Goal: Information Seeking & Learning: Learn about a topic

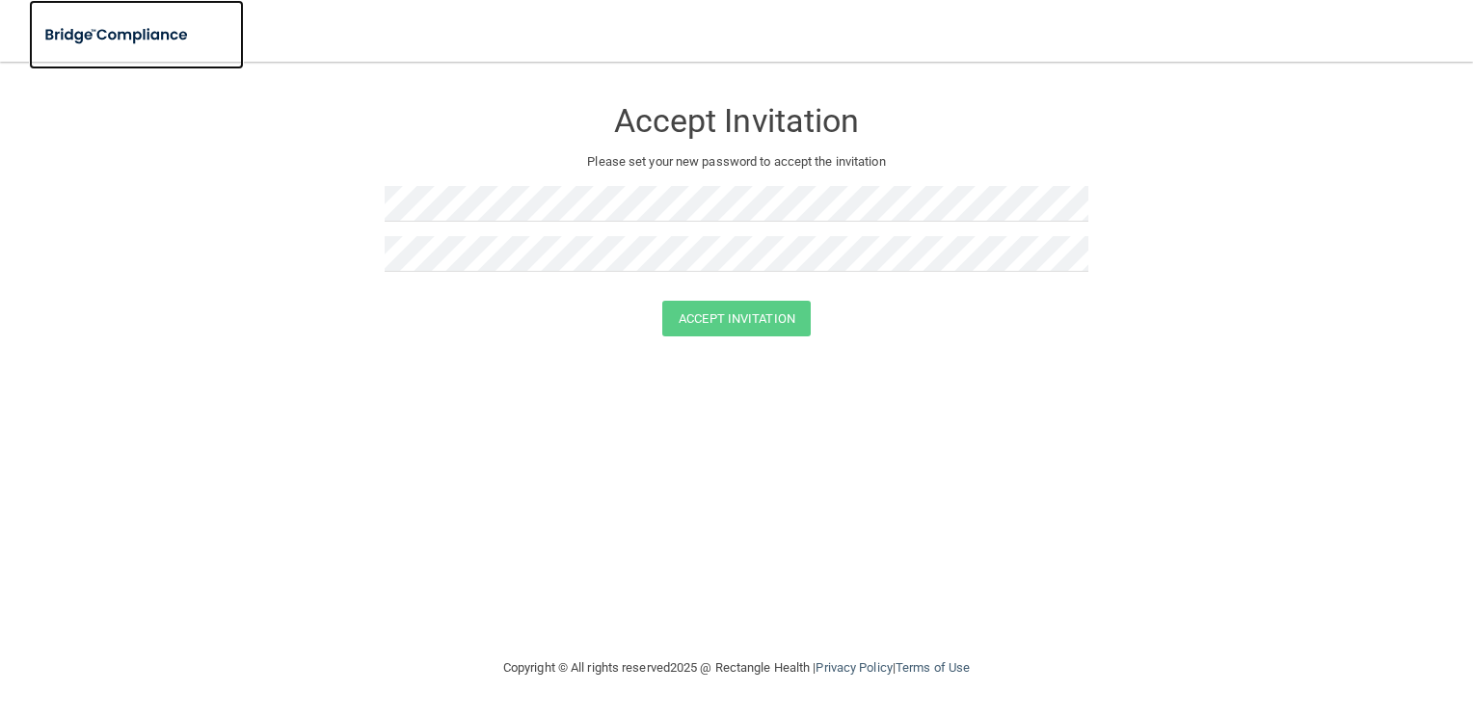
click at [100, 33] on img at bounding box center [117, 35] width 177 height 40
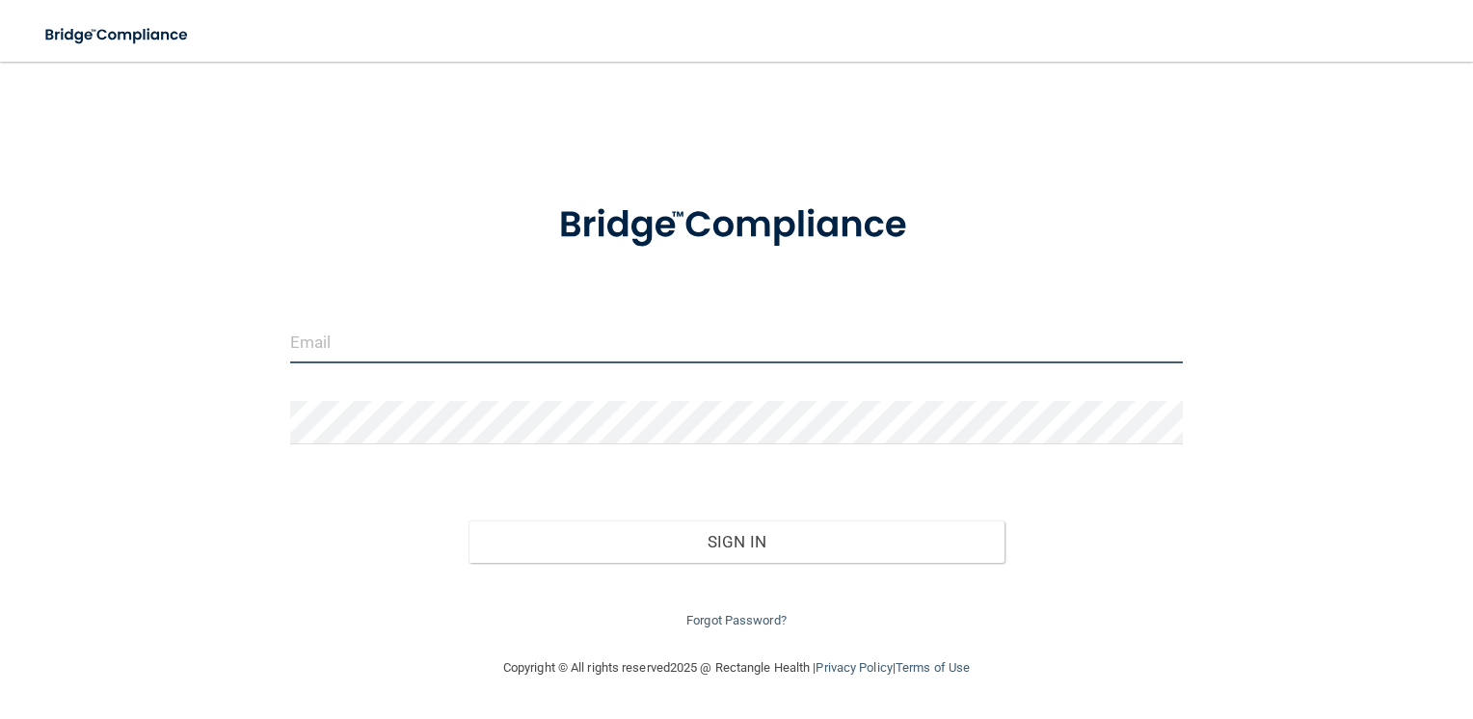
type input "[EMAIL_ADDRESS][DOMAIN_NAME]"
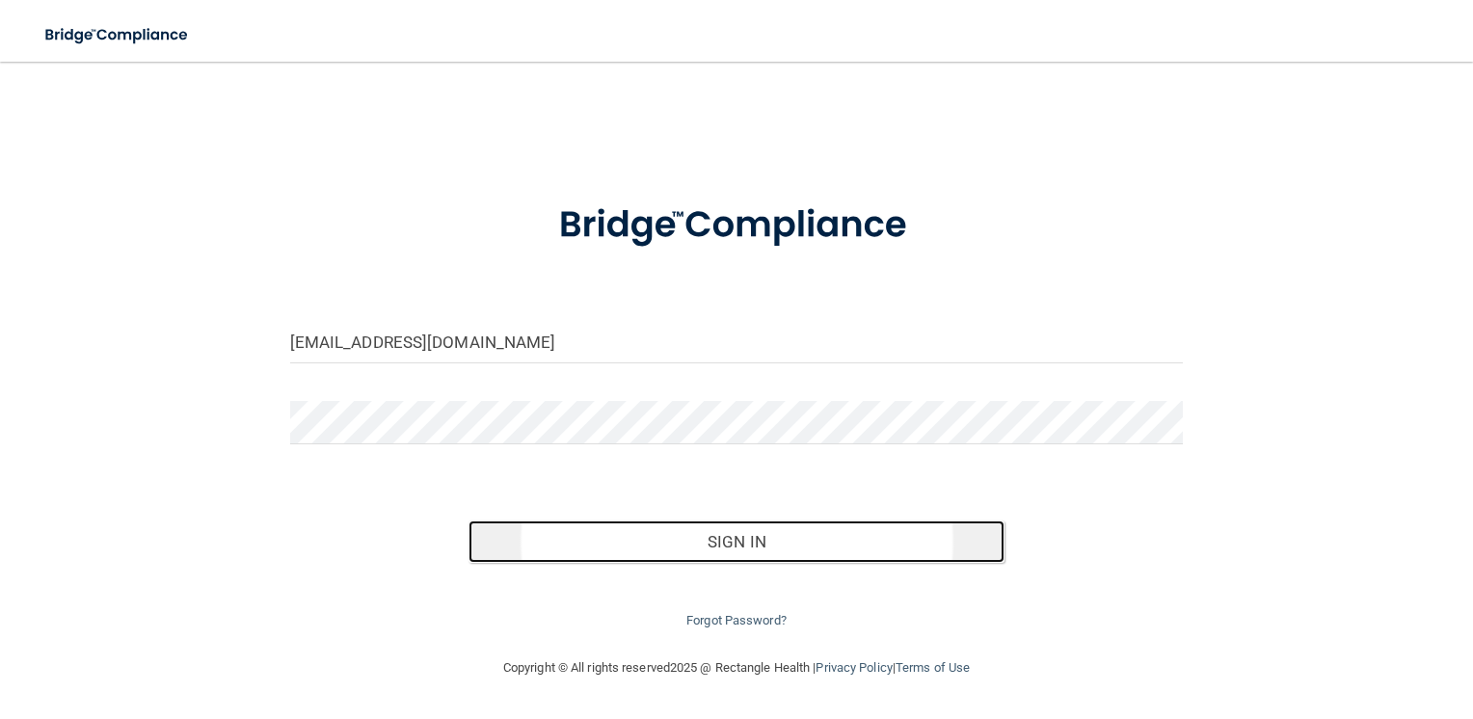
click at [715, 532] on button "Sign In" at bounding box center [737, 542] width 536 height 42
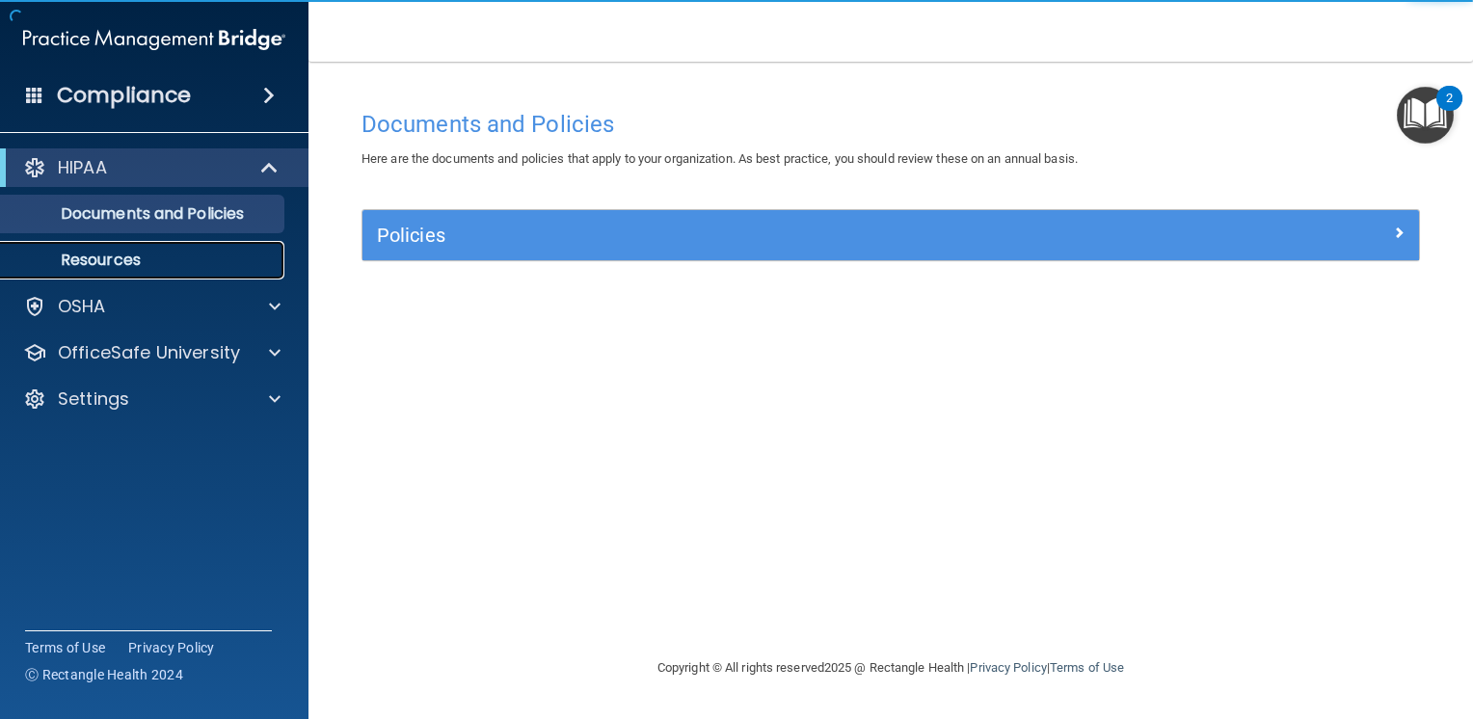
click at [153, 270] on link "Resources" at bounding box center [133, 260] width 304 height 39
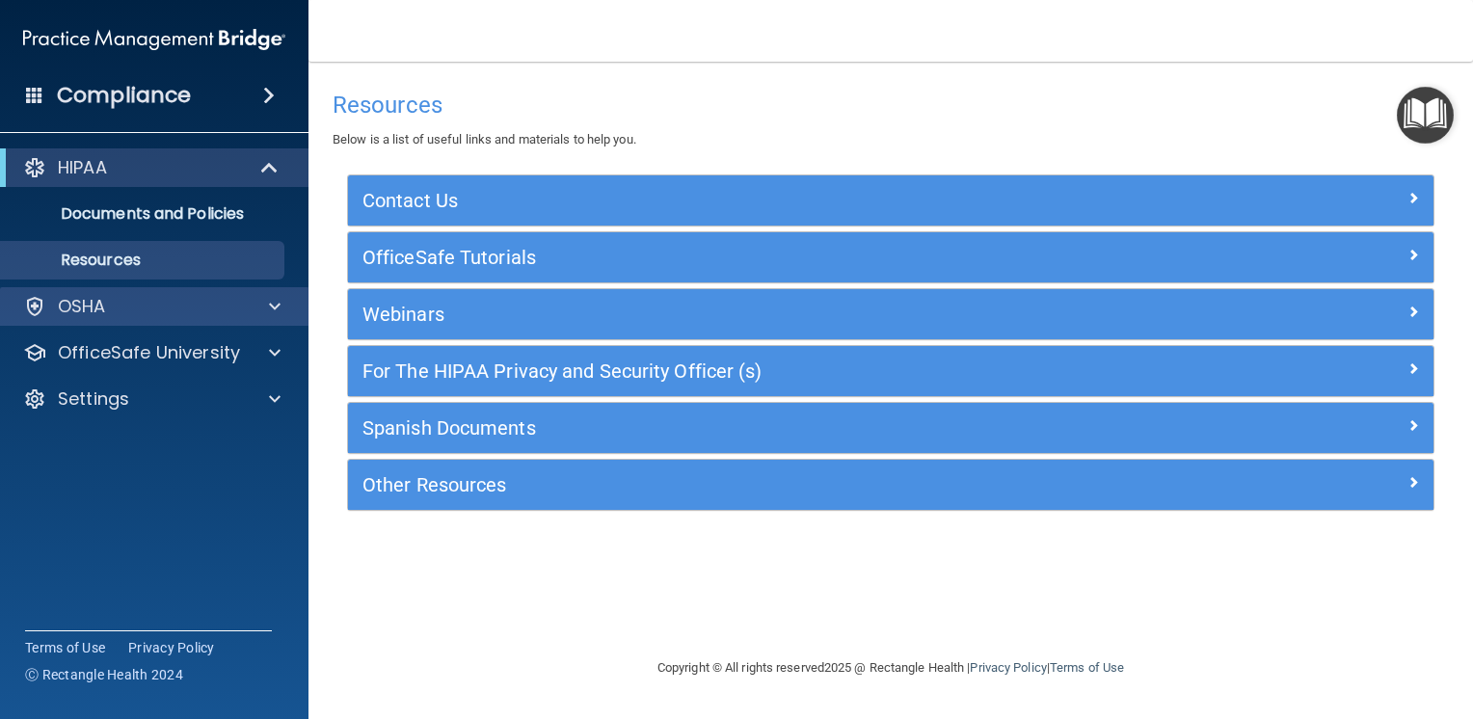
click at [135, 320] on div "OSHA" at bounding box center [154, 306] width 309 height 39
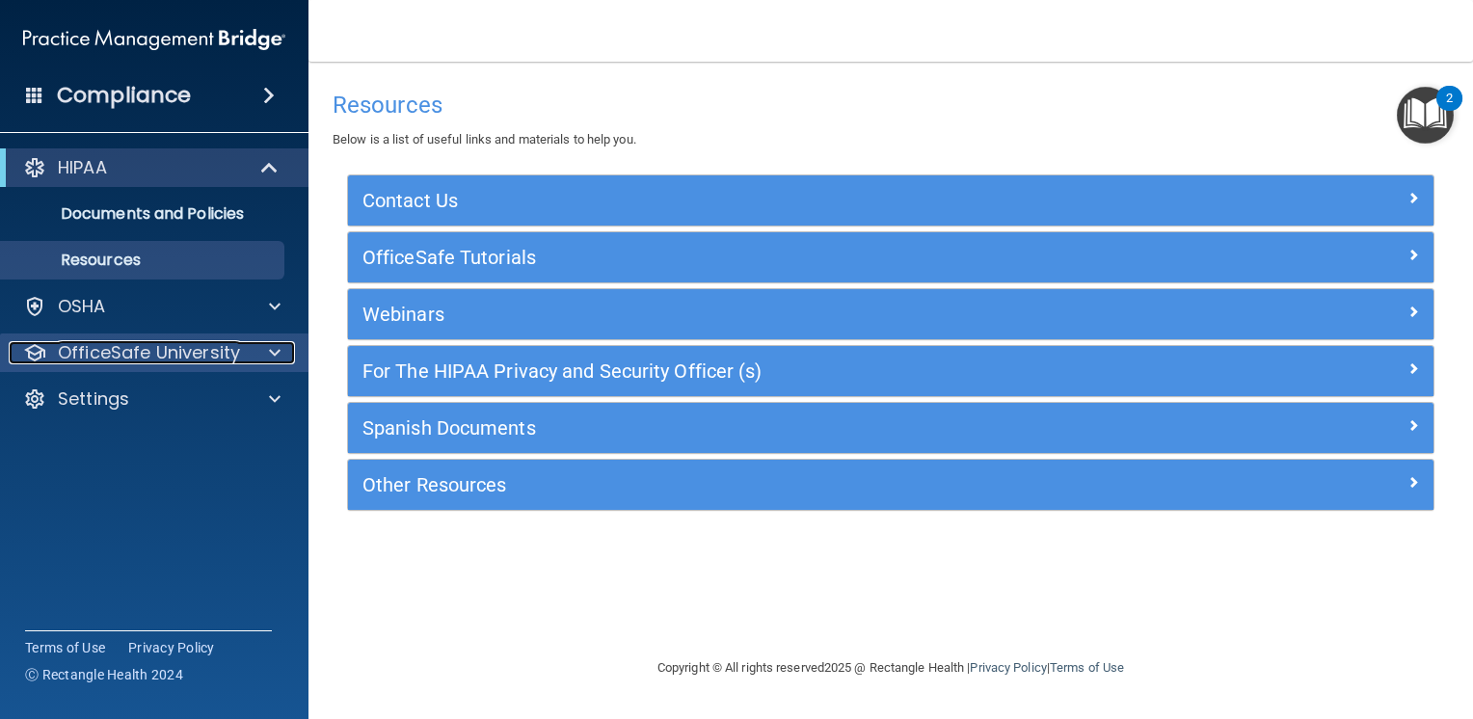
click at [160, 353] on p "OfficeSafe University" at bounding box center [149, 352] width 182 height 23
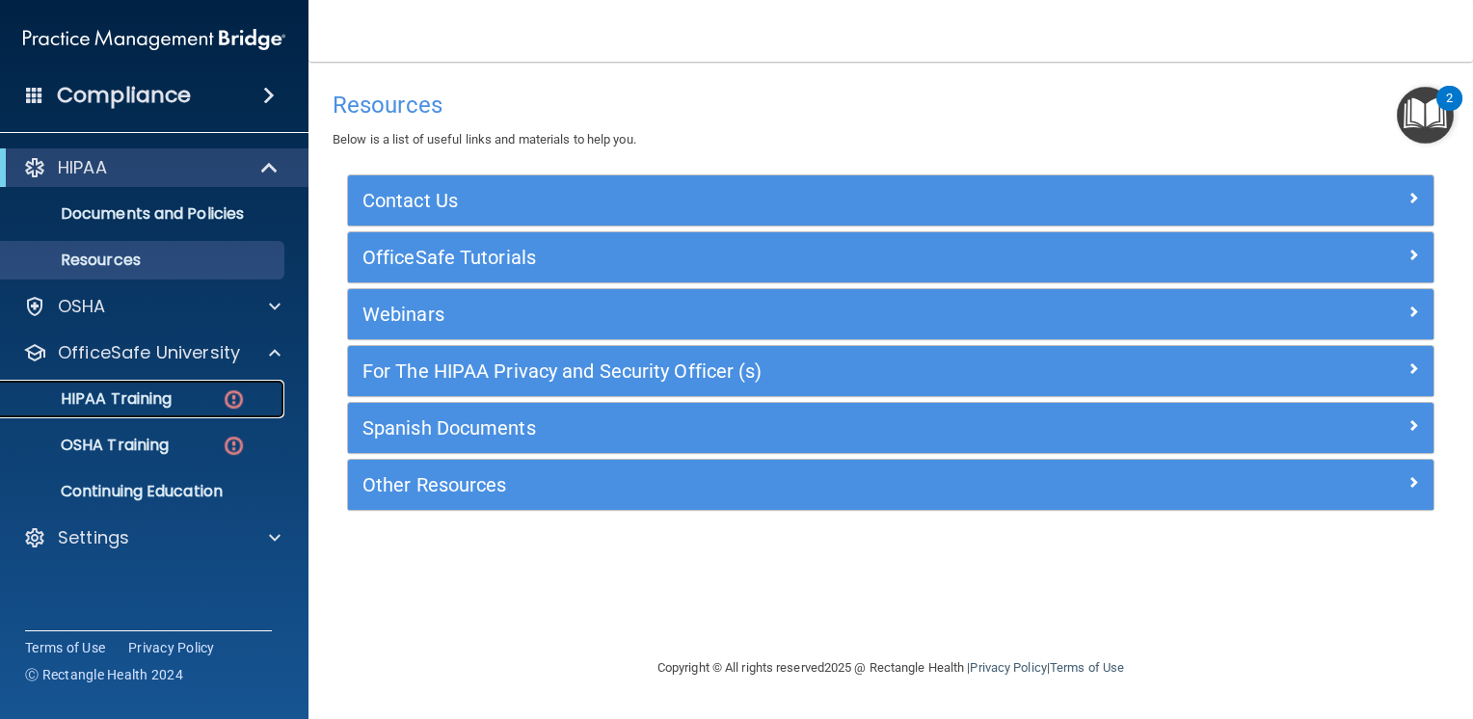
click at [143, 397] on p "HIPAA Training" at bounding box center [92, 399] width 159 height 19
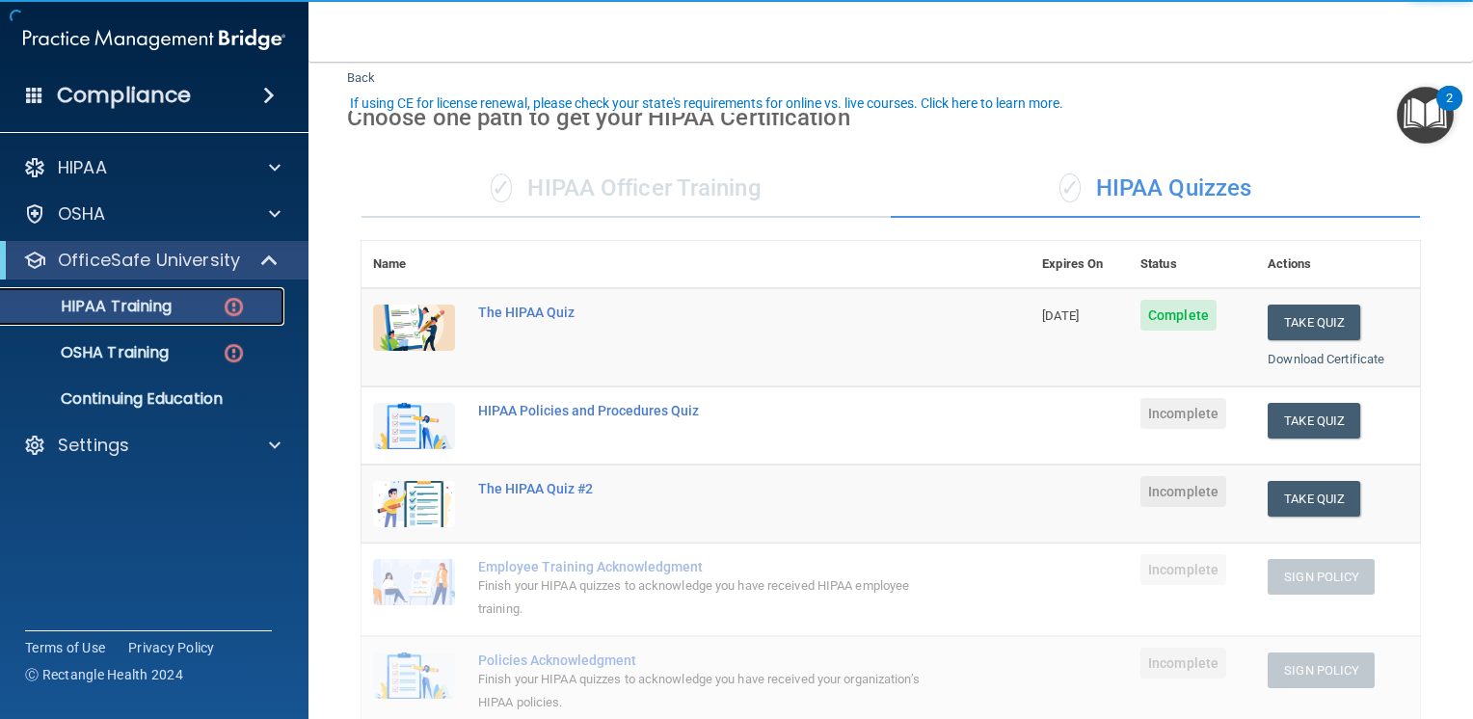
scroll to position [96, 0]
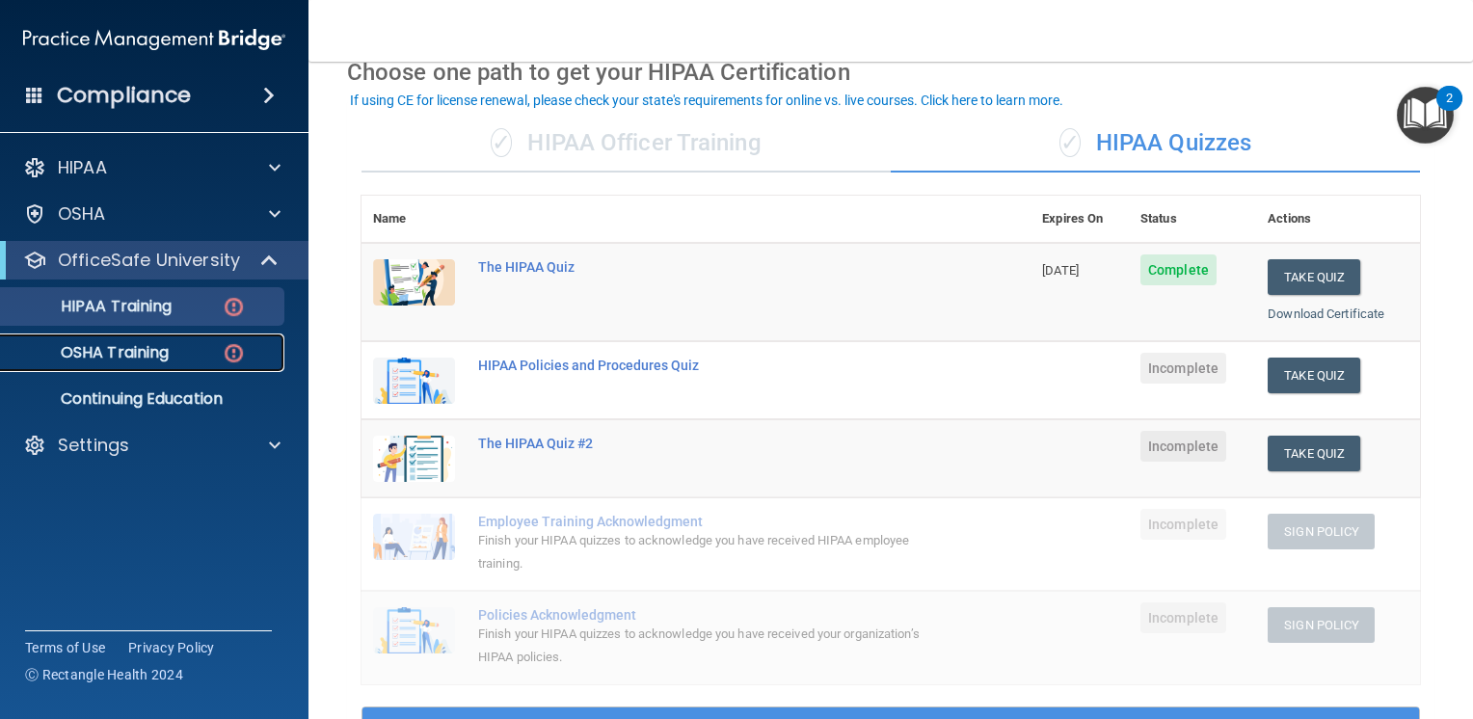
click at [171, 352] on div "OSHA Training" at bounding box center [144, 352] width 263 height 19
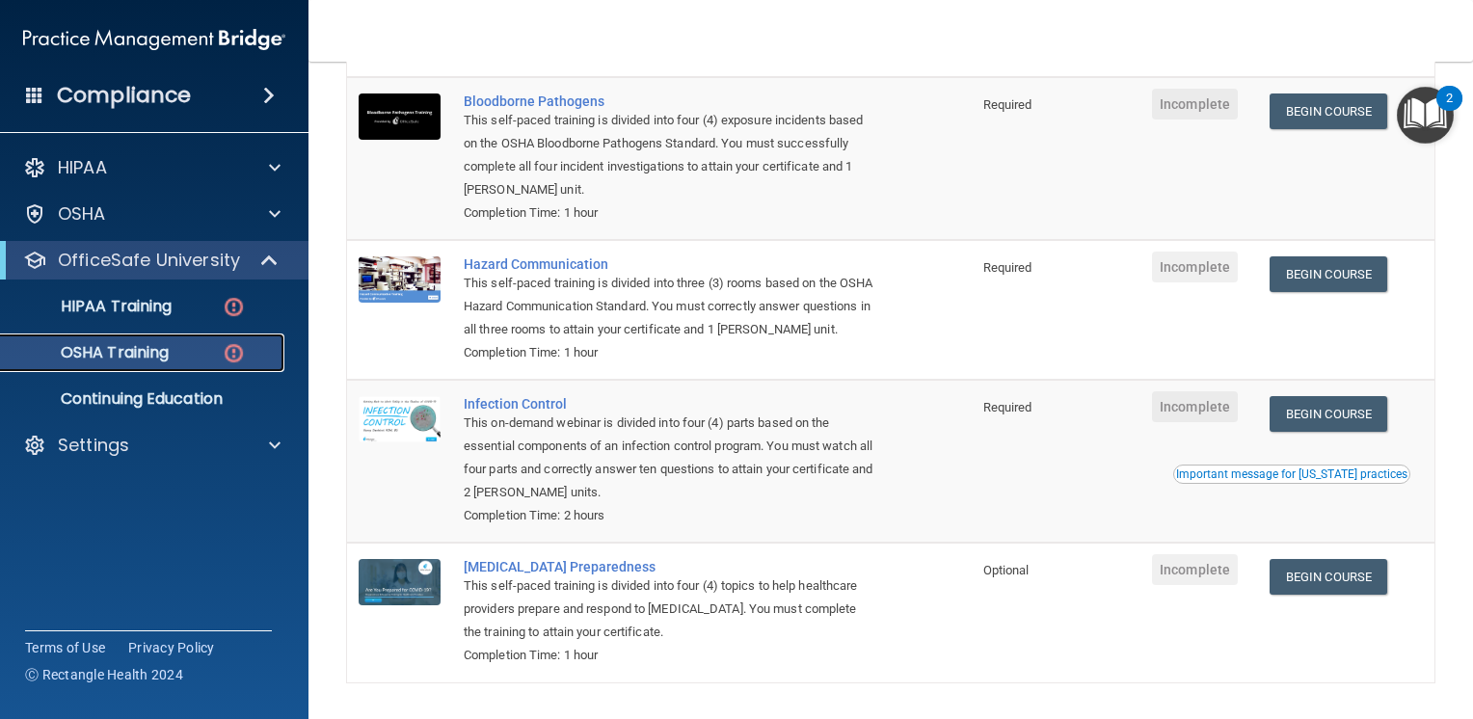
scroll to position [282, 0]
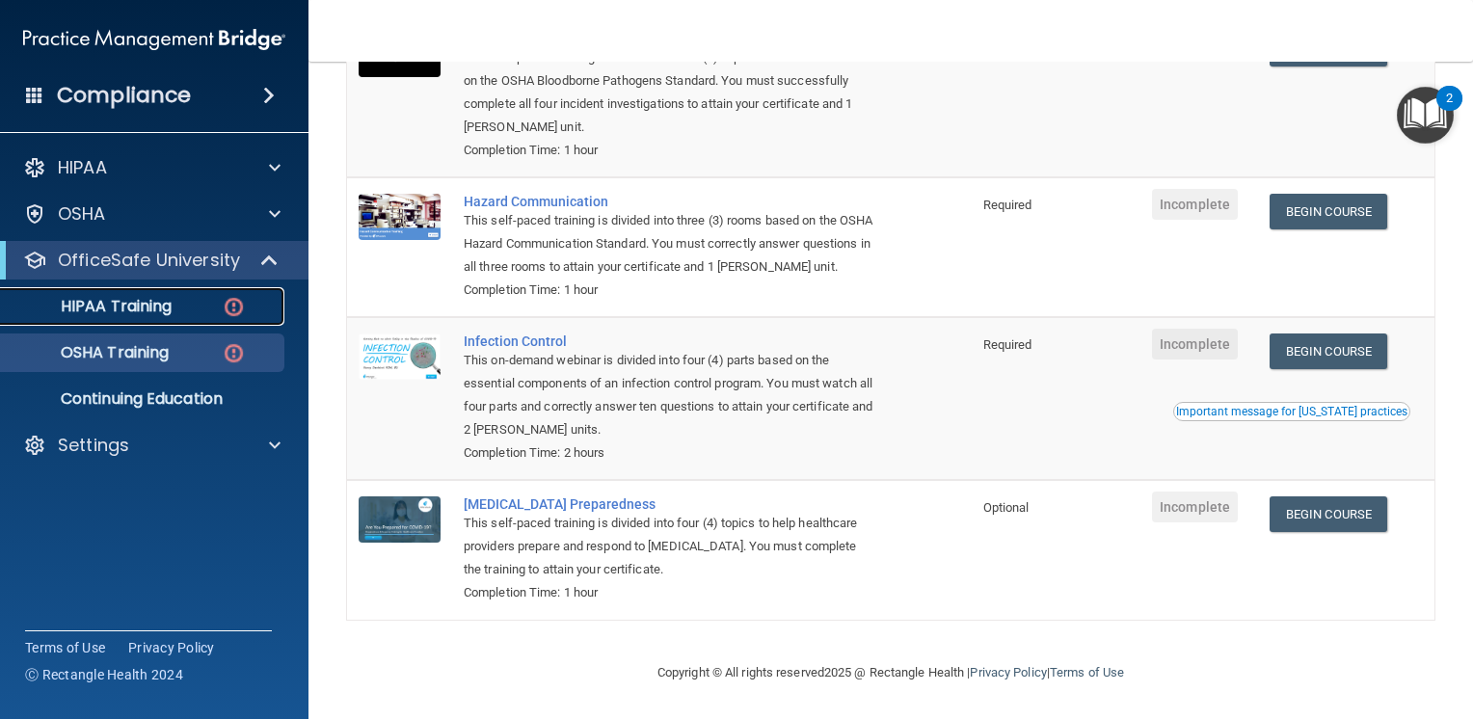
click at [170, 318] on link "HIPAA Training" at bounding box center [133, 306] width 304 height 39
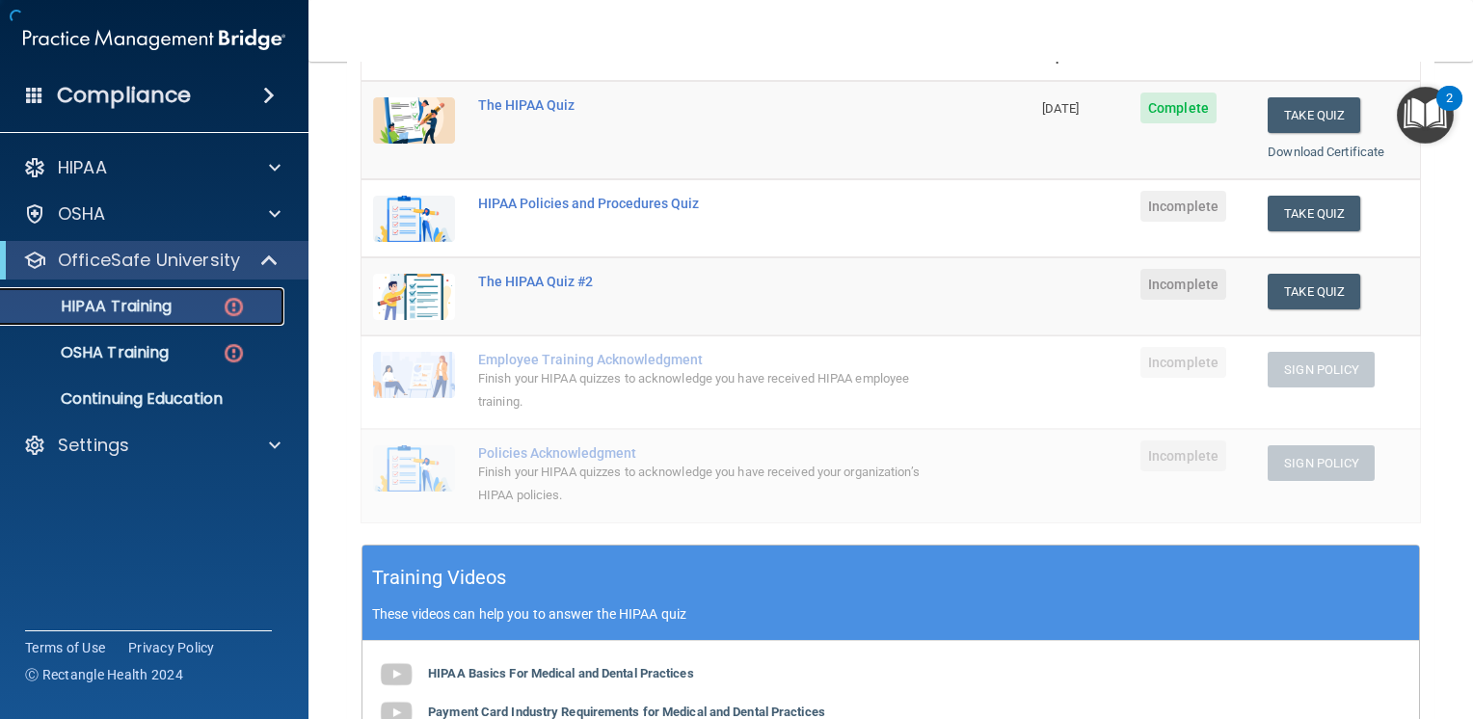
scroll to position [680, 0]
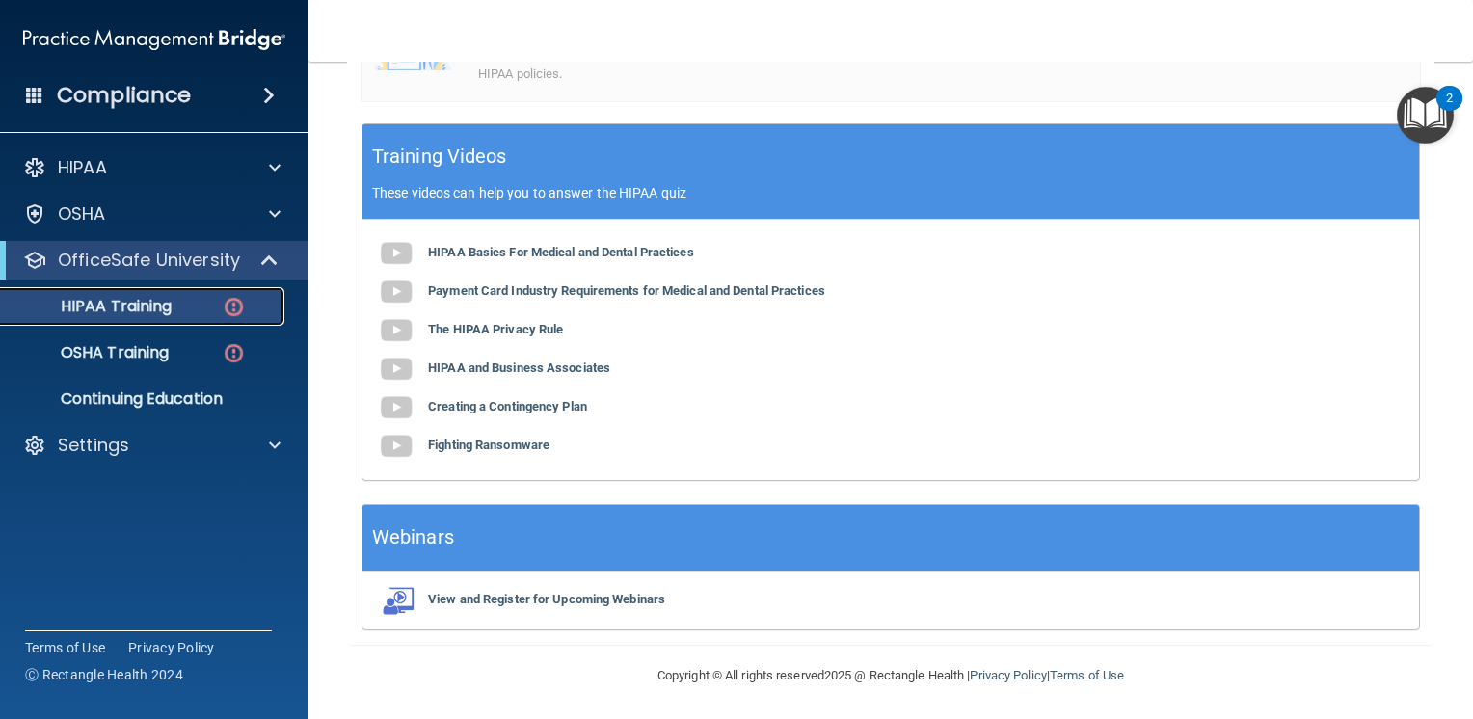
click at [140, 307] on p "HIPAA Training" at bounding box center [92, 306] width 159 height 19
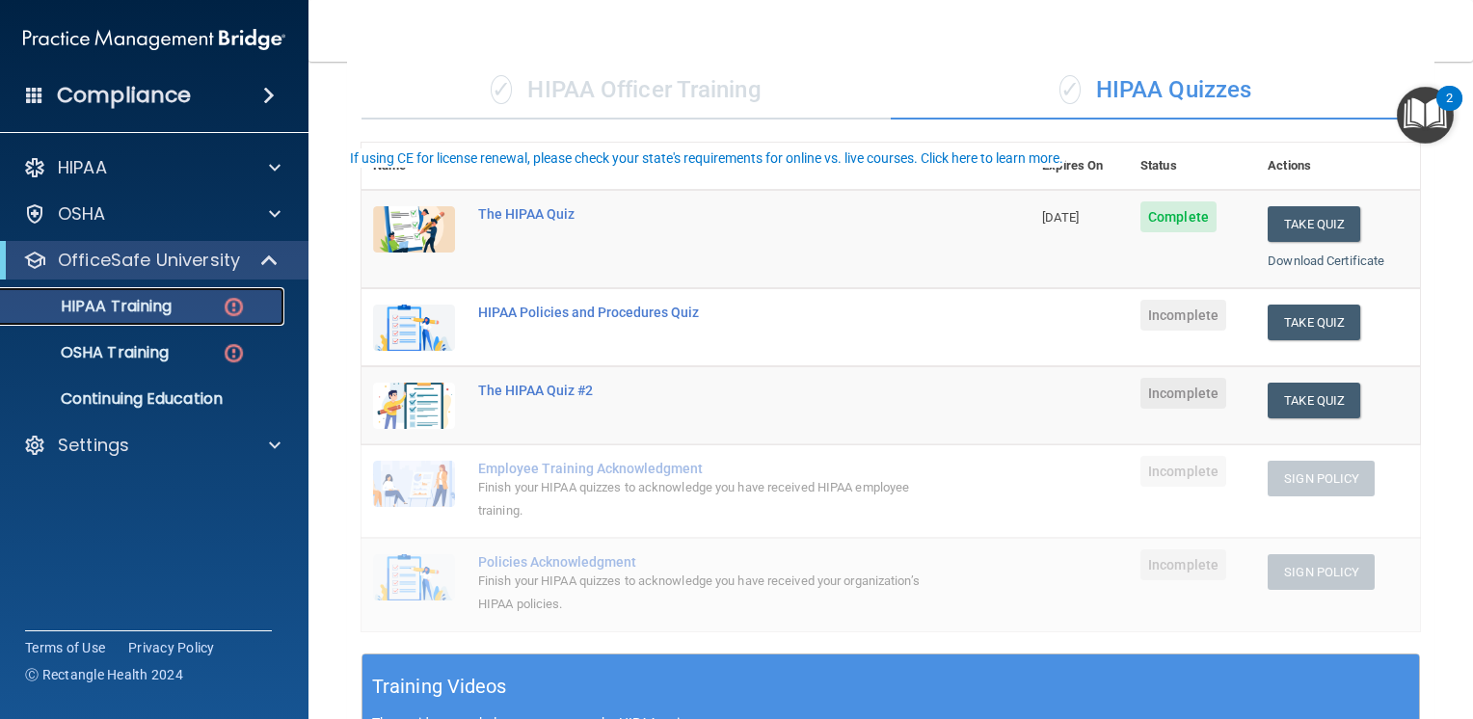
scroll to position [193, 0]
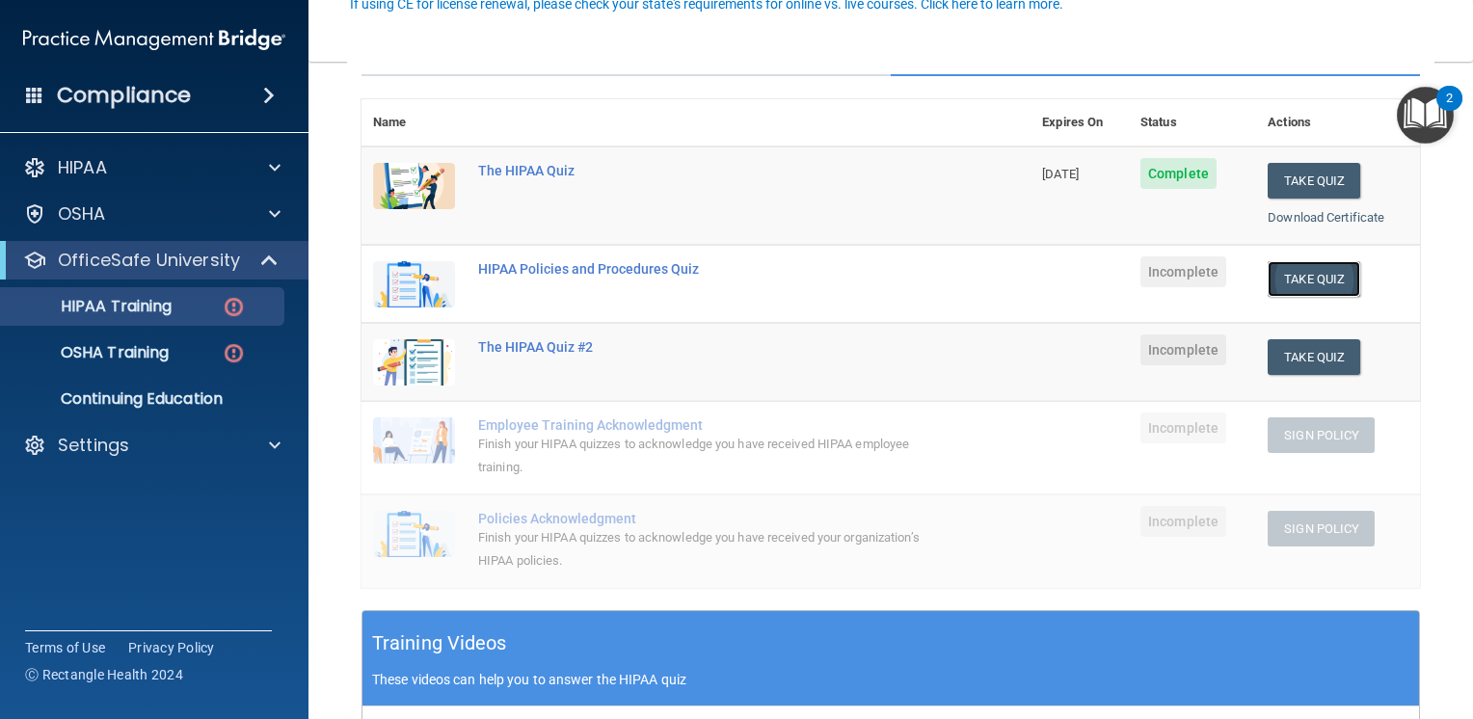
click at [1280, 279] on button "Take Quiz" at bounding box center [1314, 279] width 93 height 36
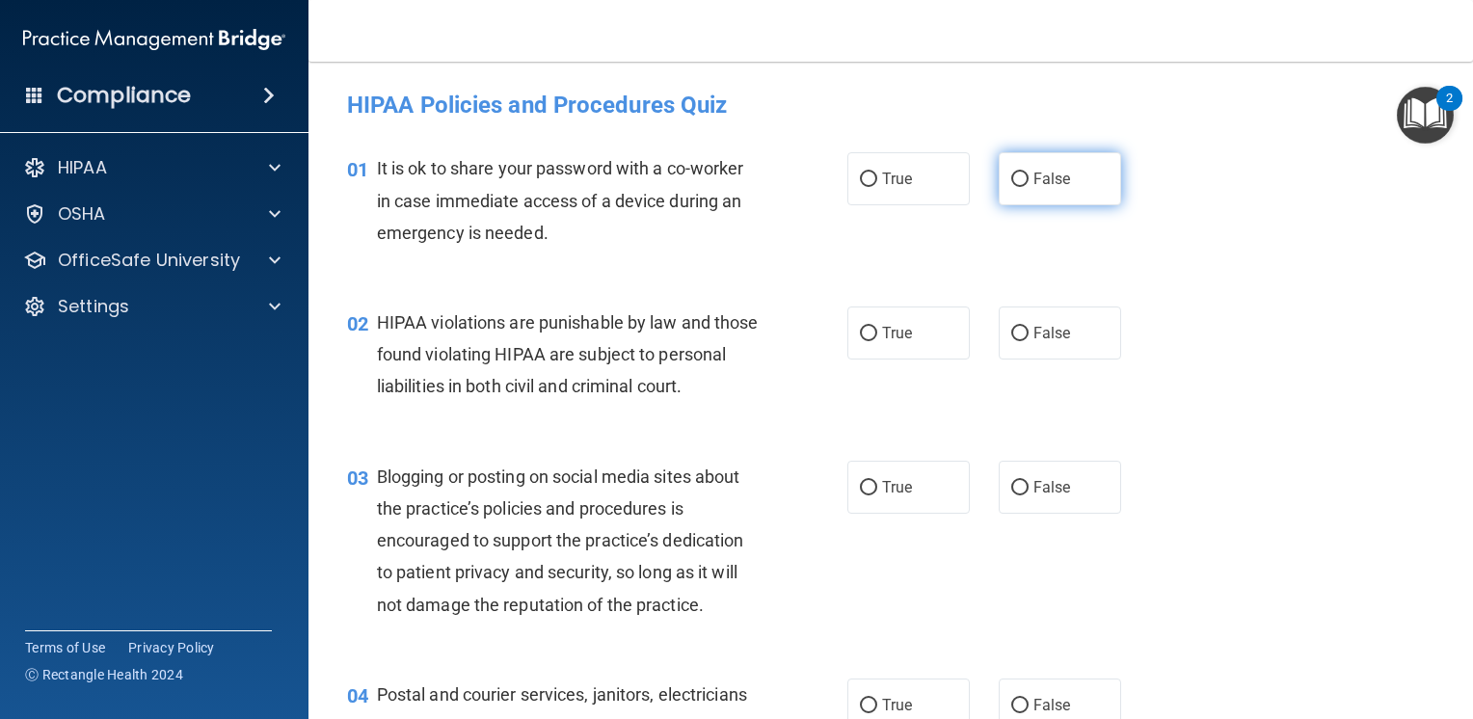
click at [1065, 186] on label "False" at bounding box center [1060, 178] width 122 height 53
click at [1029, 186] on input "False" at bounding box center [1019, 180] width 17 height 14
radio input "true"
click at [882, 332] on span "True" at bounding box center [897, 333] width 30 height 18
click at [876, 332] on input "True" at bounding box center [868, 334] width 17 height 14
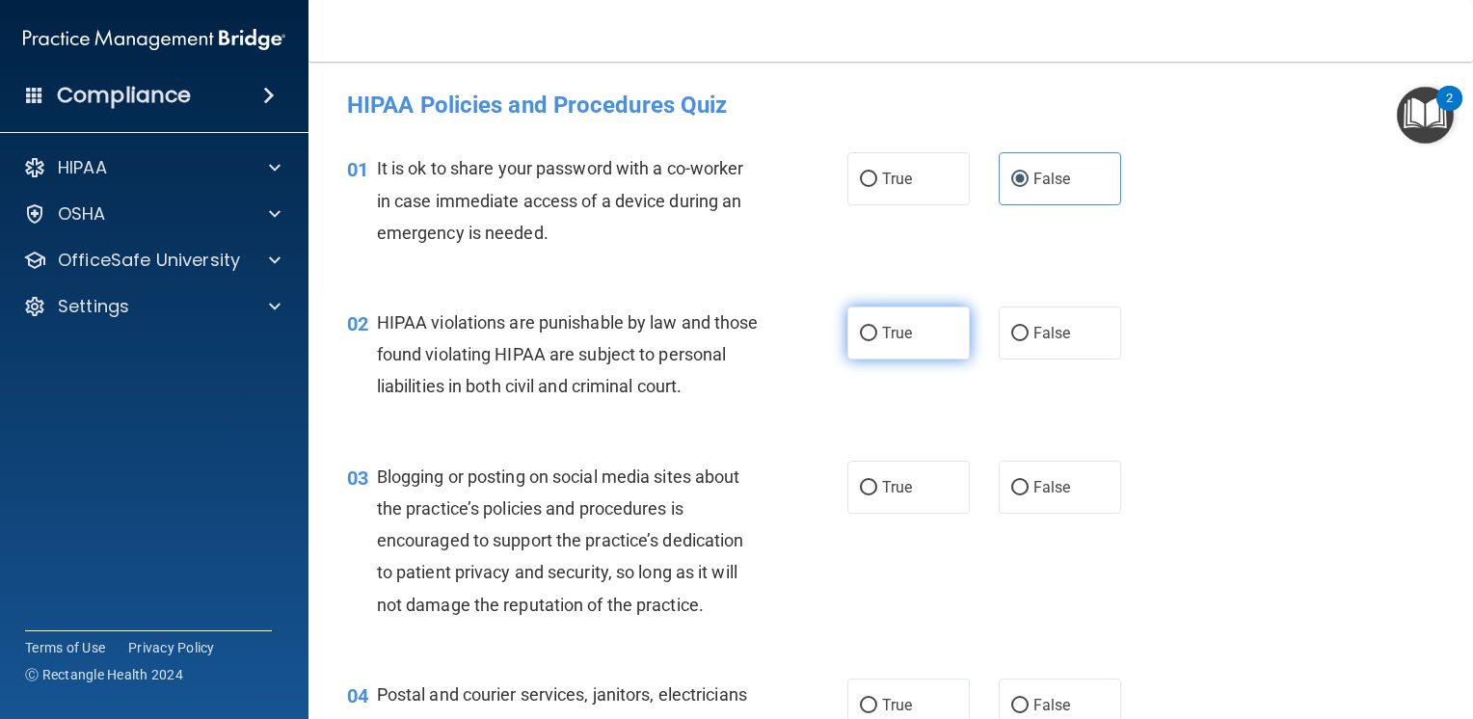
radio input "true"
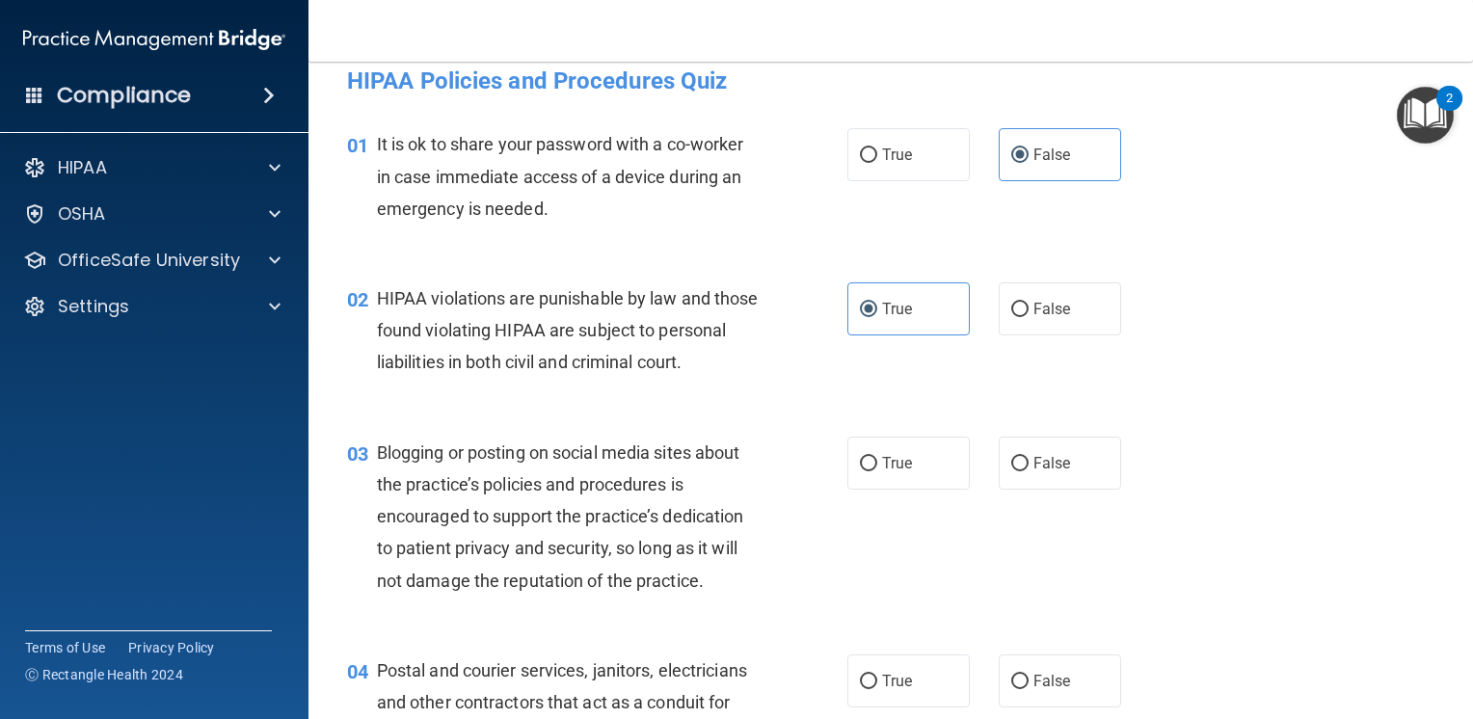
scroll to position [96, 0]
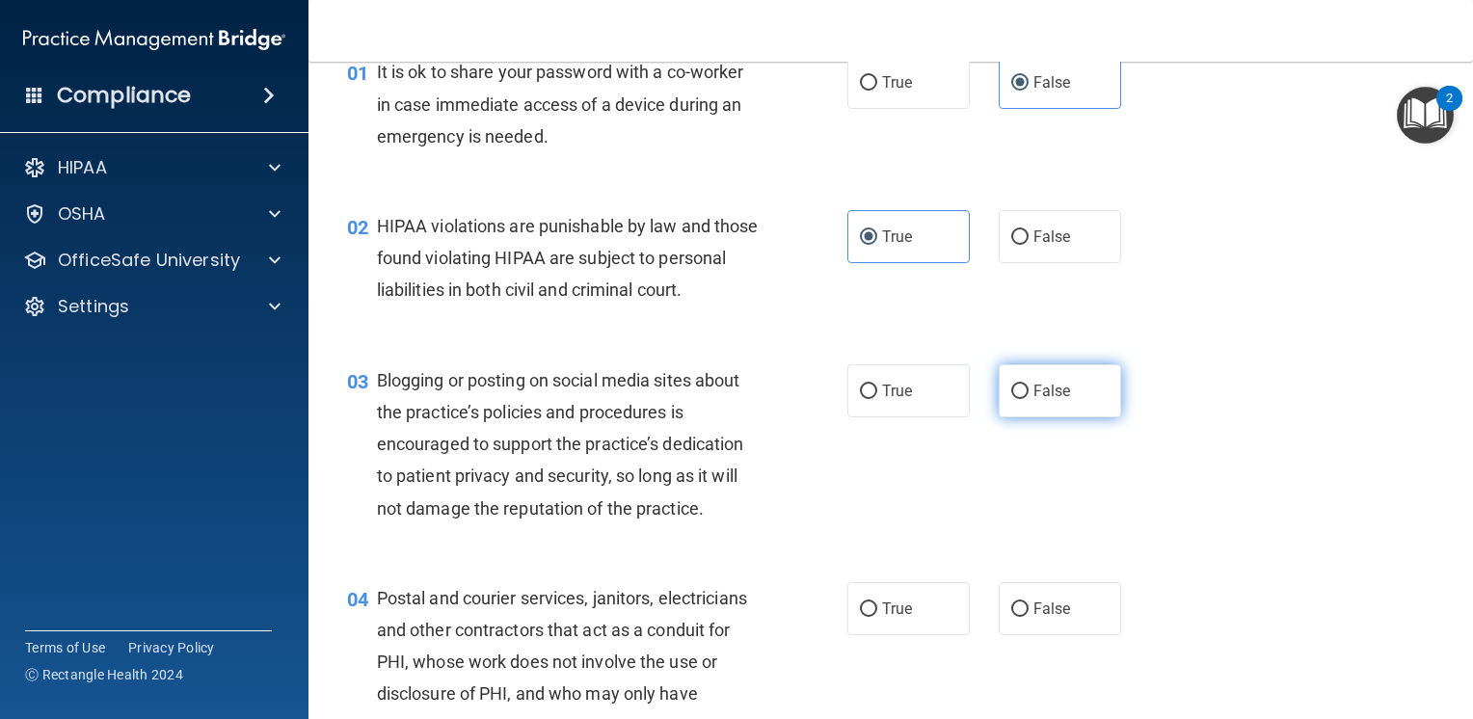
click at [1034, 400] on span "False" at bounding box center [1053, 391] width 38 height 18
click at [1029, 399] on input "False" at bounding box center [1019, 392] width 17 height 14
radio input "true"
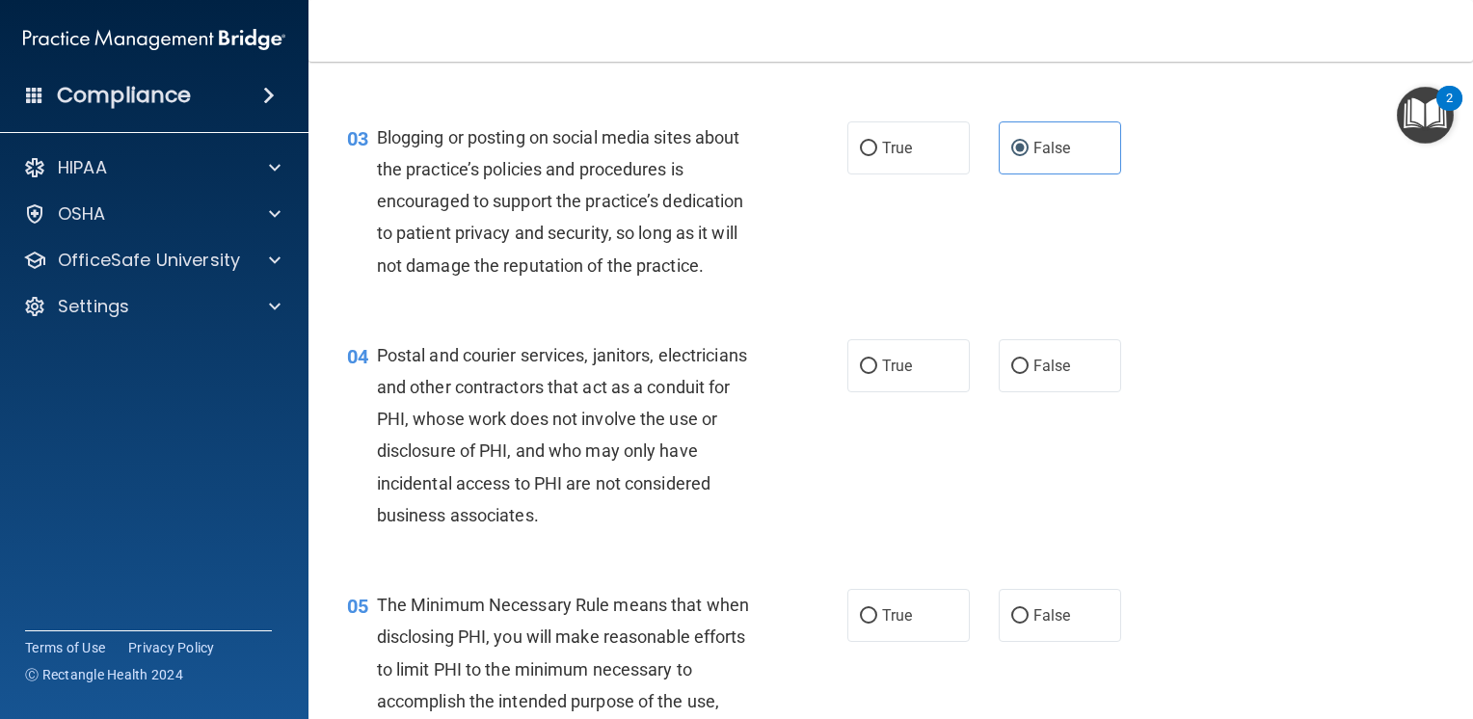
scroll to position [386, 0]
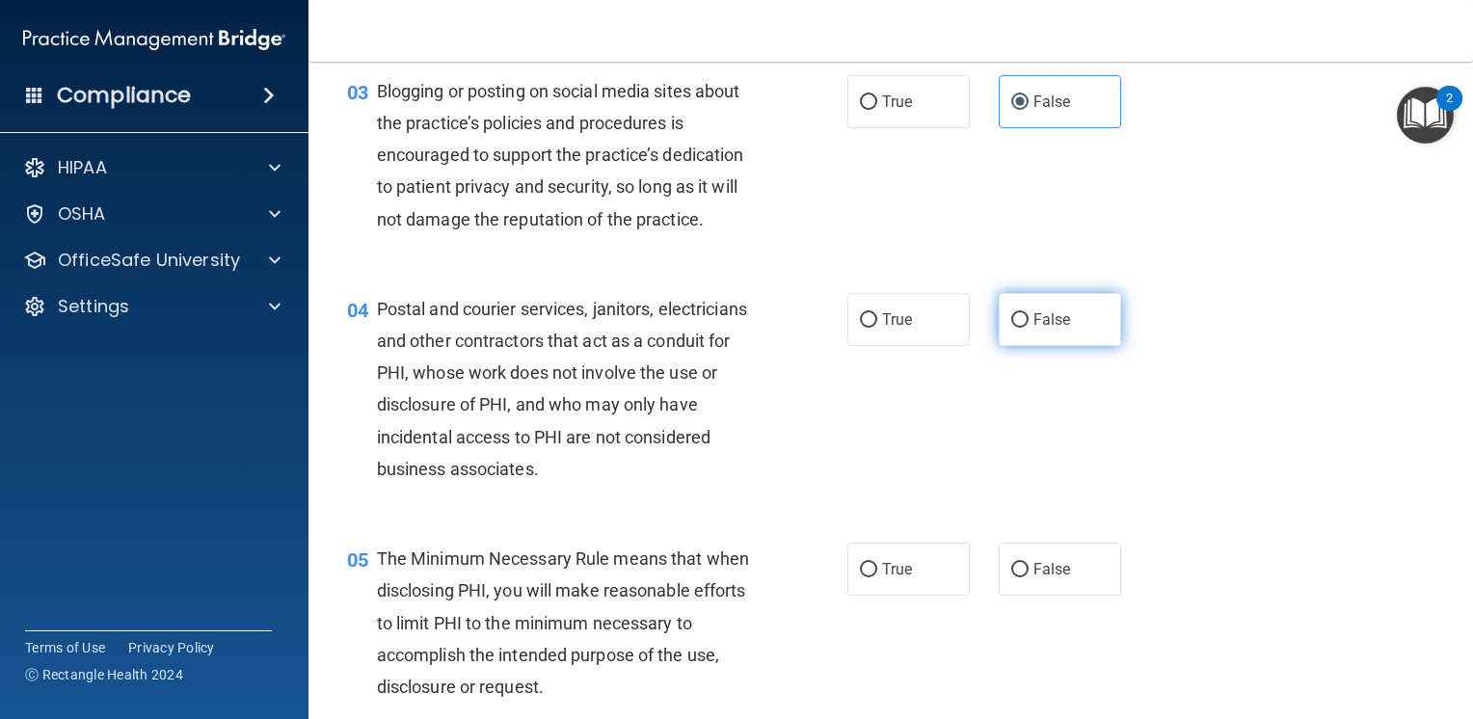
click at [1034, 329] on span "False" at bounding box center [1053, 319] width 38 height 18
click at [1029, 328] on input "False" at bounding box center [1019, 320] width 17 height 14
radio input "true"
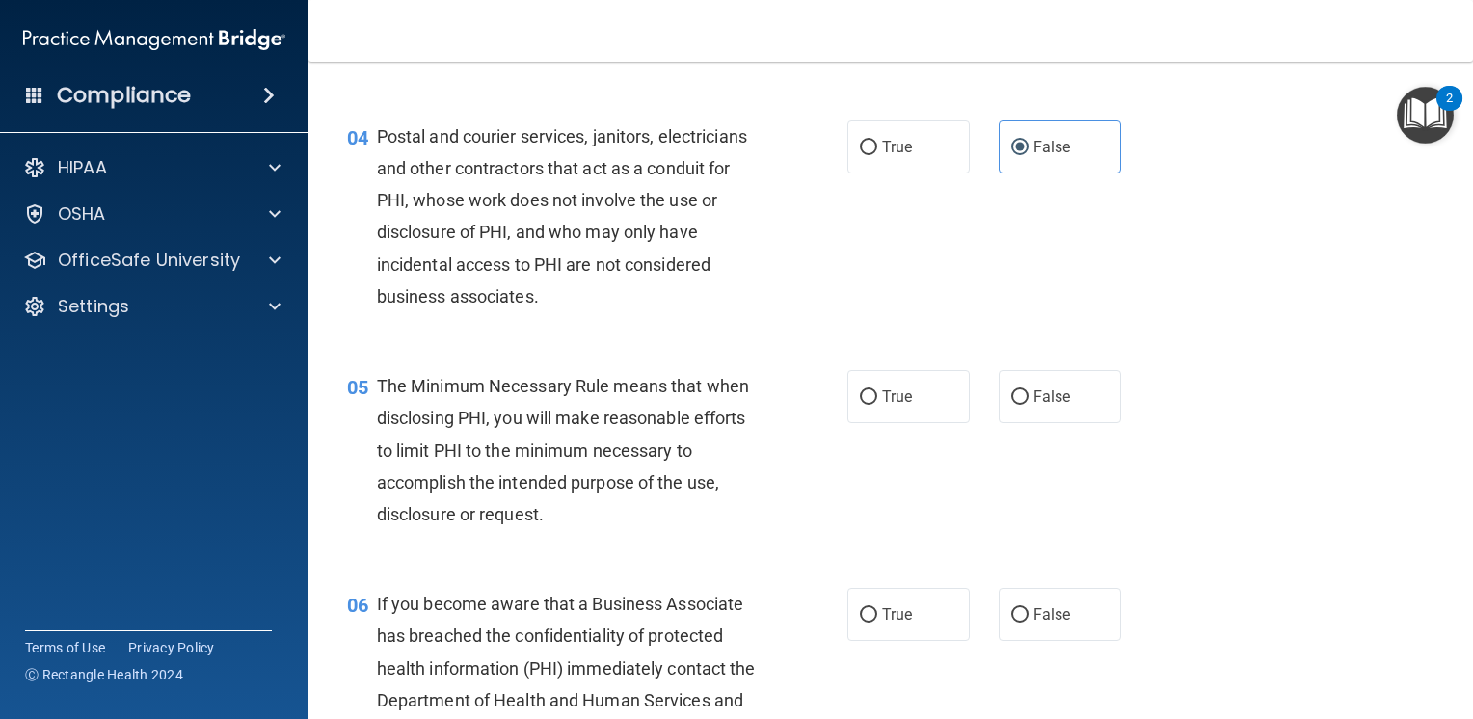
scroll to position [578, 0]
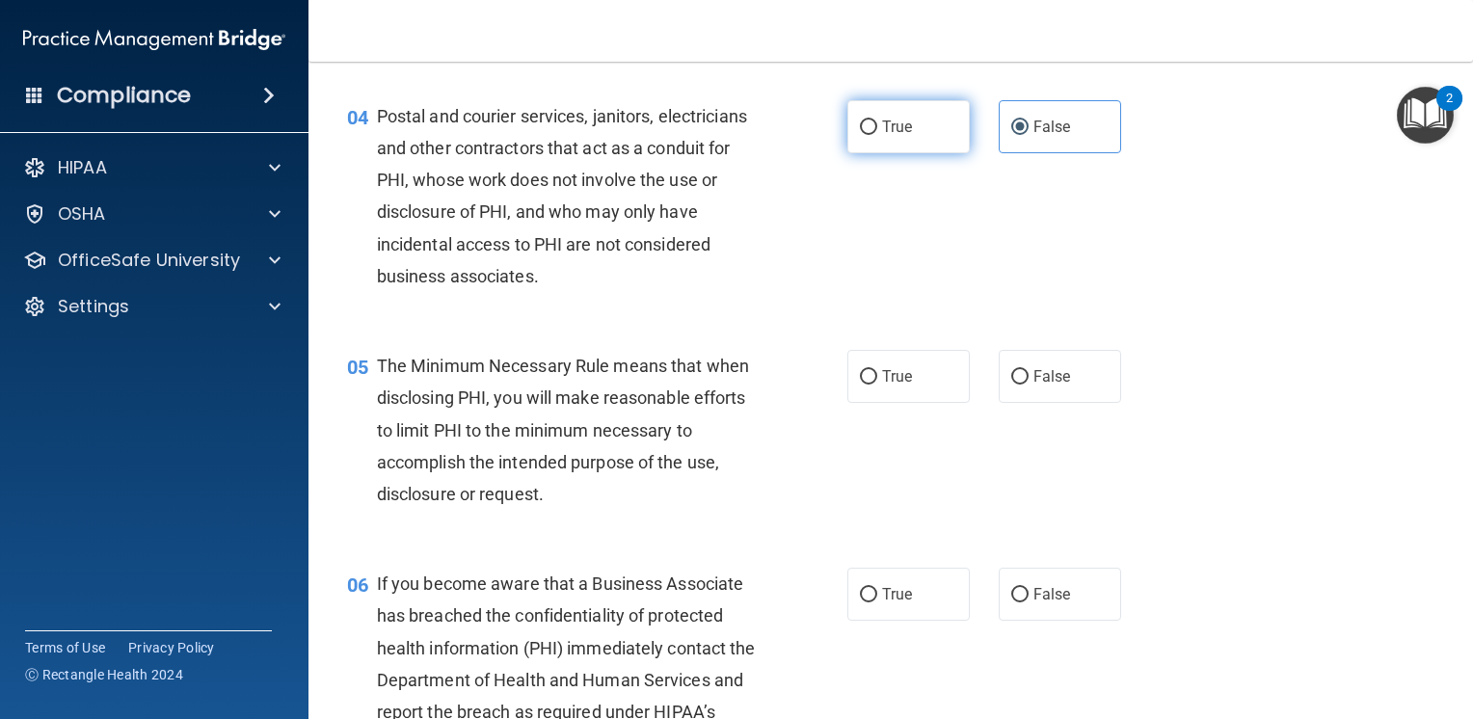
click at [941, 152] on label "True" at bounding box center [908, 126] width 122 height 53
click at [877, 135] on input "True" at bounding box center [868, 128] width 17 height 14
radio input "true"
radio input "false"
click at [899, 393] on label "True" at bounding box center [908, 376] width 122 height 53
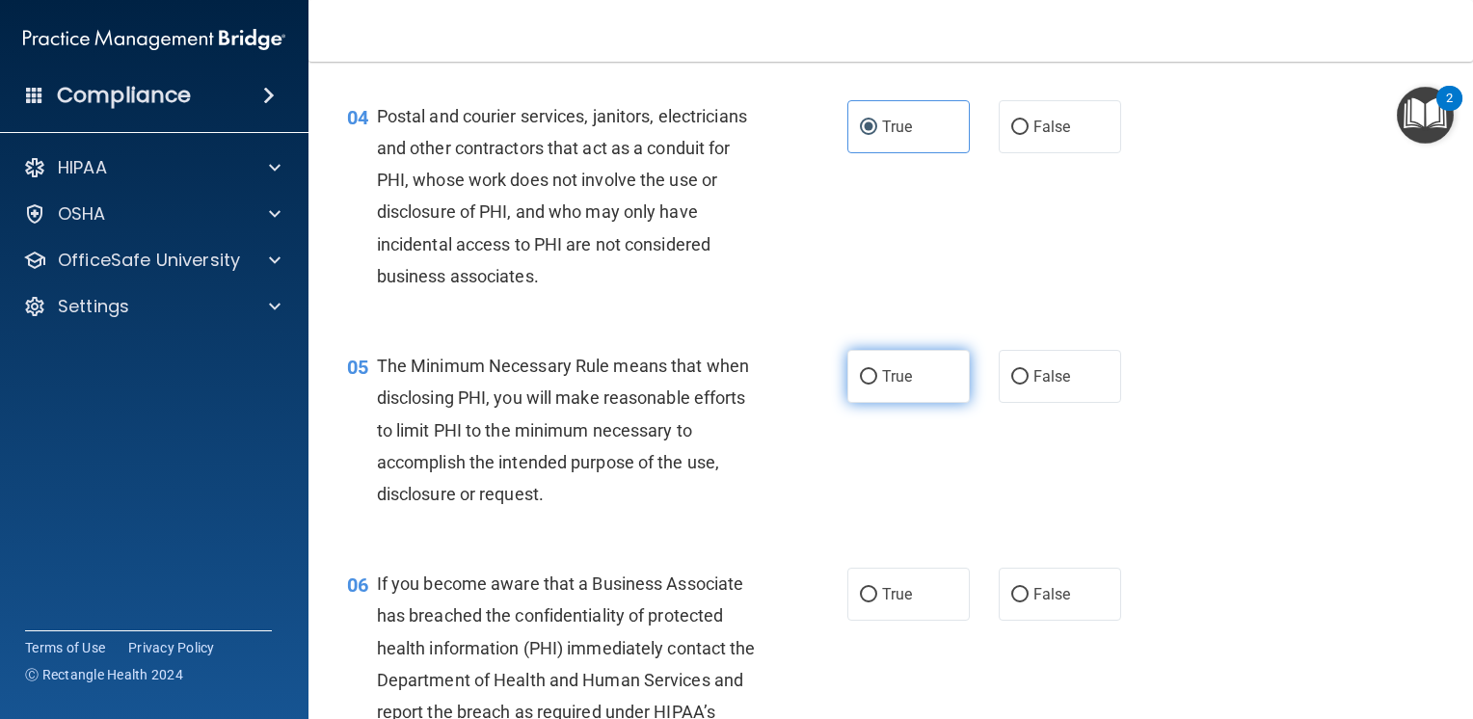
click at [877, 385] on input "True" at bounding box center [868, 377] width 17 height 14
radio input "true"
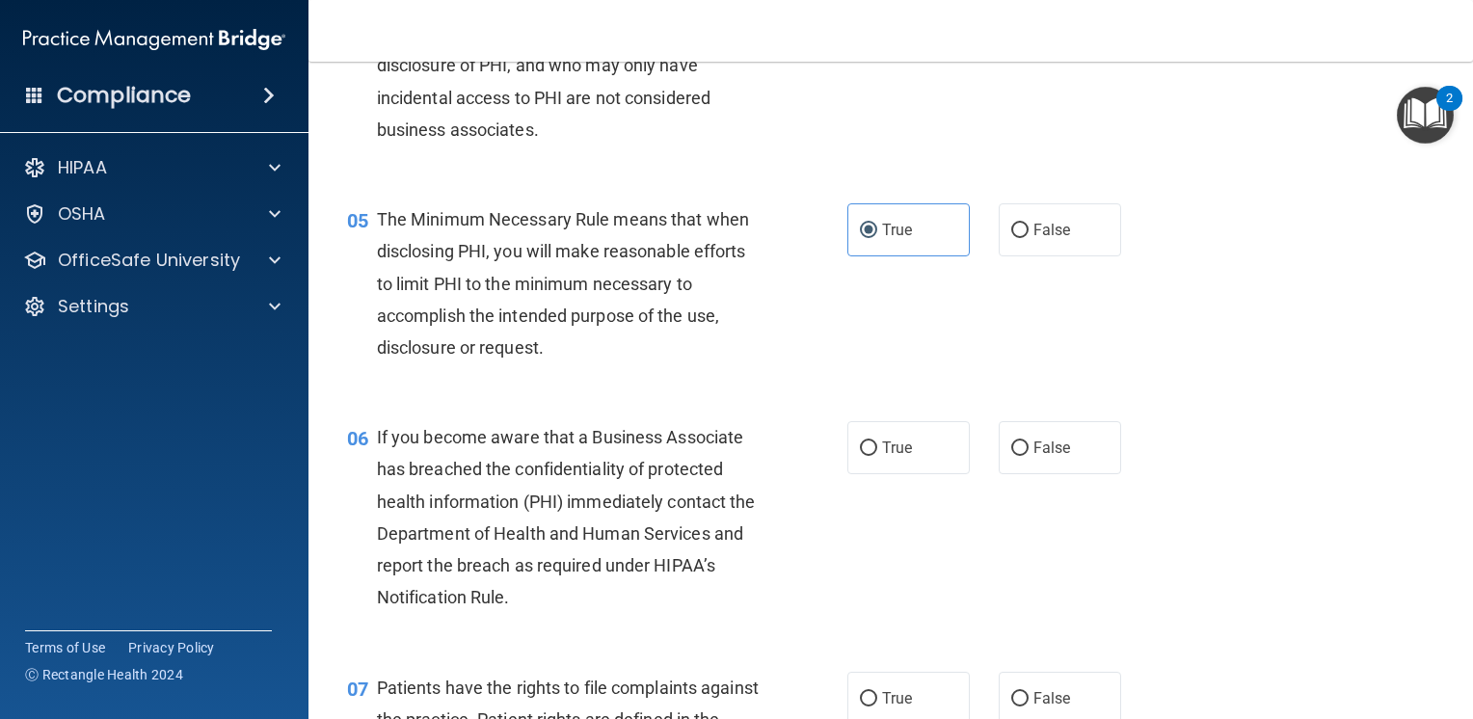
scroll to position [771, 0]
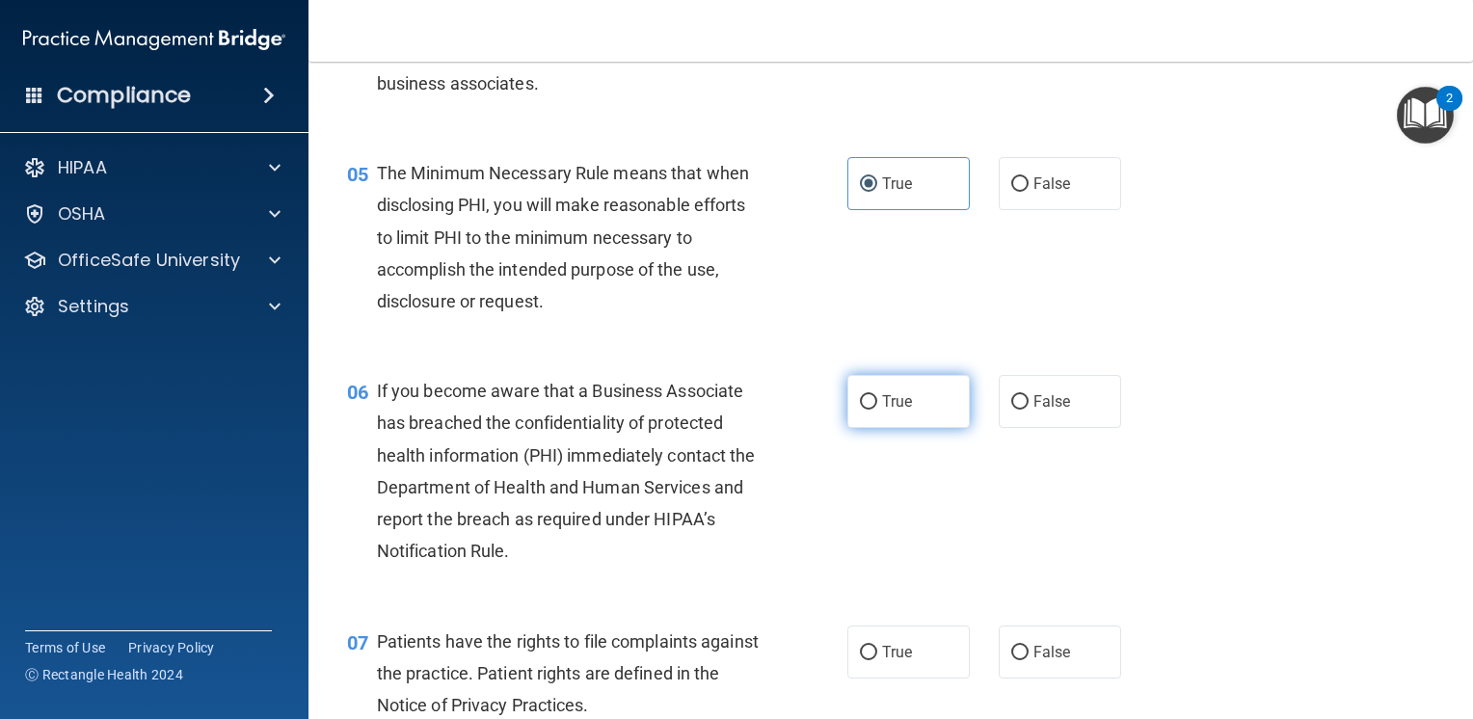
click at [901, 411] on span "True" at bounding box center [897, 401] width 30 height 18
click at [877, 410] on input "True" at bounding box center [868, 402] width 17 height 14
radio input "true"
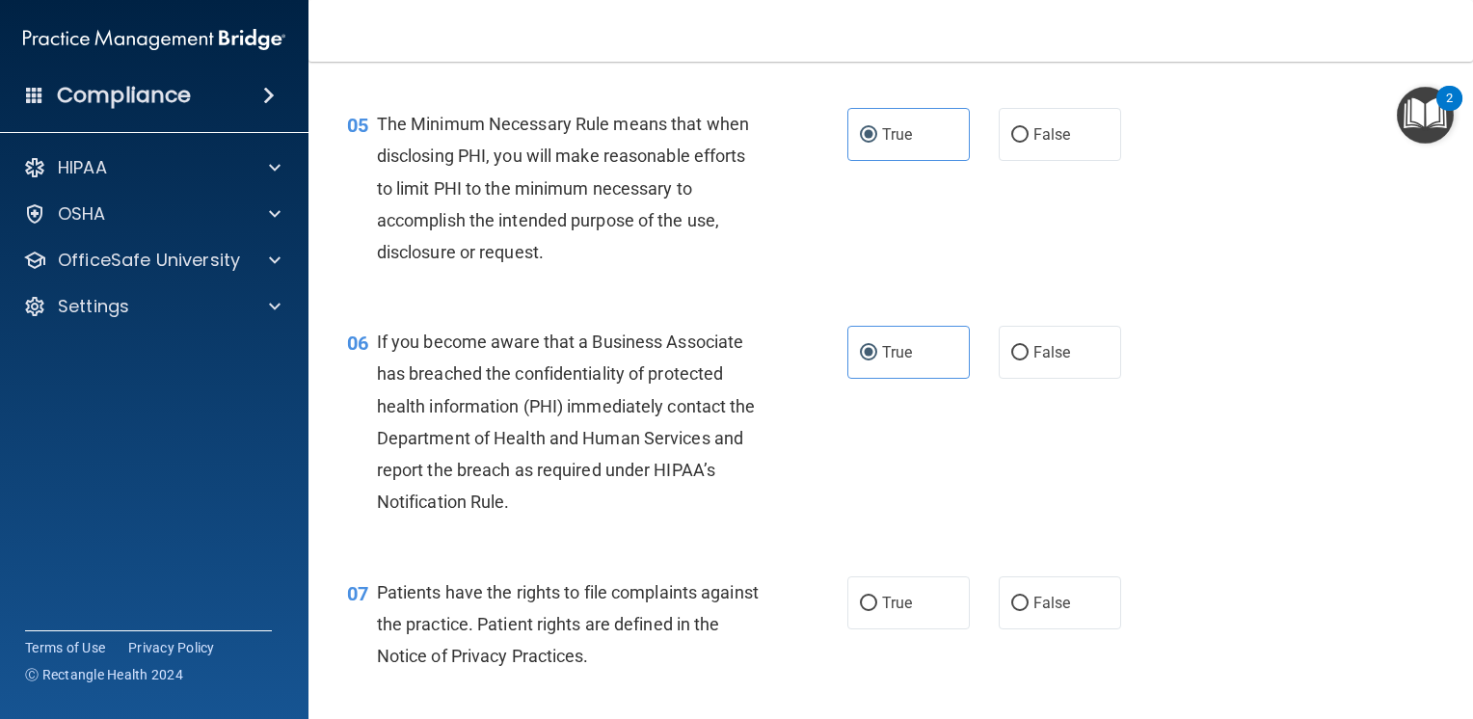
scroll to position [868, 0]
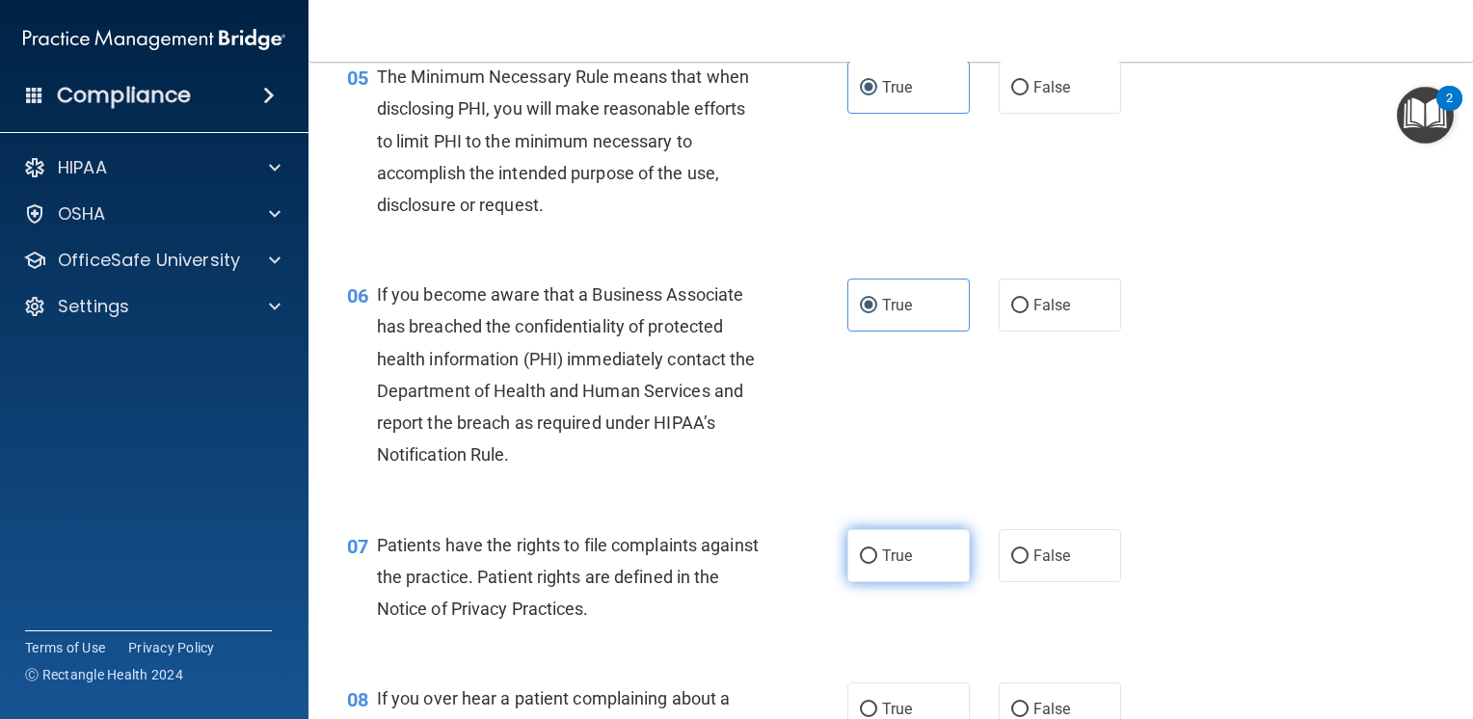
click at [901, 565] on span "True" at bounding box center [897, 556] width 30 height 18
click at [877, 564] on input "True" at bounding box center [868, 557] width 17 height 14
radio input "true"
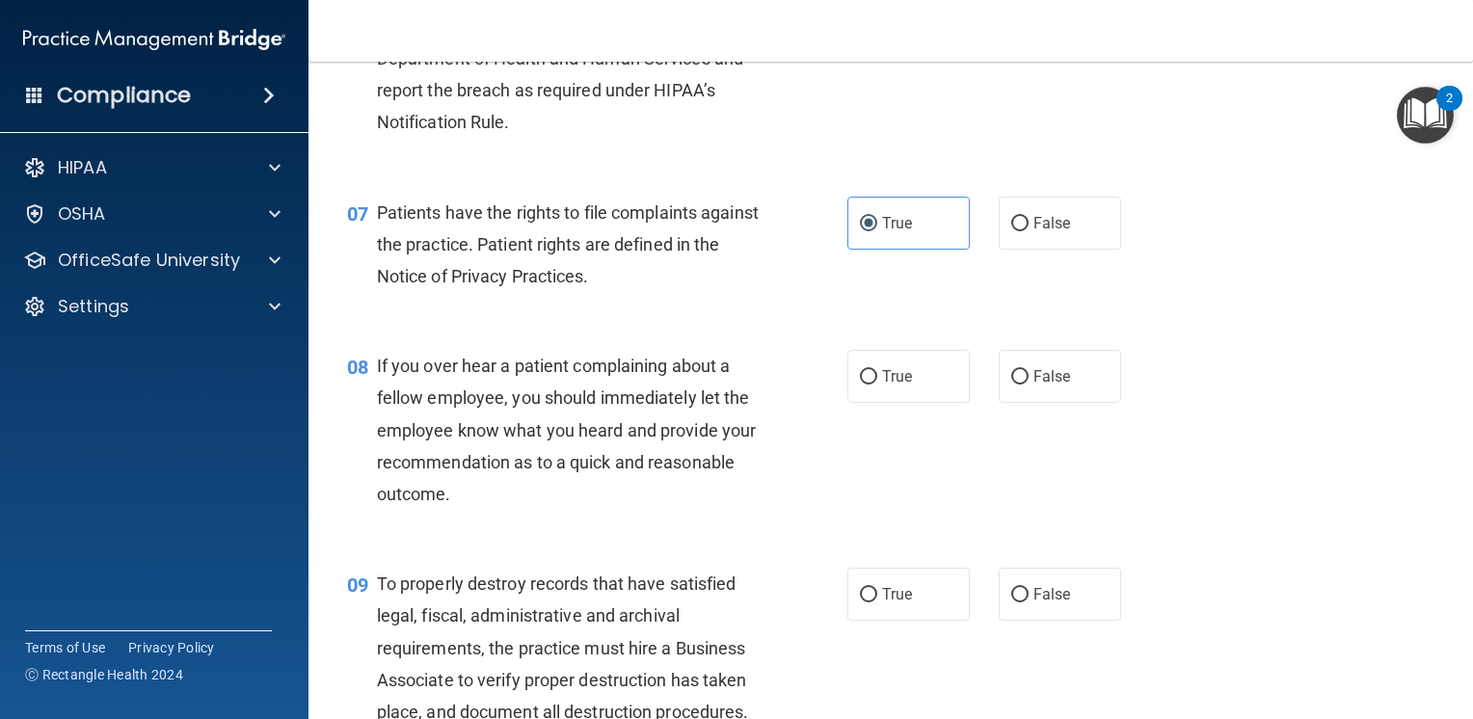
scroll to position [1253, 0]
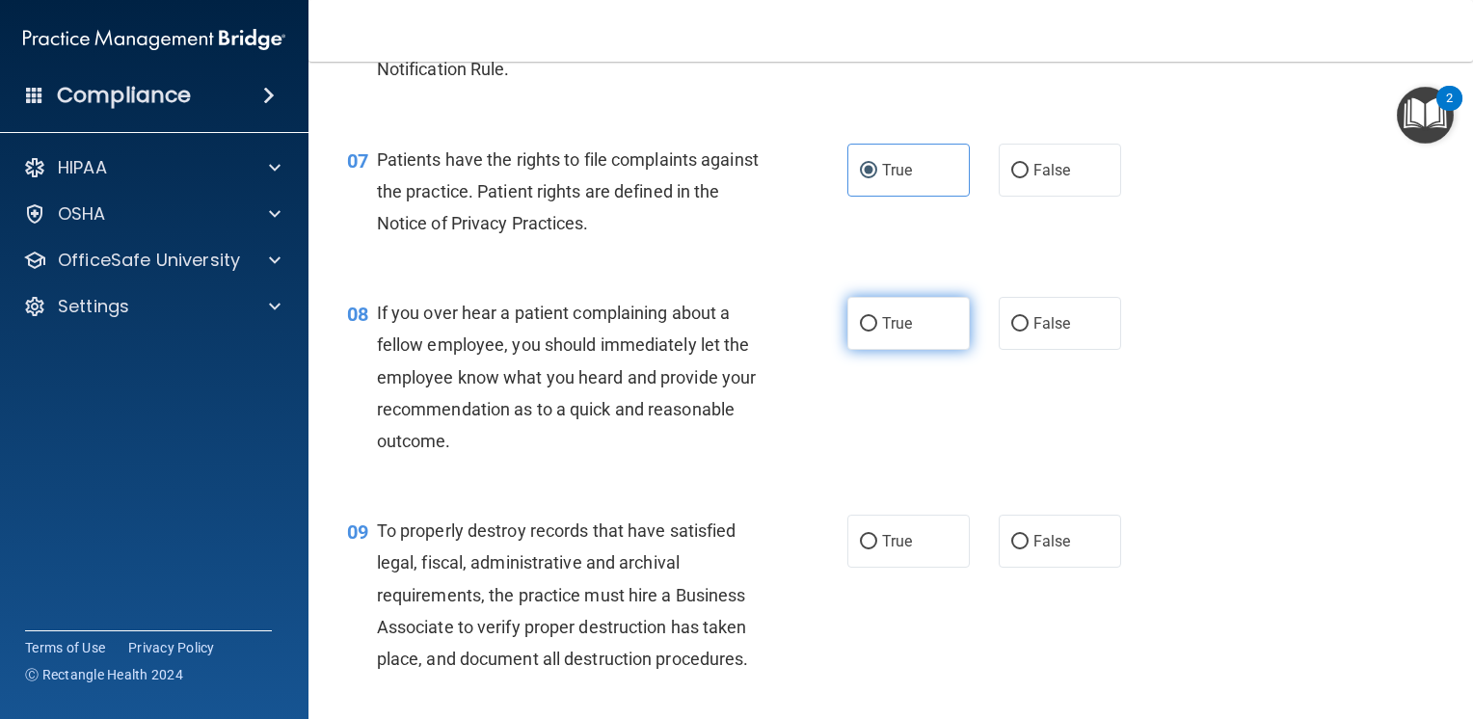
click at [922, 350] on label "True" at bounding box center [908, 323] width 122 height 53
click at [877, 332] on input "True" at bounding box center [868, 324] width 17 height 14
radio input "true"
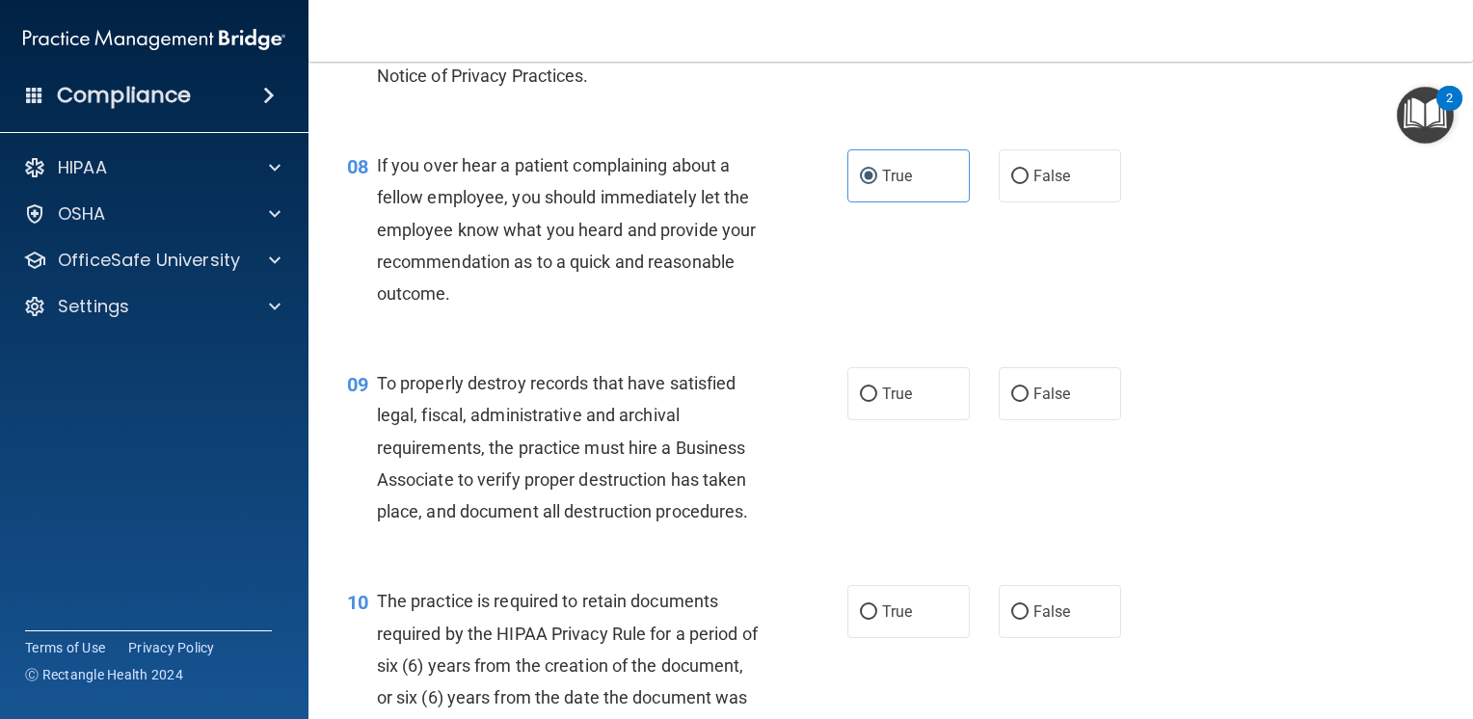
scroll to position [1446, 0]
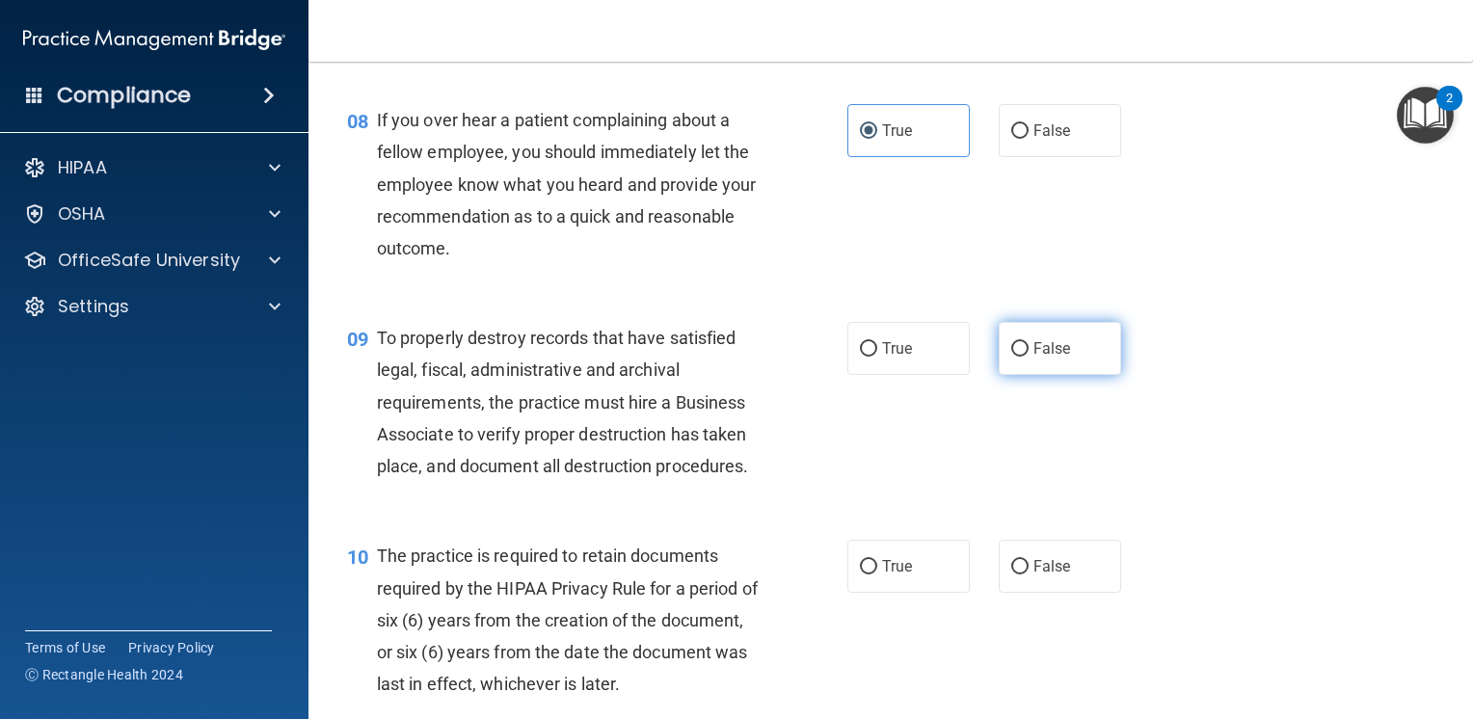
click at [1061, 375] on label "False" at bounding box center [1060, 348] width 122 height 53
click at [1029, 357] on input "False" at bounding box center [1019, 349] width 17 height 14
radio input "true"
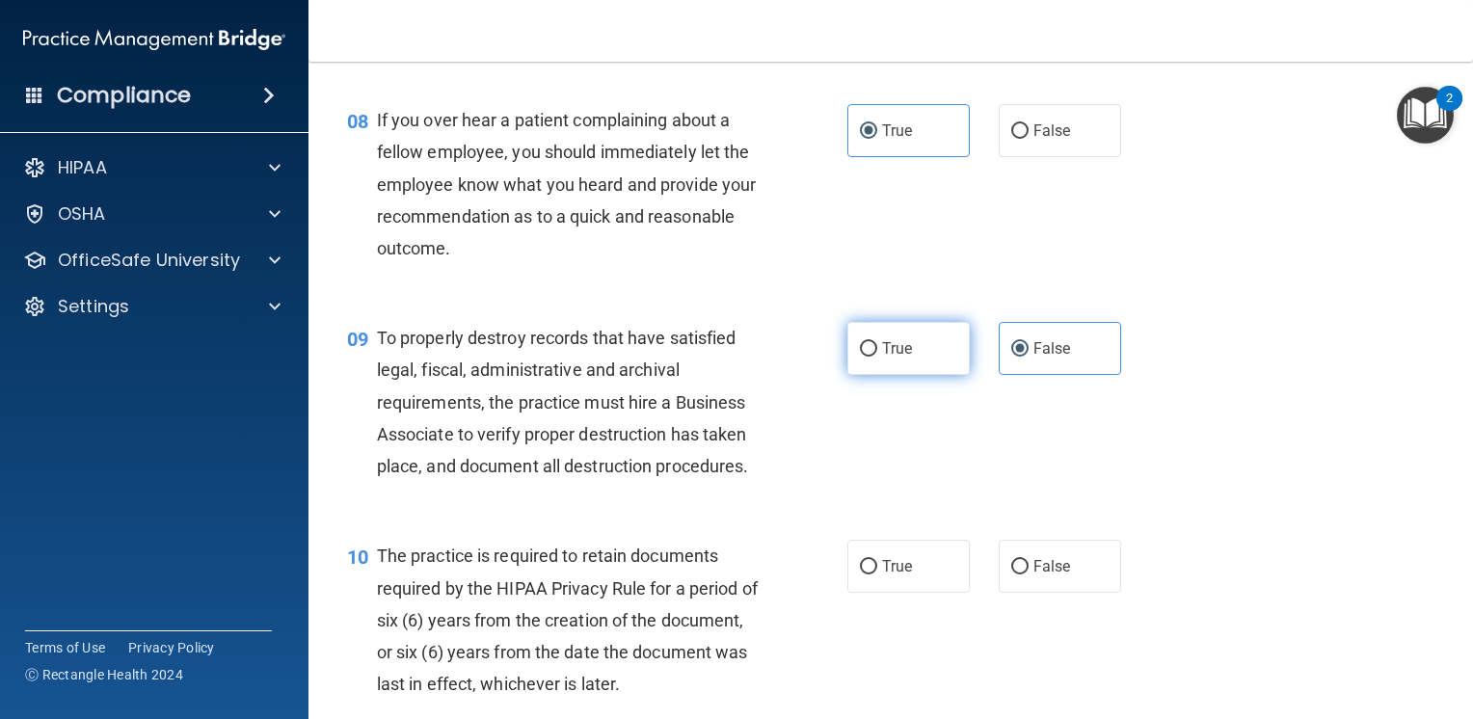
click at [937, 367] on label "True" at bounding box center [908, 348] width 122 height 53
click at [877, 357] on input "True" at bounding box center [868, 349] width 17 height 14
radio input "true"
radio input "false"
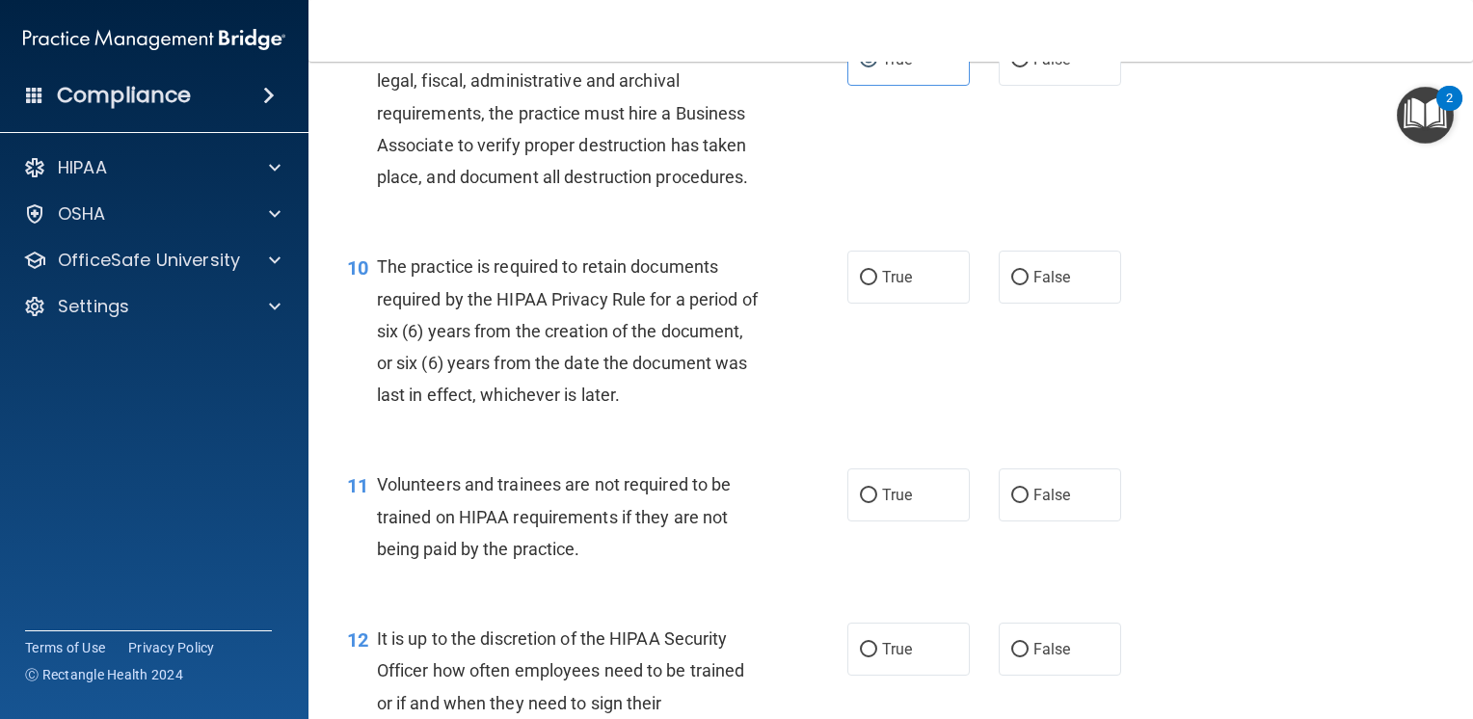
scroll to position [1832, 0]
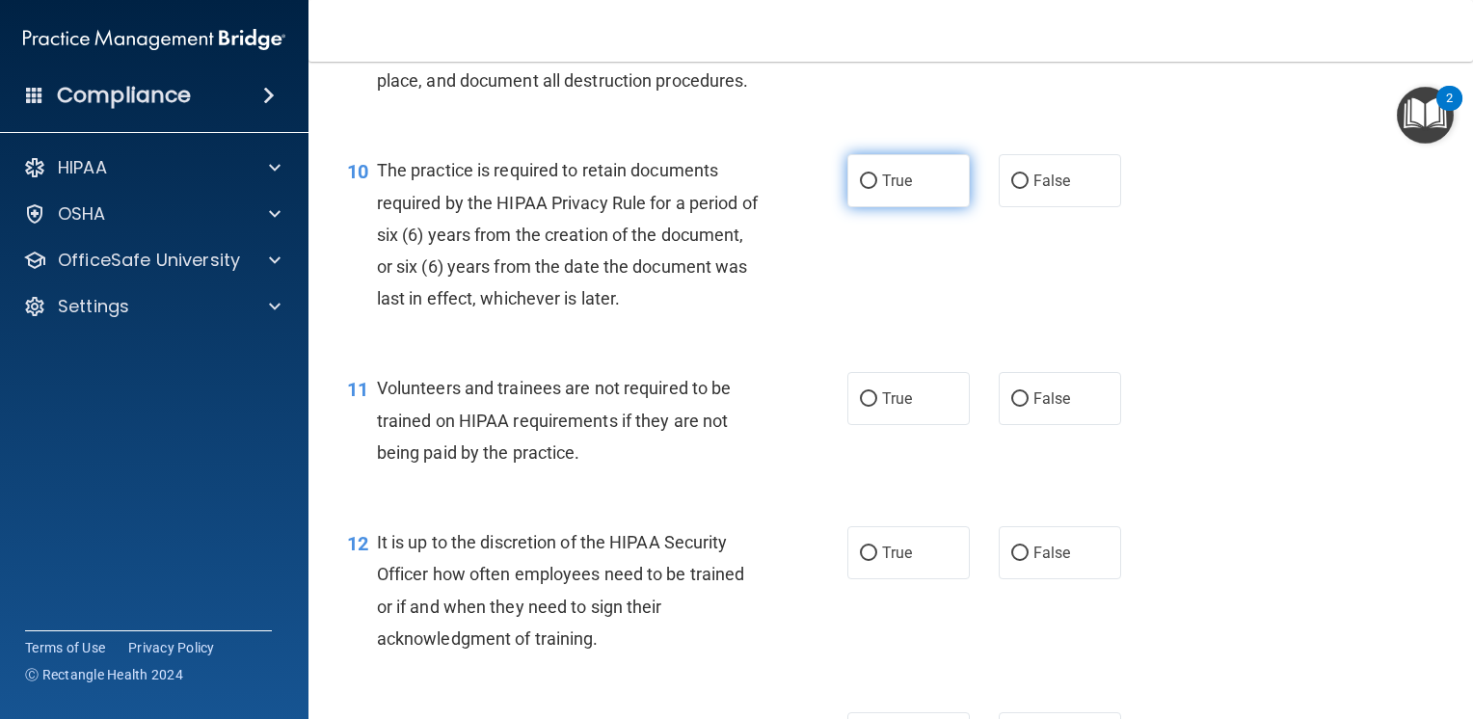
click at [905, 207] on label "True" at bounding box center [908, 180] width 122 height 53
click at [877, 189] on input "True" at bounding box center [868, 182] width 17 height 14
radio input "true"
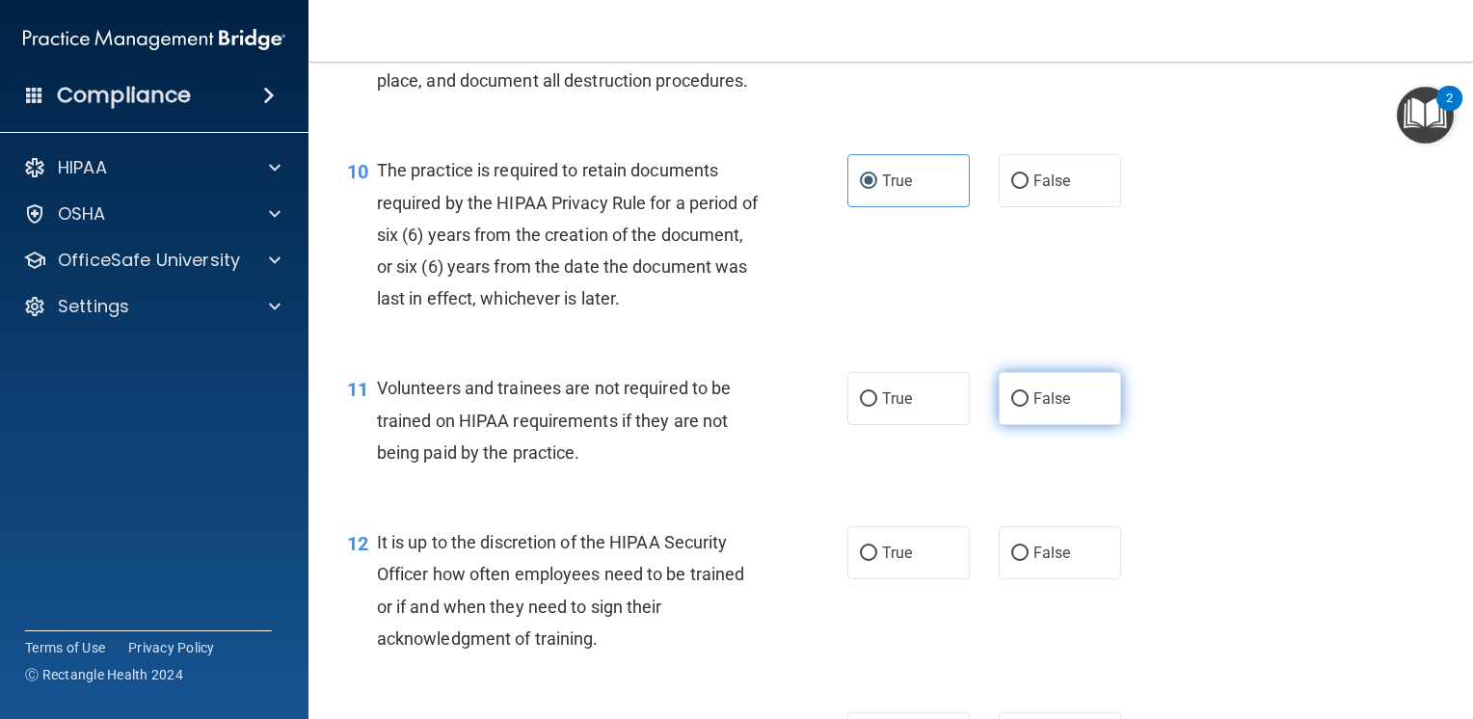
click at [1034, 408] on span "False" at bounding box center [1053, 399] width 38 height 18
click at [1029, 407] on input "False" at bounding box center [1019, 399] width 17 height 14
radio input "true"
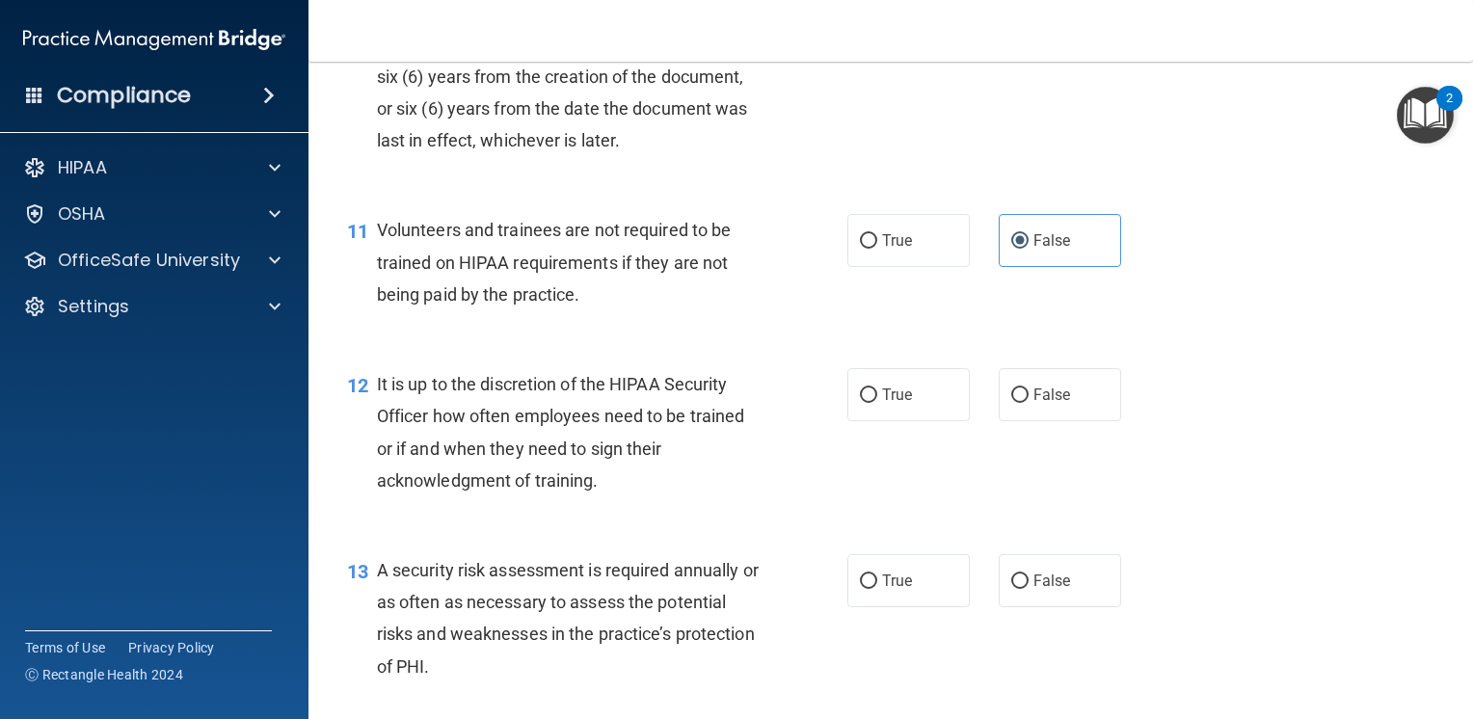
scroll to position [2025, 0]
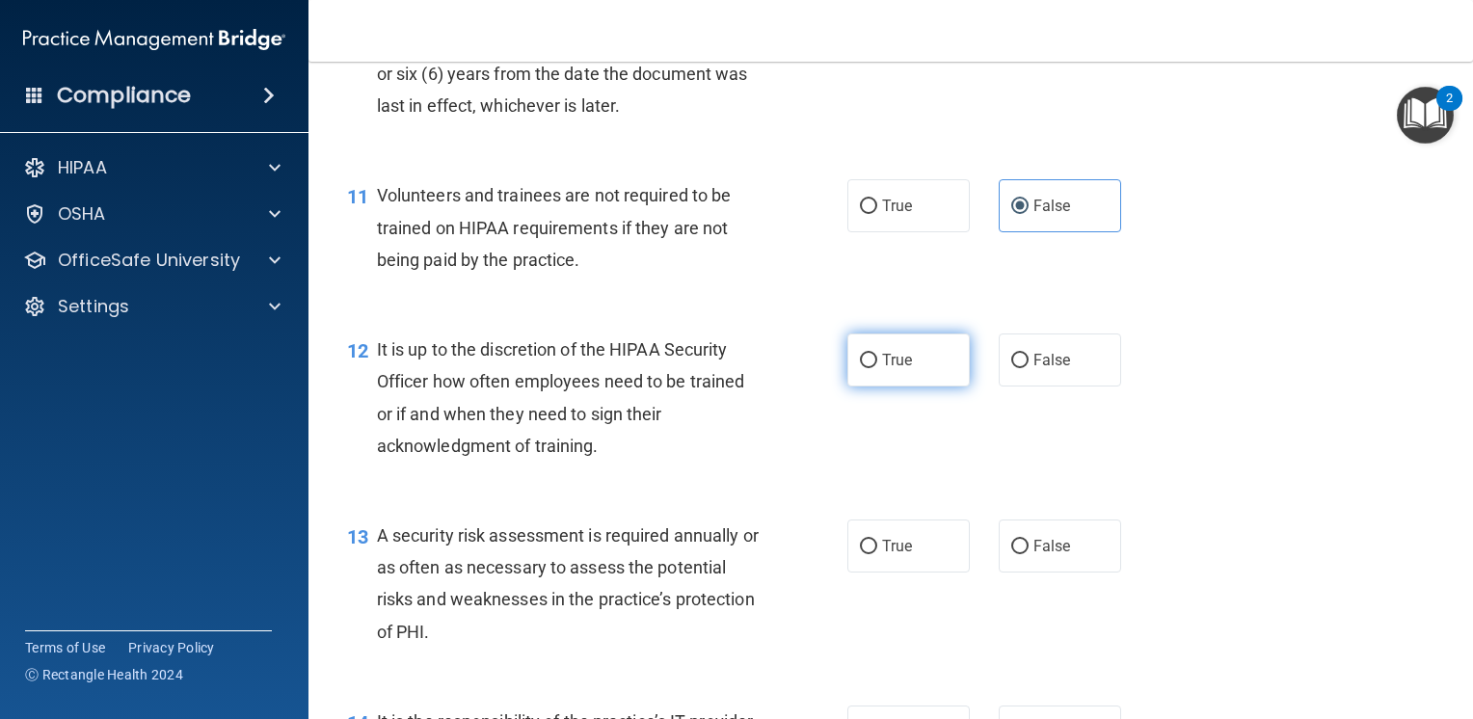
click at [940, 387] on label "True" at bounding box center [908, 360] width 122 height 53
click at [877, 368] on input "True" at bounding box center [868, 361] width 17 height 14
radio input "true"
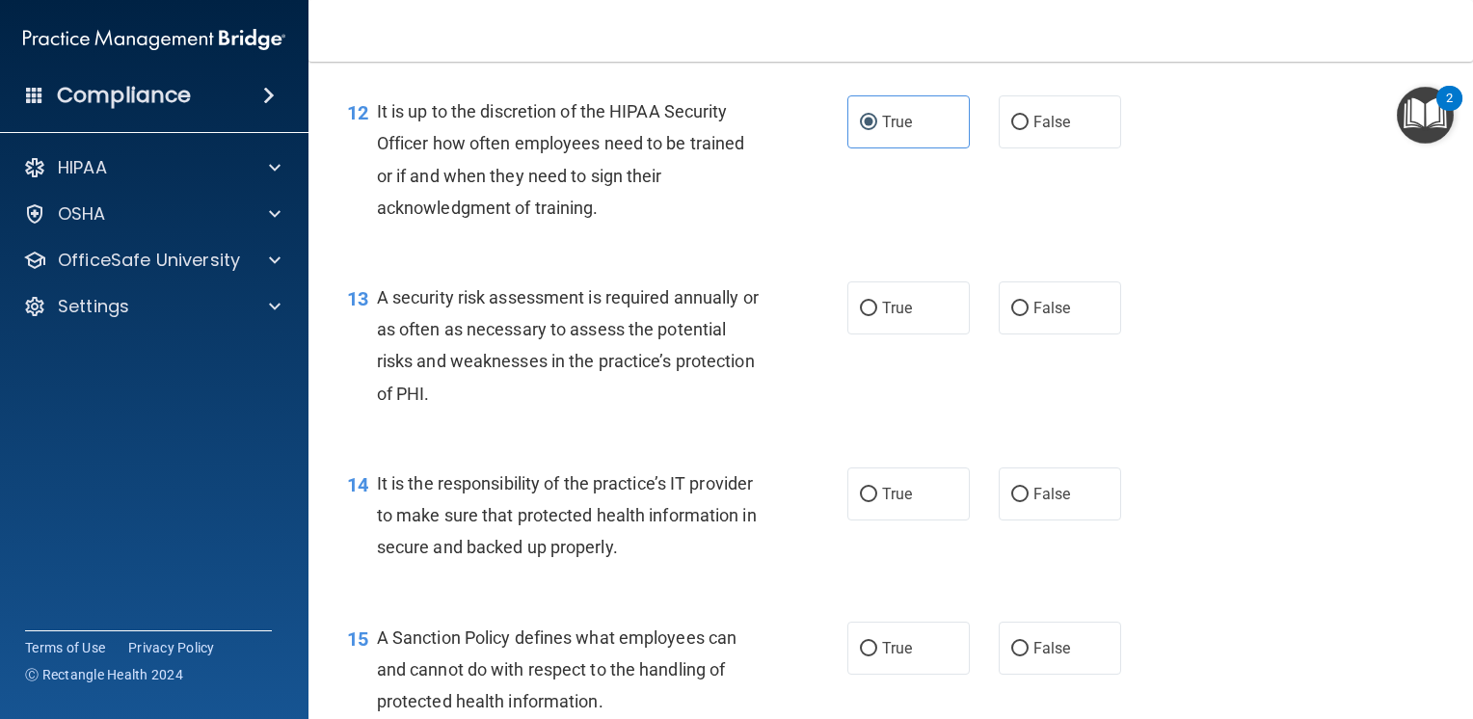
scroll to position [2314, 0]
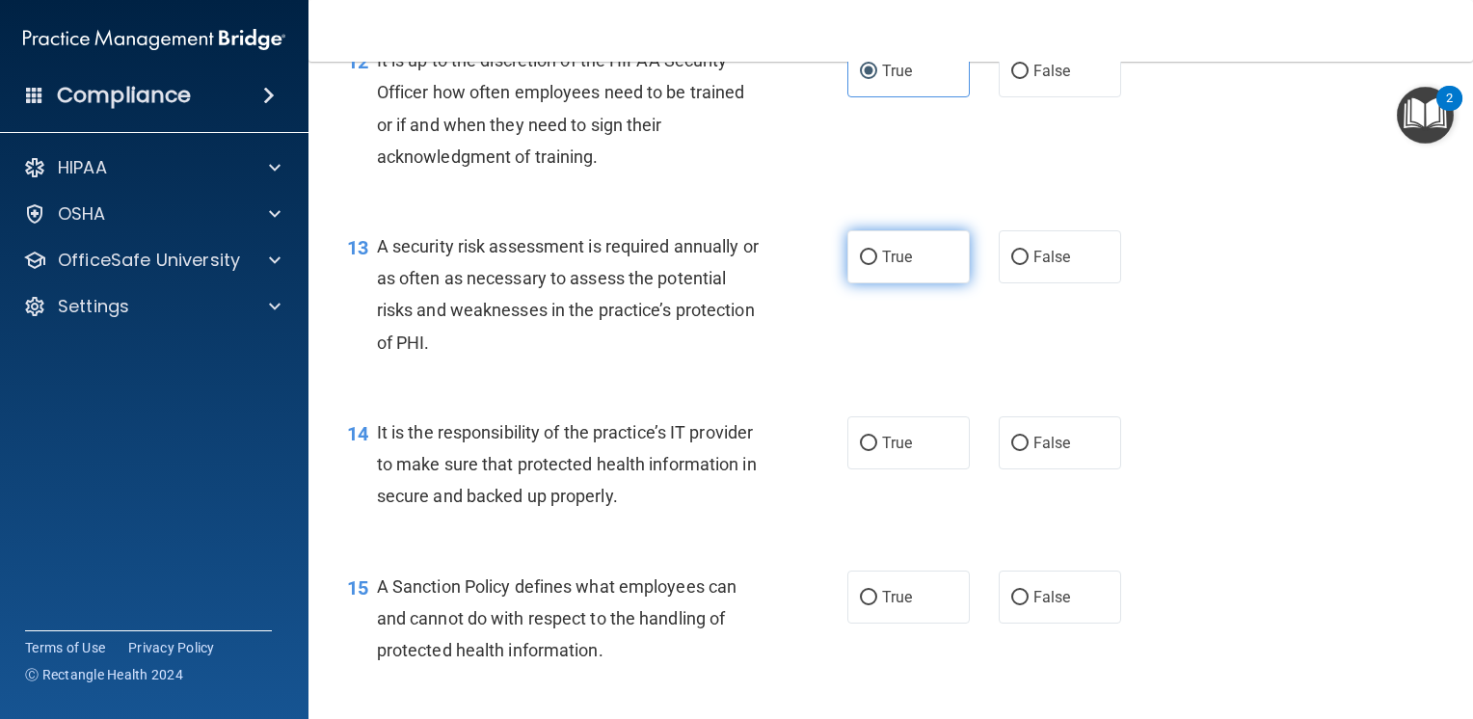
click at [933, 278] on label "True" at bounding box center [908, 256] width 122 height 53
click at [877, 265] on input "True" at bounding box center [868, 258] width 17 height 14
radio input "true"
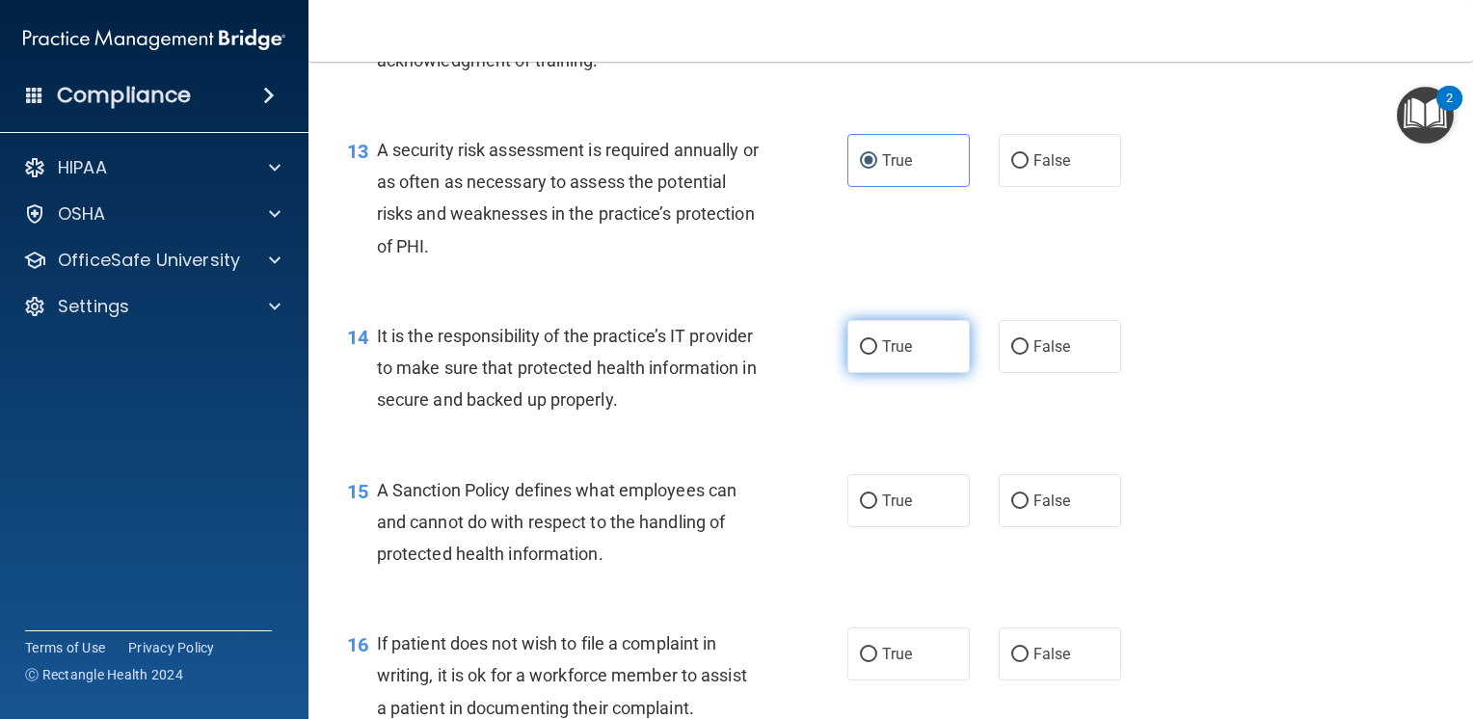
click at [887, 362] on label "True" at bounding box center [908, 346] width 122 height 53
click at [877, 355] on input "True" at bounding box center [868, 347] width 17 height 14
radio input "true"
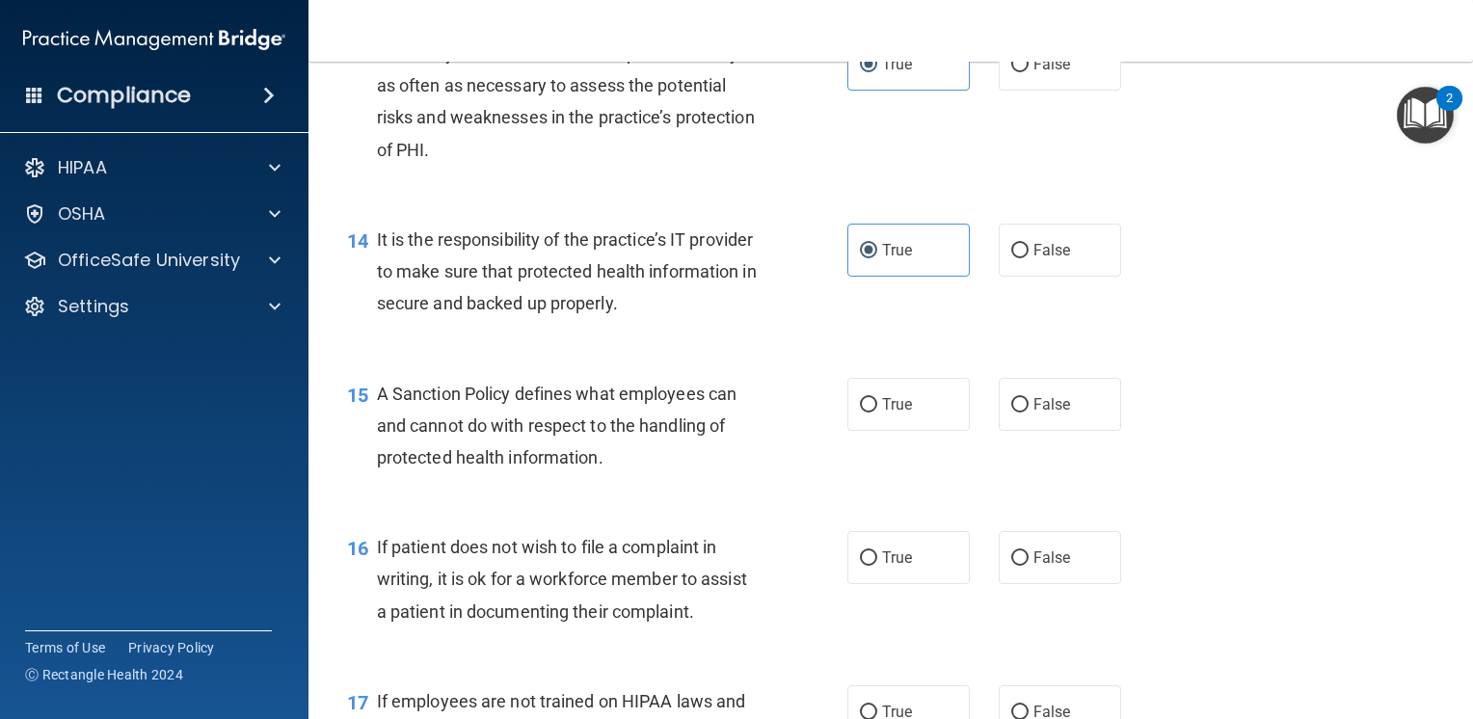
scroll to position [2603, 0]
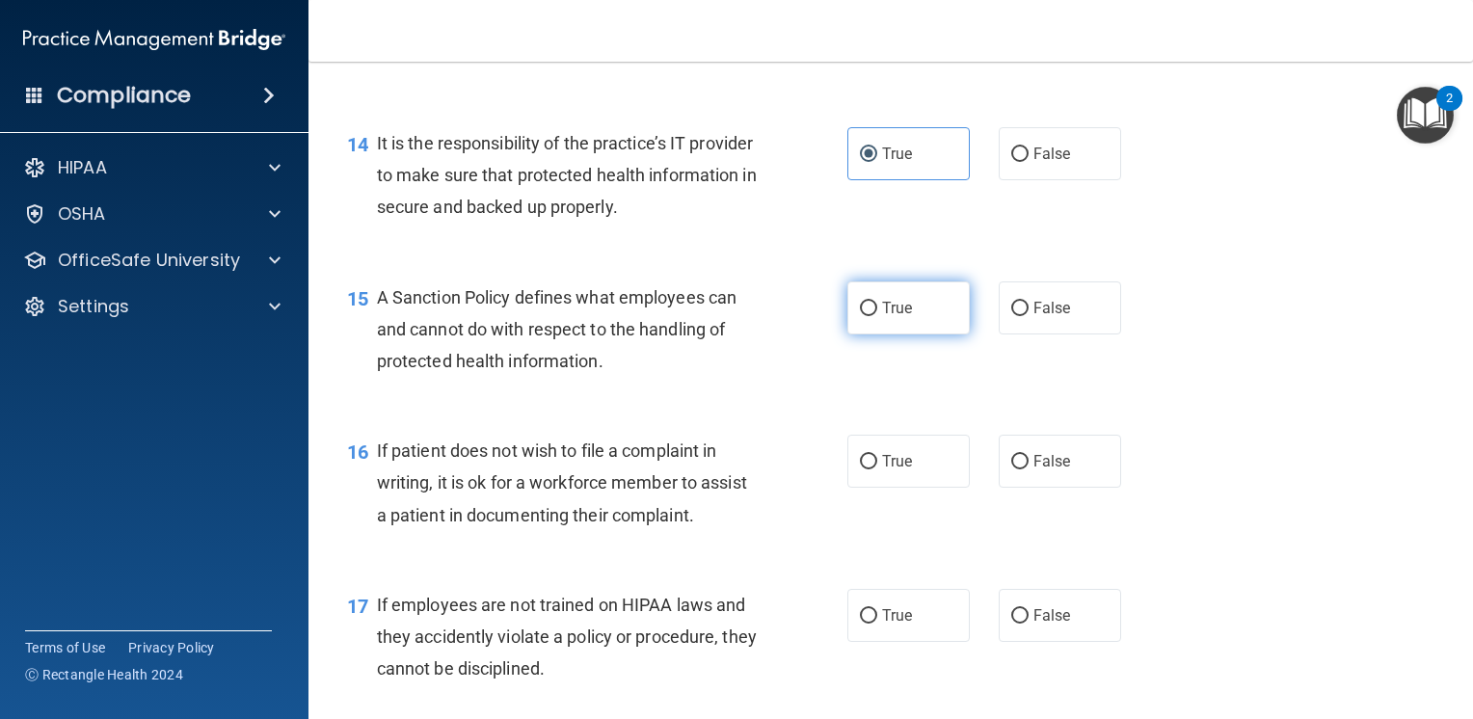
click at [949, 335] on label "True" at bounding box center [908, 308] width 122 height 53
click at [877, 316] on input "True" at bounding box center [868, 309] width 17 height 14
radio input "true"
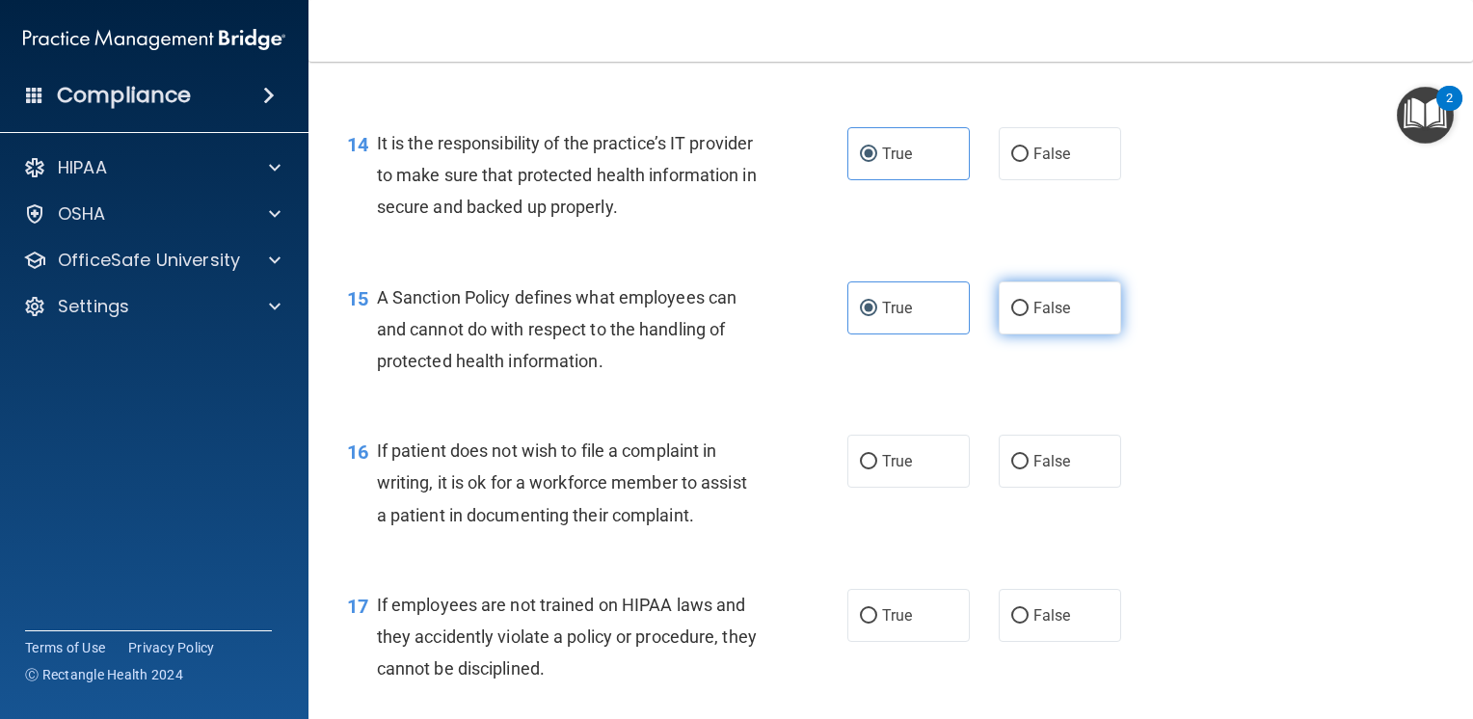
click at [1059, 317] on span "False" at bounding box center [1053, 308] width 38 height 18
click at [1029, 316] on input "False" at bounding box center [1019, 309] width 17 height 14
radio input "true"
radio input "false"
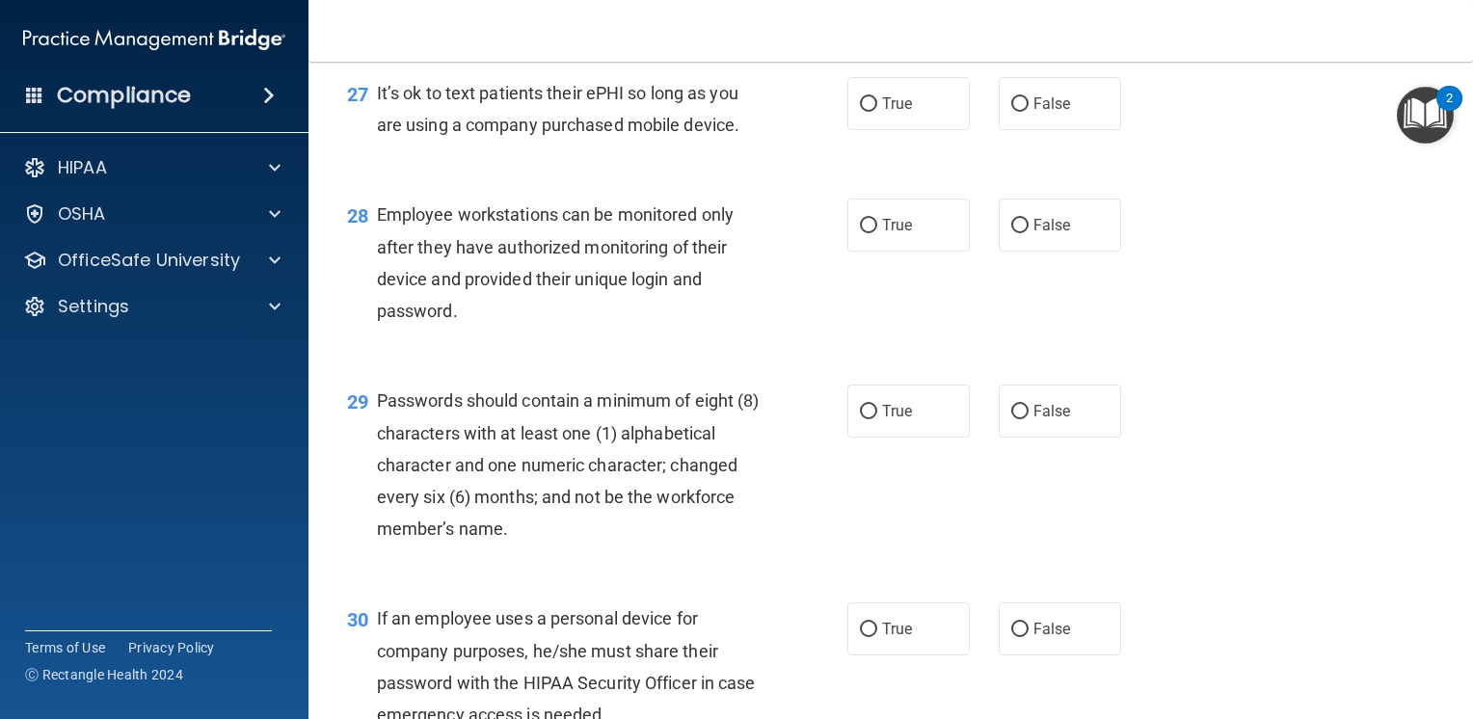
scroll to position [5017, 0]
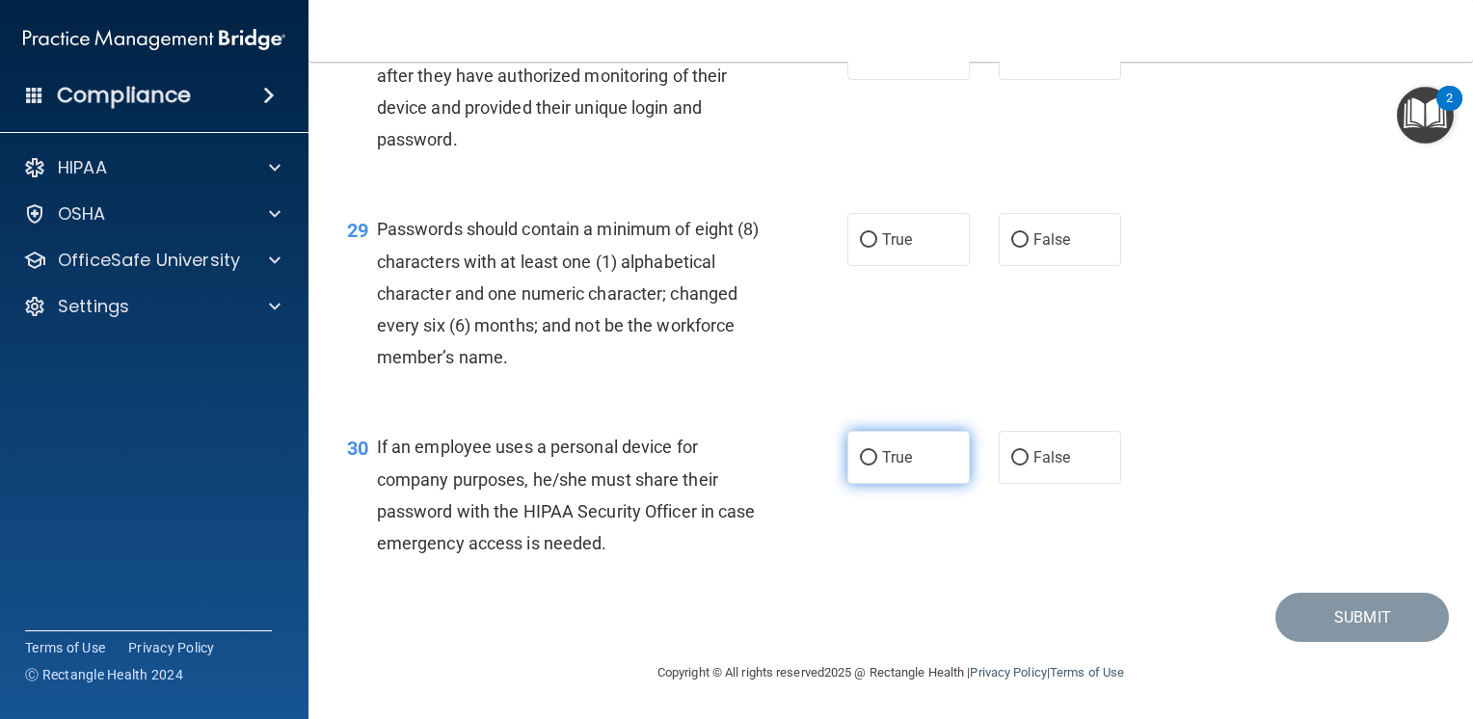
click at [864, 467] on label "True" at bounding box center [908, 457] width 122 height 53
click at [864, 466] on input "True" at bounding box center [868, 458] width 17 height 14
radio input "true"
click at [871, 249] on label "True" at bounding box center [908, 239] width 122 height 53
click at [871, 248] on input "True" at bounding box center [868, 240] width 17 height 14
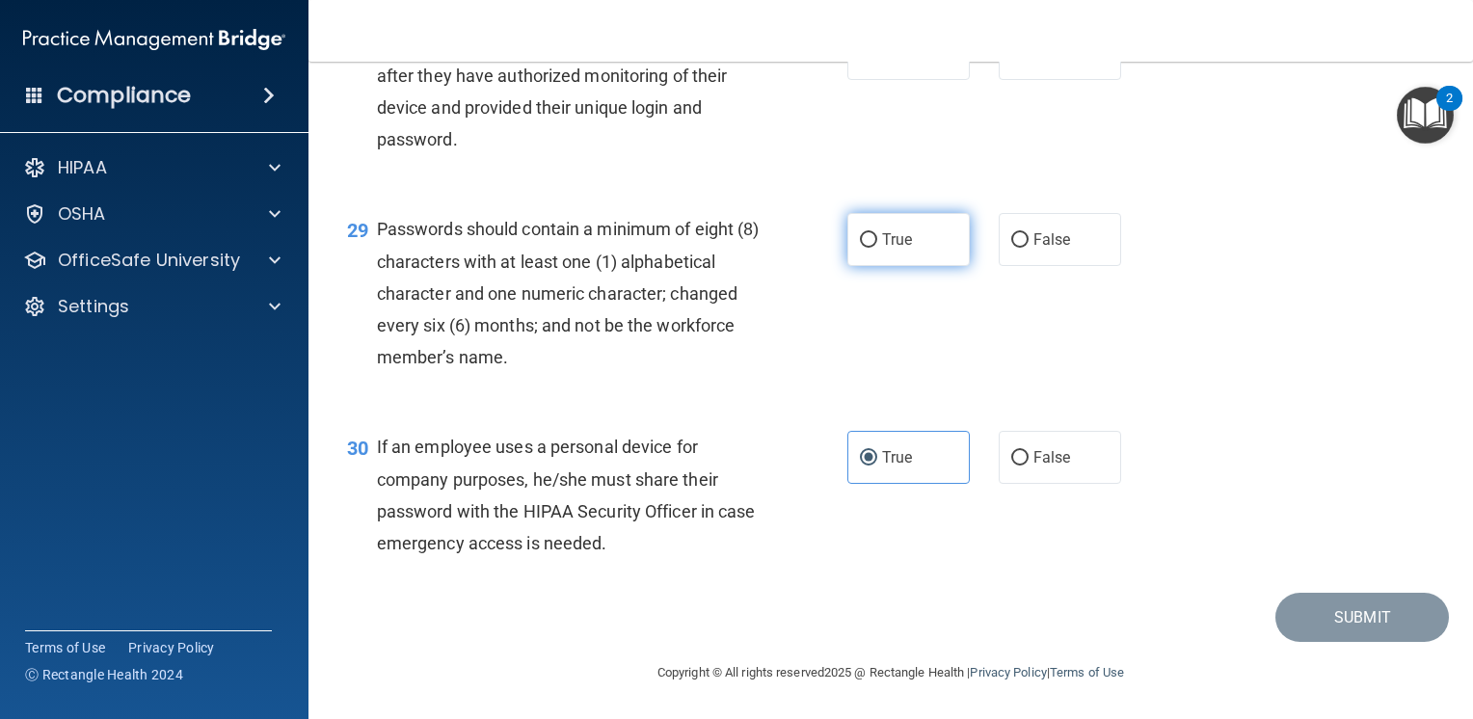
radio input "true"
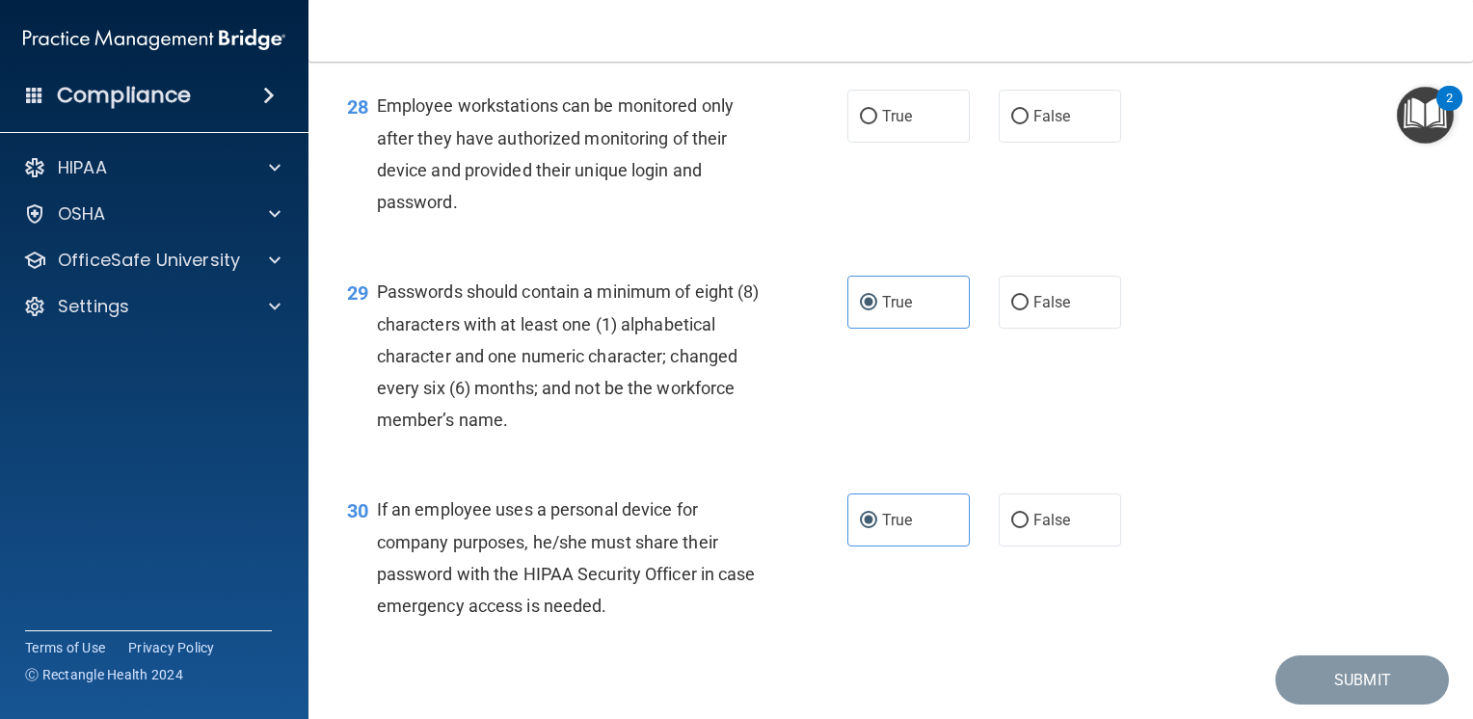
scroll to position [4825, 0]
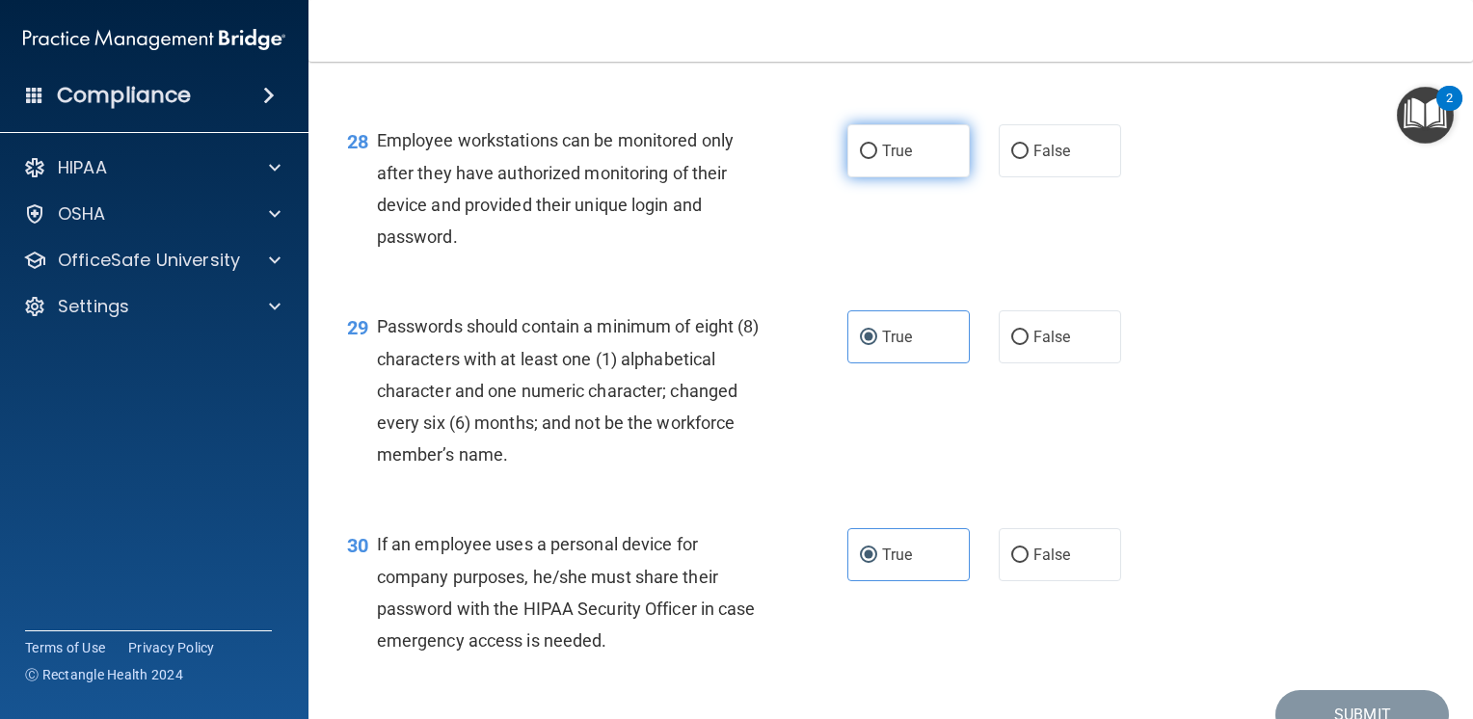
click at [912, 177] on label "True" at bounding box center [908, 150] width 122 height 53
click at [877, 159] on input "True" at bounding box center [868, 152] width 17 height 14
radio input "true"
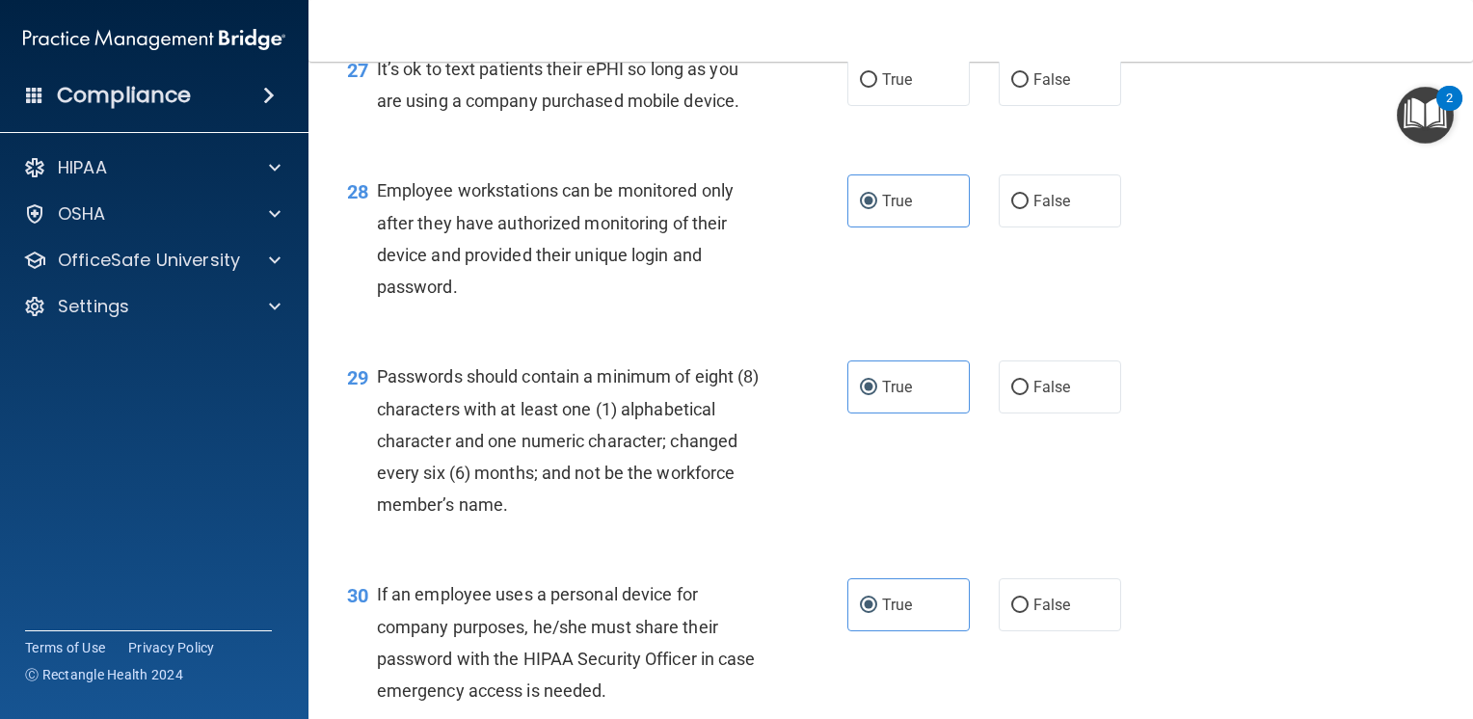
scroll to position [4728, 0]
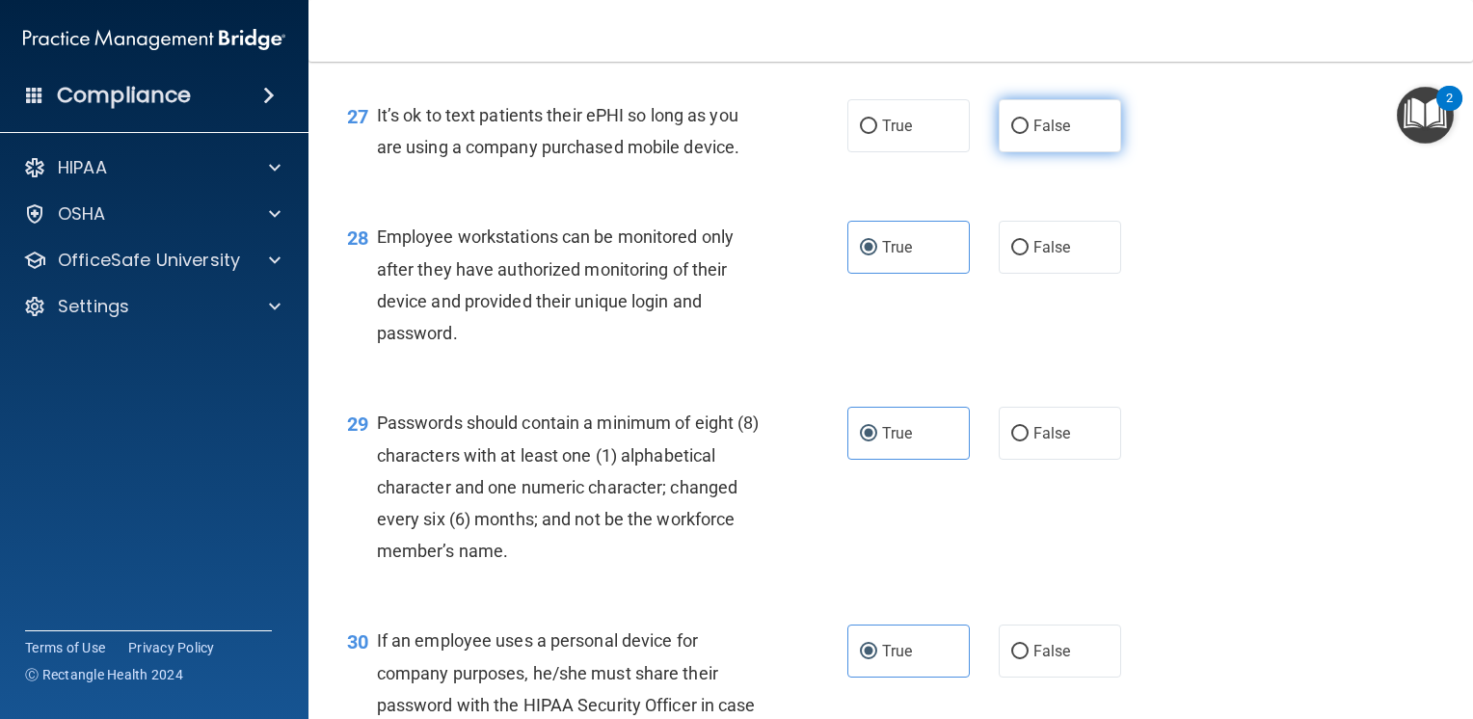
click at [1055, 135] on span "False" at bounding box center [1053, 126] width 38 height 18
click at [1029, 134] on input "False" at bounding box center [1019, 127] width 17 height 14
radio input "true"
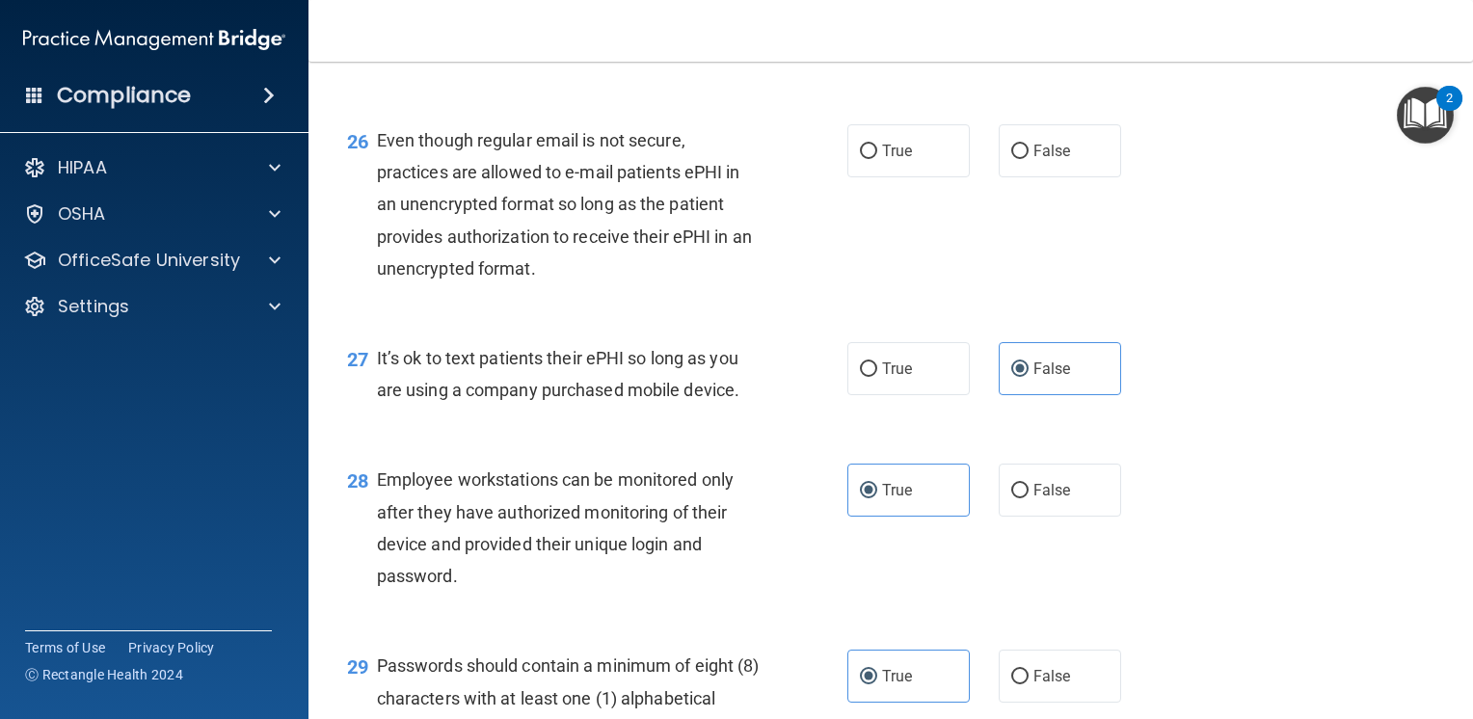
scroll to position [4439, 0]
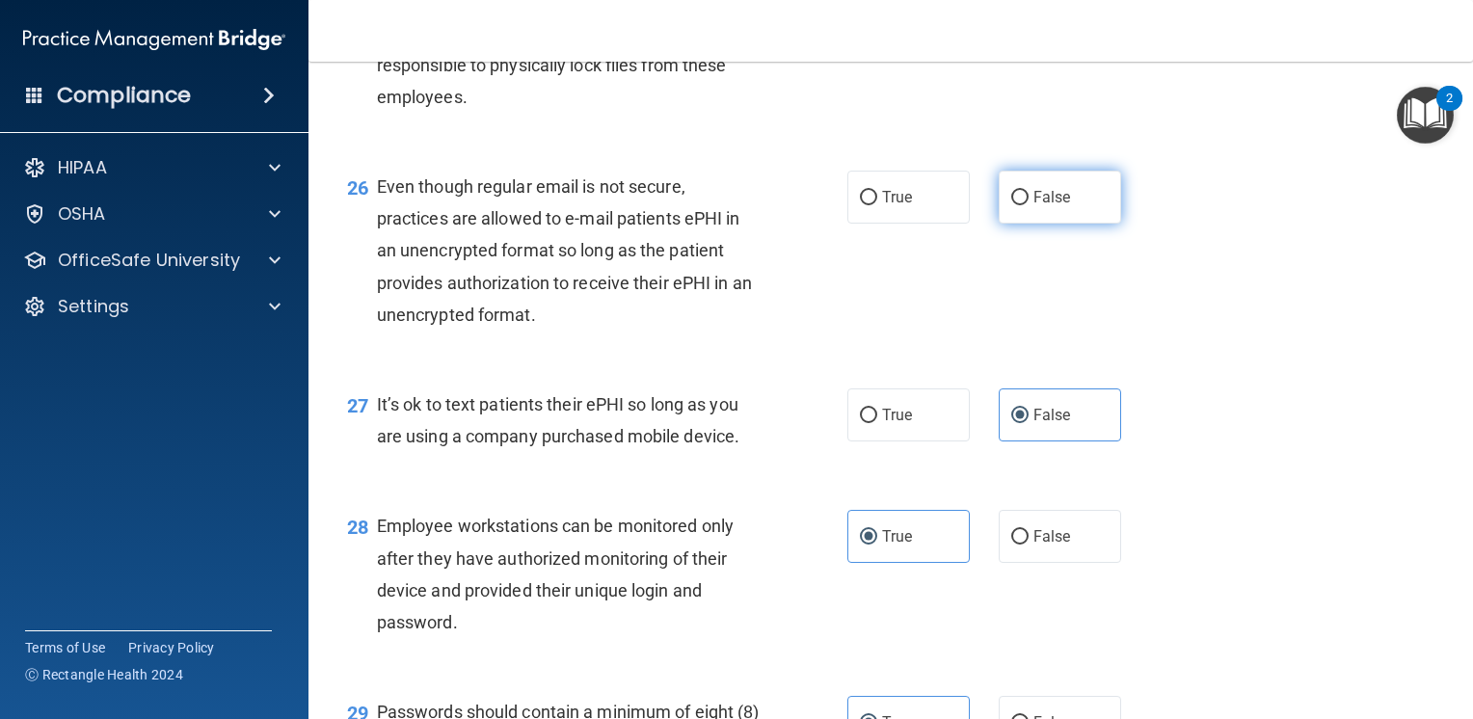
click at [1020, 224] on label "False" at bounding box center [1060, 197] width 122 height 53
click at [1020, 205] on input "False" at bounding box center [1019, 198] width 17 height 14
radio input "true"
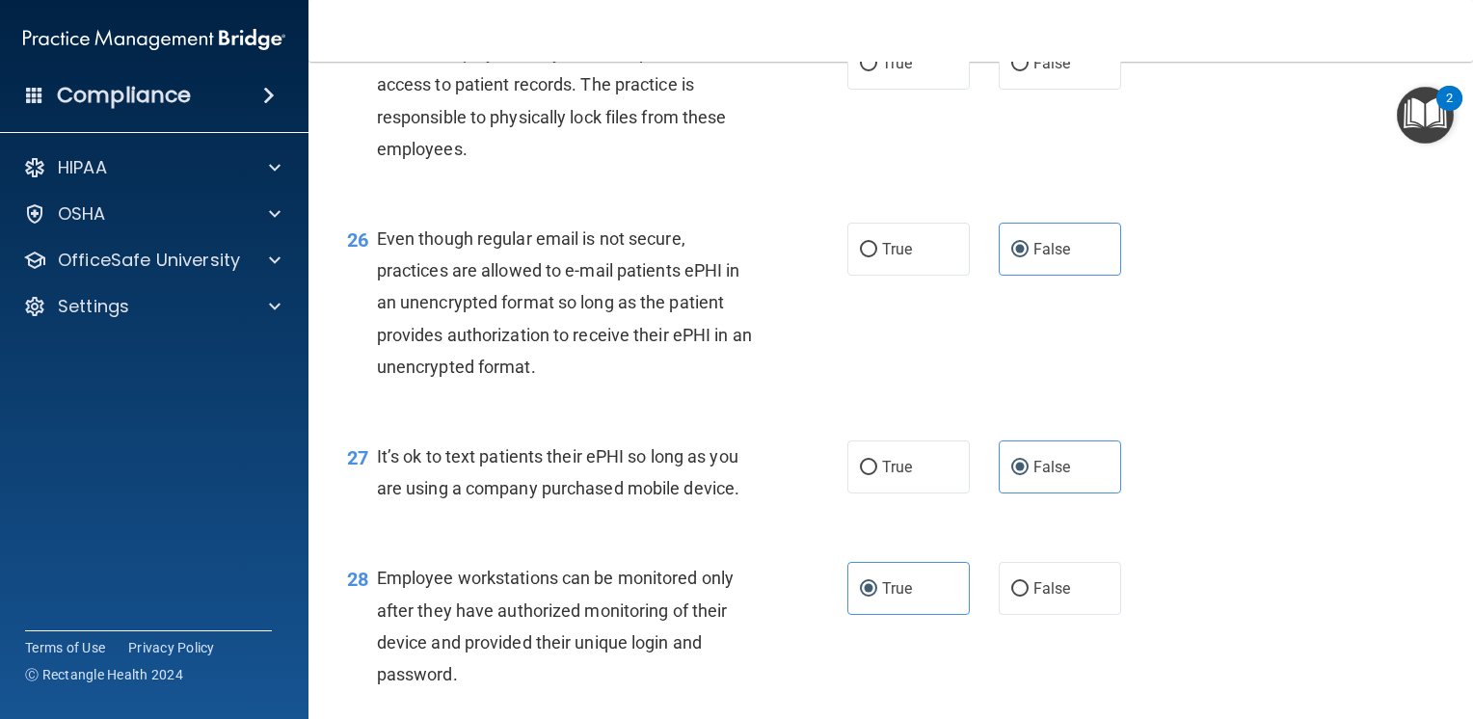
scroll to position [4246, 0]
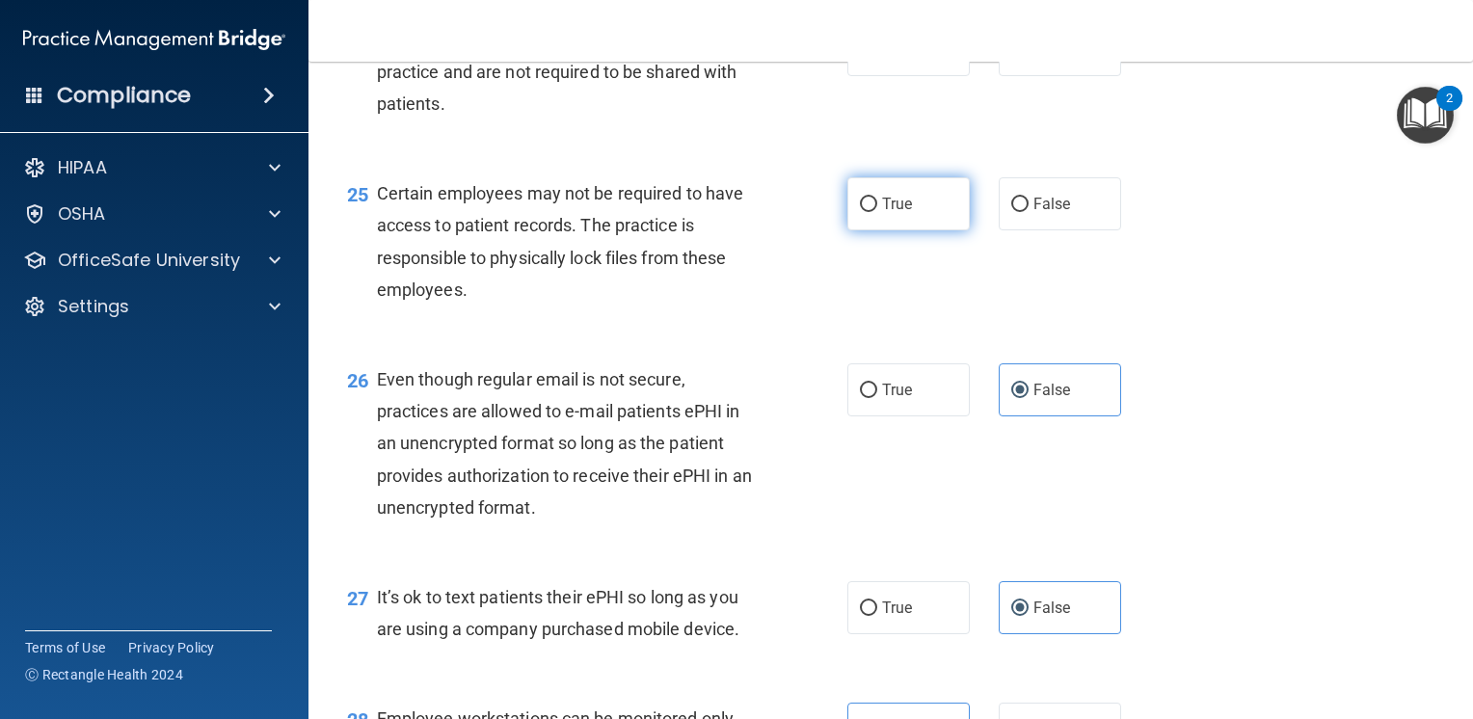
click at [934, 230] on label "True" at bounding box center [908, 203] width 122 height 53
click at [877, 212] on input "True" at bounding box center [868, 205] width 17 height 14
radio input "true"
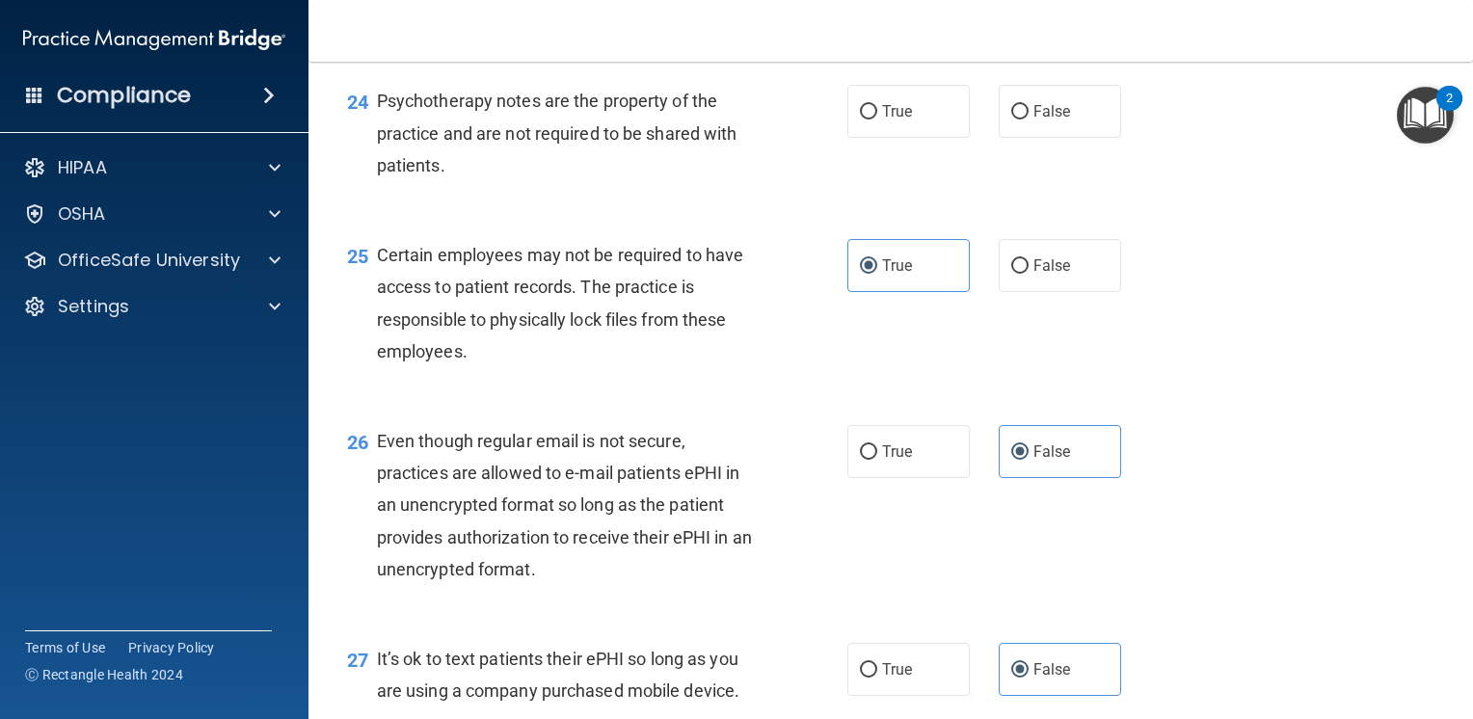
scroll to position [4150, 0]
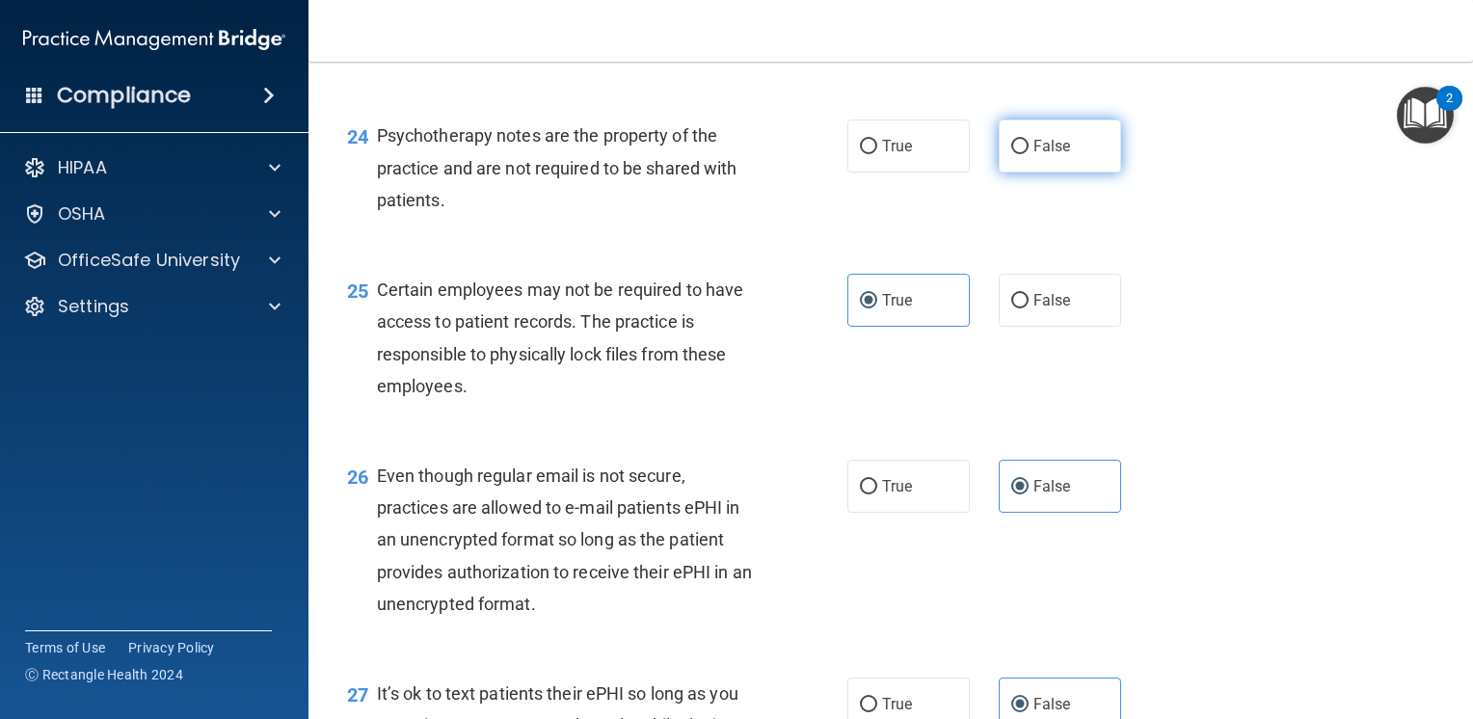
click at [1001, 173] on label "False" at bounding box center [1060, 146] width 122 height 53
click at [1011, 154] on input "False" at bounding box center [1019, 147] width 17 height 14
radio input "true"
click at [895, 155] on span "True" at bounding box center [897, 146] width 30 height 18
click at [877, 154] on input "True" at bounding box center [868, 147] width 17 height 14
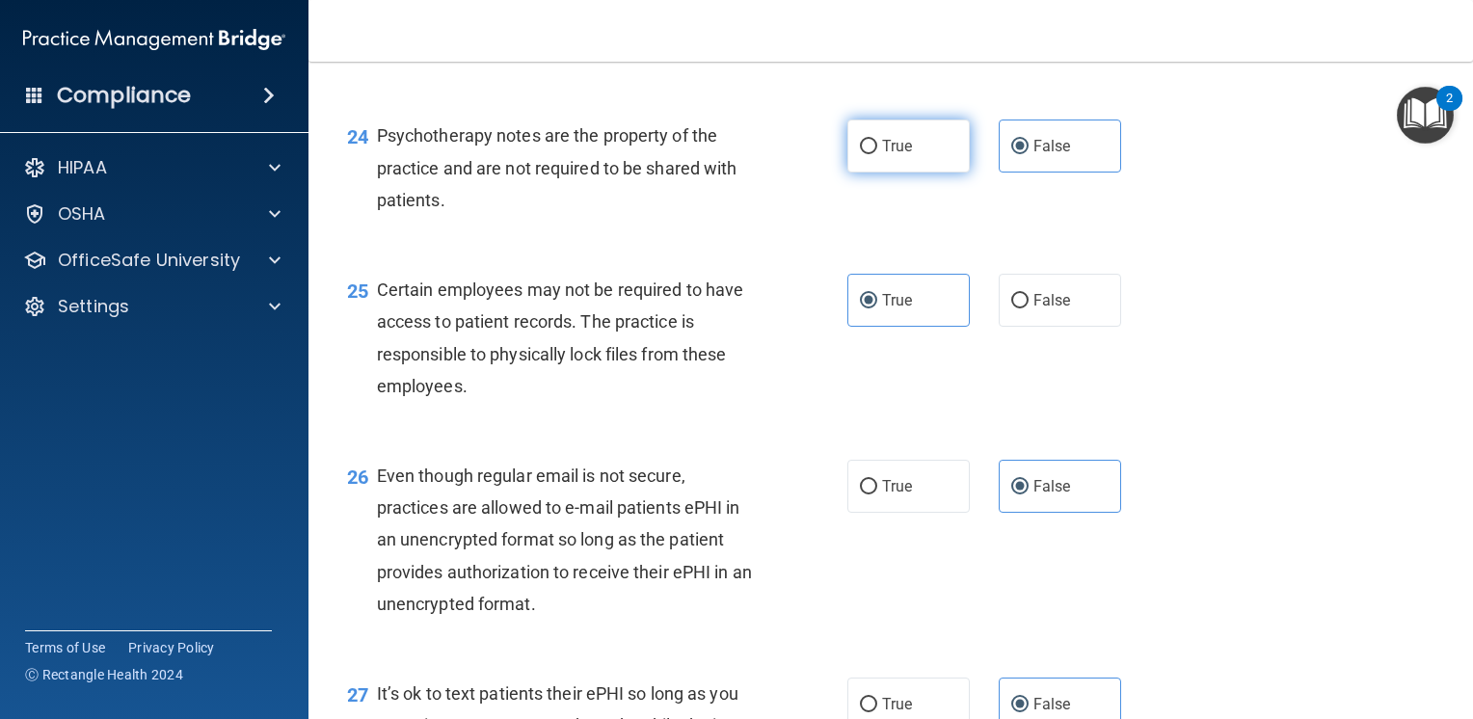
radio input "true"
radio input "false"
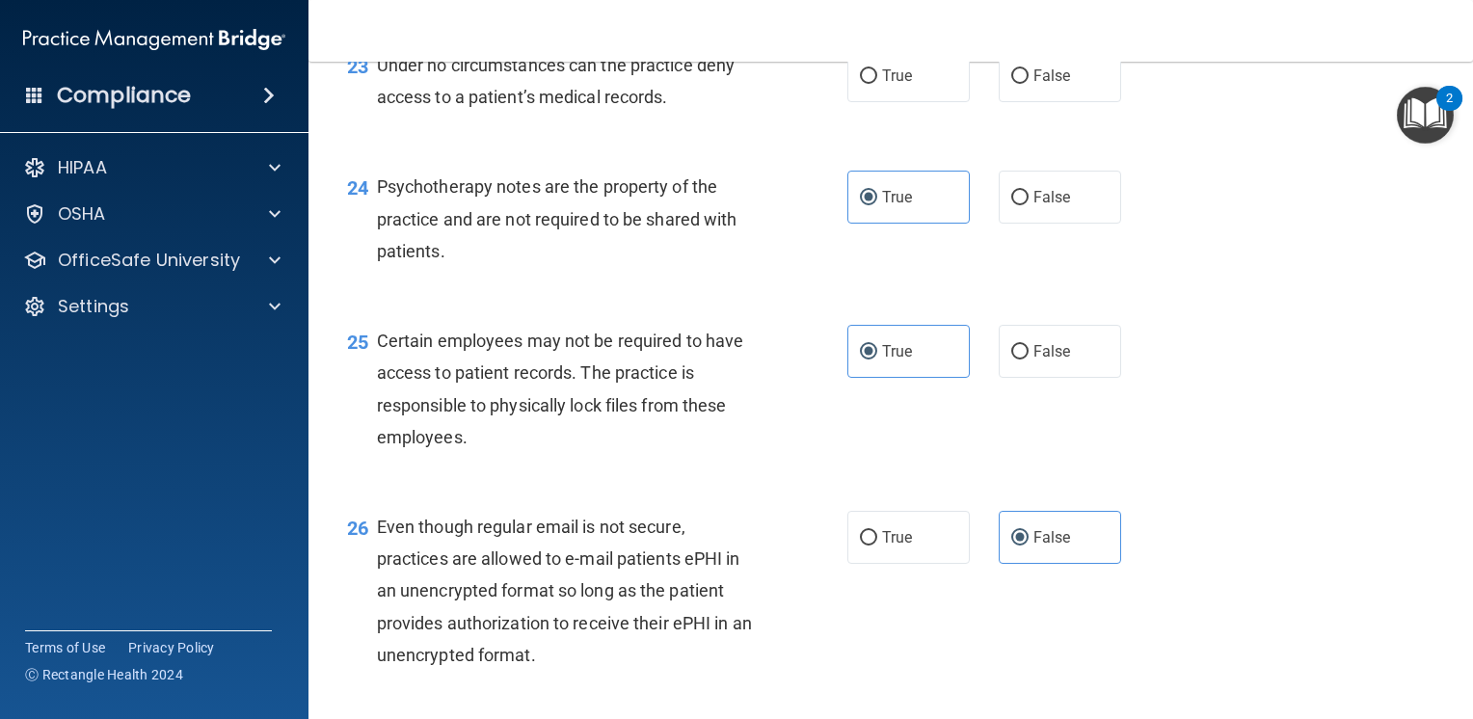
scroll to position [4053, 0]
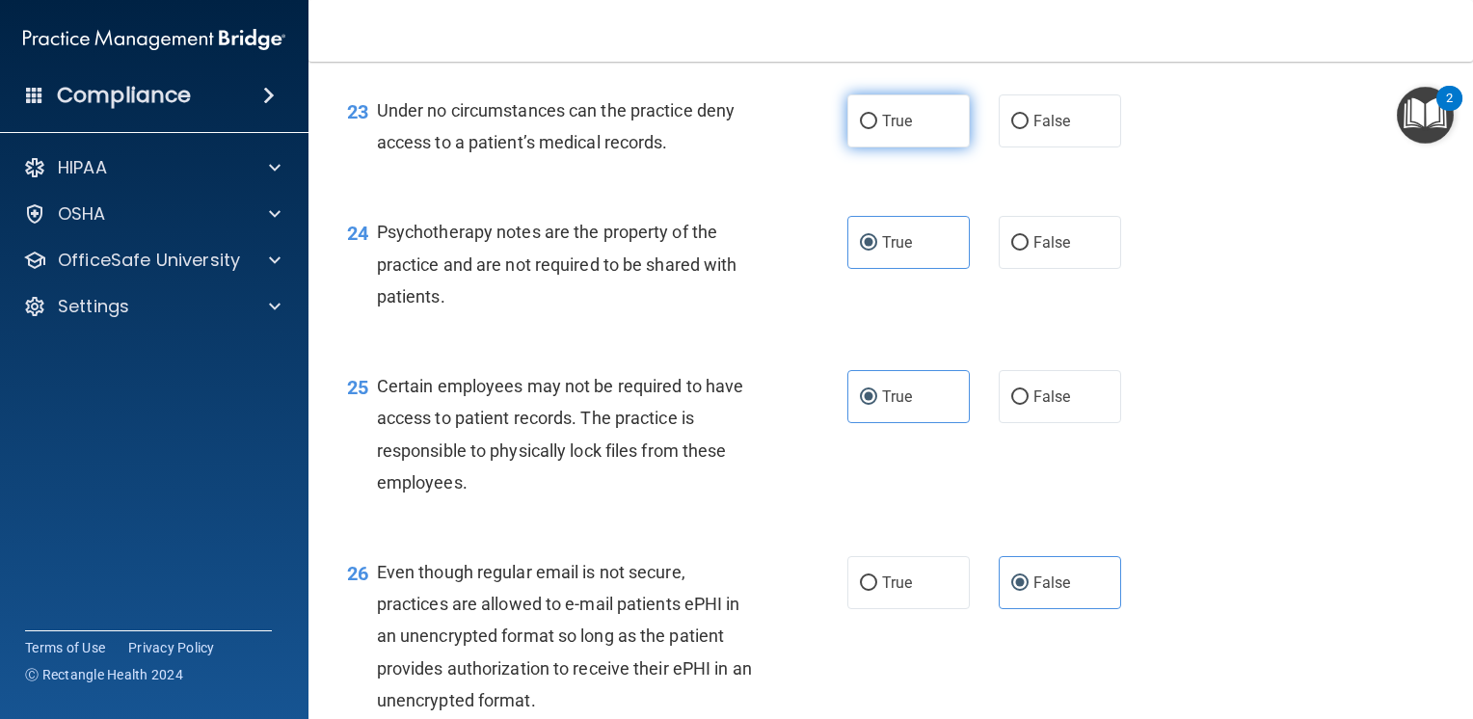
drag, startPoint x: 910, startPoint y: 226, endPoint x: 891, endPoint y: 233, distance: 20.8
click at [910, 148] on label "True" at bounding box center [908, 120] width 122 height 53
click at [877, 129] on input "True" at bounding box center [868, 122] width 17 height 14
radio input "true"
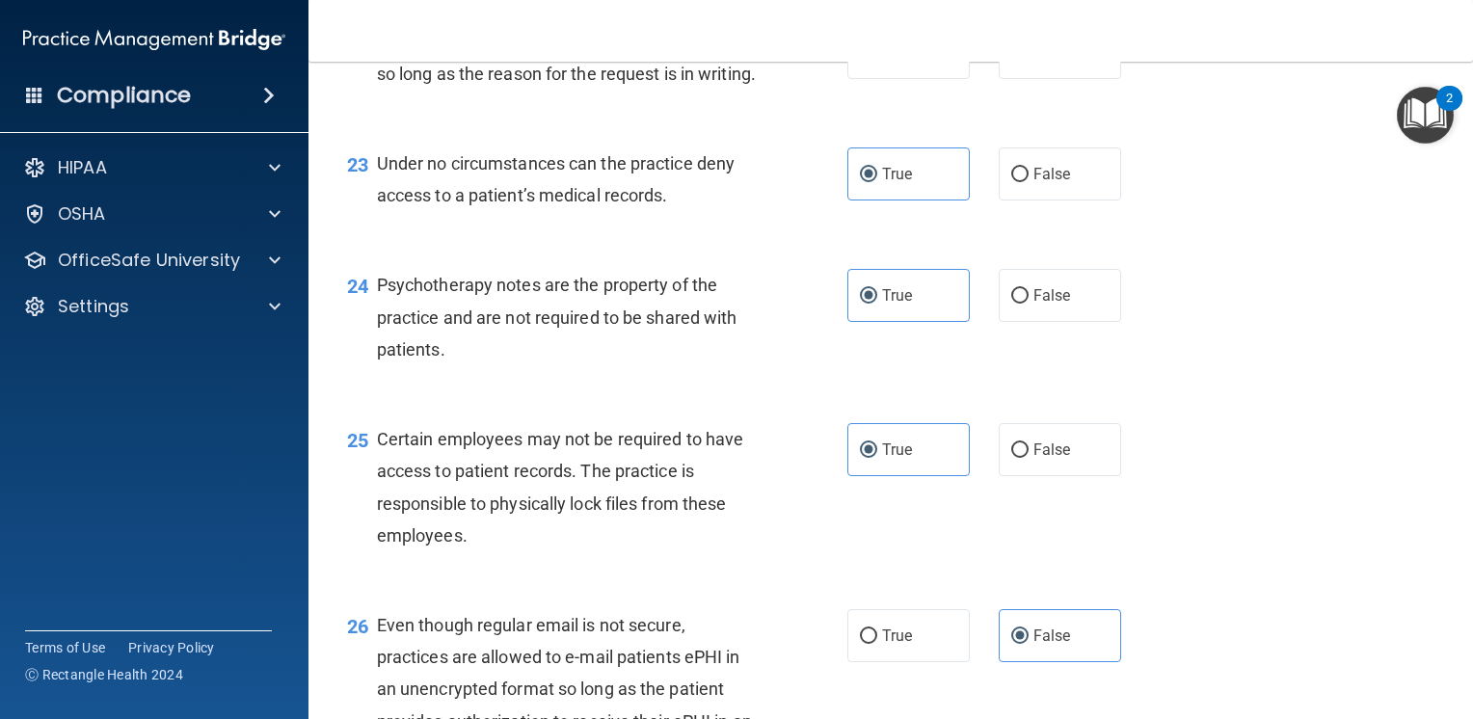
scroll to position [3957, 0]
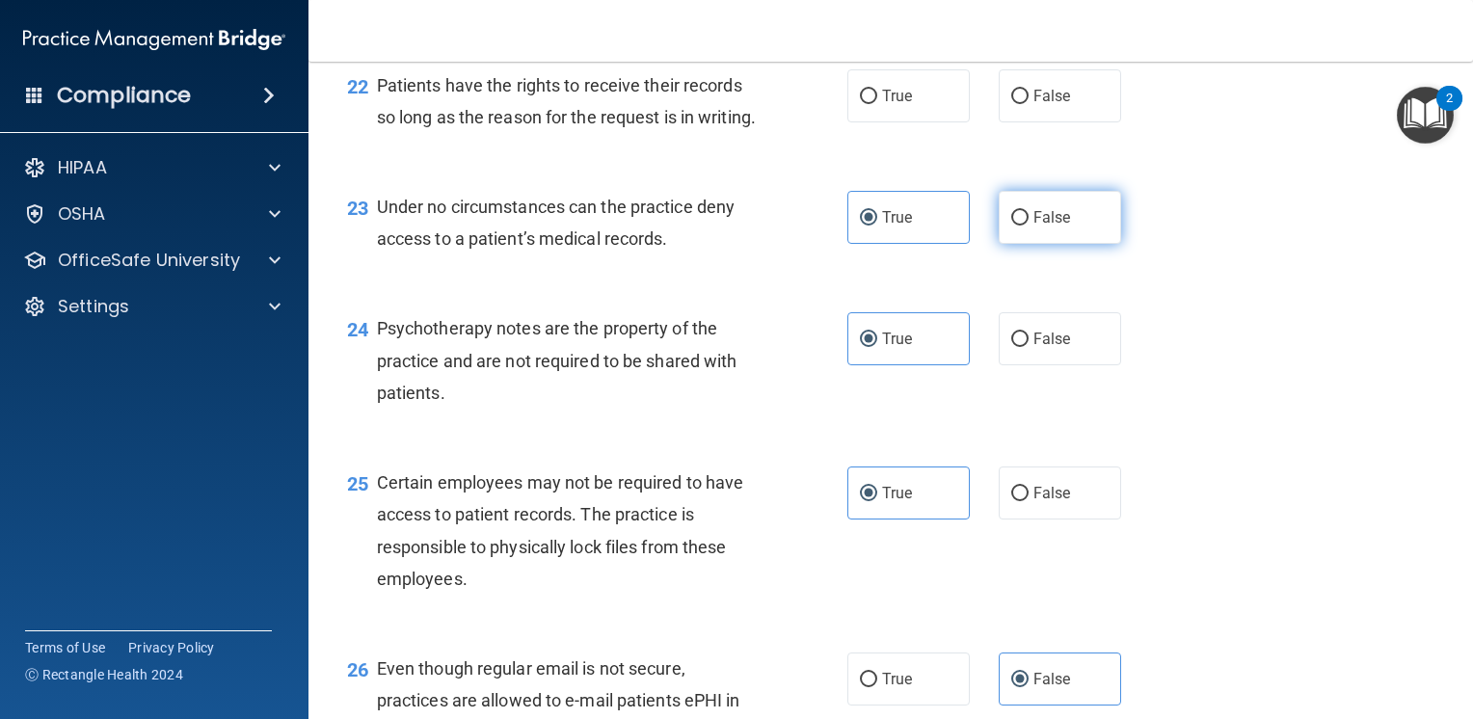
click at [1024, 244] on label "False" at bounding box center [1060, 217] width 122 height 53
click at [1024, 226] on input "False" at bounding box center [1019, 218] width 17 height 14
radio input "true"
radio input "false"
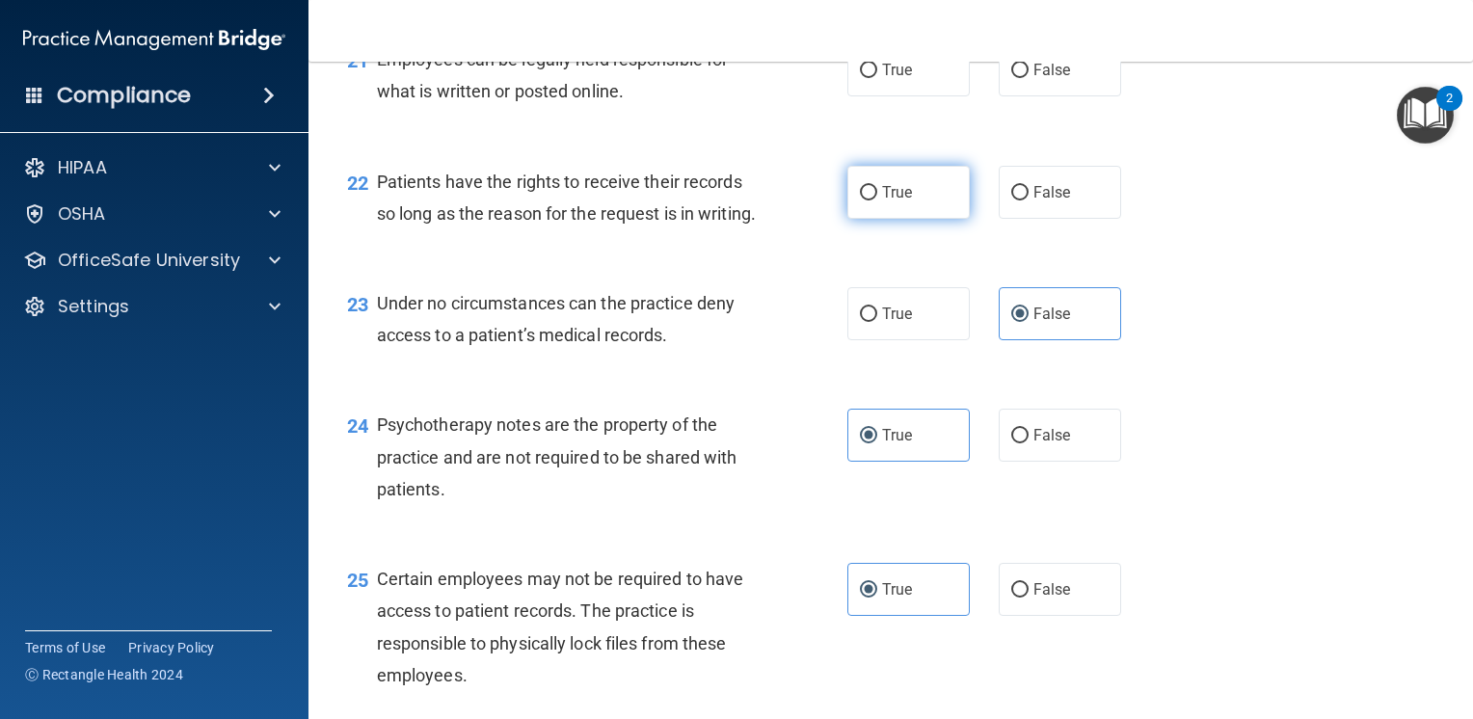
click at [918, 219] on label "True" at bounding box center [908, 192] width 122 height 53
click at [877, 201] on input "True" at bounding box center [868, 193] width 17 height 14
radio input "true"
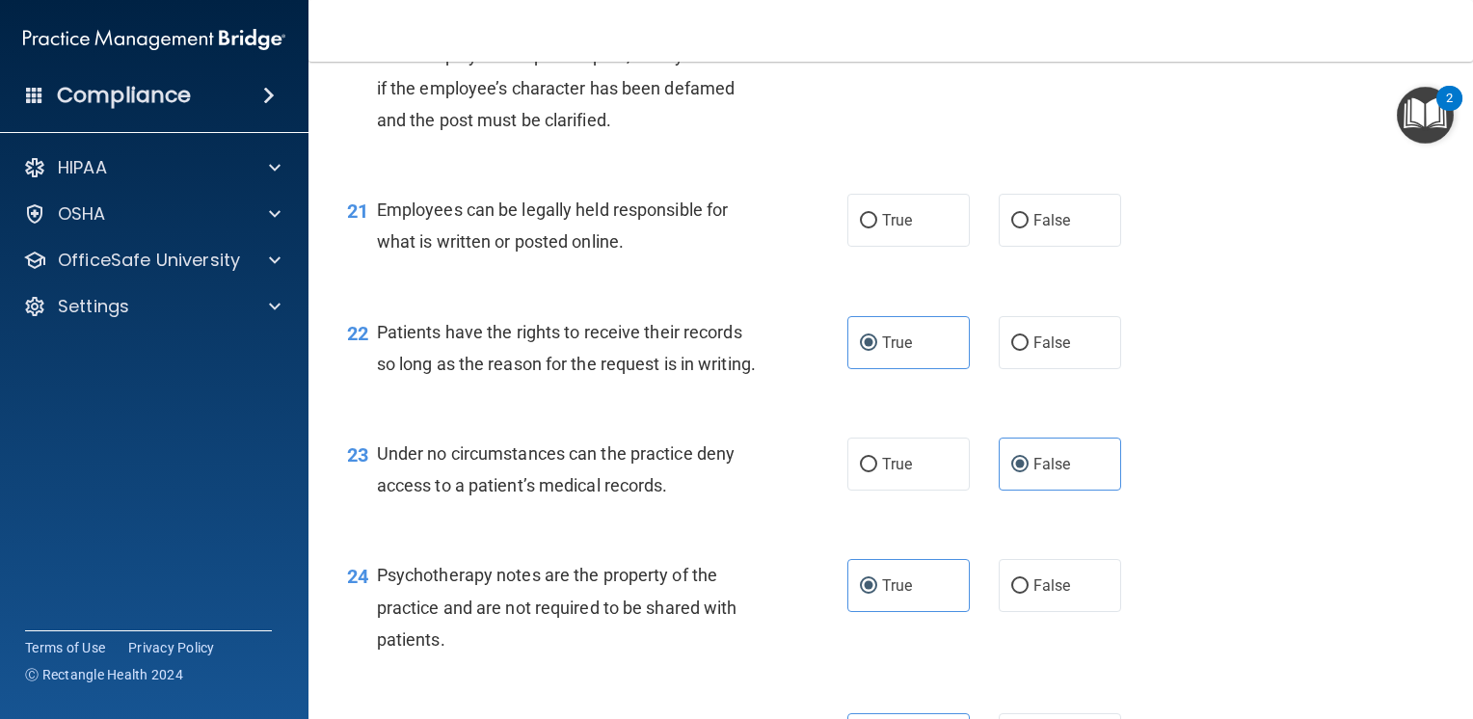
scroll to position [3668, 0]
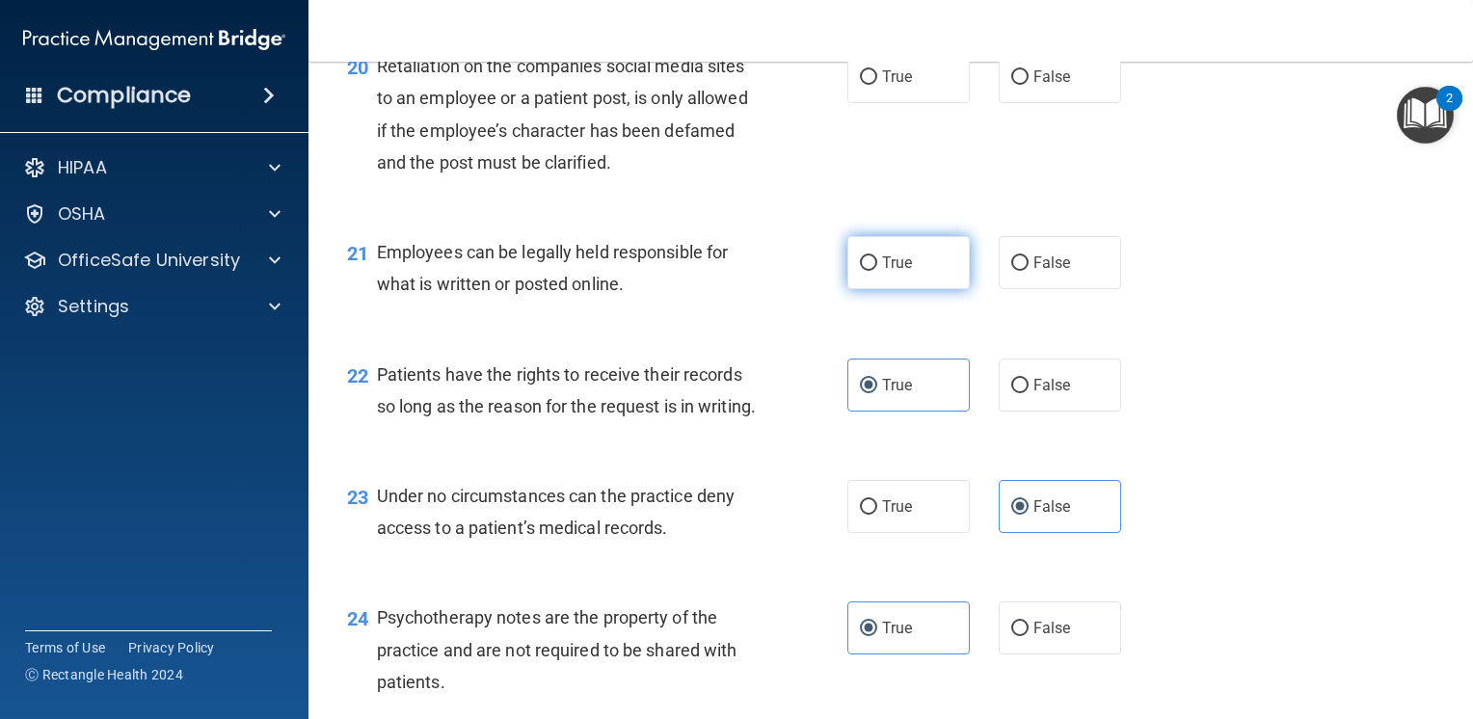
click at [900, 272] on span "True" at bounding box center [897, 263] width 30 height 18
click at [877, 271] on input "True" at bounding box center [868, 263] width 17 height 14
radio input "true"
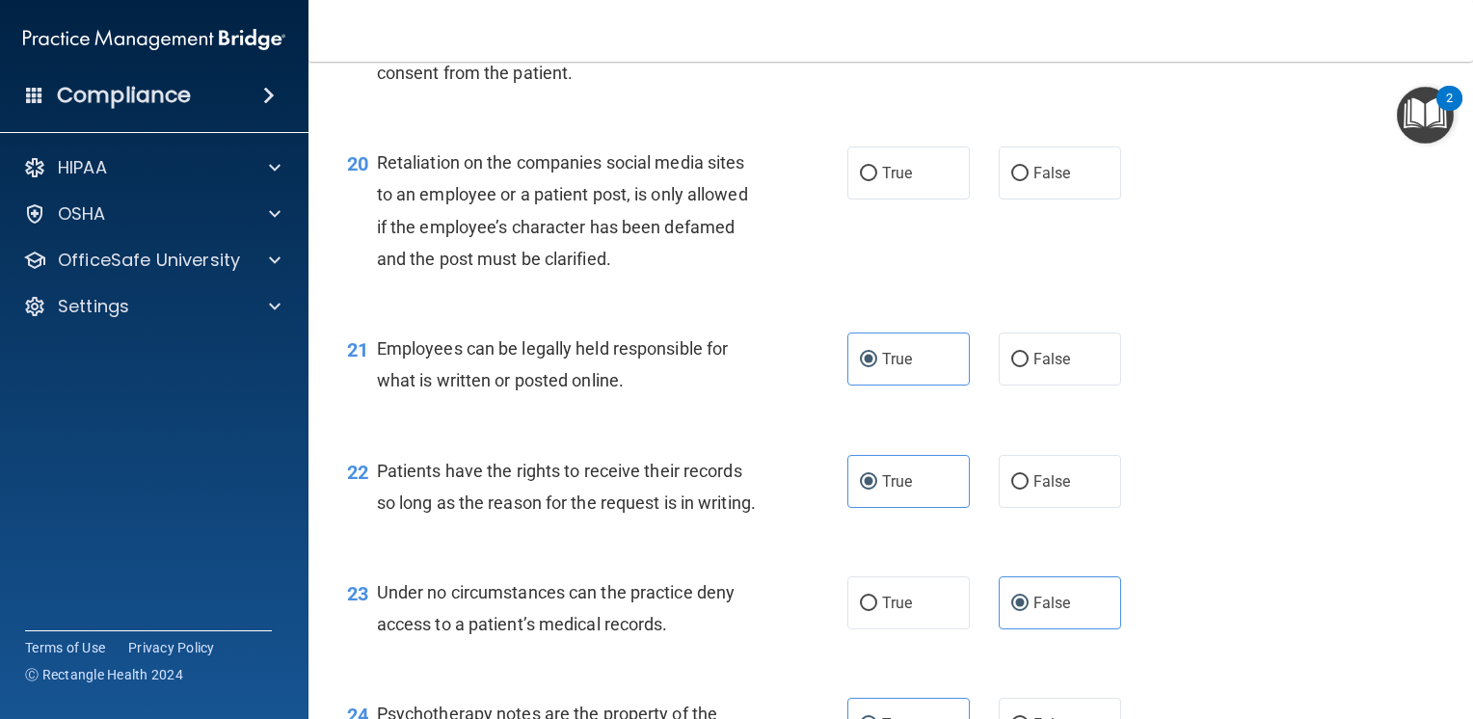
scroll to position [3475, 0]
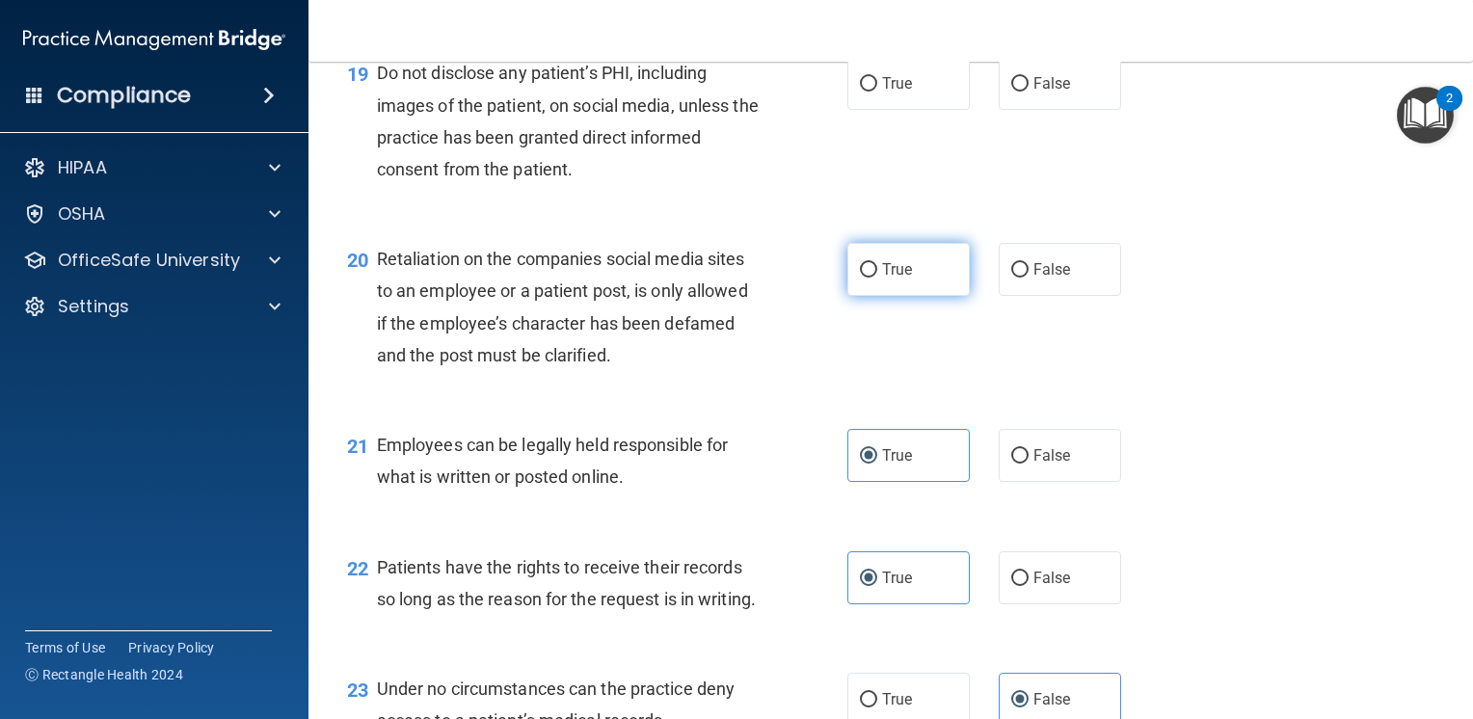
click at [900, 296] on label "True" at bounding box center [908, 269] width 122 height 53
click at [877, 278] on input "True" at bounding box center [868, 270] width 17 height 14
radio input "true"
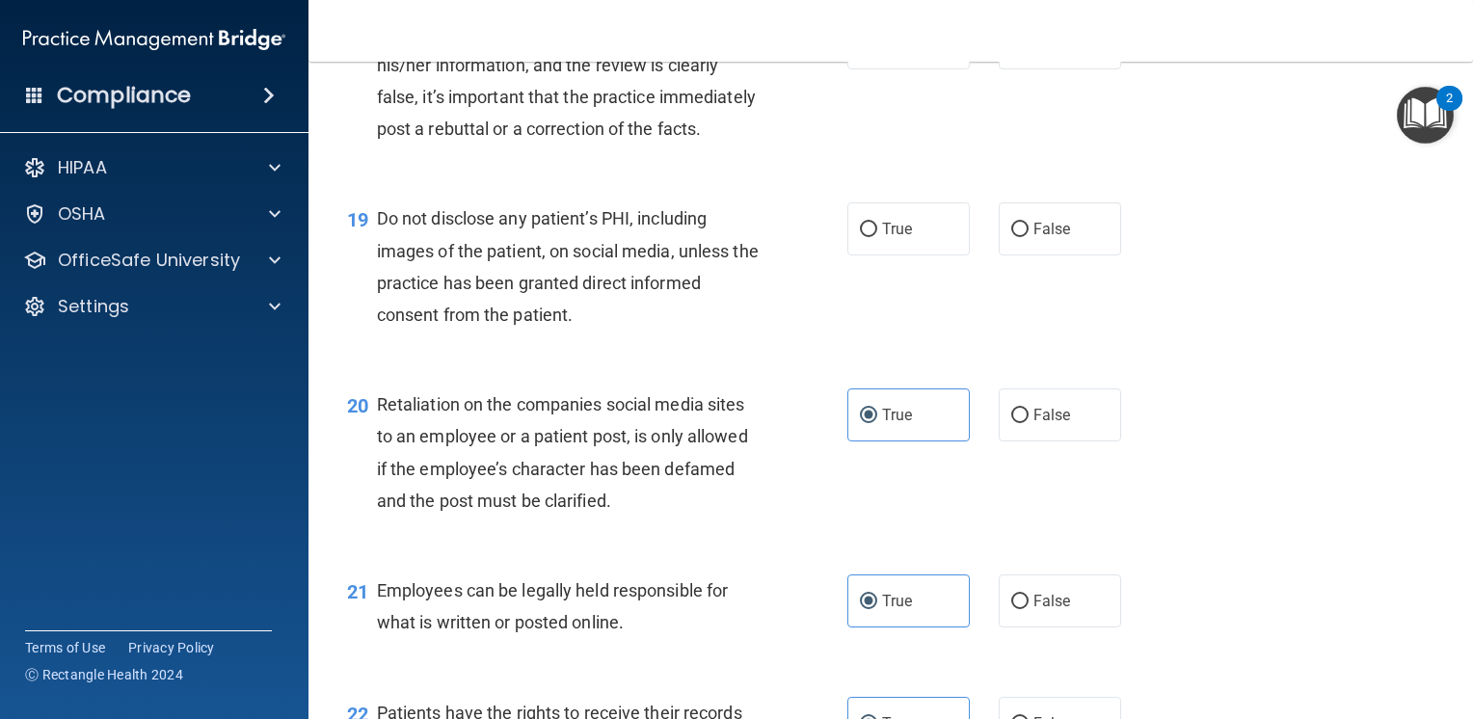
scroll to position [3282, 0]
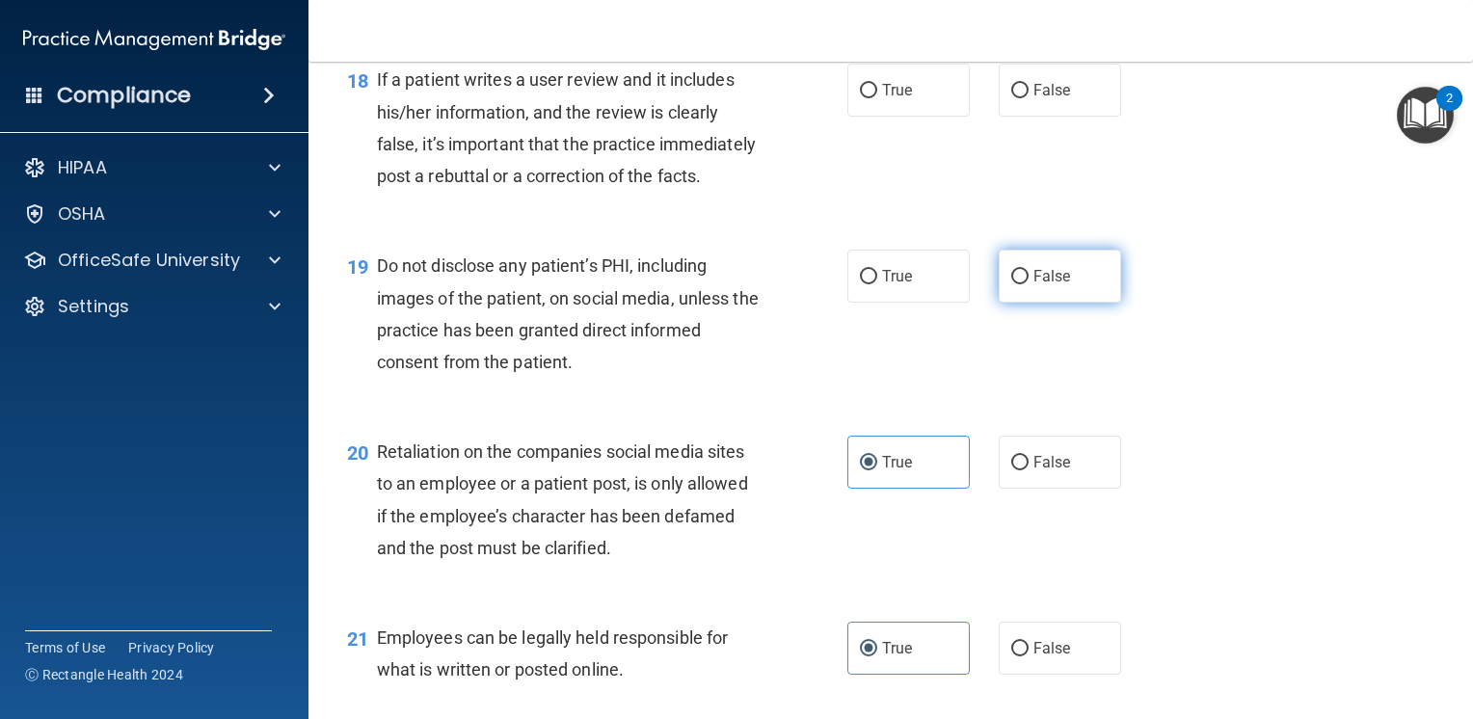
click at [1034, 285] on span "False" at bounding box center [1053, 276] width 38 height 18
click at [1026, 284] on input "False" at bounding box center [1019, 277] width 17 height 14
radio input "true"
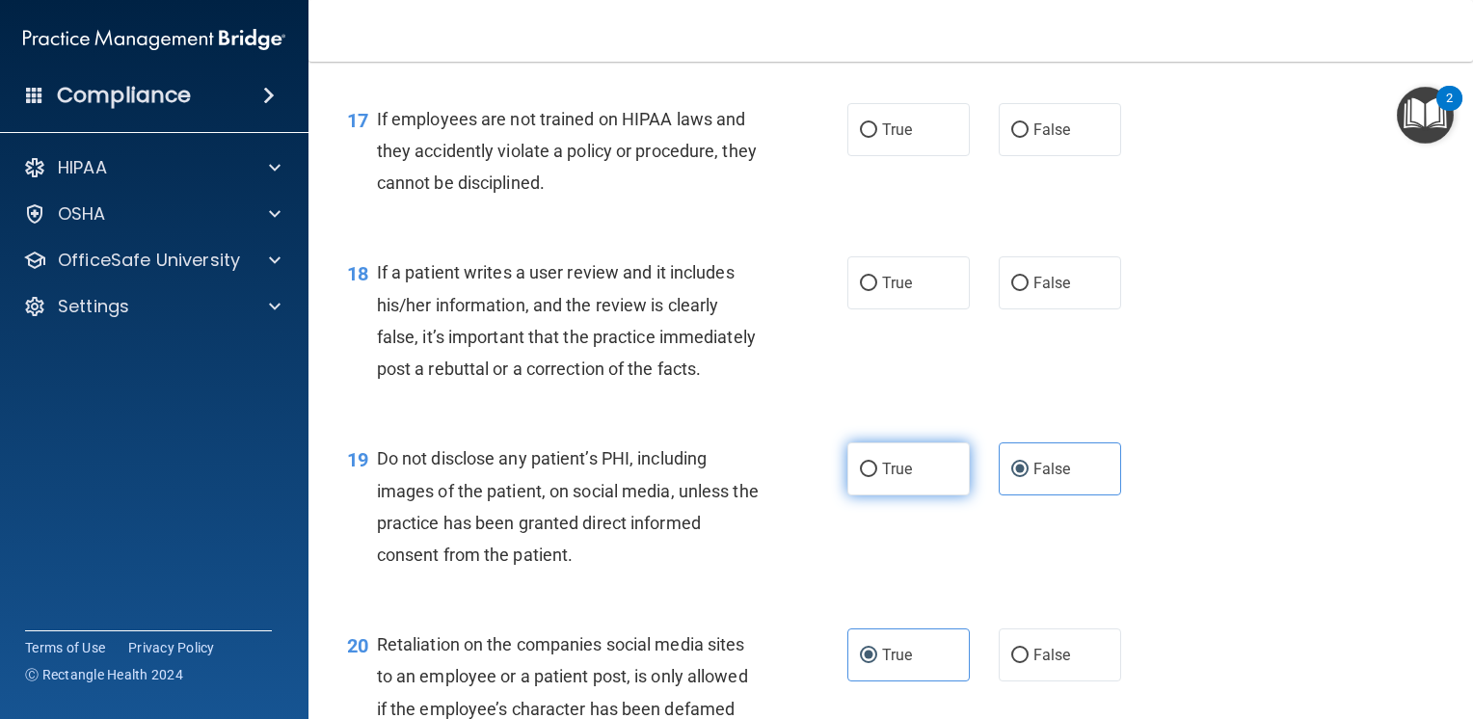
click at [927, 496] on label "True" at bounding box center [908, 469] width 122 height 53
click at [877, 477] on input "True" at bounding box center [868, 470] width 17 height 14
radio input "true"
radio input "false"
click at [911, 309] on label "True" at bounding box center [908, 282] width 122 height 53
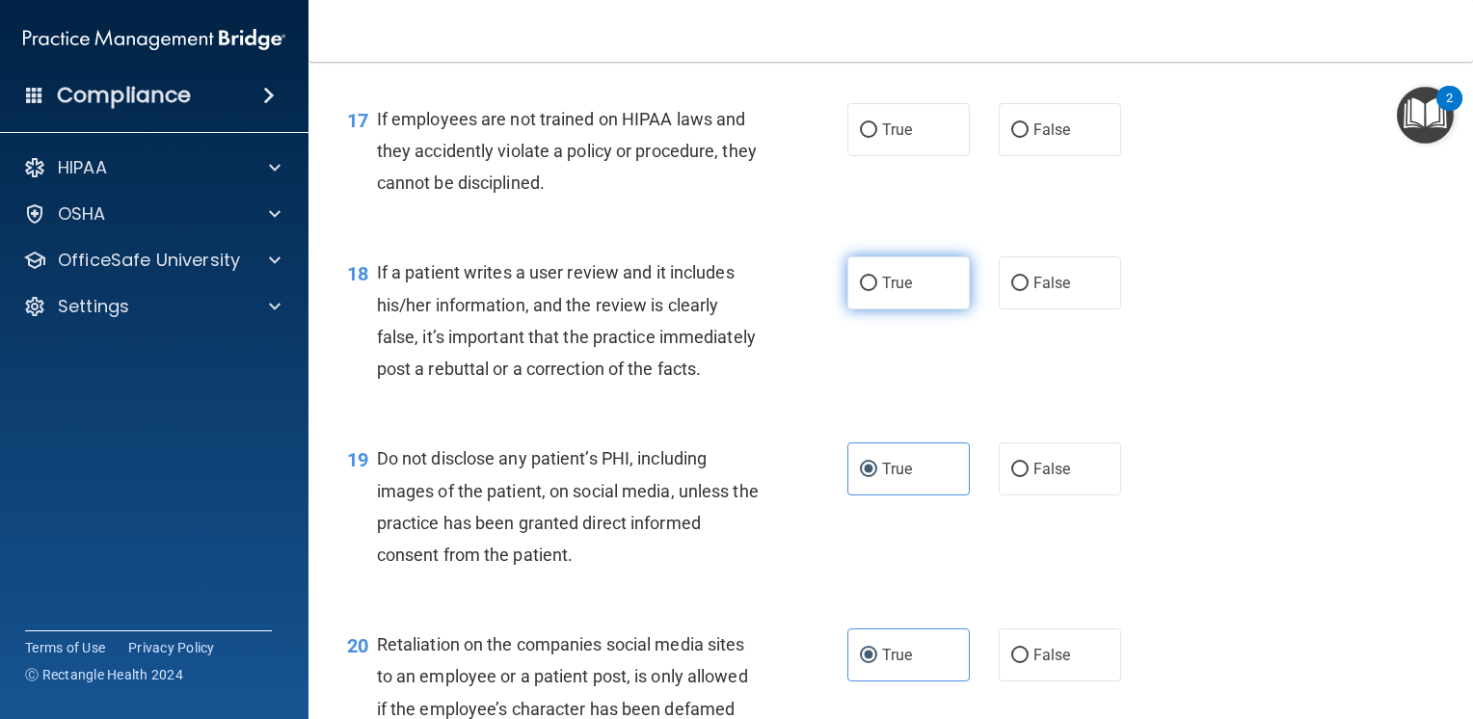
click at [877, 291] on input "True" at bounding box center [868, 284] width 17 height 14
radio input "true"
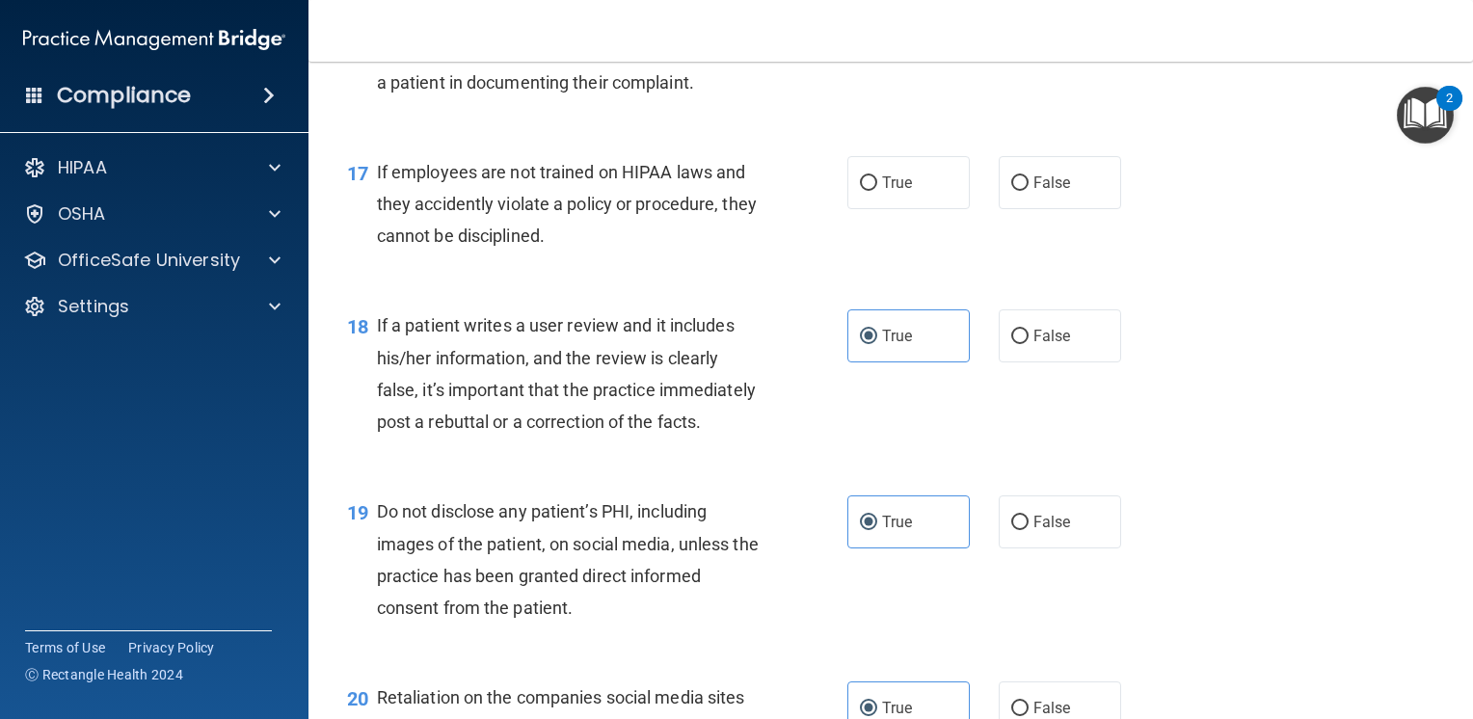
scroll to position [2993, 0]
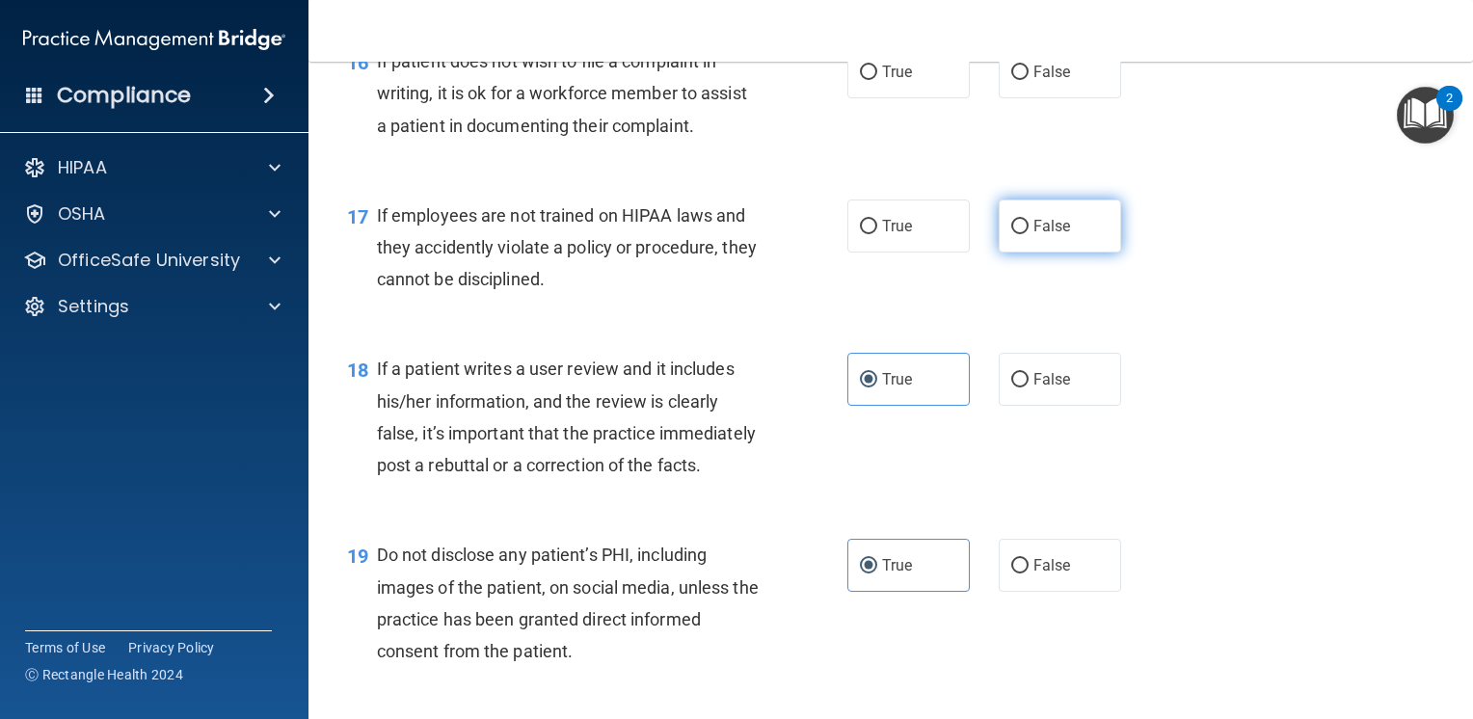
click at [1045, 235] on span "False" at bounding box center [1053, 226] width 38 height 18
click at [1029, 234] on input "False" at bounding box center [1019, 227] width 17 height 14
radio input "true"
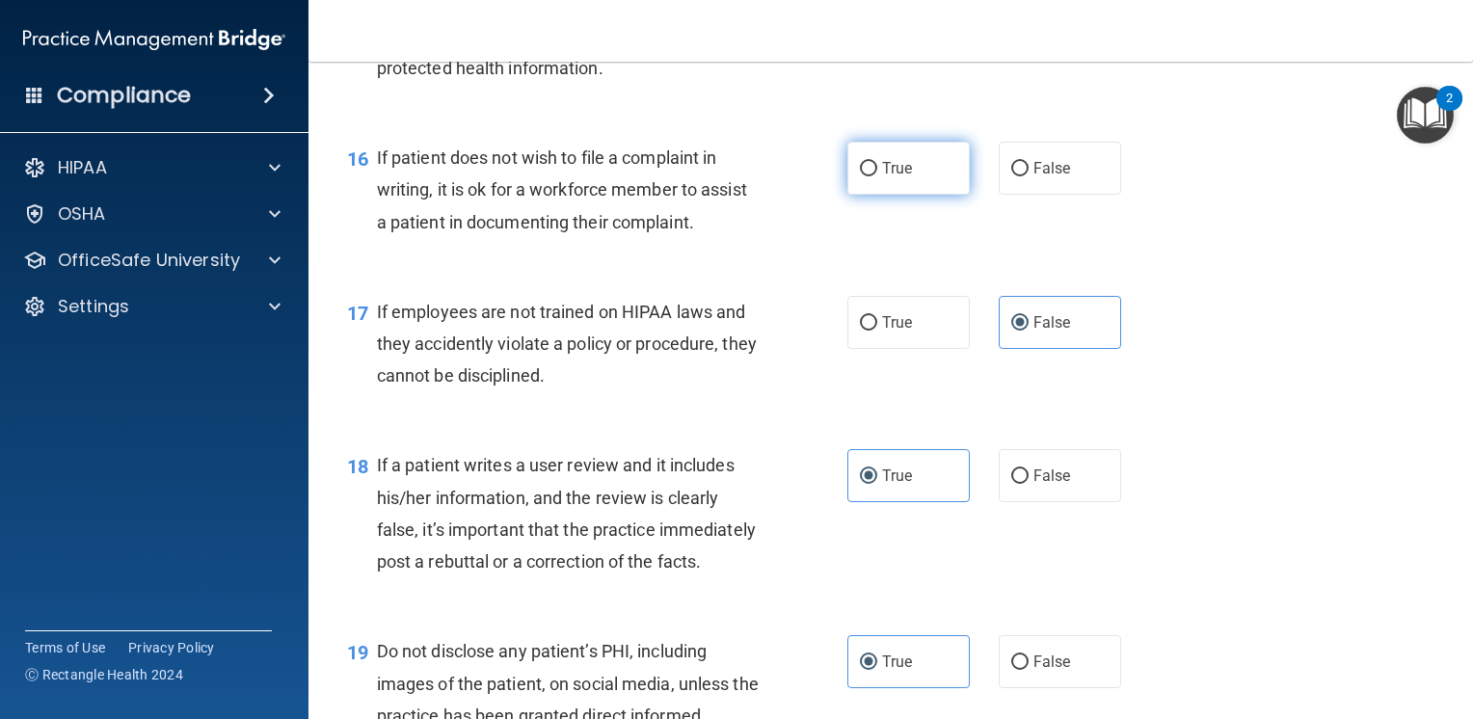
click at [901, 185] on label "True" at bounding box center [908, 168] width 122 height 53
click at [877, 176] on input "True" at bounding box center [868, 169] width 17 height 14
radio input "true"
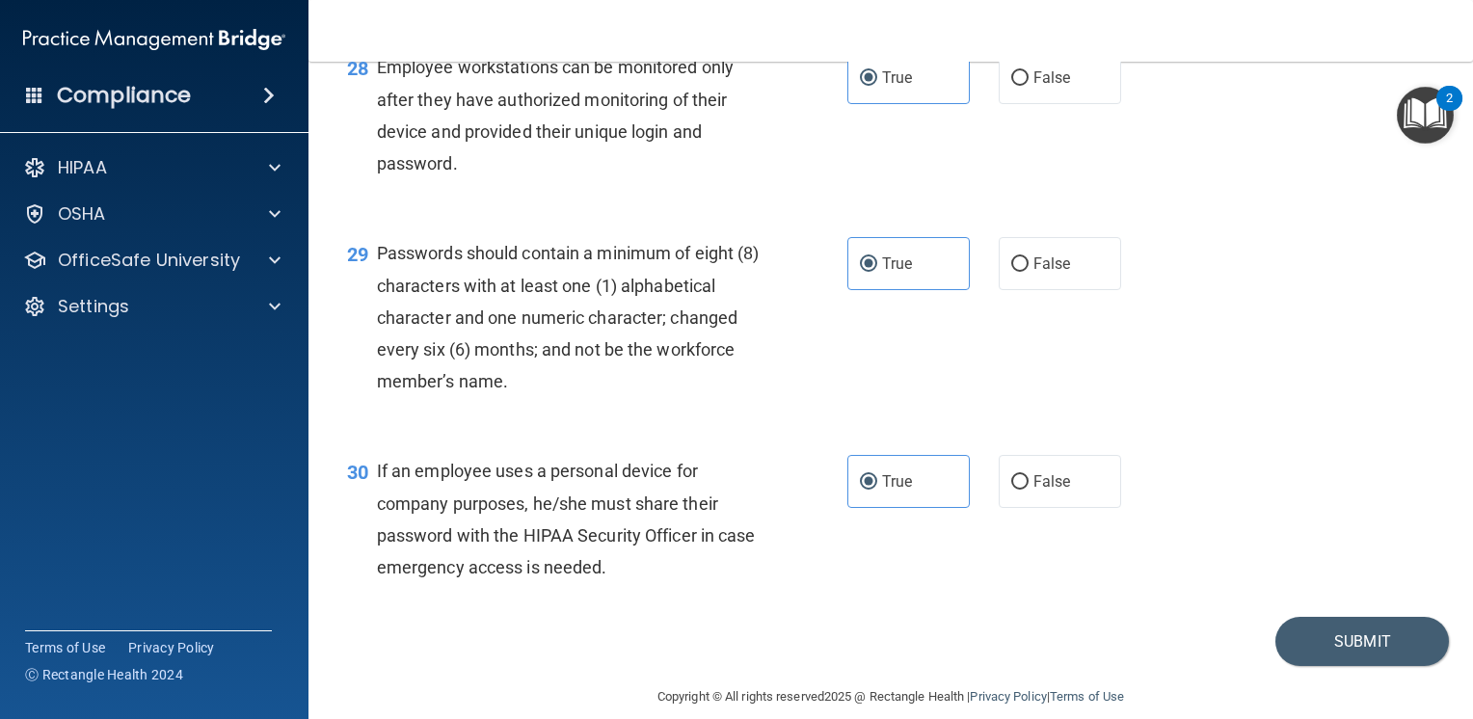
scroll to position [5017, 0]
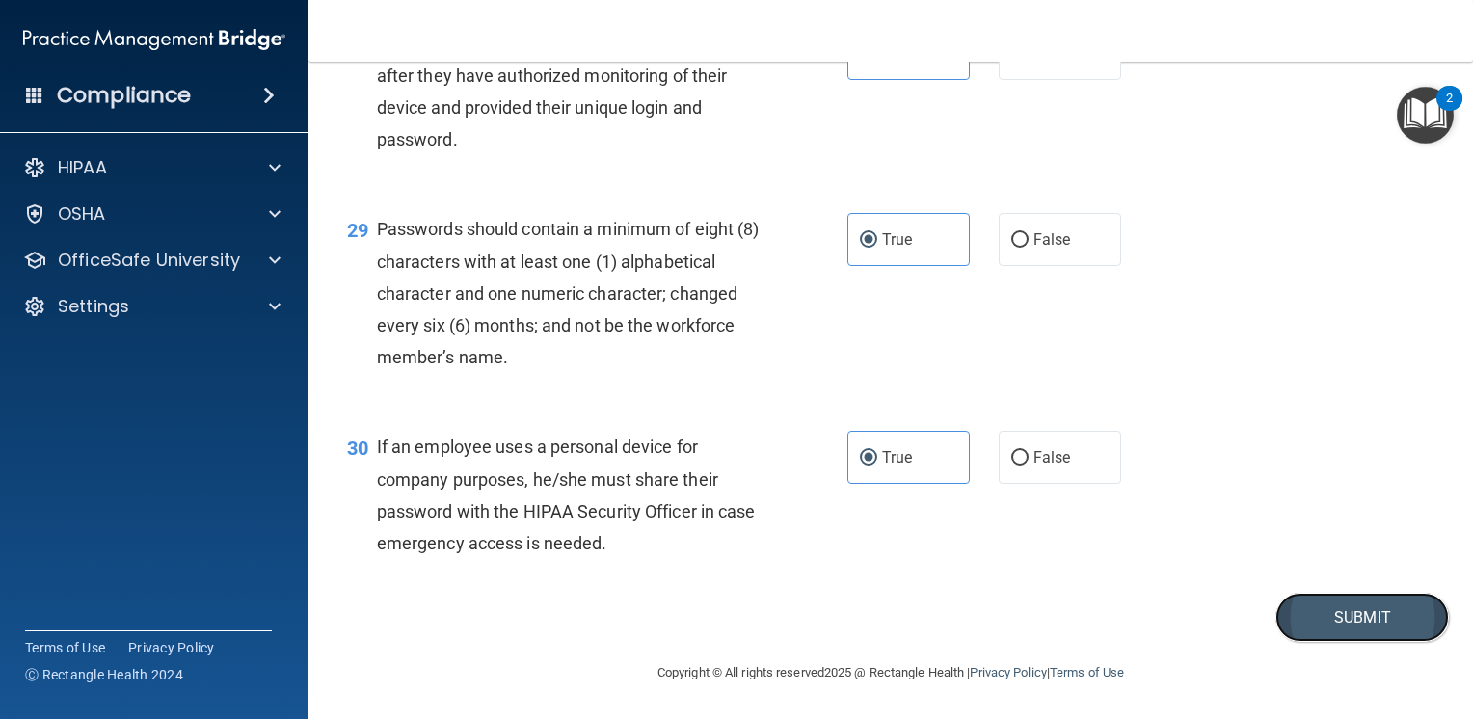
click at [1315, 613] on button "Submit" at bounding box center [1363, 617] width 174 height 49
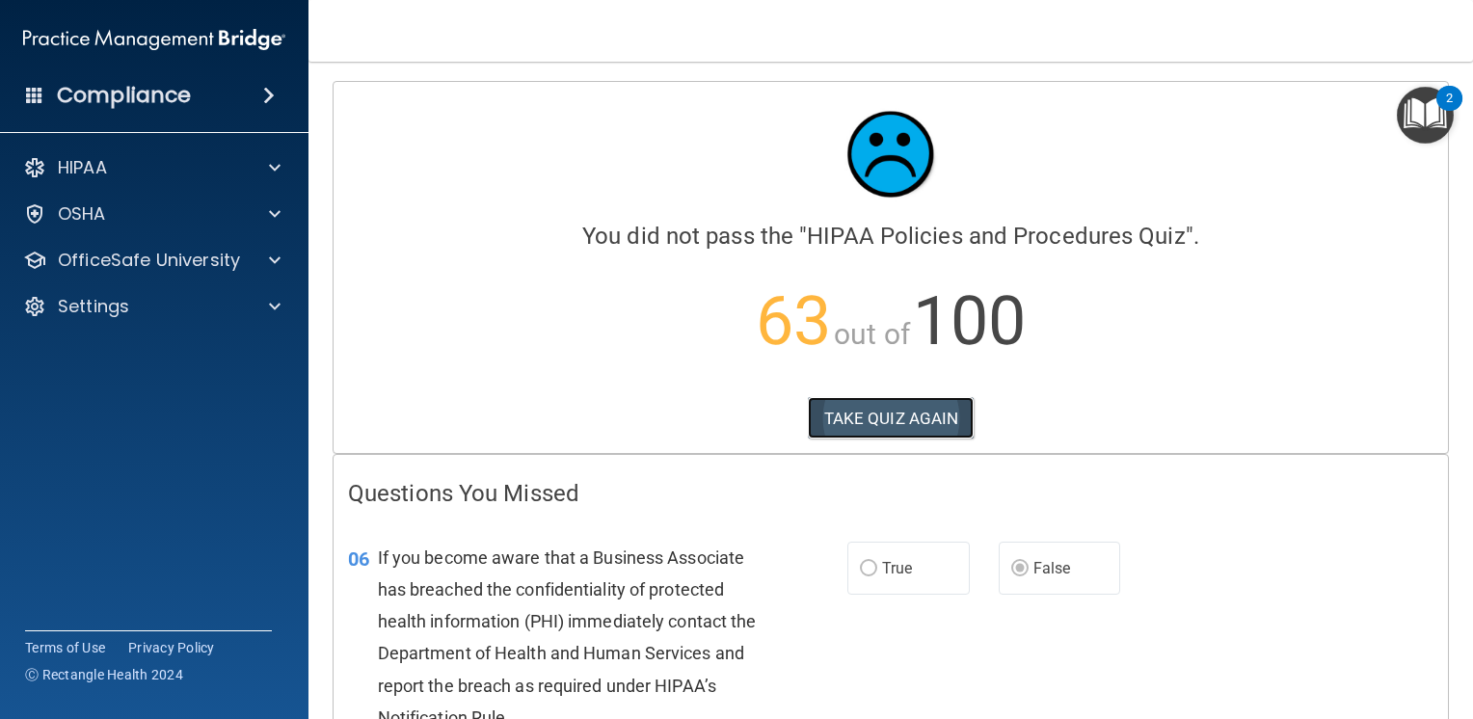
click at [887, 402] on button "TAKE QUIZ AGAIN" at bounding box center [891, 418] width 167 height 42
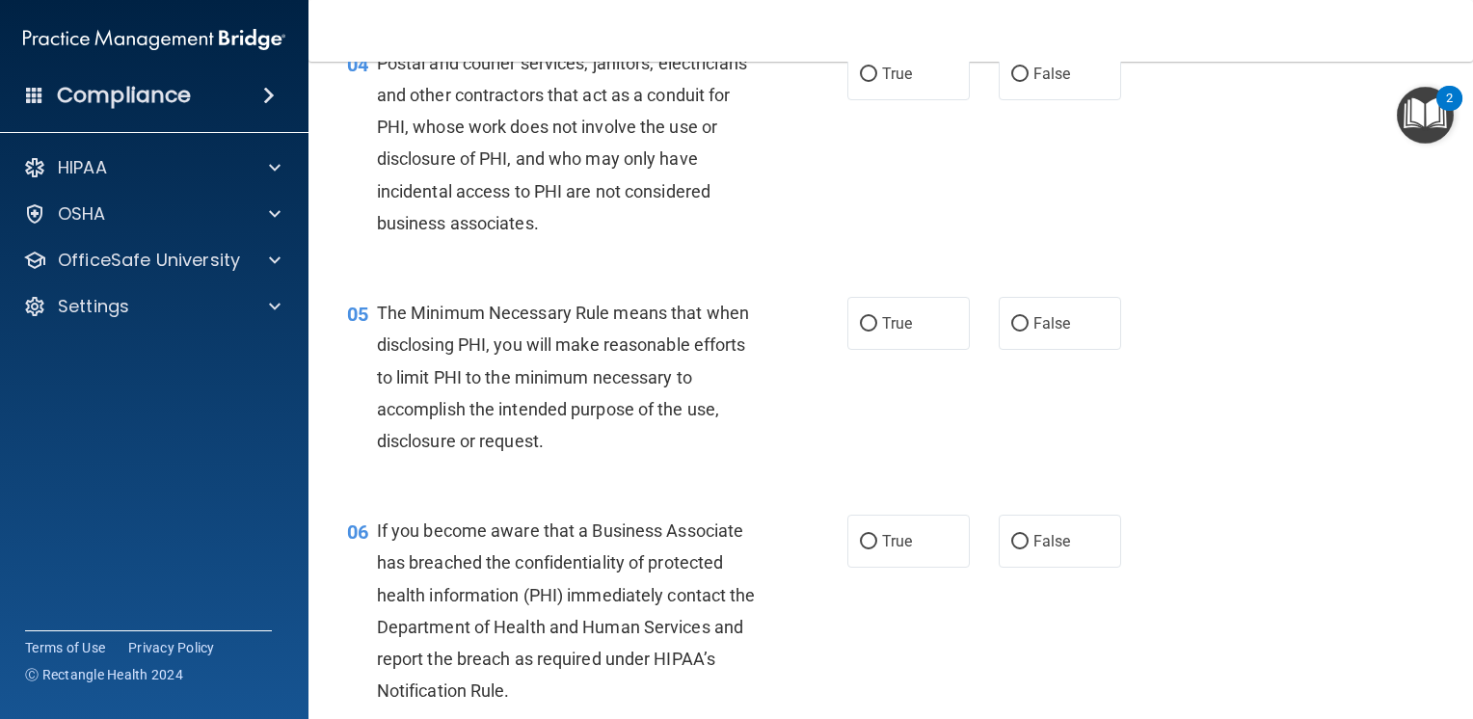
scroll to position [675, 0]
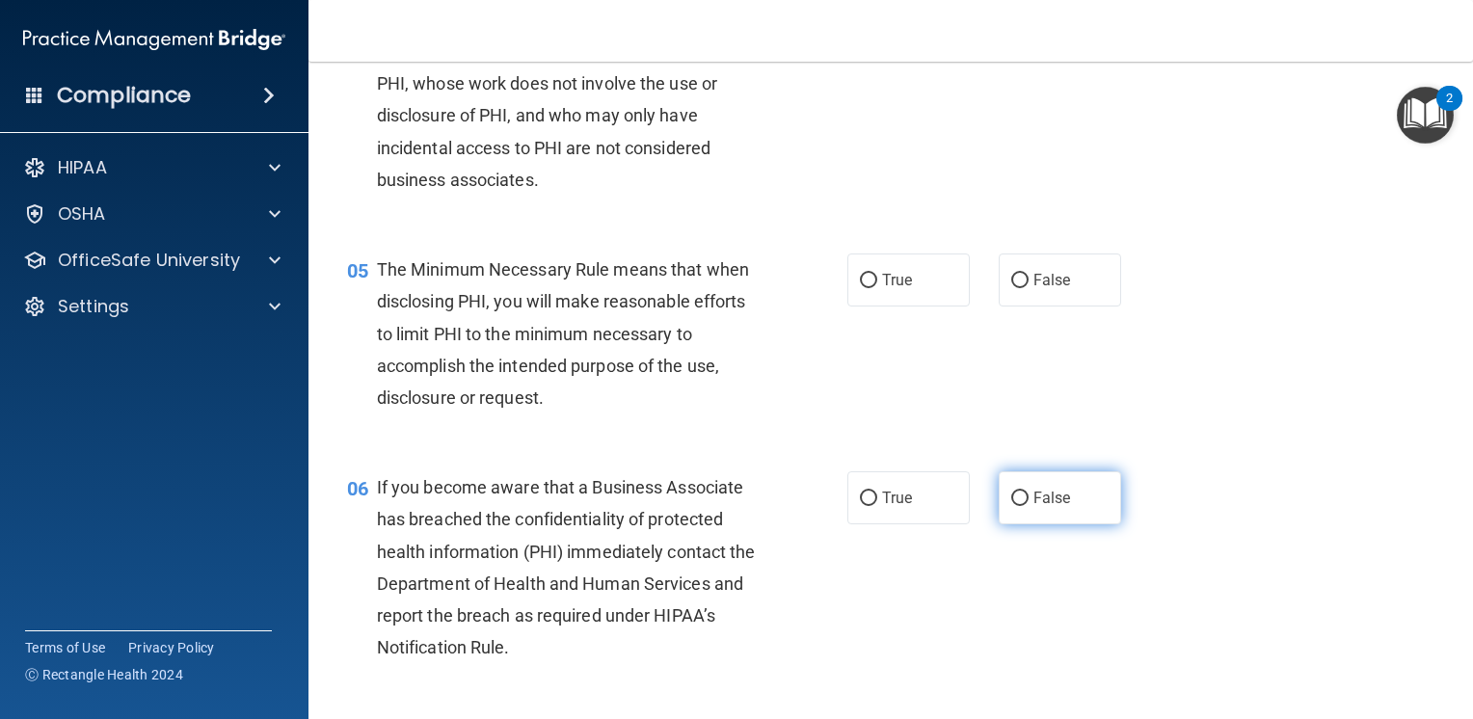
click at [1030, 524] on label "False" at bounding box center [1060, 497] width 122 height 53
click at [1029, 506] on input "False" at bounding box center [1019, 499] width 17 height 14
radio input "true"
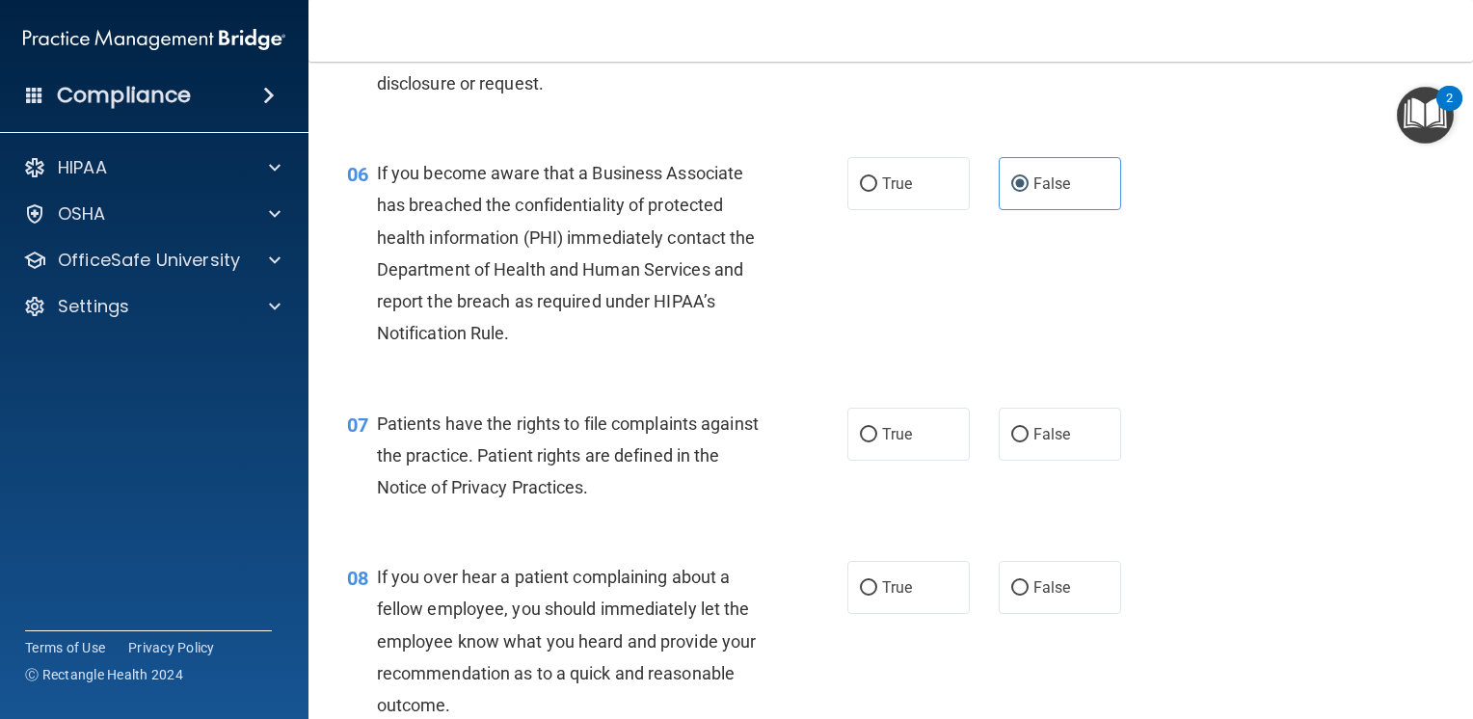
scroll to position [1061, 0]
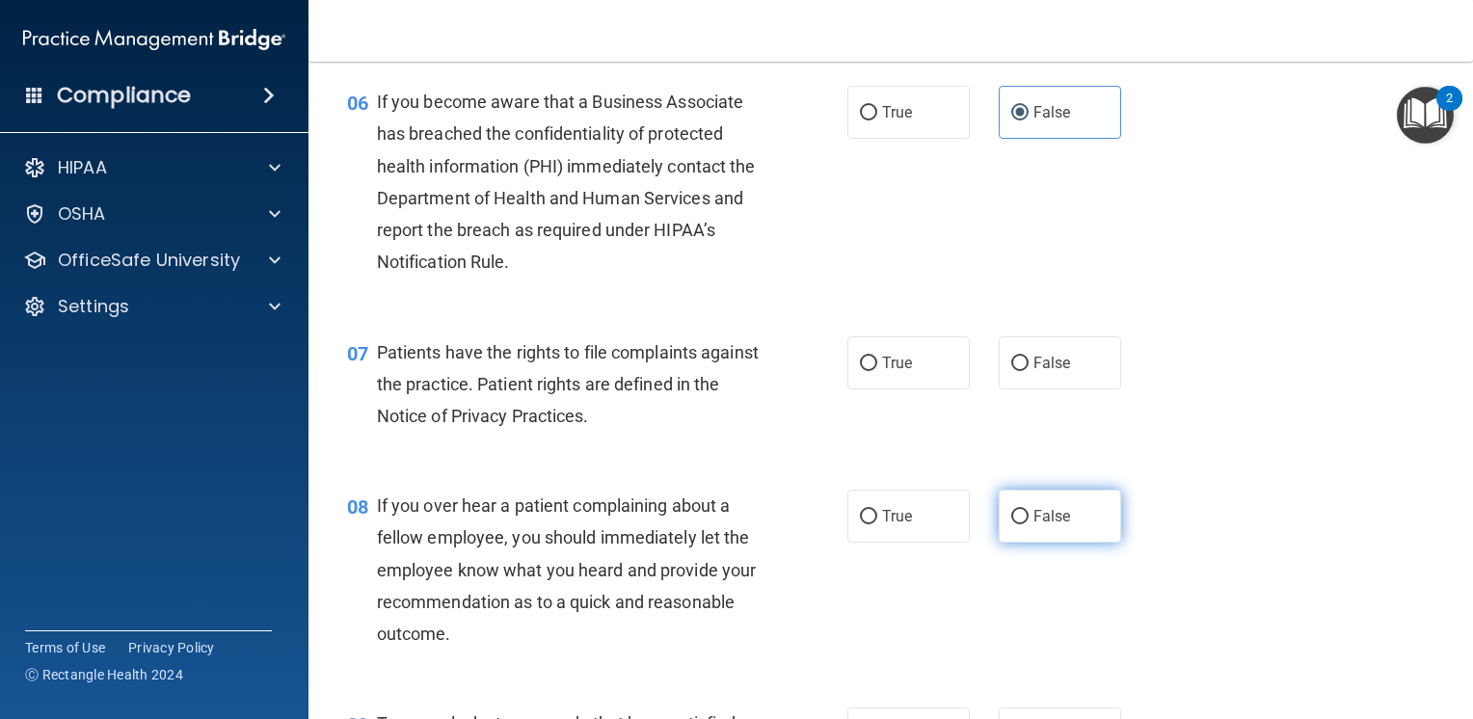
click at [1024, 543] on label "False" at bounding box center [1060, 516] width 122 height 53
click at [1024, 524] on input "False" at bounding box center [1019, 517] width 17 height 14
radio input "true"
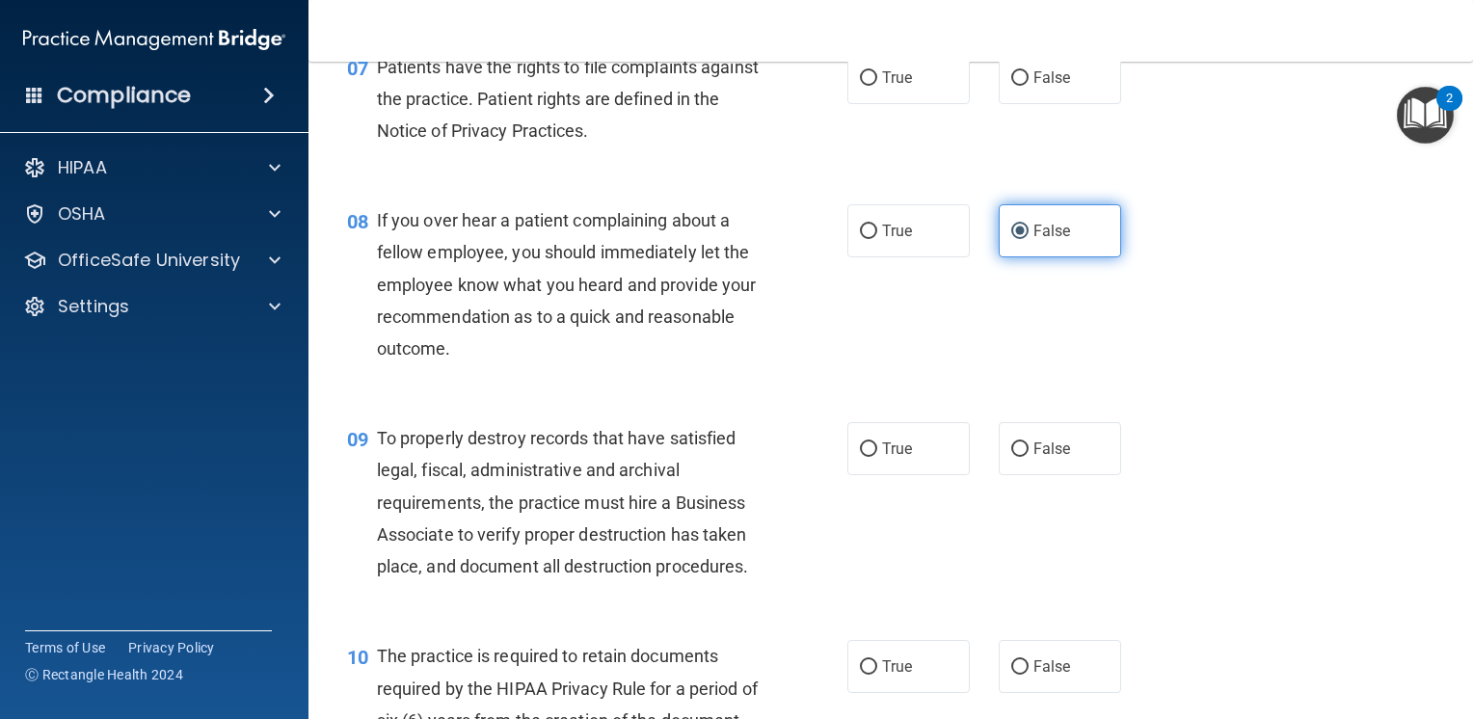
scroll to position [1350, 0]
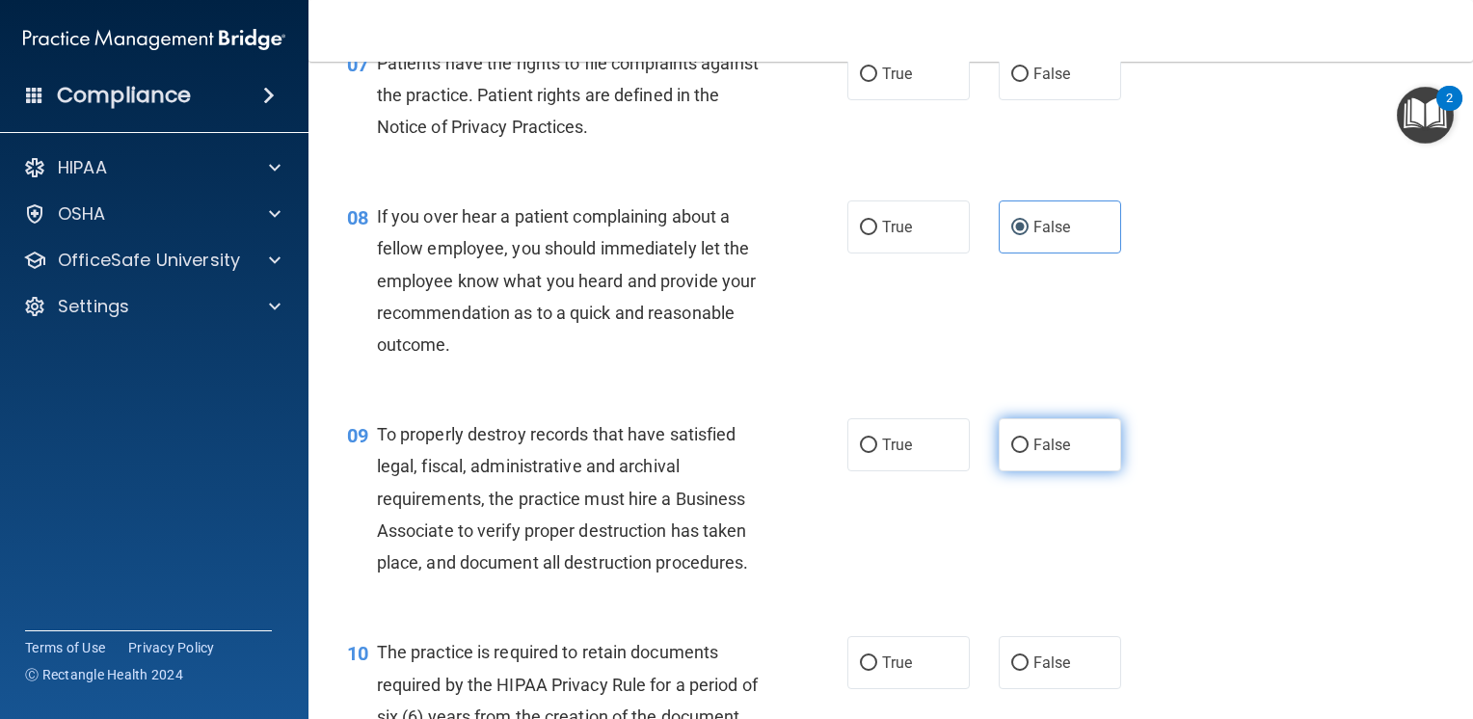
click at [1032, 471] on label "False" at bounding box center [1060, 444] width 122 height 53
click at [1029, 453] on input "False" at bounding box center [1019, 446] width 17 height 14
radio input "true"
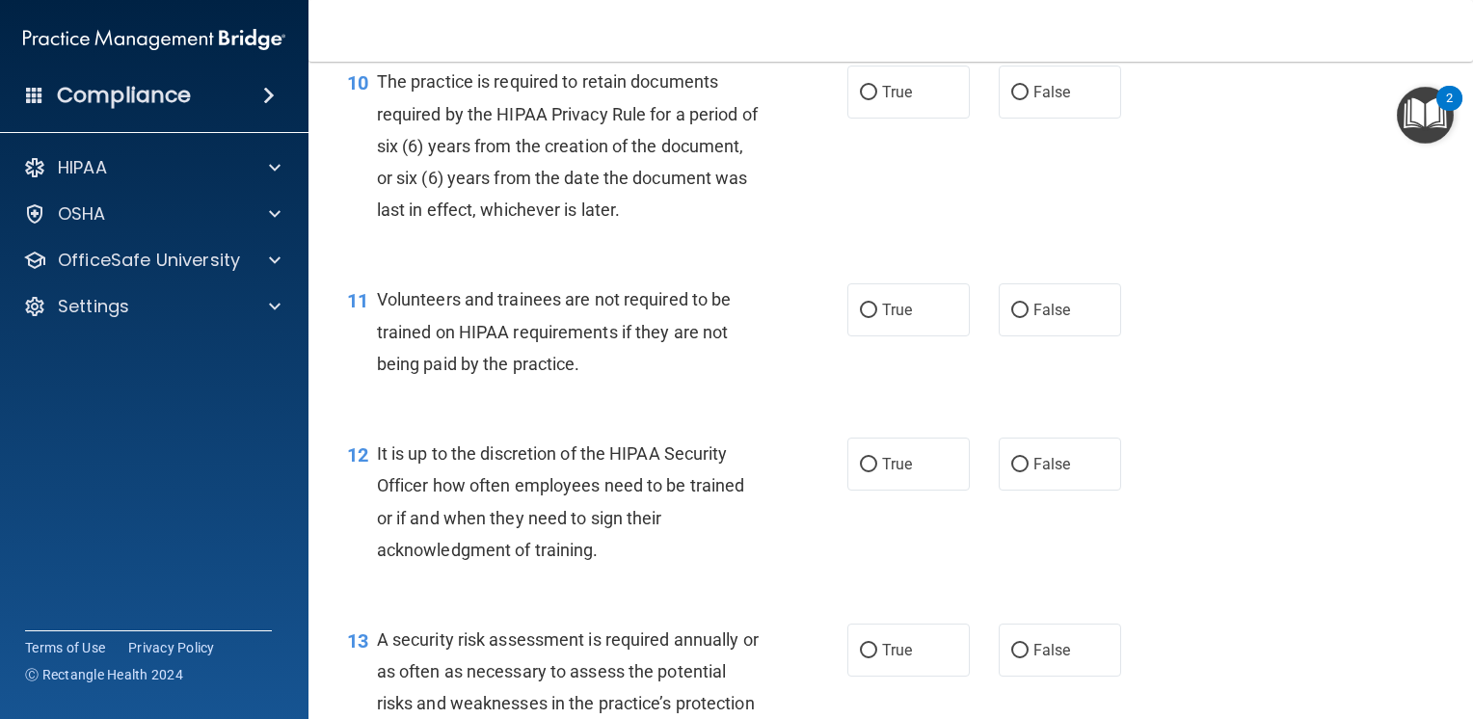
scroll to position [1928, 0]
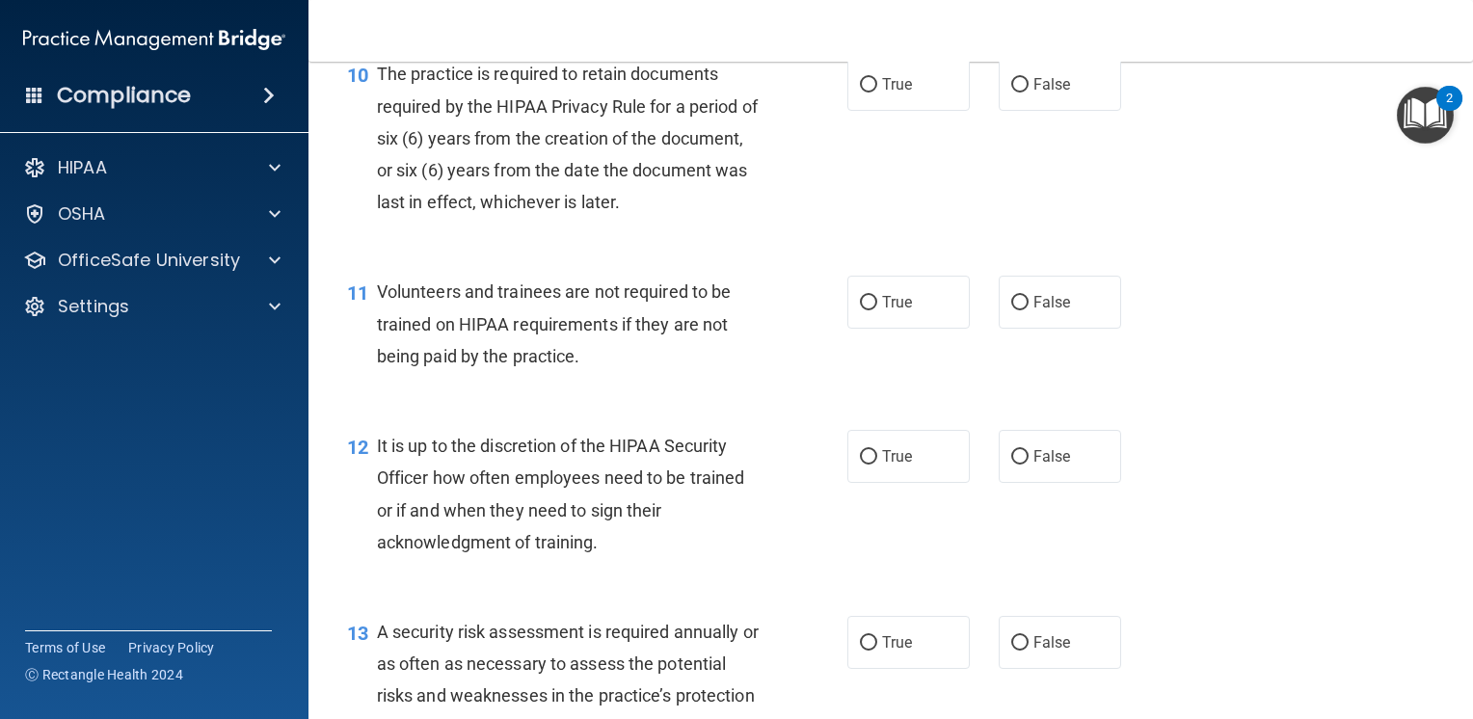
click at [1034, 466] on span "False" at bounding box center [1053, 456] width 38 height 18
click at [1029, 465] on input "False" at bounding box center [1019, 457] width 17 height 14
radio input "true"
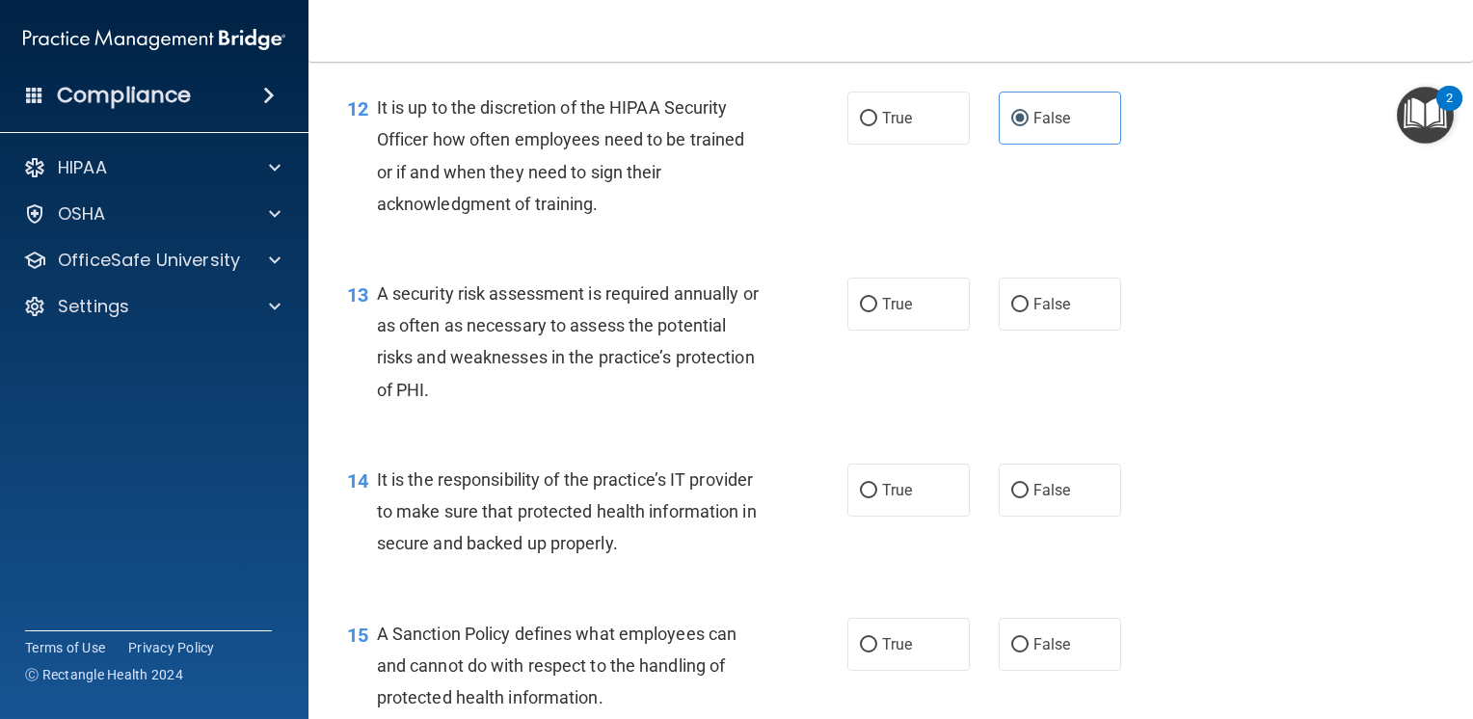
scroll to position [2314, 0]
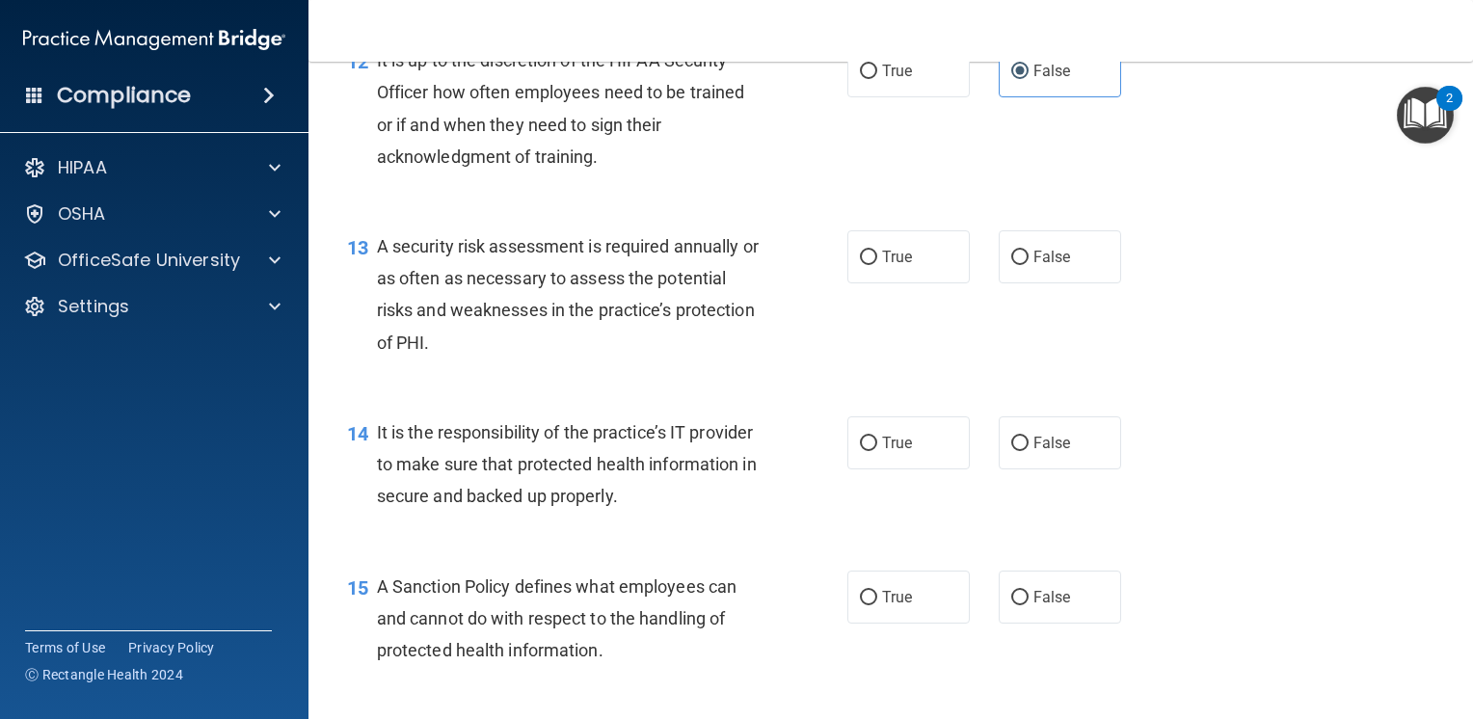
click at [1030, 470] on label "False" at bounding box center [1060, 443] width 122 height 53
click at [1029, 451] on input "False" at bounding box center [1019, 444] width 17 height 14
radio input "true"
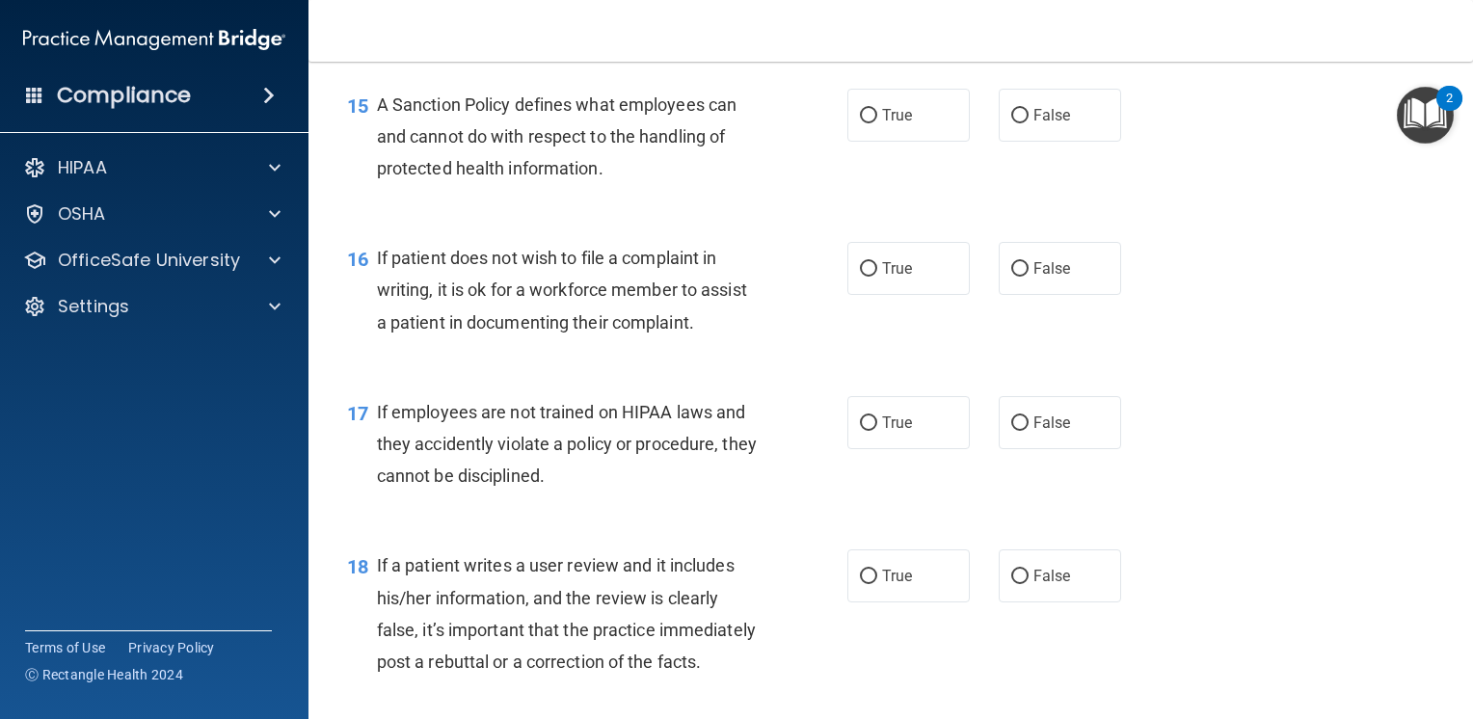
scroll to position [2892, 0]
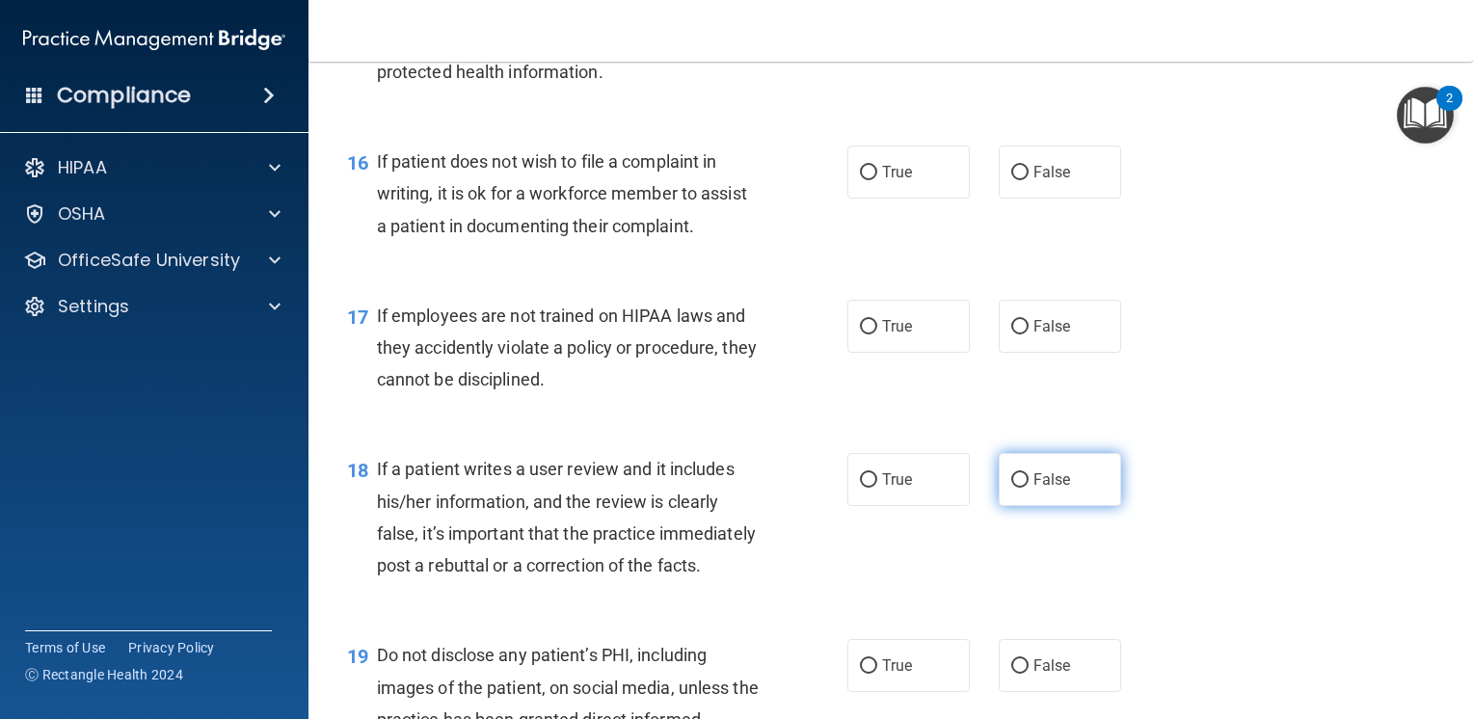
click at [1034, 489] on span "False" at bounding box center [1053, 479] width 38 height 18
click at [1029, 488] on input "False" at bounding box center [1019, 480] width 17 height 14
radio input "true"
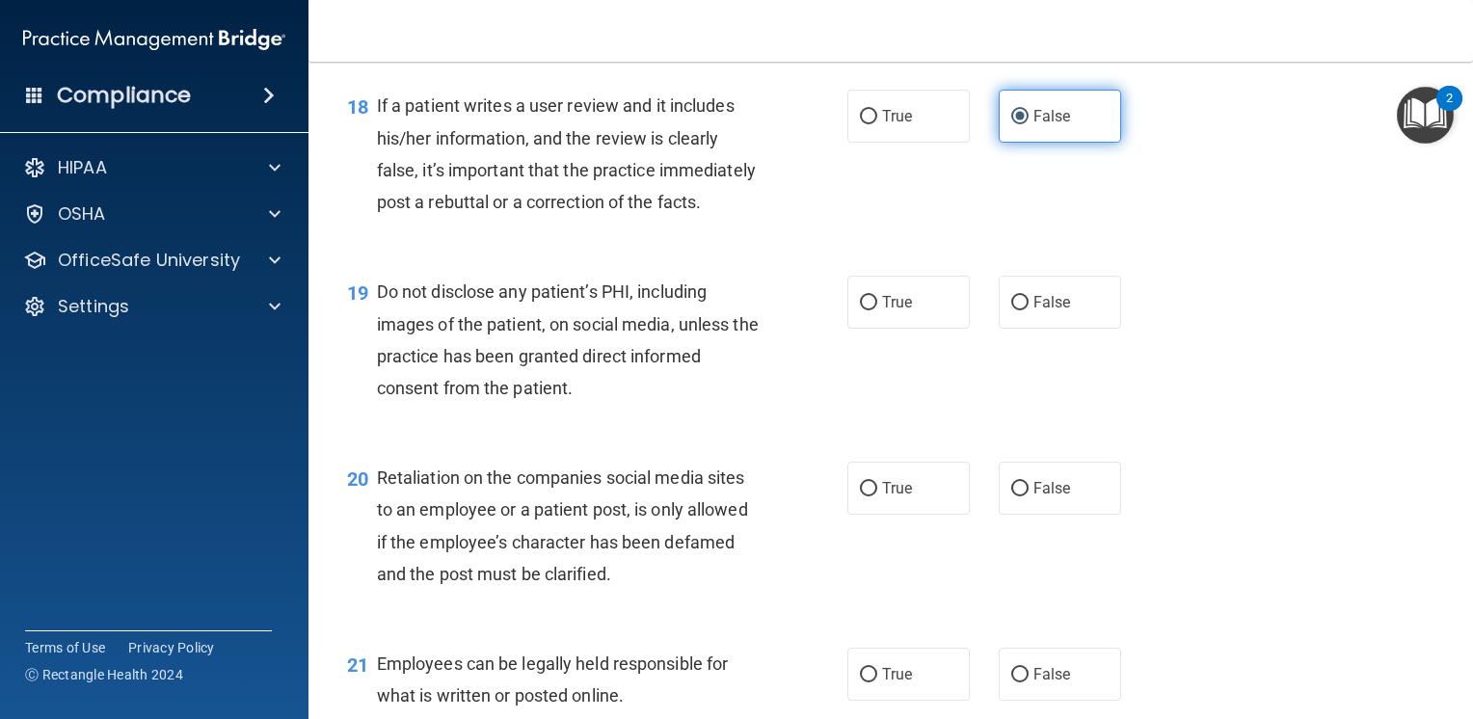
scroll to position [3278, 0]
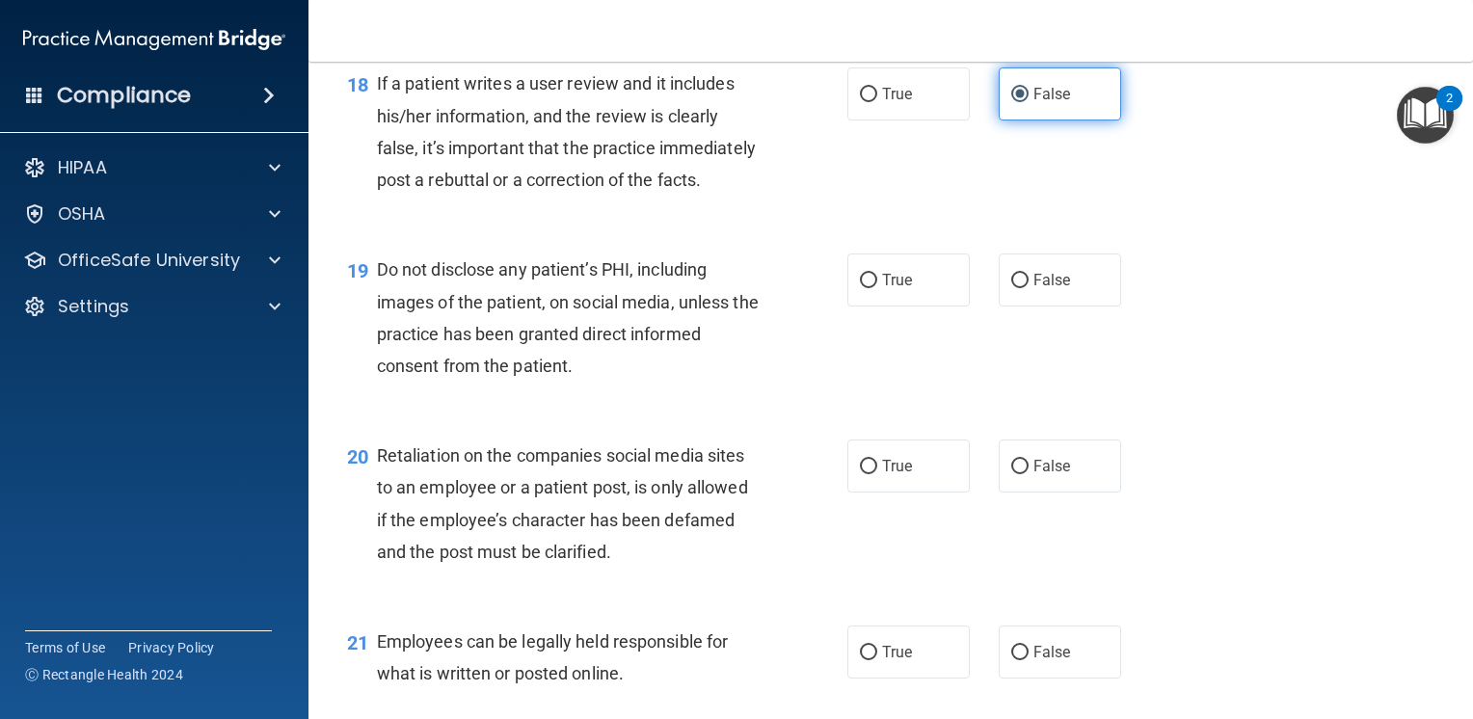
click at [1031, 493] on label "False" at bounding box center [1060, 466] width 122 height 53
click at [1029, 474] on input "False" at bounding box center [1019, 467] width 17 height 14
radio input "true"
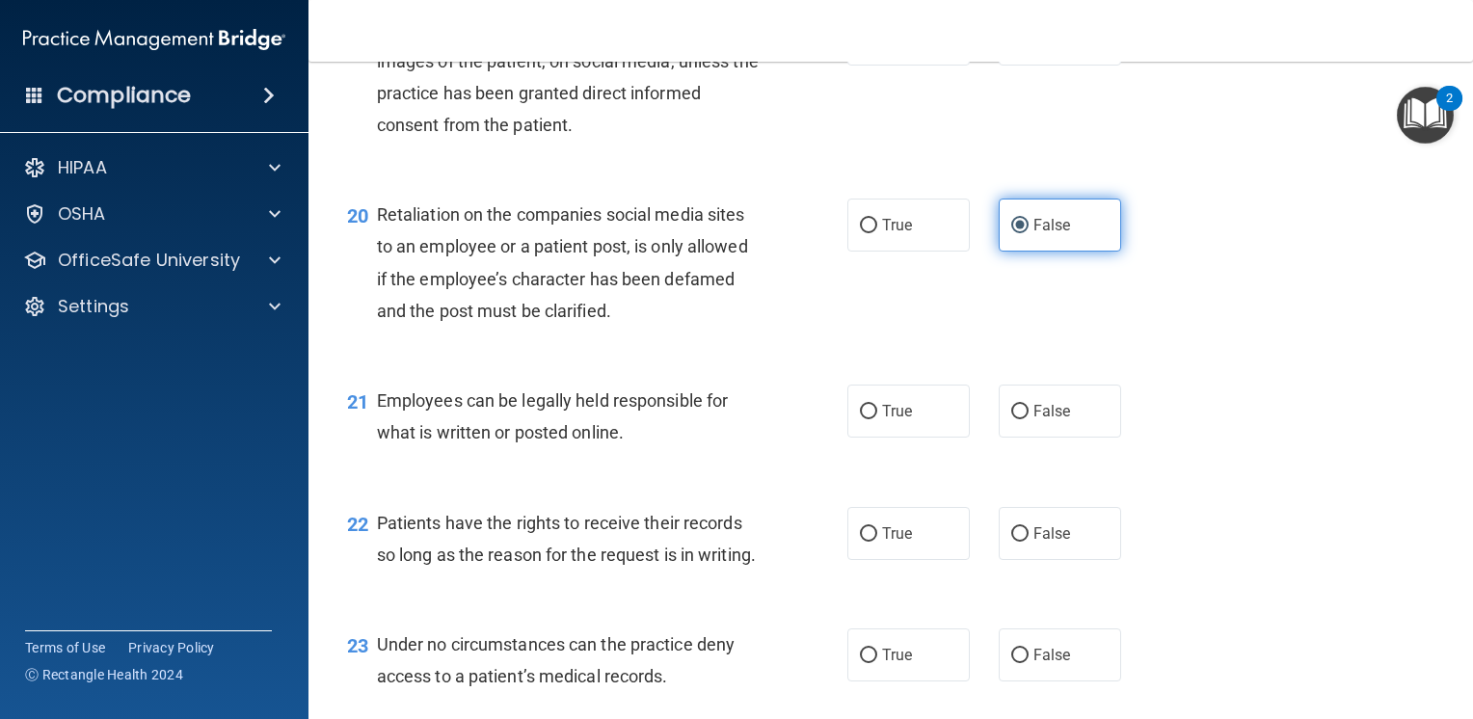
scroll to position [3567, 0]
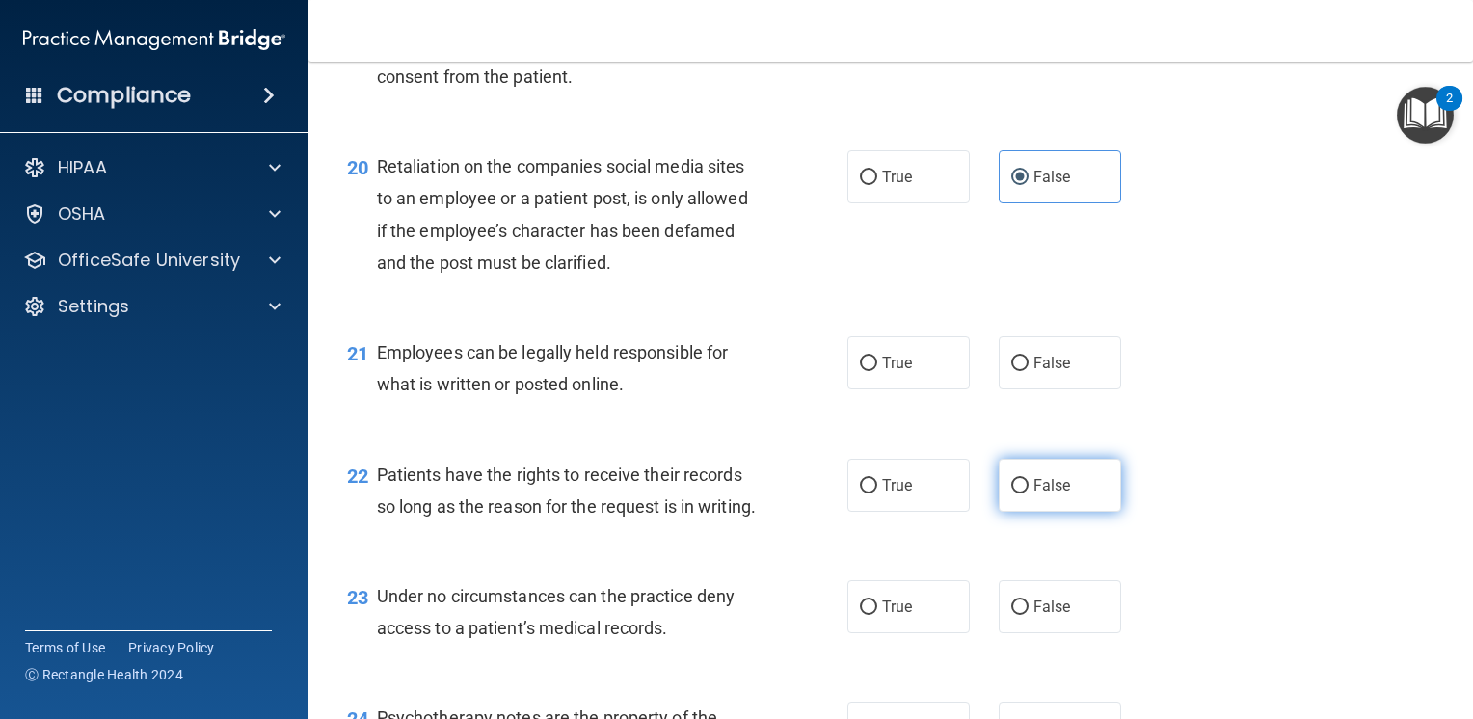
click at [1031, 512] on label "False" at bounding box center [1060, 485] width 122 height 53
click at [1029, 494] on input "False" at bounding box center [1019, 486] width 17 height 14
radio input "true"
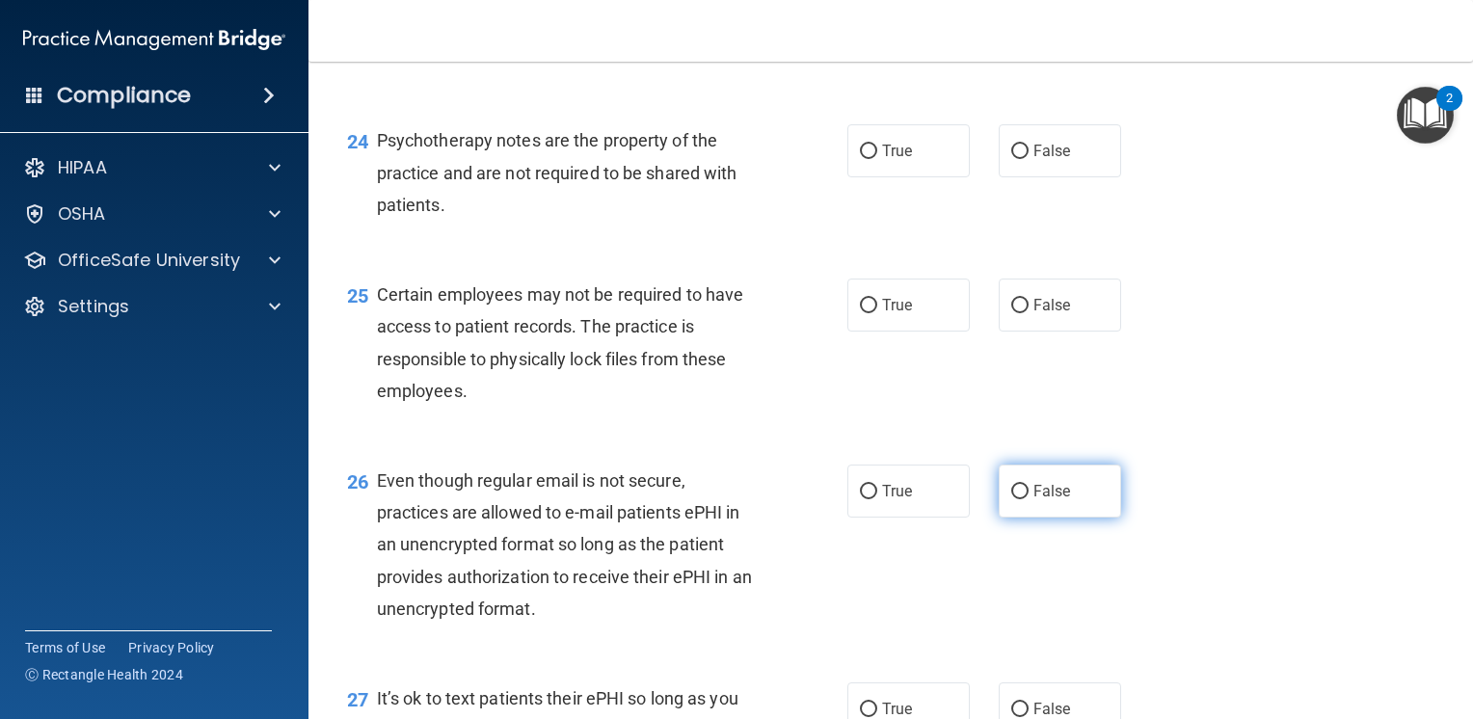
scroll to position [4146, 0]
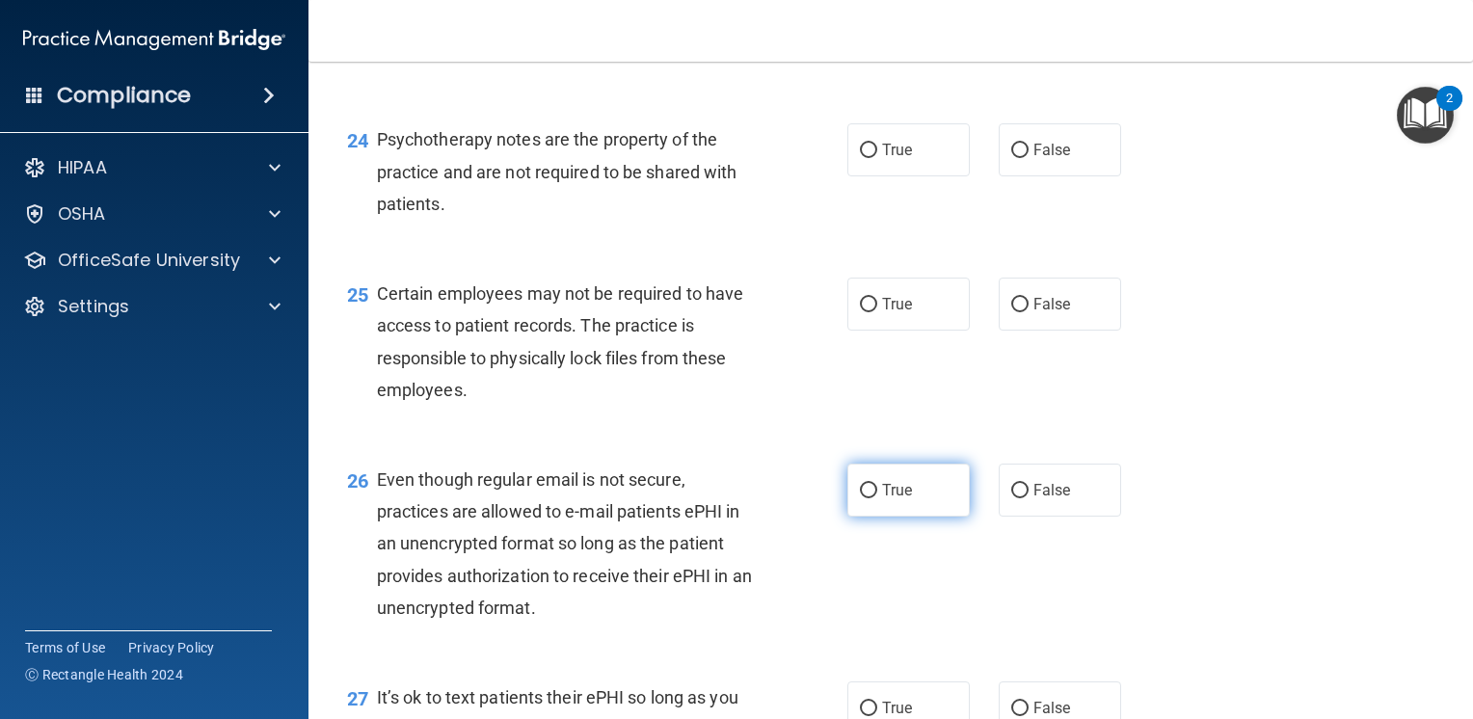
click at [868, 517] on label "True" at bounding box center [908, 490] width 122 height 53
click at [868, 498] on input "True" at bounding box center [868, 491] width 17 height 14
radio input "true"
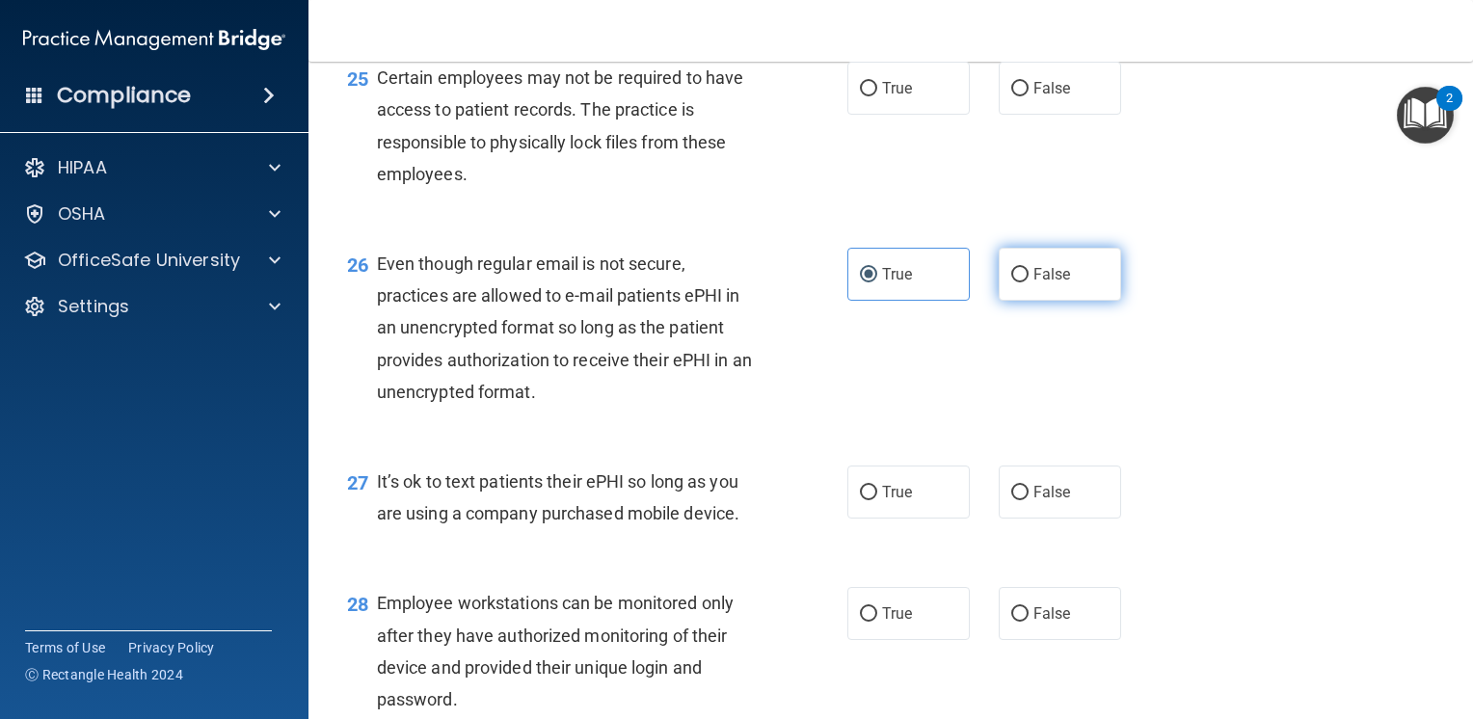
scroll to position [4435, 0]
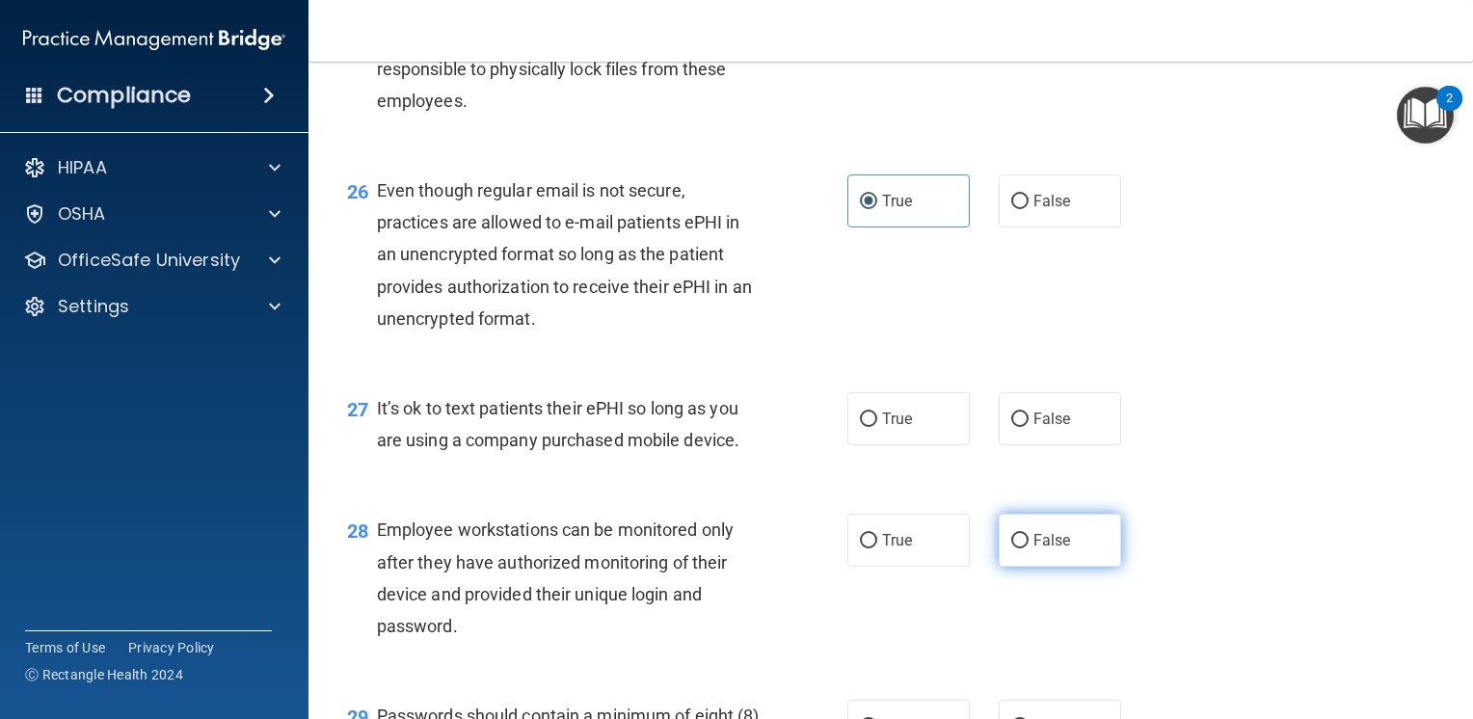
click at [1040, 567] on label "False" at bounding box center [1060, 540] width 122 height 53
click at [1029, 549] on input "False" at bounding box center [1019, 541] width 17 height 14
radio input "true"
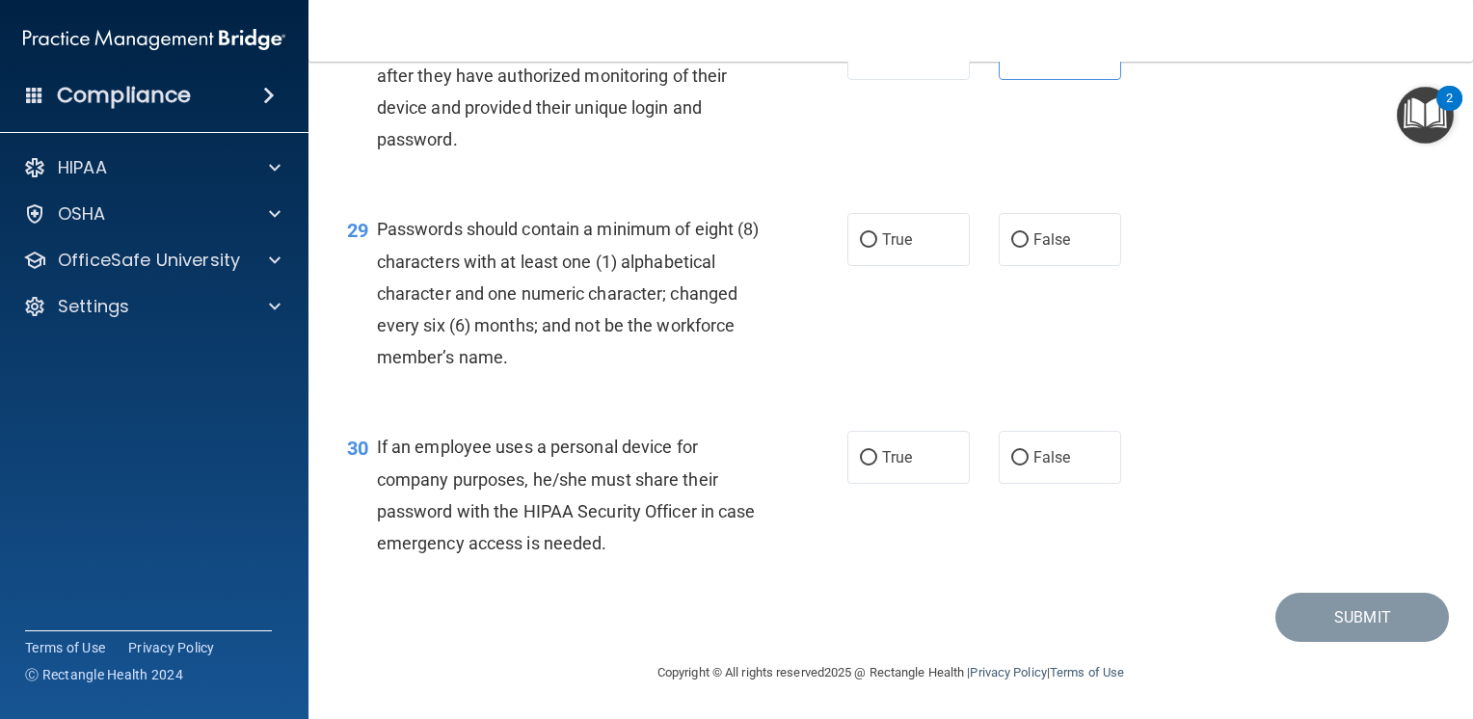
scroll to position [5013, 0]
click at [1048, 466] on span "False" at bounding box center [1053, 457] width 38 height 18
click at [1029, 466] on input "False" at bounding box center [1019, 458] width 17 height 14
radio input "true"
click at [889, 254] on label "True" at bounding box center [908, 239] width 122 height 53
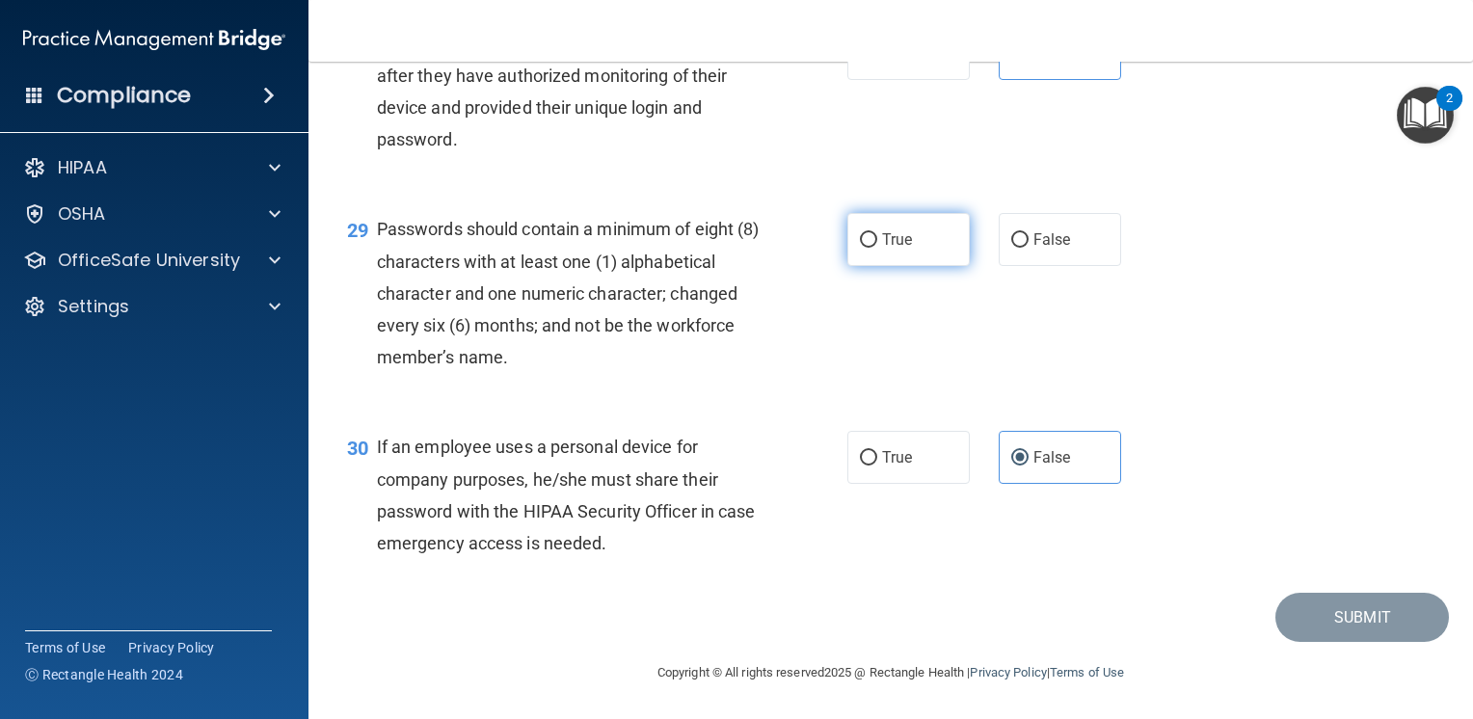
click at [877, 248] on input "True" at bounding box center [868, 240] width 17 height 14
radio input "true"
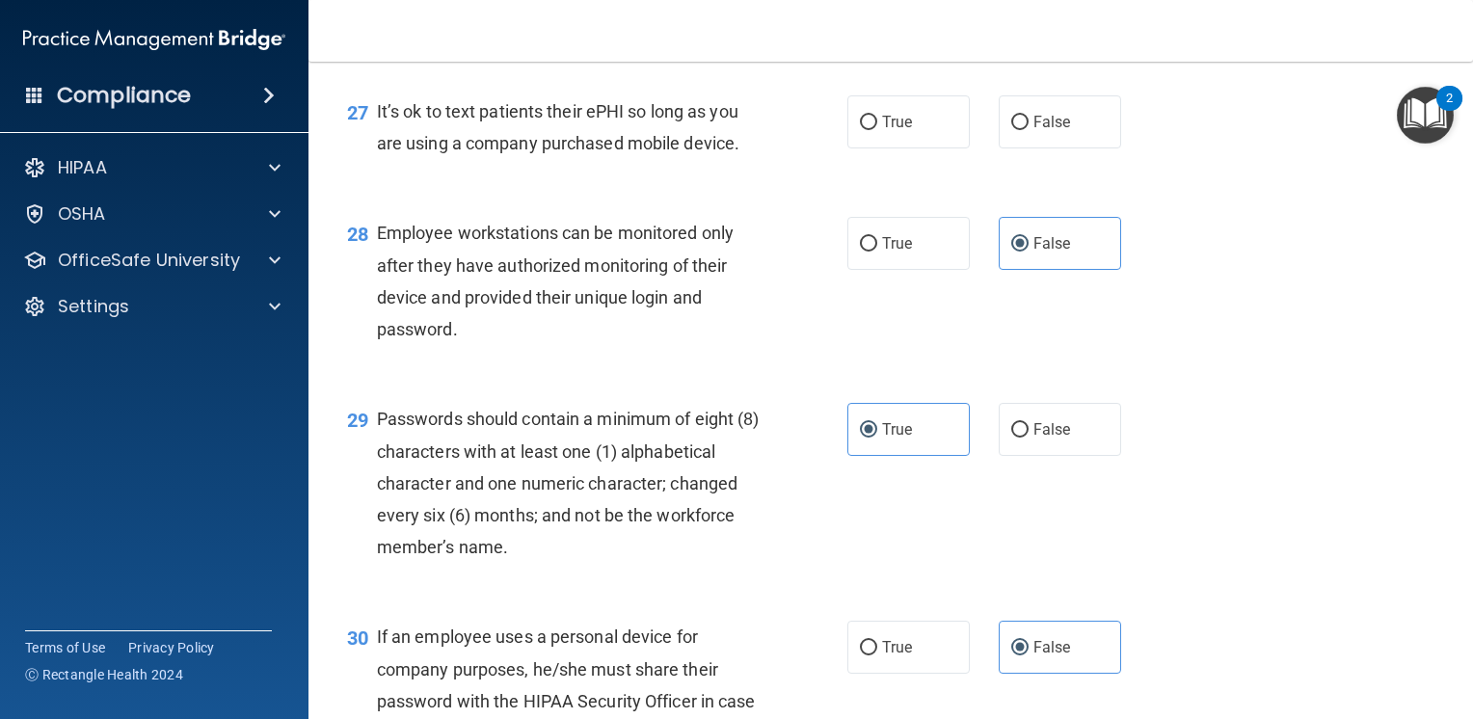
scroll to position [4724, 0]
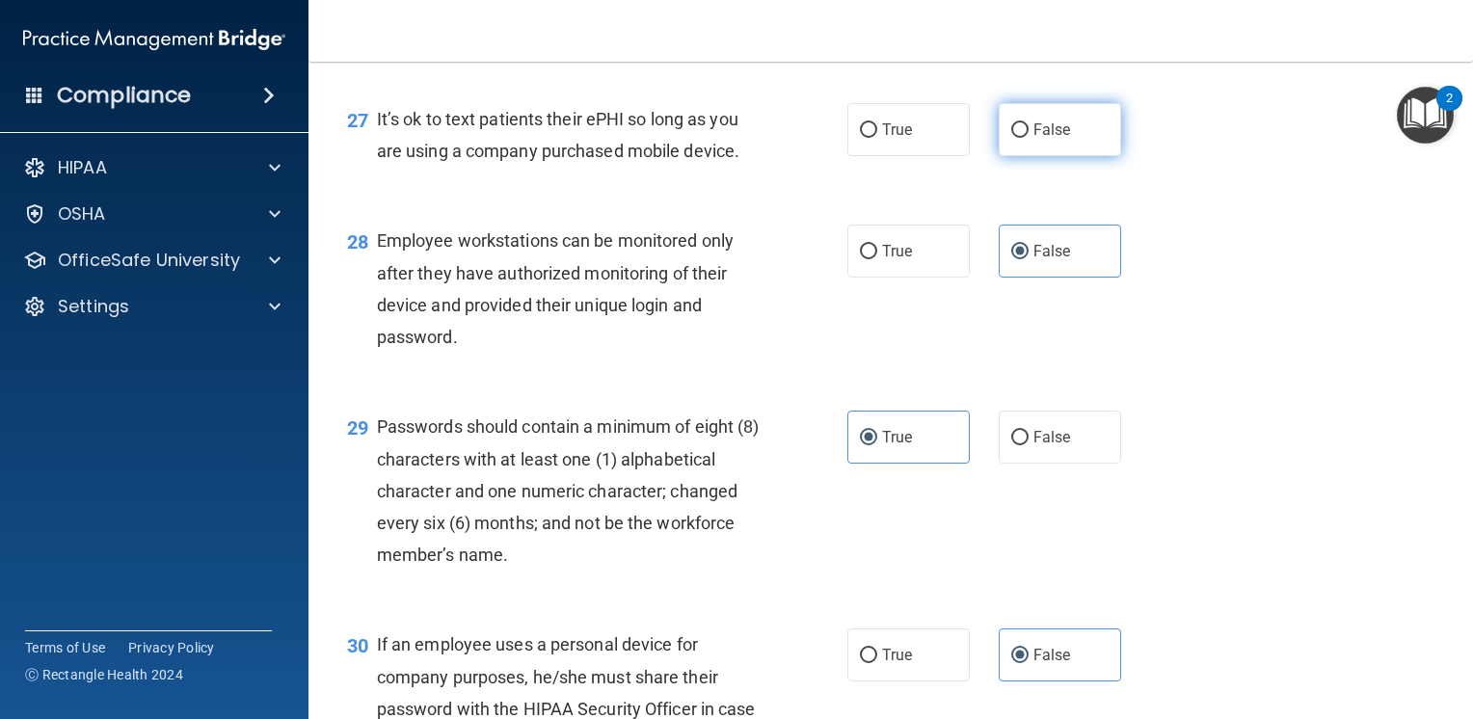
click at [1067, 156] on label "False" at bounding box center [1060, 129] width 122 height 53
click at [1029, 138] on input "False" at bounding box center [1019, 130] width 17 height 14
radio input "true"
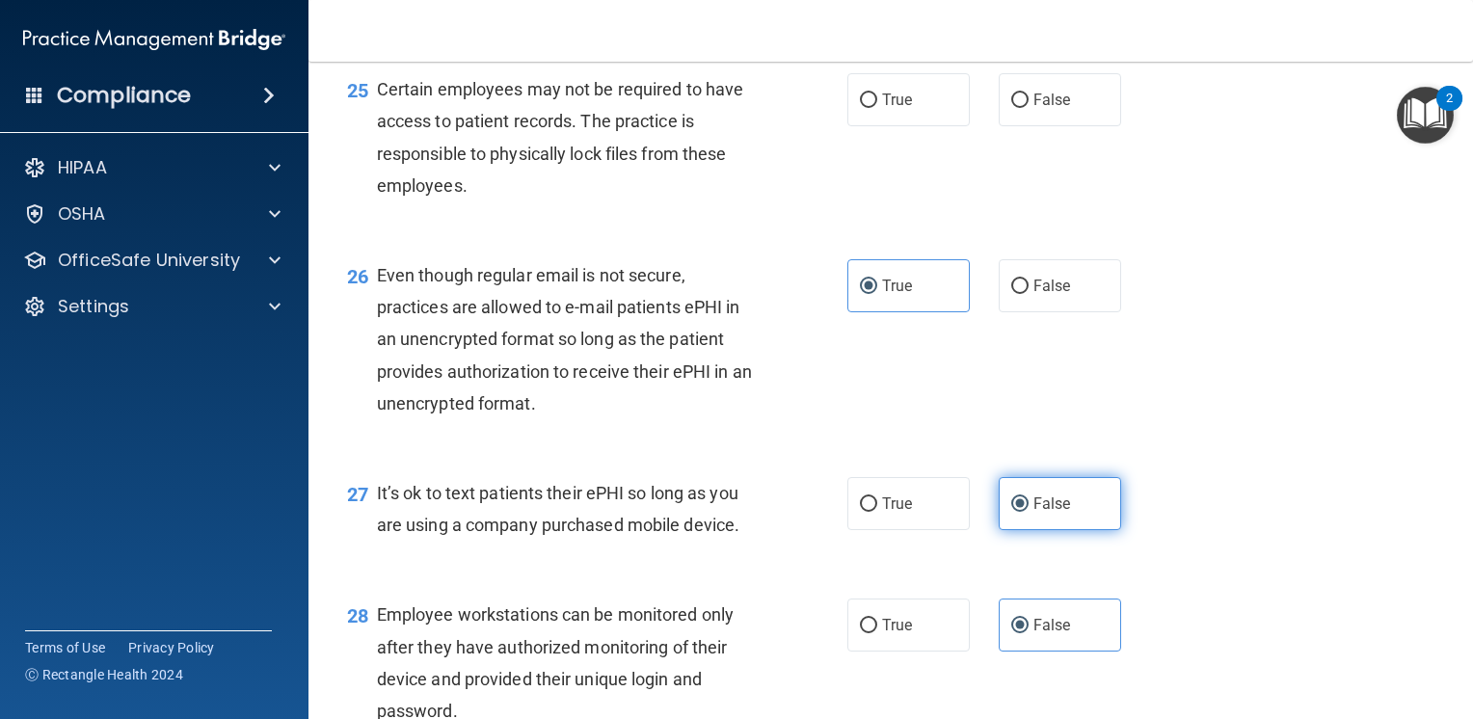
scroll to position [4339, 0]
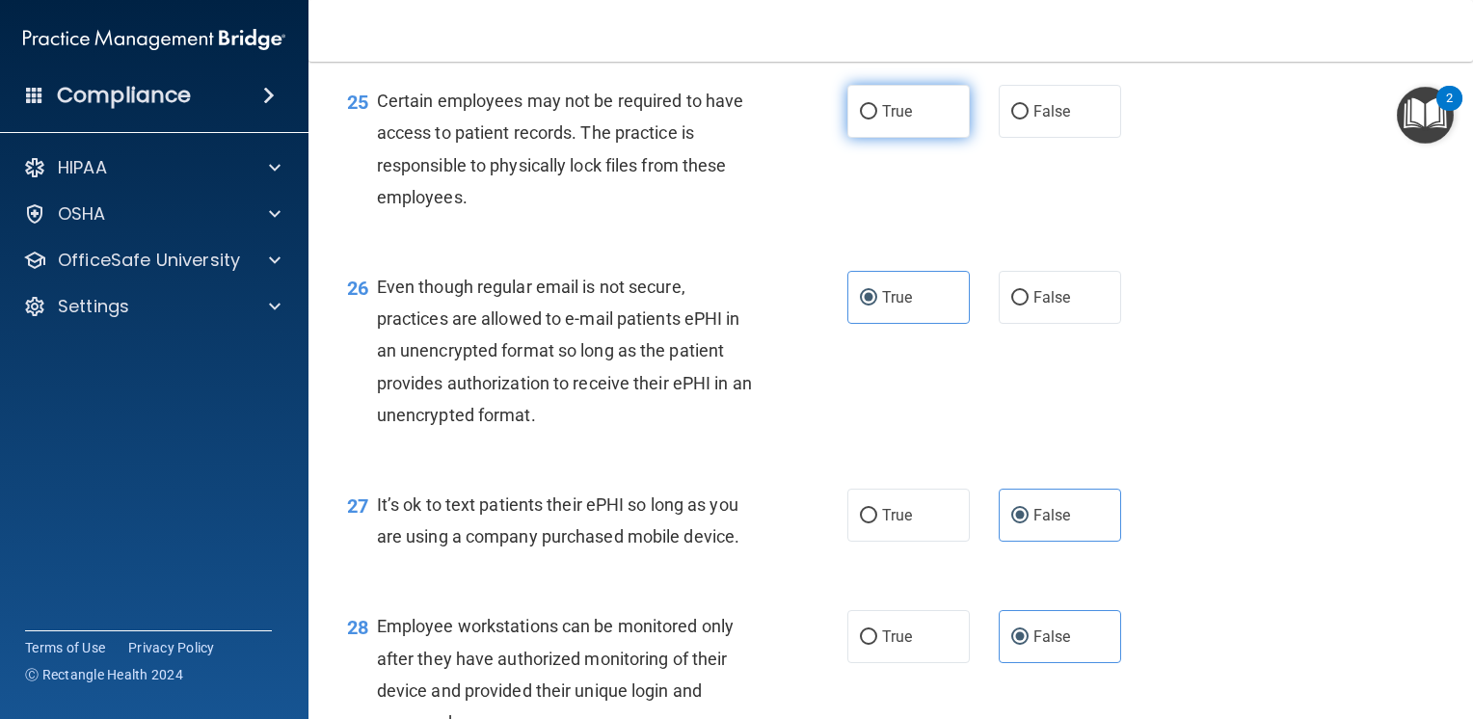
click at [926, 138] on label "True" at bounding box center [908, 111] width 122 height 53
click at [877, 120] on input "True" at bounding box center [868, 112] width 17 height 14
radio input "true"
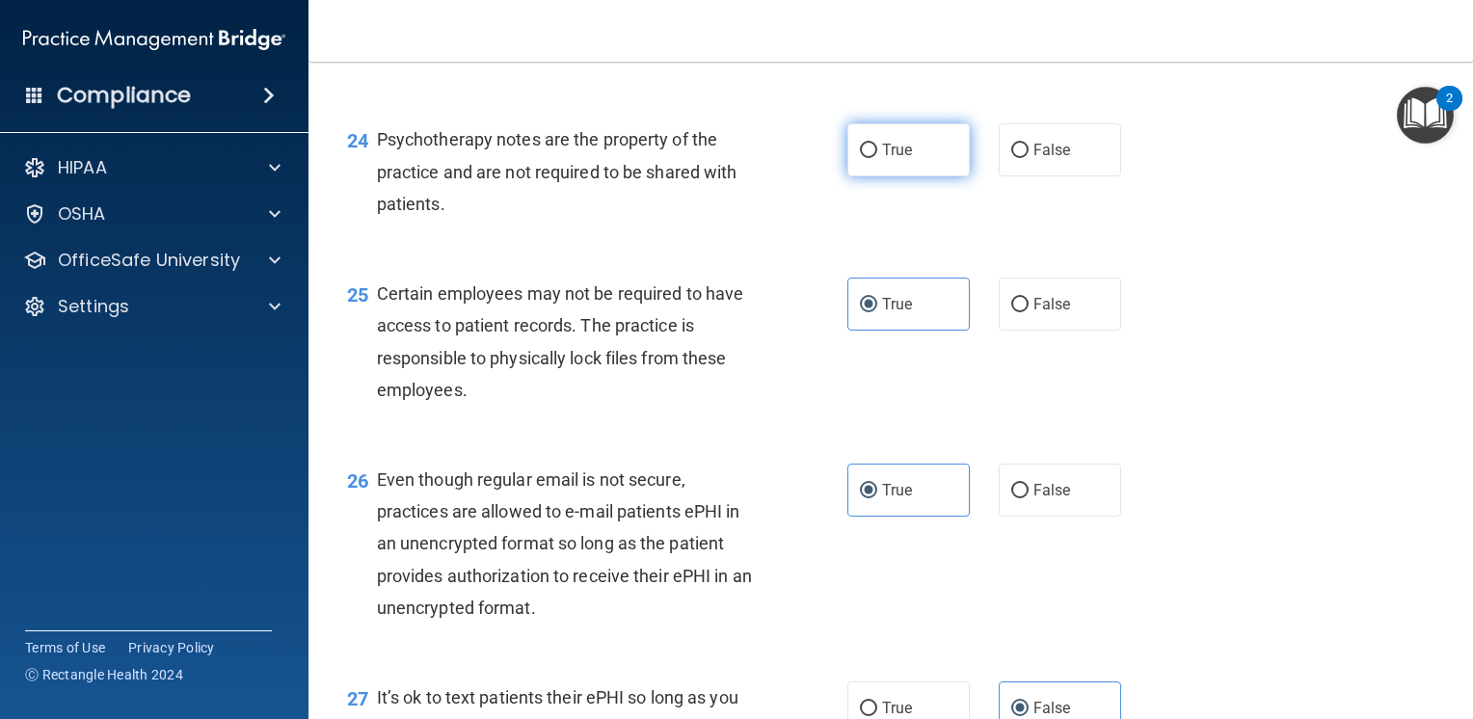
click at [914, 176] on label "True" at bounding box center [908, 149] width 122 height 53
click at [877, 158] on input "True" at bounding box center [868, 151] width 17 height 14
radio input "true"
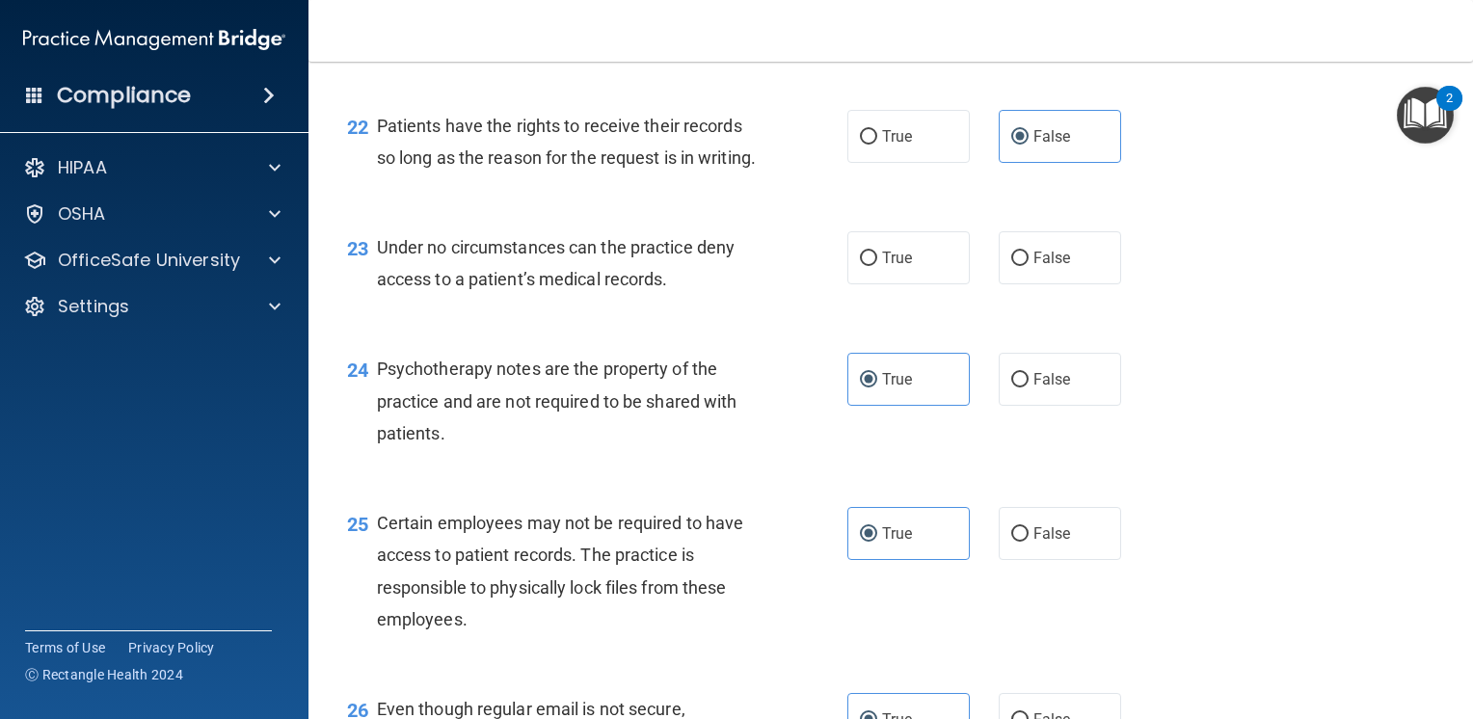
scroll to position [3857, 0]
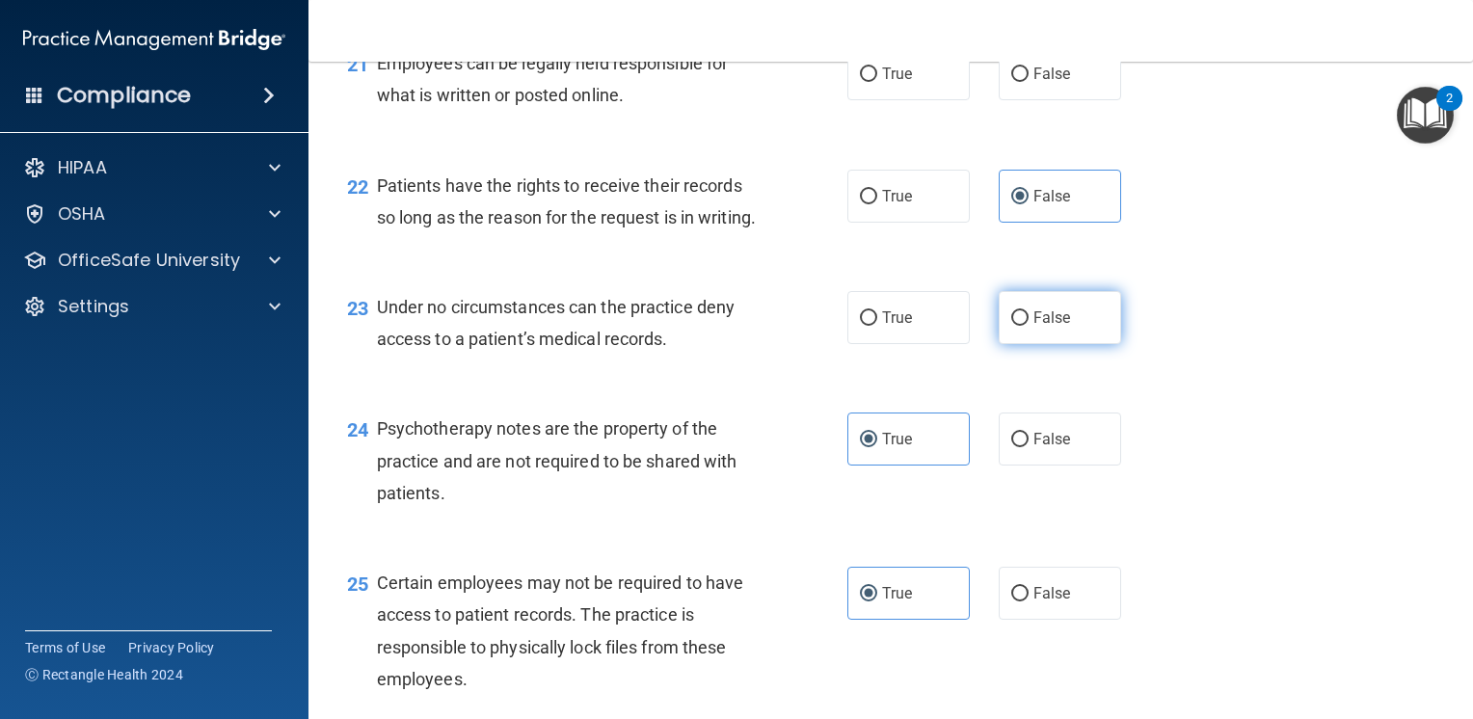
click at [1035, 327] on span "False" at bounding box center [1053, 318] width 38 height 18
click at [1029, 326] on input "False" at bounding box center [1019, 318] width 17 height 14
radio input "true"
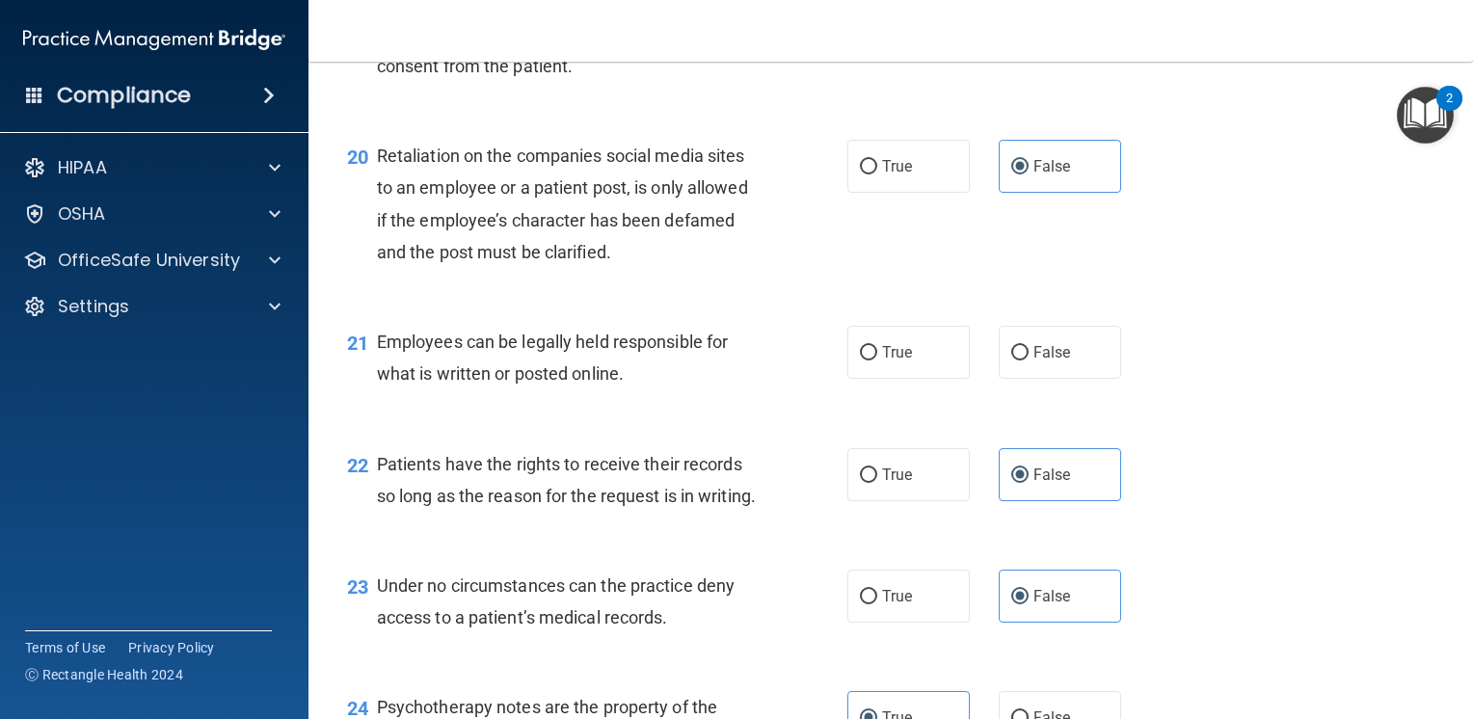
scroll to position [3567, 0]
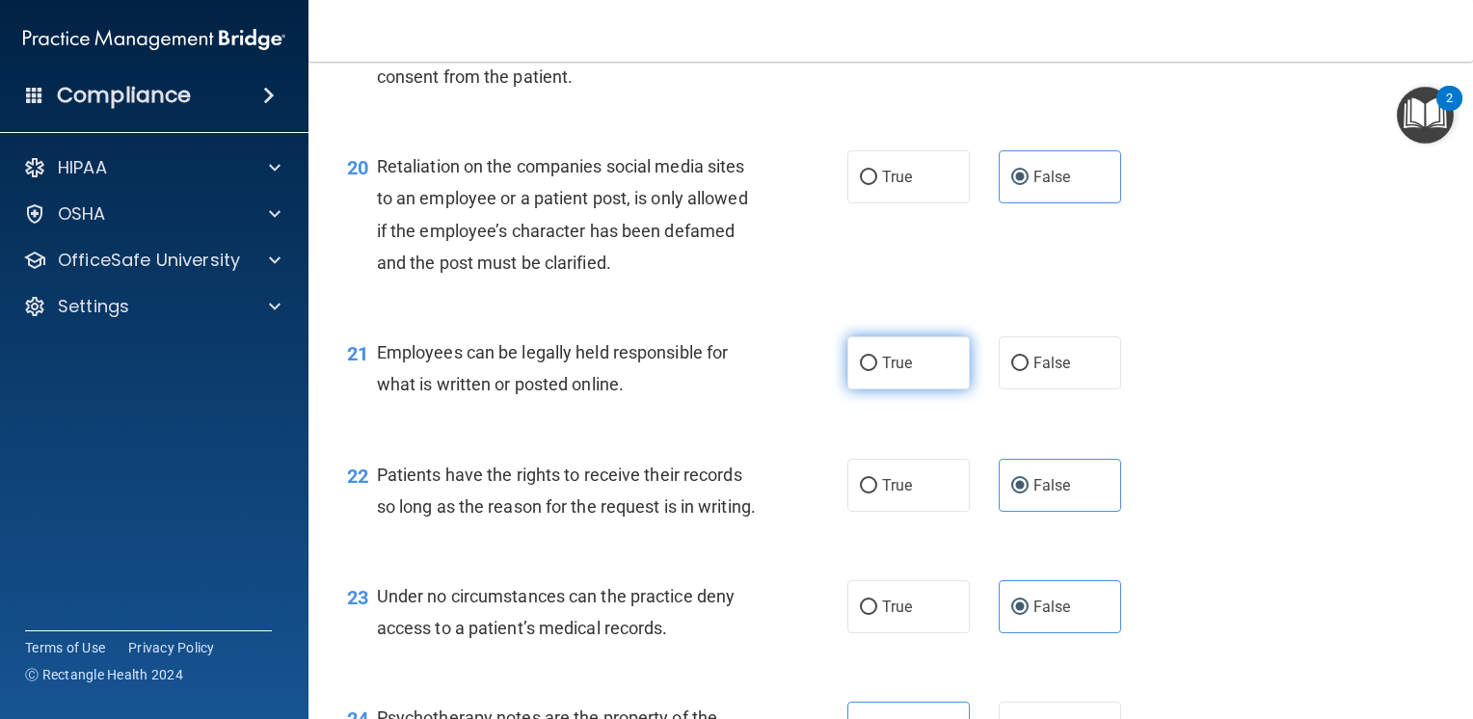
click at [913, 390] on label "True" at bounding box center [908, 362] width 122 height 53
click at [877, 371] on input "True" at bounding box center [868, 364] width 17 height 14
radio input "true"
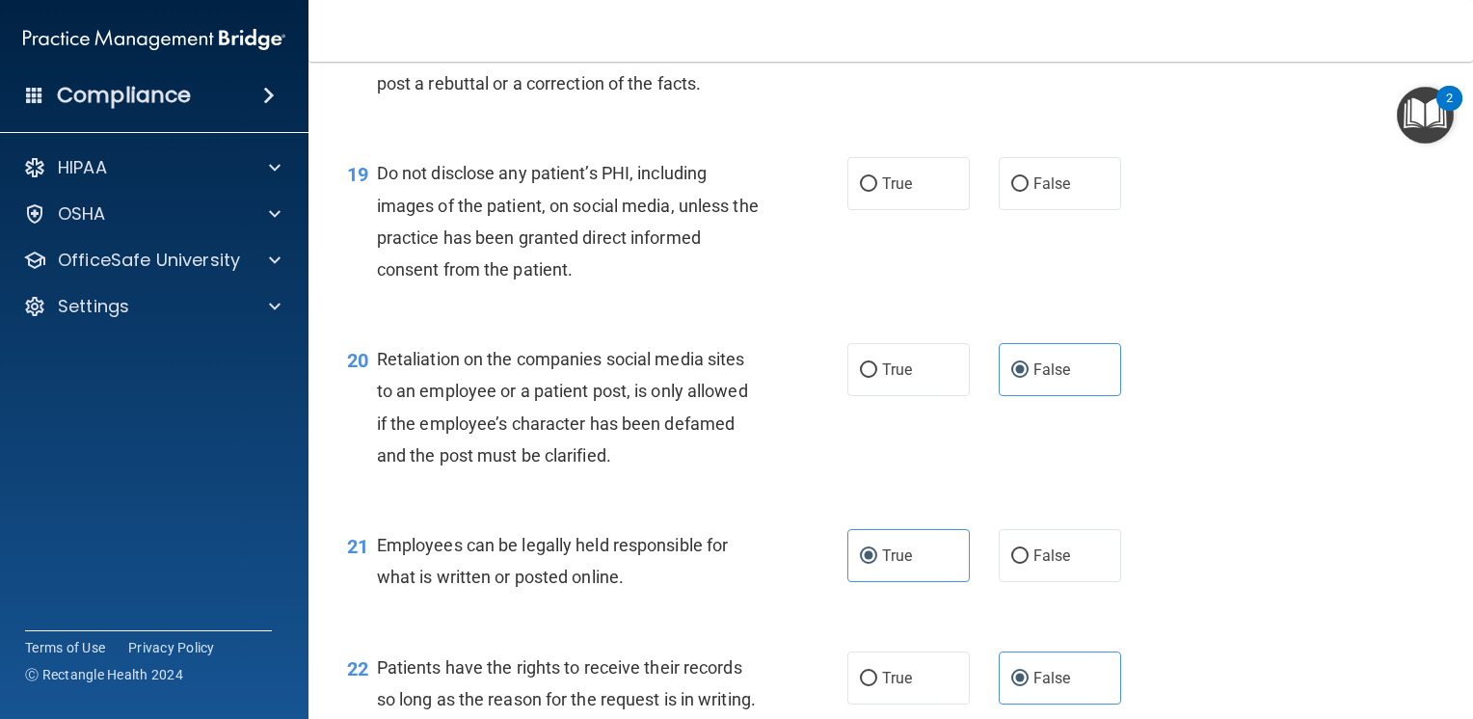
scroll to position [3278, 0]
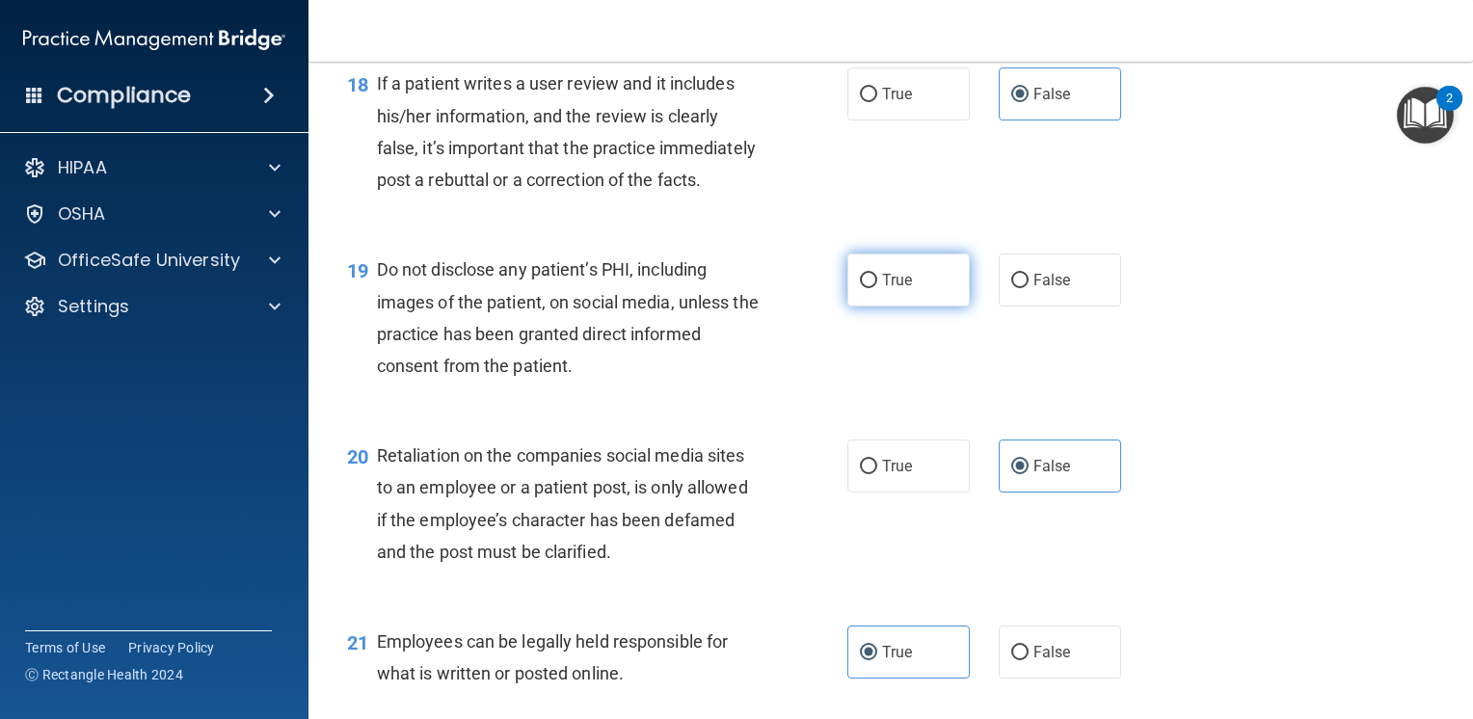
click at [882, 307] on label "True" at bounding box center [908, 280] width 122 height 53
click at [877, 288] on input "True" at bounding box center [868, 281] width 17 height 14
radio input "true"
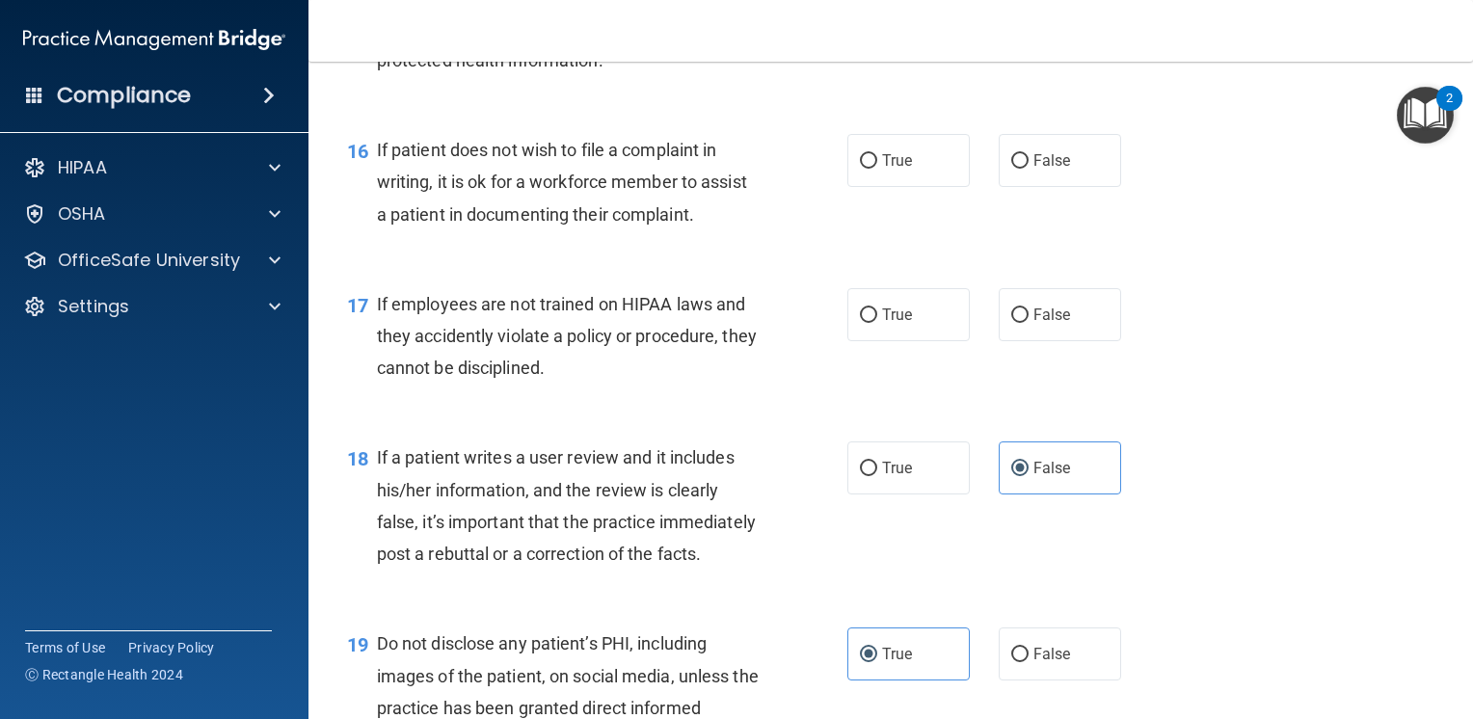
scroll to position [2892, 0]
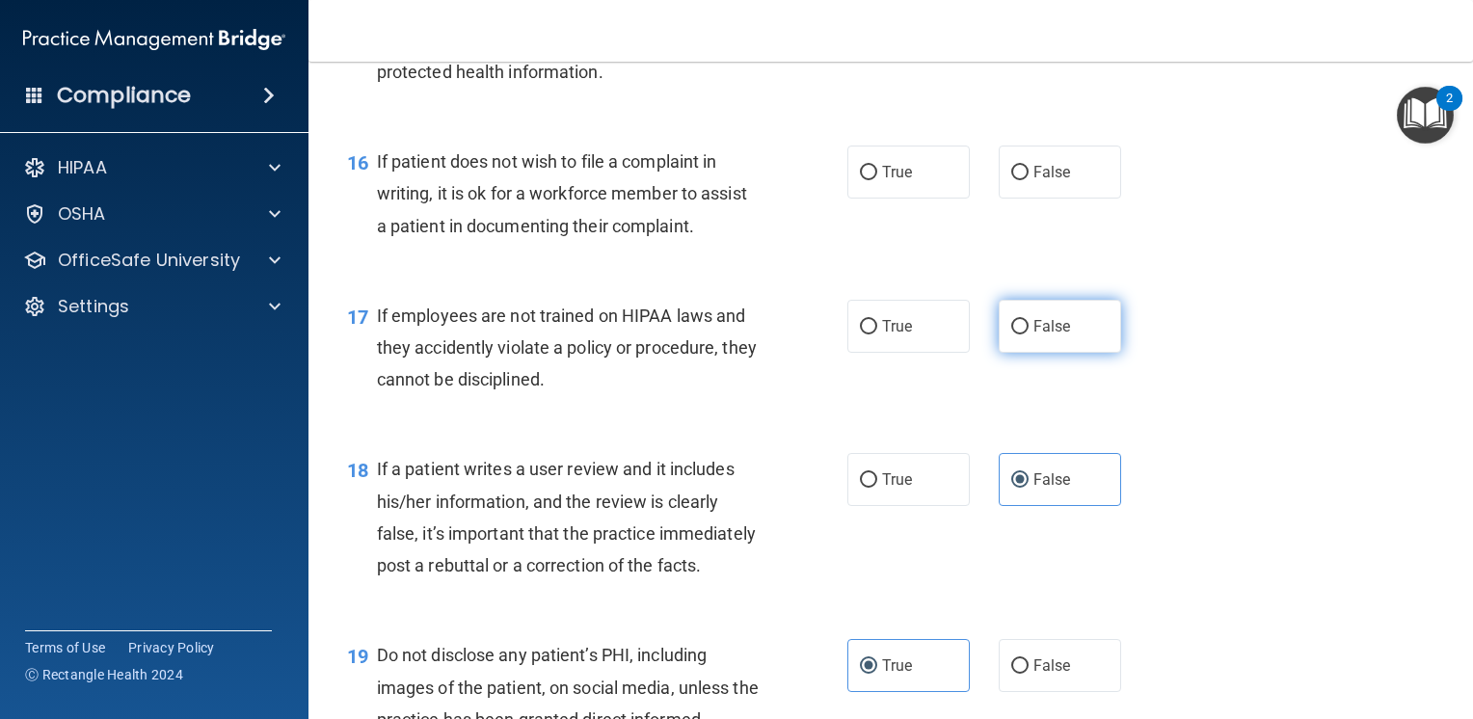
click at [1055, 336] on span "False" at bounding box center [1053, 326] width 38 height 18
click at [1029, 335] on input "False" at bounding box center [1019, 327] width 17 height 14
radio input "true"
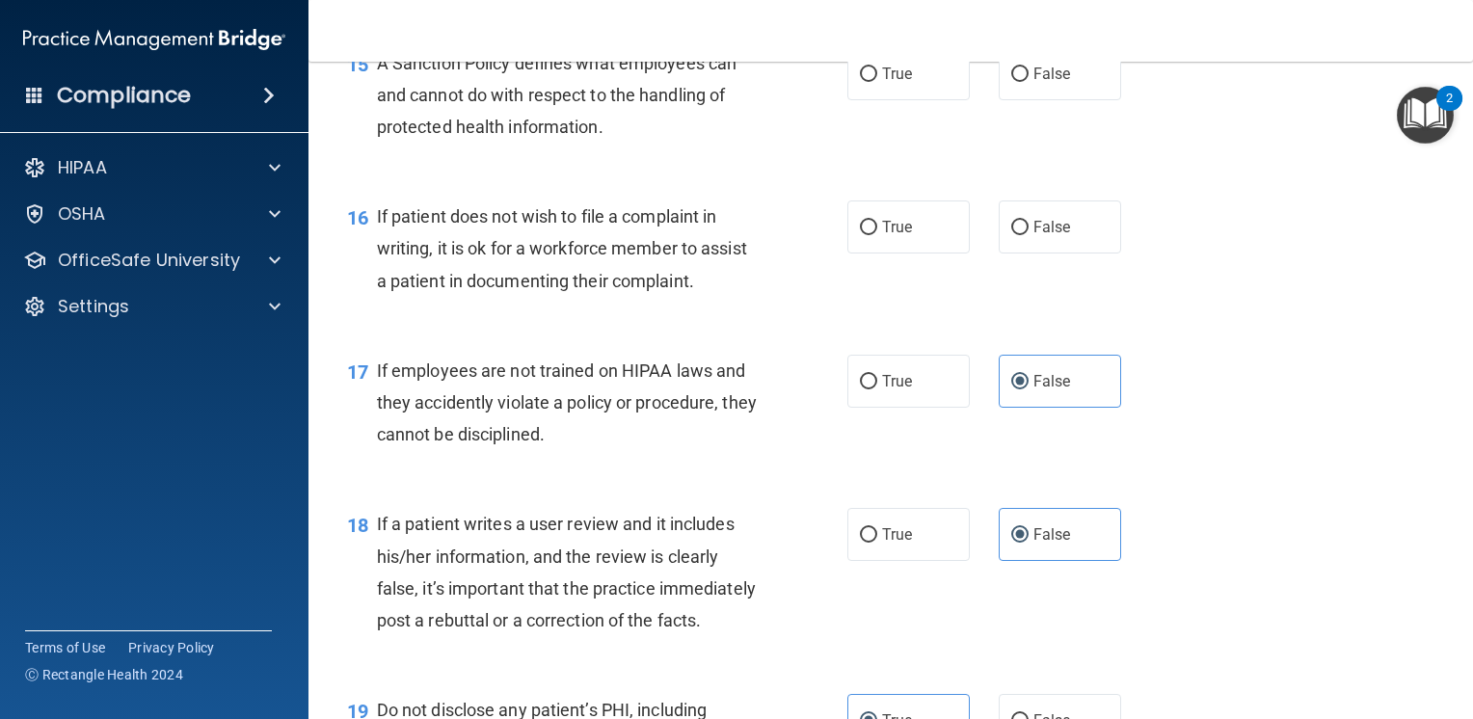
scroll to position [2796, 0]
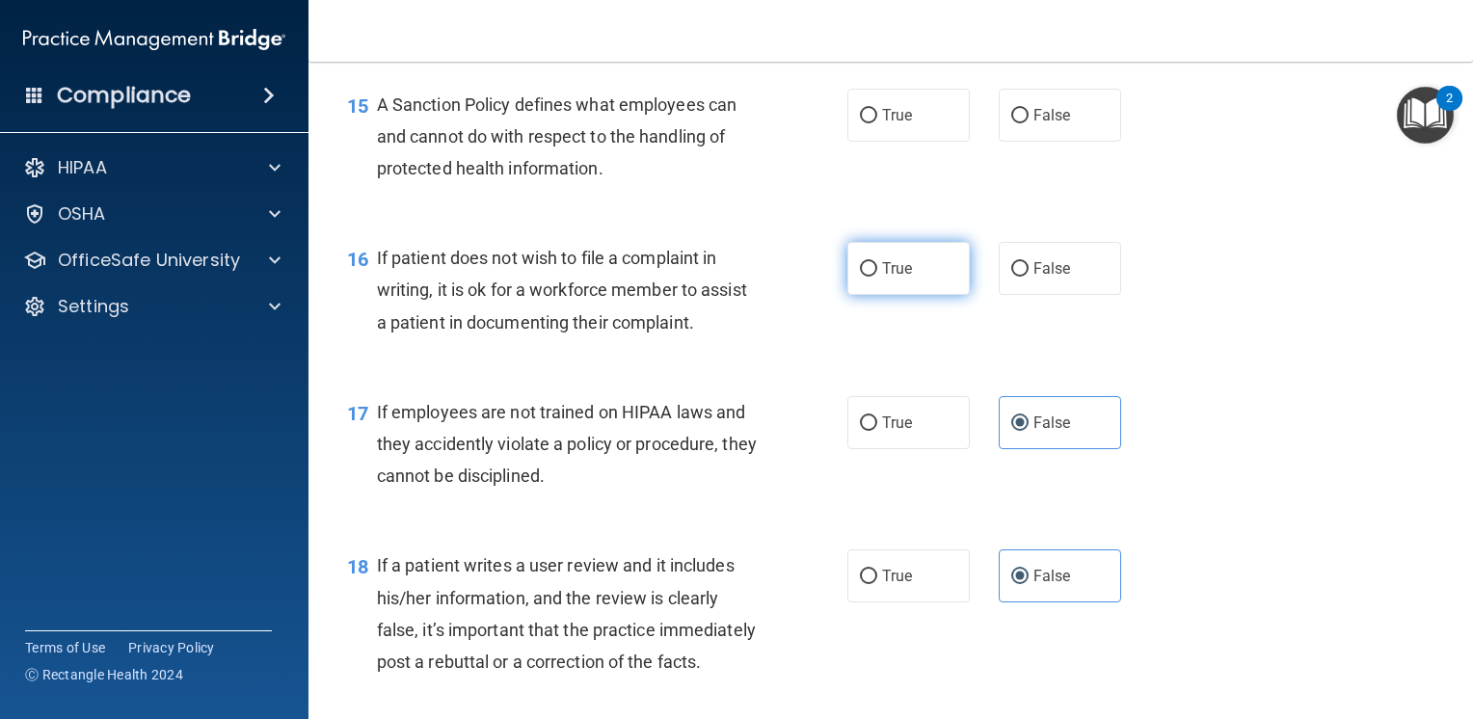
click at [882, 278] on span "True" at bounding box center [897, 268] width 30 height 18
click at [875, 277] on input "True" at bounding box center [868, 269] width 17 height 14
radio input "true"
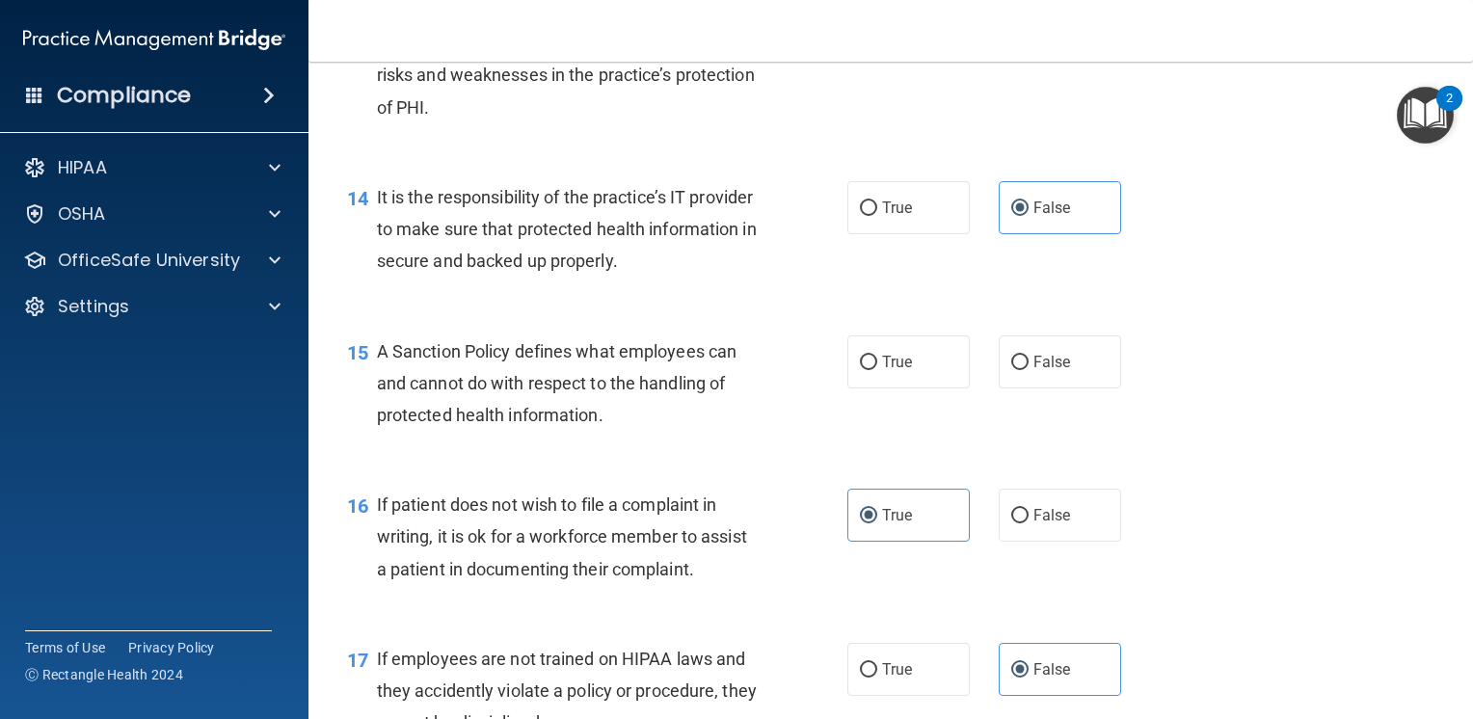
scroll to position [2507, 0]
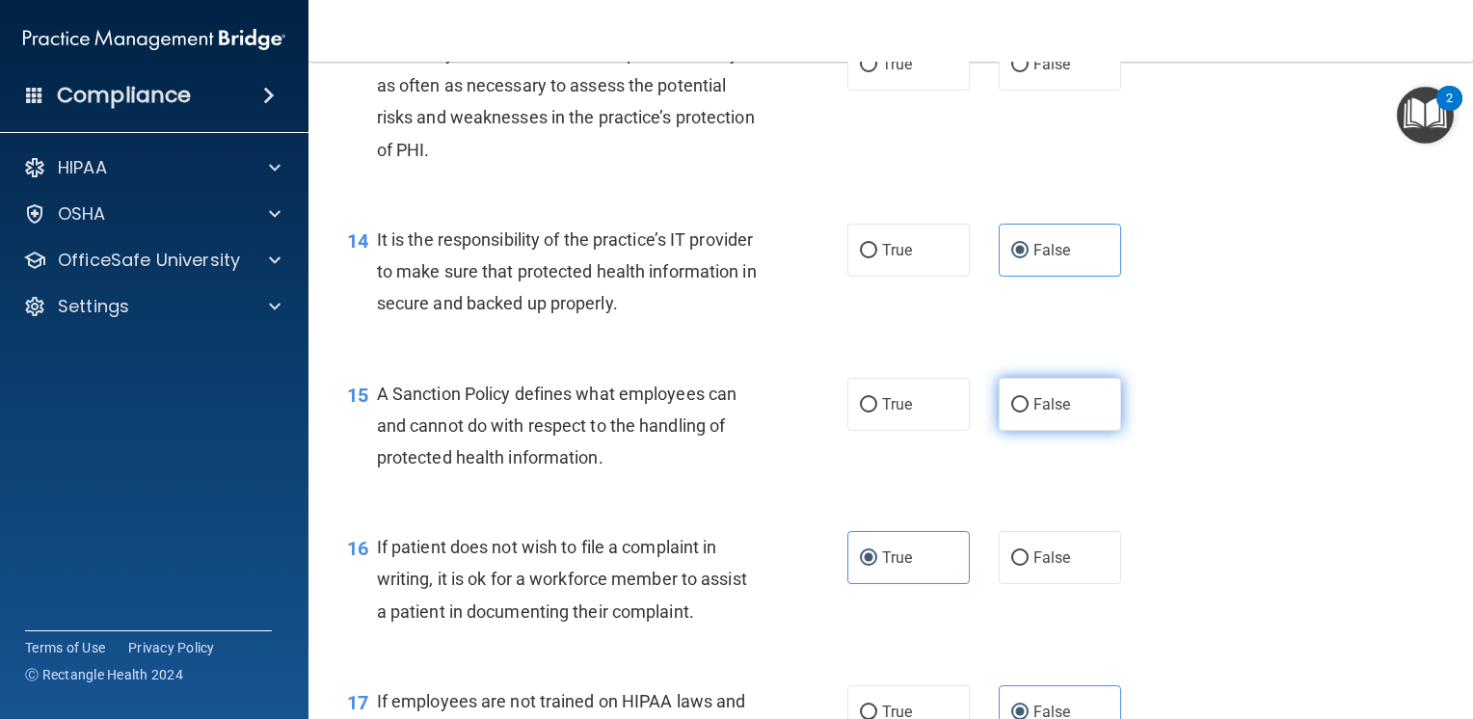
click at [1067, 431] on label "False" at bounding box center [1060, 404] width 122 height 53
click at [1029, 413] on input "False" at bounding box center [1019, 405] width 17 height 14
radio input "true"
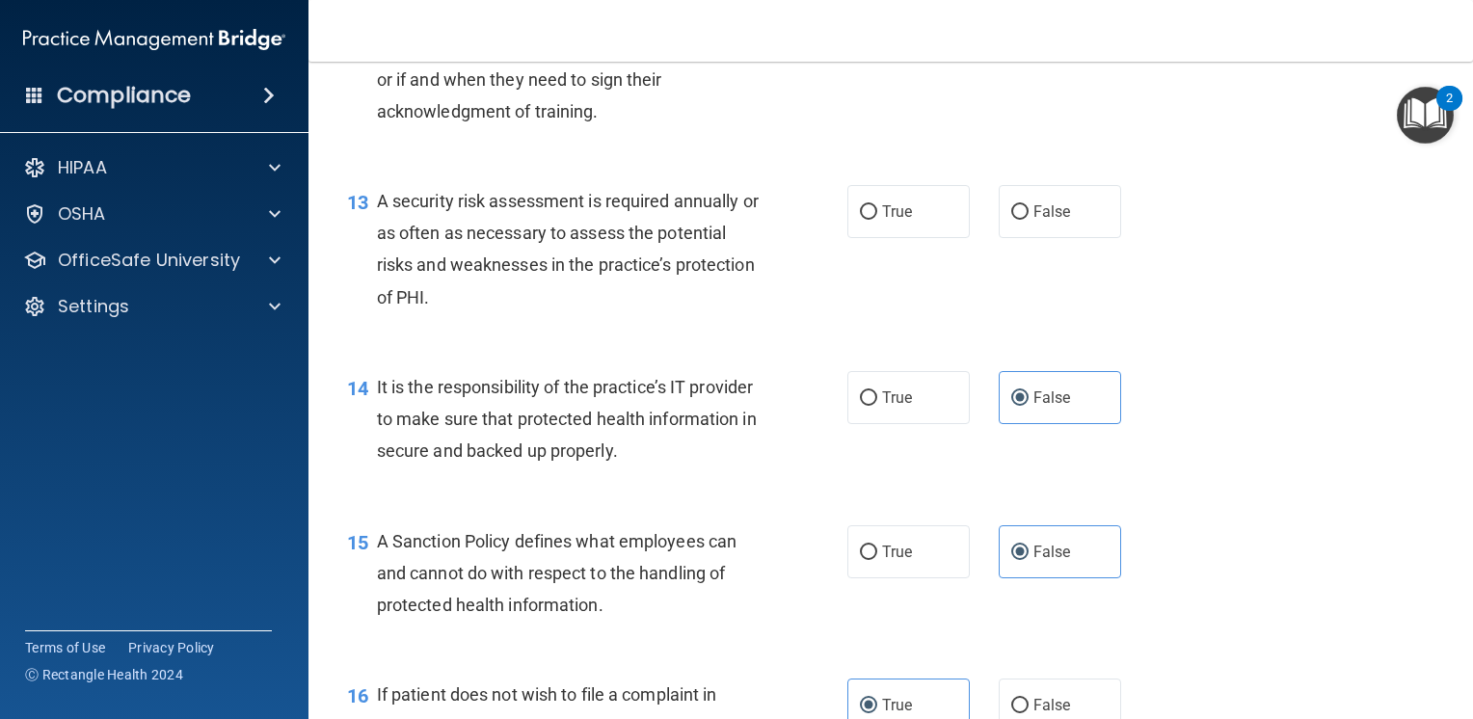
scroll to position [2314, 0]
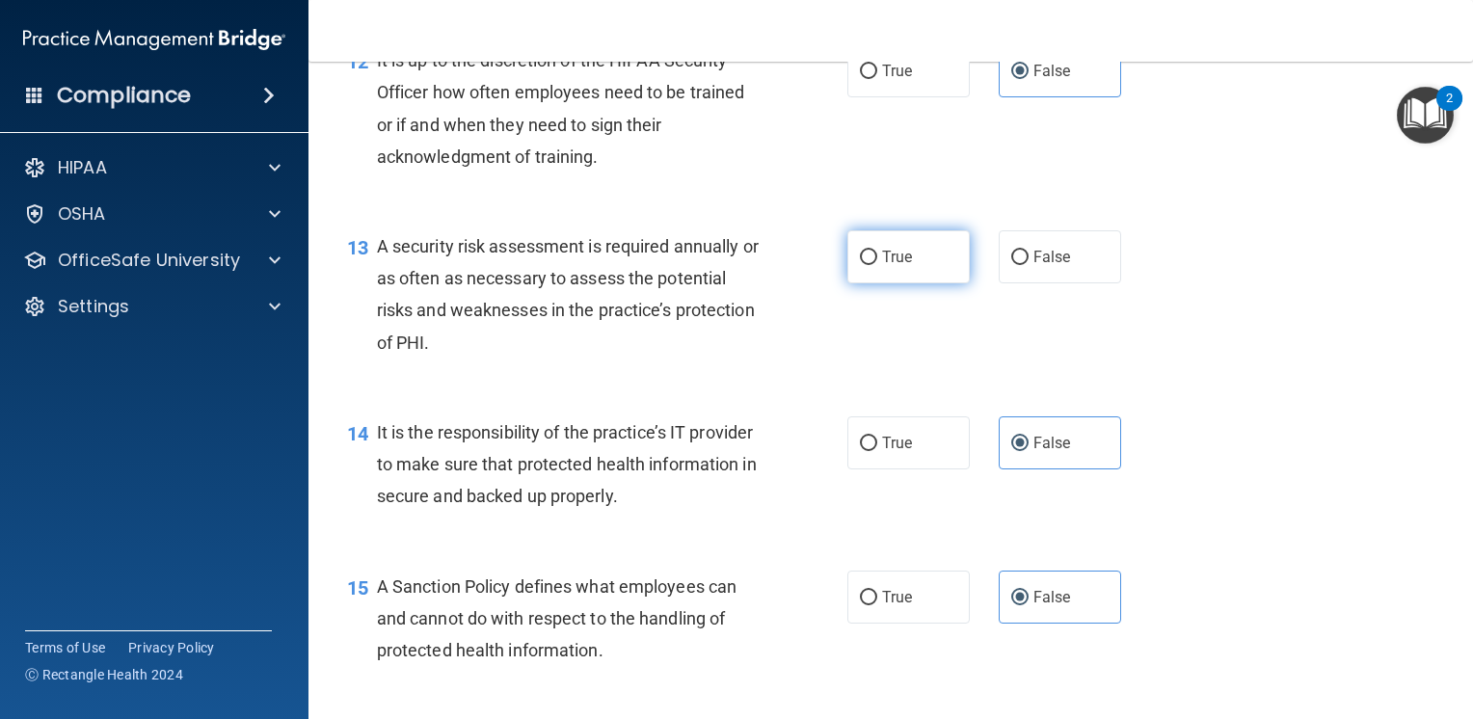
click at [907, 283] on label "True" at bounding box center [908, 256] width 122 height 53
click at [877, 265] on input "True" at bounding box center [868, 258] width 17 height 14
radio input "true"
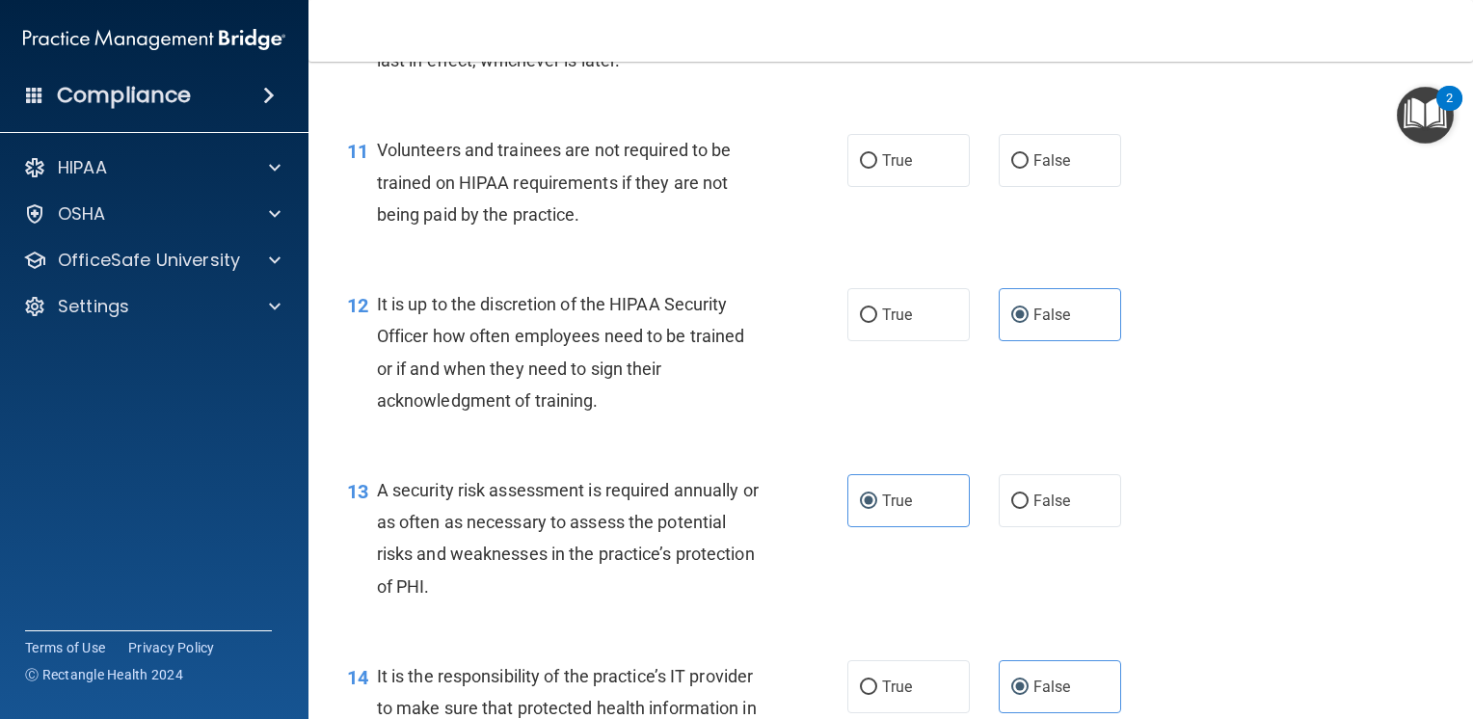
scroll to position [2025, 0]
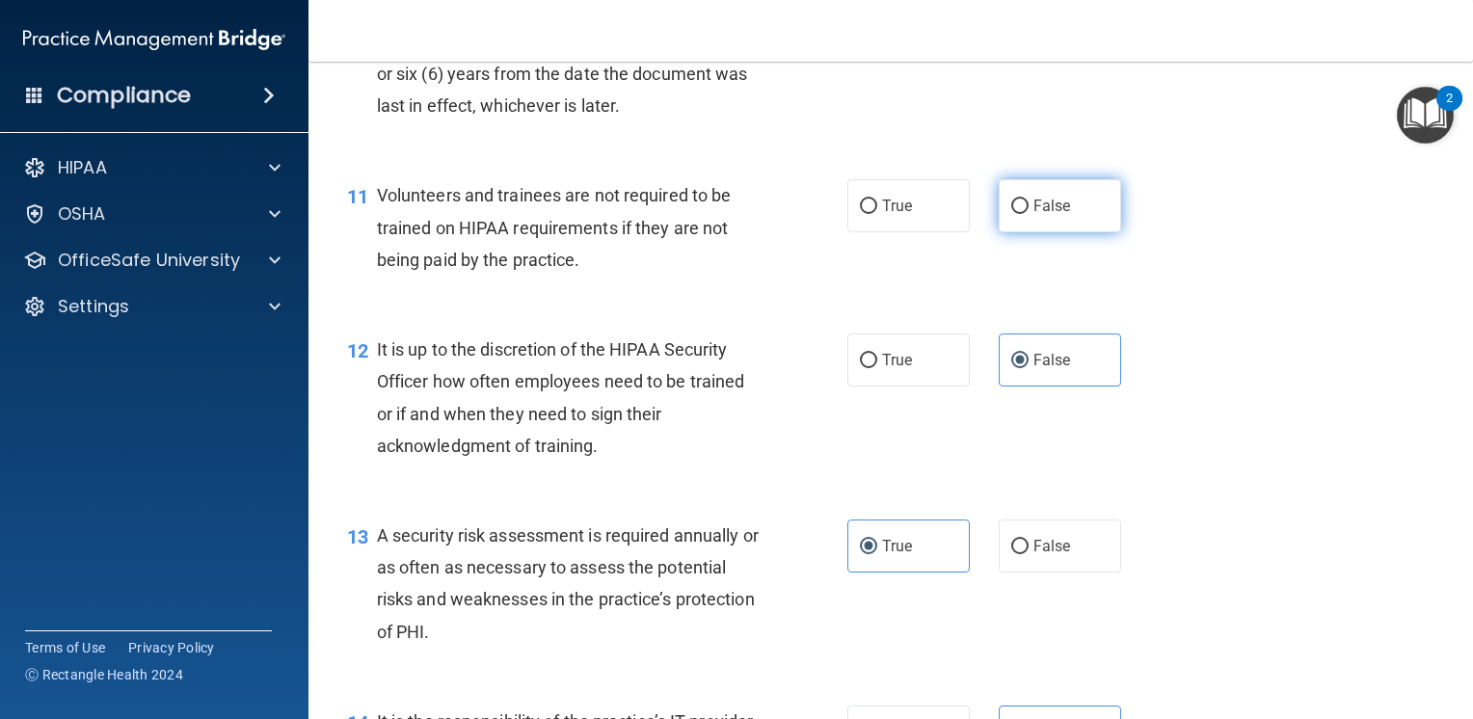
click at [1072, 232] on label "False" at bounding box center [1060, 205] width 122 height 53
click at [1029, 214] on input "False" at bounding box center [1019, 207] width 17 height 14
radio input "true"
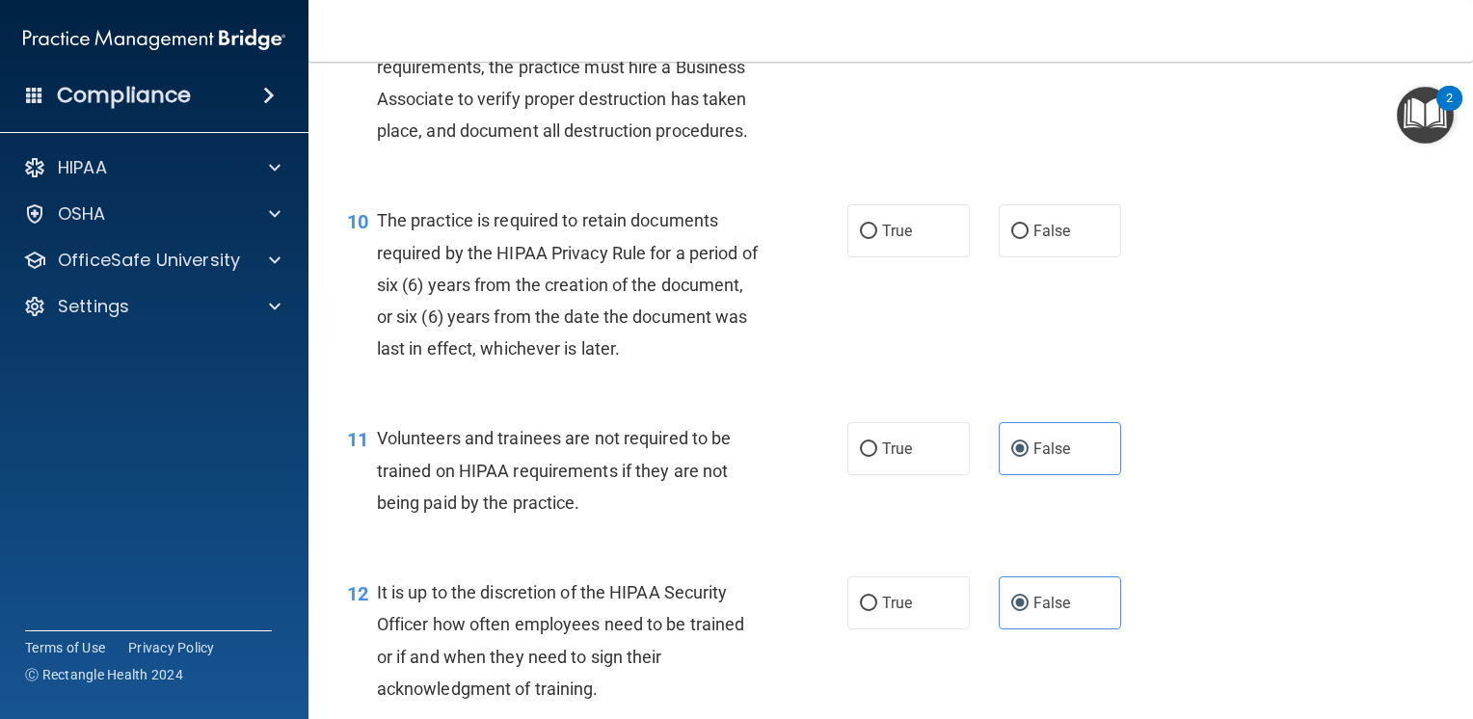
scroll to position [1735, 0]
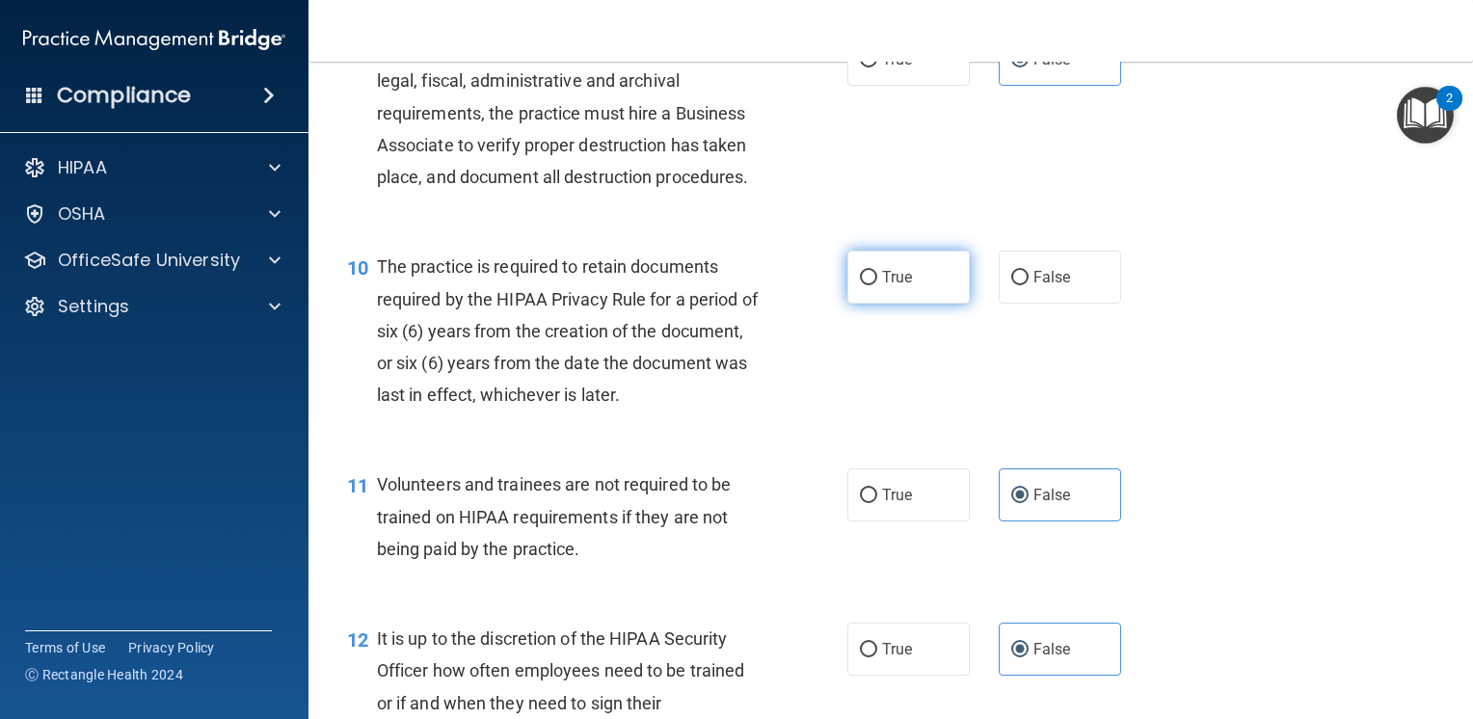
click at [894, 286] on span "True" at bounding box center [897, 277] width 30 height 18
click at [877, 285] on input "True" at bounding box center [868, 278] width 17 height 14
radio input "true"
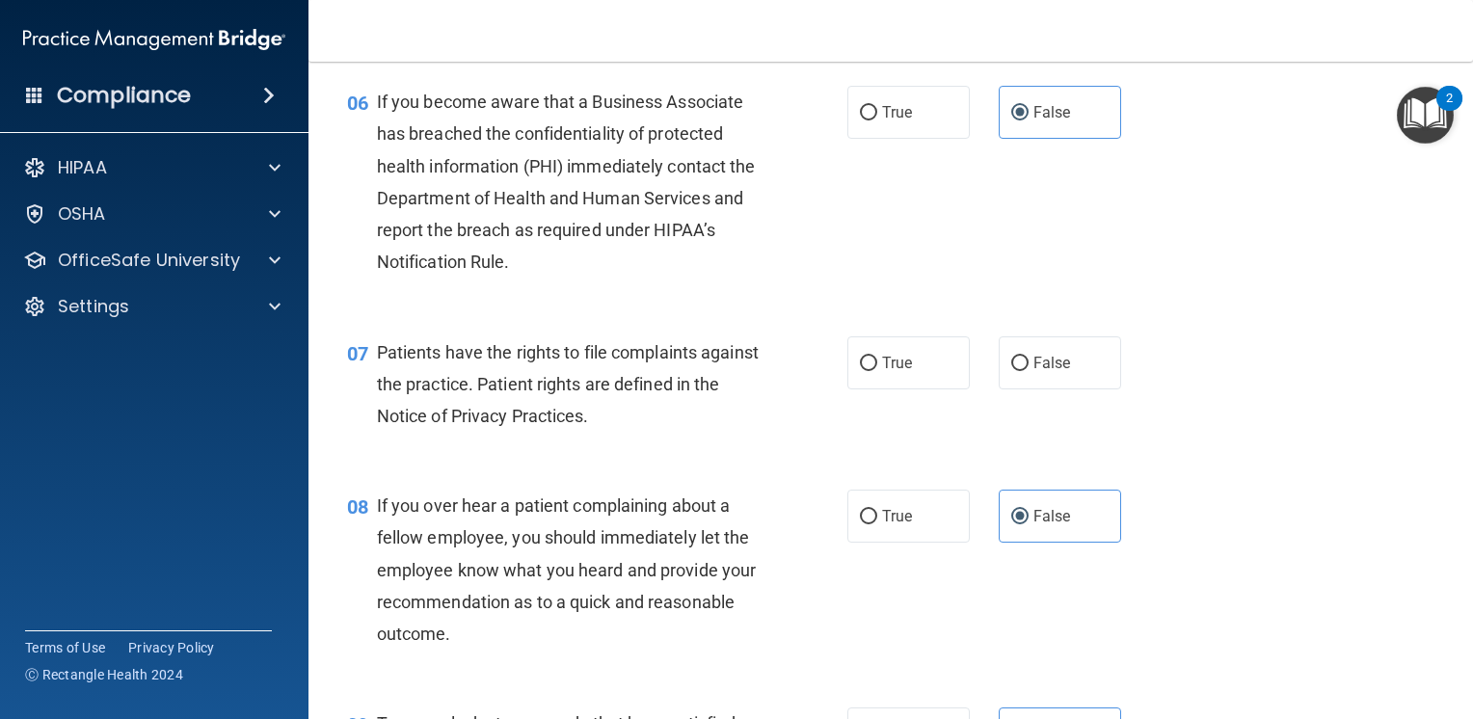
scroll to position [1061, 0]
click at [887, 372] on span "True" at bounding box center [897, 363] width 30 height 18
click at [877, 371] on input "True" at bounding box center [868, 364] width 17 height 14
radio input "true"
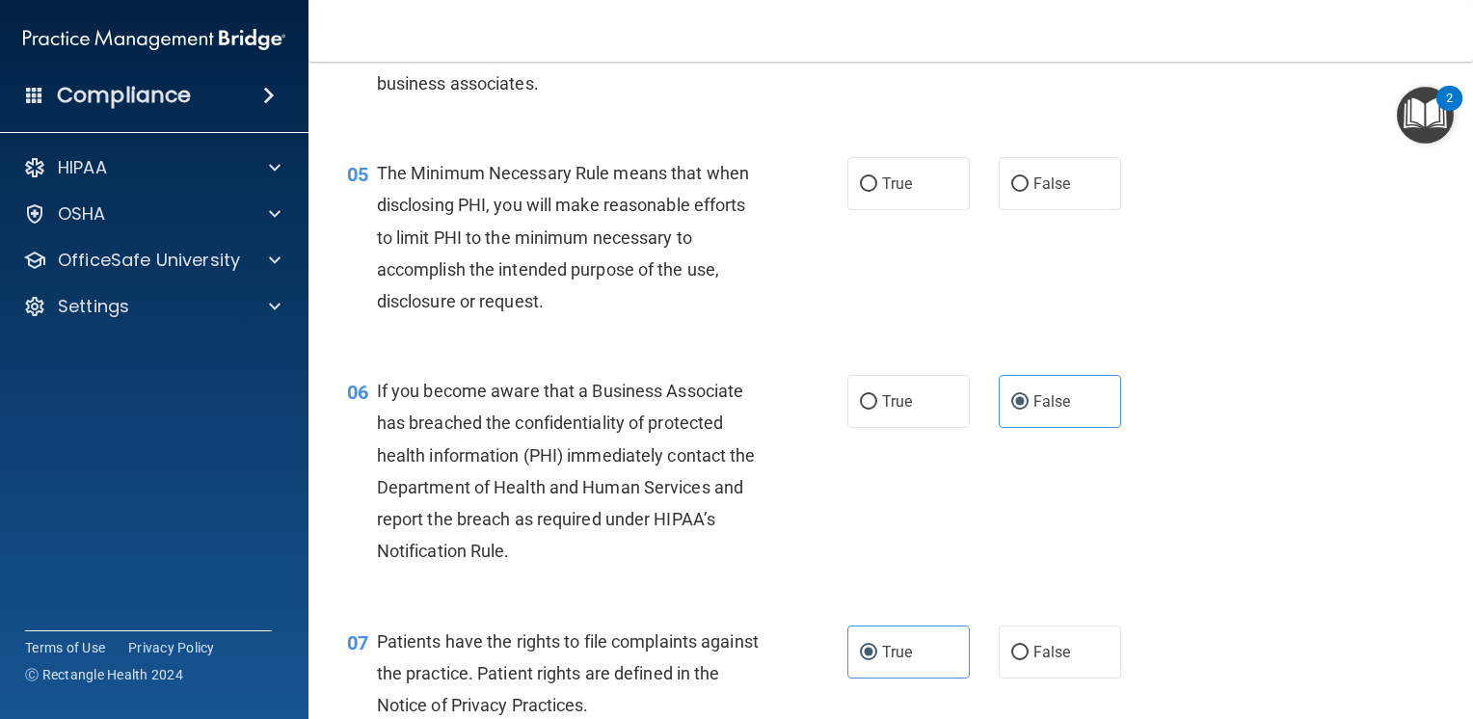
scroll to position [675, 0]
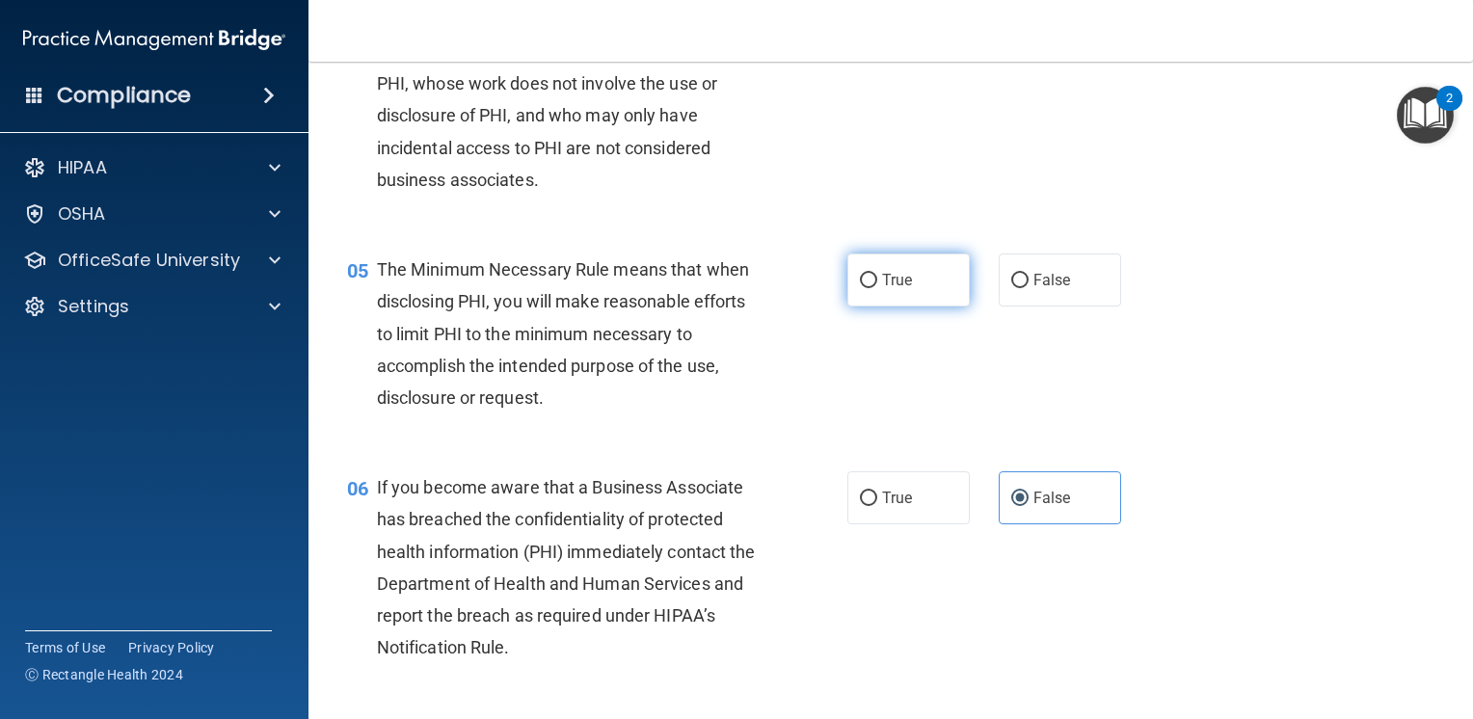
click at [882, 289] on span "True" at bounding box center [897, 280] width 30 height 18
click at [874, 288] on input "True" at bounding box center [868, 281] width 17 height 14
radio input "true"
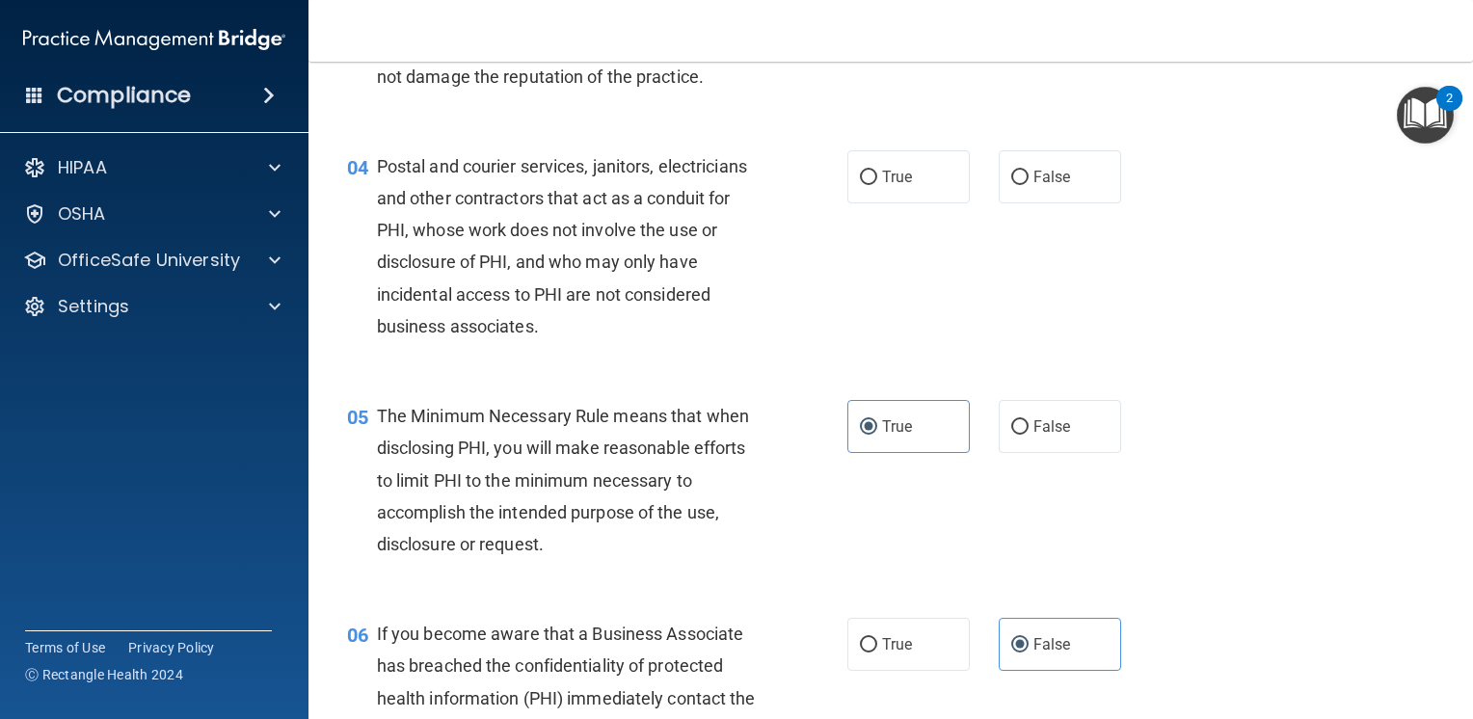
scroll to position [482, 0]
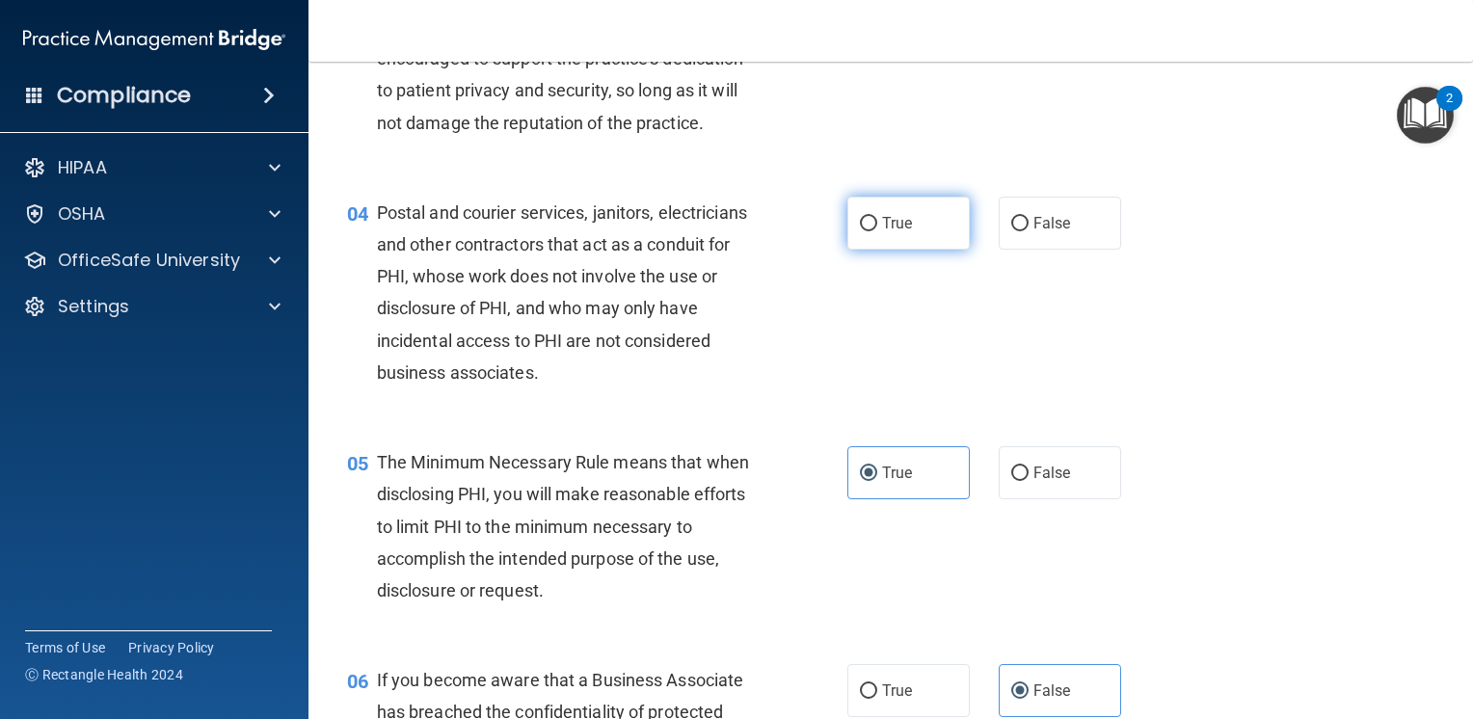
click at [927, 248] on label "True" at bounding box center [908, 223] width 122 height 53
click at [877, 231] on input "True" at bounding box center [868, 224] width 17 height 14
radio input "true"
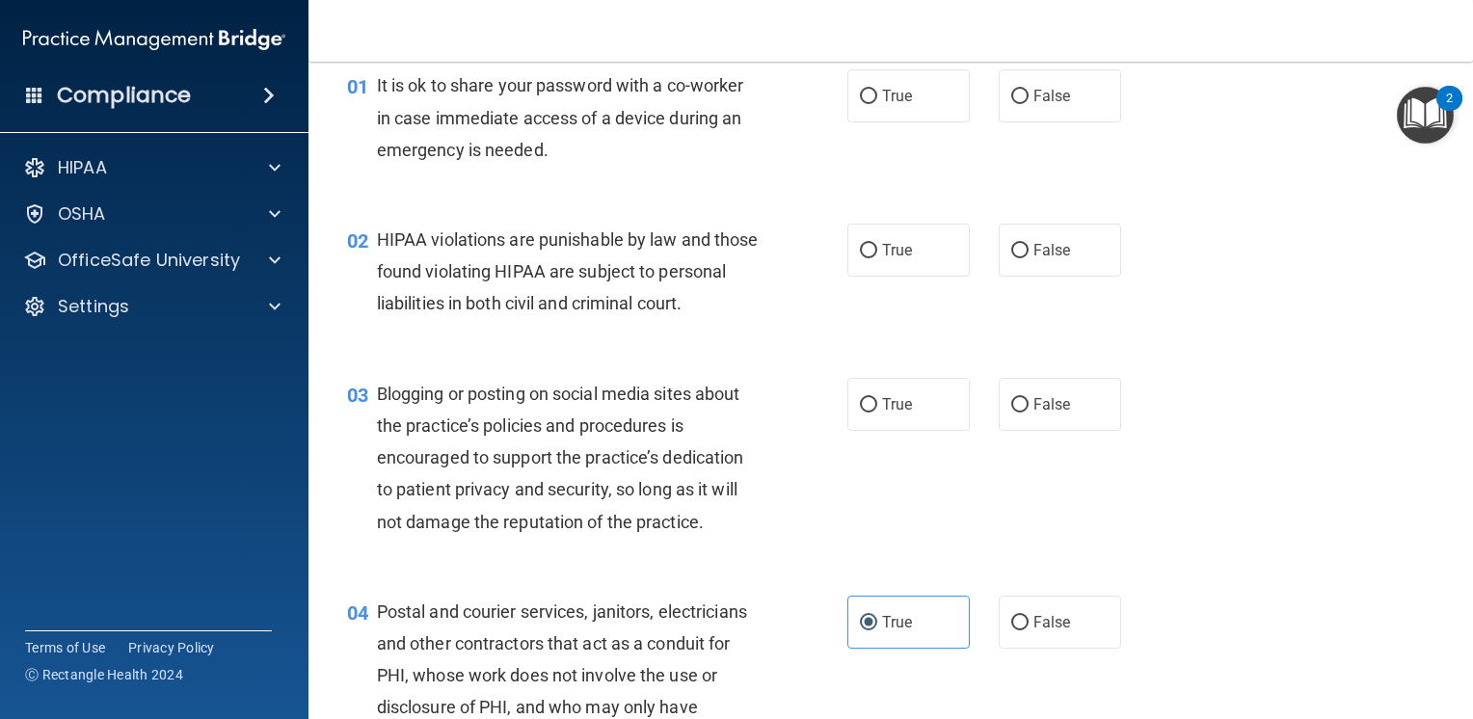
scroll to position [0, 0]
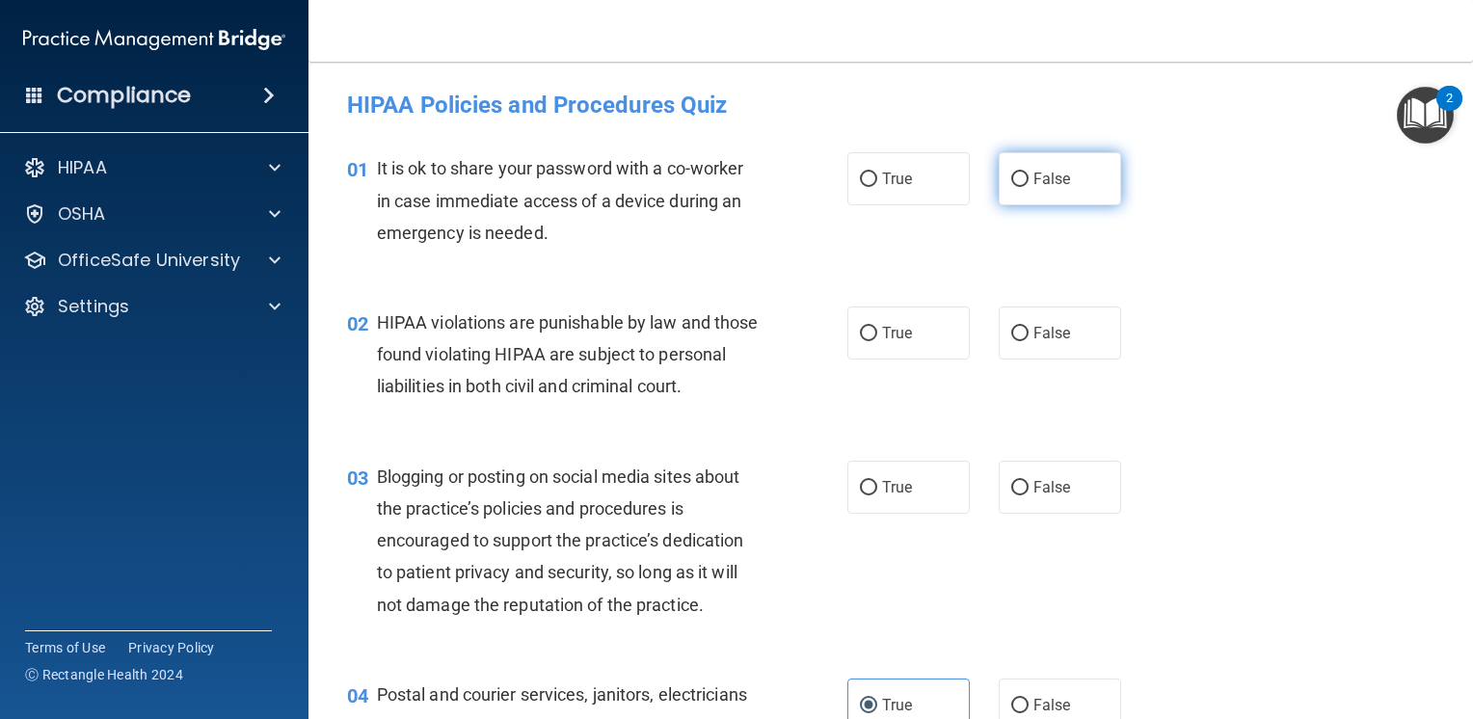
click at [1038, 193] on label "False" at bounding box center [1060, 178] width 122 height 53
click at [1029, 187] on input "False" at bounding box center [1019, 180] width 17 height 14
radio input "true"
click at [909, 351] on label "True" at bounding box center [908, 333] width 122 height 53
click at [877, 341] on input "True" at bounding box center [868, 334] width 17 height 14
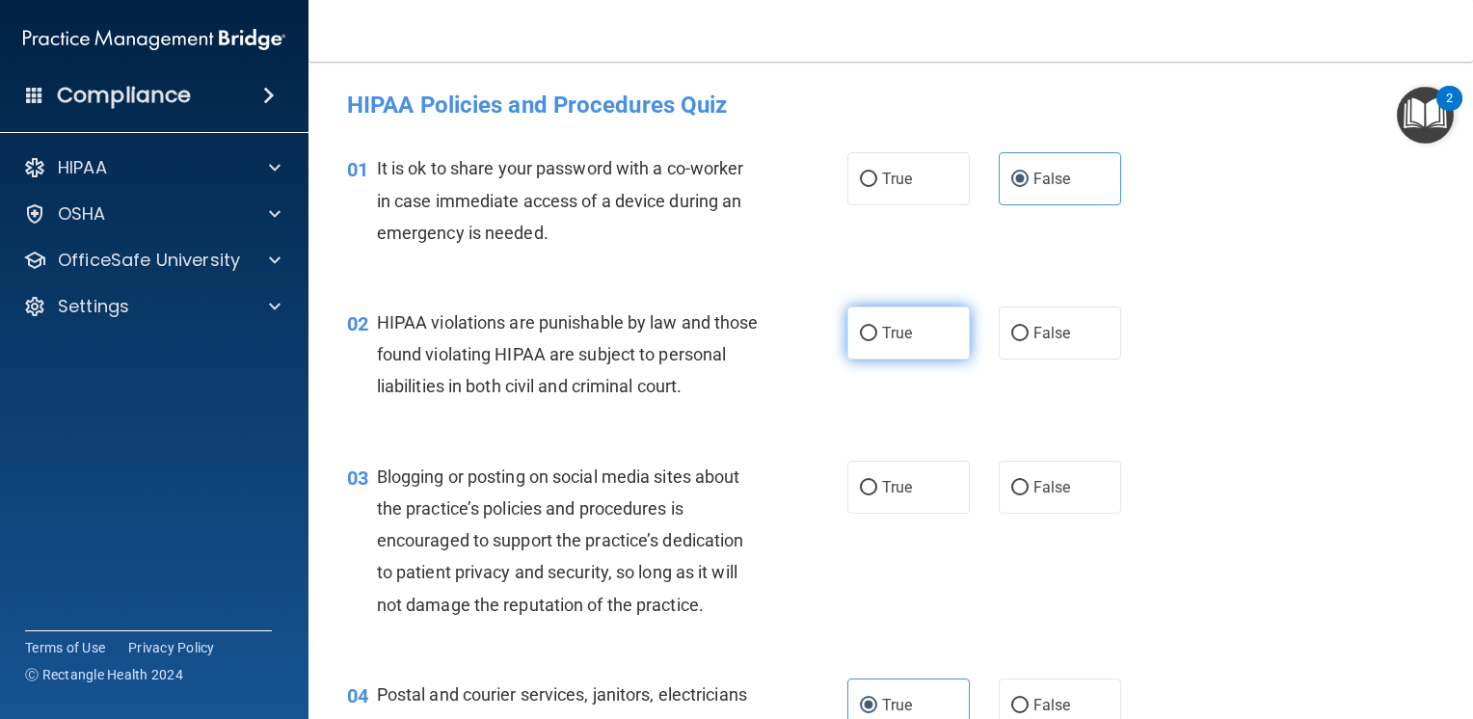
radio input "true"
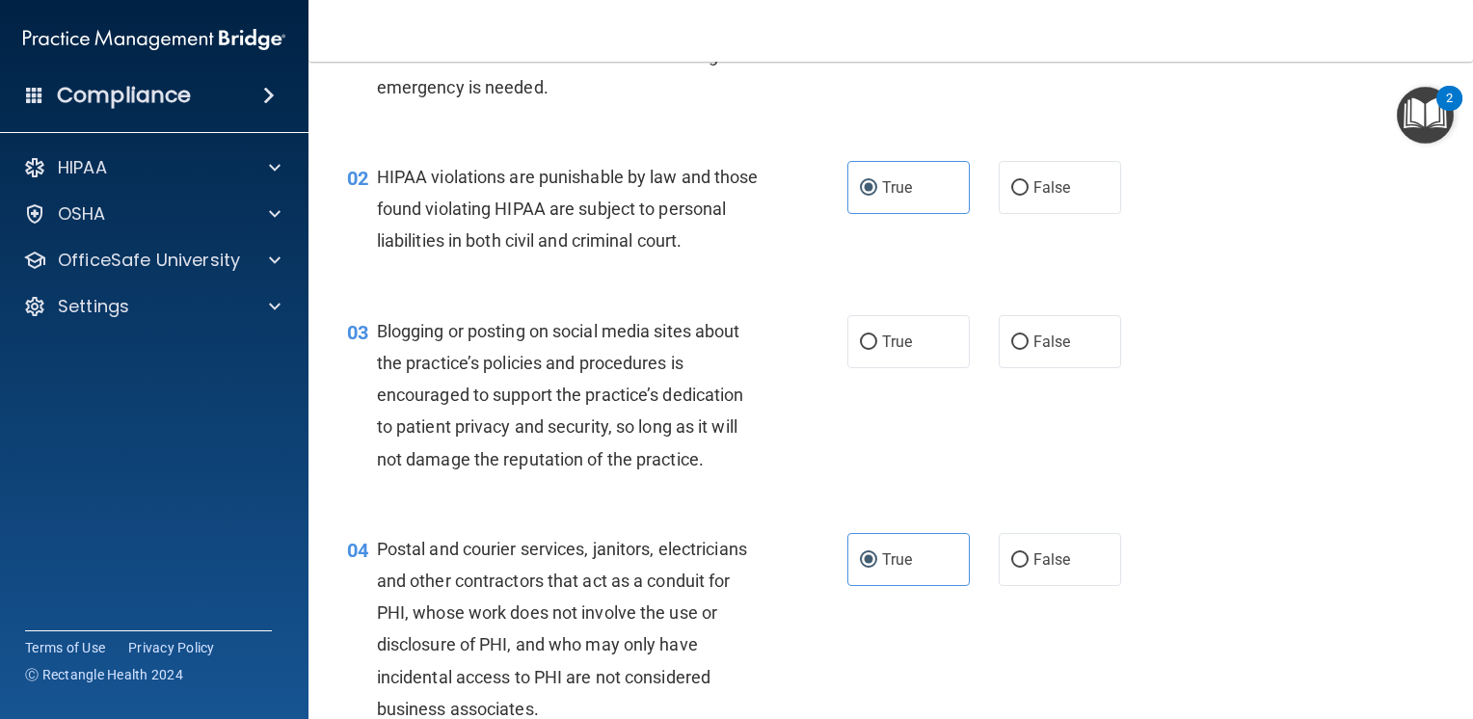
scroll to position [193, 0]
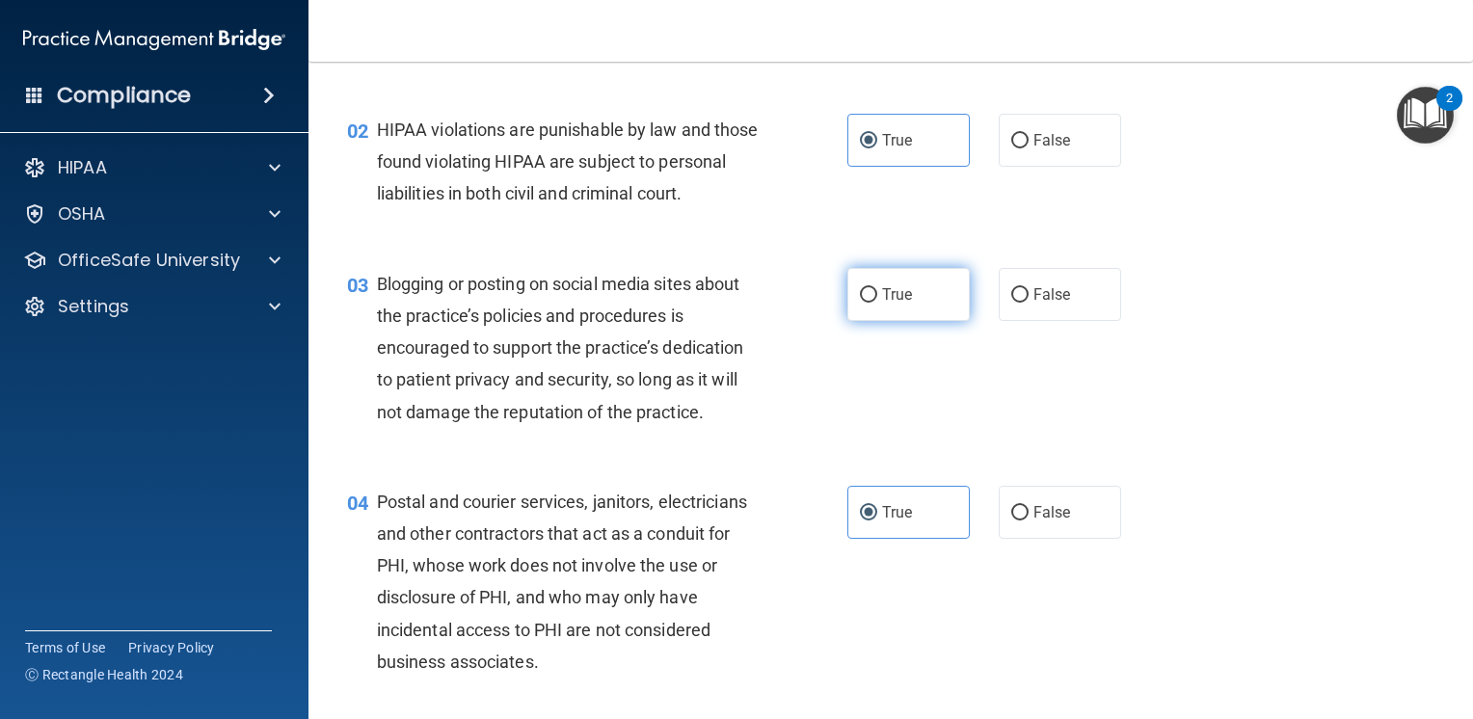
click at [883, 321] on label "True" at bounding box center [908, 294] width 122 height 53
click at [877, 303] on input "True" at bounding box center [868, 295] width 17 height 14
radio input "true"
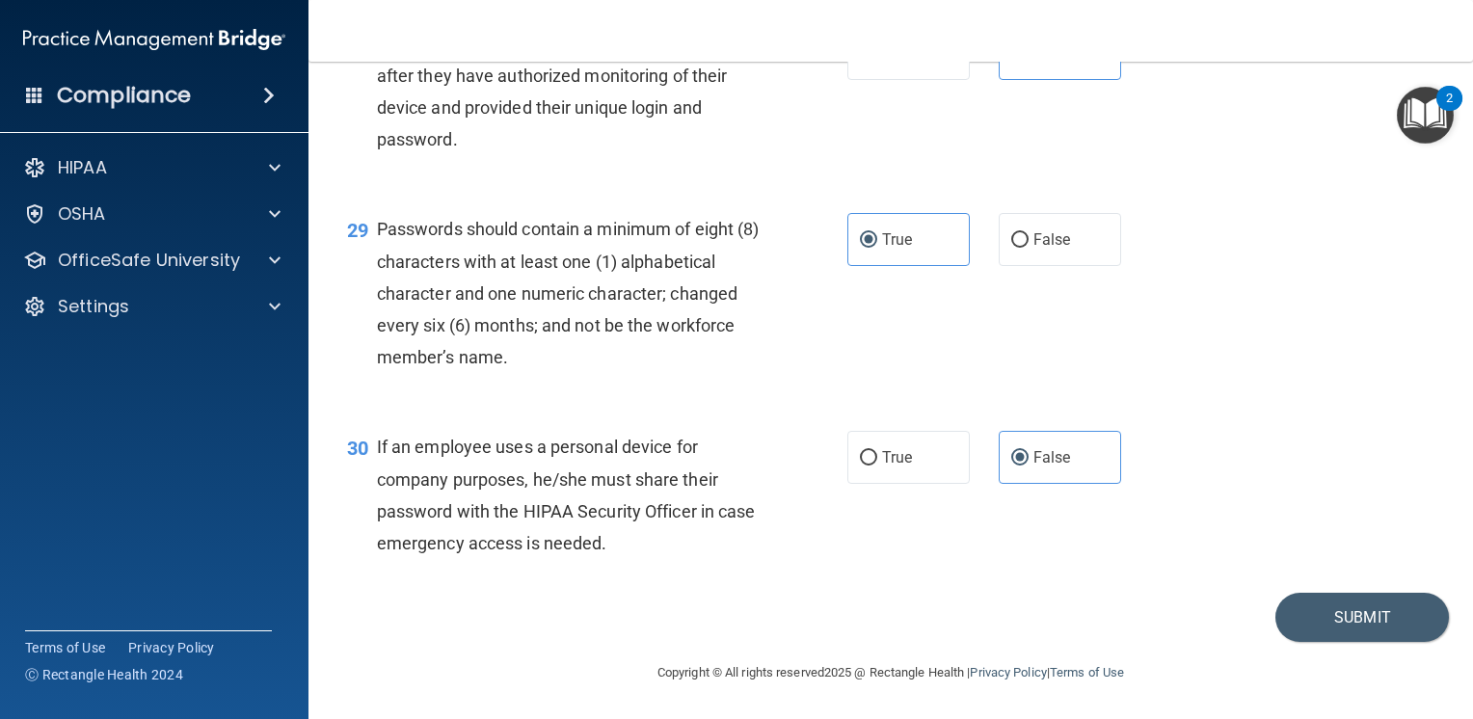
scroll to position [5017, 0]
click at [1311, 609] on button "Submit" at bounding box center [1363, 617] width 174 height 49
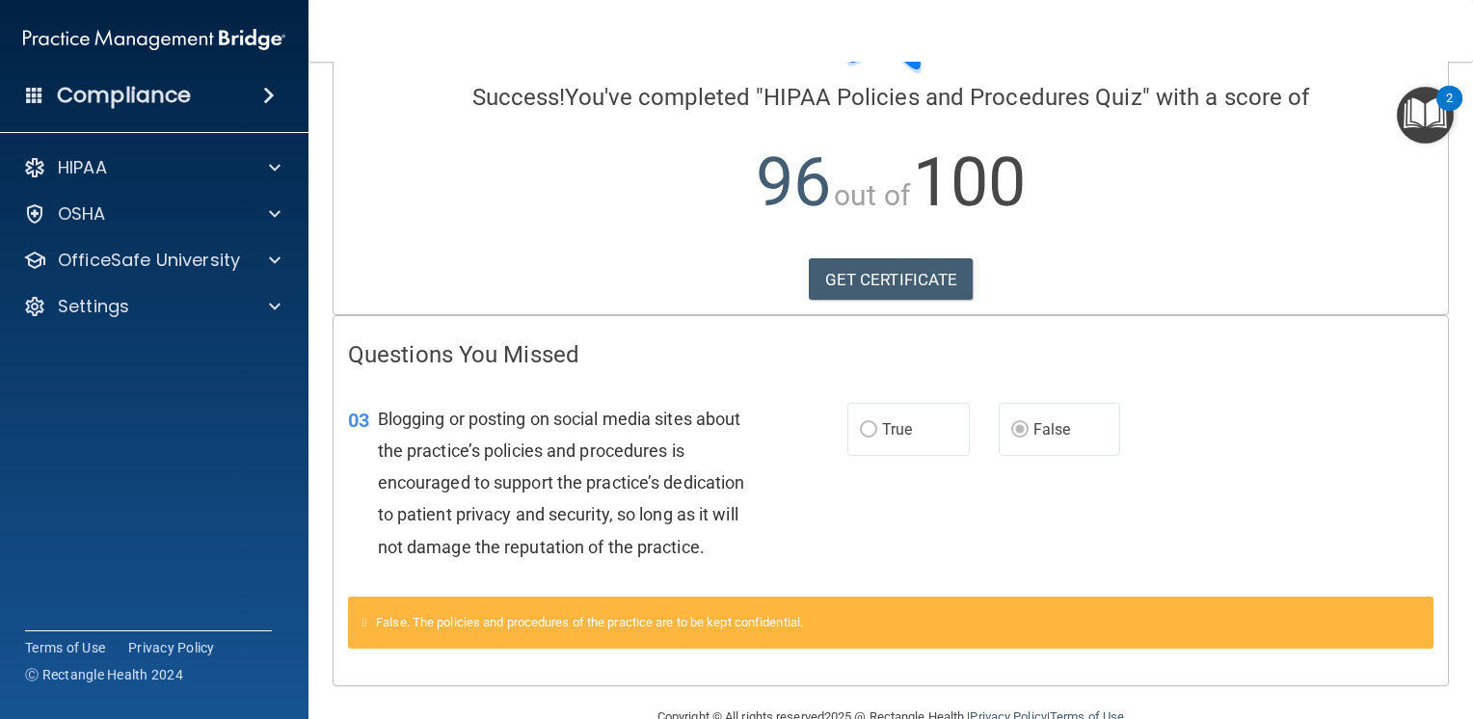
scroll to position [181, 0]
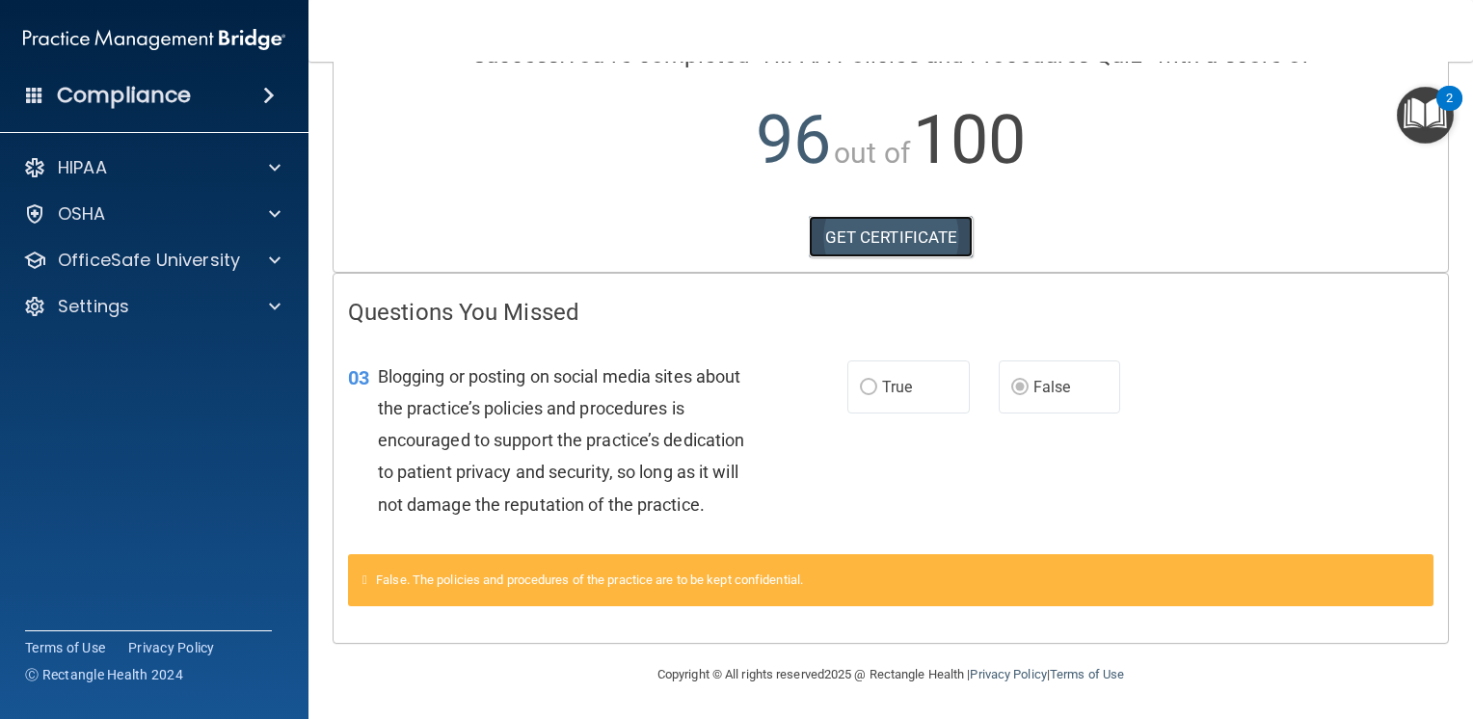
click at [907, 238] on link "GET CERTIFICATE" at bounding box center [891, 237] width 165 height 42
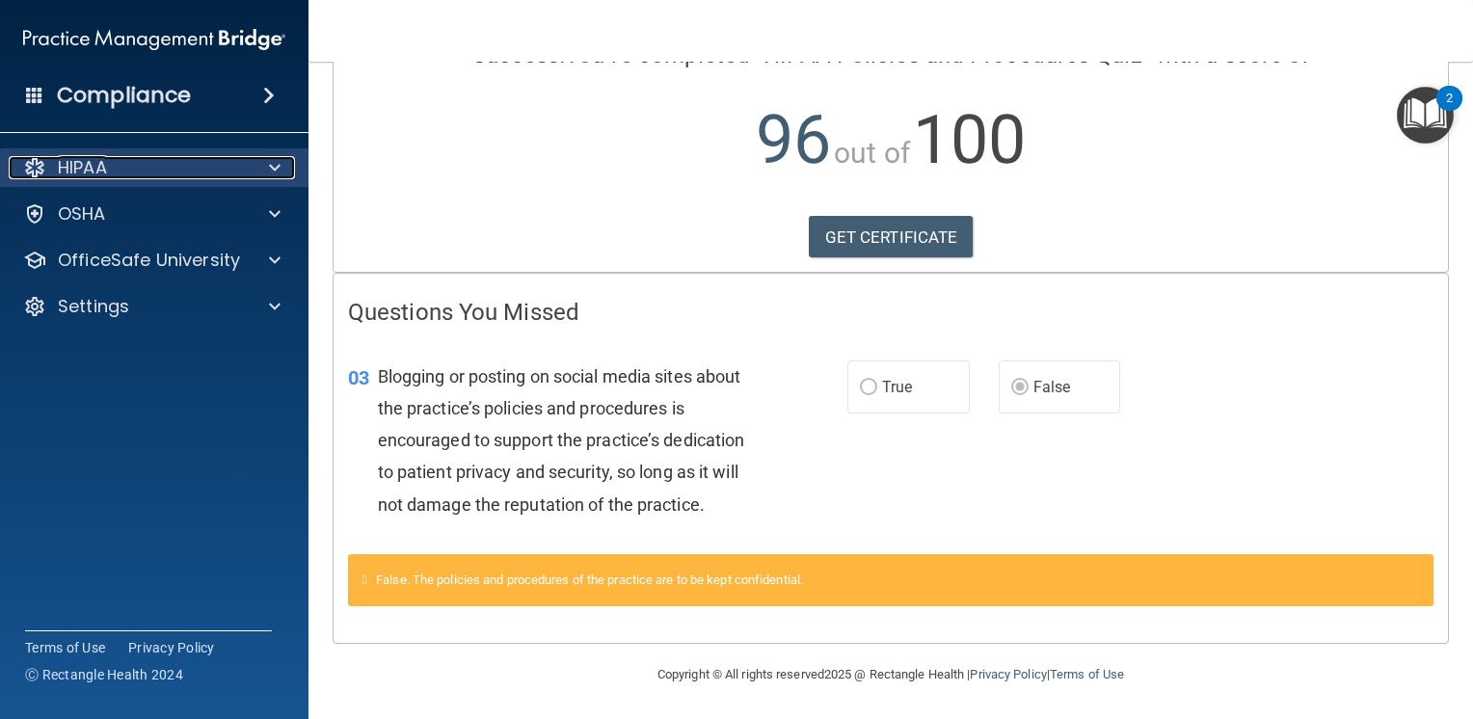
click at [147, 170] on div "HIPAA" at bounding box center [128, 167] width 239 height 23
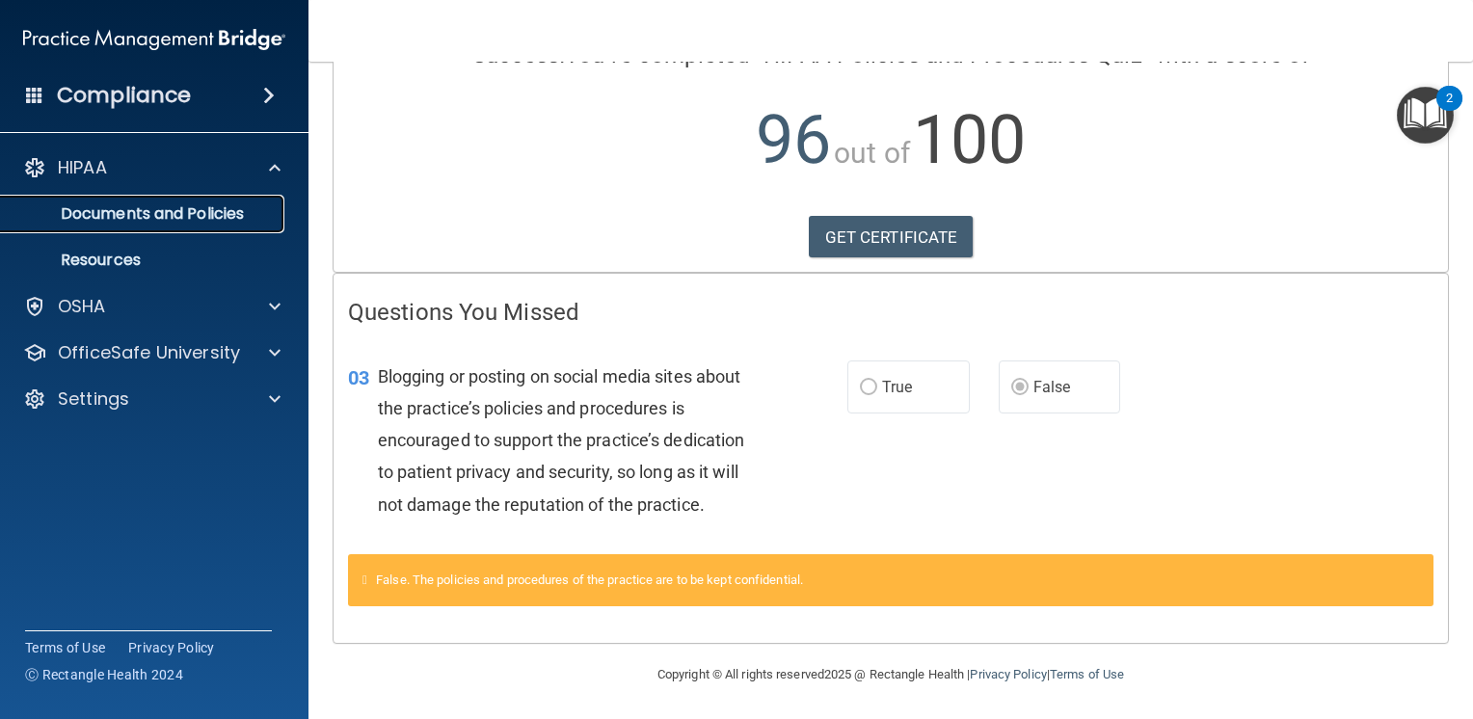
click at [182, 220] on p "Documents and Policies" at bounding box center [144, 213] width 263 height 19
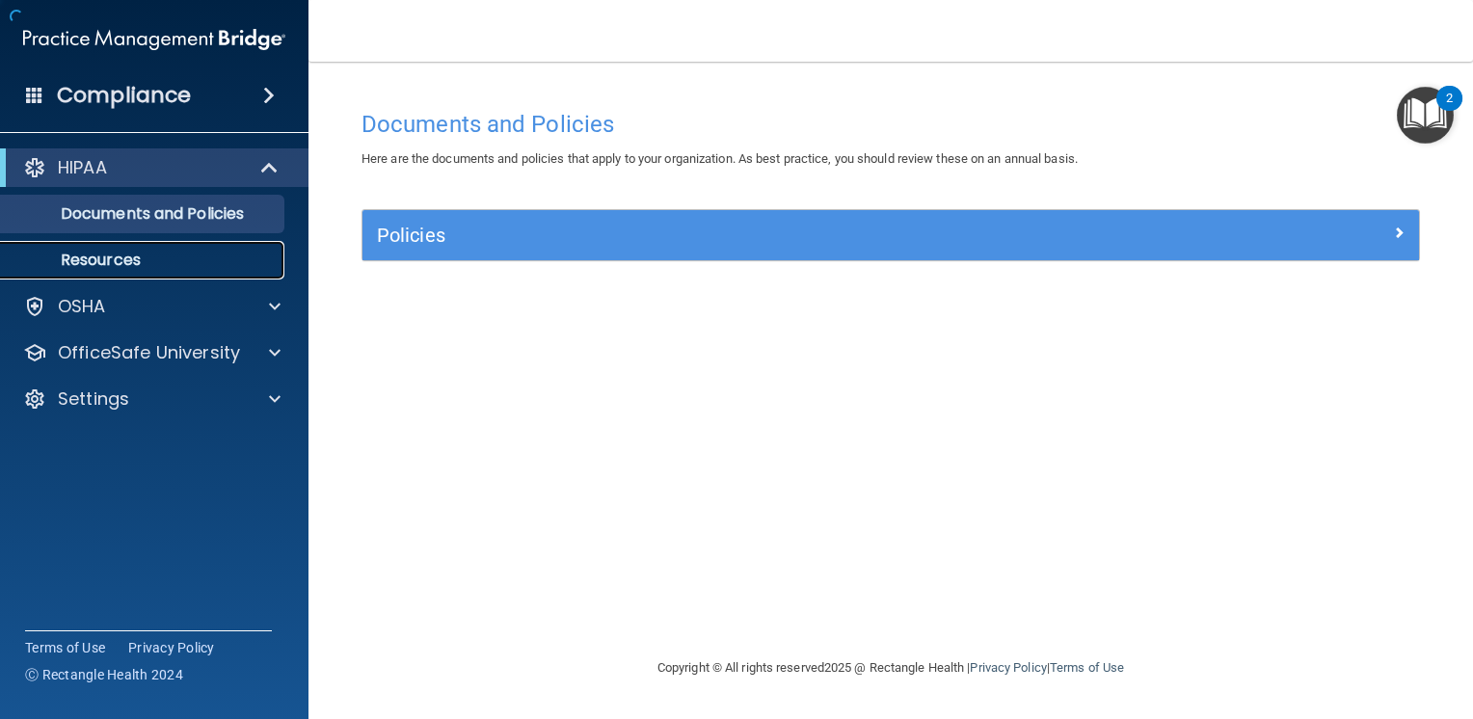
click at [147, 256] on p "Resources" at bounding box center [144, 260] width 263 height 19
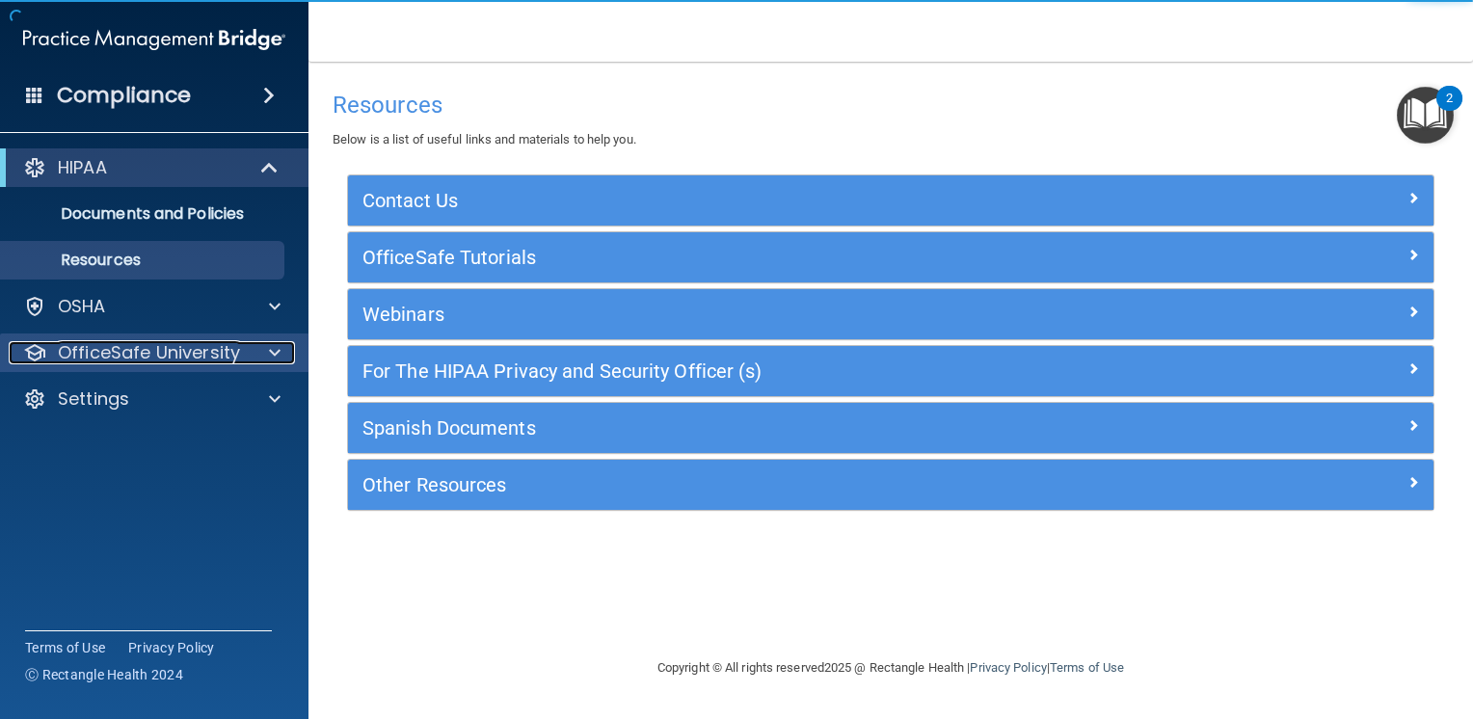
click at [116, 351] on p "OfficeSafe University" at bounding box center [149, 352] width 182 height 23
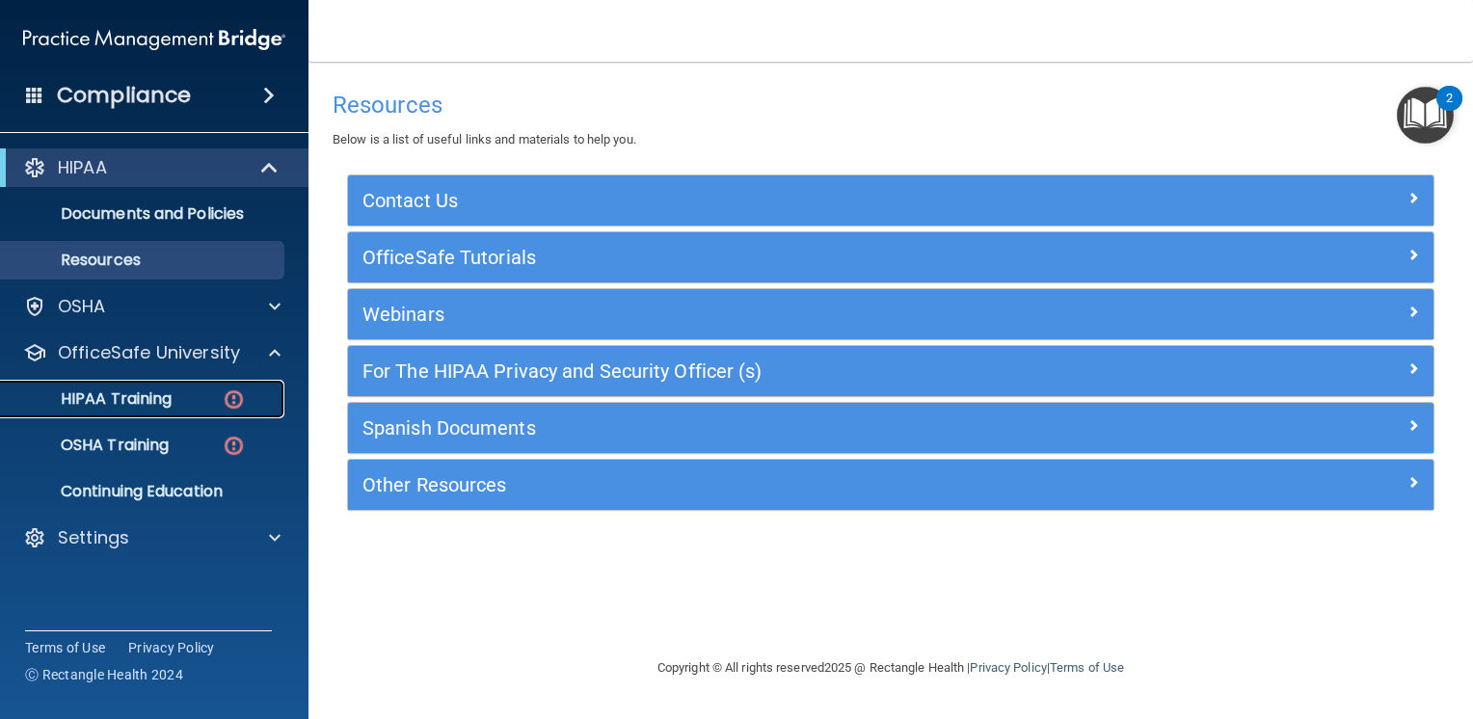
click at [175, 411] on link "HIPAA Training" at bounding box center [133, 399] width 304 height 39
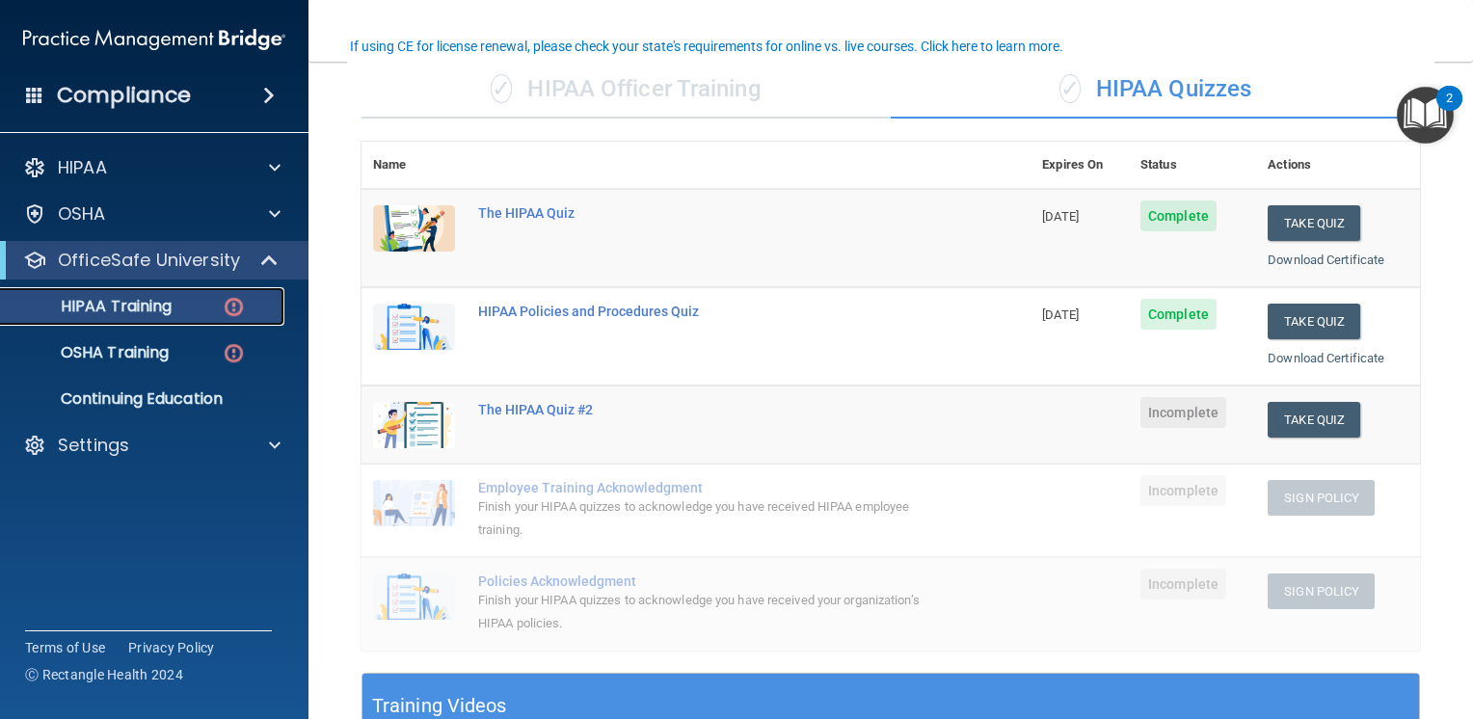
scroll to position [193, 0]
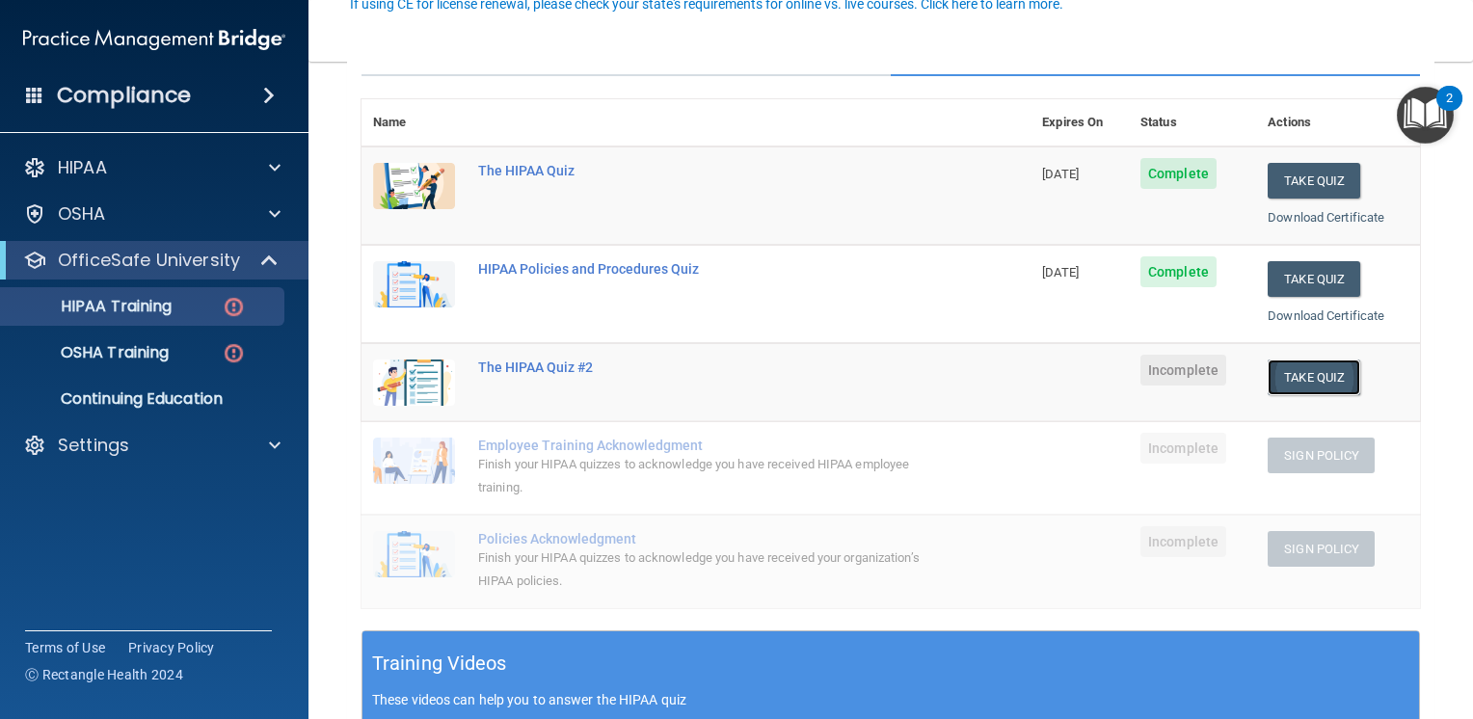
click at [1298, 369] on button "Take Quiz" at bounding box center [1314, 378] width 93 height 36
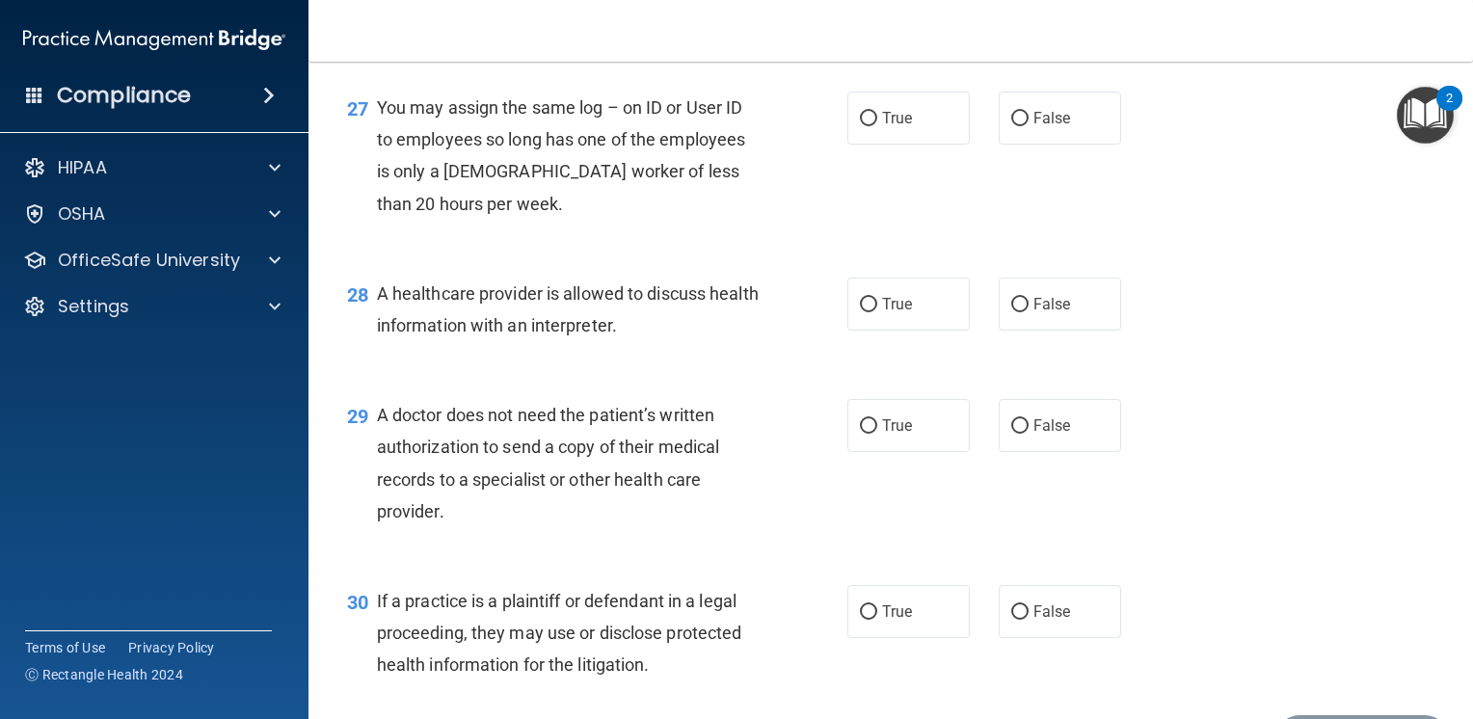
scroll to position [4633, 0]
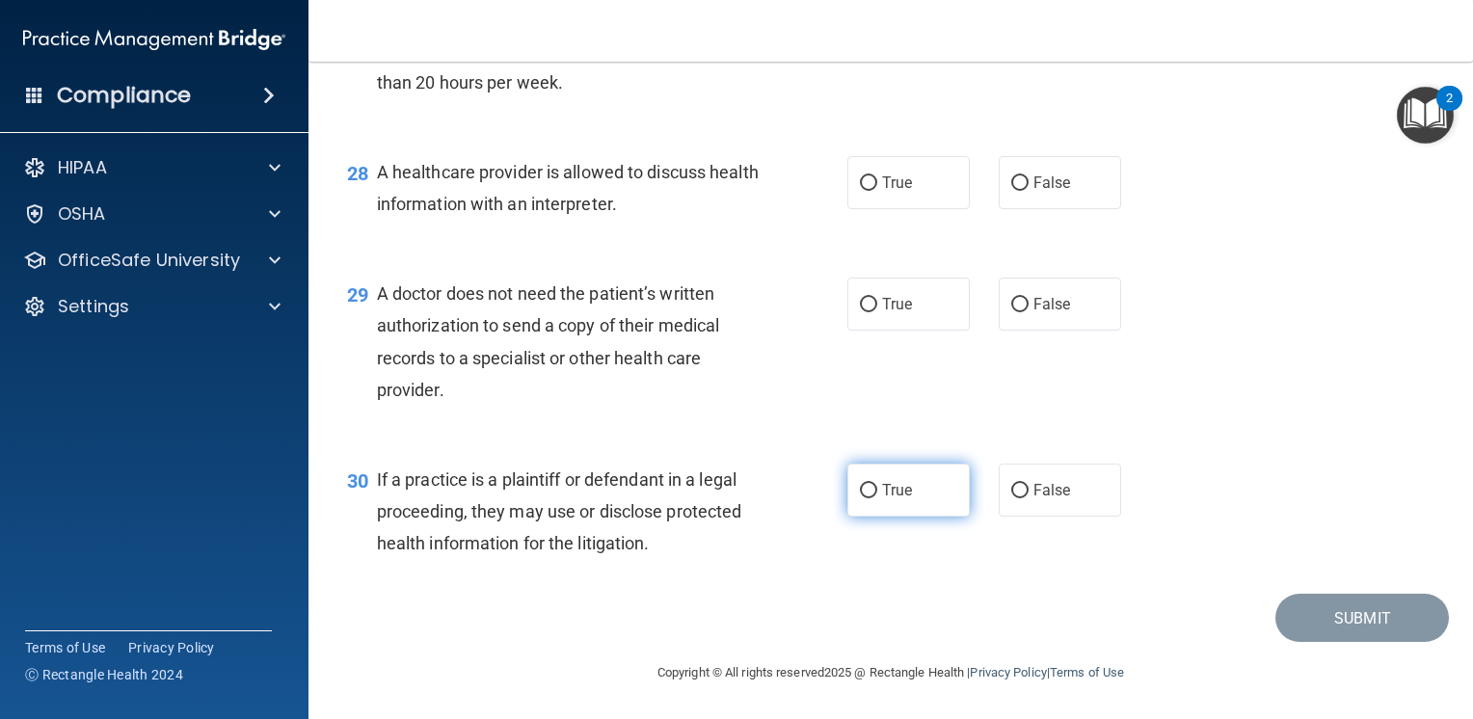
click at [938, 496] on label "True" at bounding box center [908, 490] width 122 height 53
click at [877, 496] on input "True" at bounding box center [868, 491] width 17 height 14
radio input "true"
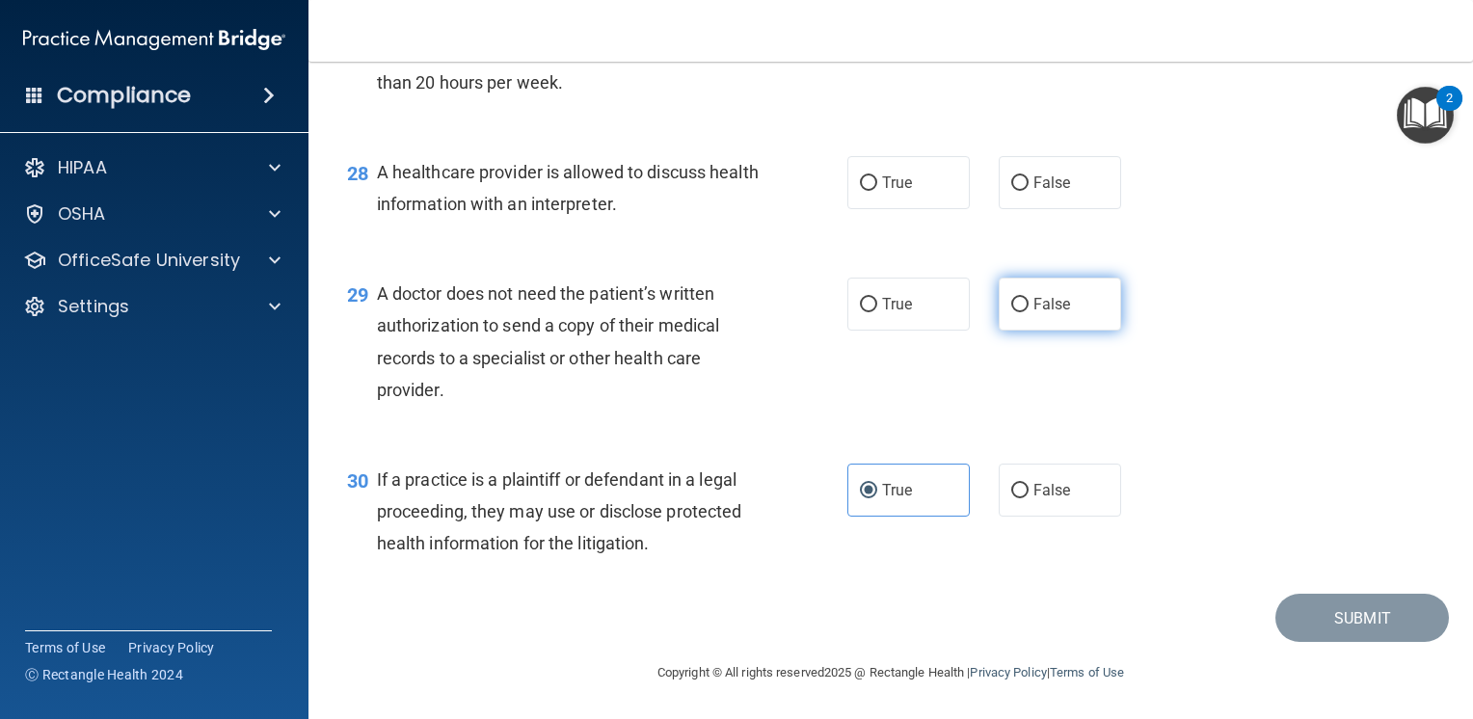
click at [1048, 312] on span "False" at bounding box center [1053, 304] width 38 height 18
click at [1029, 312] on input "False" at bounding box center [1019, 305] width 17 height 14
radio input "true"
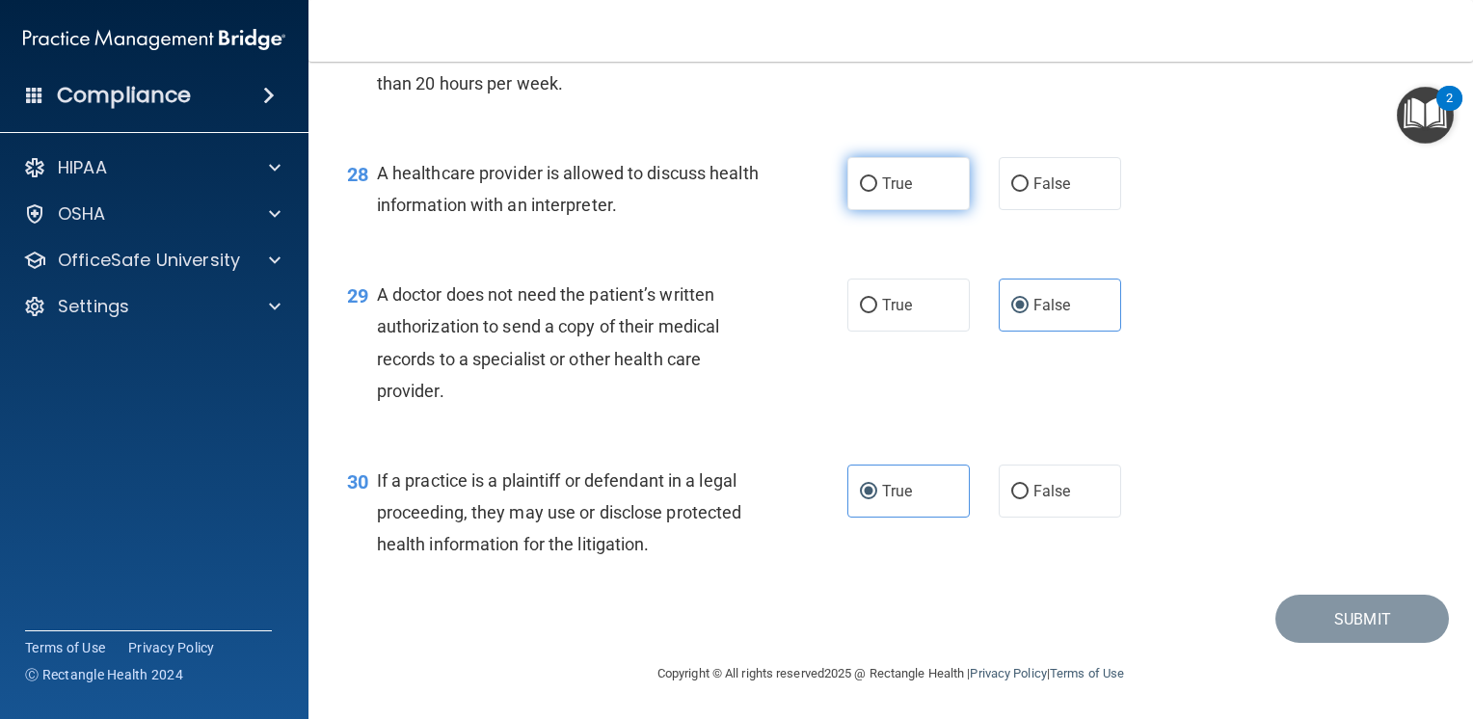
click at [945, 210] on label "True" at bounding box center [908, 183] width 122 height 53
click at [877, 192] on input "True" at bounding box center [868, 184] width 17 height 14
radio input "true"
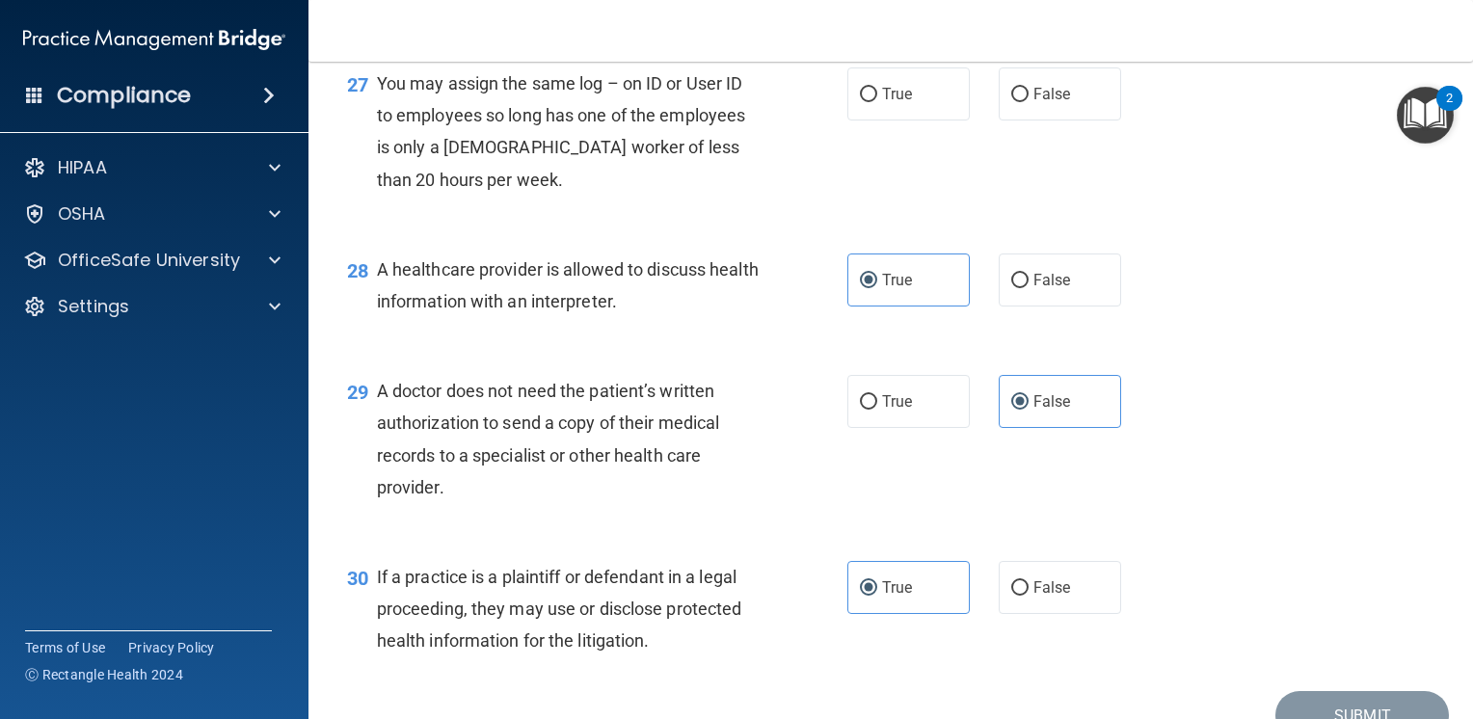
scroll to position [4343, 0]
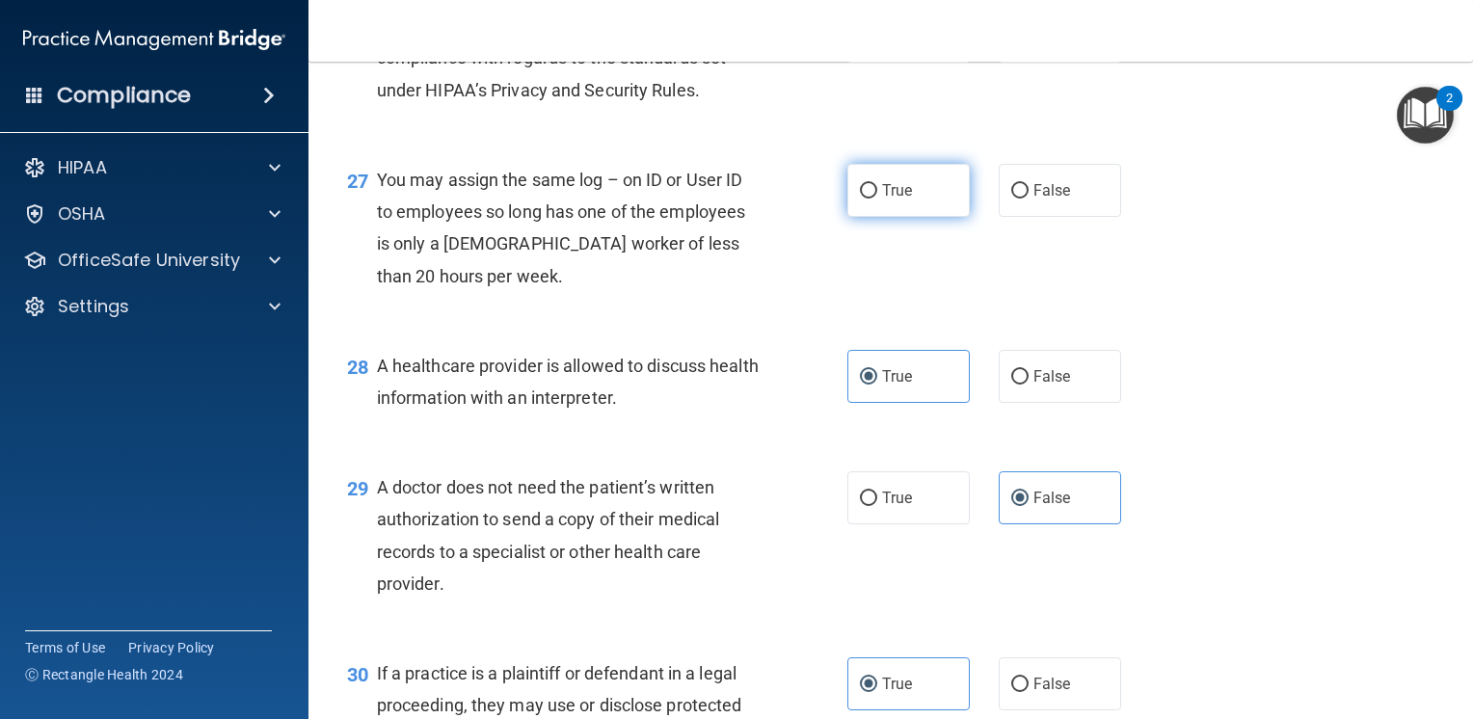
click at [905, 217] on label "True" at bounding box center [908, 190] width 122 height 53
click at [877, 199] on input "True" at bounding box center [868, 191] width 17 height 14
radio input "true"
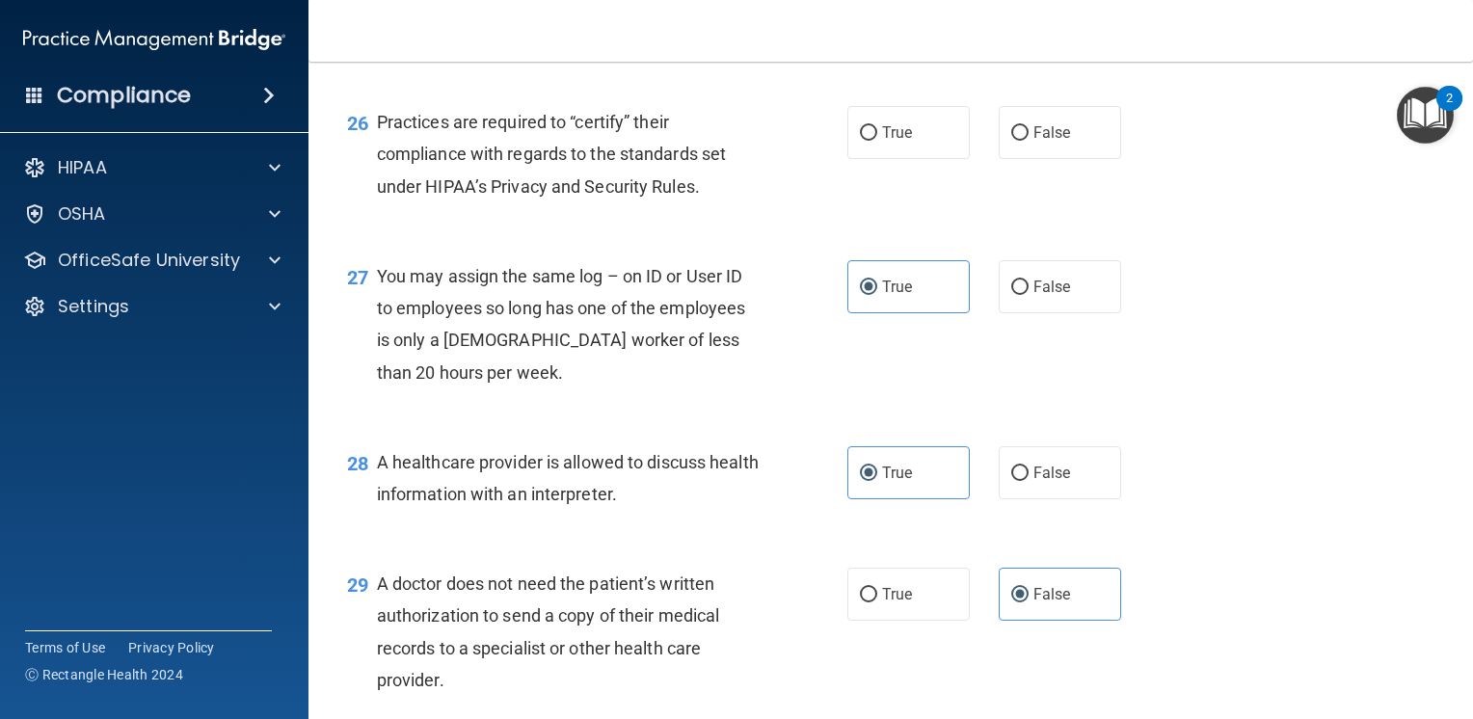
scroll to position [4151, 0]
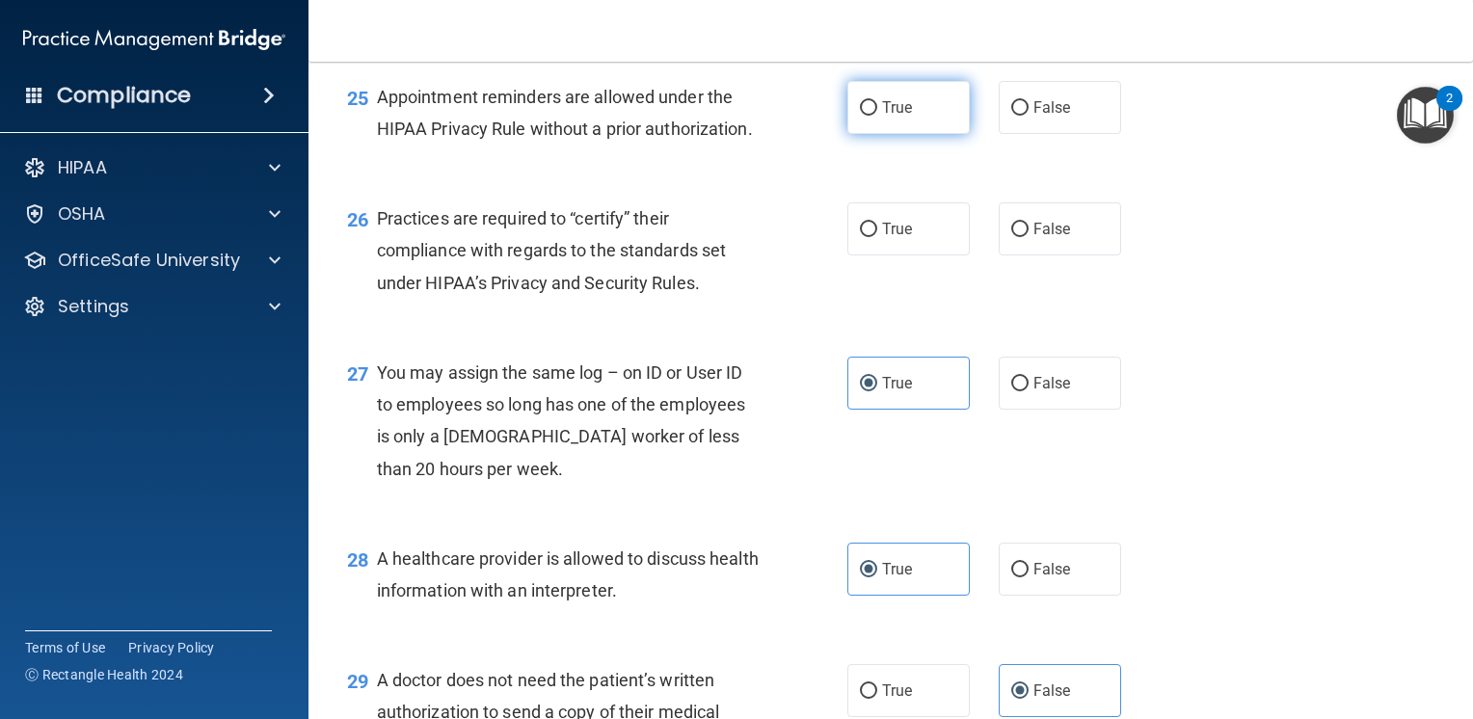
click at [900, 134] on label "True" at bounding box center [908, 107] width 122 height 53
click at [877, 116] on input "True" at bounding box center [868, 108] width 17 height 14
radio input "true"
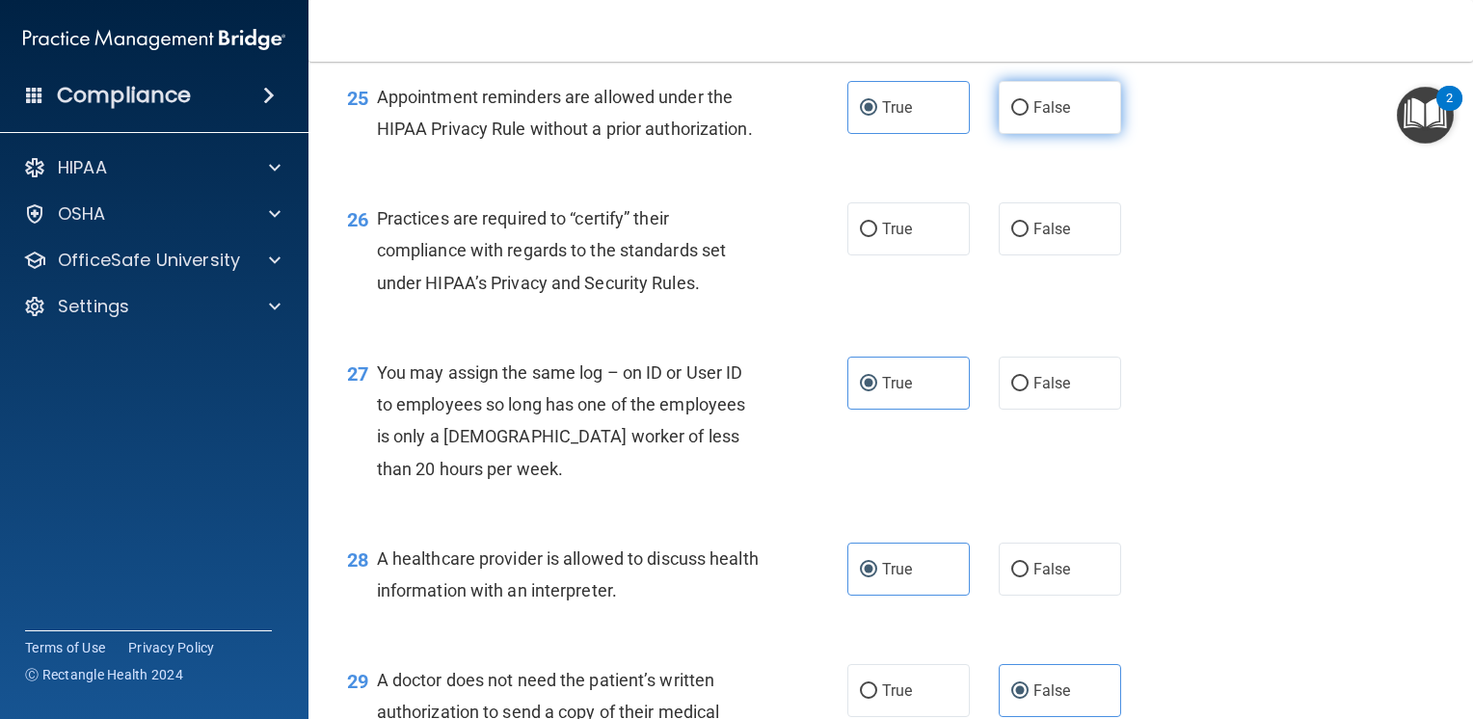
click at [1028, 134] on label "False" at bounding box center [1060, 107] width 122 height 53
click at [1028, 116] on input "False" at bounding box center [1019, 108] width 17 height 14
radio input "true"
radio input "false"
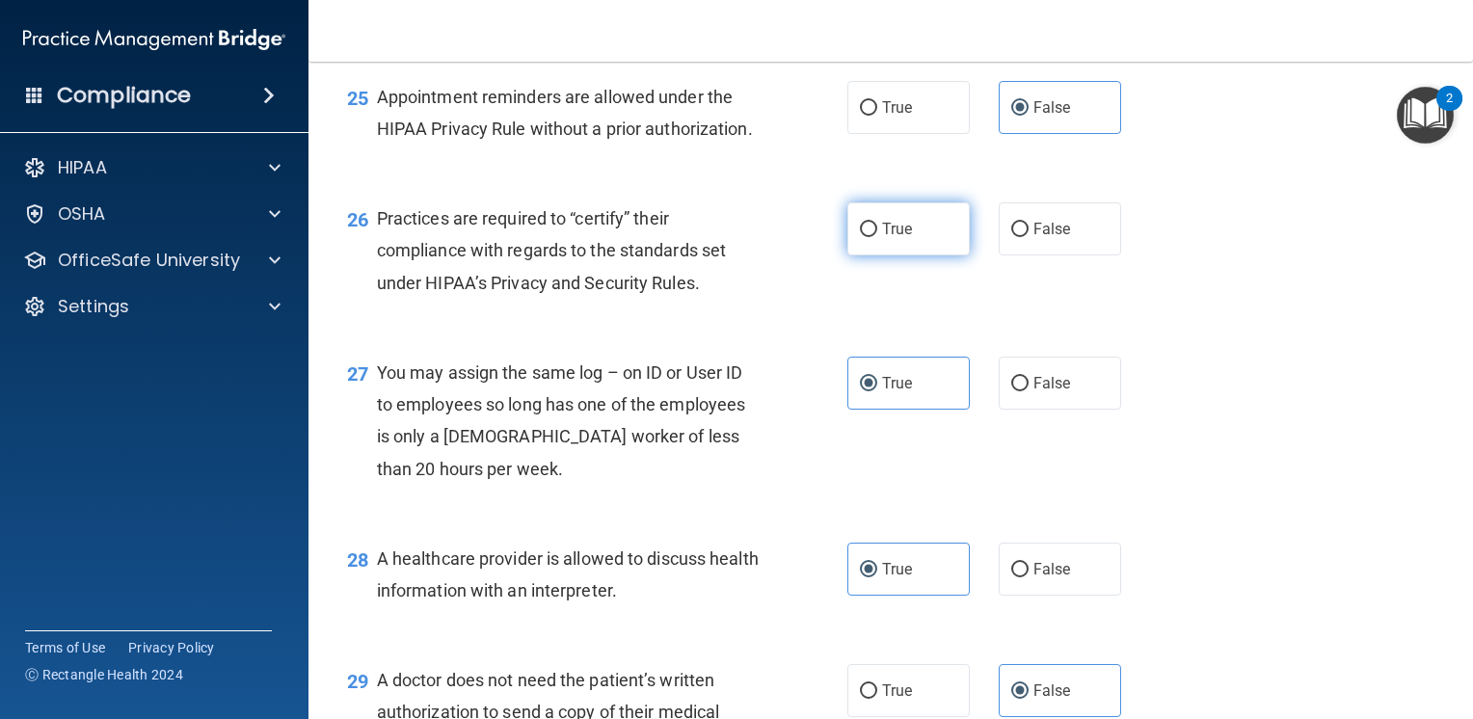
click at [885, 238] on span "True" at bounding box center [897, 229] width 30 height 18
click at [877, 237] on input "True" at bounding box center [868, 230] width 17 height 14
radio input "true"
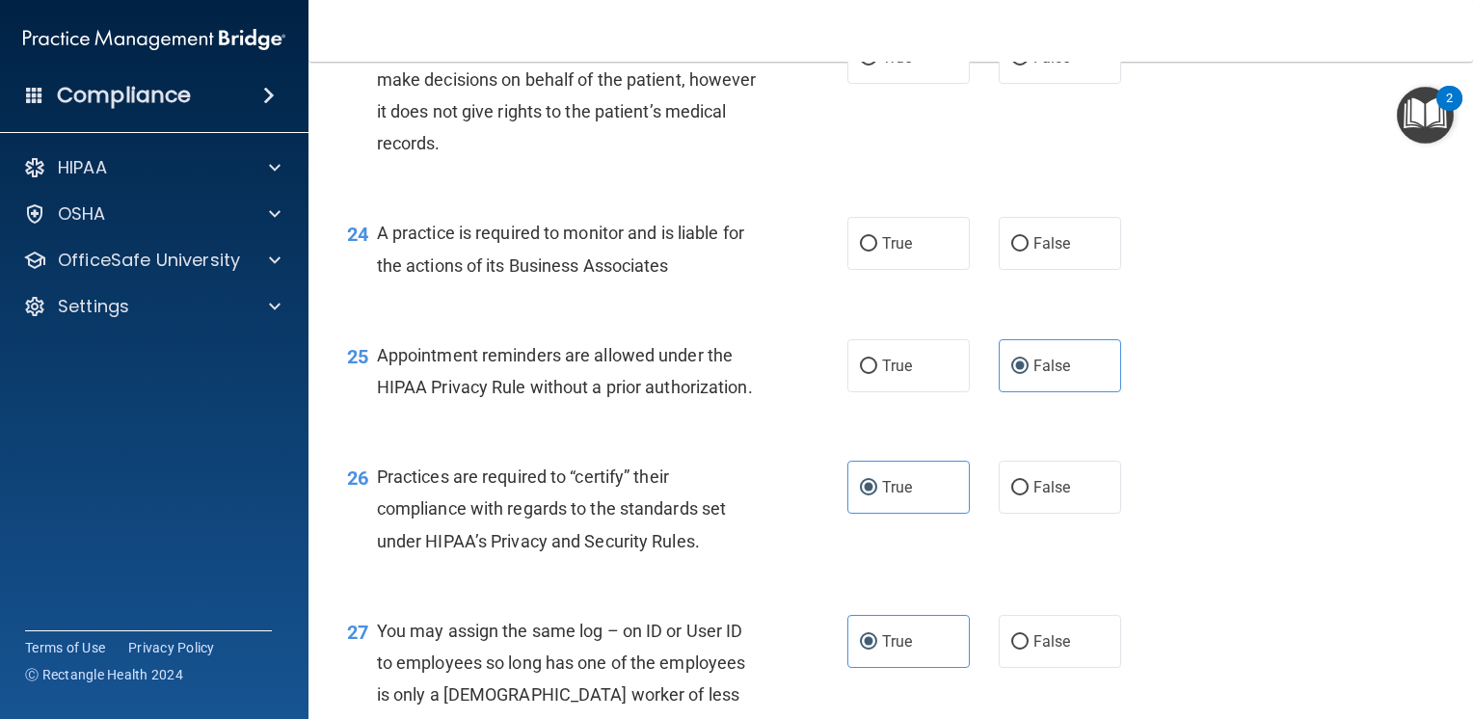
scroll to position [3861, 0]
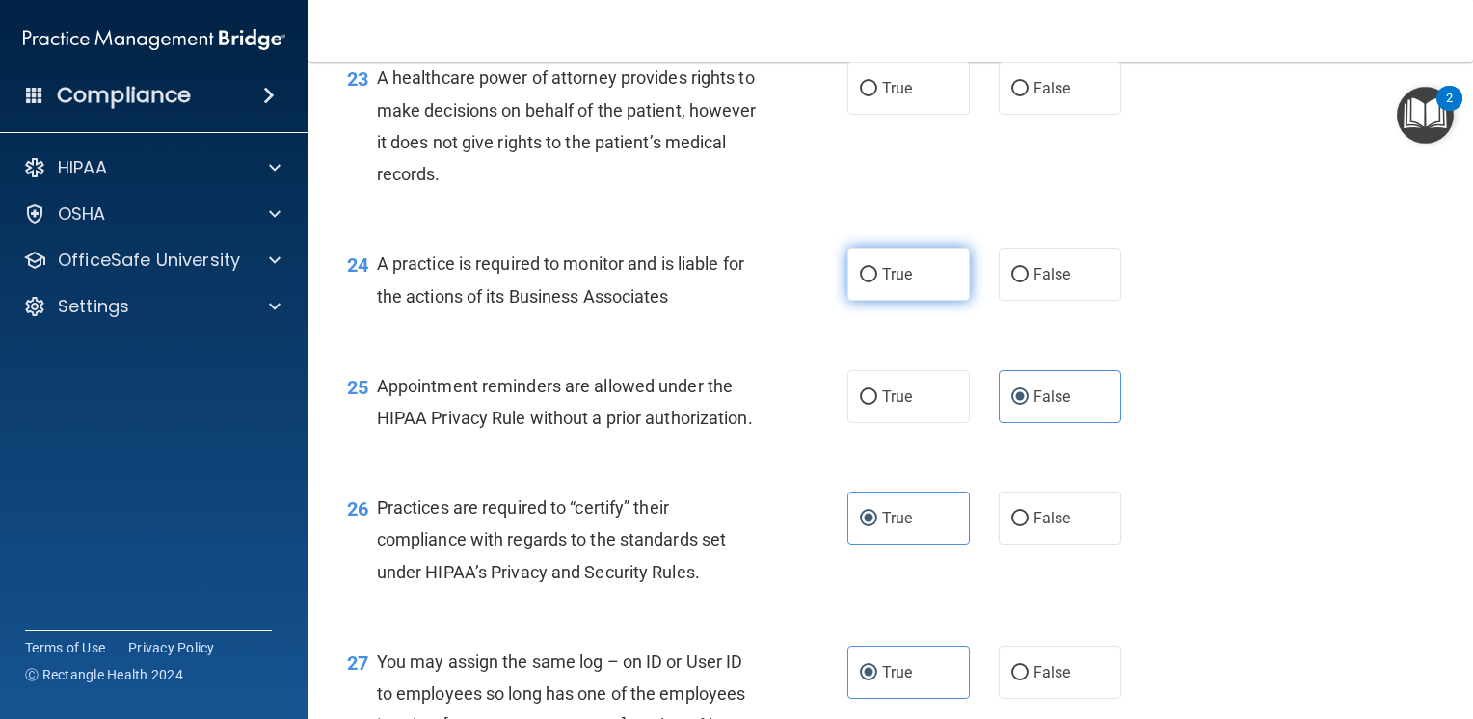
click at [887, 283] on span "True" at bounding box center [897, 274] width 30 height 18
click at [877, 282] on input "True" at bounding box center [868, 275] width 17 height 14
radio input "true"
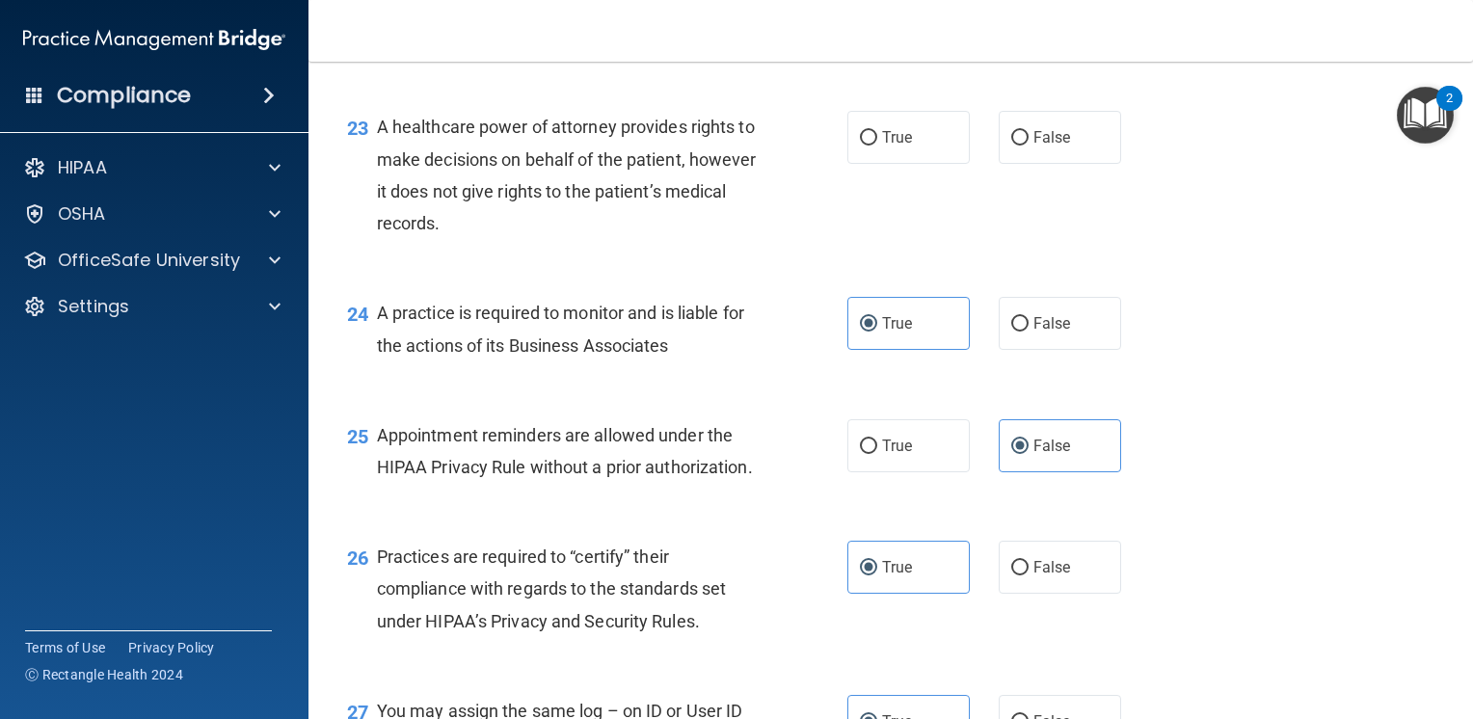
scroll to position [3765, 0]
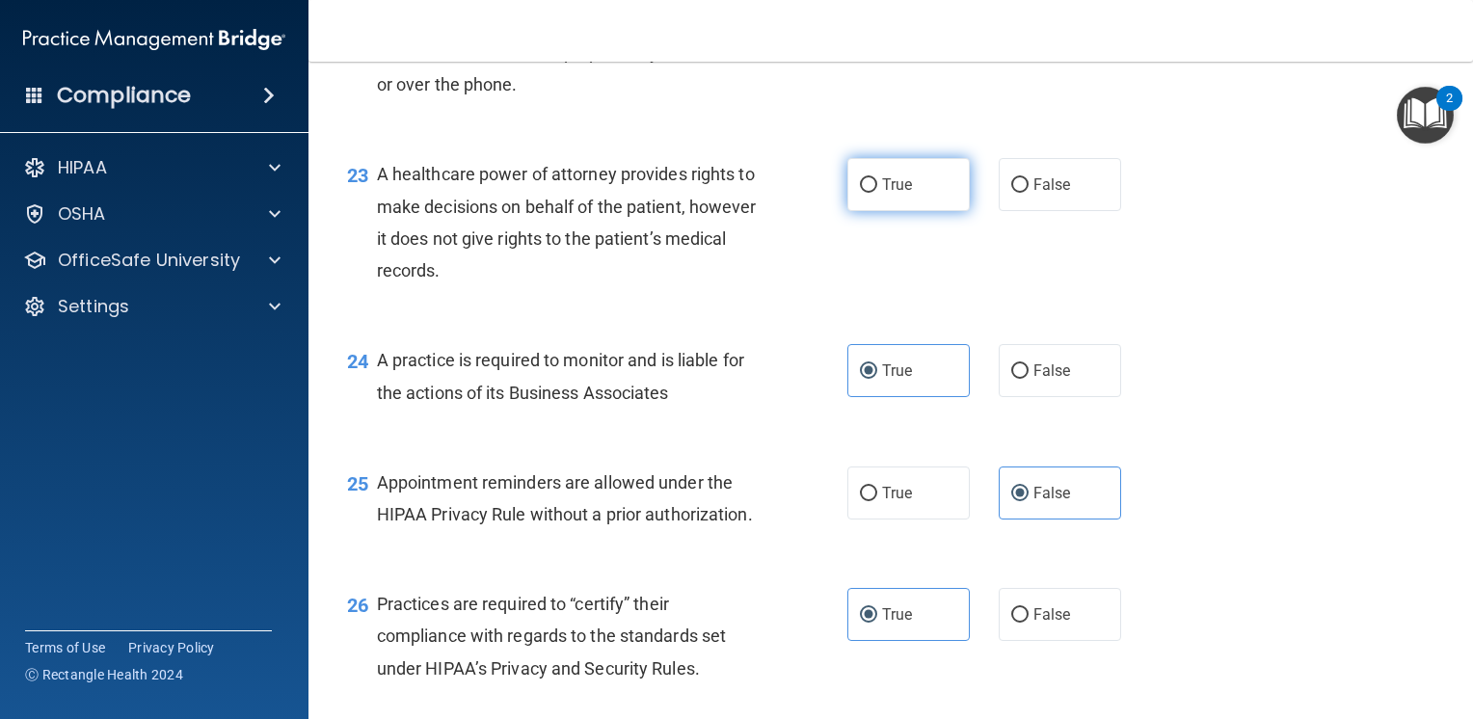
click at [926, 211] on label "True" at bounding box center [908, 184] width 122 height 53
click at [877, 193] on input "True" at bounding box center [868, 185] width 17 height 14
radio input "true"
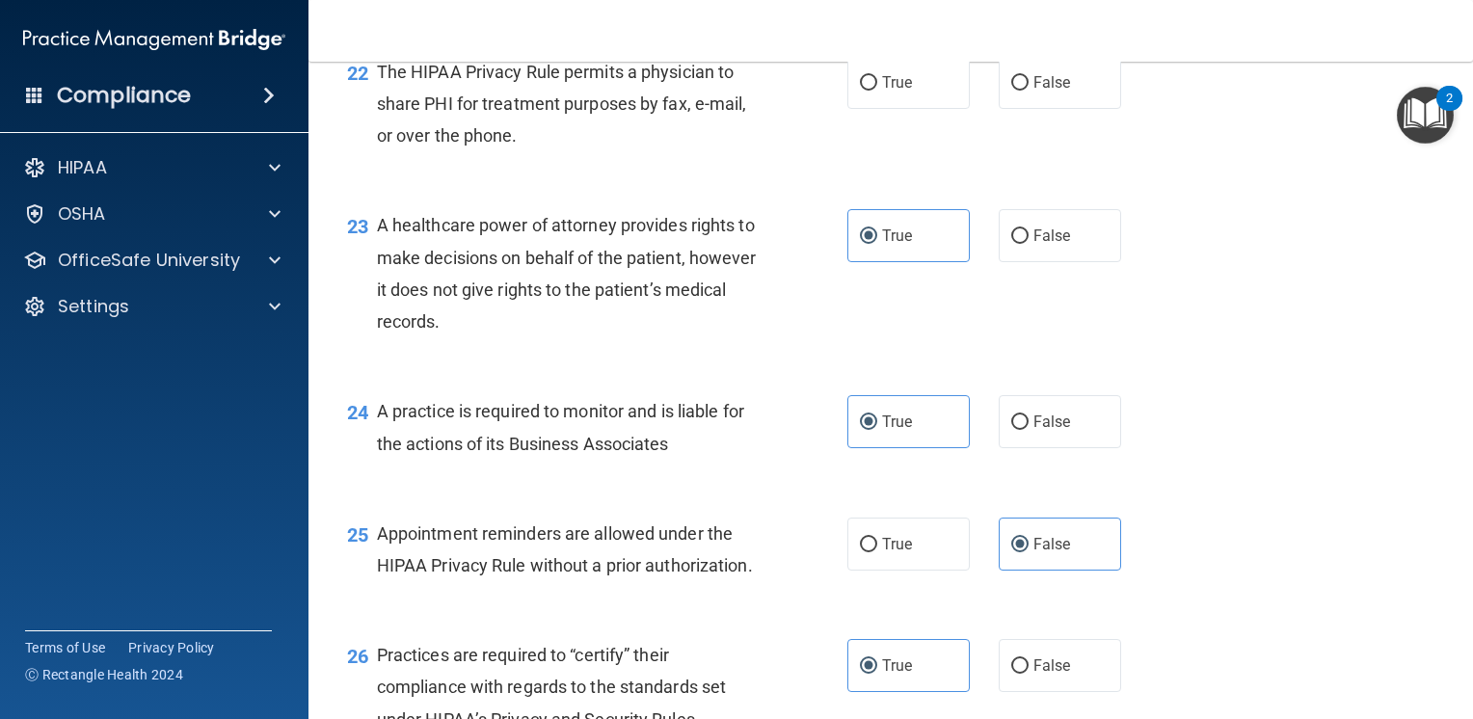
scroll to position [3572, 0]
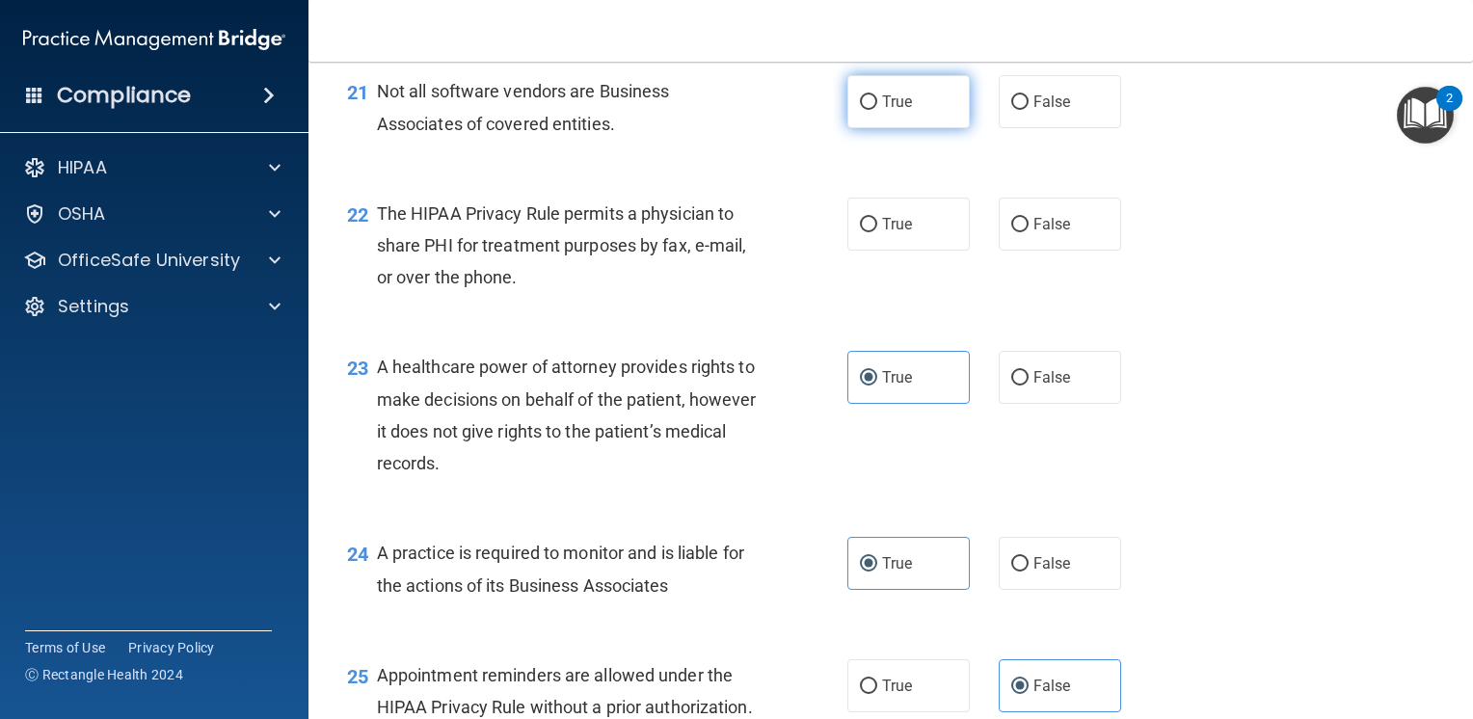
click at [939, 128] on label "True" at bounding box center [908, 101] width 122 height 53
click at [877, 110] on input "True" at bounding box center [868, 102] width 17 height 14
radio input "true"
click at [941, 251] on label "True" at bounding box center [908, 224] width 122 height 53
click at [877, 232] on input "True" at bounding box center [868, 225] width 17 height 14
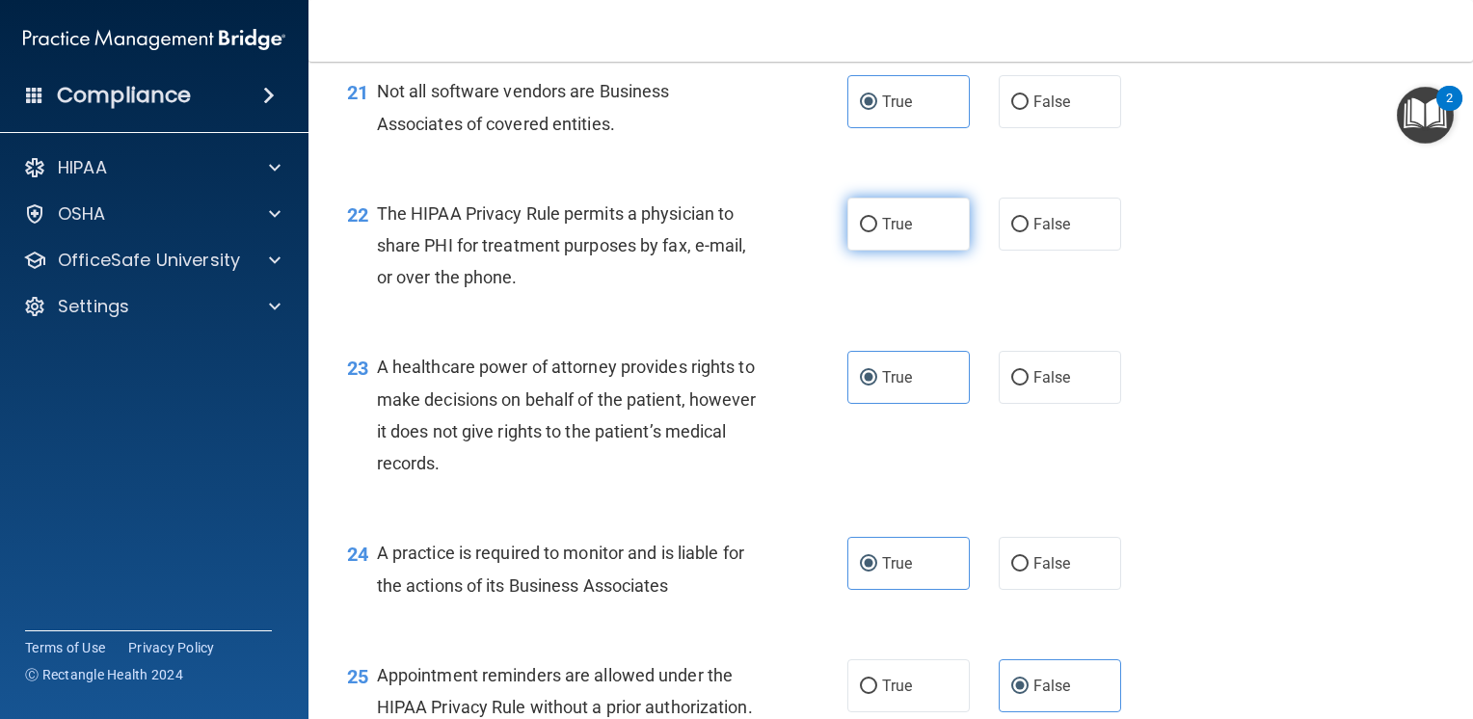
radio input "true"
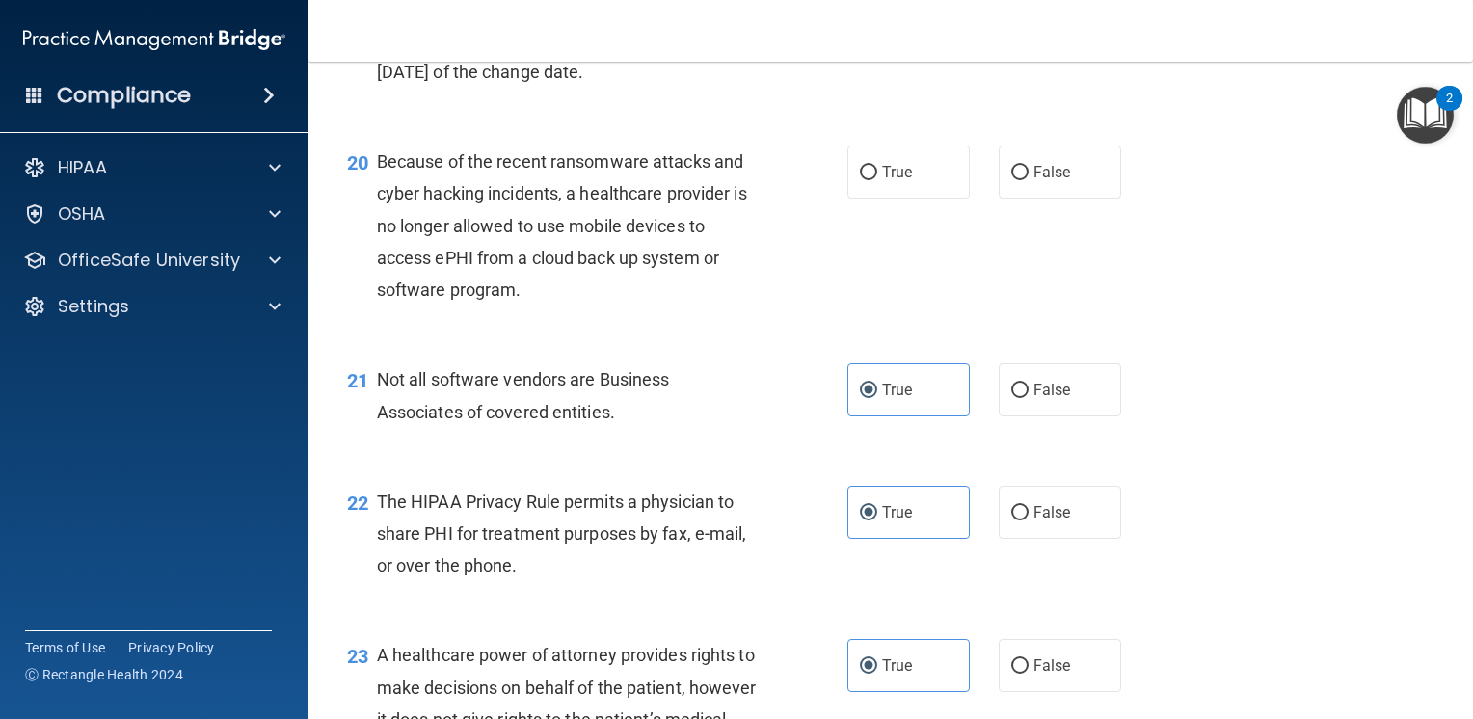
scroll to position [3283, 0]
click at [887, 200] on label "True" at bounding box center [908, 173] width 122 height 53
click at [877, 181] on input "True" at bounding box center [868, 174] width 17 height 14
radio input "true"
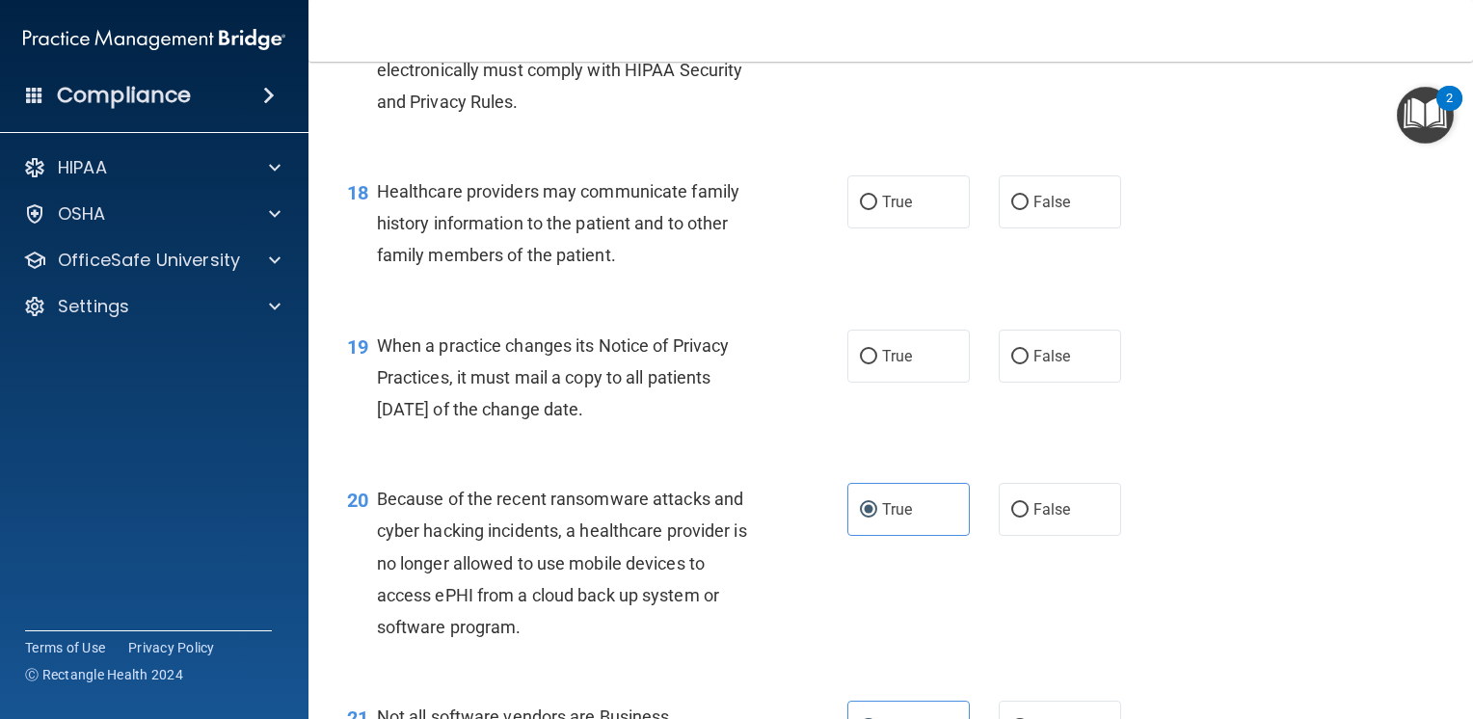
scroll to position [2897, 0]
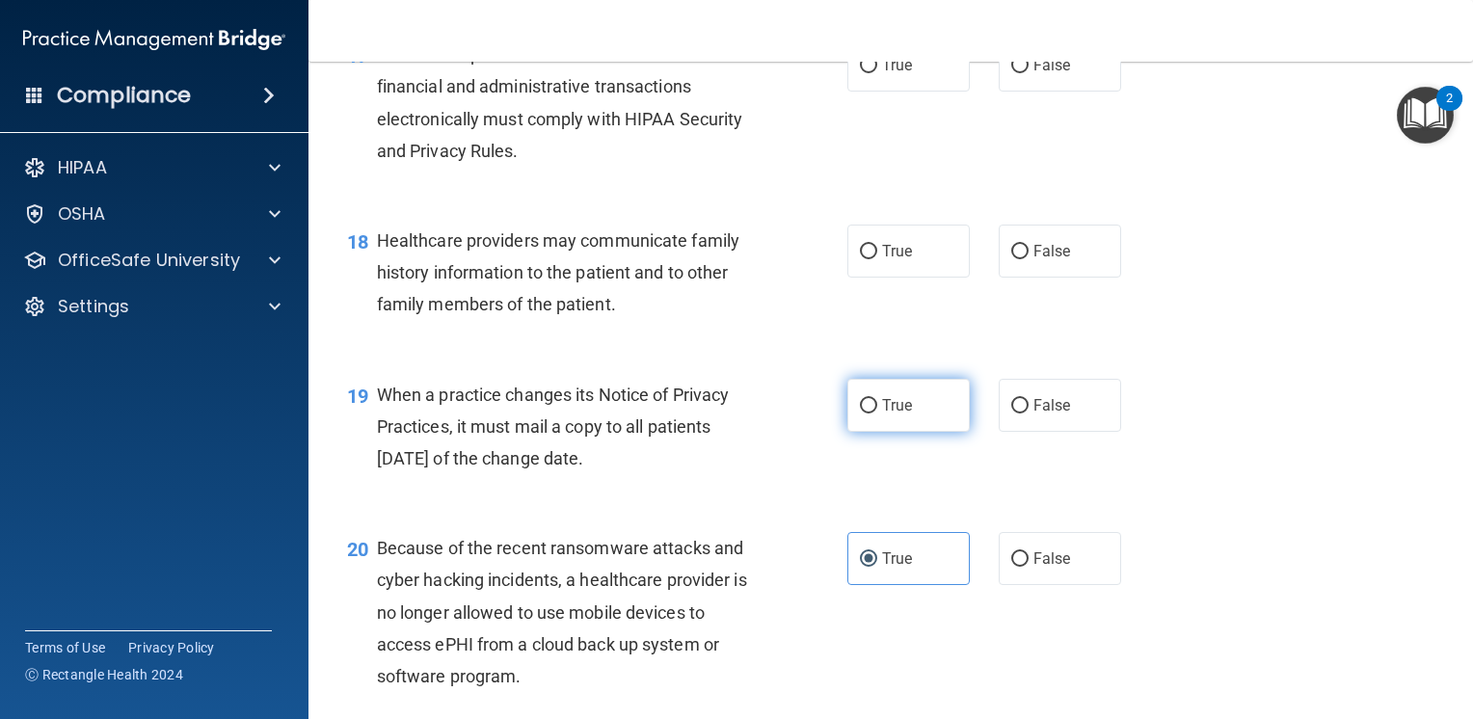
click at [926, 432] on label "True" at bounding box center [908, 405] width 122 height 53
click at [877, 414] on input "True" at bounding box center [868, 406] width 17 height 14
radio input "true"
click at [1035, 260] on span "False" at bounding box center [1053, 251] width 38 height 18
click at [1029, 259] on input "False" at bounding box center [1019, 252] width 17 height 14
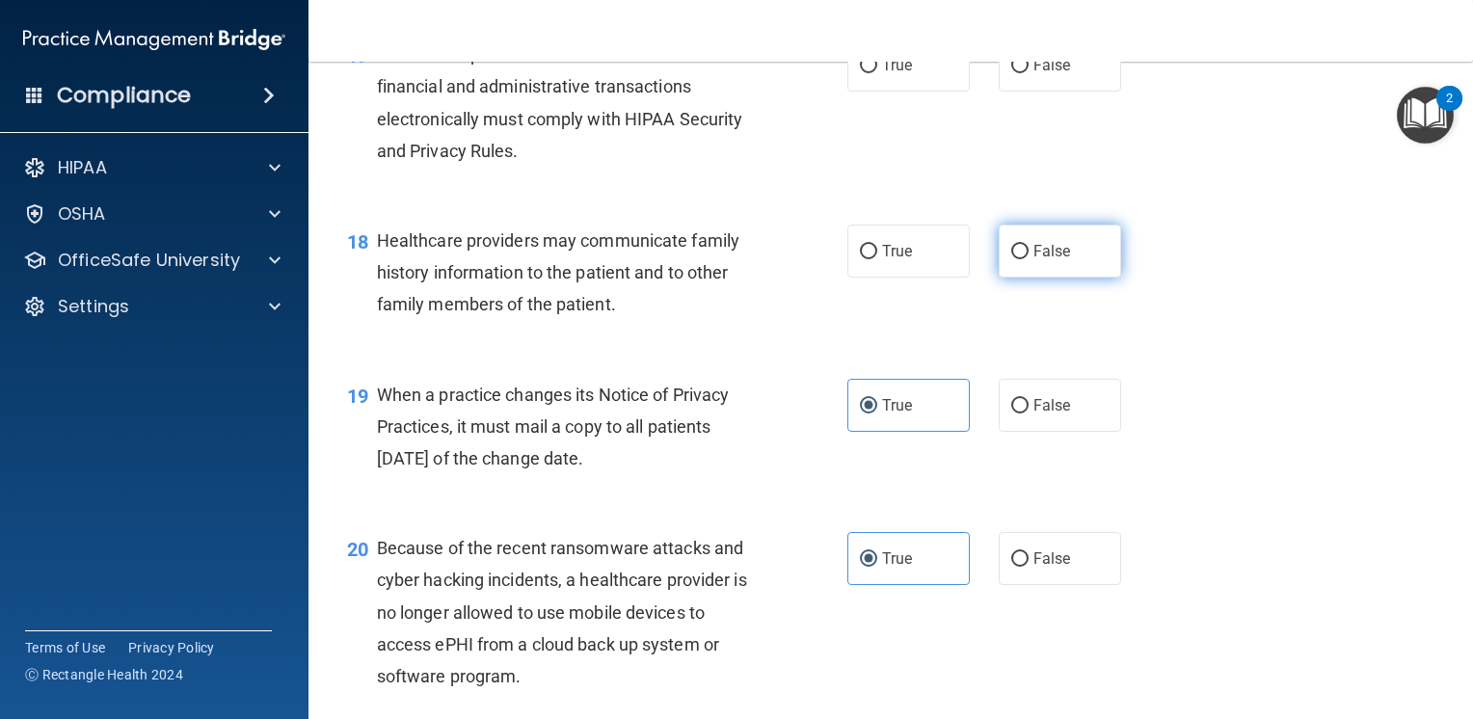
radio input "true"
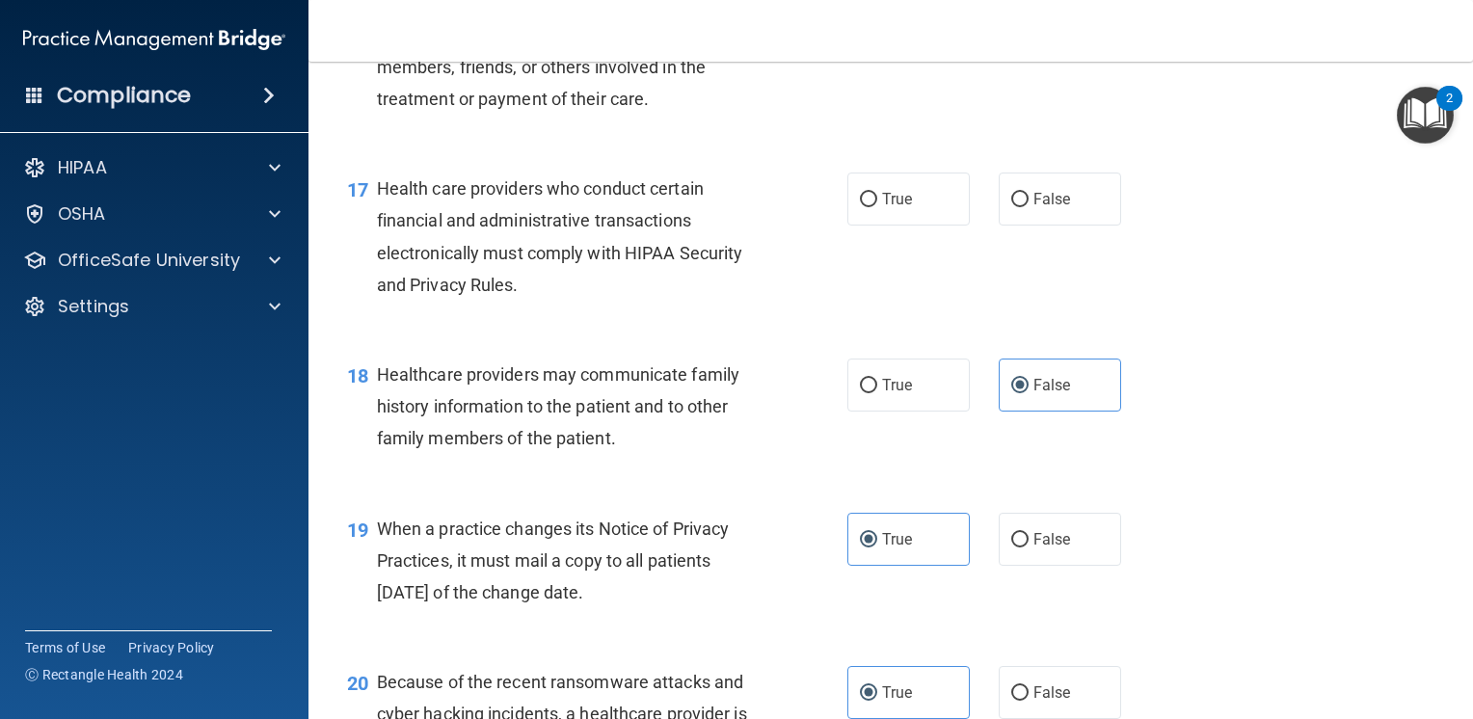
scroll to position [2704, 0]
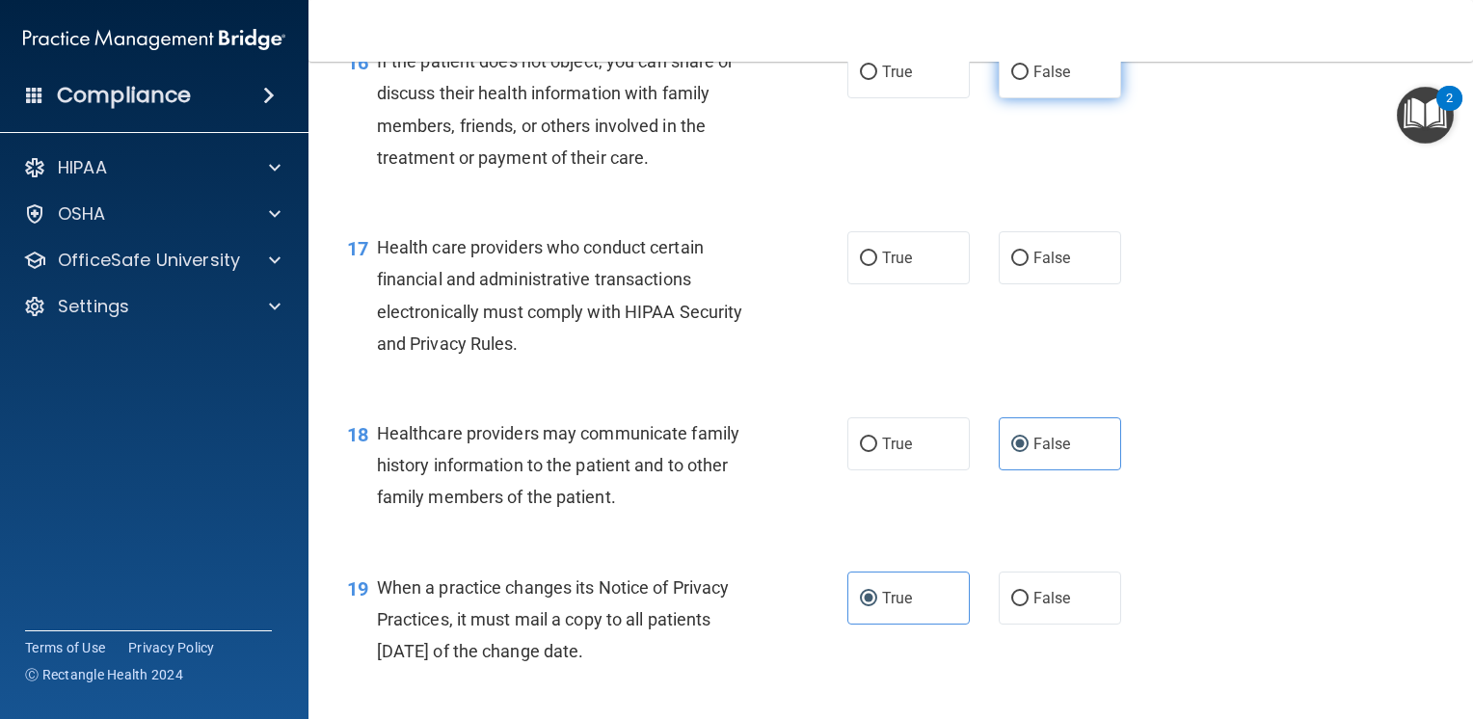
click at [1011, 80] on input "False" at bounding box center [1019, 73] width 17 height 14
radio input "true"
click at [929, 284] on label "True" at bounding box center [908, 257] width 122 height 53
click at [877, 266] on input "True" at bounding box center [868, 259] width 17 height 14
radio input "true"
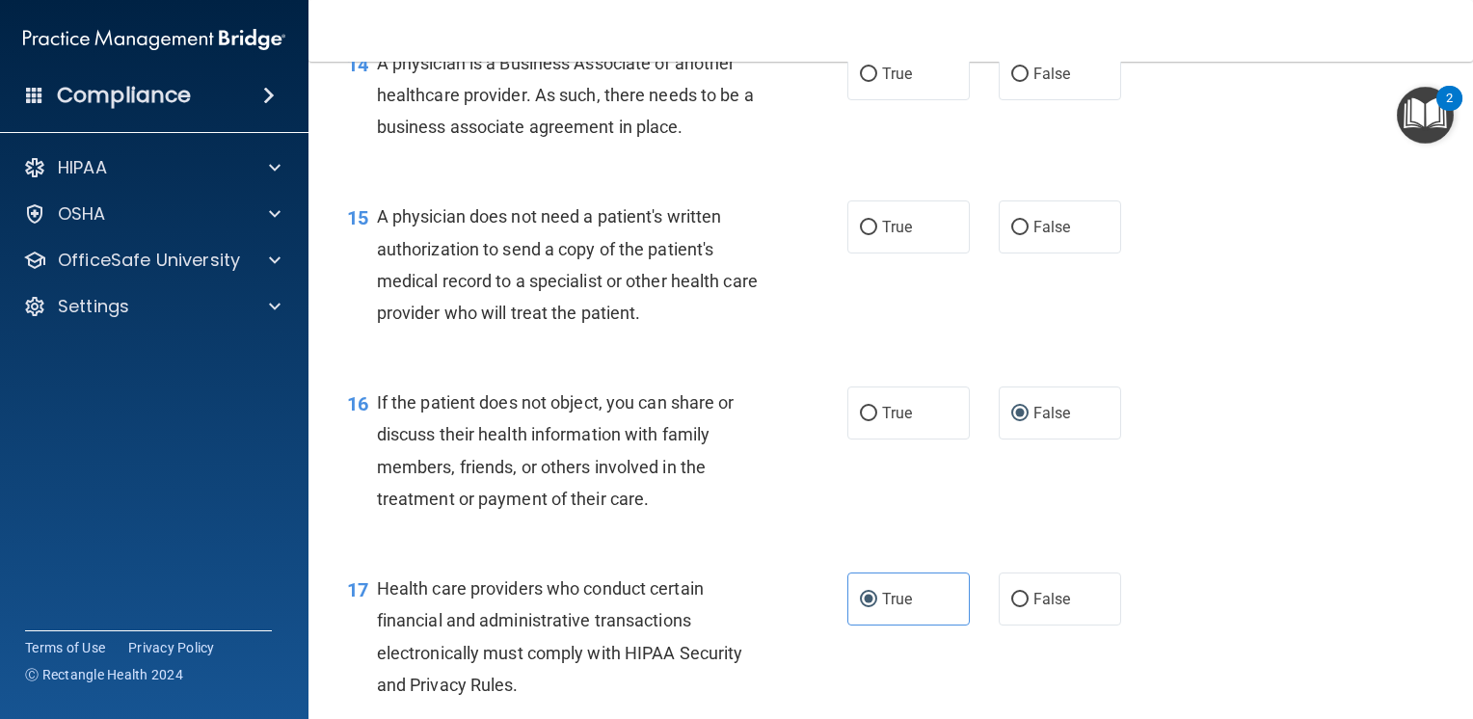
scroll to position [2319, 0]
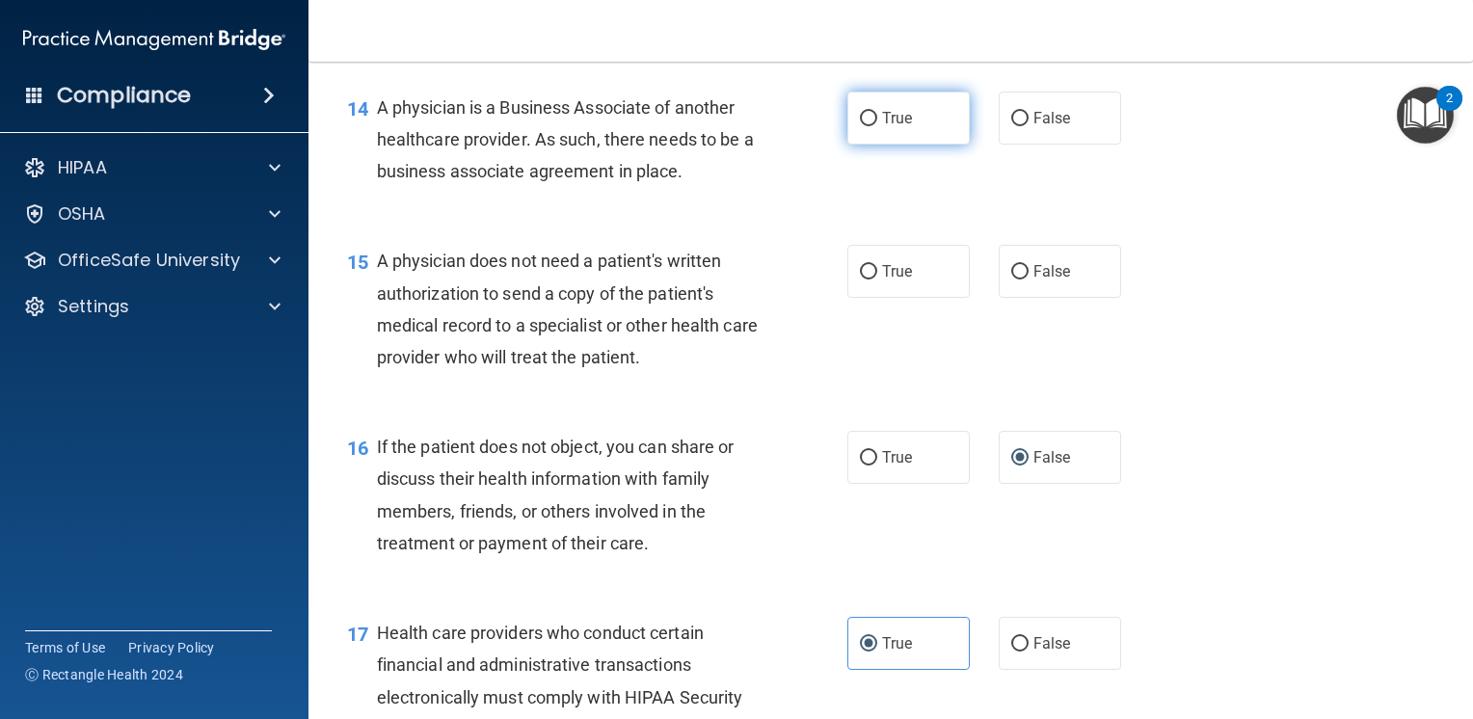
click at [941, 145] on label "True" at bounding box center [908, 118] width 122 height 53
click at [877, 126] on input "True" at bounding box center [868, 119] width 17 height 14
radio input "true"
click at [1039, 281] on span "False" at bounding box center [1053, 271] width 38 height 18
click at [1029, 280] on input "False" at bounding box center [1019, 272] width 17 height 14
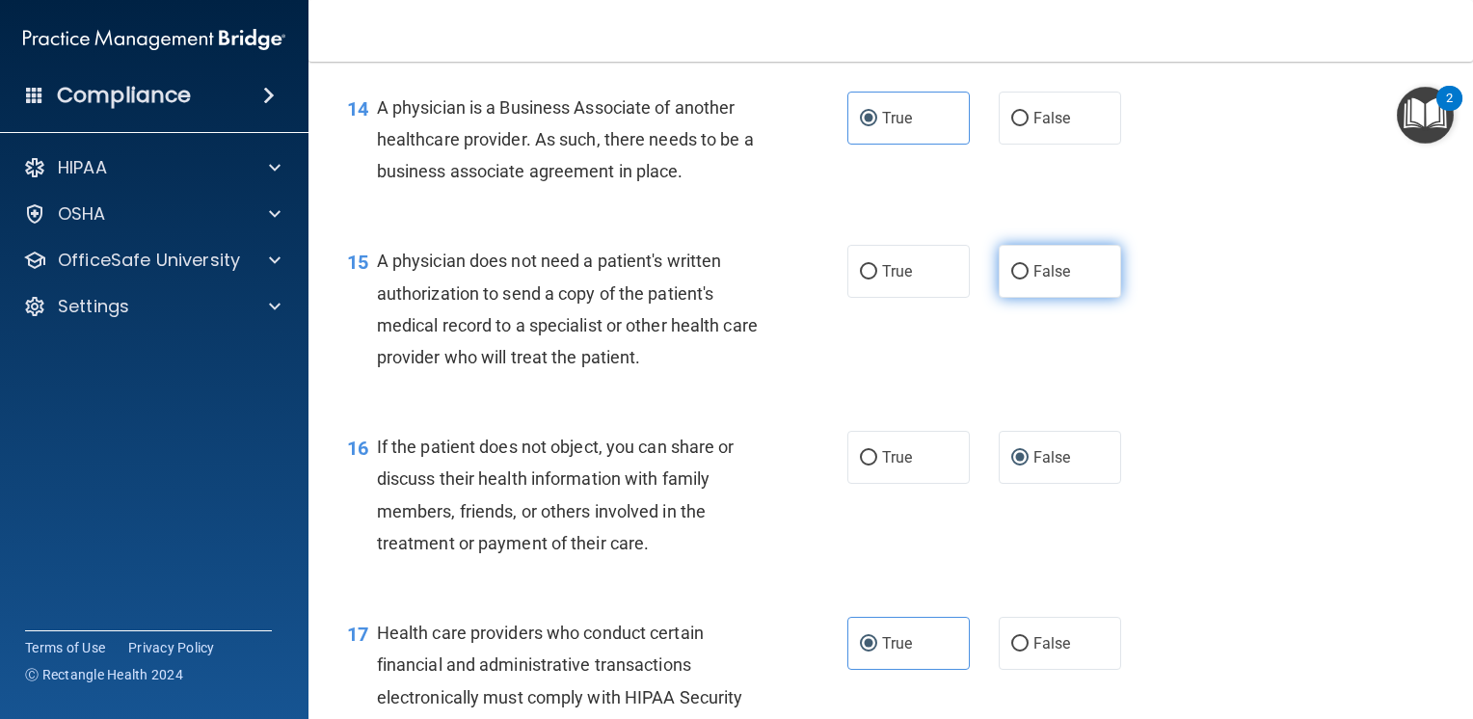
radio input "true"
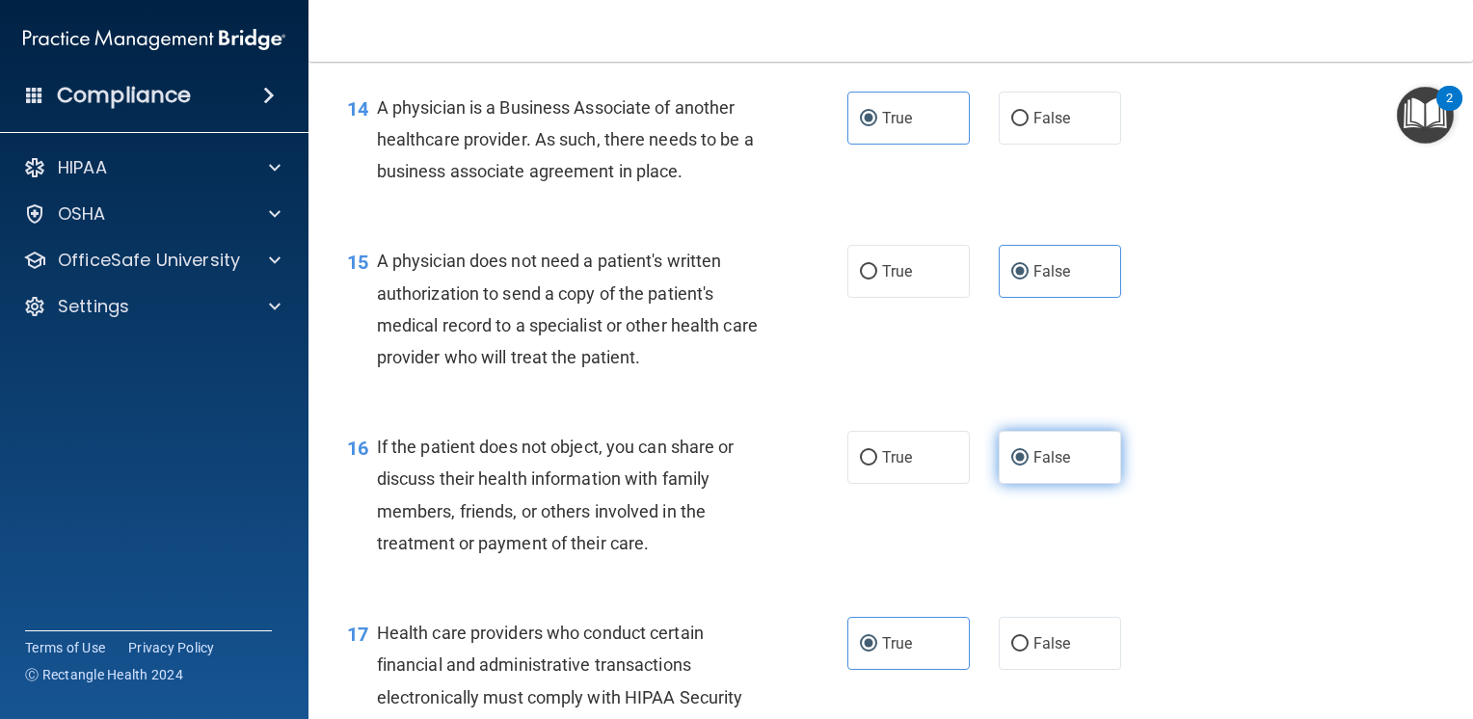
click at [1039, 484] on label "False" at bounding box center [1060, 457] width 122 height 53
click at [1029, 466] on input "False" at bounding box center [1019, 458] width 17 height 14
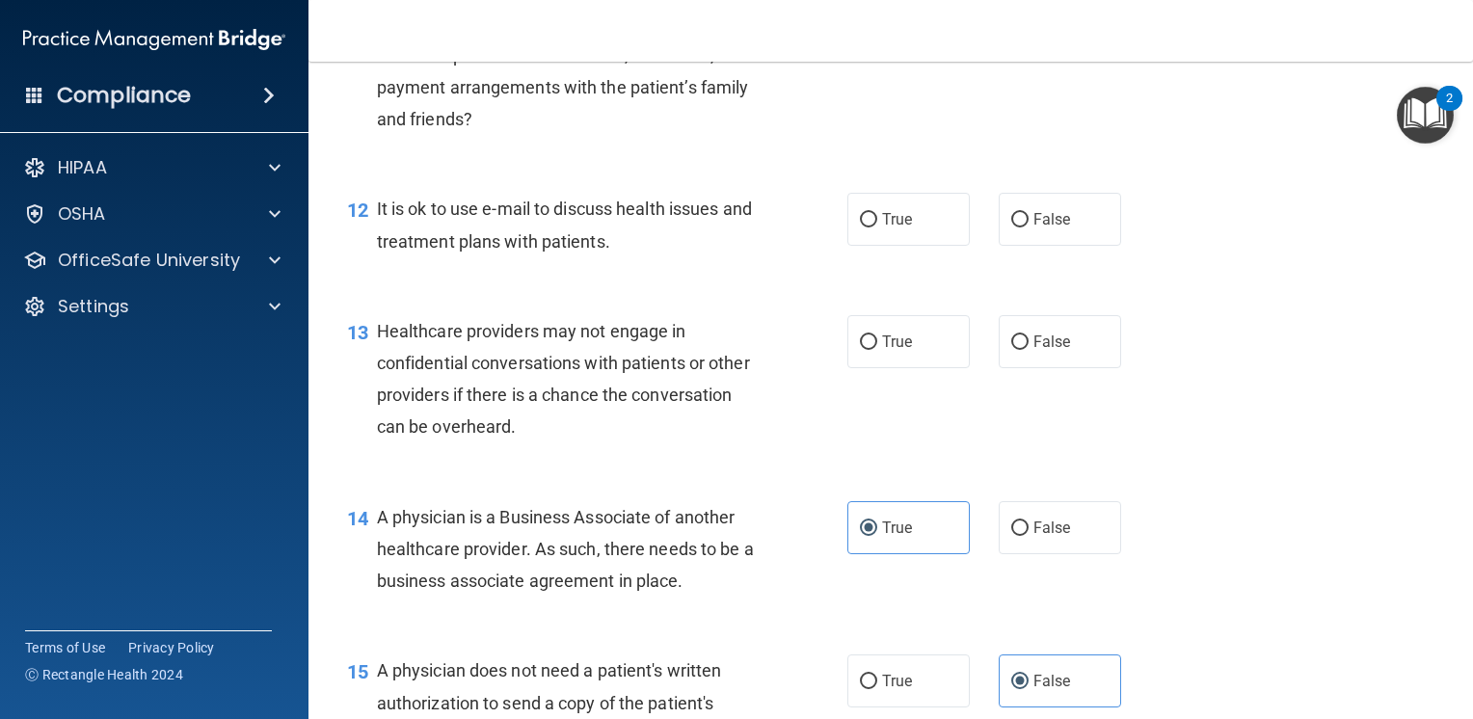
scroll to position [1837, 0]
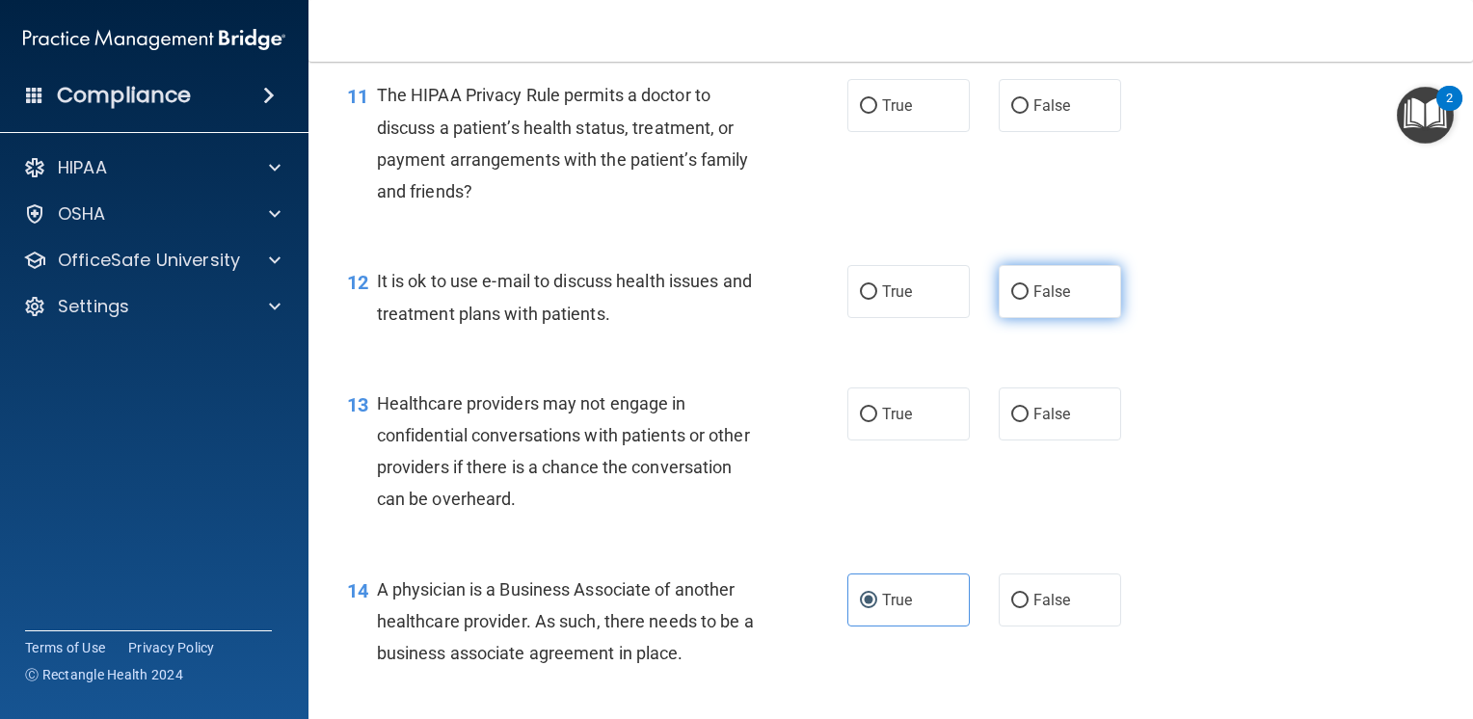
click at [1040, 318] on label "False" at bounding box center [1060, 291] width 122 height 53
click at [1029, 300] on input "False" at bounding box center [1019, 292] width 17 height 14
radio input "true"
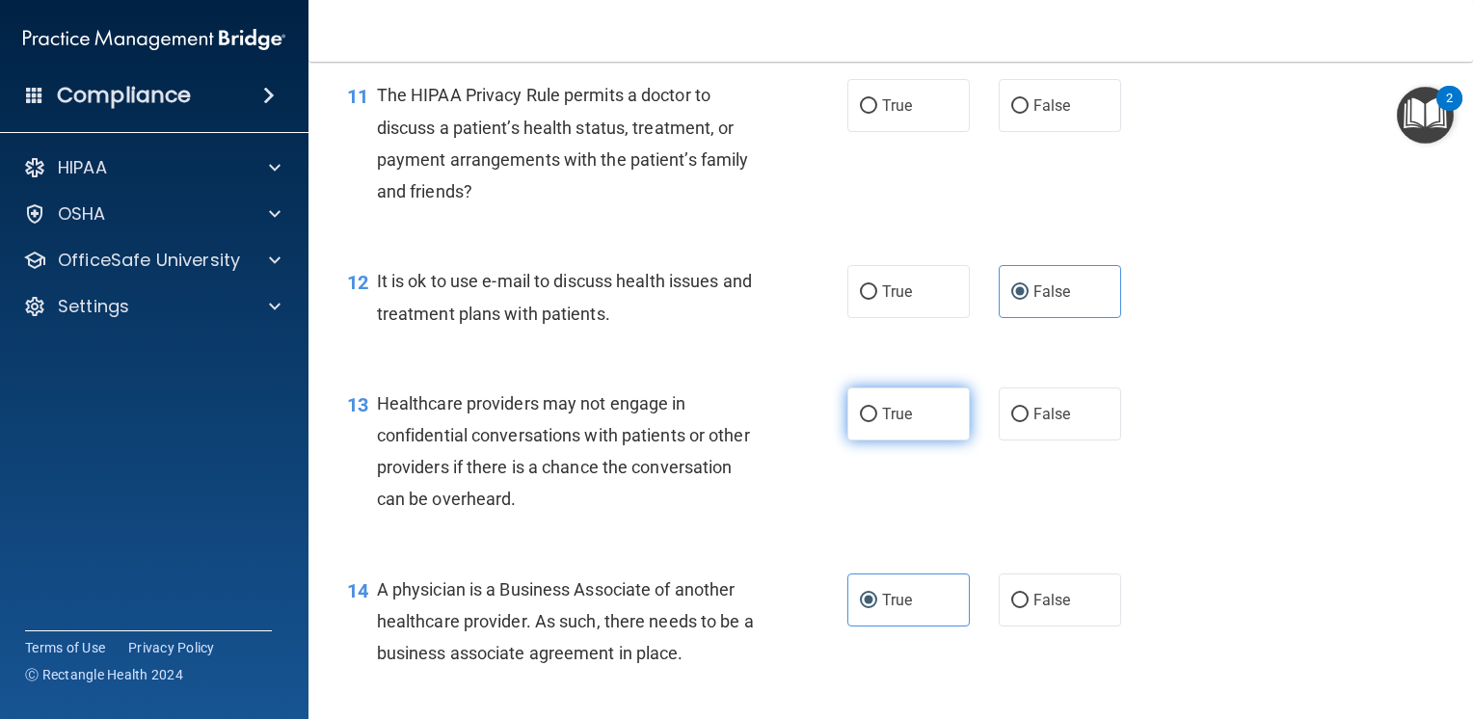
click at [911, 441] on label "True" at bounding box center [908, 414] width 122 height 53
click at [877, 422] on input "True" at bounding box center [868, 415] width 17 height 14
radio input "true"
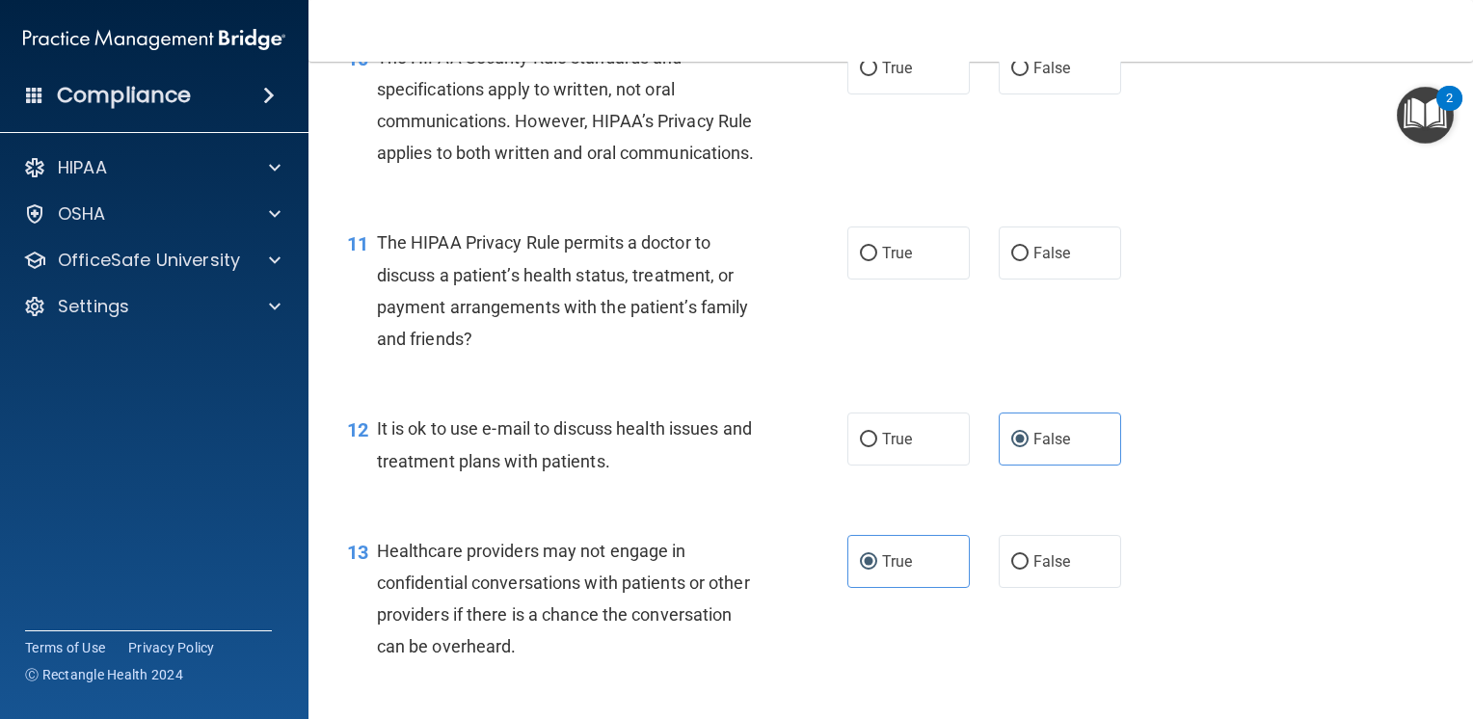
scroll to position [1644, 0]
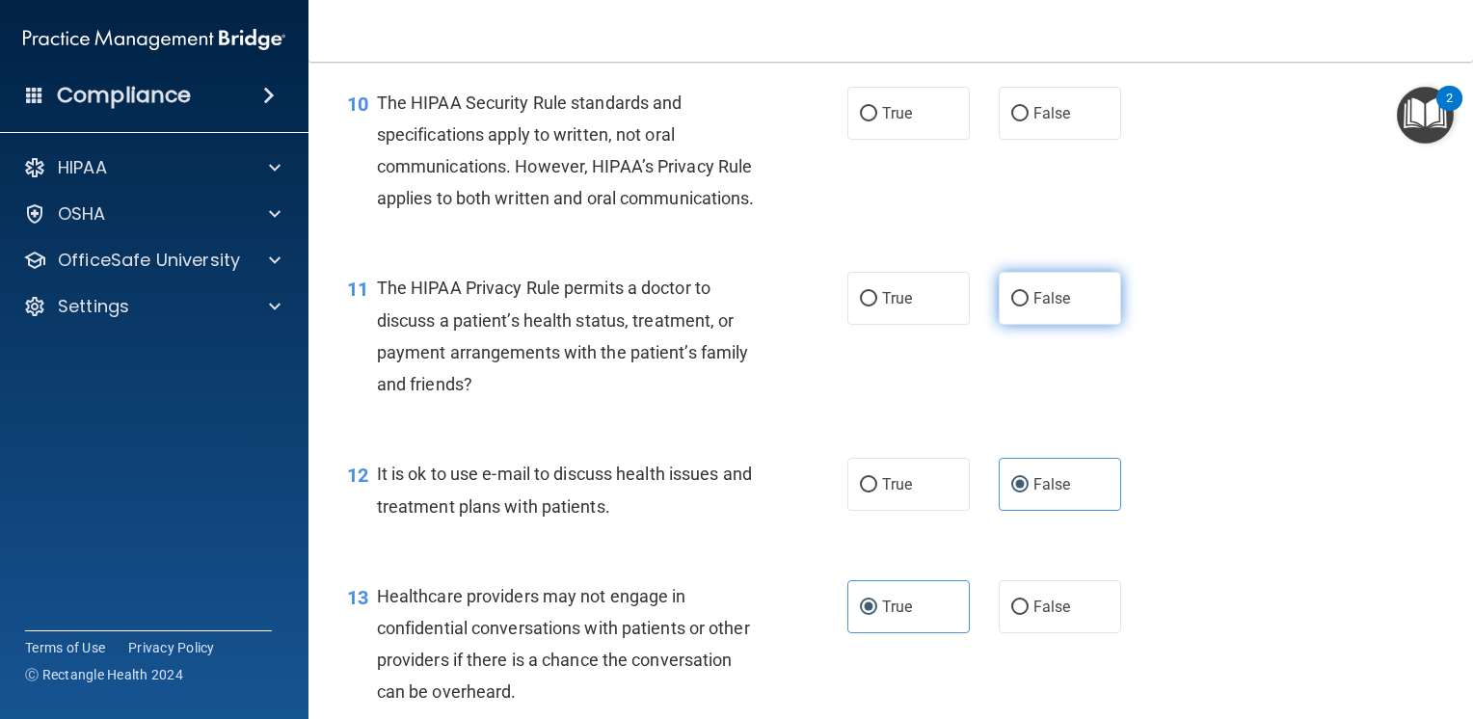
click at [1068, 325] on label "False" at bounding box center [1060, 298] width 122 height 53
click at [1029, 307] on input "False" at bounding box center [1019, 299] width 17 height 14
radio input "true"
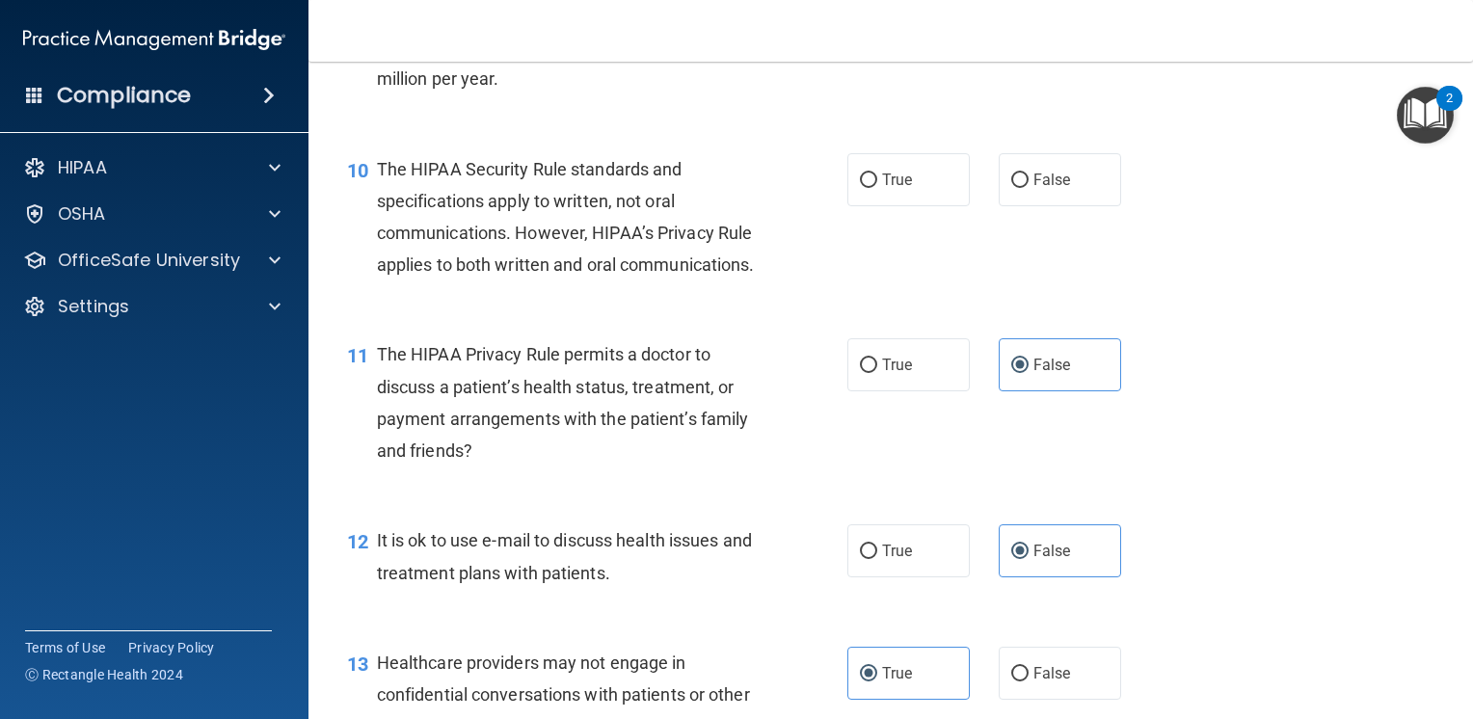
scroll to position [1451, 0]
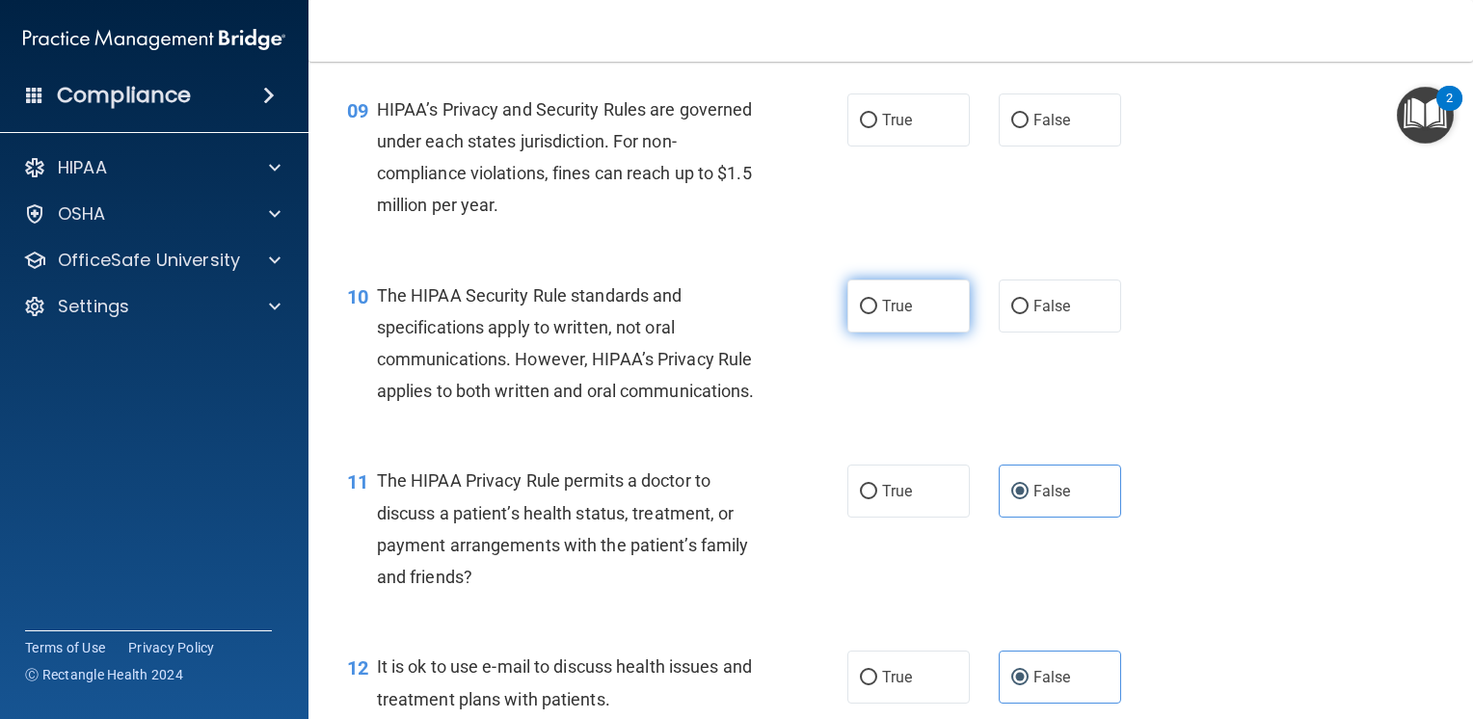
click at [910, 333] on label "True" at bounding box center [908, 306] width 122 height 53
click at [877, 314] on input "True" at bounding box center [868, 307] width 17 height 14
radio input "true"
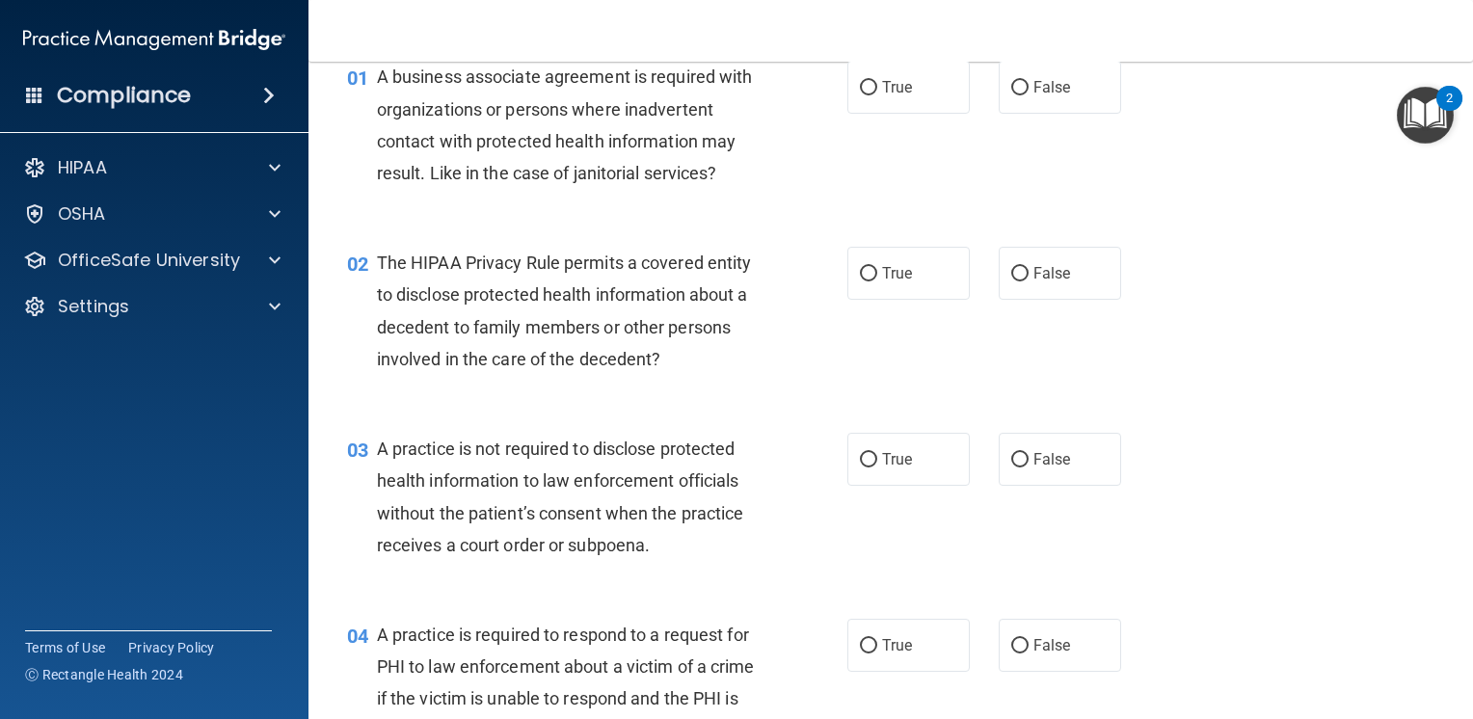
scroll to position [0, 0]
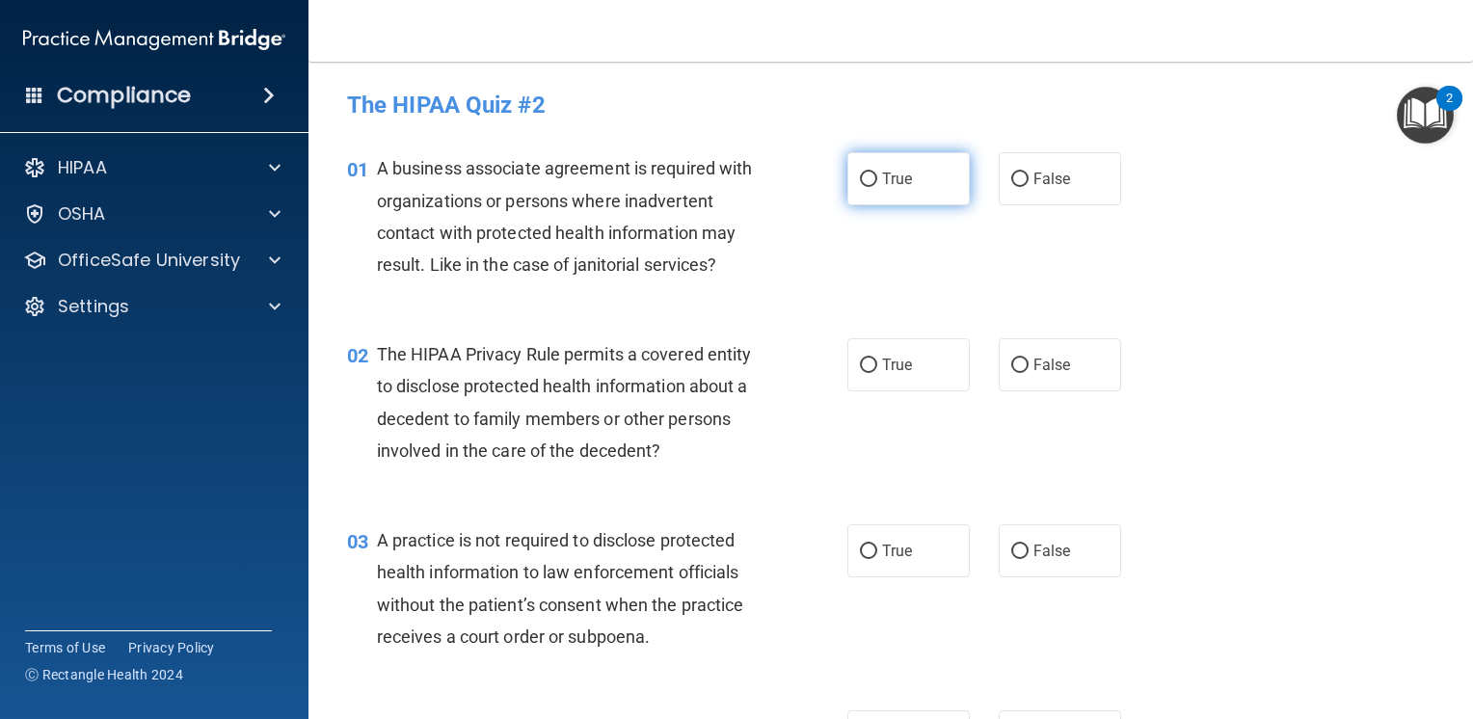
click at [903, 195] on label "True" at bounding box center [908, 178] width 122 height 53
click at [877, 187] on input "True" at bounding box center [868, 180] width 17 height 14
radio input "true"
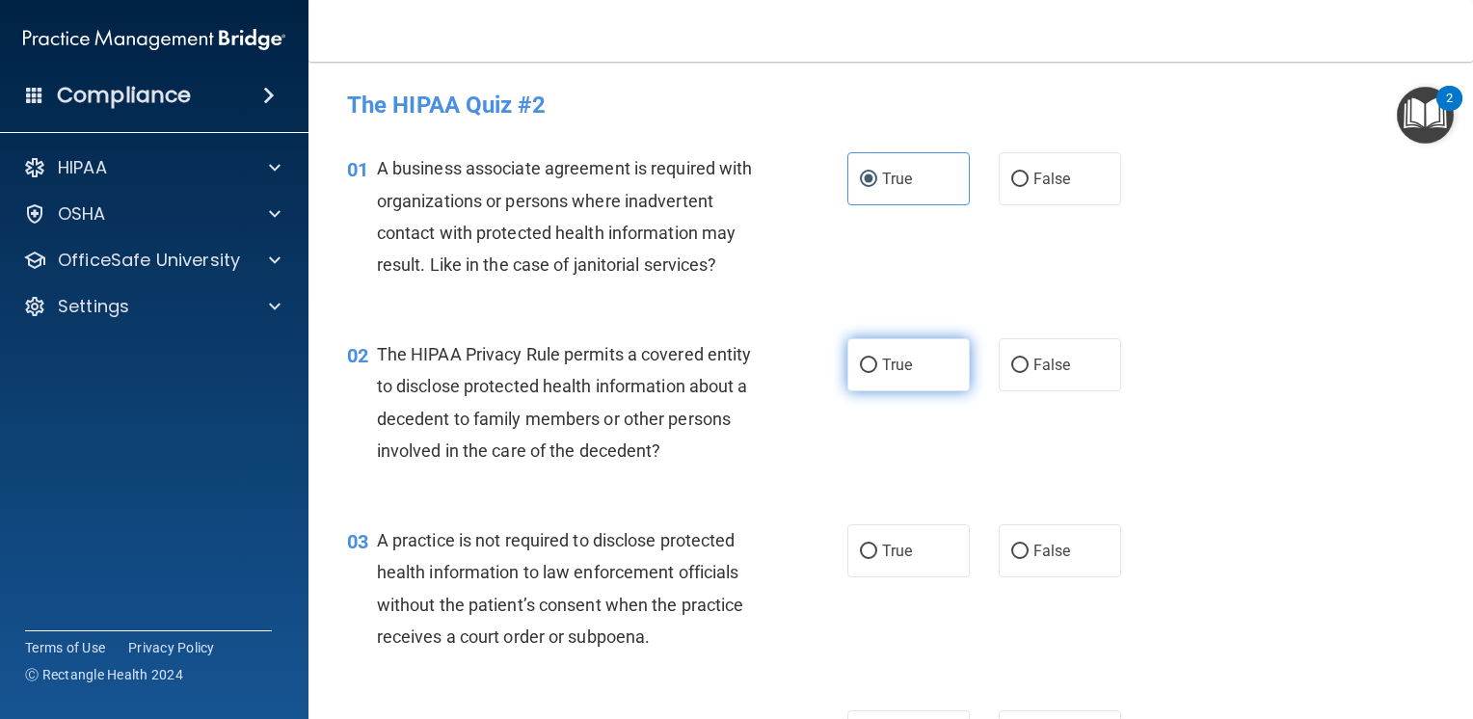
click at [942, 349] on label "True" at bounding box center [908, 364] width 122 height 53
click at [877, 359] on input "True" at bounding box center [868, 366] width 17 height 14
radio input "true"
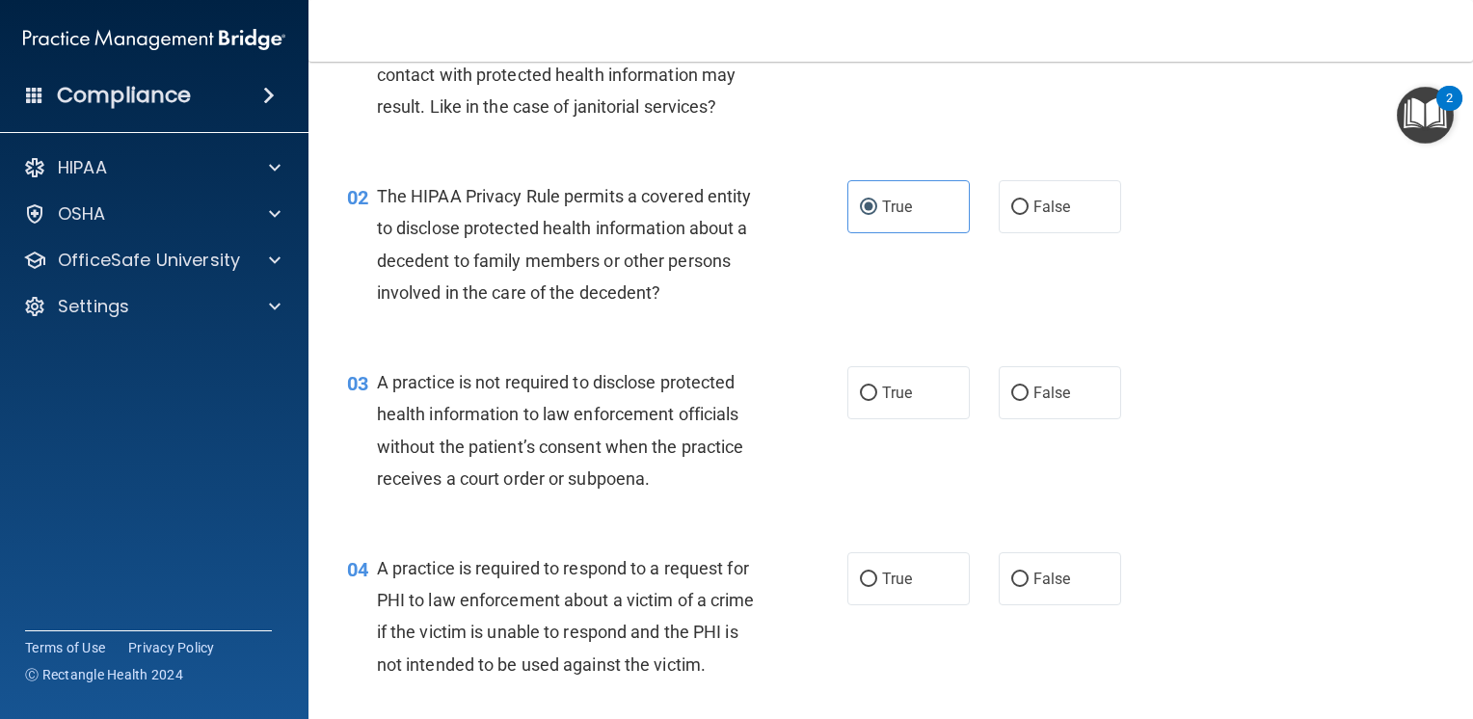
scroll to position [193, 0]
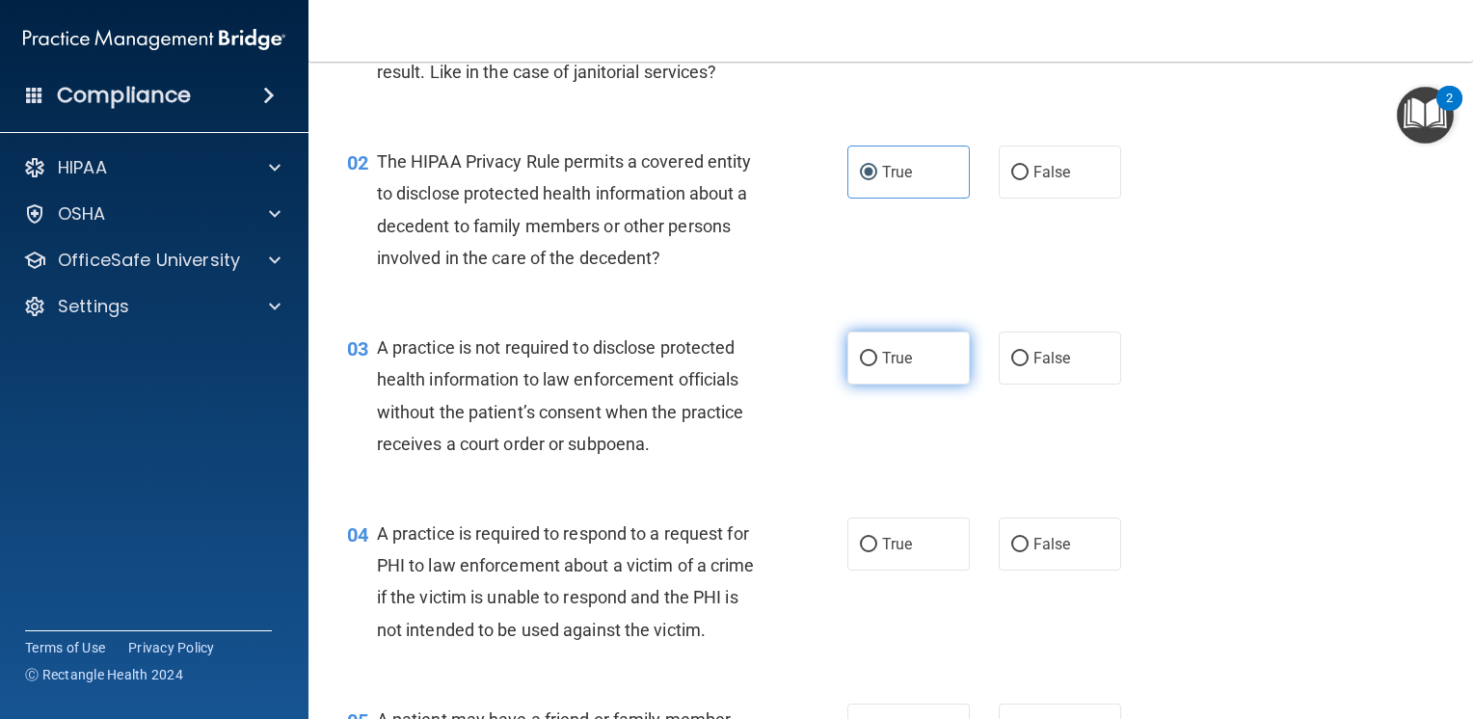
click at [867, 372] on label "True" at bounding box center [908, 358] width 122 height 53
click at [867, 366] on input "True" at bounding box center [868, 359] width 17 height 14
radio input "true"
click at [903, 559] on label "True" at bounding box center [908, 544] width 122 height 53
click at [877, 552] on input "True" at bounding box center [868, 545] width 17 height 14
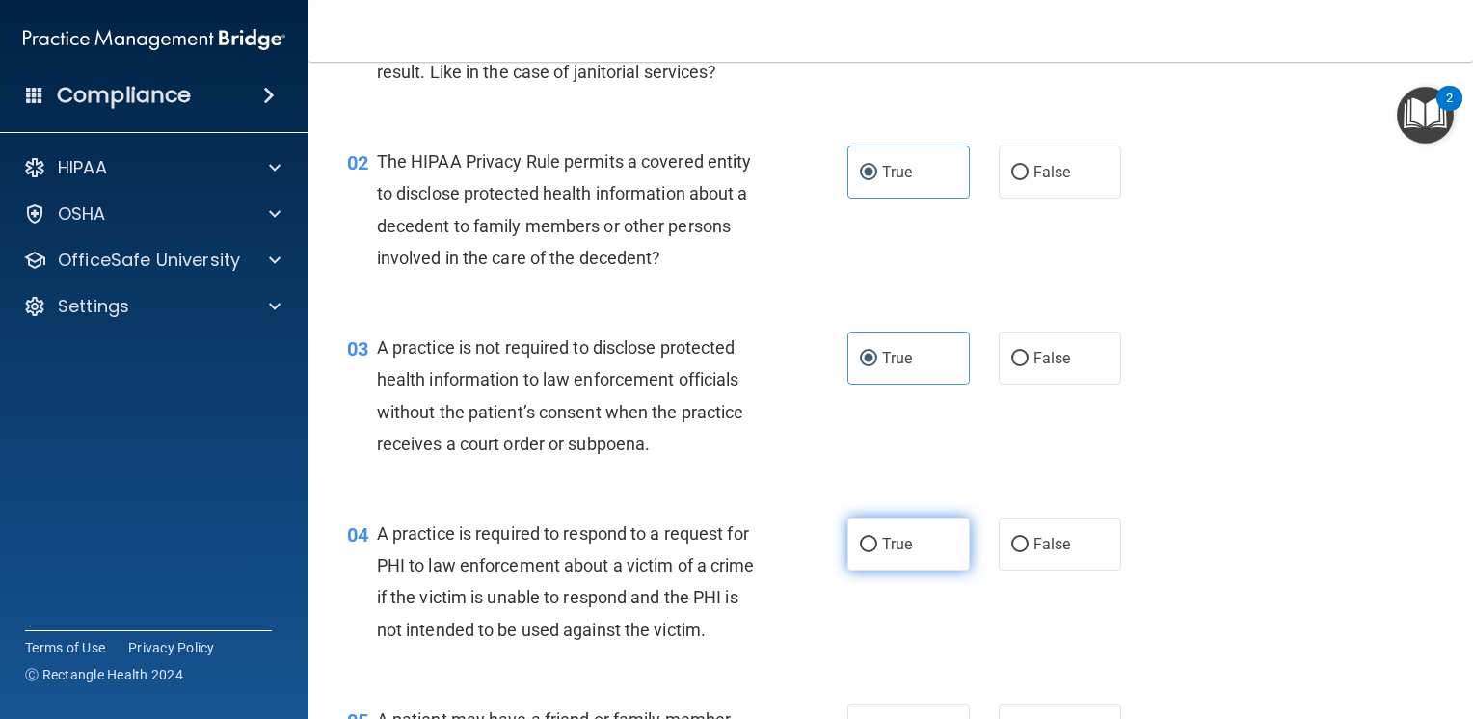
radio input "true"
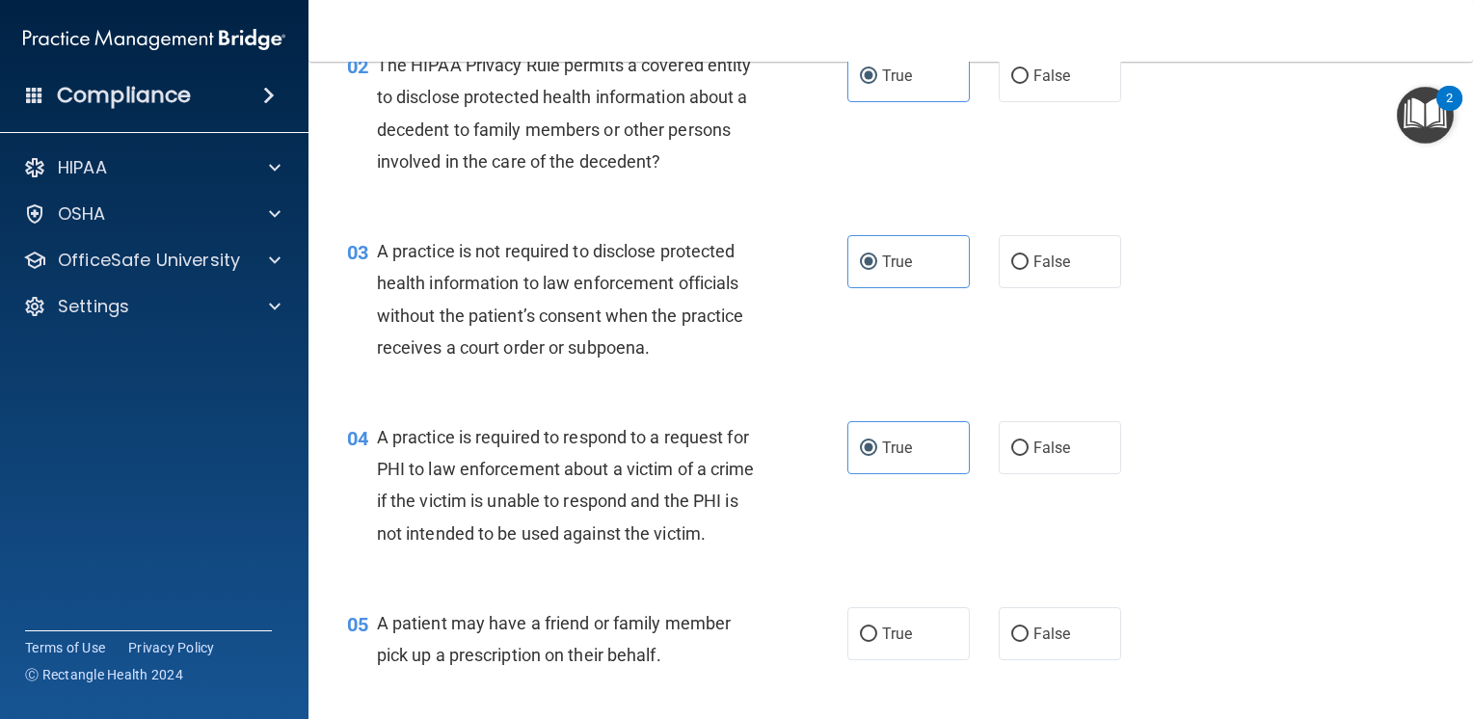
scroll to position [386, 0]
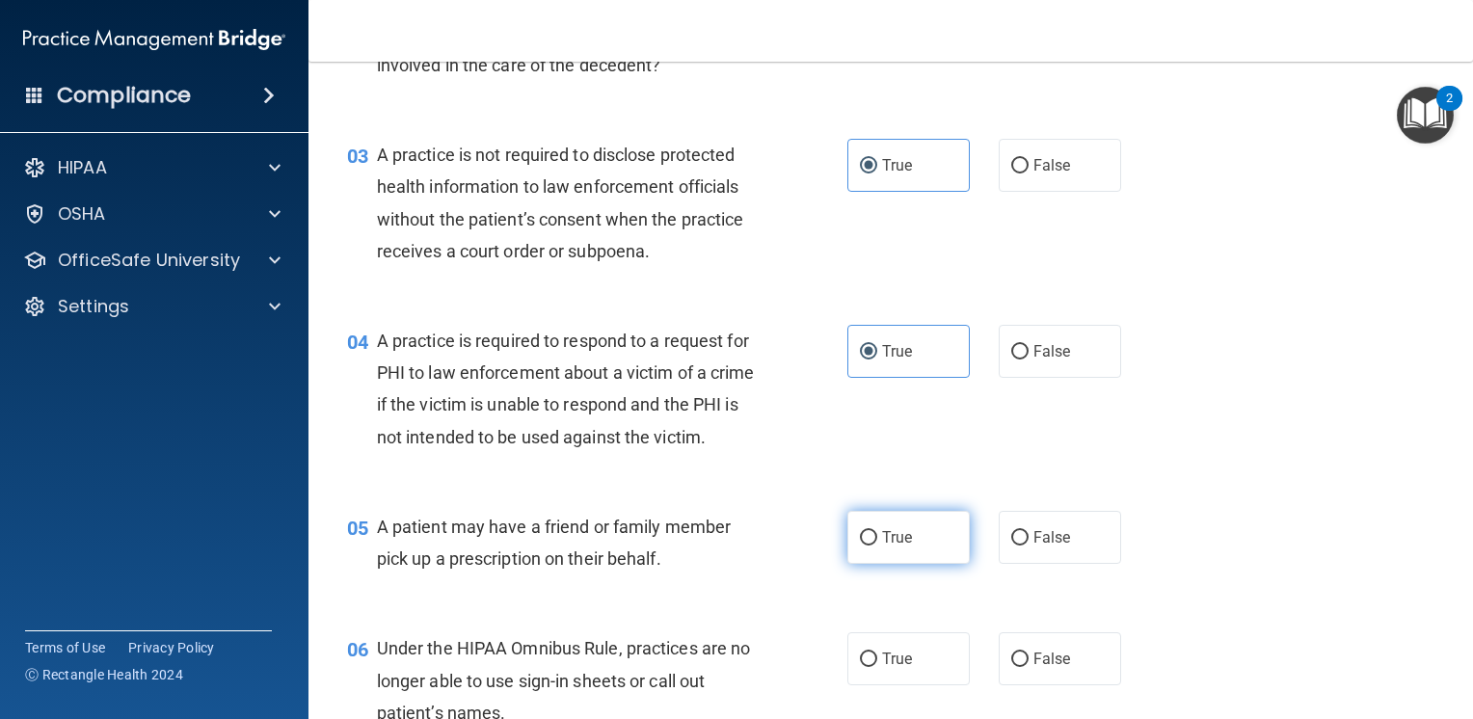
click at [902, 564] on label "True" at bounding box center [908, 537] width 122 height 53
click at [877, 546] on input "True" at bounding box center [868, 538] width 17 height 14
radio input "true"
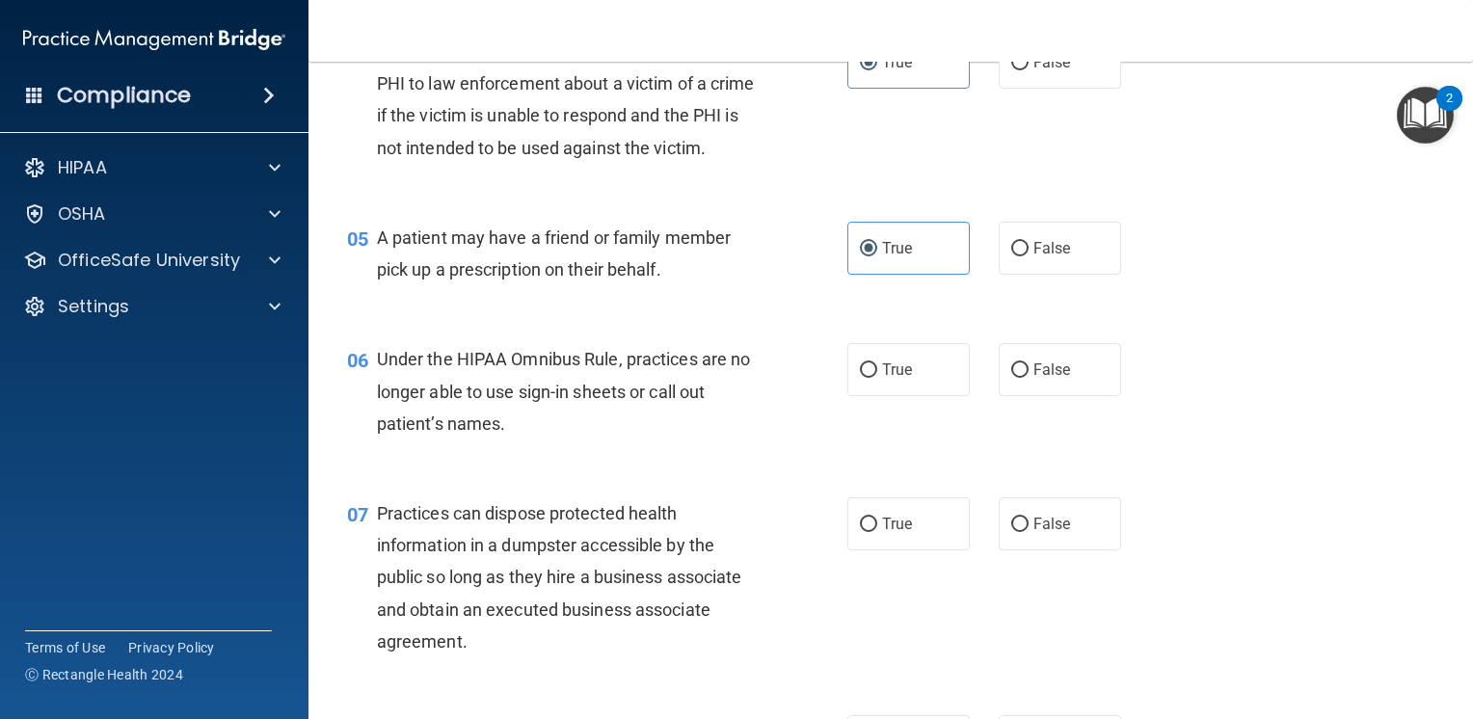
scroll to position [771, 0]
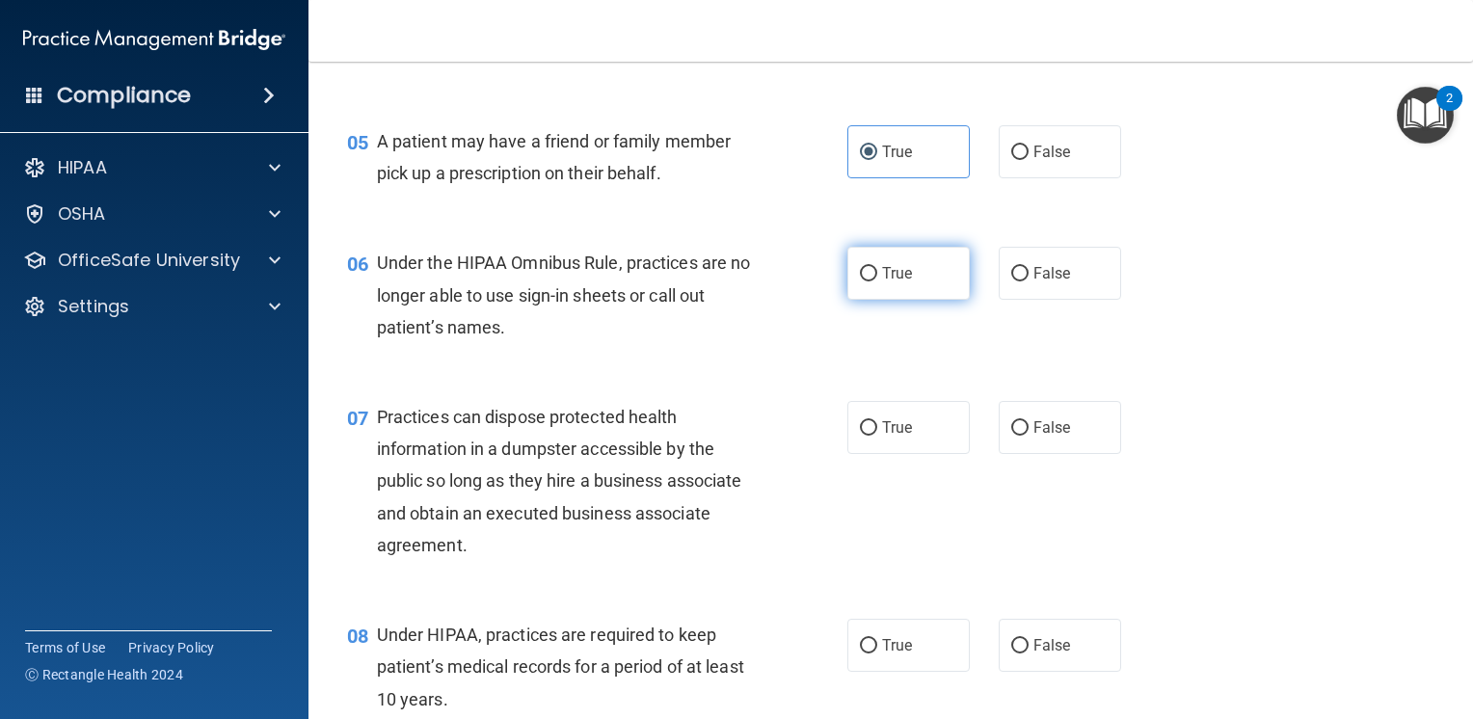
click at [906, 300] on label "True" at bounding box center [908, 273] width 122 height 53
click at [877, 282] on input "True" at bounding box center [868, 274] width 17 height 14
radio input "true"
click at [876, 295] on label "True" at bounding box center [908, 273] width 122 height 53
click at [876, 282] on input "True" at bounding box center [868, 274] width 17 height 14
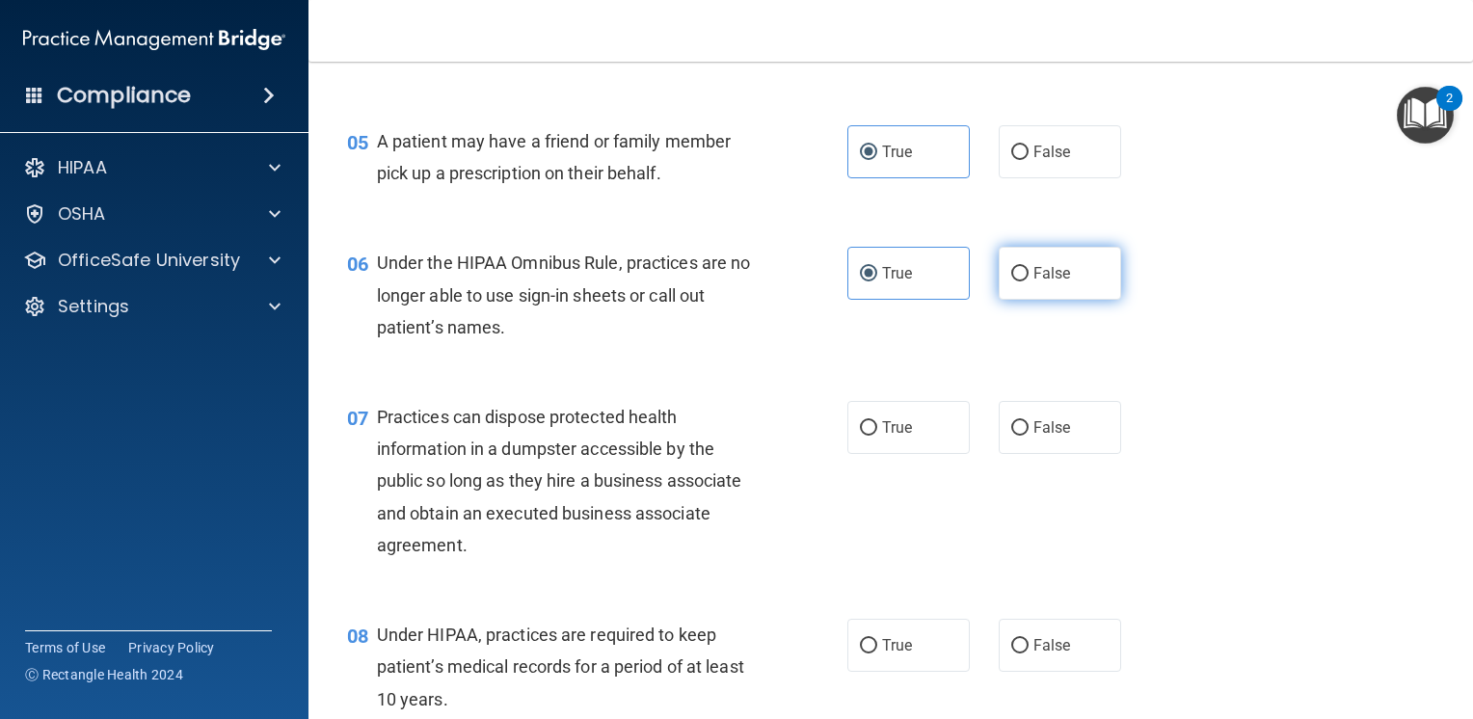
click at [1018, 282] on input "False" at bounding box center [1019, 274] width 17 height 14
radio input "true"
radio input "false"
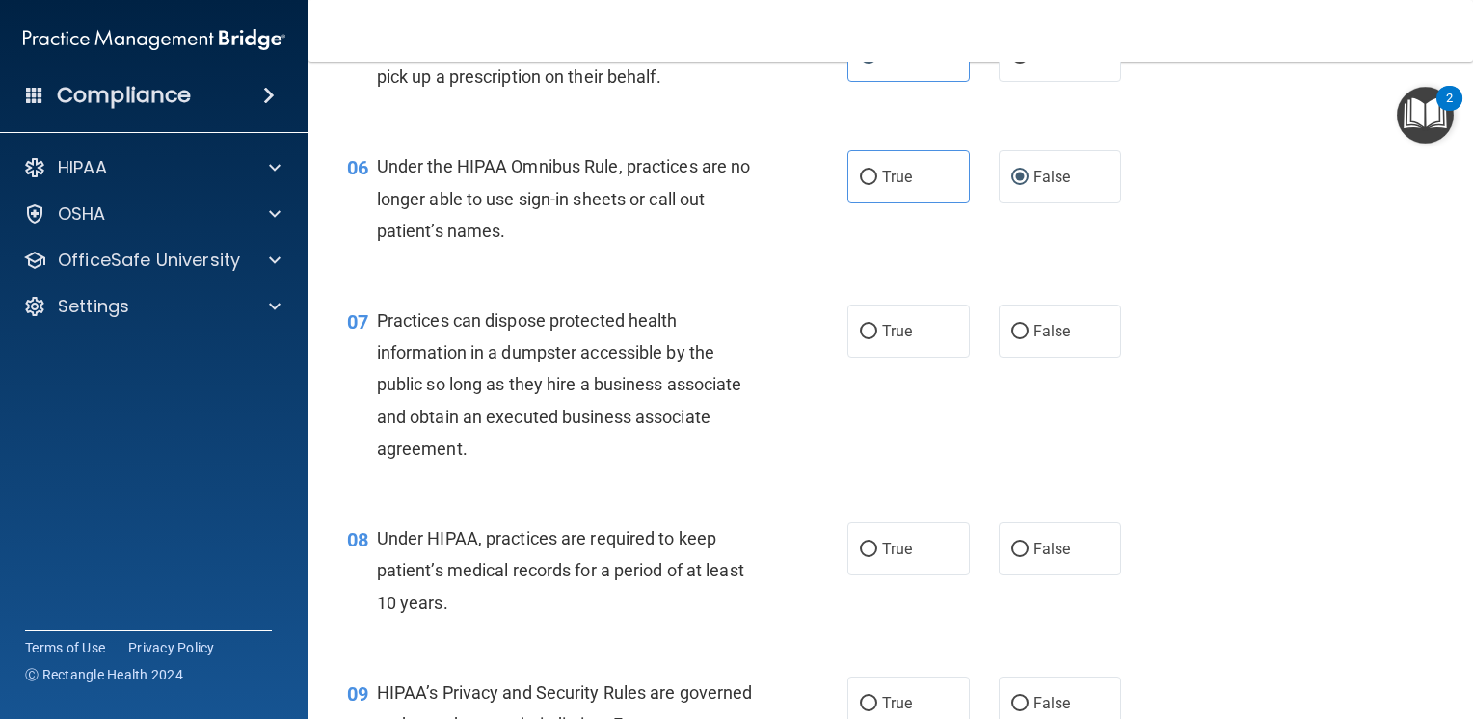
scroll to position [964, 0]
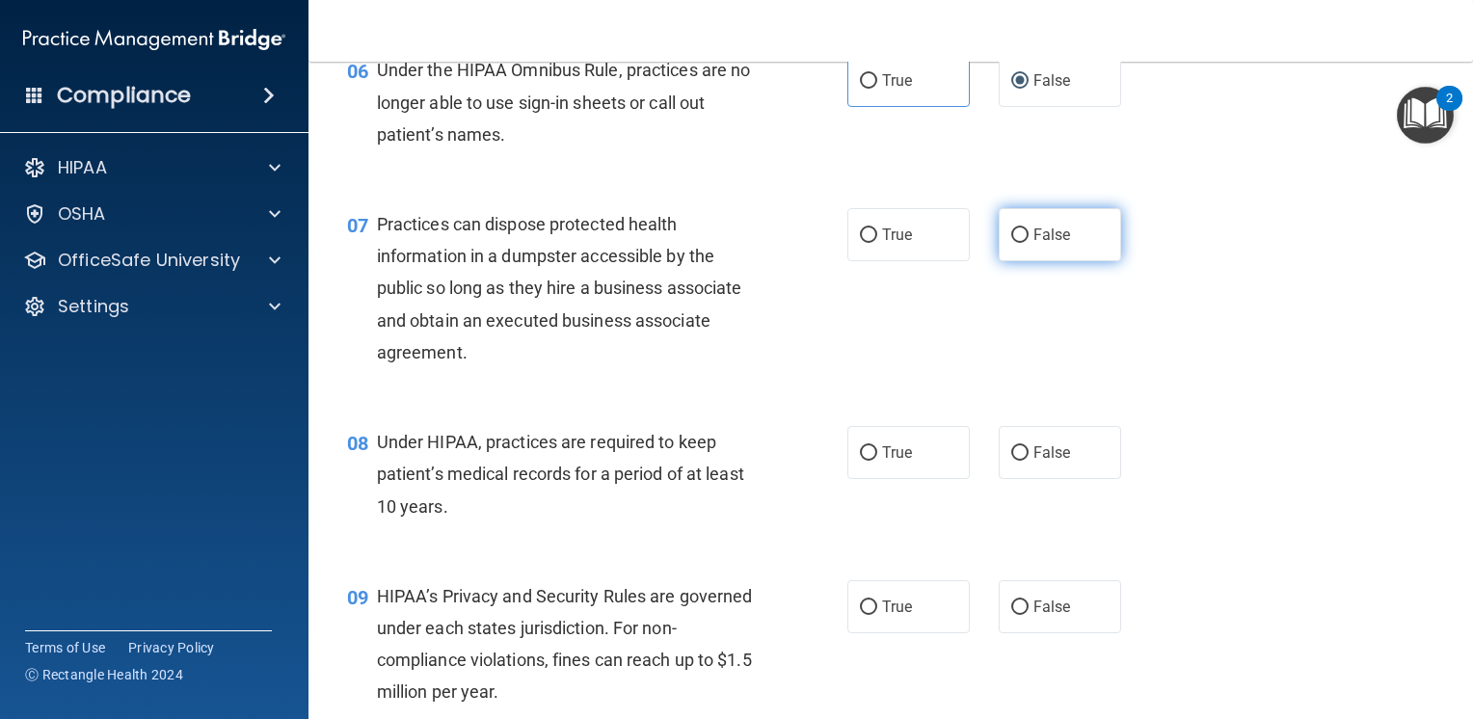
click at [1046, 244] on span "False" at bounding box center [1053, 235] width 38 height 18
click at [1029, 243] on input "False" at bounding box center [1019, 235] width 17 height 14
radio input "true"
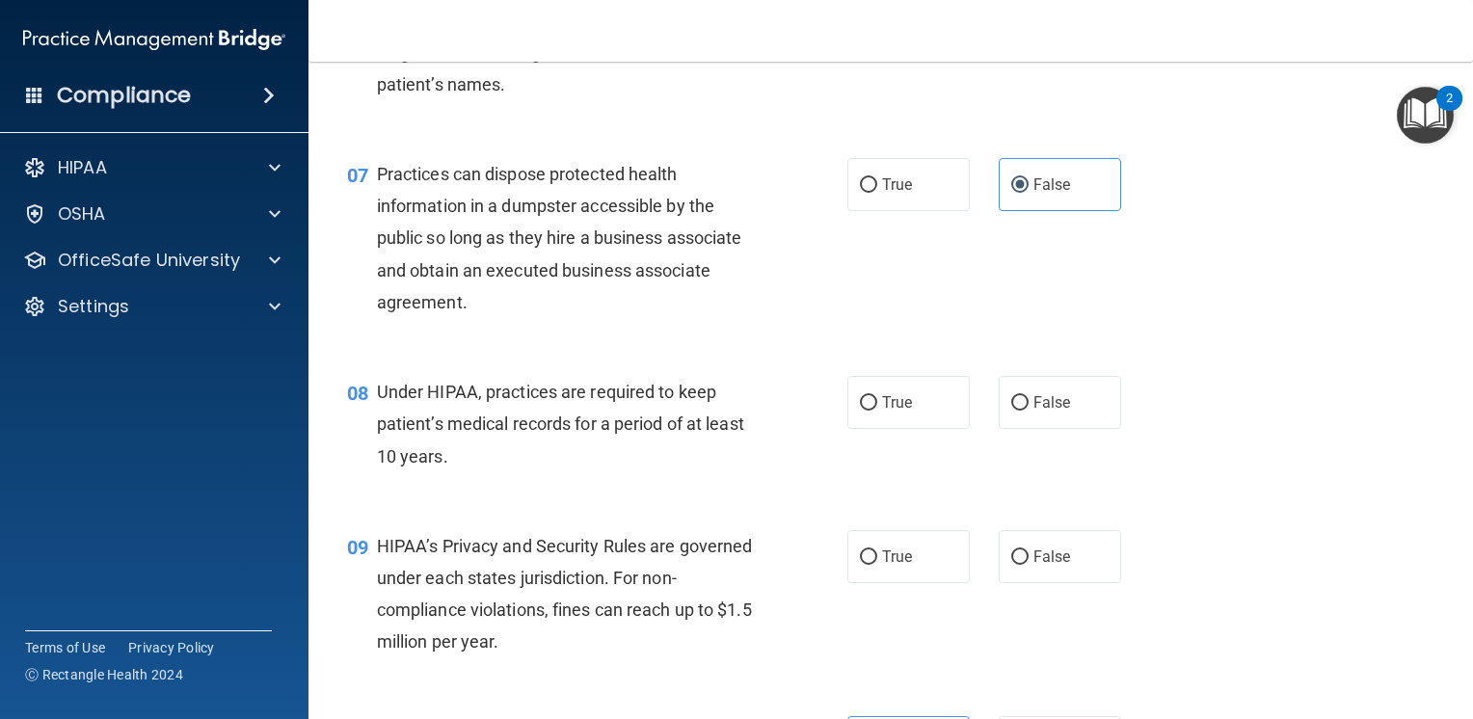
scroll to position [1061, 0]
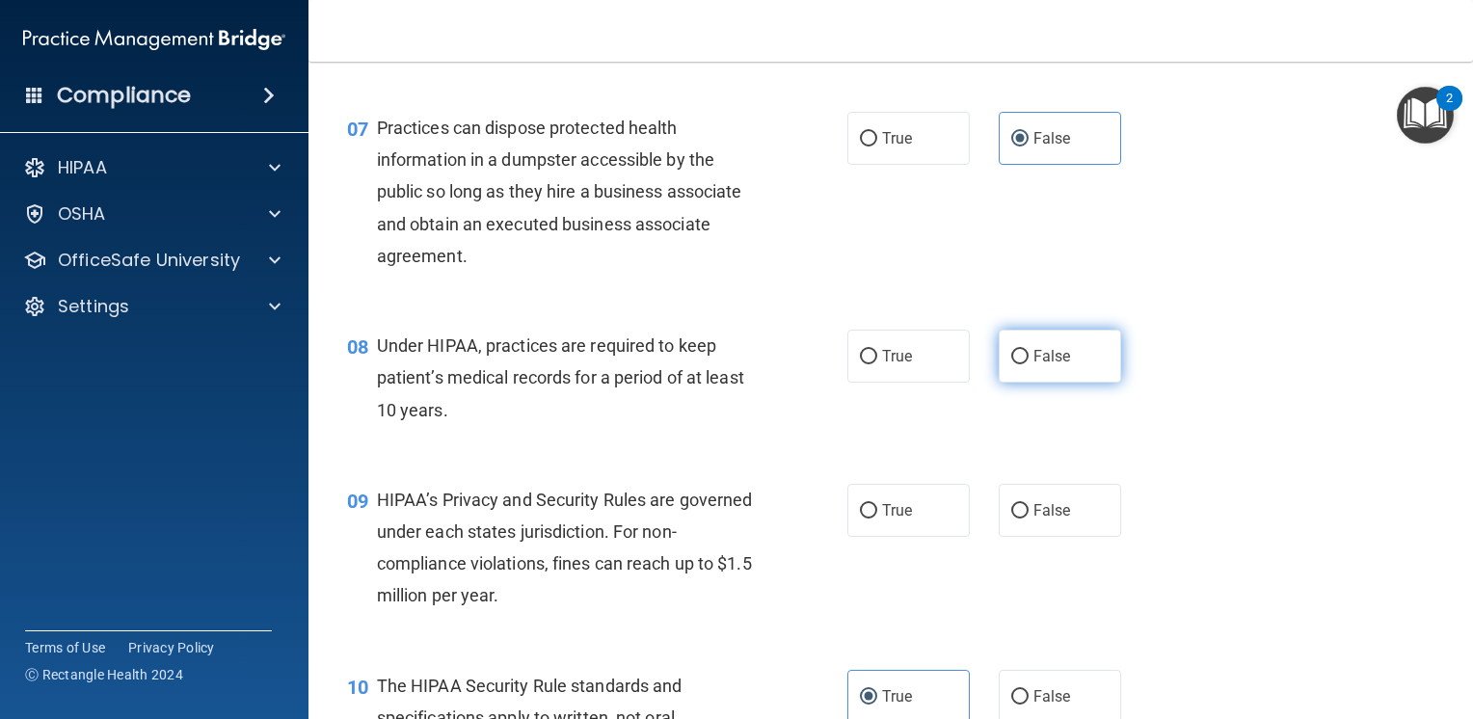
click at [1022, 383] on label "False" at bounding box center [1060, 356] width 122 height 53
click at [1022, 364] on input "False" at bounding box center [1019, 357] width 17 height 14
radio input "true"
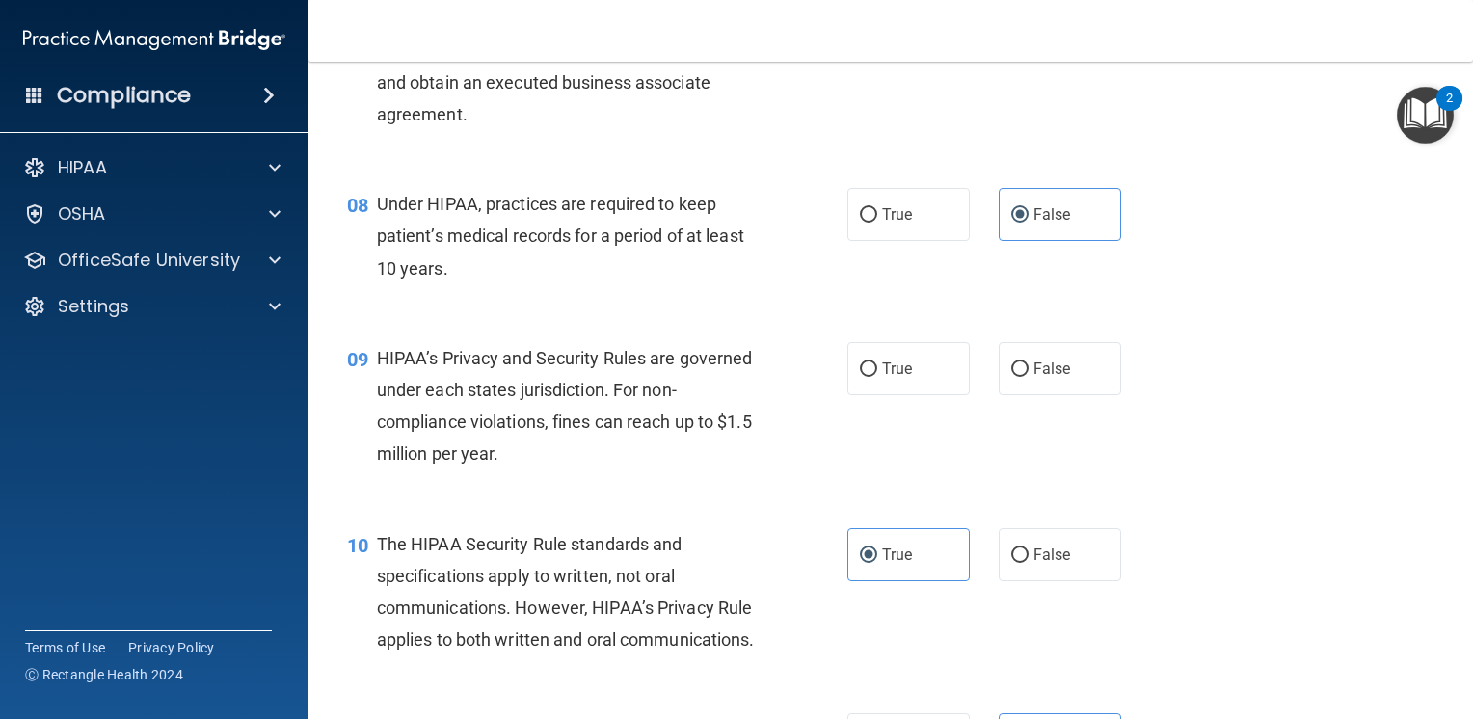
scroll to position [1253, 0]
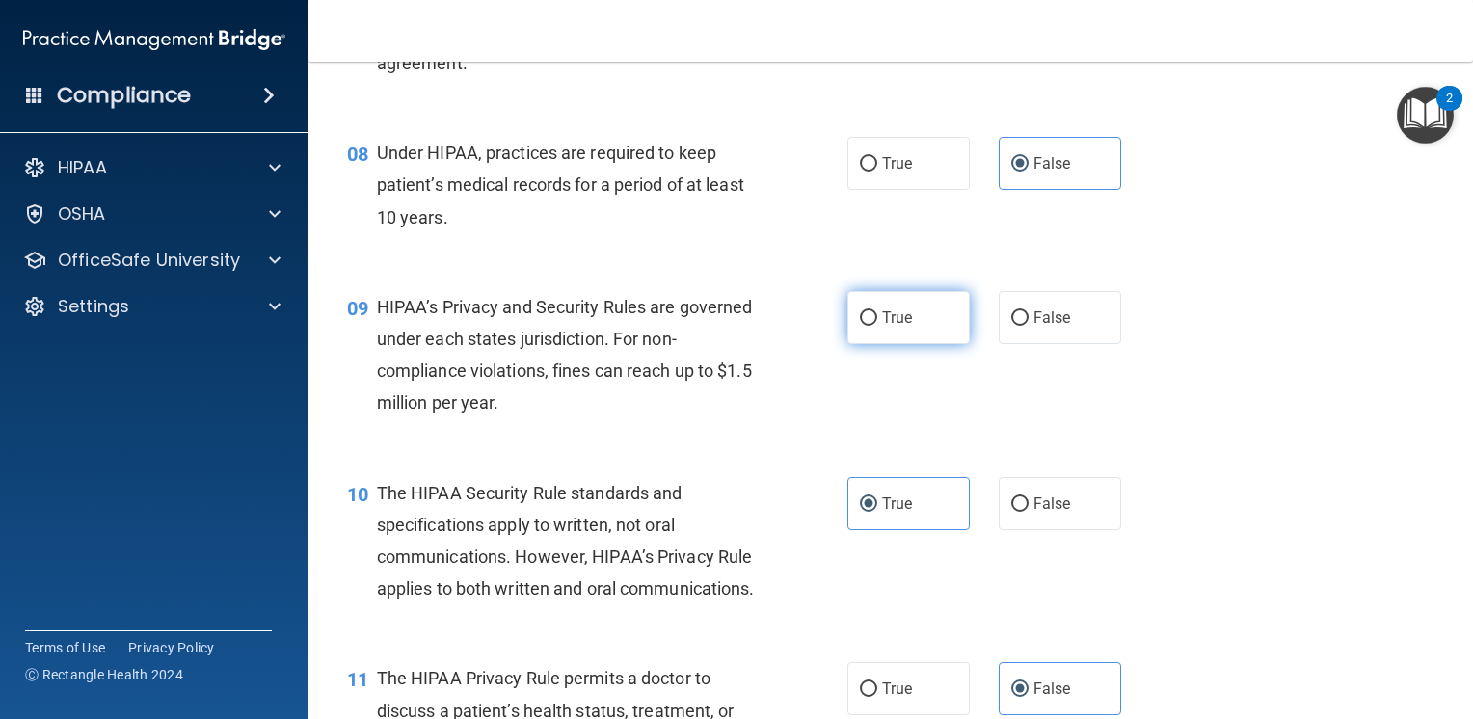
click at [914, 324] on label "True" at bounding box center [908, 317] width 122 height 53
click at [877, 324] on input "True" at bounding box center [868, 318] width 17 height 14
radio input "true"
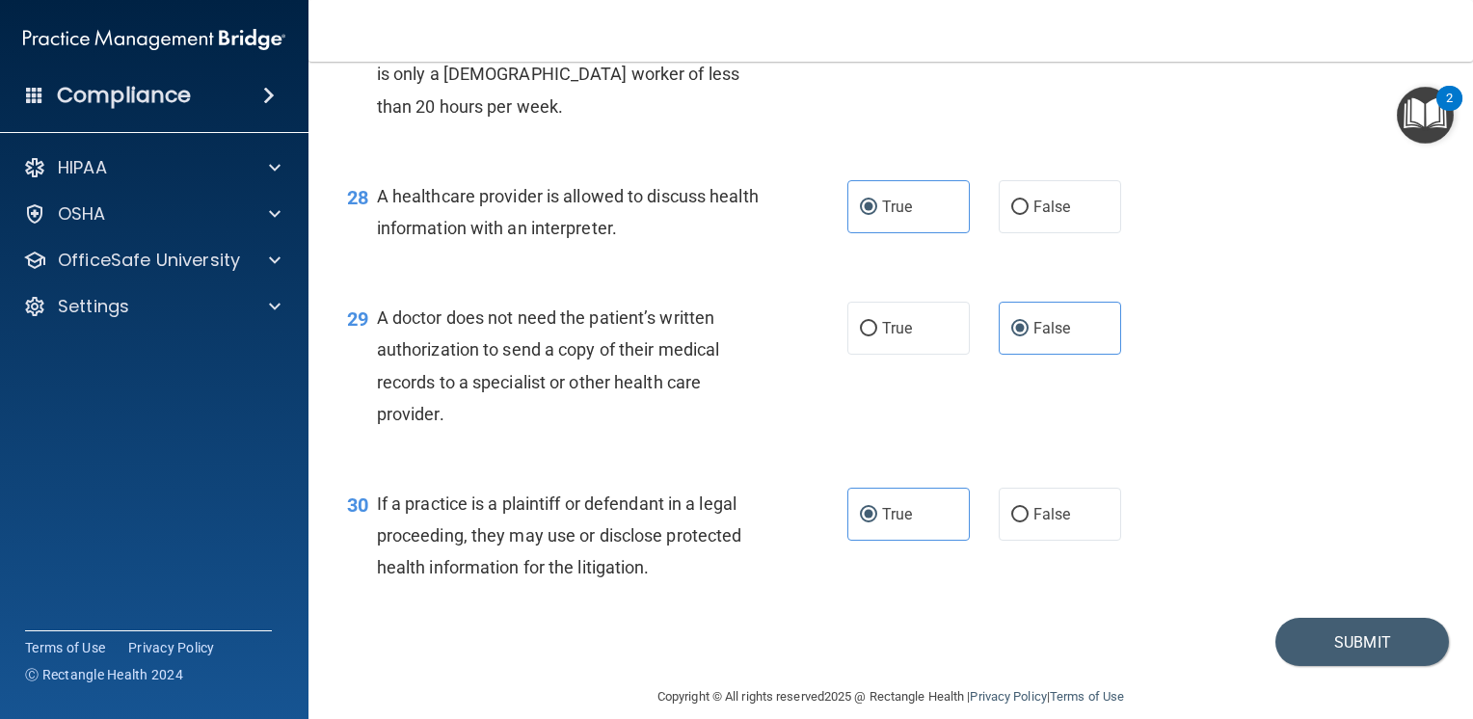
scroll to position [4633, 0]
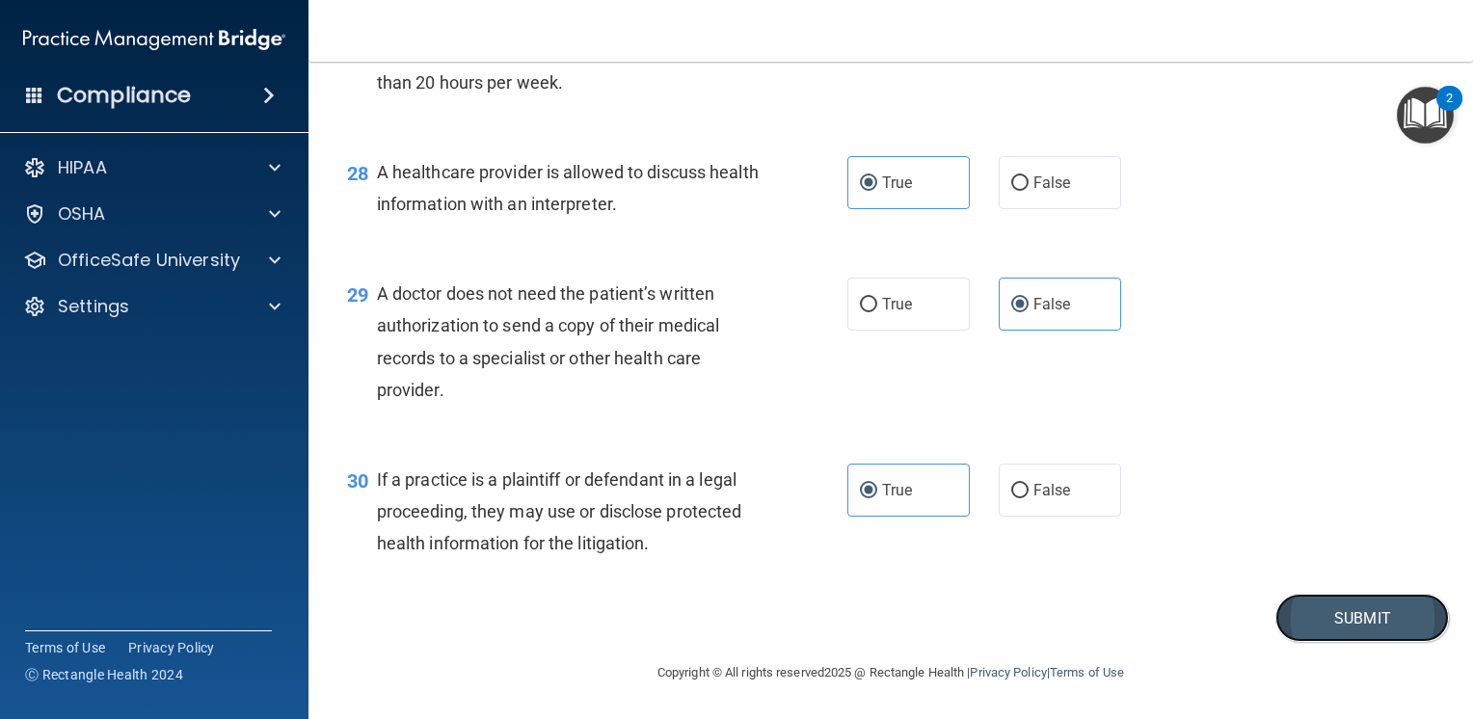
click at [1308, 616] on button "Submit" at bounding box center [1363, 618] width 174 height 49
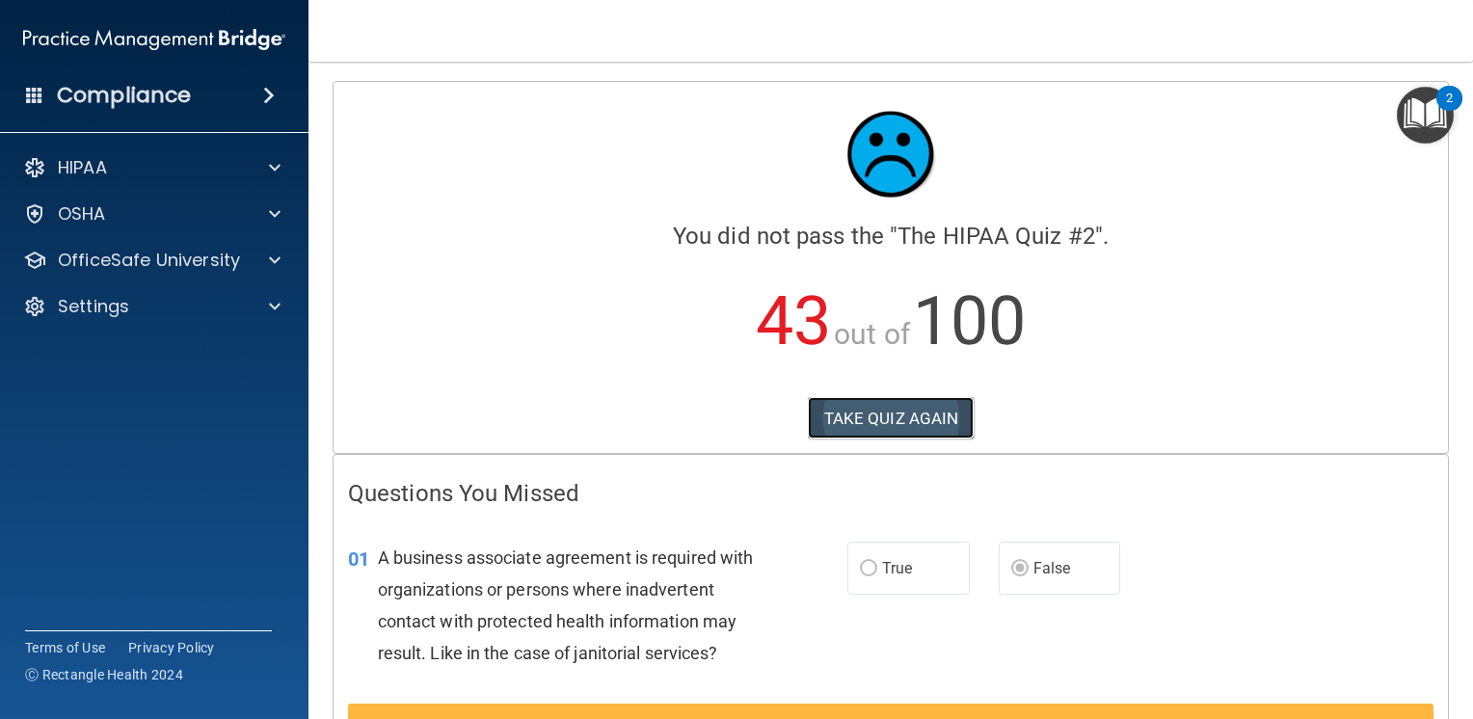
click at [936, 417] on button "TAKE QUIZ AGAIN" at bounding box center [891, 418] width 167 height 42
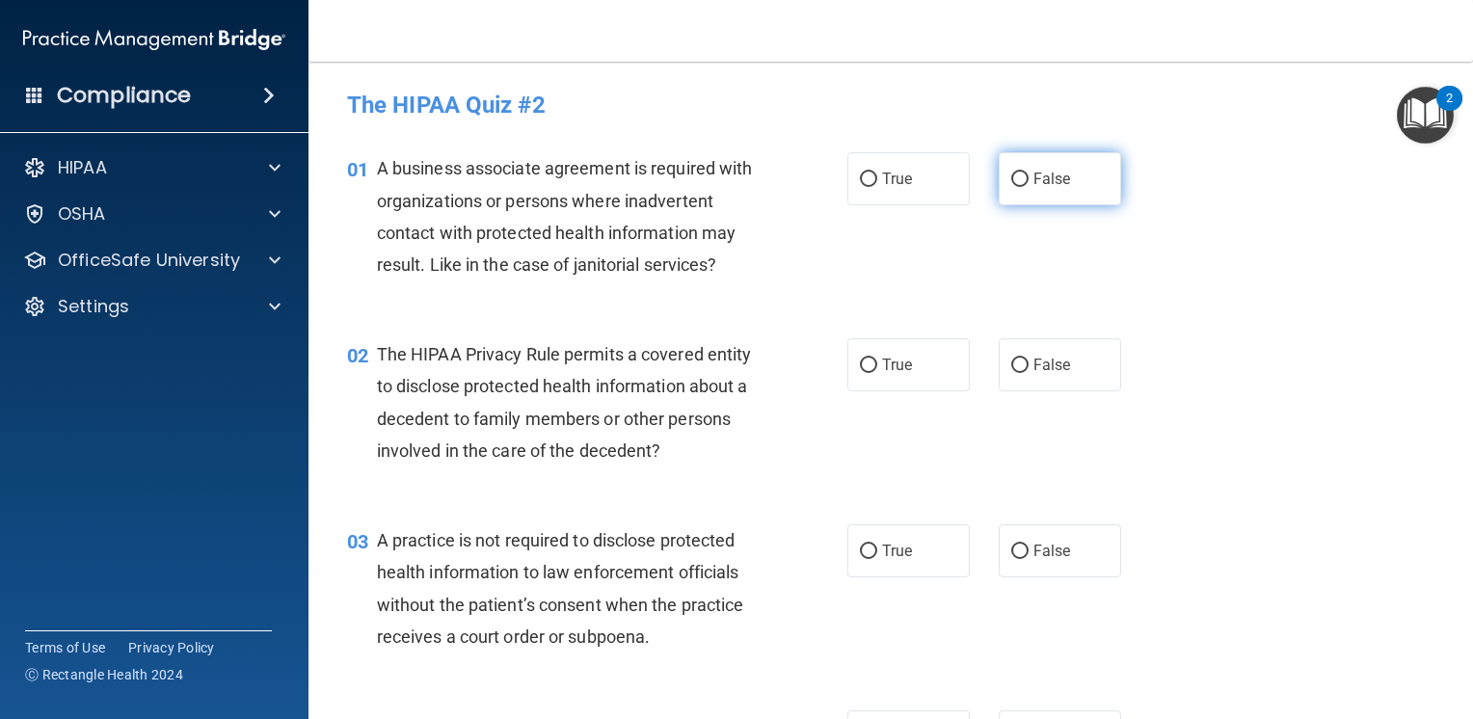
click at [1016, 197] on label "False" at bounding box center [1060, 178] width 122 height 53
click at [1016, 187] on input "False" at bounding box center [1019, 180] width 17 height 14
radio input "true"
click at [1048, 548] on span "False" at bounding box center [1053, 551] width 38 height 18
click at [1029, 548] on input "False" at bounding box center [1019, 552] width 17 height 14
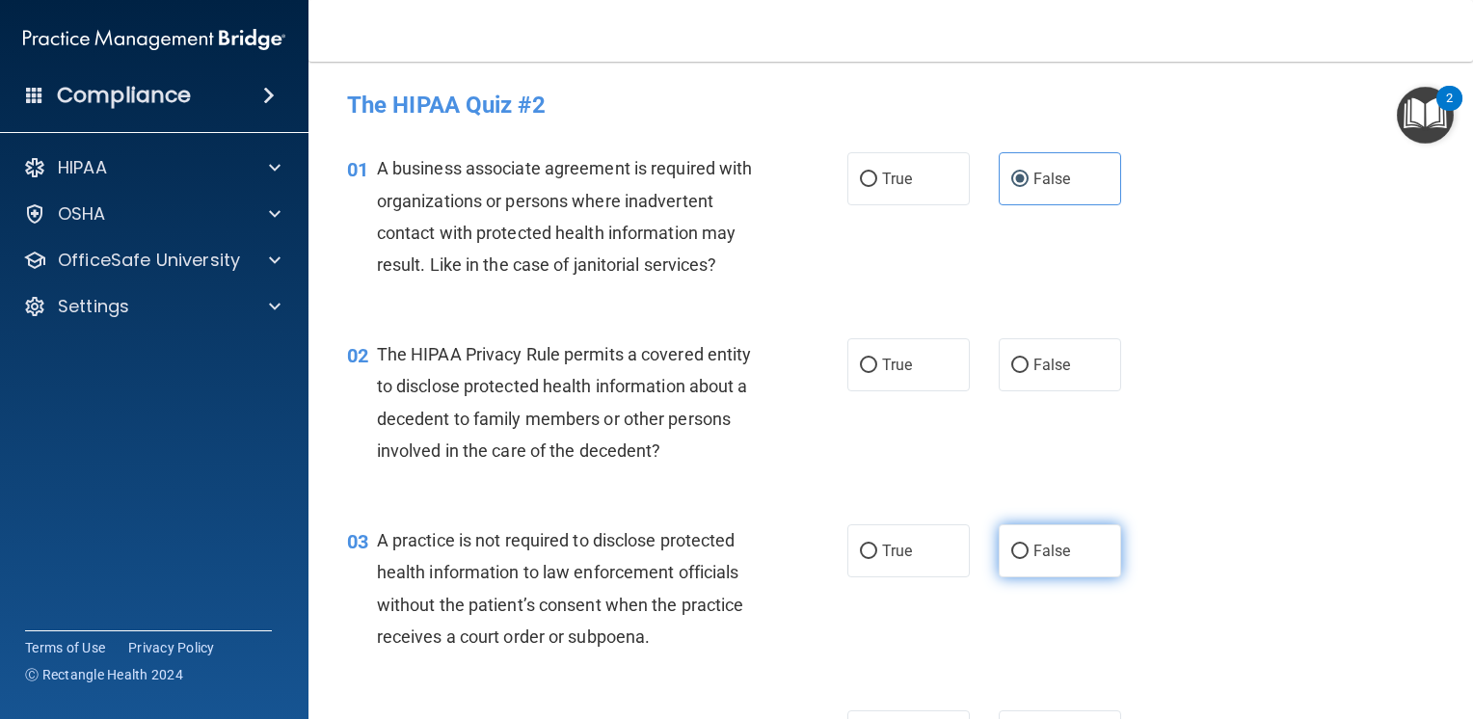
radio input "true"
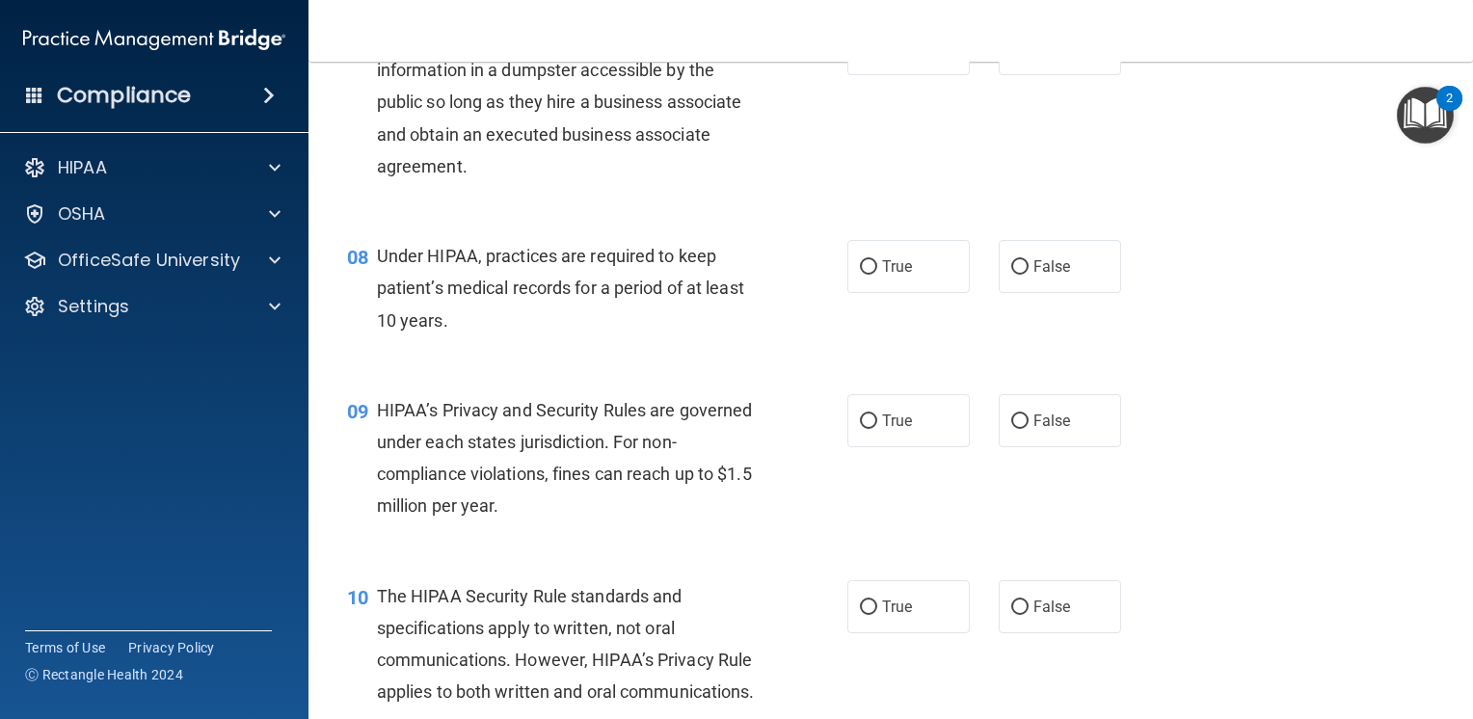
scroll to position [1157, 0]
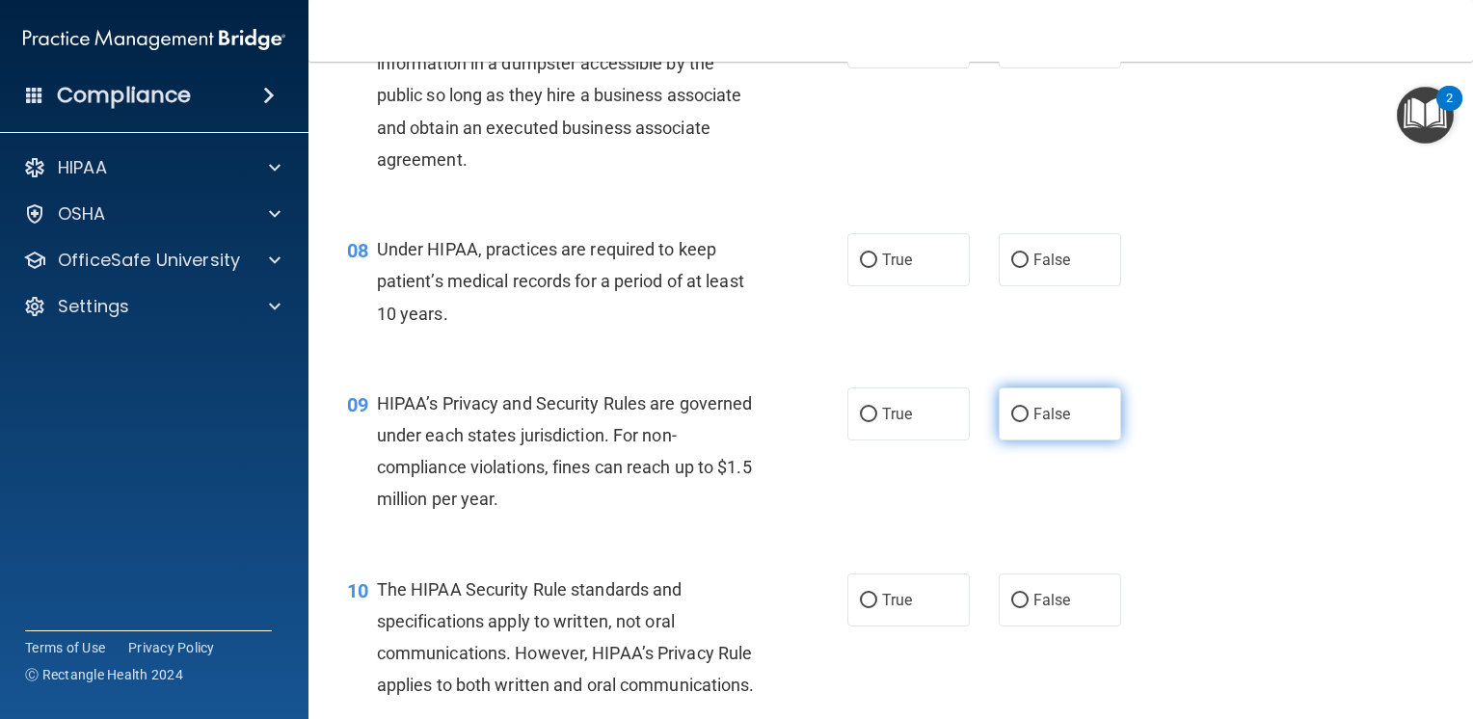
click at [1057, 423] on span "False" at bounding box center [1053, 414] width 38 height 18
click at [1029, 422] on input "False" at bounding box center [1019, 415] width 17 height 14
radio input "true"
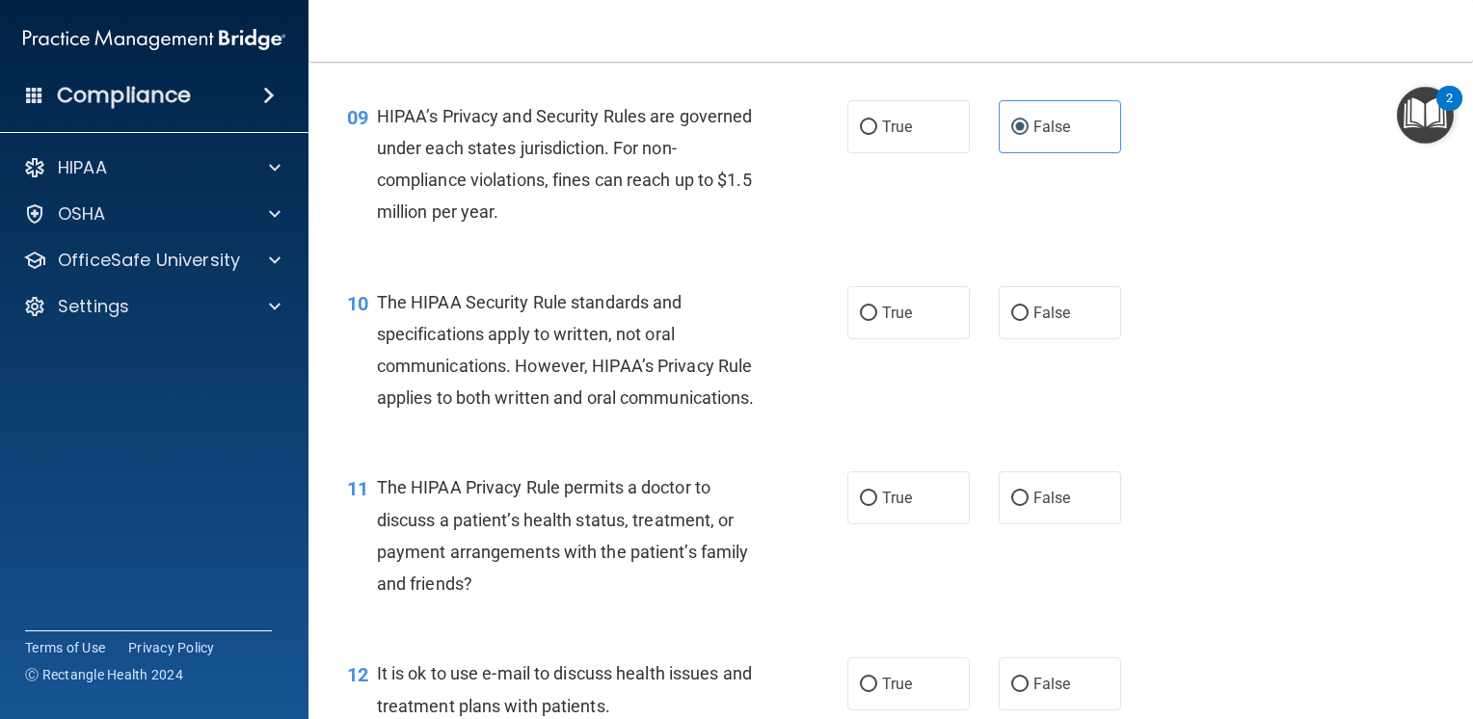
scroll to position [1446, 0]
click at [918, 523] on label "True" at bounding box center [908, 496] width 122 height 53
click at [877, 504] on input "True" at bounding box center [868, 497] width 17 height 14
radio input "true"
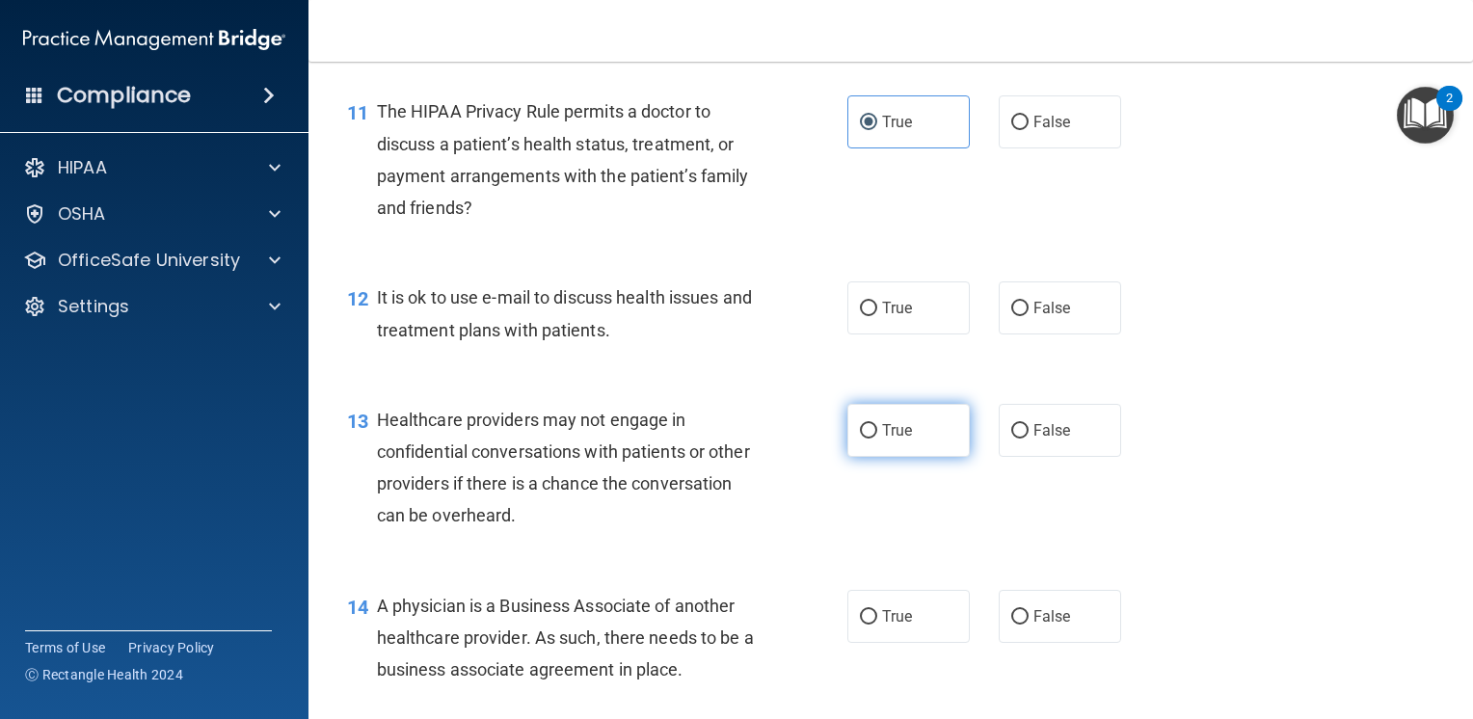
scroll to position [1832, 0]
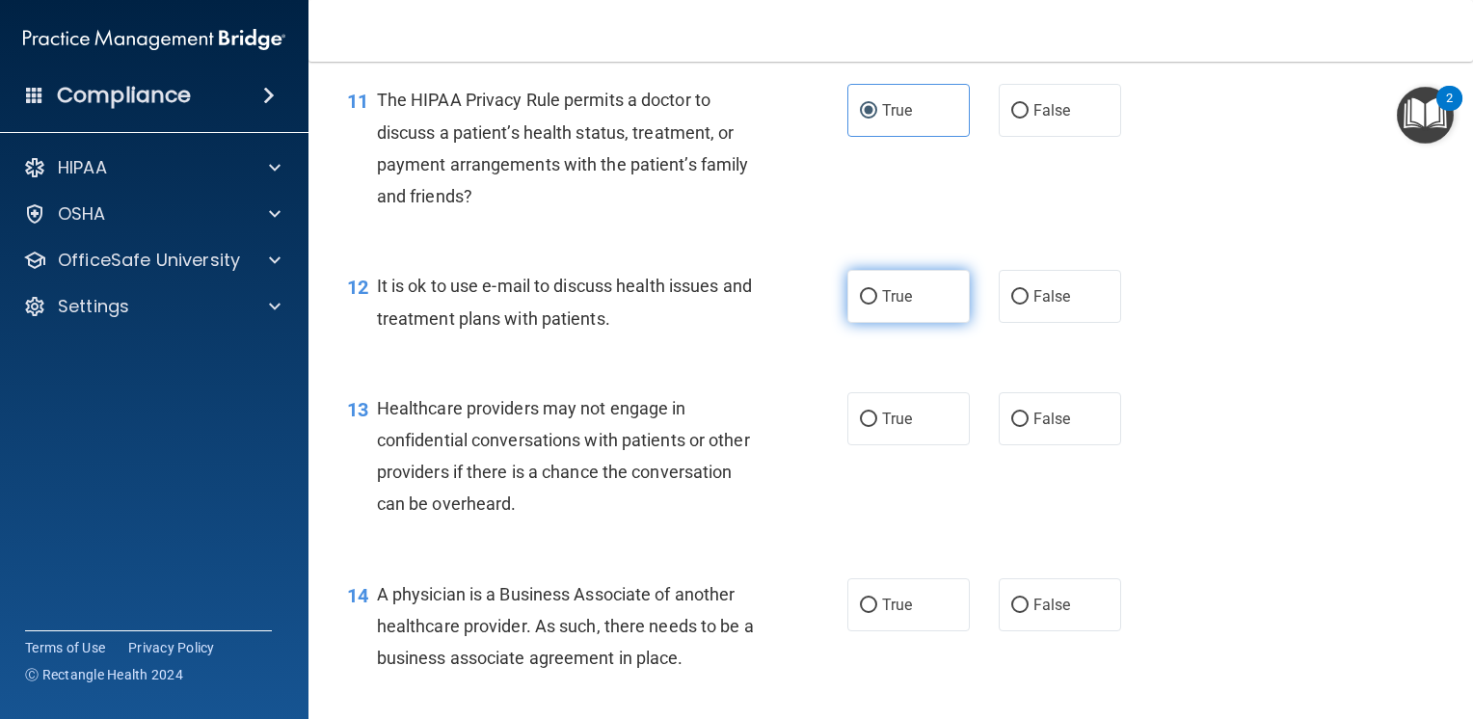
click at [895, 306] on span "True" at bounding box center [897, 296] width 30 height 18
click at [877, 305] on input "True" at bounding box center [868, 297] width 17 height 14
radio input "true"
click at [1060, 428] on span "False" at bounding box center [1053, 419] width 38 height 18
click at [1029, 427] on input "False" at bounding box center [1019, 420] width 17 height 14
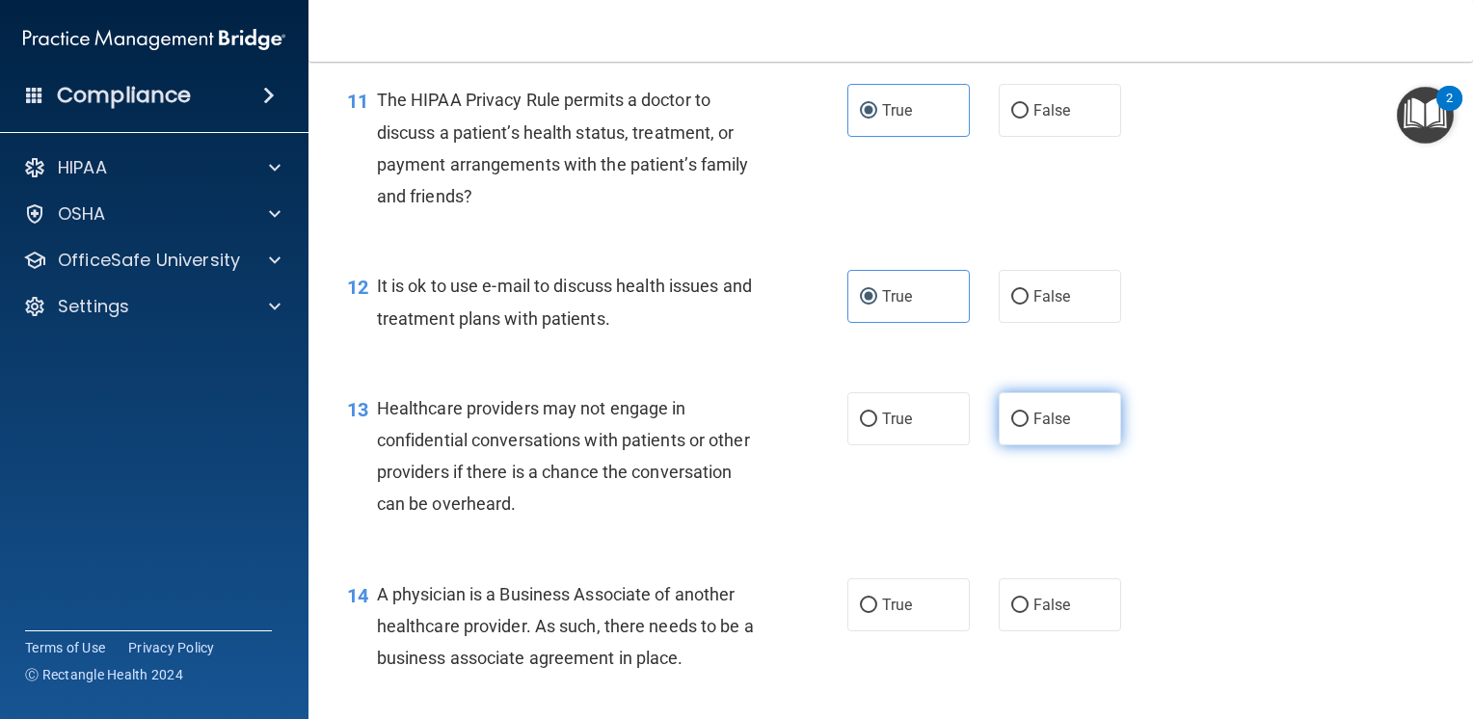
radio input "true"
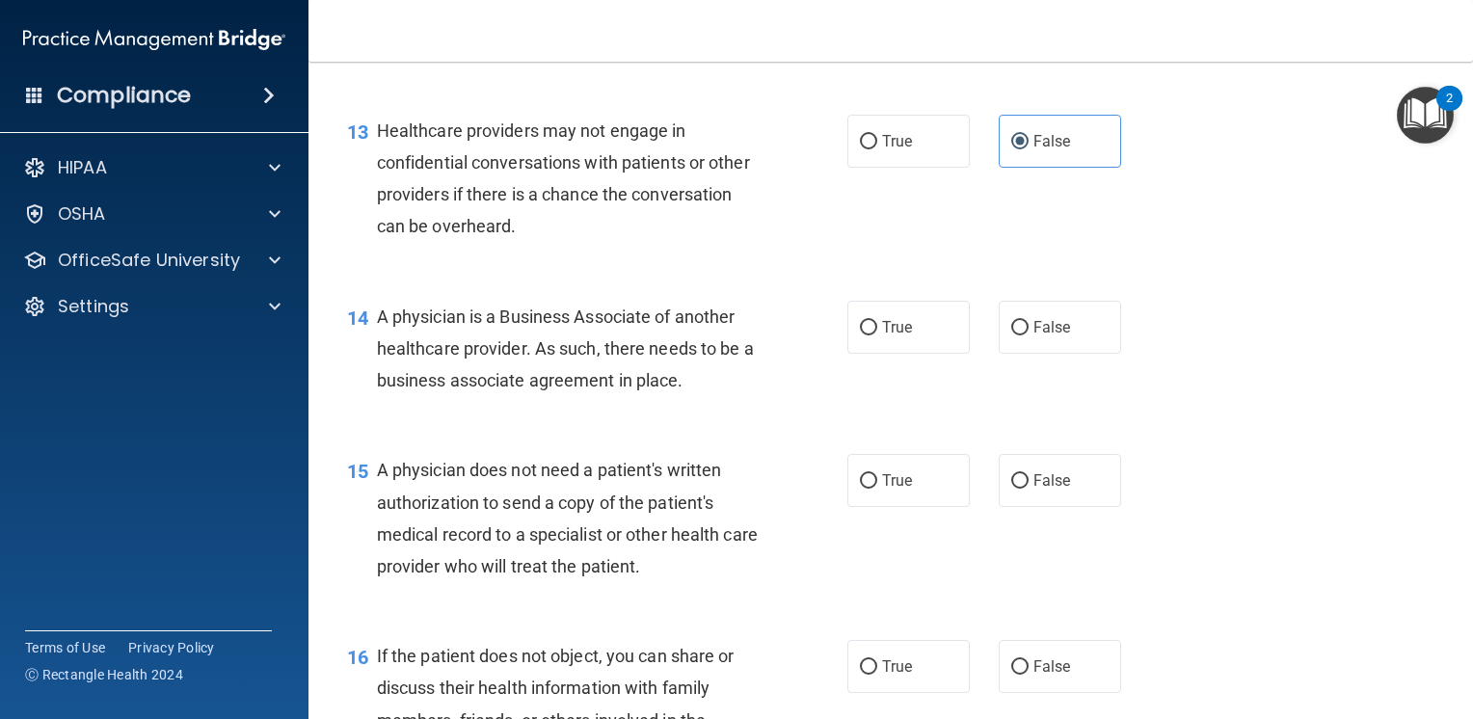
scroll to position [2121, 0]
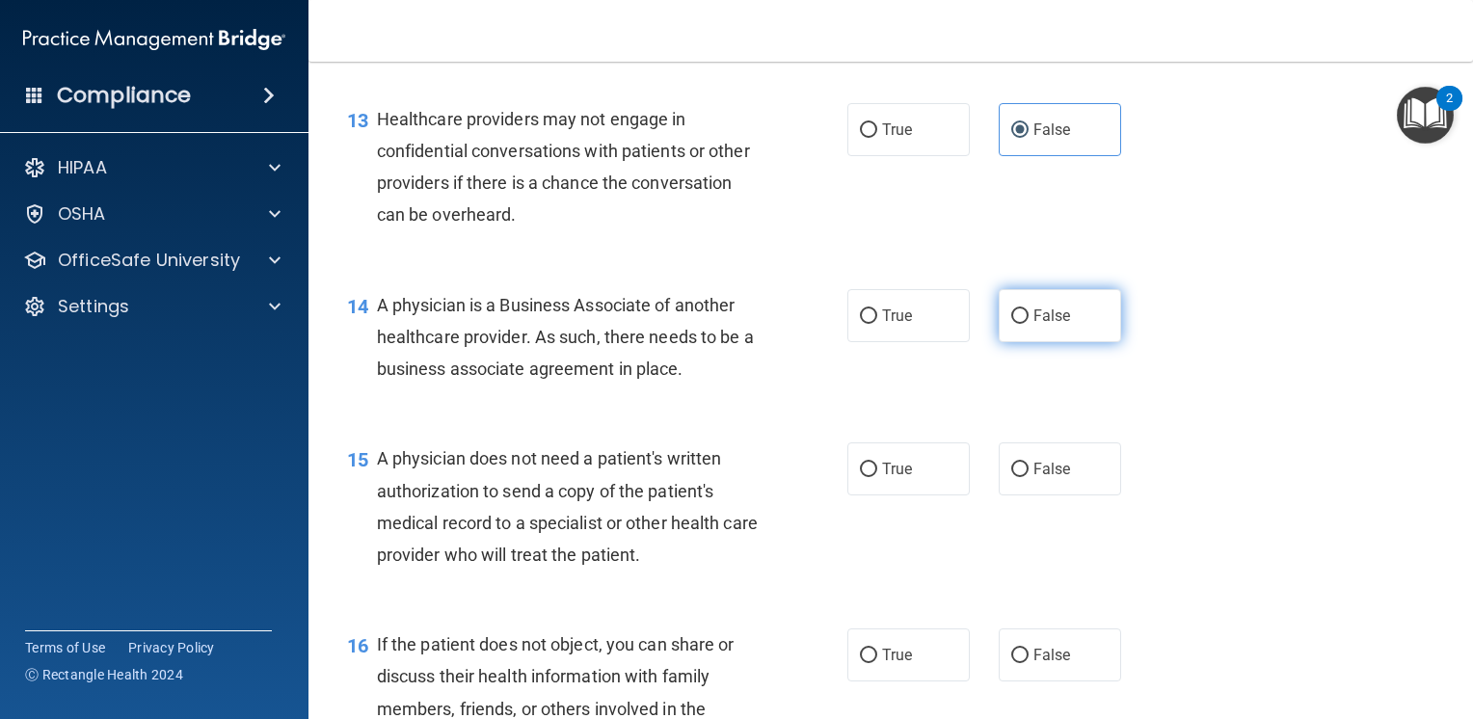
click at [1058, 325] on span "False" at bounding box center [1053, 316] width 38 height 18
click at [1029, 324] on input "False" at bounding box center [1019, 316] width 17 height 14
radio input "true"
click at [925, 496] on label "True" at bounding box center [908, 469] width 122 height 53
click at [877, 477] on input "True" at bounding box center [868, 470] width 17 height 14
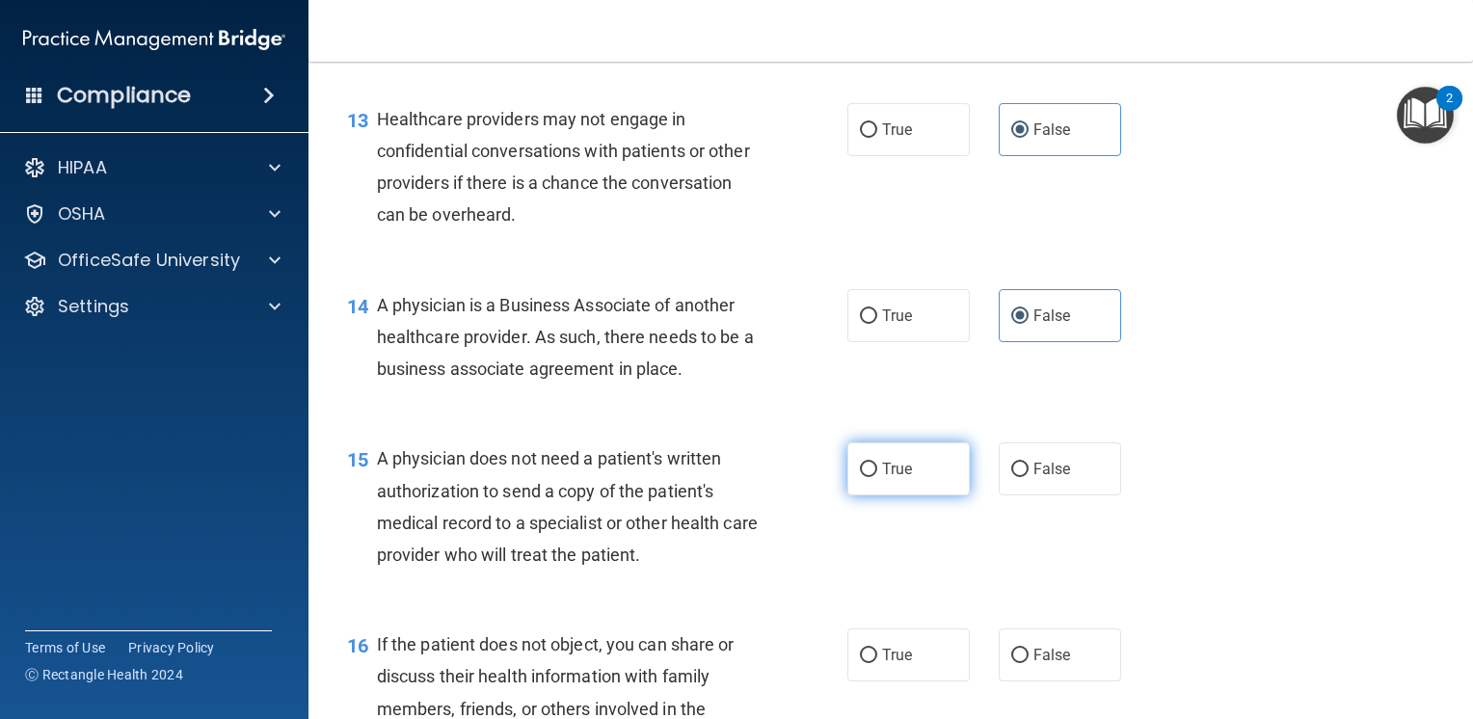
radio input "true"
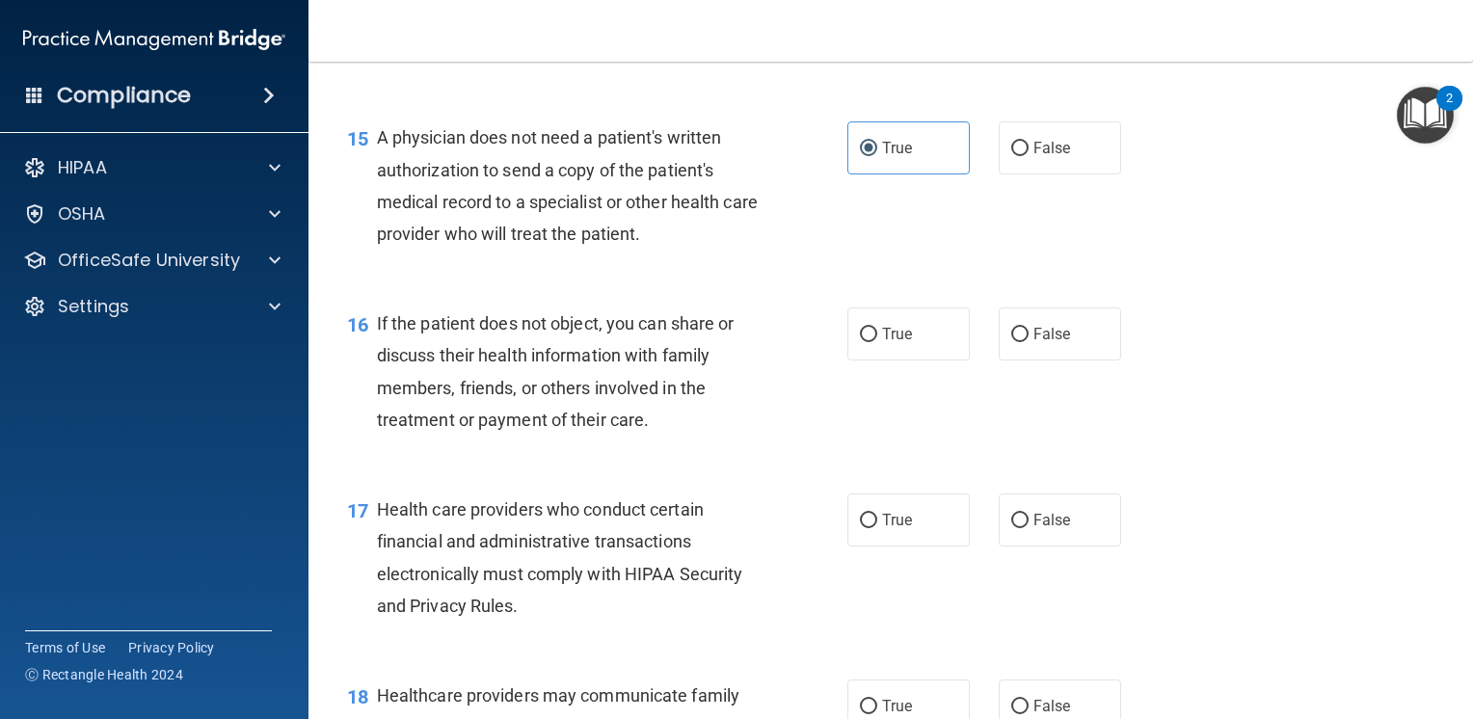
scroll to position [2507, 0]
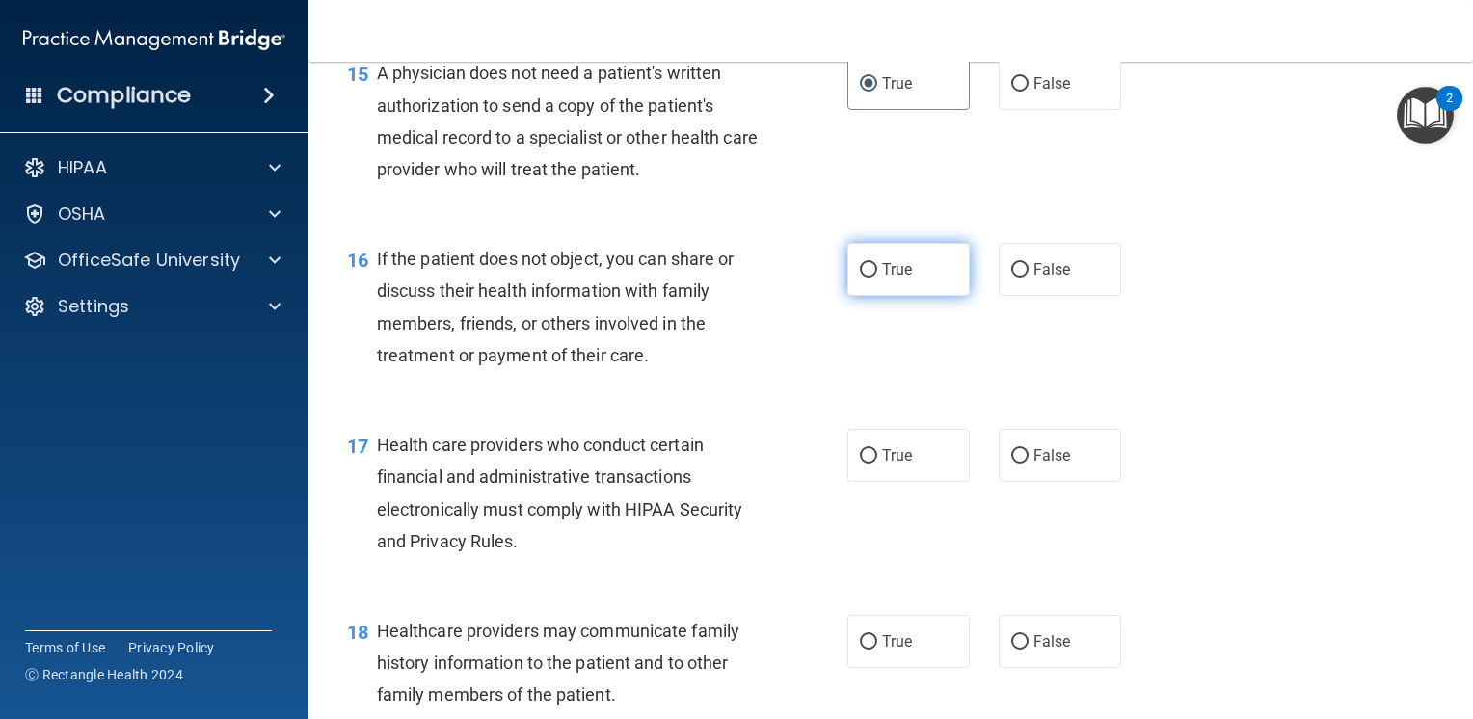
click at [886, 296] on label "True" at bounding box center [908, 269] width 122 height 53
click at [877, 278] on input "True" at bounding box center [868, 270] width 17 height 14
radio input "true"
click at [939, 482] on label "True" at bounding box center [908, 455] width 122 height 53
click at [877, 464] on input "True" at bounding box center [868, 456] width 17 height 14
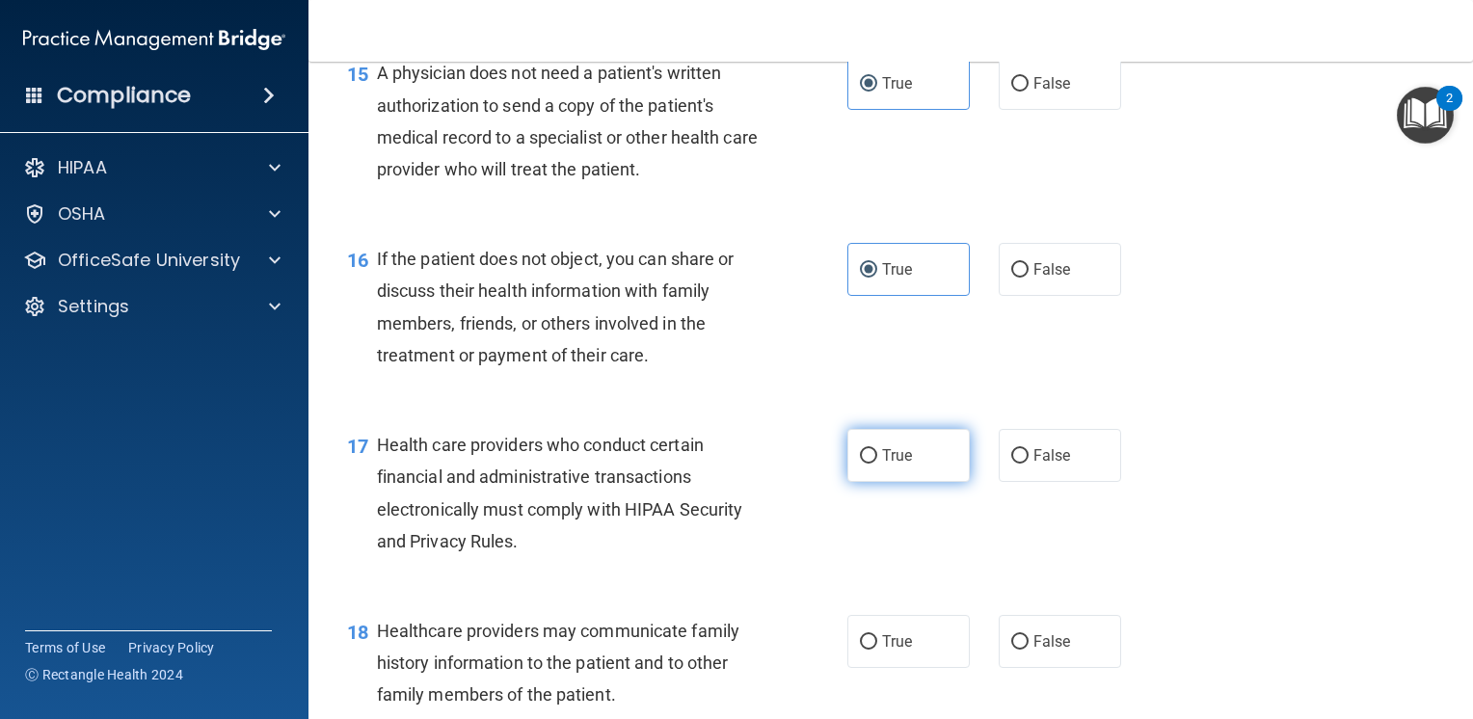
radio input "true"
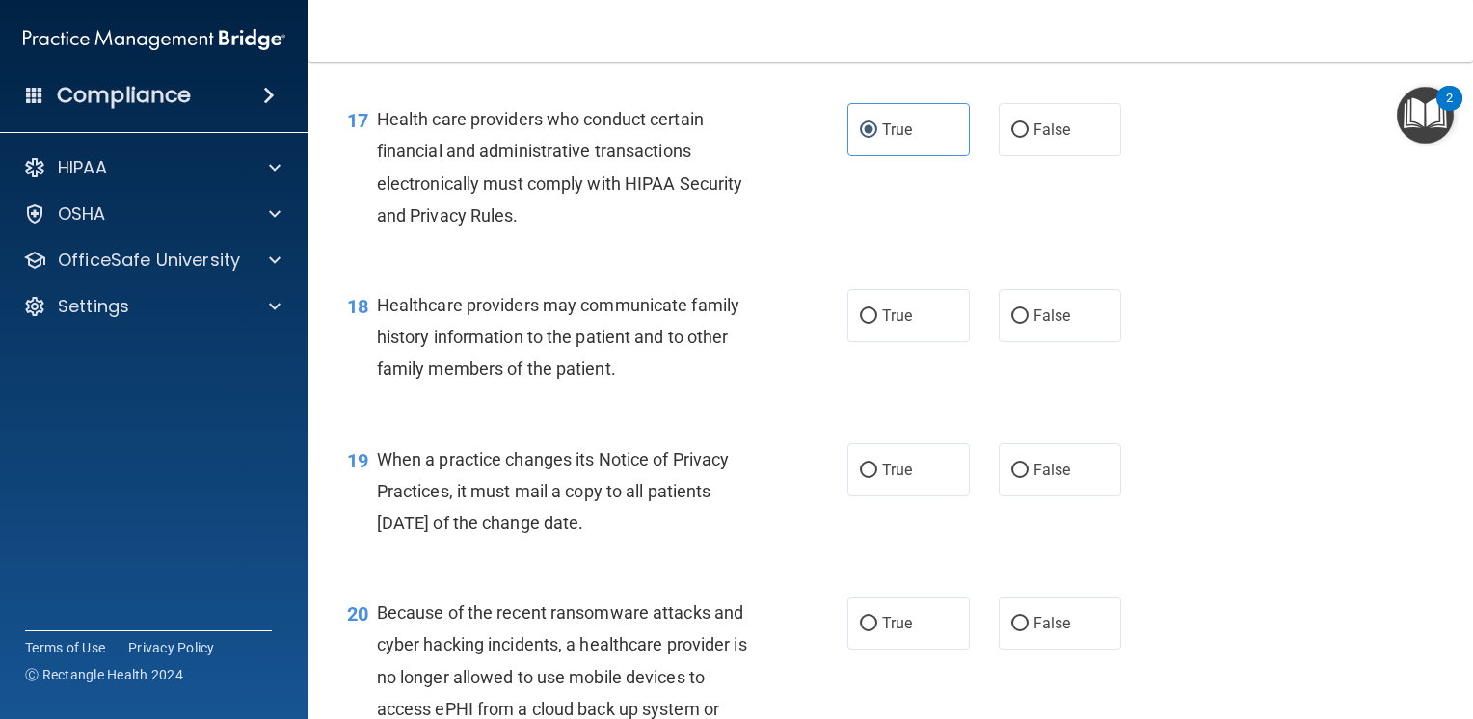
scroll to position [2892, 0]
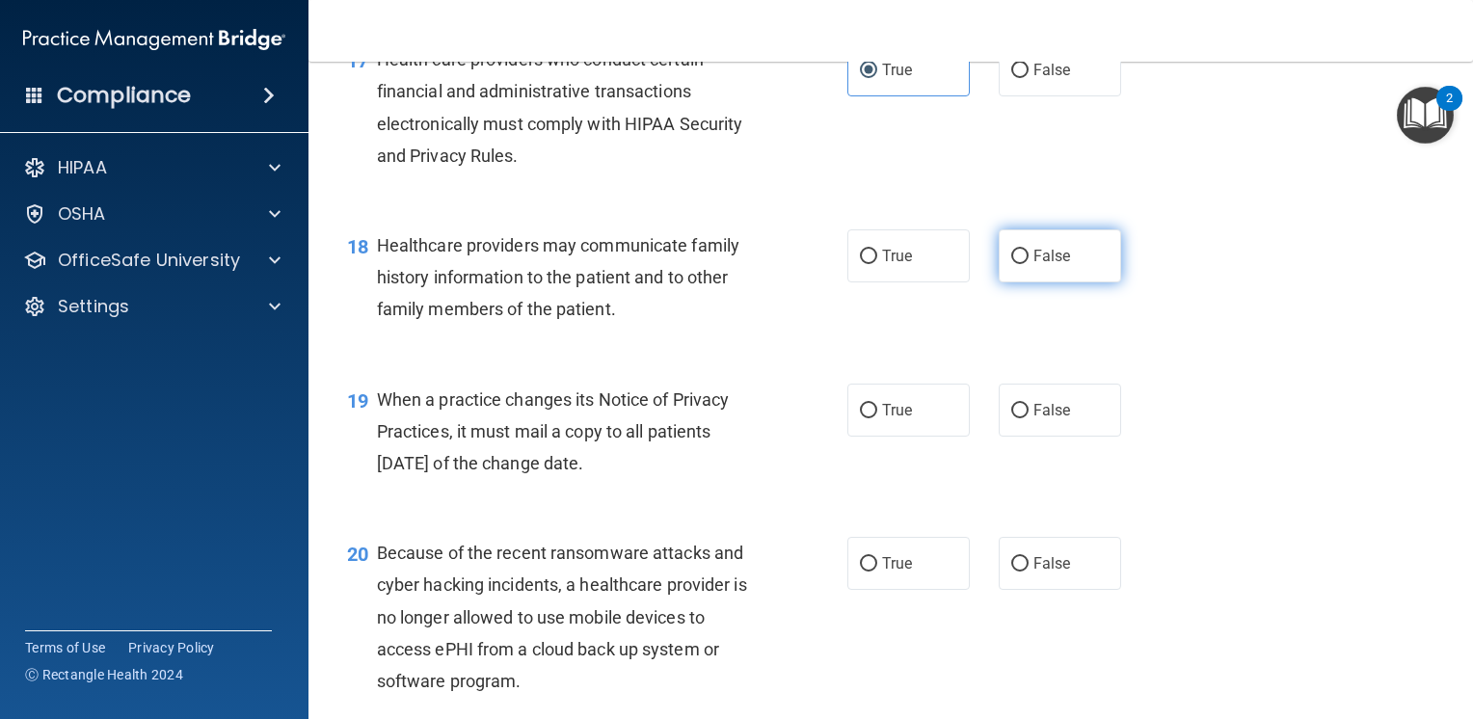
click at [1068, 282] on label "False" at bounding box center [1060, 255] width 122 height 53
click at [1029, 264] on input "False" at bounding box center [1019, 257] width 17 height 14
radio input "true"
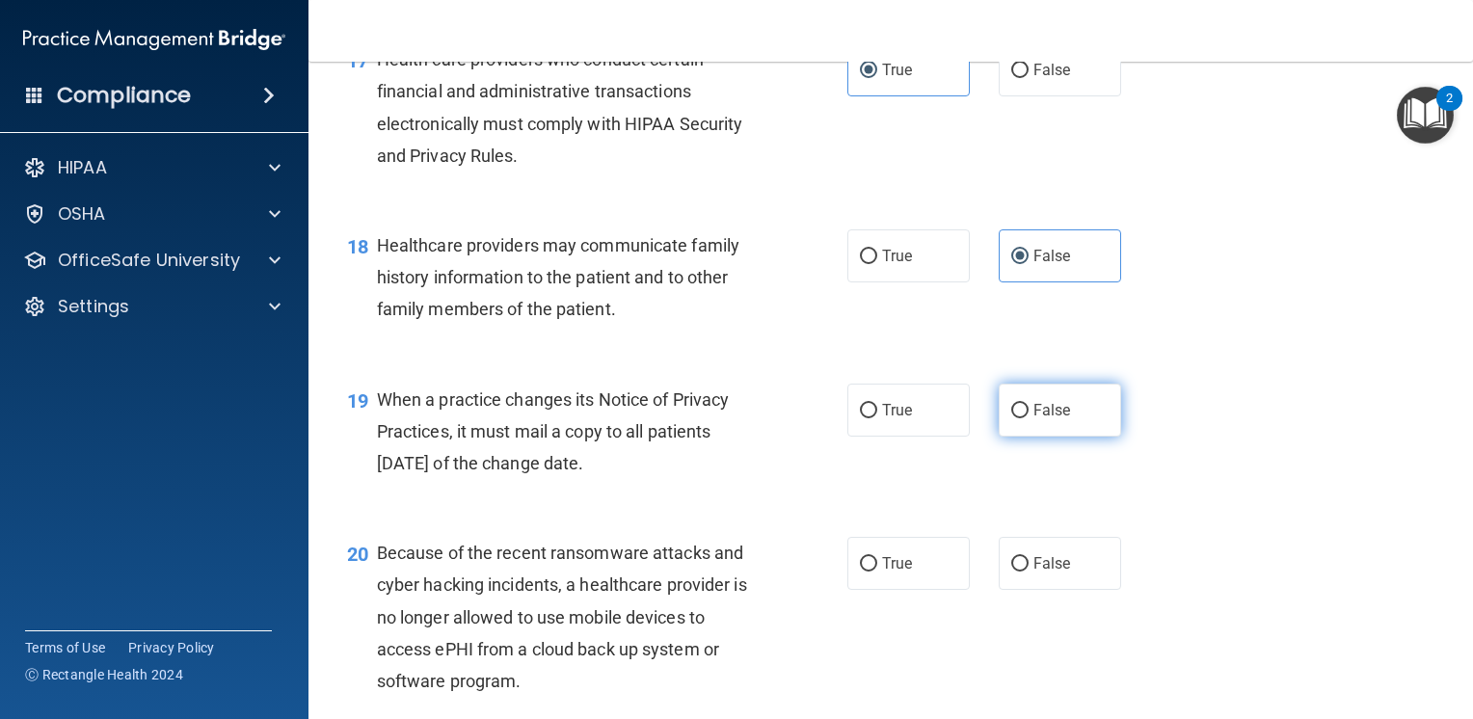
click at [1045, 437] on label "False" at bounding box center [1060, 410] width 122 height 53
click at [1029, 418] on input "False" at bounding box center [1019, 411] width 17 height 14
radio input "true"
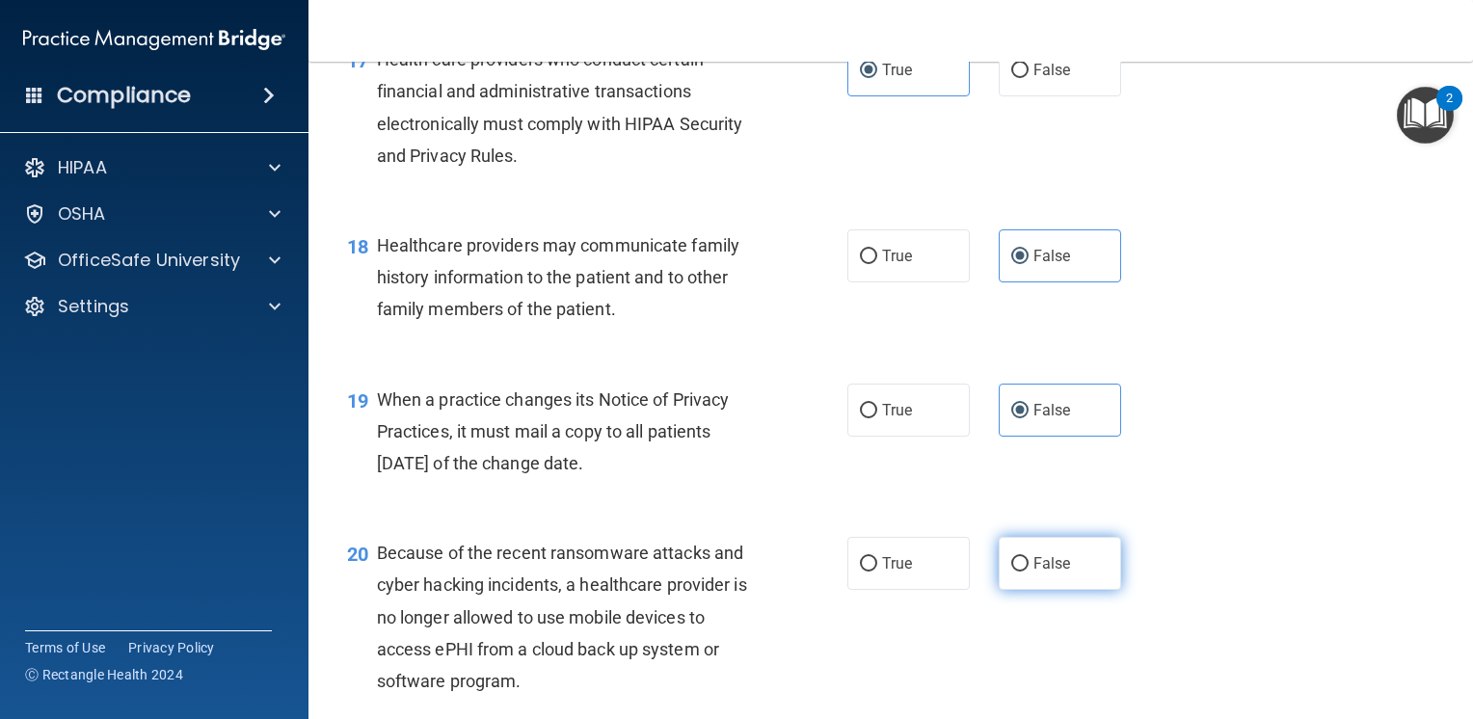
click at [1065, 590] on label "False" at bounding box center [1060, 563] width 122 height 53
click at [1029, 572] on input "False" at bounding box center [1019, 564] width 17 height 14
radio input "true"
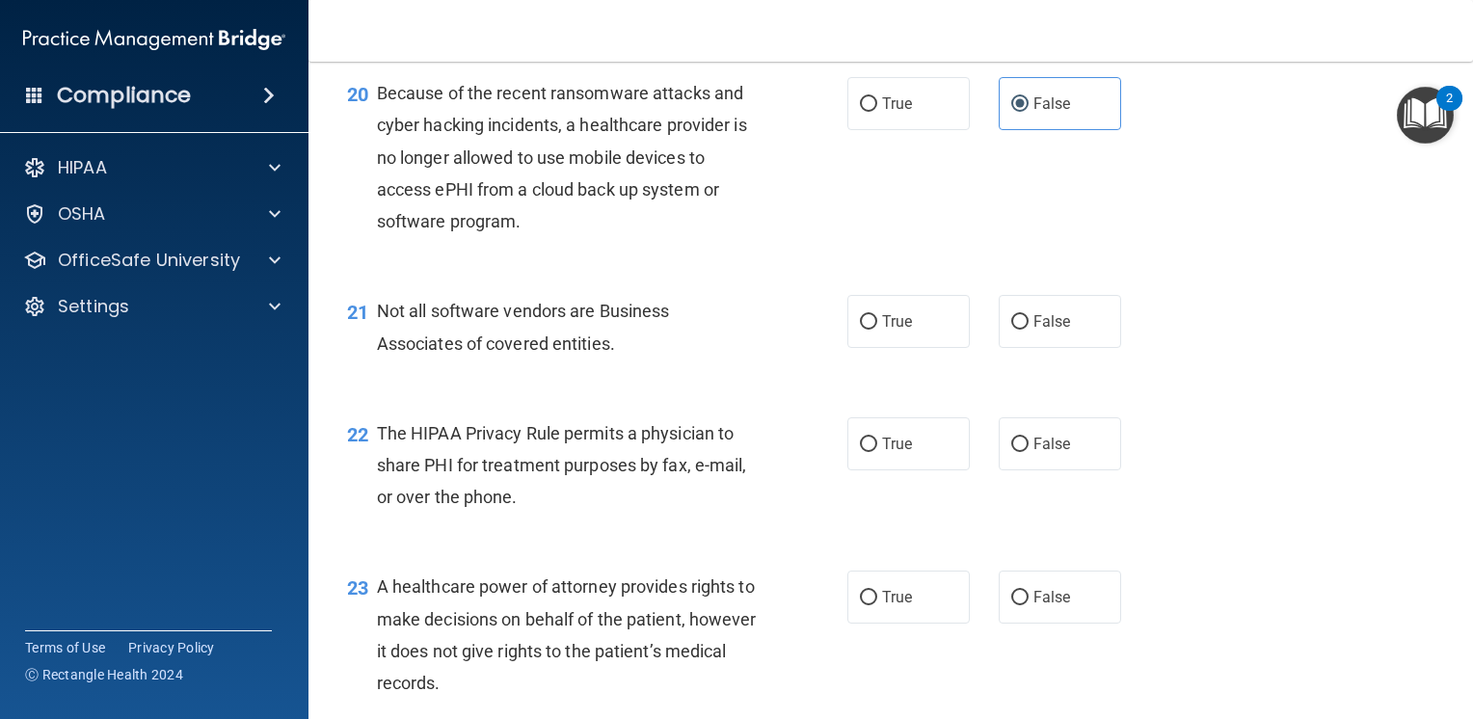
scroll to position [3374, 0]
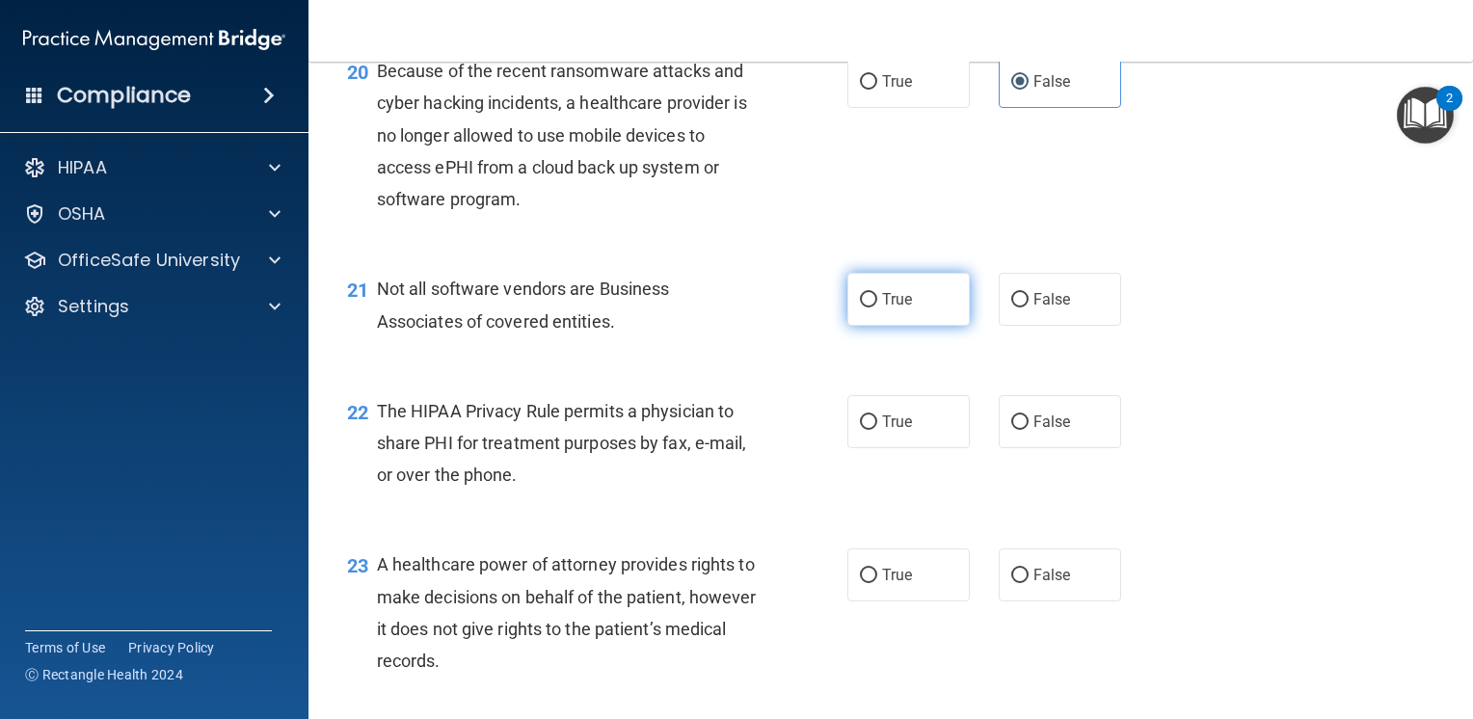
click at [882, 309] on span "True" at bounding box center [897, 299] width 30 height 18
click at [877, 308] on input "True" at bounding box center [868, 300] width 17 height 14
radio input "true"
click at [1034, 431] on span "False" at bounding box center [1053, 422] width 38 height 18
click at [1026, 430] on input "False" at bounding box center [1019, 423] width 17 height 14
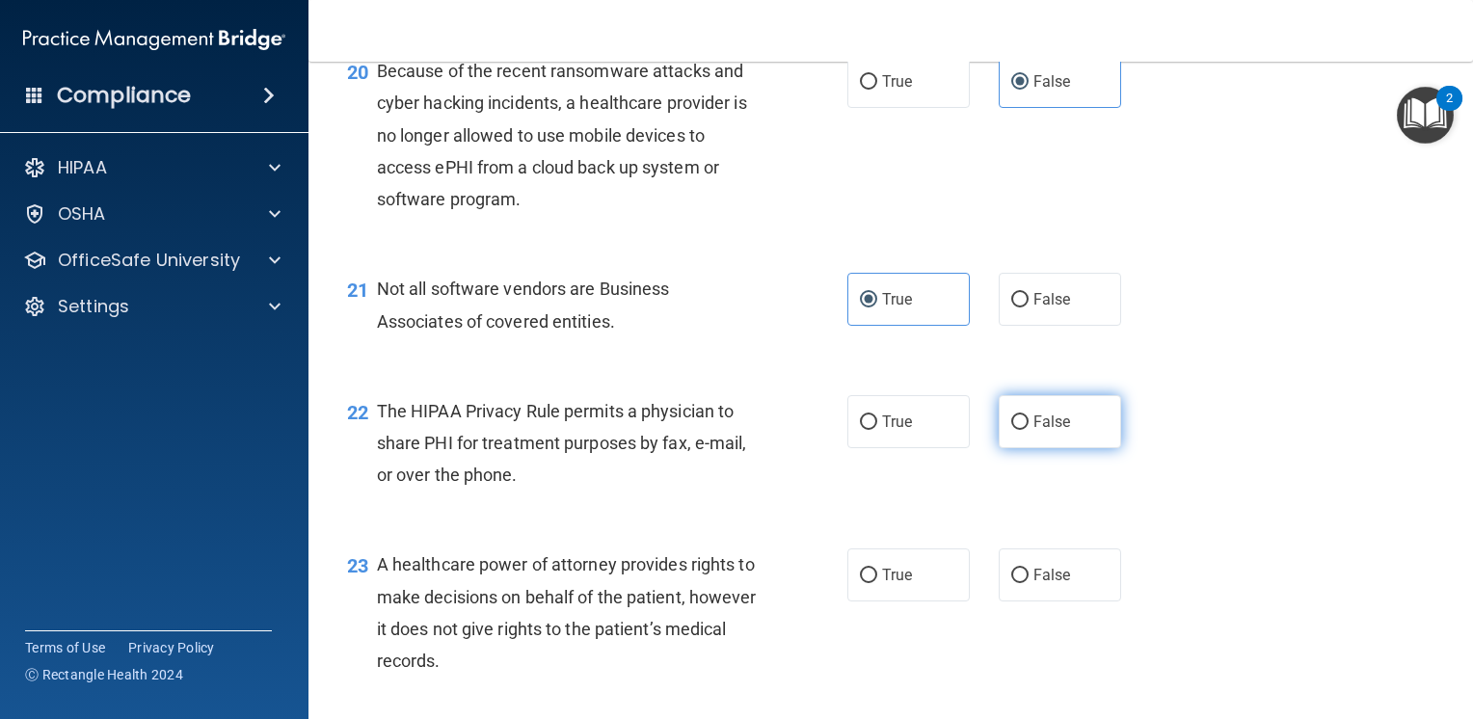
radio input "true"
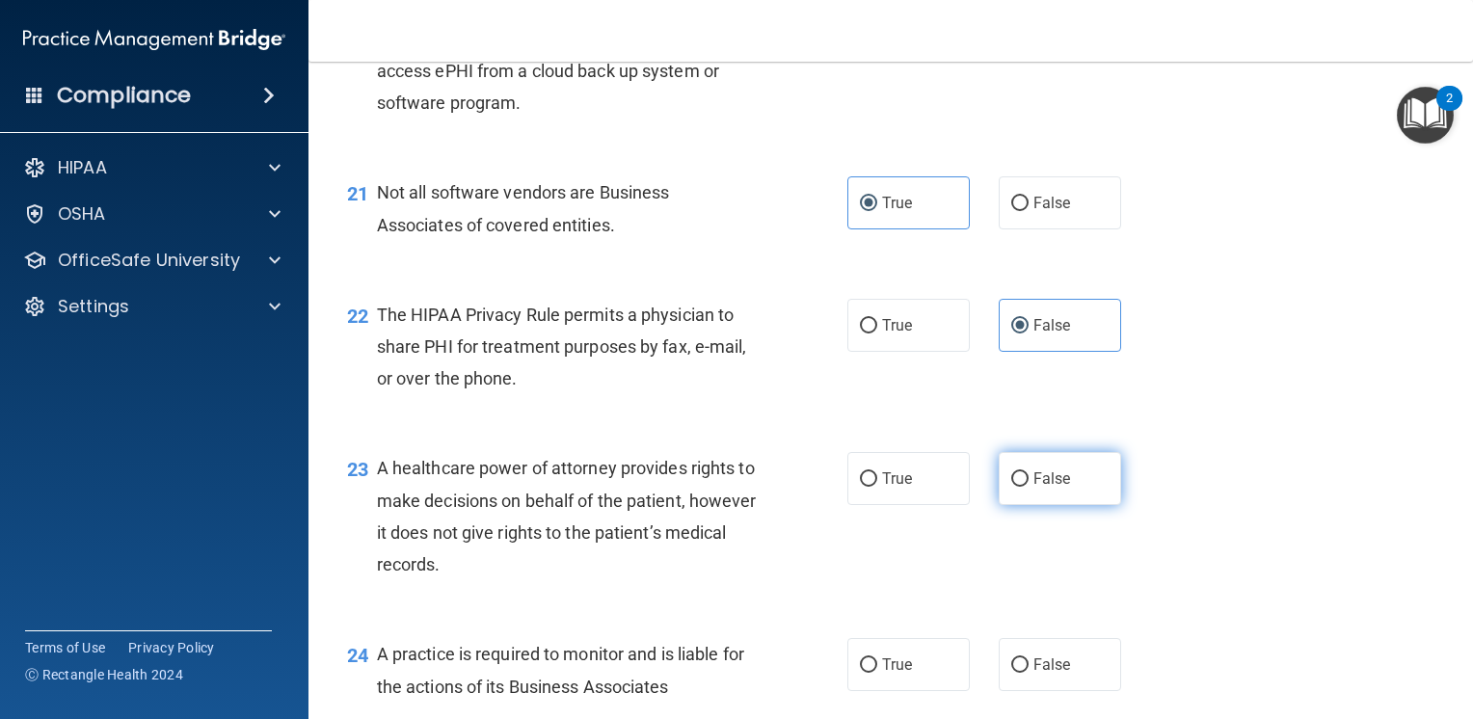
click at [1045, 505] on label "False" at bounding box center [1060, 478] width 122 height 53
click at [1029, 487] on input "False" at bounding box center [1019, 479] width 17 height 14
radio input "true"
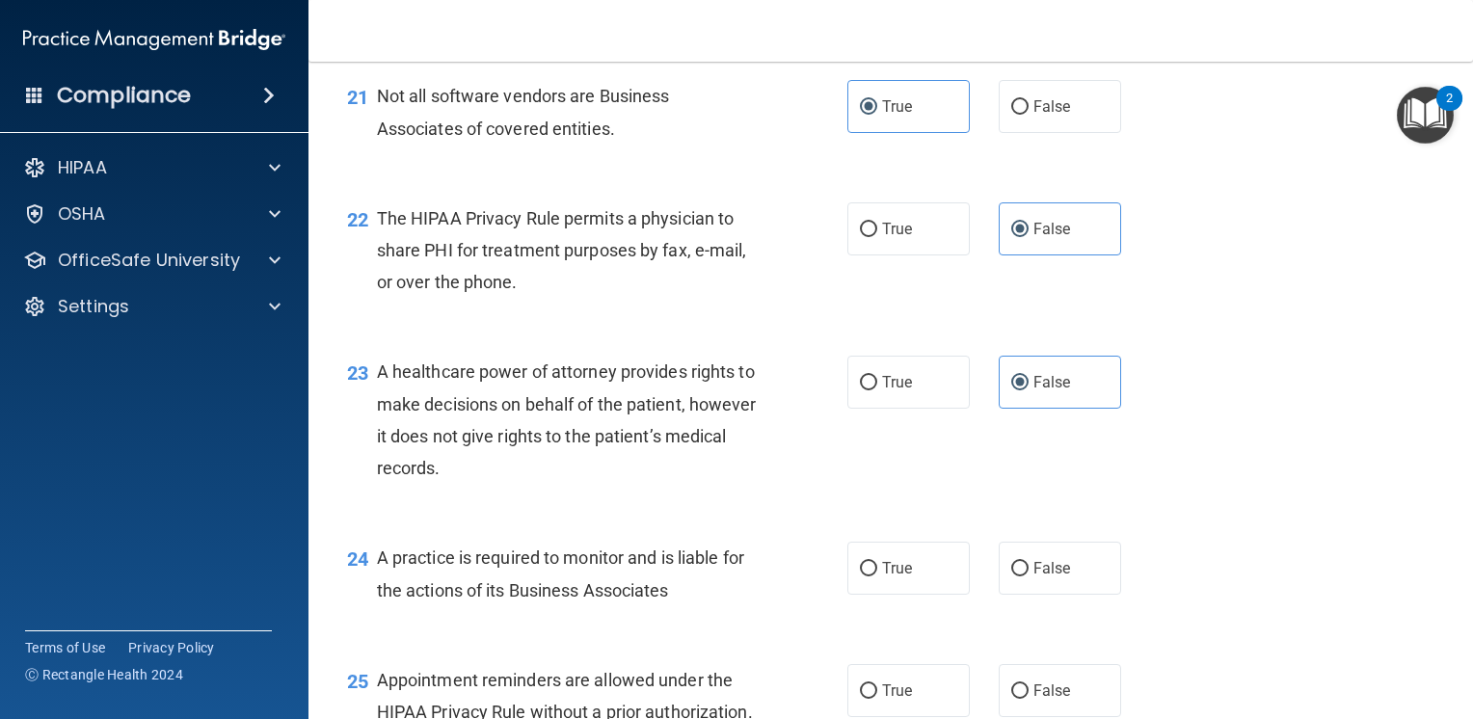
scroll to position [3664, 0]
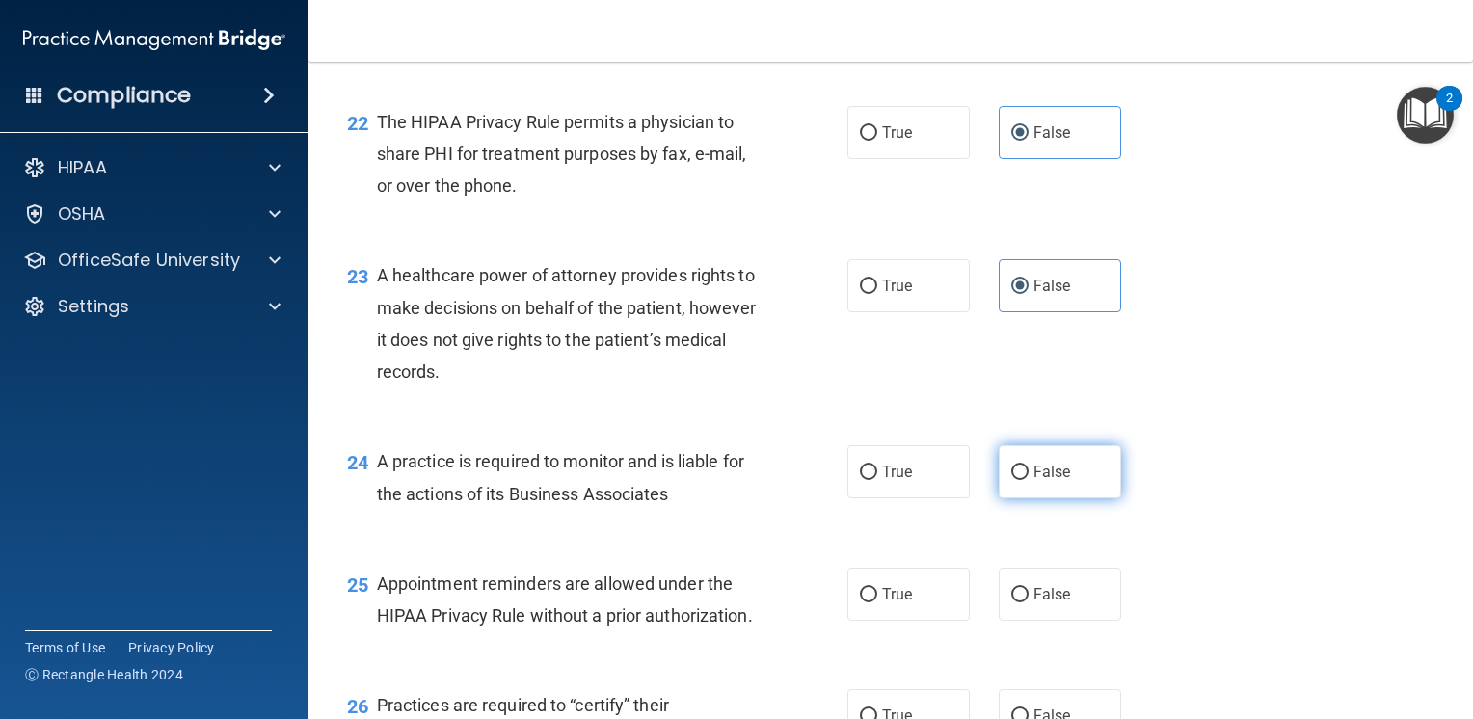
click at [1064, 498] on label "False" at bounding box center [1060, 471] width 122 height 53
click at [1029, 480] on input "False" at bounding box center [1019, 473] width 17 height 14
radio input "true"
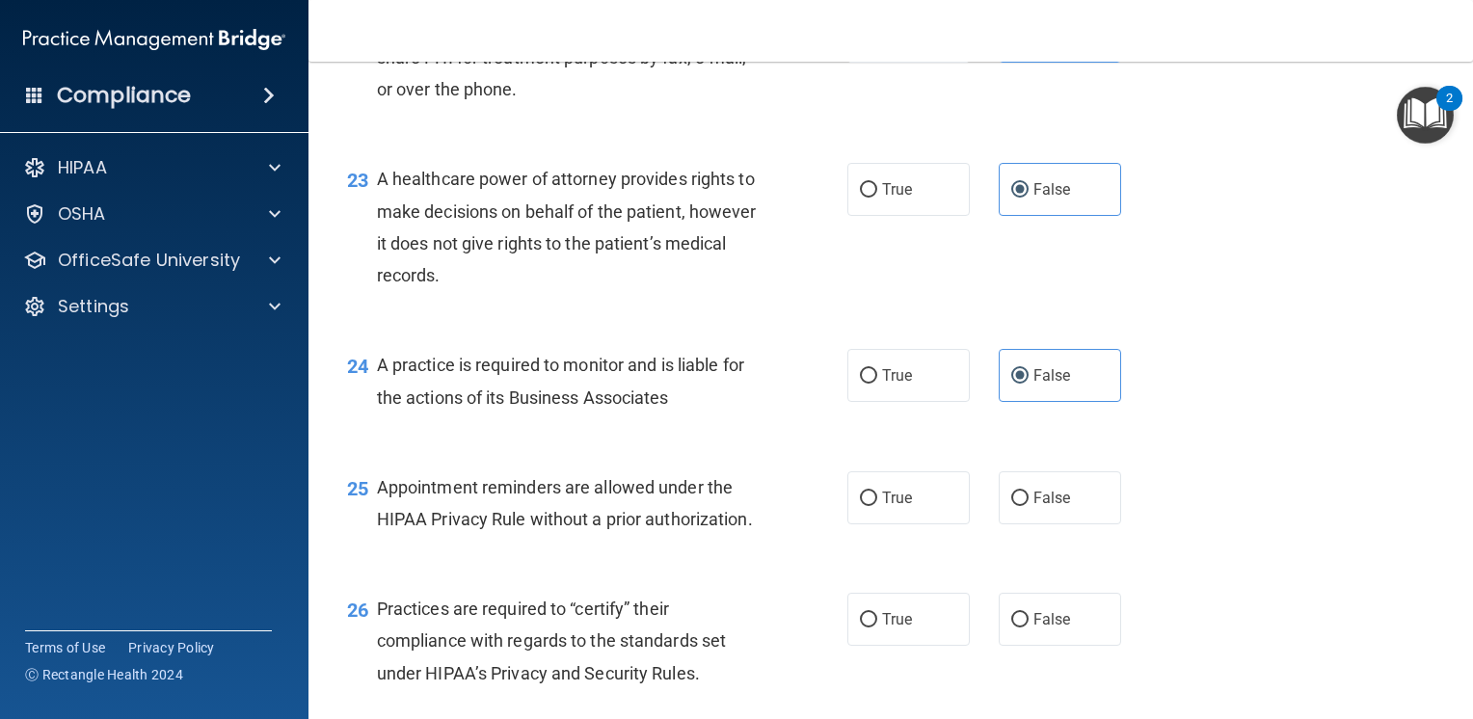
scroll to position [3857, 0]
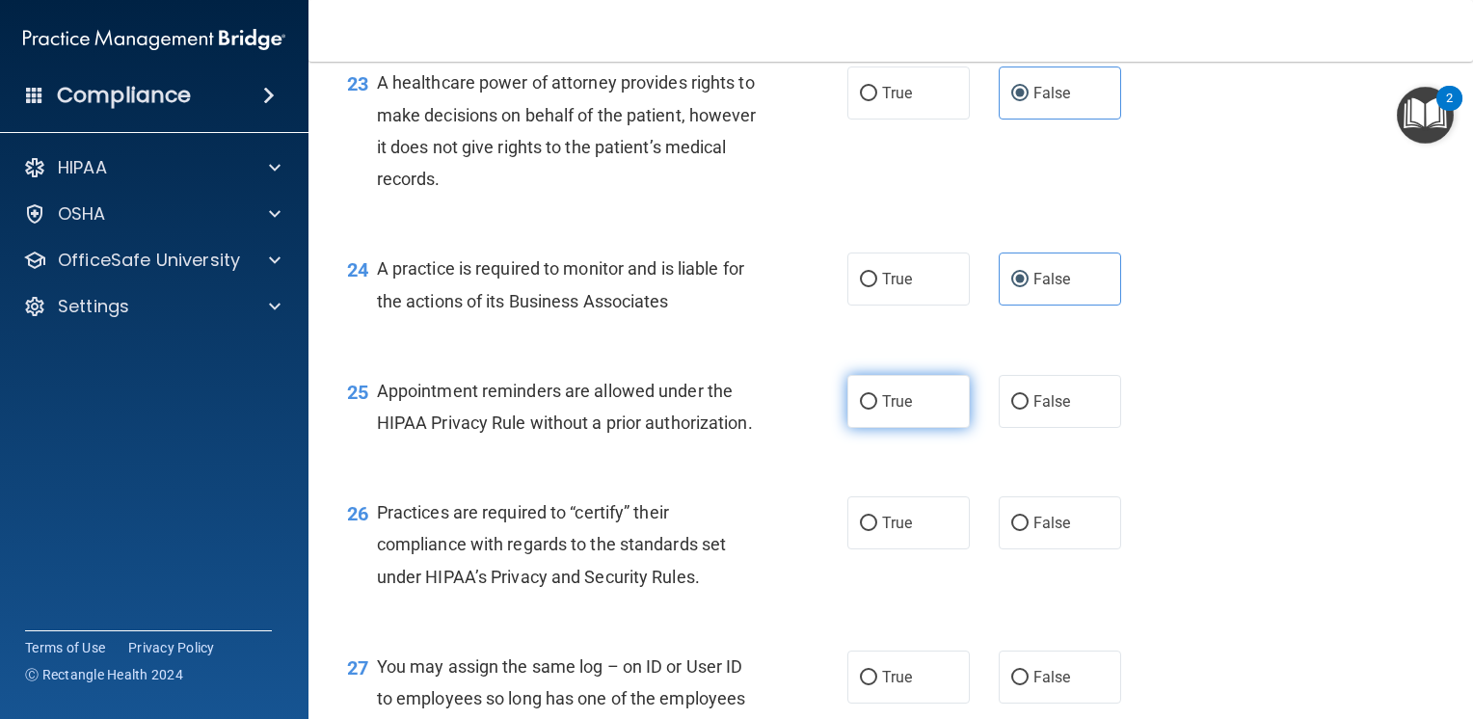
click at [895, 411] on span "True" at bounding box center [897, 401] width 30 height 18
click at [877, 410] on input "True" at bounding box center [868, 402] width 17 height 14
radio input "true"
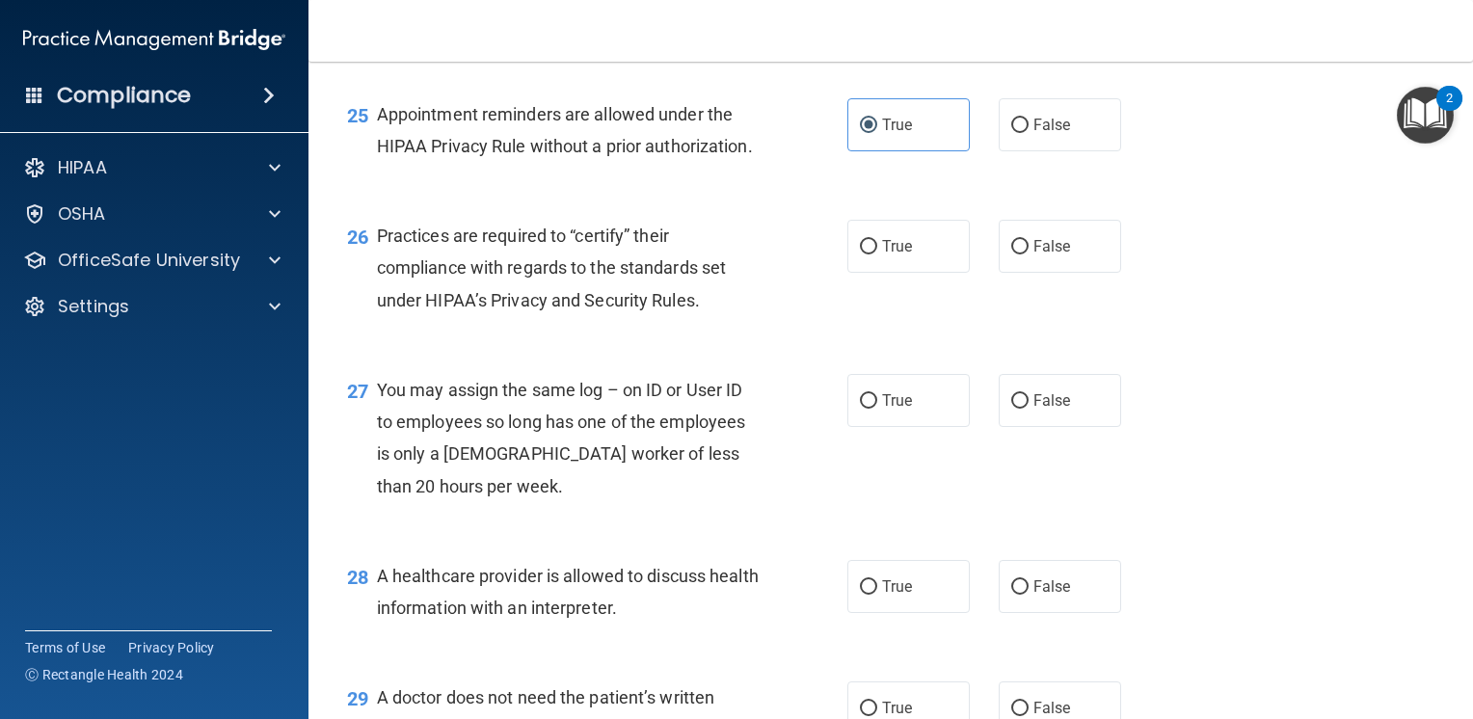
scroll to position [4146, 0]
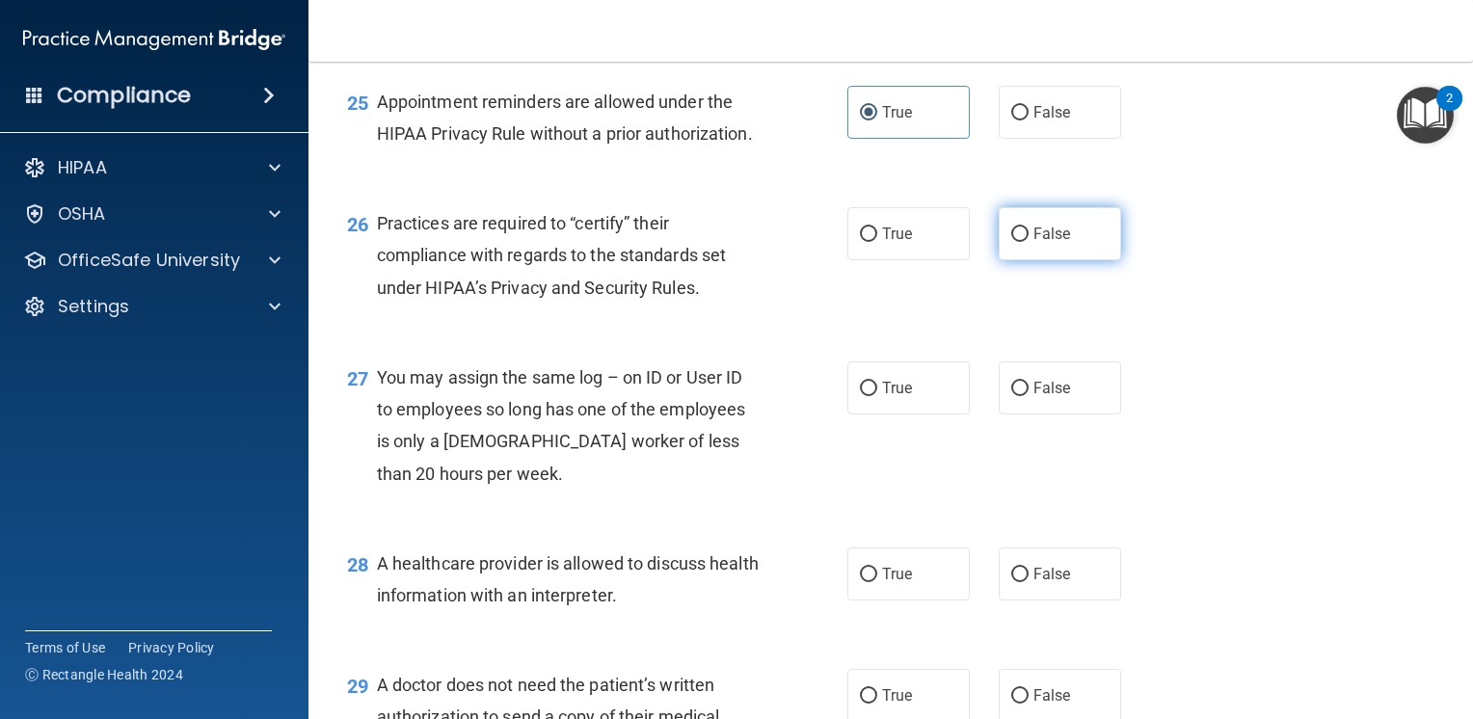
click at [1047, 243] on span "False" at bounding box center [1053, 234] width 38 height 18
click at [1029, 242] on input "False" at bounding box center [1019, 235] width 17 height 14
radio input "true"
click at [1040, 397] on span "False" at bounding box center [1053, 388] width 38 height 18
click at [1029, 396] on input "False" at bounding box center [1019, 389] width 17 height 14
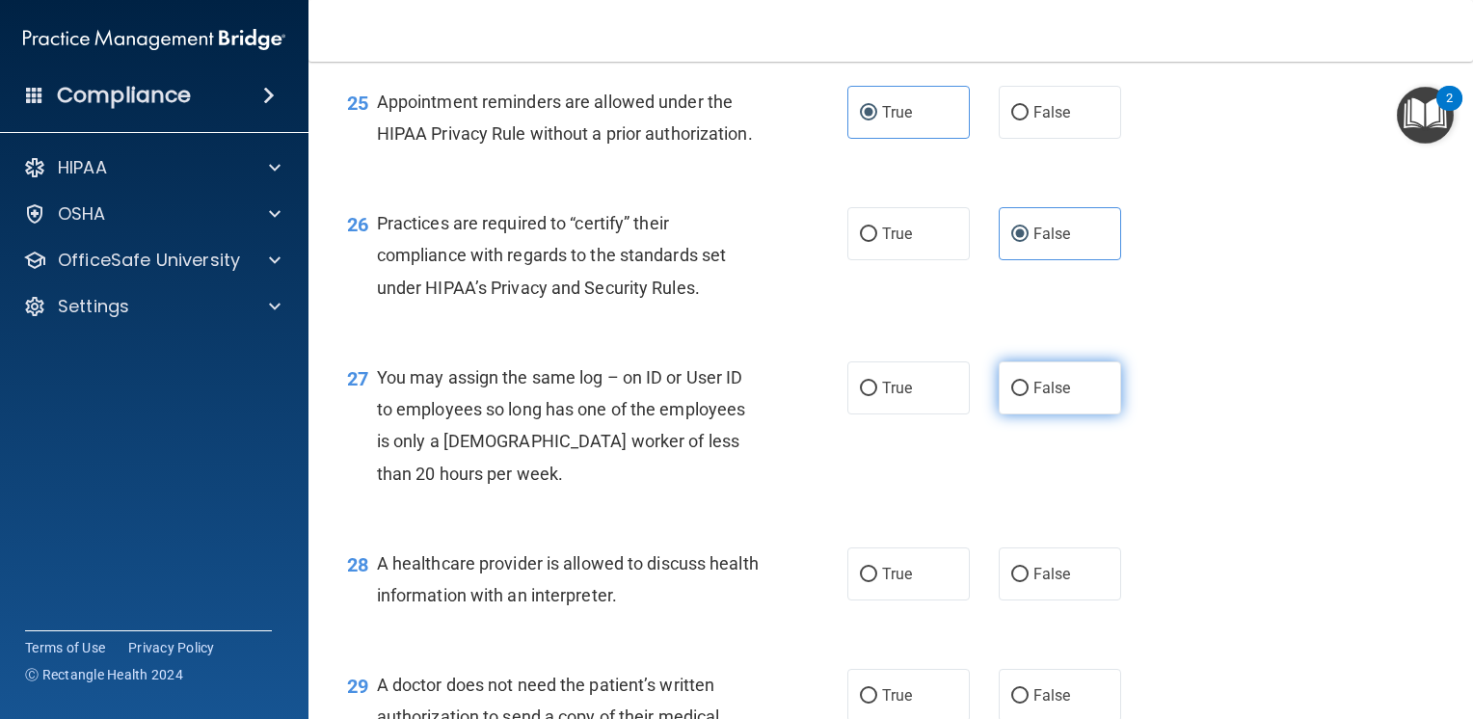
radio input "true"
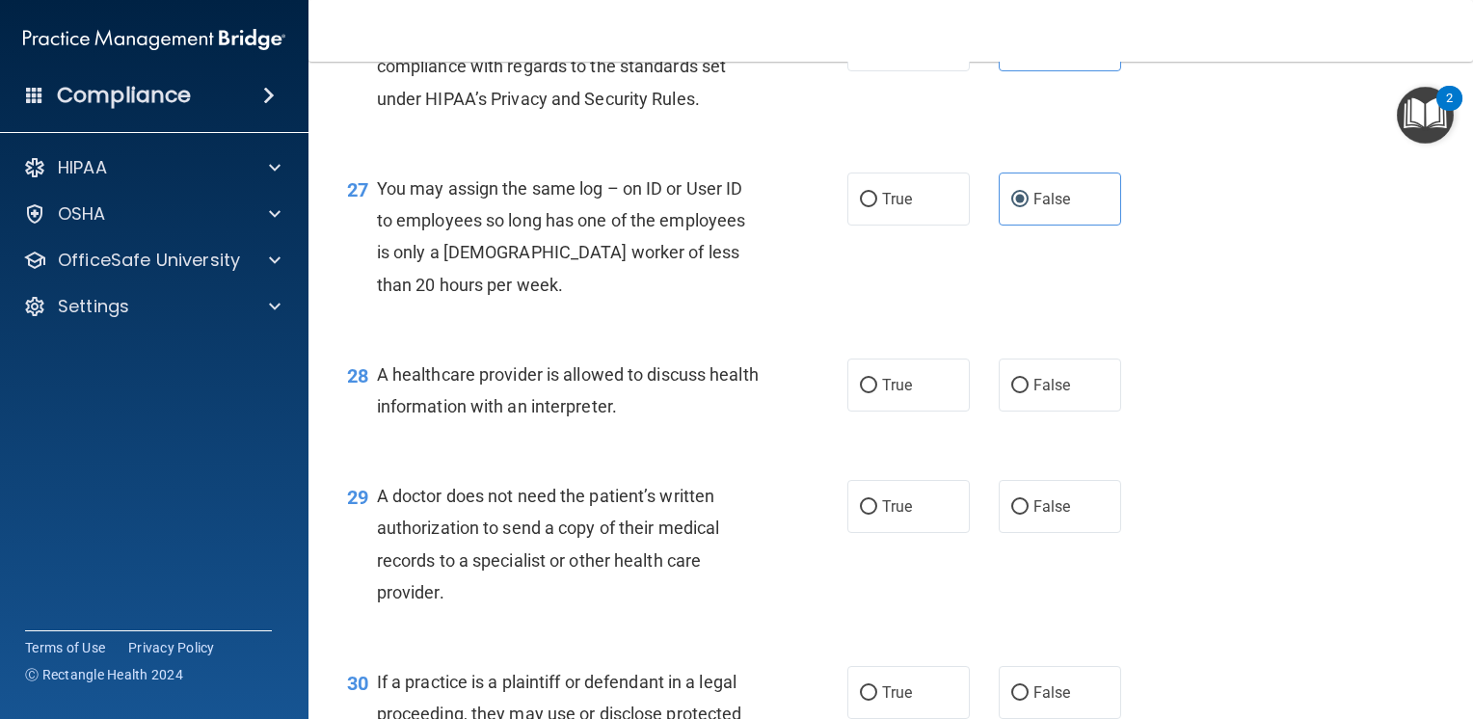
scroll to position [4339, 0]
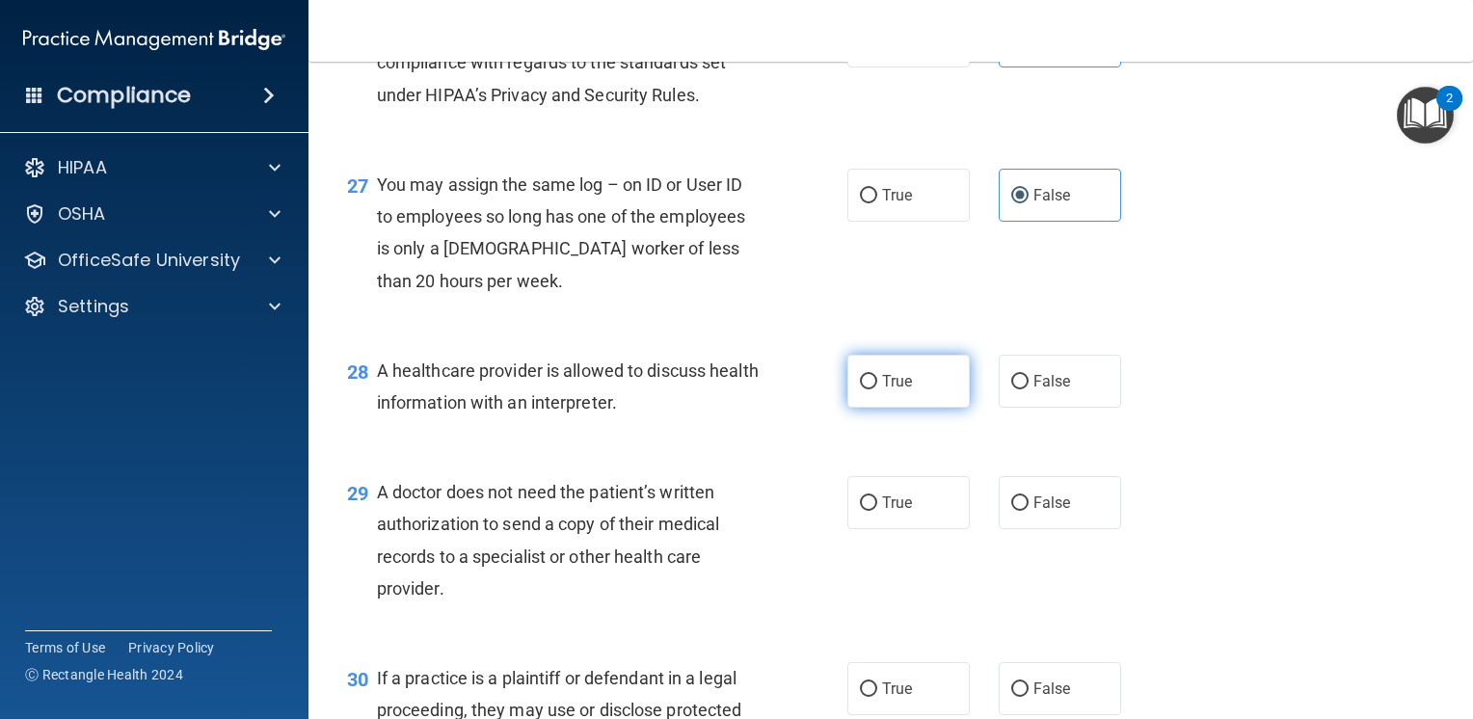
click at [889, 408] on label "True" at bounding box center [908, 381] width 122 height 53
click at [877, 390] on input "True" at bounding box center [868, 382] width 17 height 14
radio input "true"
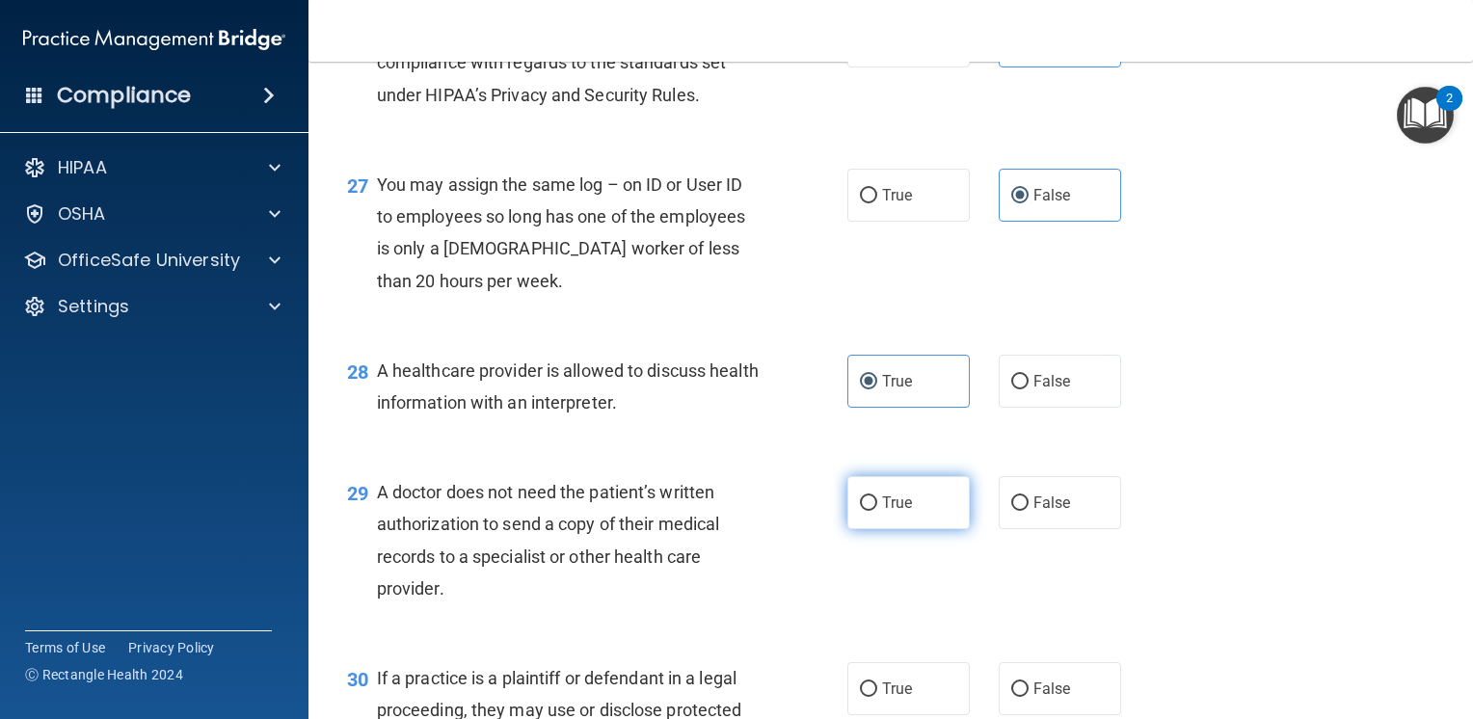
click at [891, 512] on span "True" at bounding box center [897, 503] width 30 height 18
click at [877, 511] on input "True" at bounding box center [868, 504] width 17 height 14
radio input "true"
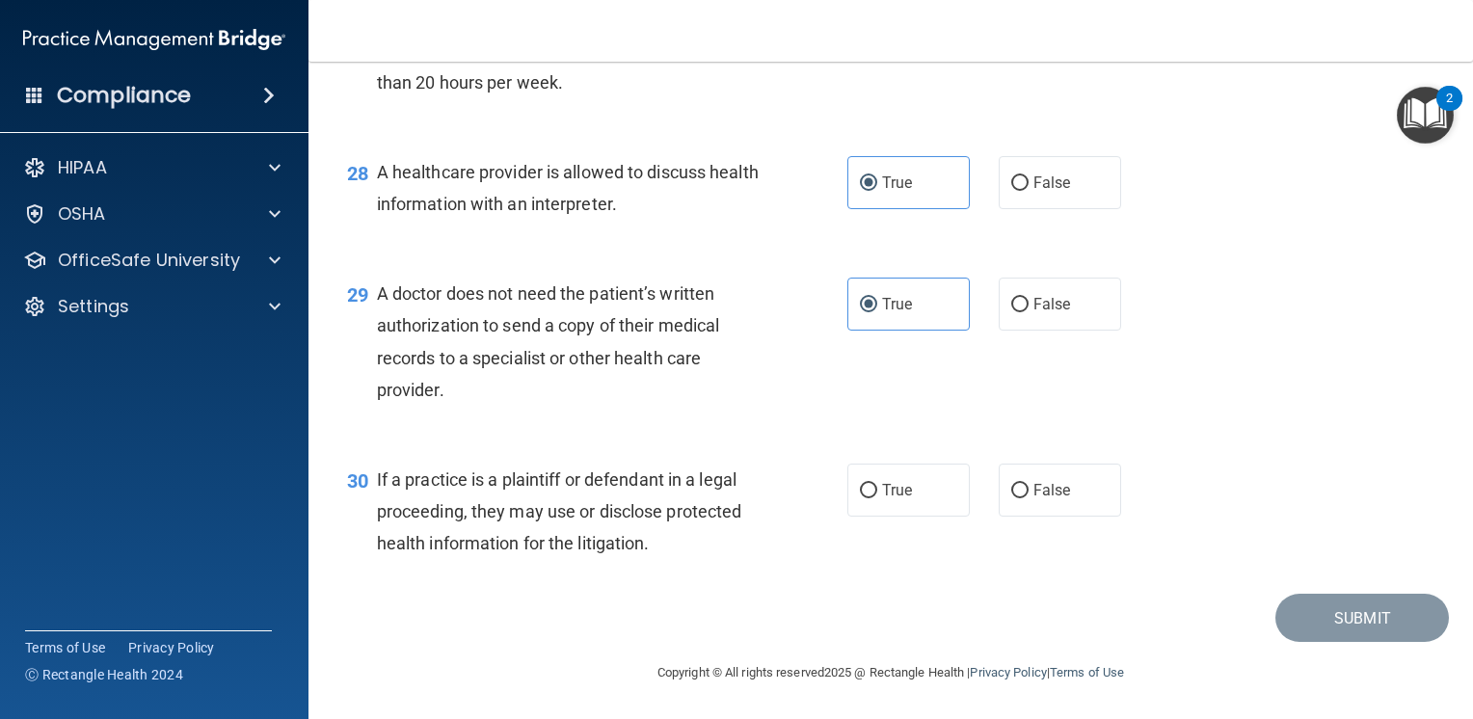
scroll to position [4633, 0]
click at [931, 501] on label "True" at bounding box center [908, 490] width 122 height 53
click at [877, 498] on input "True" at bounding box center [868, 491] width 17 height 14
radio input "true"
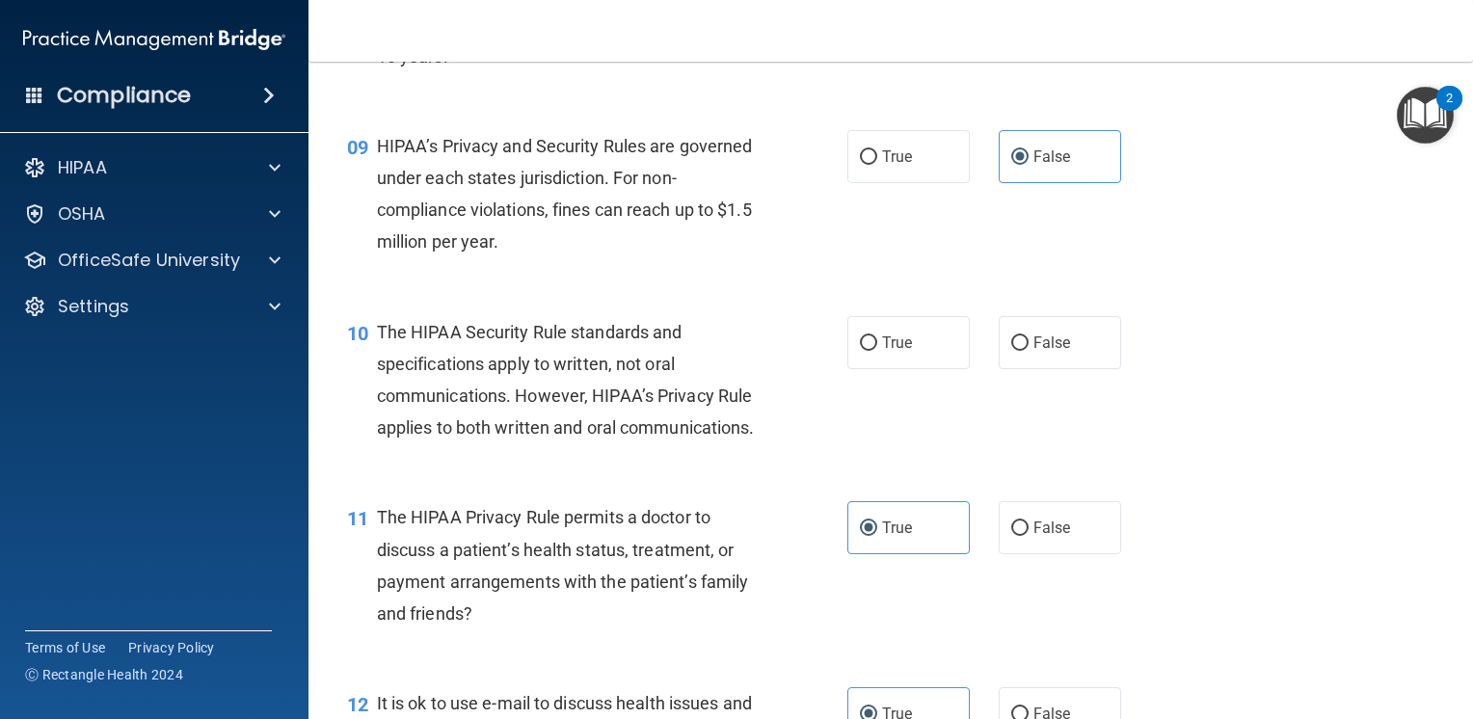
scroll to position [1355, 0]
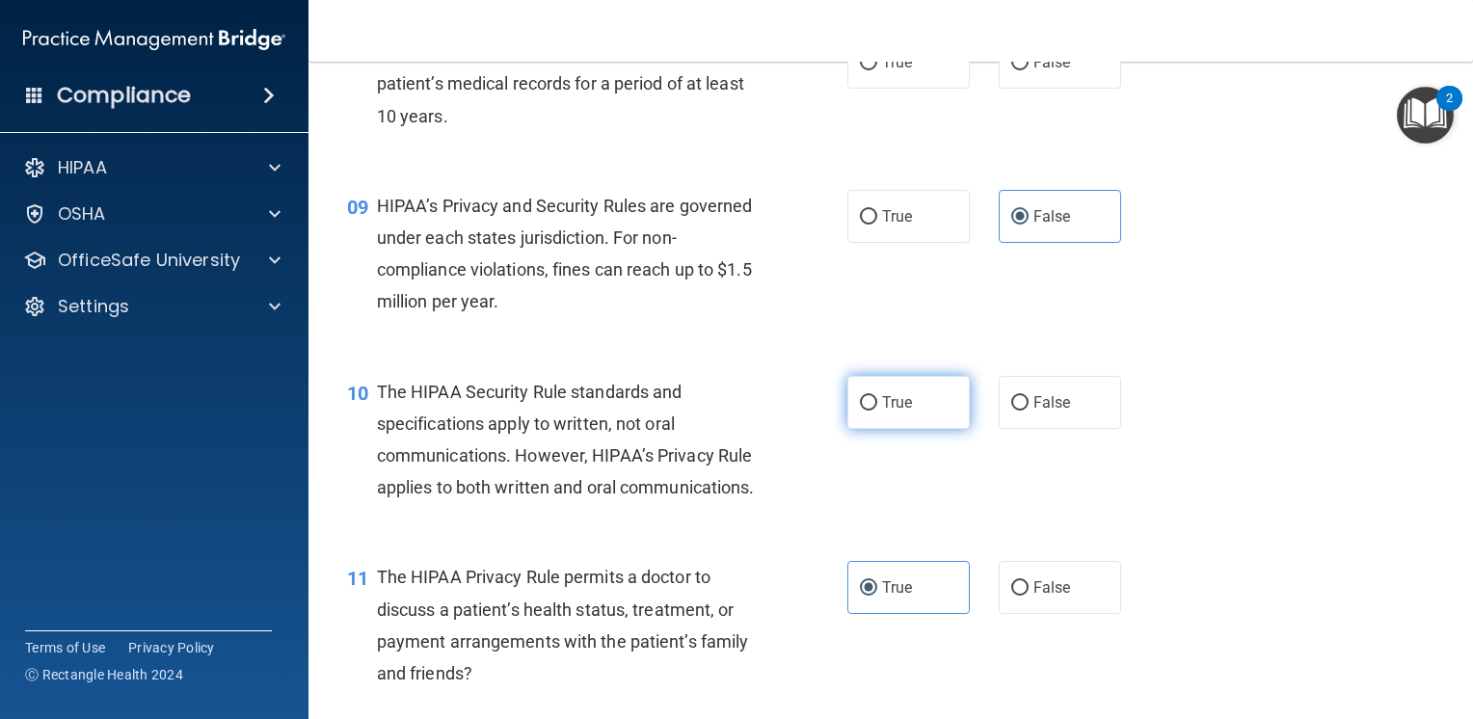
click at [888, 412] on span "True" at bounding box center [897, 402] width 30 height 18
click at [877, 411] on input "True" at bounding box center [868, 403] width 17 height 14
radio input "true"
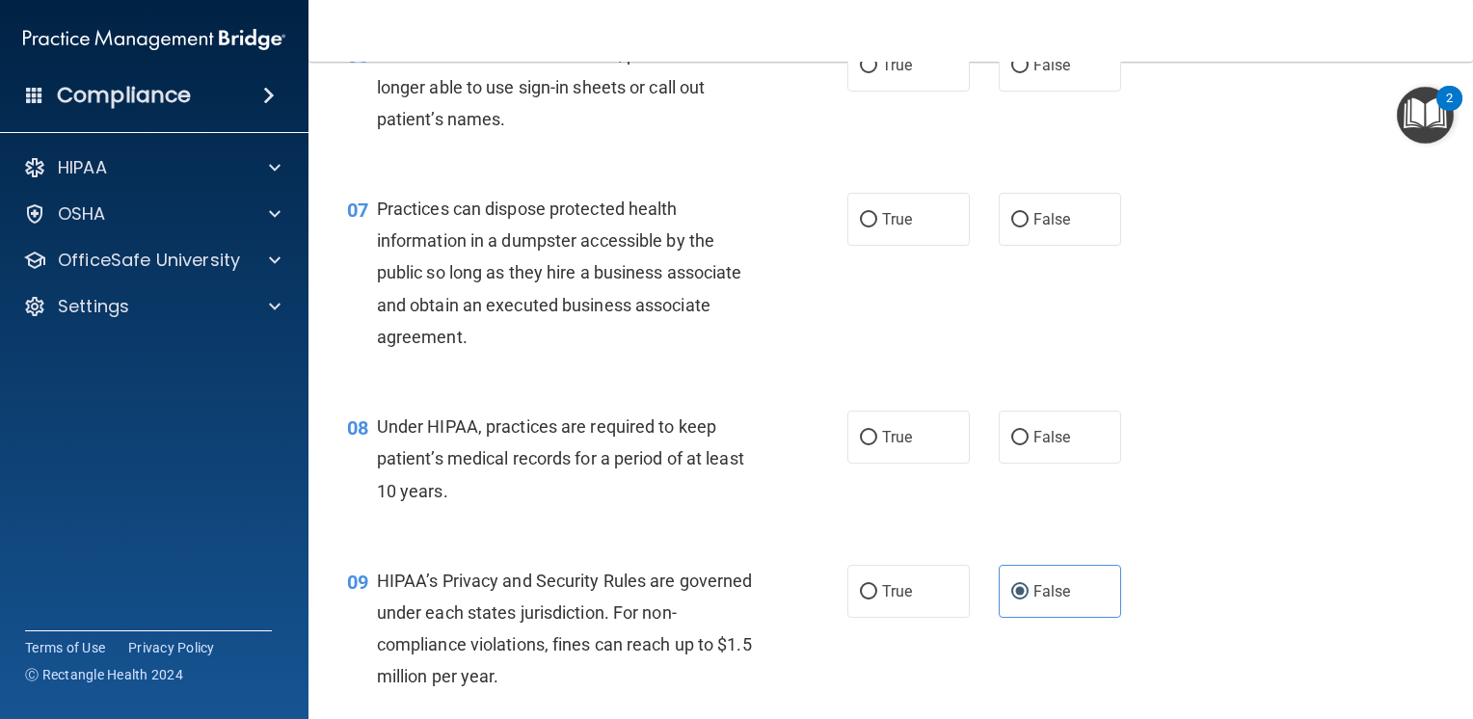
scroll to position [969, 0]
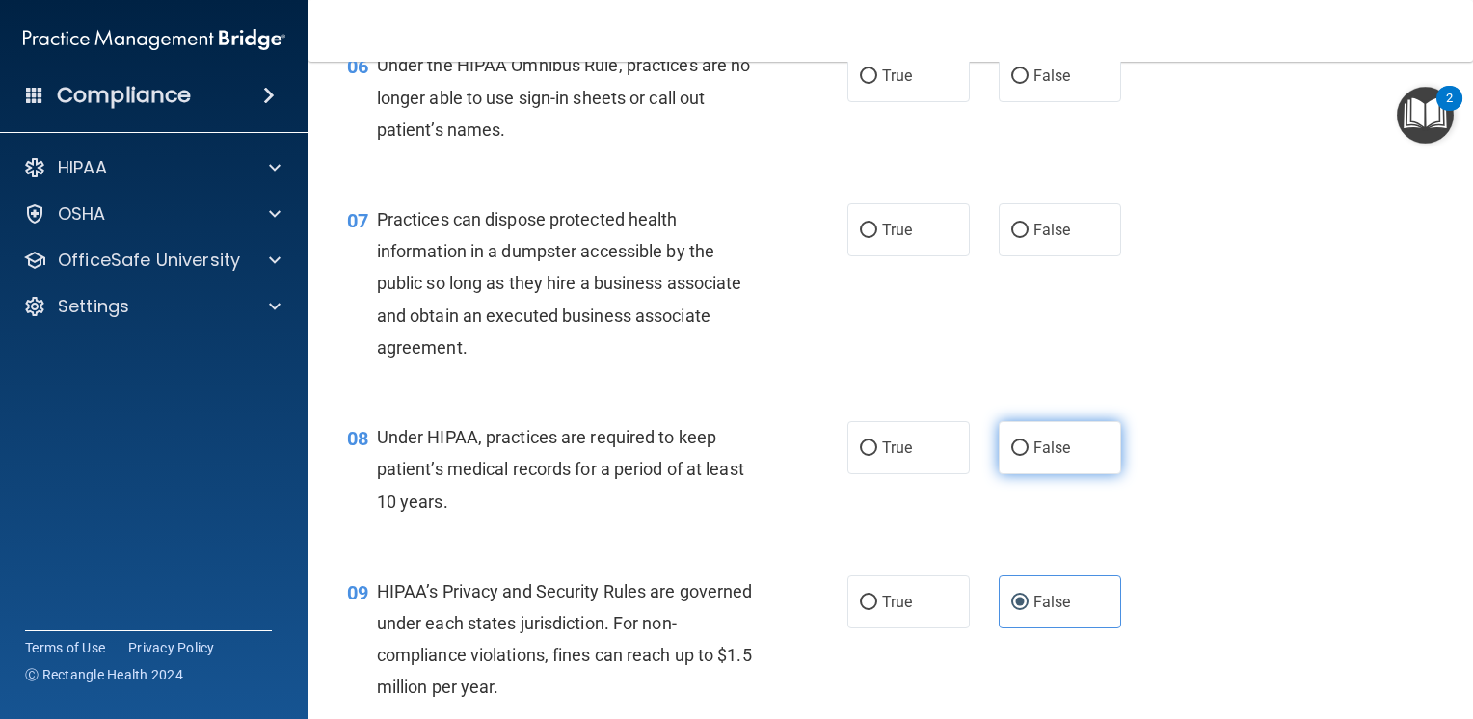
click at [1011, 456] on input "False" at bounding box center [1019, 449] width 17 height 14
radio input "true"
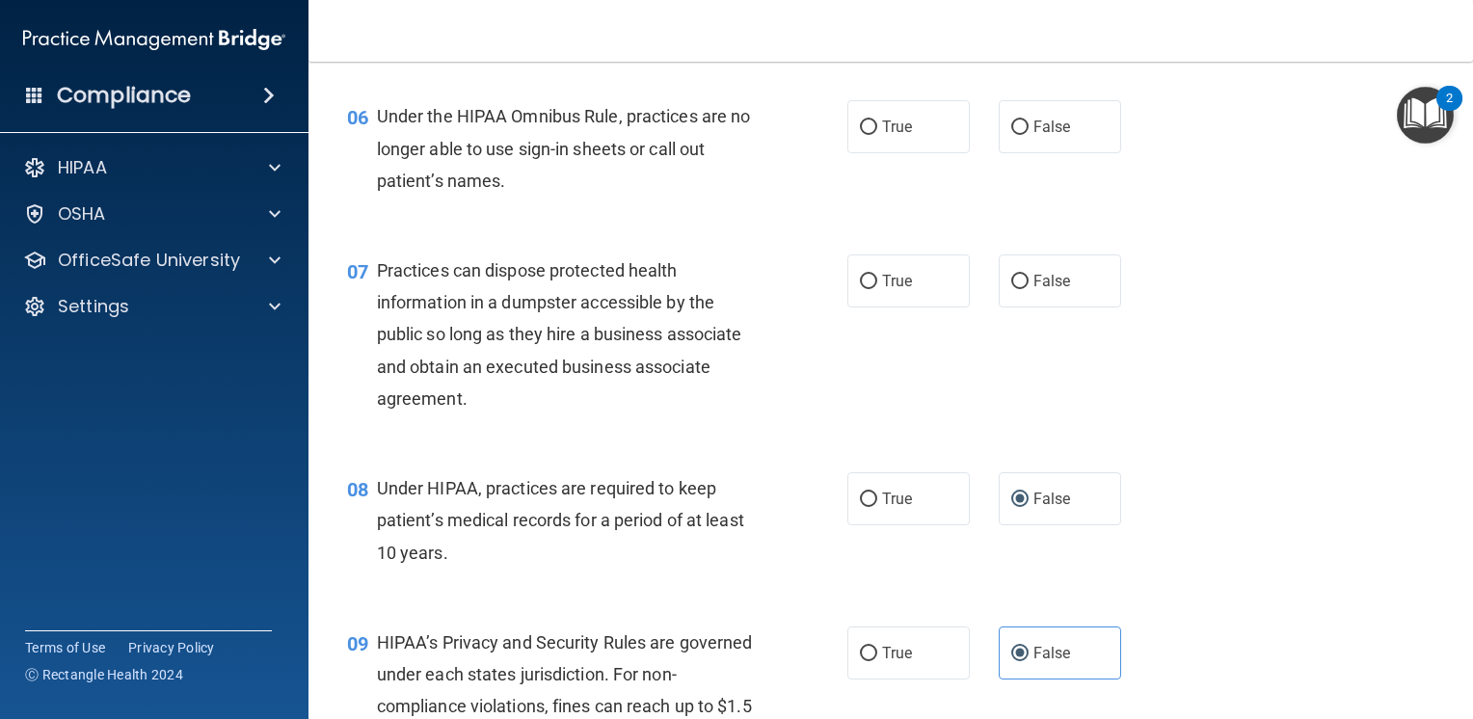
scroll to position [873, 0]
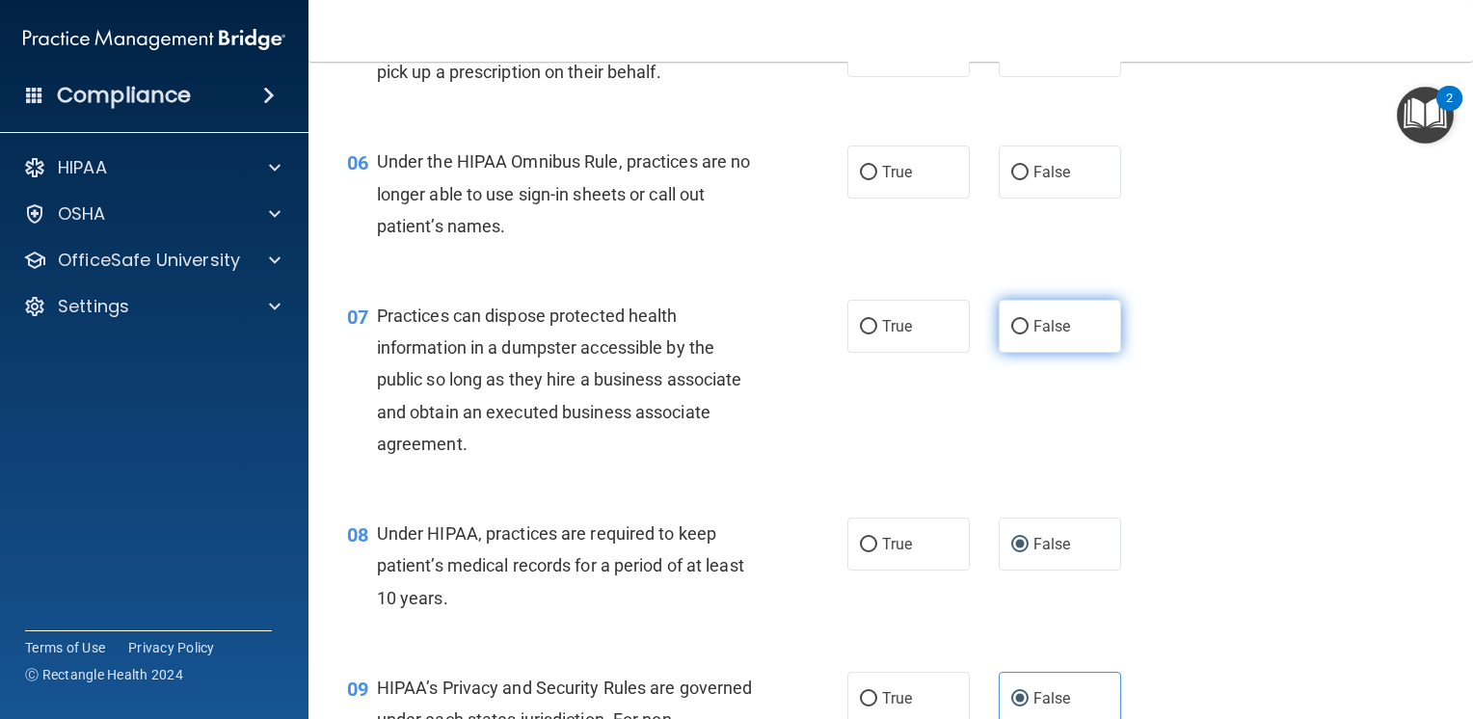
click at [1070, 353] on label "False" at bounding box center [1060, 326] width 122 height 53
click at [1029, 335] on input "False" at bounding box center [1019, 327] width 17 height 14
radio input "true"
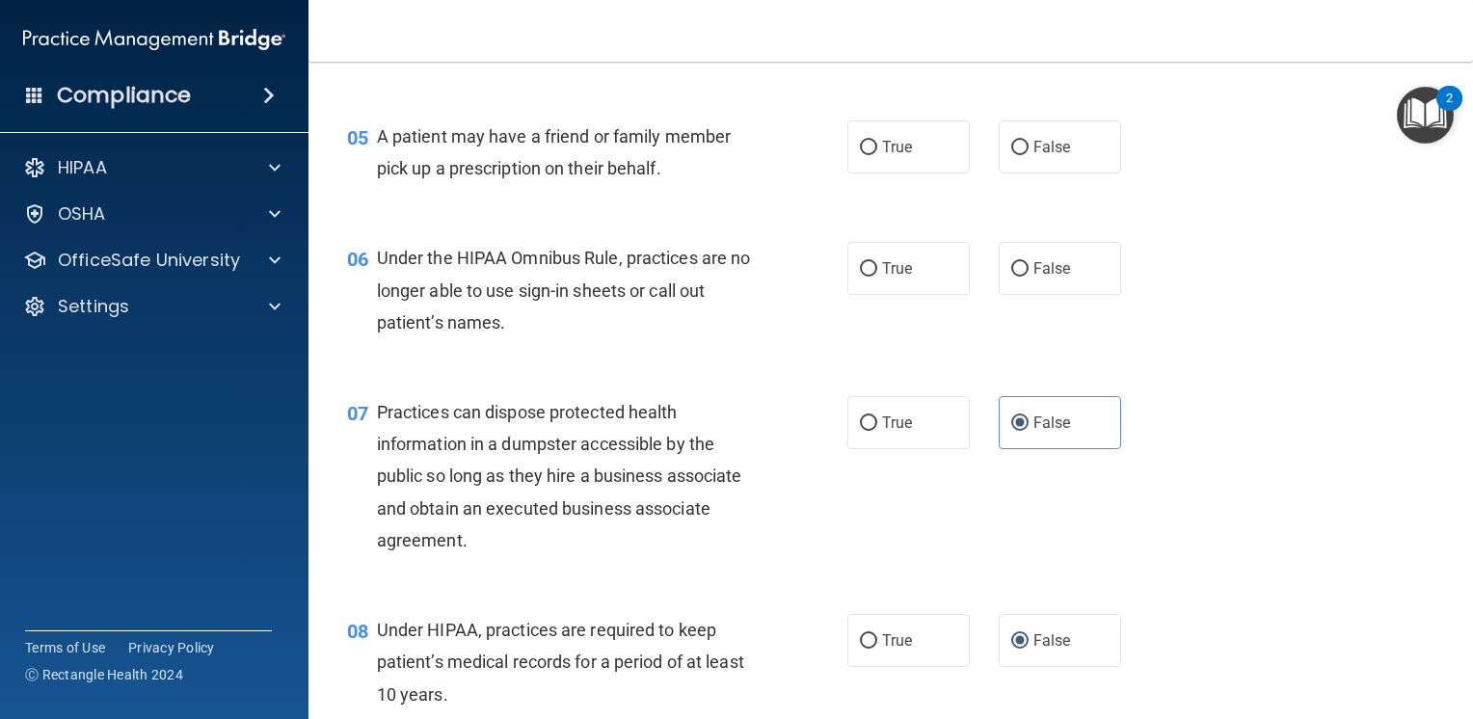
scroll to position [680, 0]
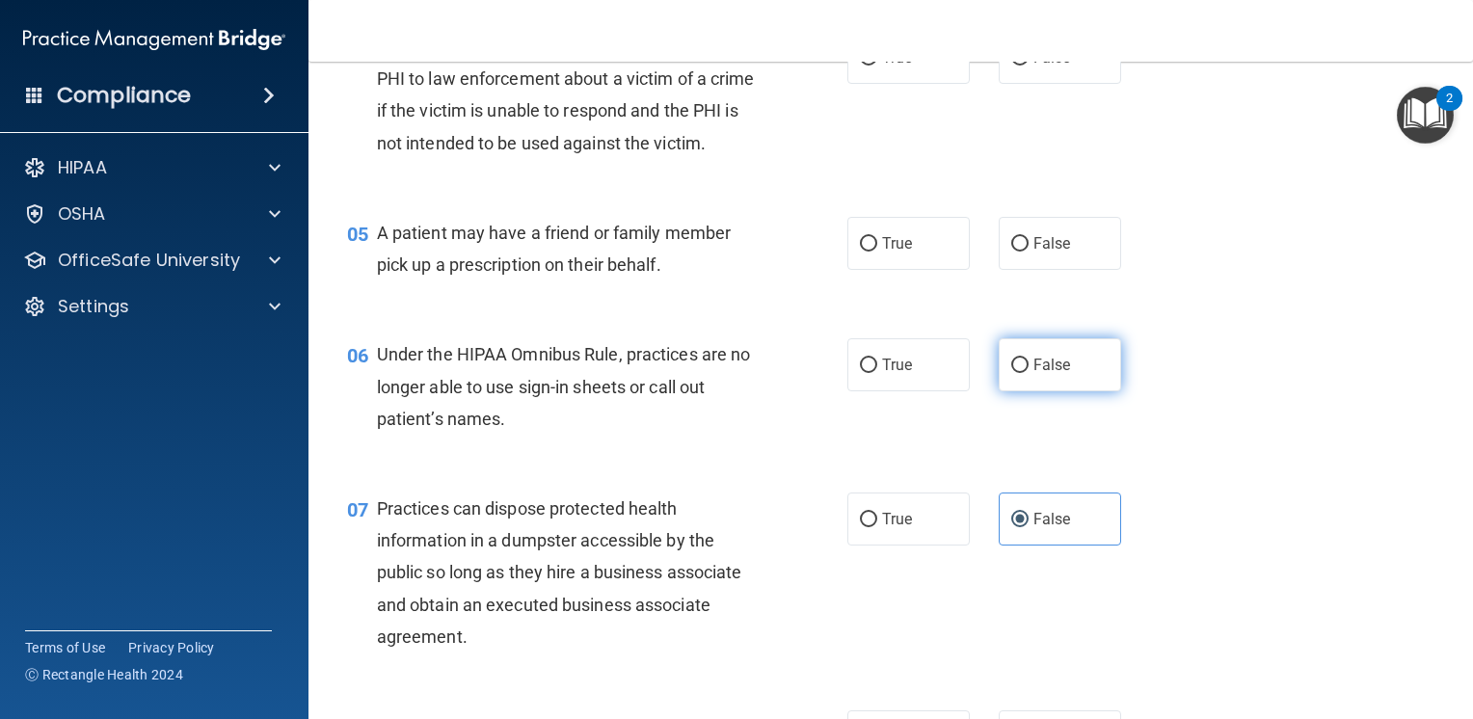
click at [1040, 374] on span "False" at bounding box center [1053, 365] width 38 height 18
click at [1029, 373] on input "False" at bounding box center [1019, 366] width 17 height 14
radio input "true"
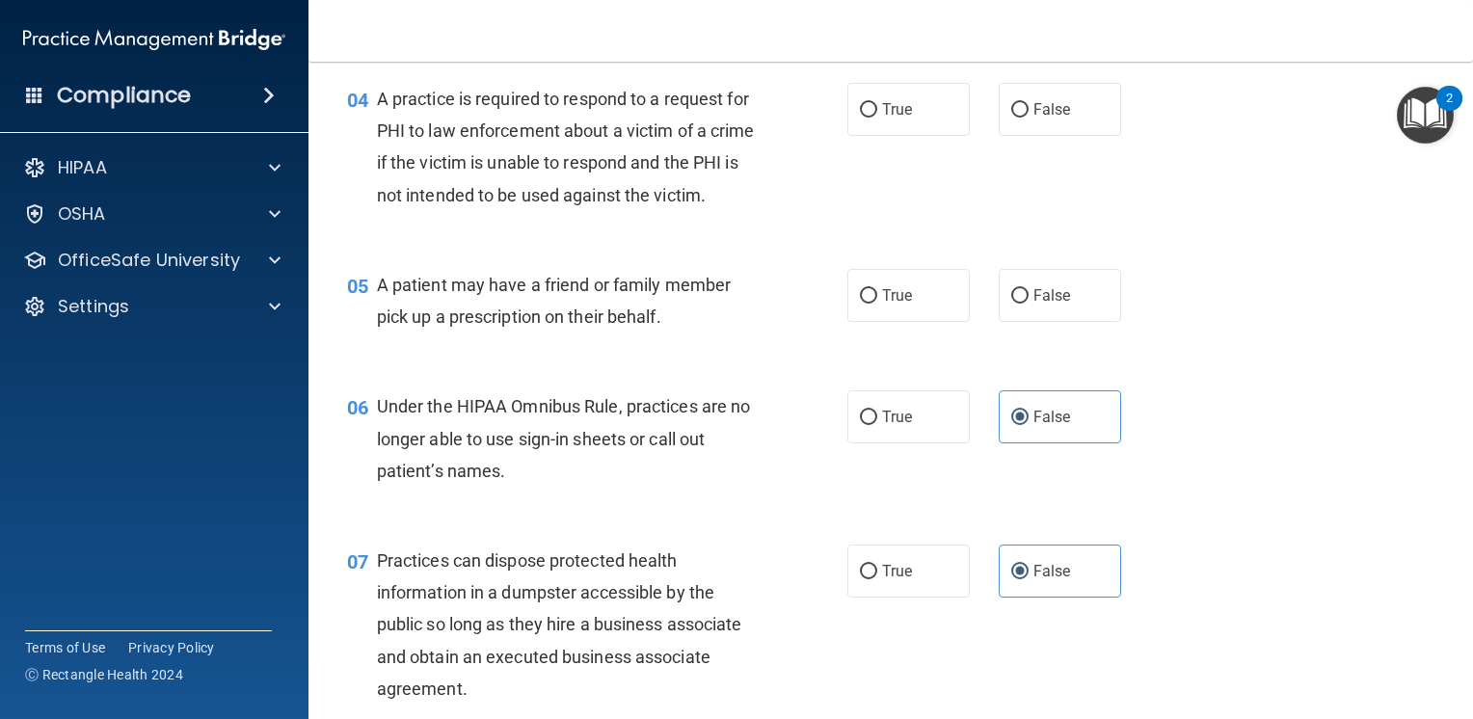
scroll to position [583, 0]
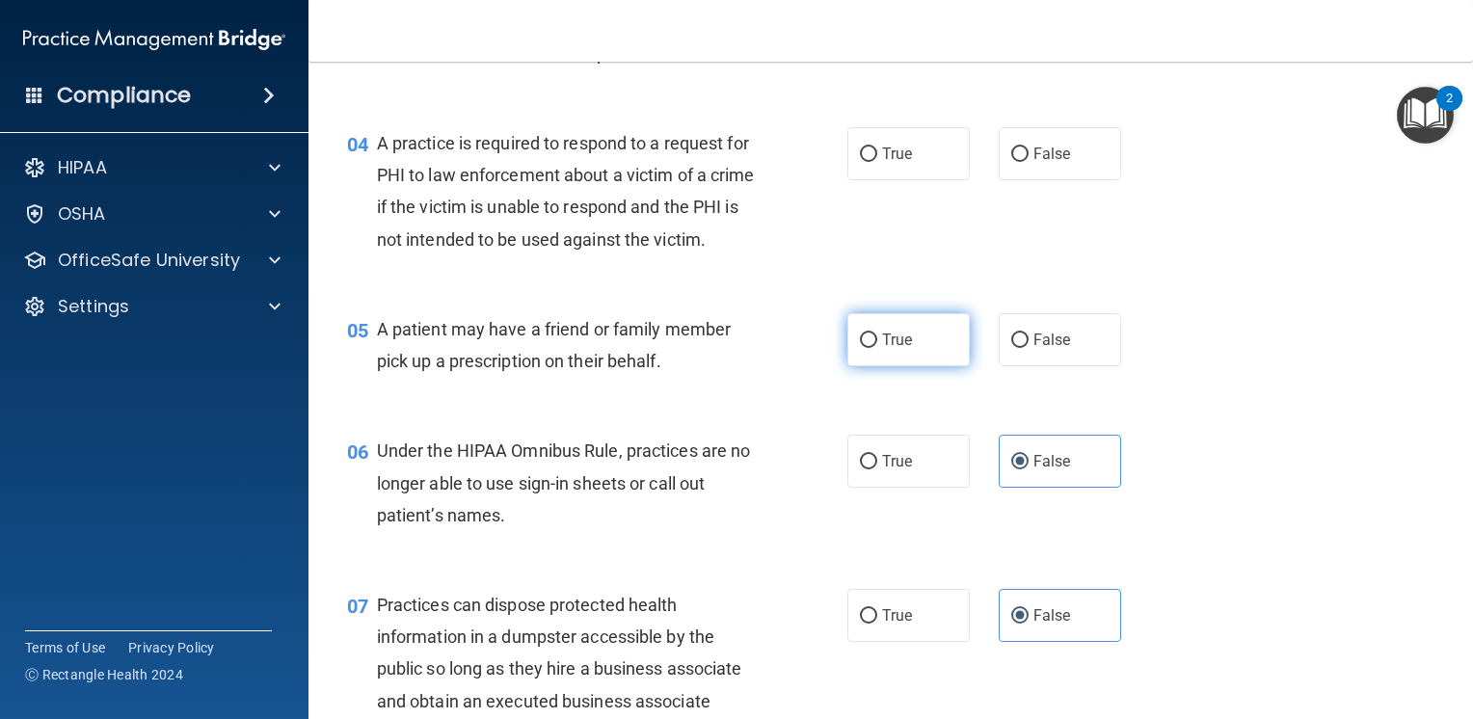
click at [938, 366] on label "True" at bounding box center [908, 339] width 122 height 53
click at [877, 348] on input "True" at bounding box center [868, 341] width 17 height 14
radio input "true"
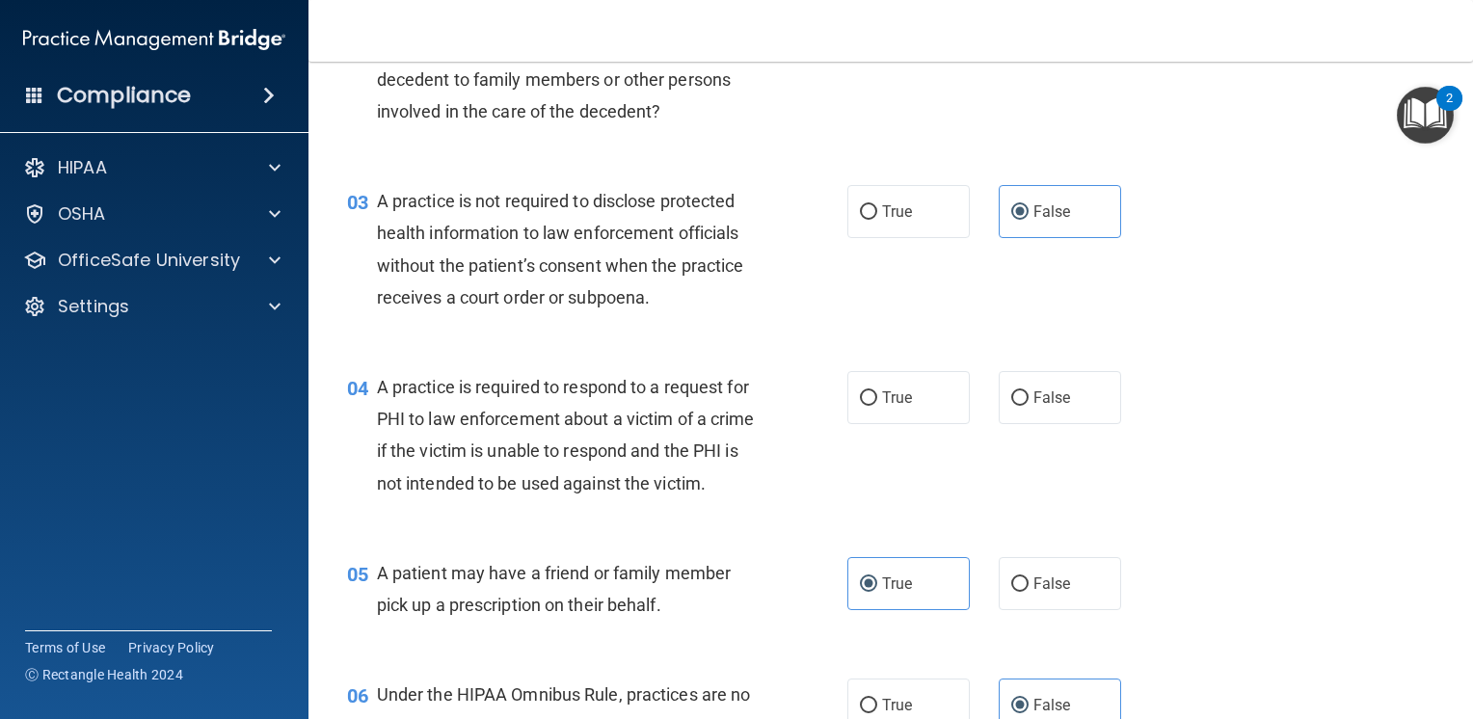
scroll to position [294, 0]
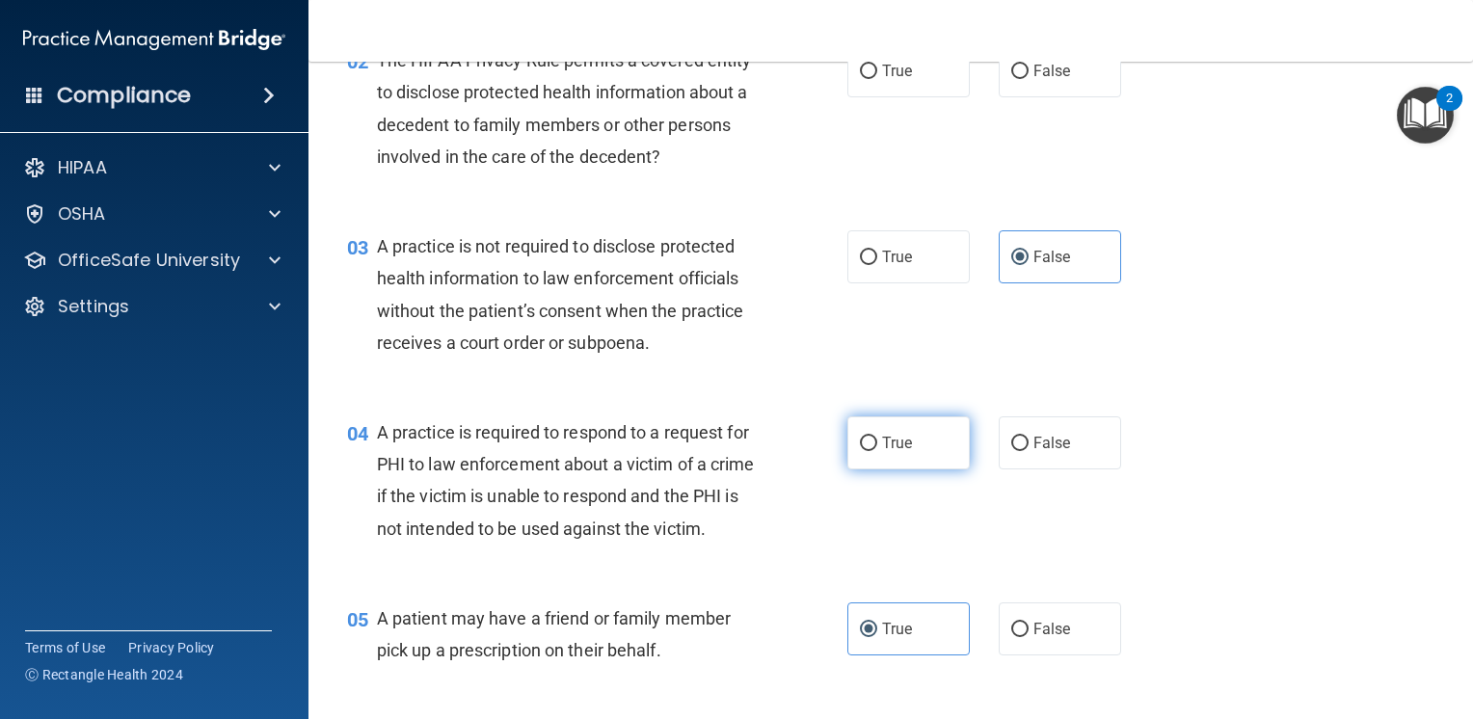
click at [884, 456] on label "True" at bounding box center [908, 443] width 122 height 53
click at [877, 451] on input "True" at bounding box center [868, 444] width 17 height 14
radio input "true"
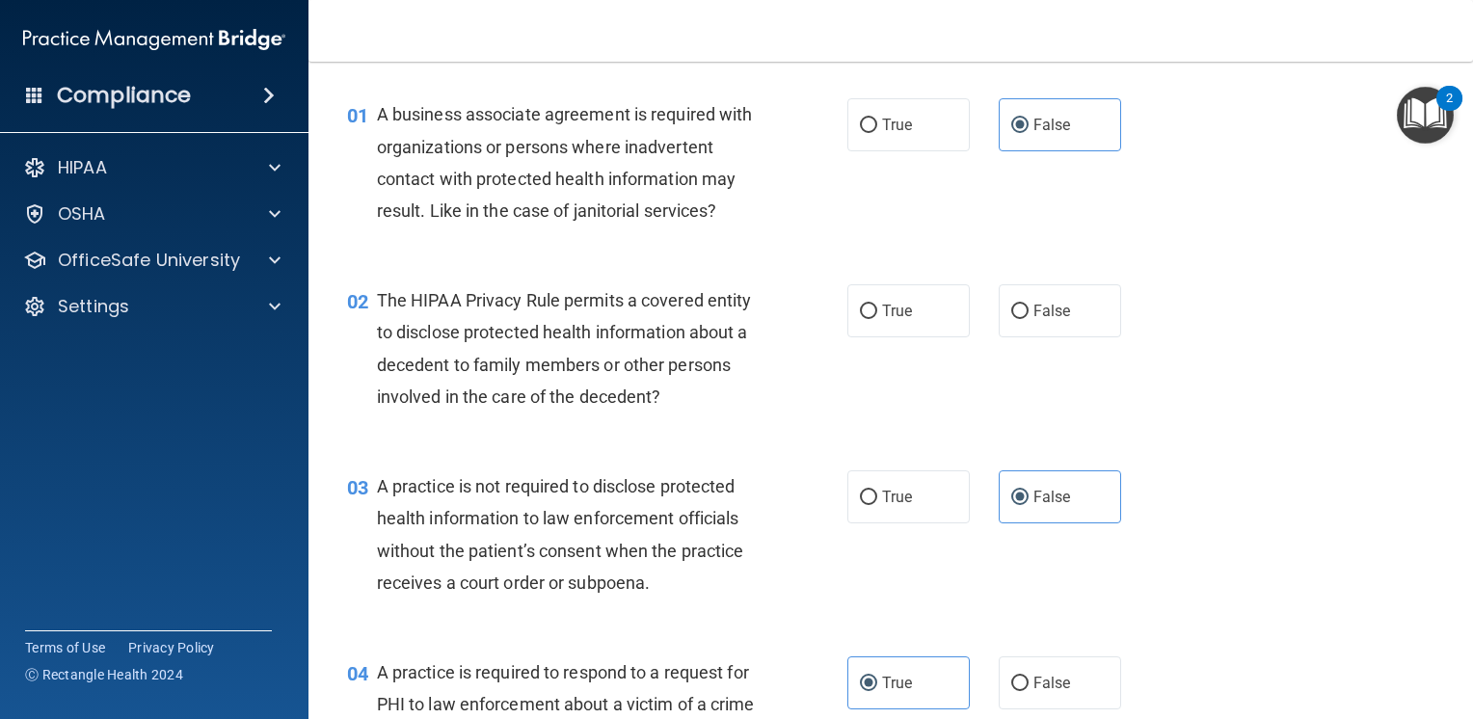
scroll to position [5, 0]
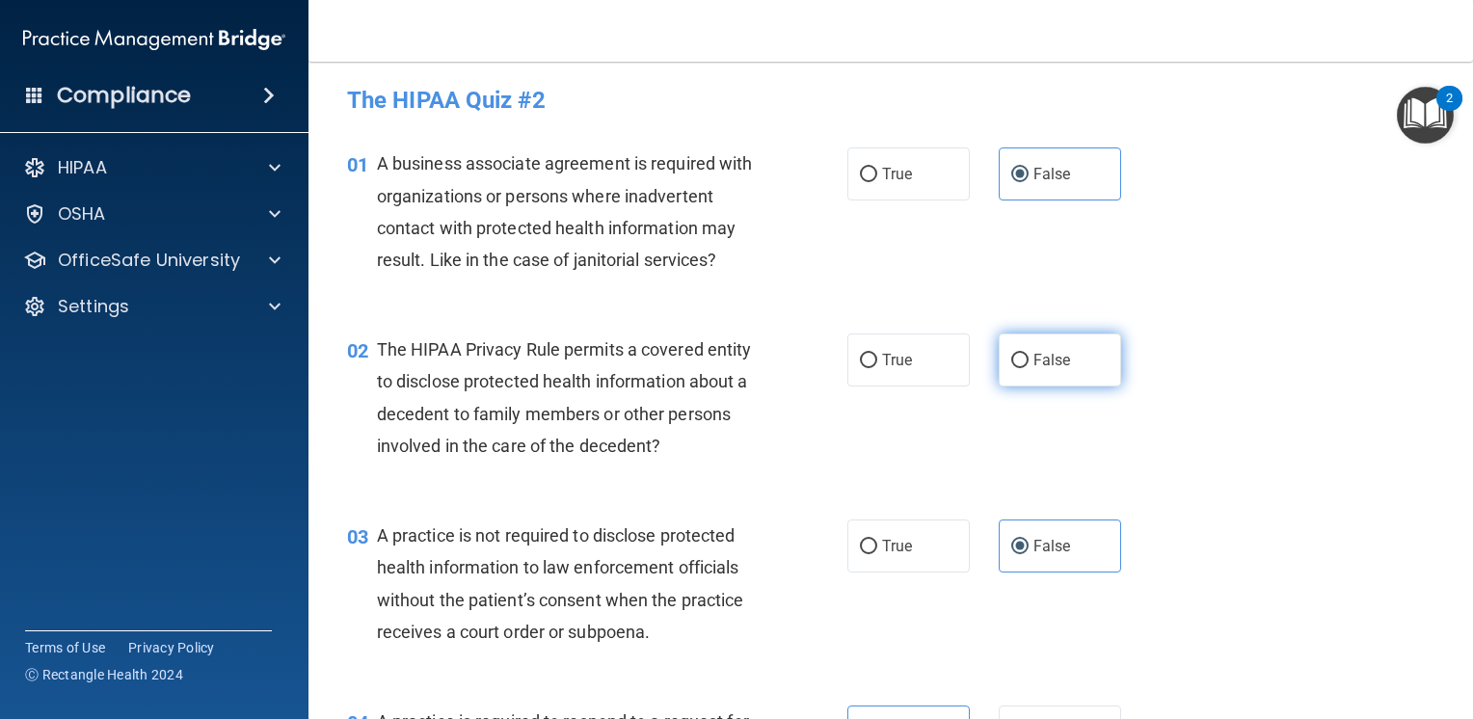
click at [1034, 360] on span "False" at bounding box center [1053, 360] width 38 height 18
click at [1026, 360] on input "False" at bounding box center [1019, 361] width 17 height 14
radio input "true"
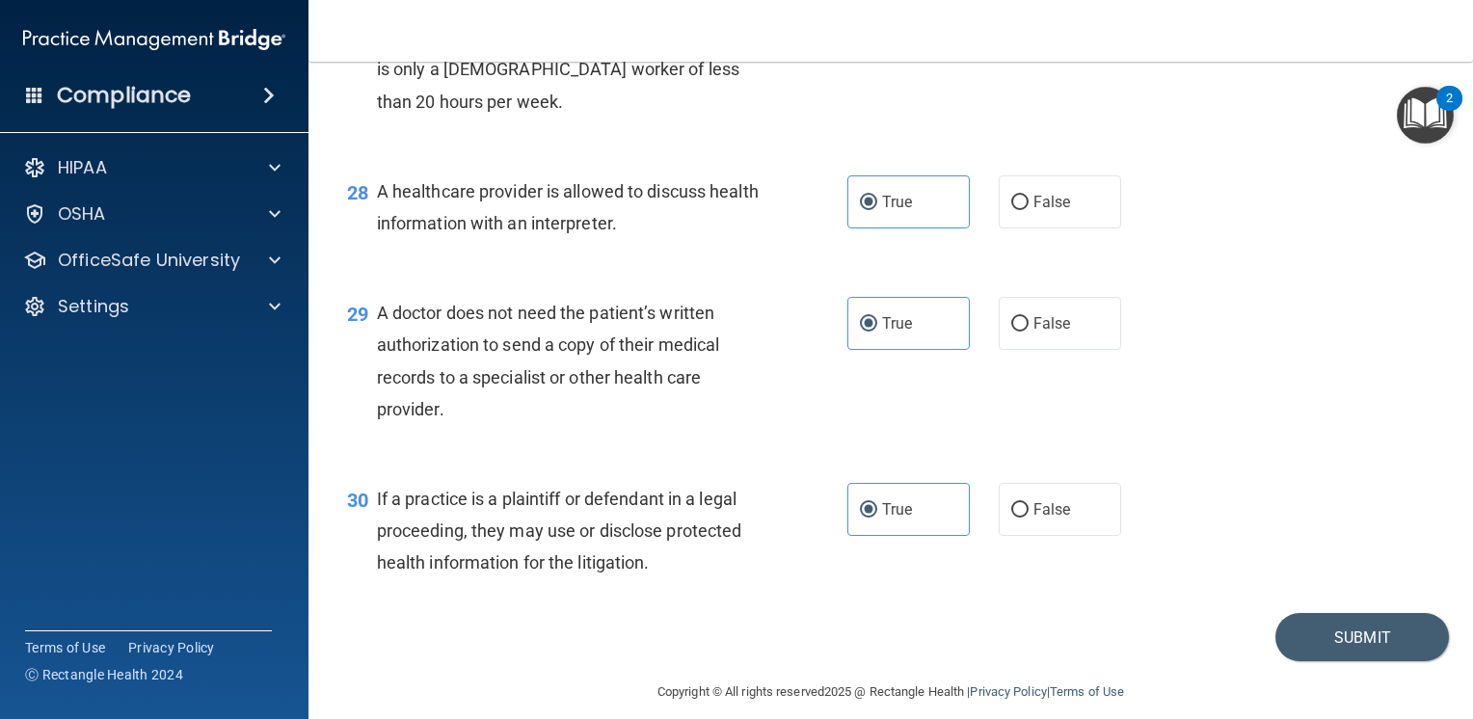
scroll to position [4633, 0]
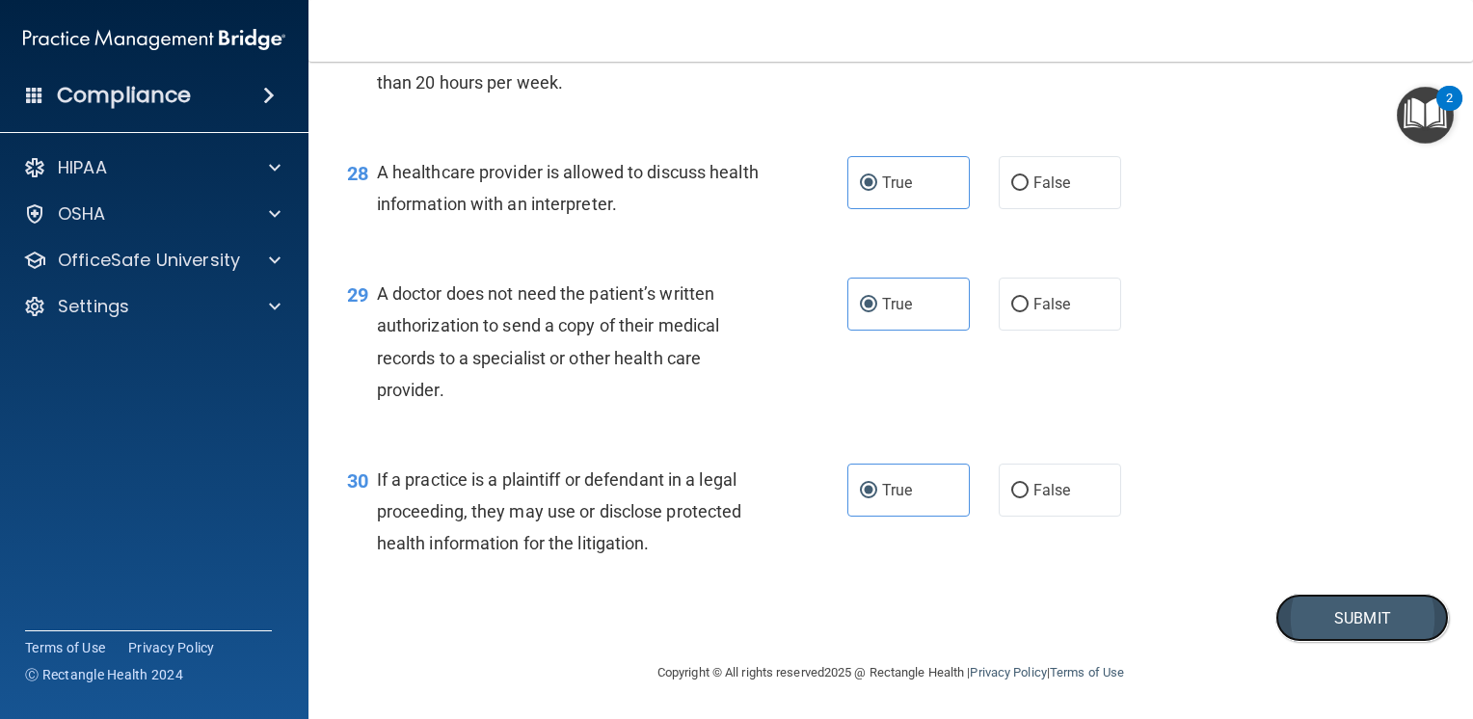
click at [1311, 628] on button "Submit" at bounding box center [1363, 618] width 174 height 49
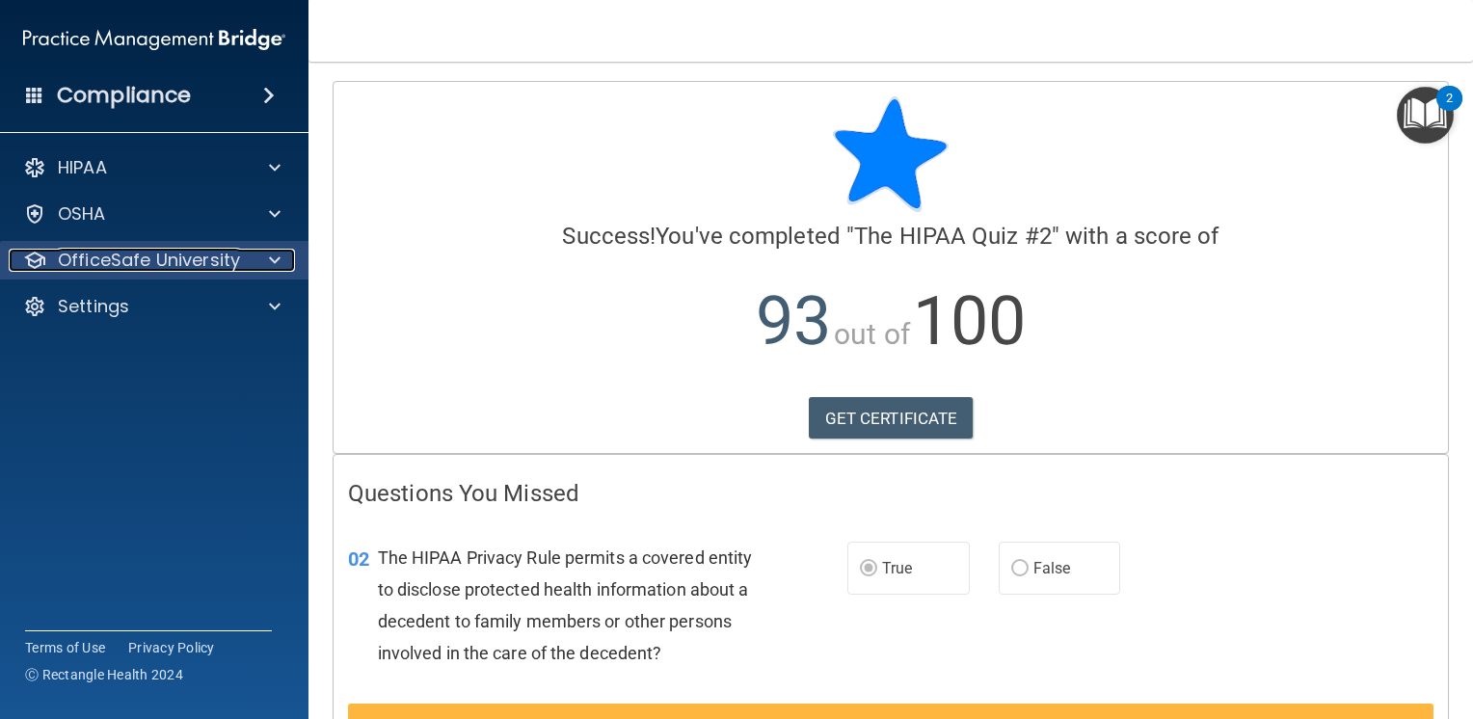
click at [152, 264] on p "OfficeSafe University" at bounding box center [149, 260] width 182 height 23
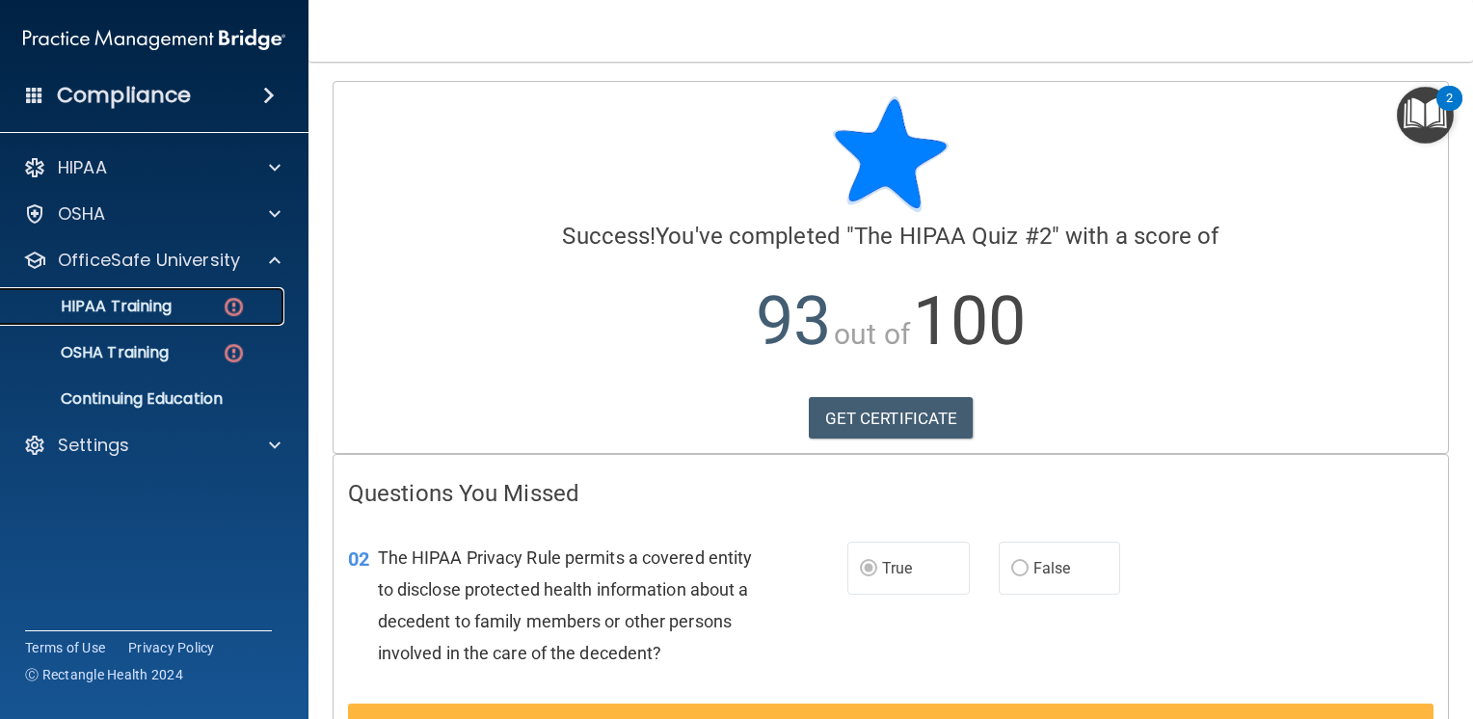
click at [181, 309] on div "HIPAA Training" at bounding box center [144, 306] width 263 height 19
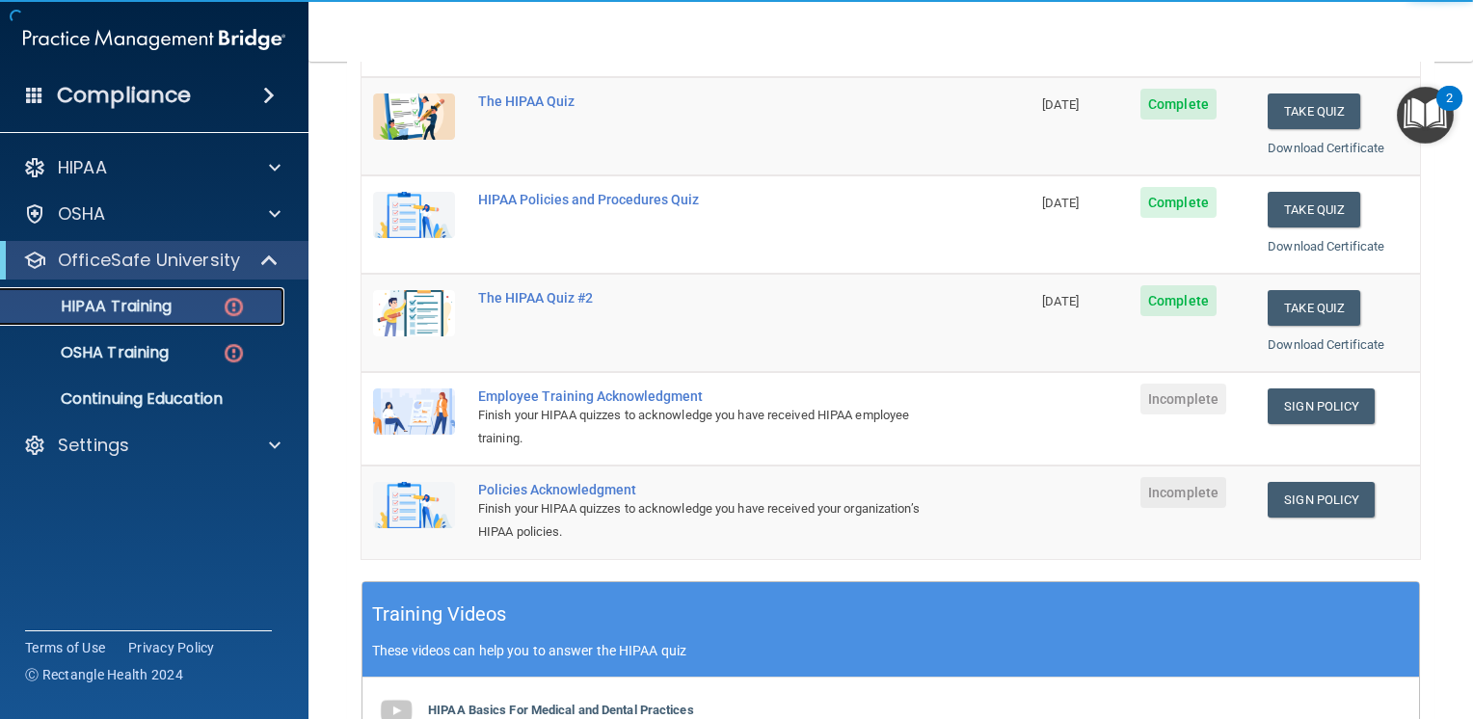
scroll to position [289, 0]
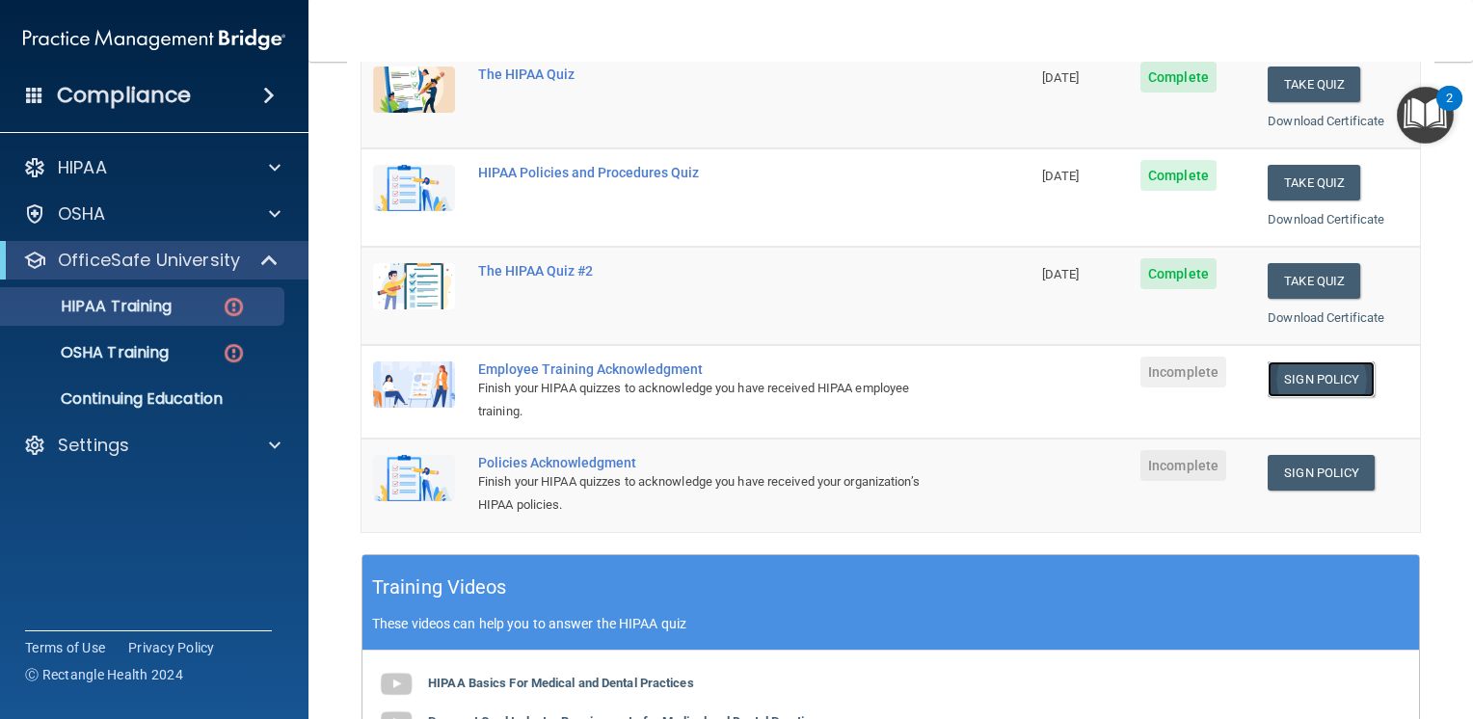
click at [1329, 370] on link "Sign Policy" at bounding box center [1321, 380] width 107 height 36
click at [176, 309] on div "HIPAA Training" at bounding box center [144, 306] width 263 height 19
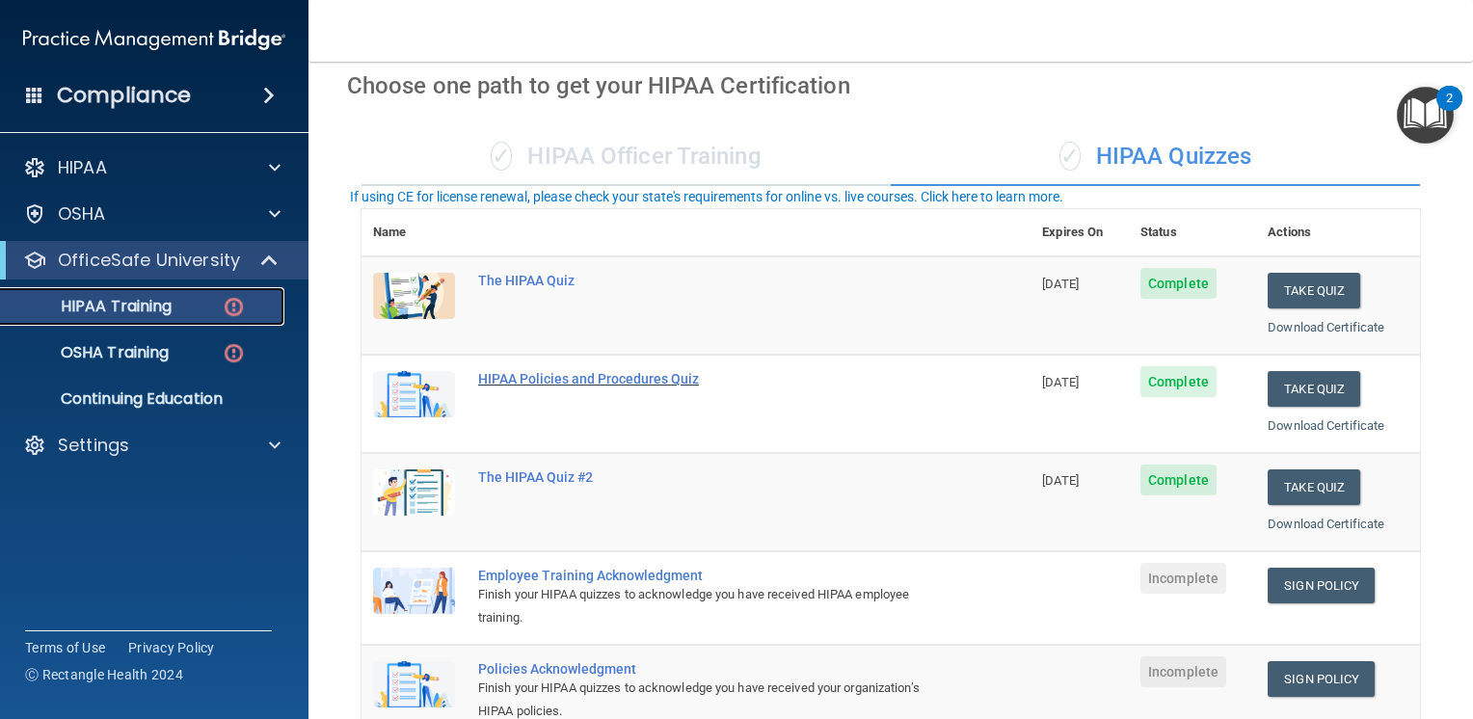
scroll to position [0, 0]
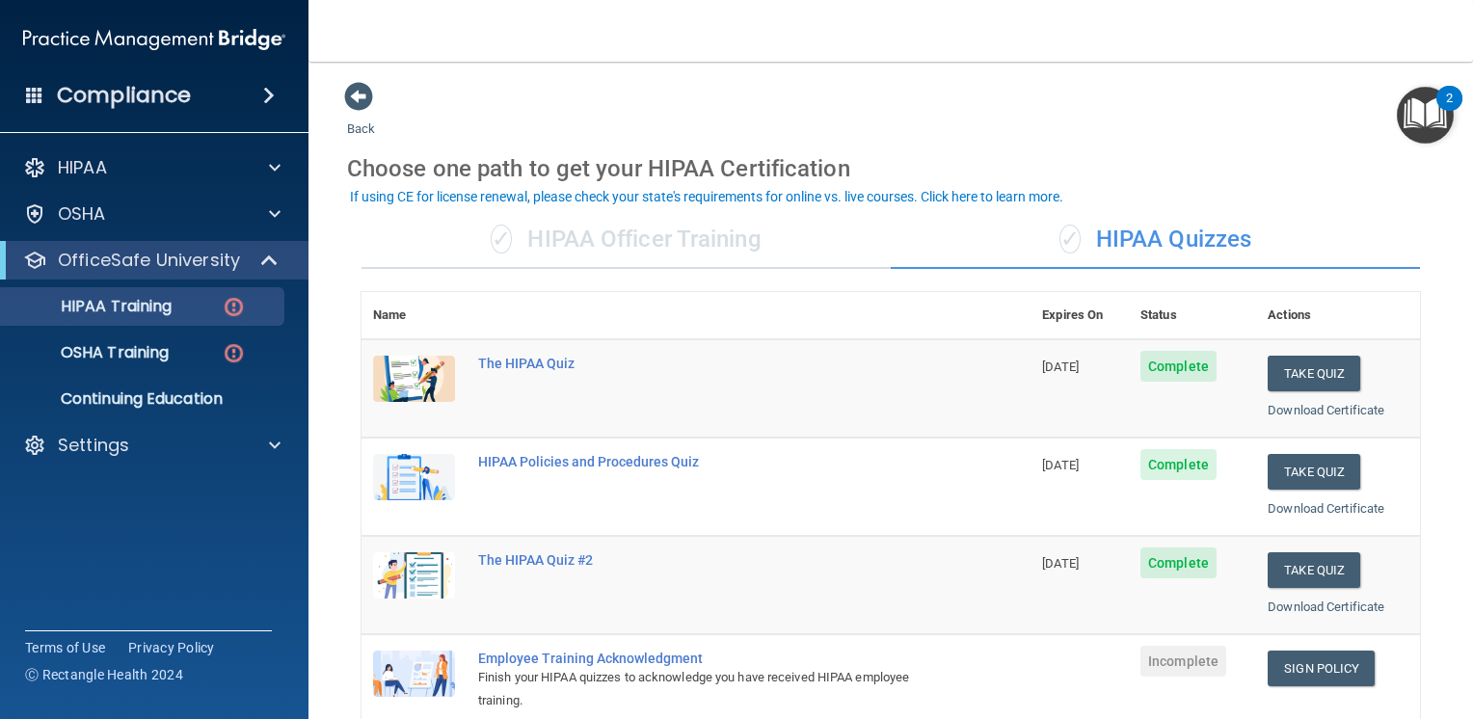
click at [621, 243] on div "✓ HIPAA Officer Training" at bounding box center [626, 240] width 529 height 58
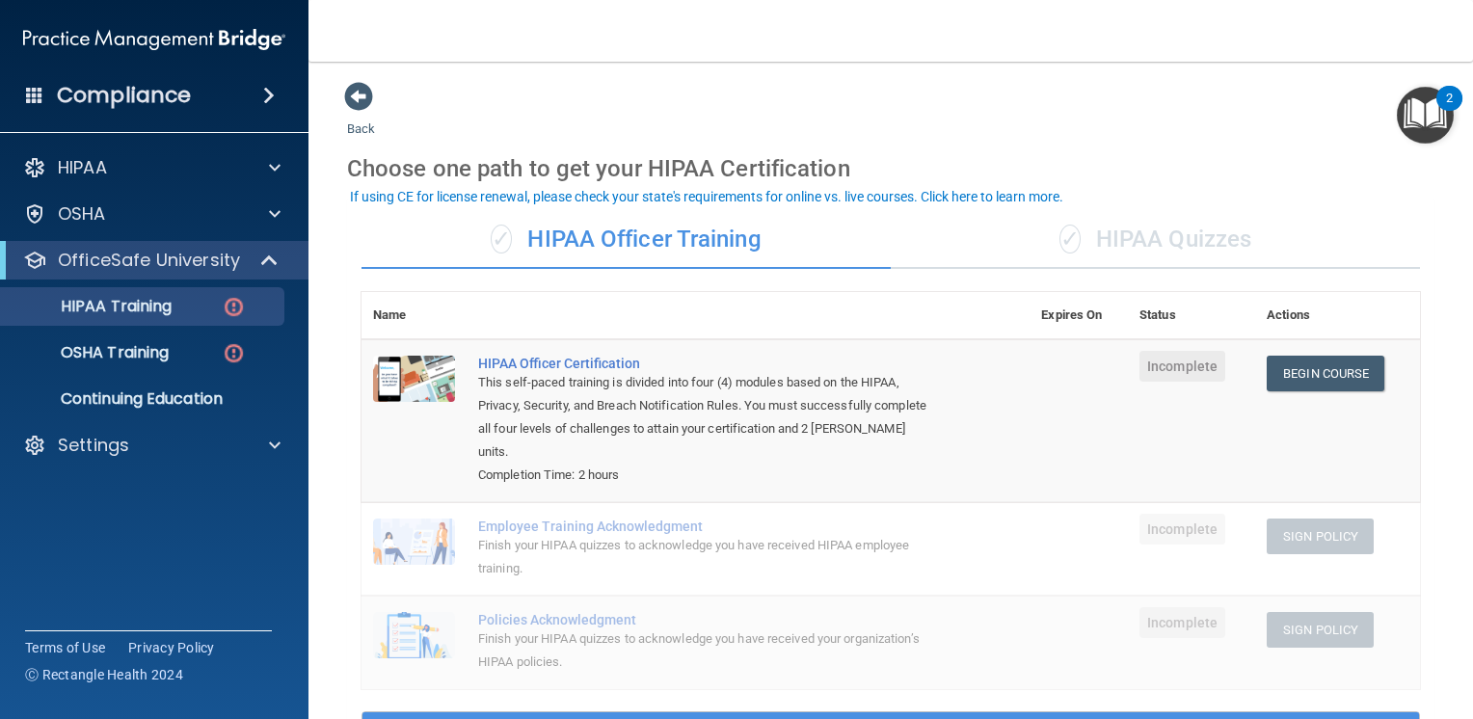
click at [1168, 237] on div "✓ HIPAA Quizzes" at bounding box center [1155, 240] width 529 height 58
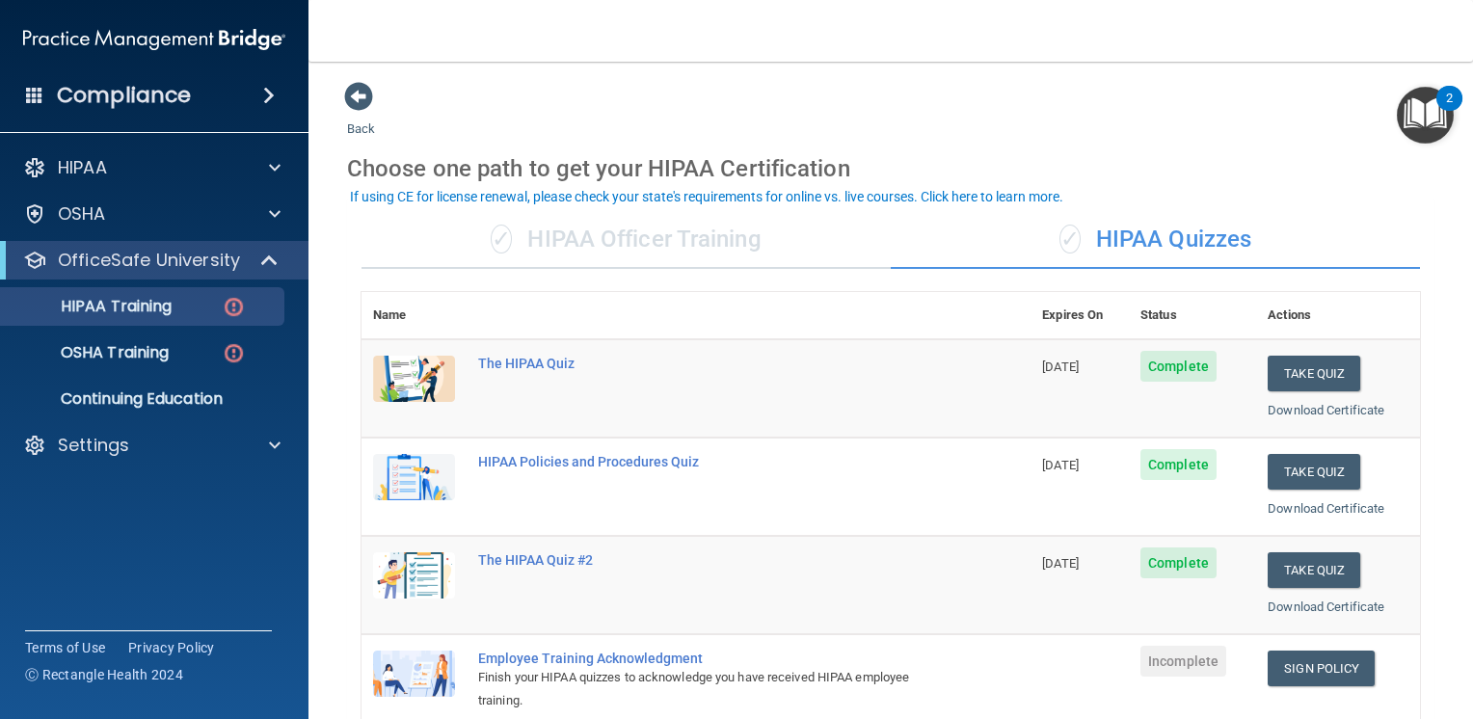
click at [760, 242] on div "✓ HIPAA Officer Training" at bounding box center [626, 240] width 529 height 58
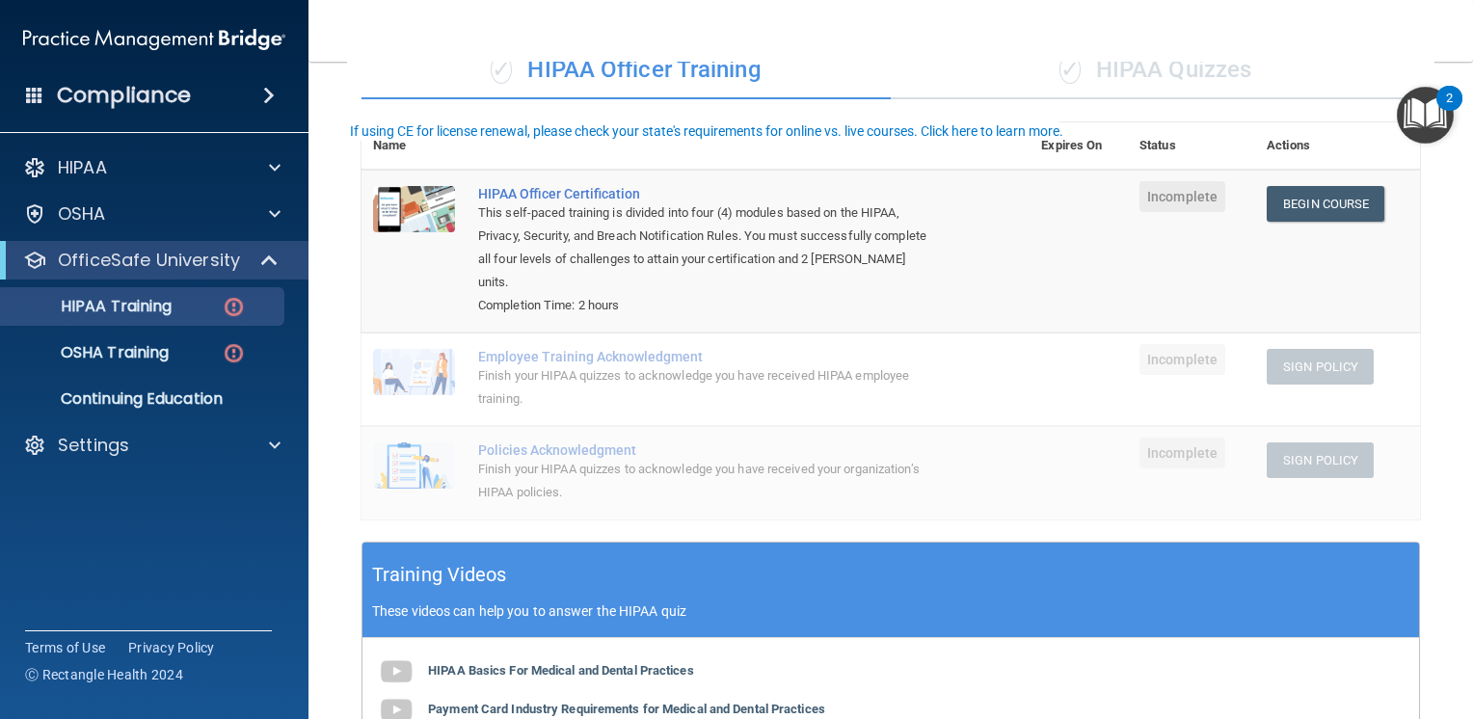
scroll to position [193, 0]
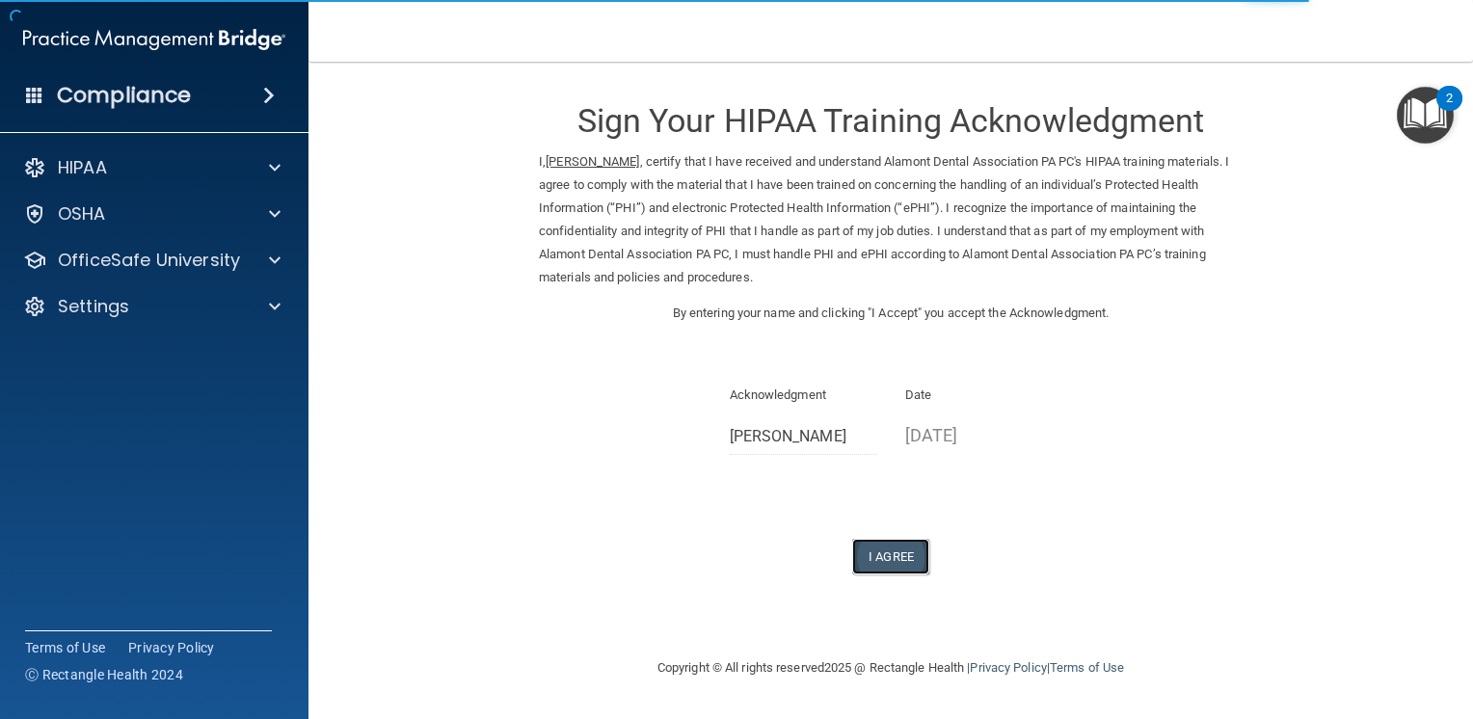
click at [907, 546] on button "I Agree" at bounding box center [890, 557] width 77 height 36
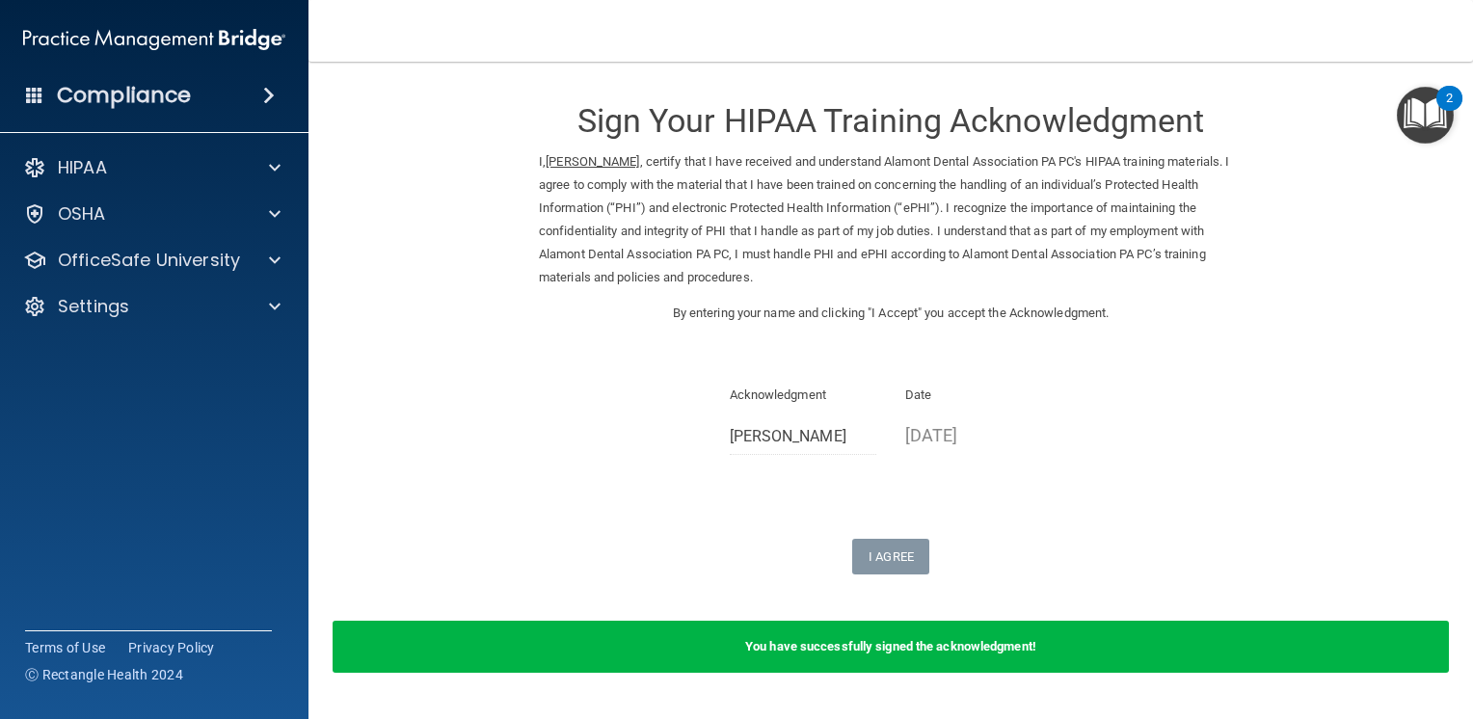
scroll to position [53, 0]
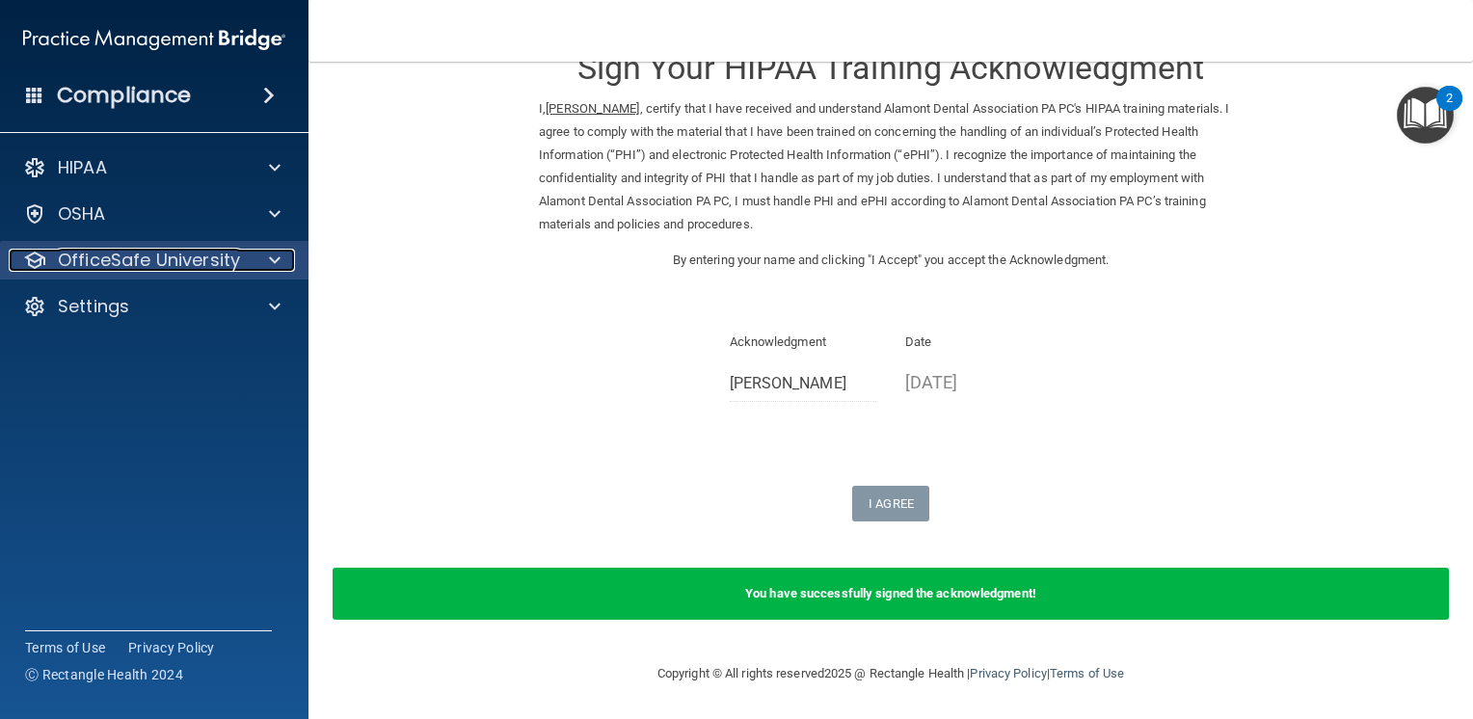
click at [225, 262] on p "OfficeSafe University" at bounding box center [149, 260] width 182 height 23
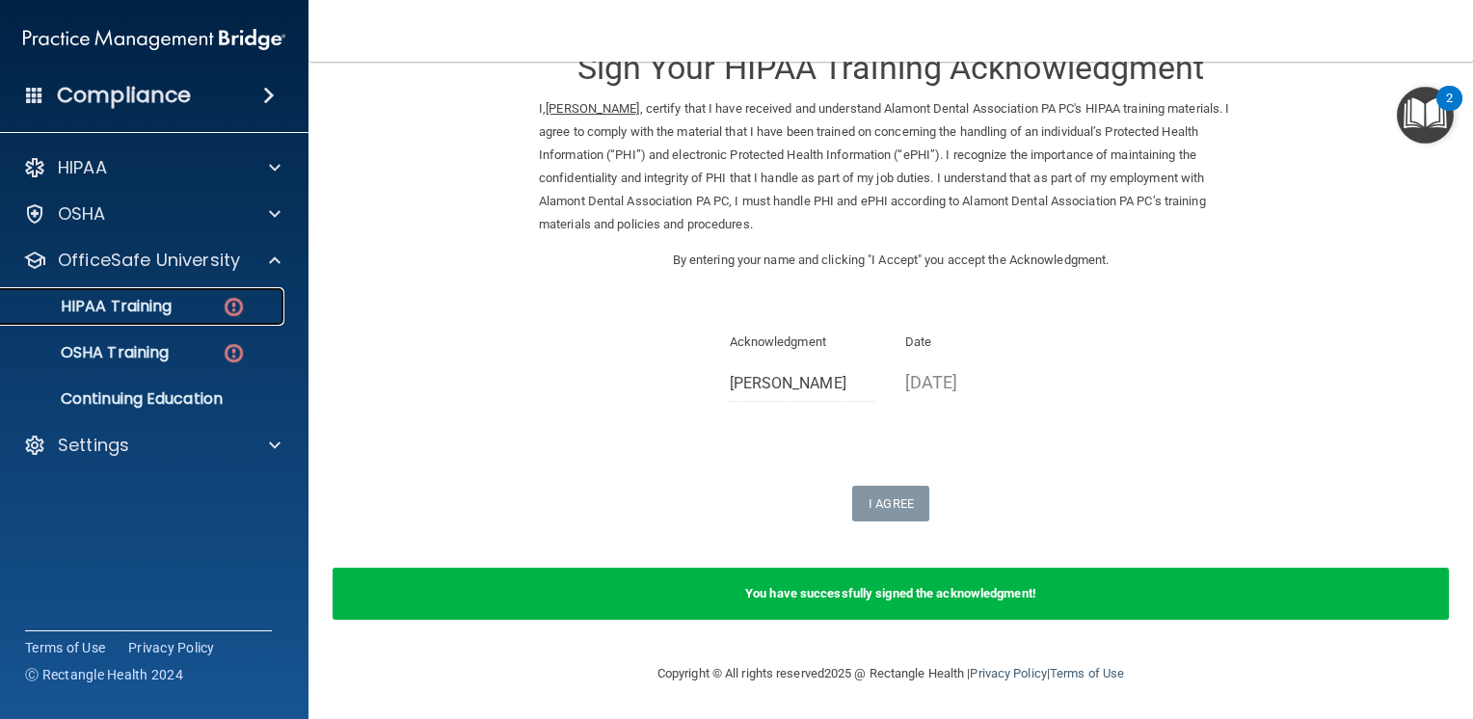
click at [193, 314] on div "HIPAA Training" at bounding box center [144, 306] width 263 height 19
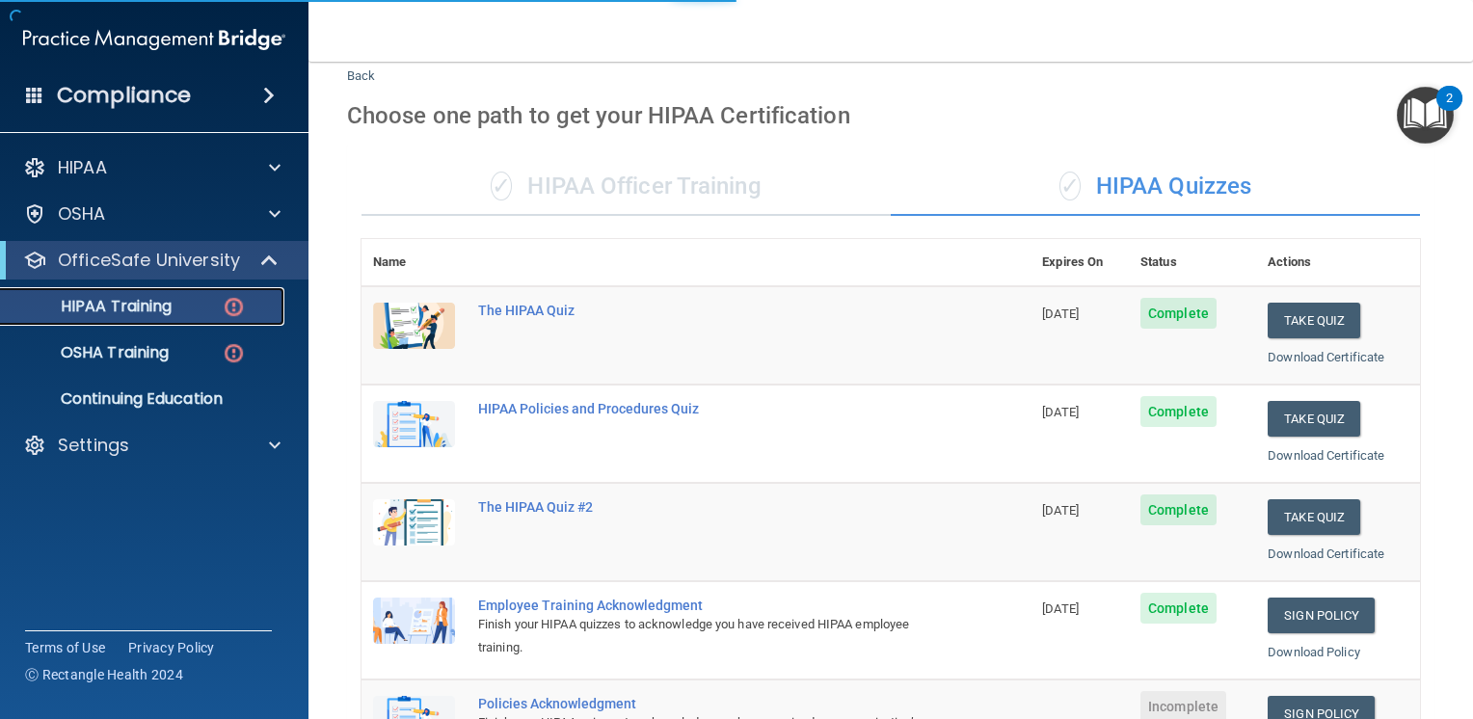
scroll to position [724, 0]
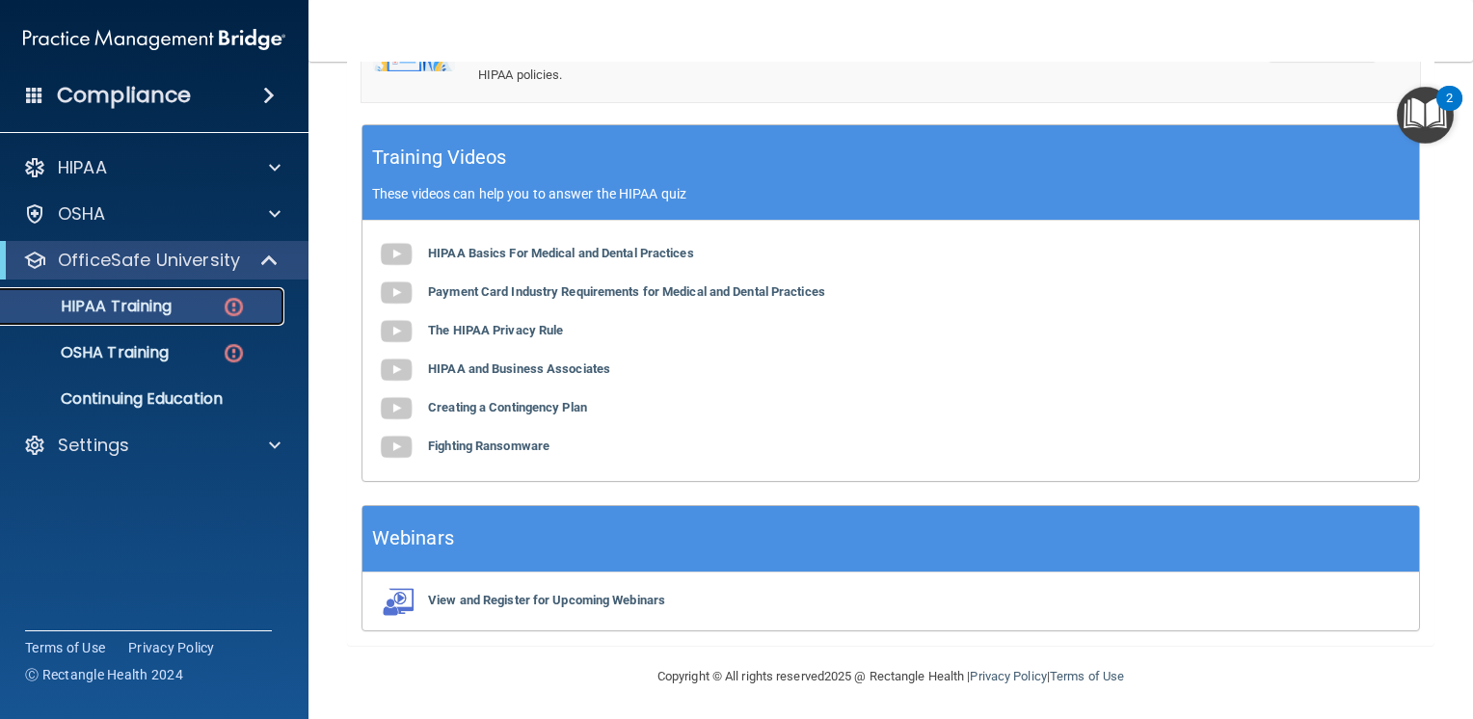
click at [172, 307] on p "HIPAA Training" at bounding box center [92, 306] width 159 height 19
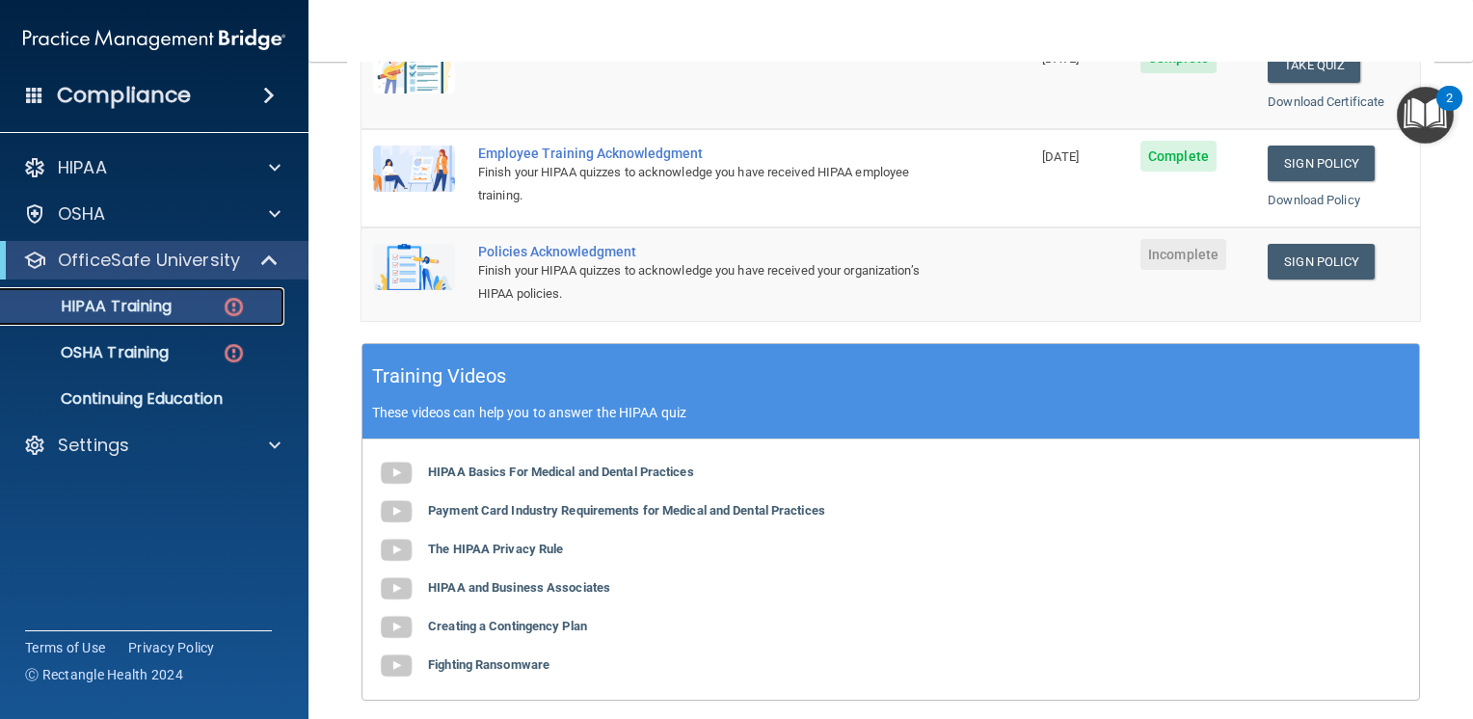
scroll to position [242, 0]
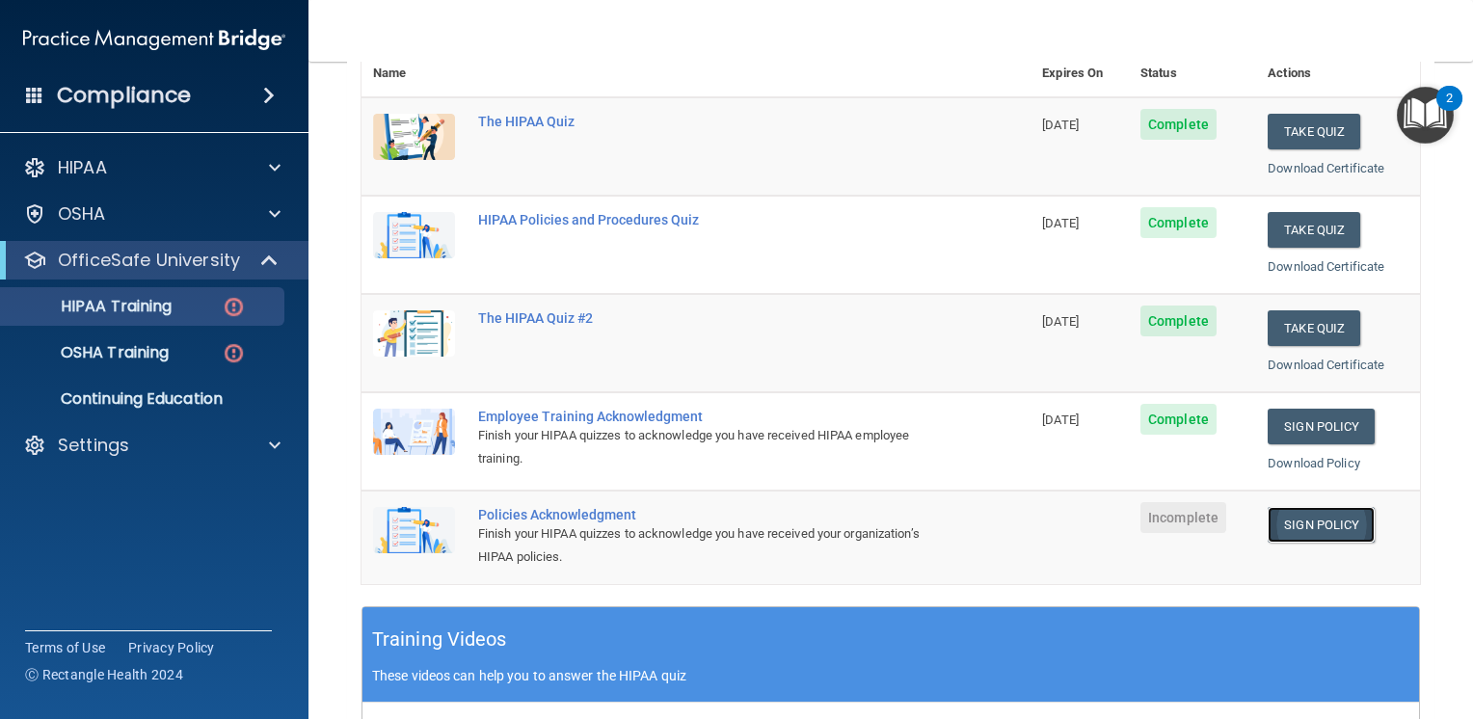
click at [1331, 526] on link "Sign Policy" at bounding box center [1321, 525] width 107 height 36
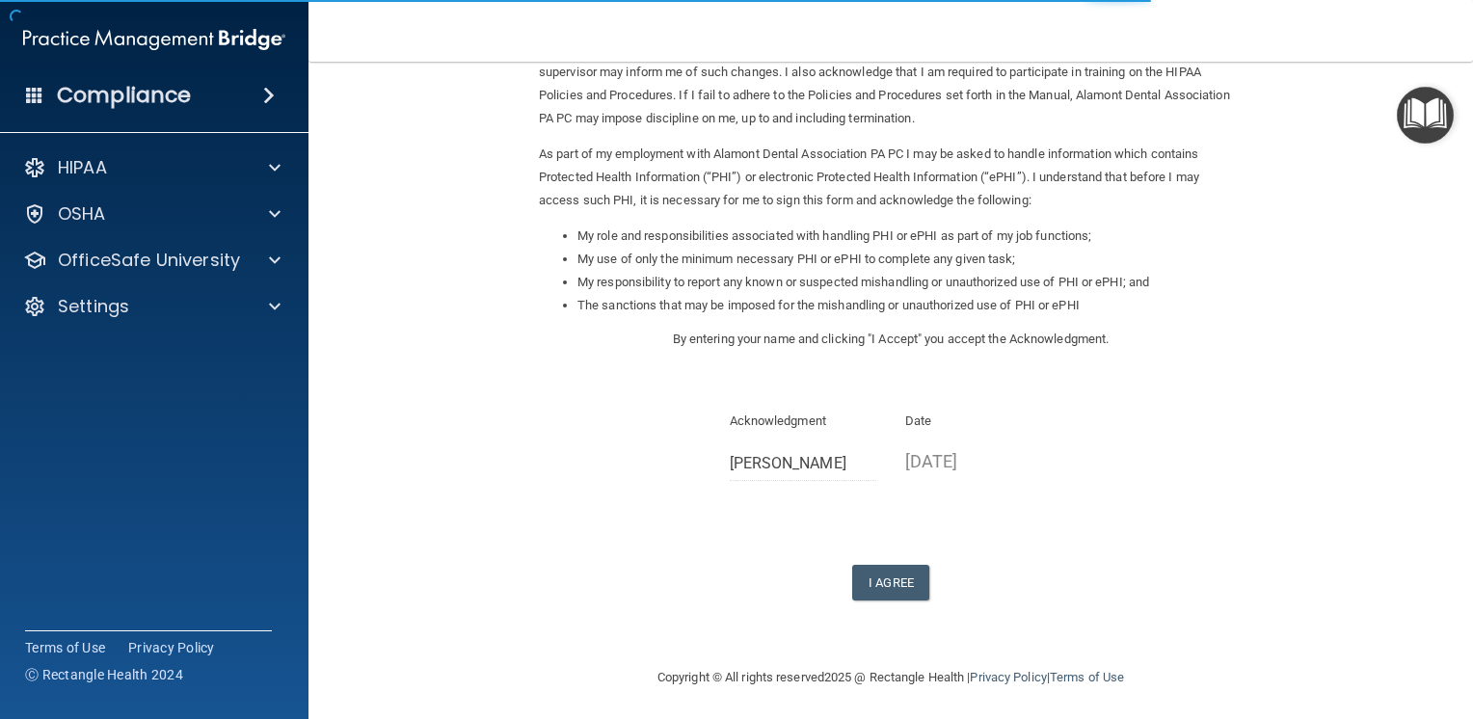
scroll to position [163, 0]
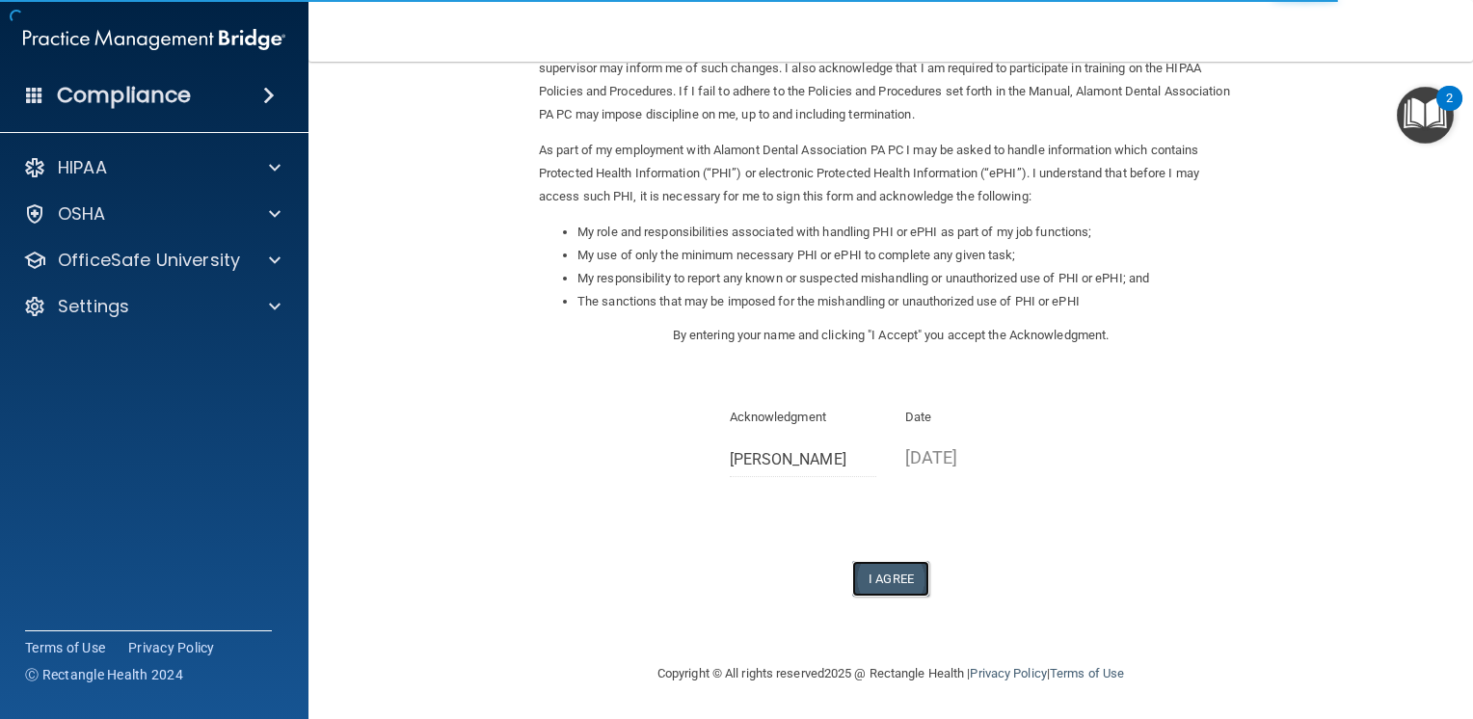
click at [884, 574] on button "I Agree" at bounding box center [890, 579] width 77 height 36
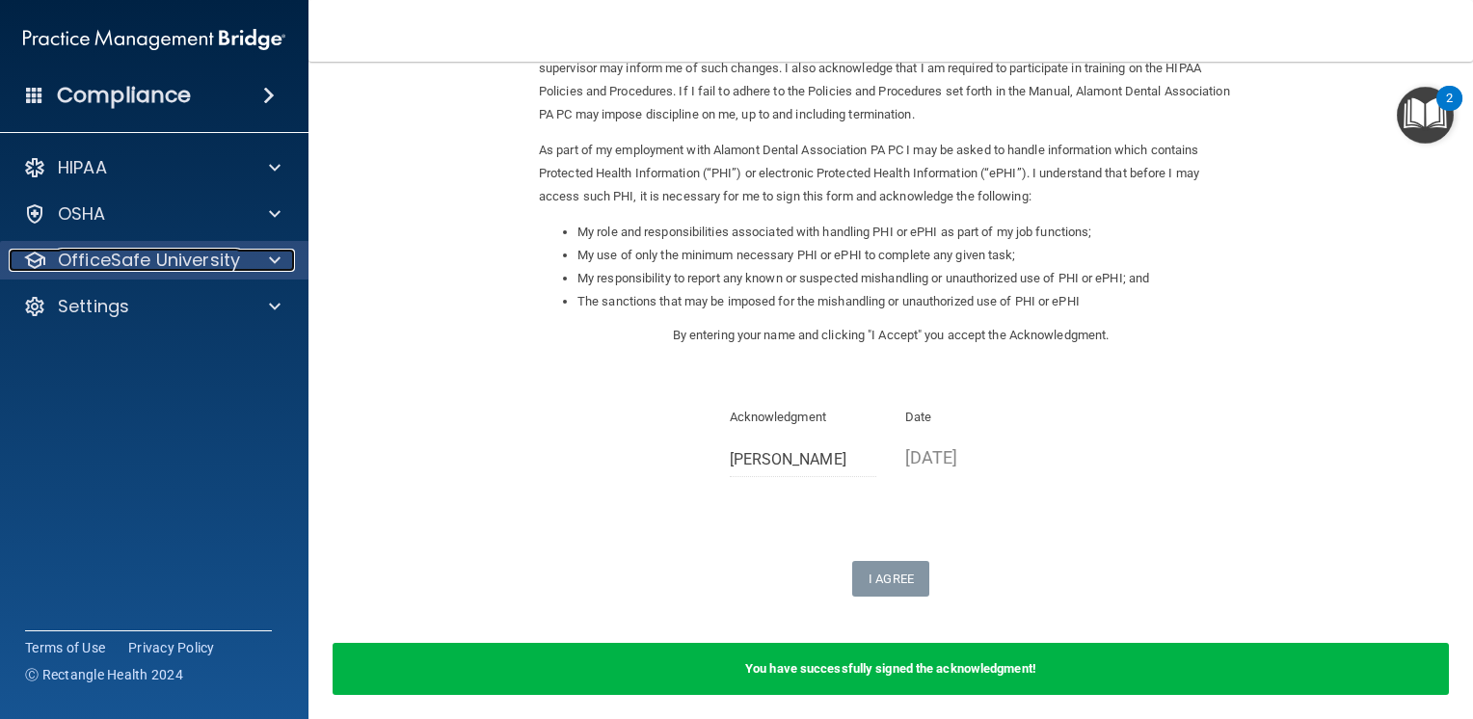
click at [153, 255] on p "OfficeSafe University" at bounding box center [149, 260] width 182 height 23
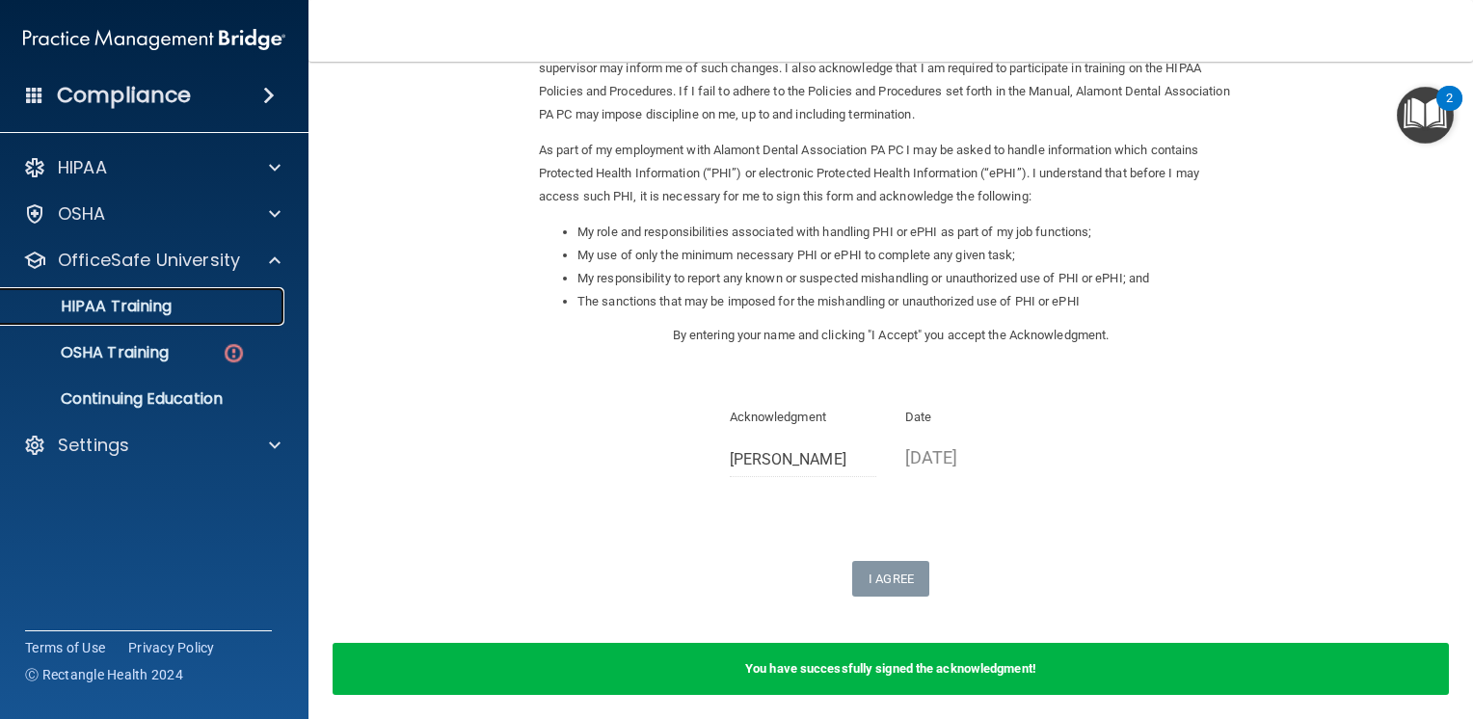
click at [171, 307] on p "HIPAA Training" at bounding box center [92, 306] width 159 height 19
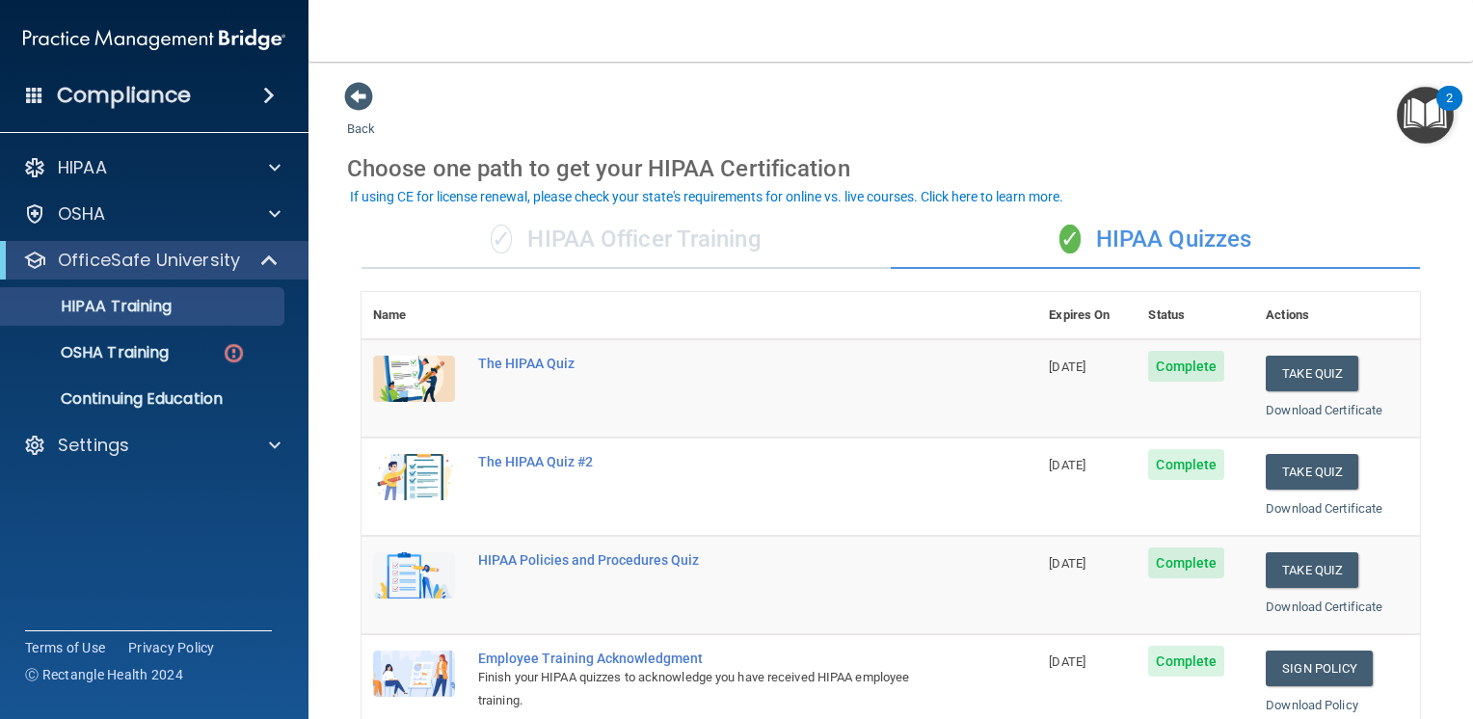
click at [678, 245] on div "✓ HIPAA Officer Training" at bounding box center [626, 240] width 529 height 58
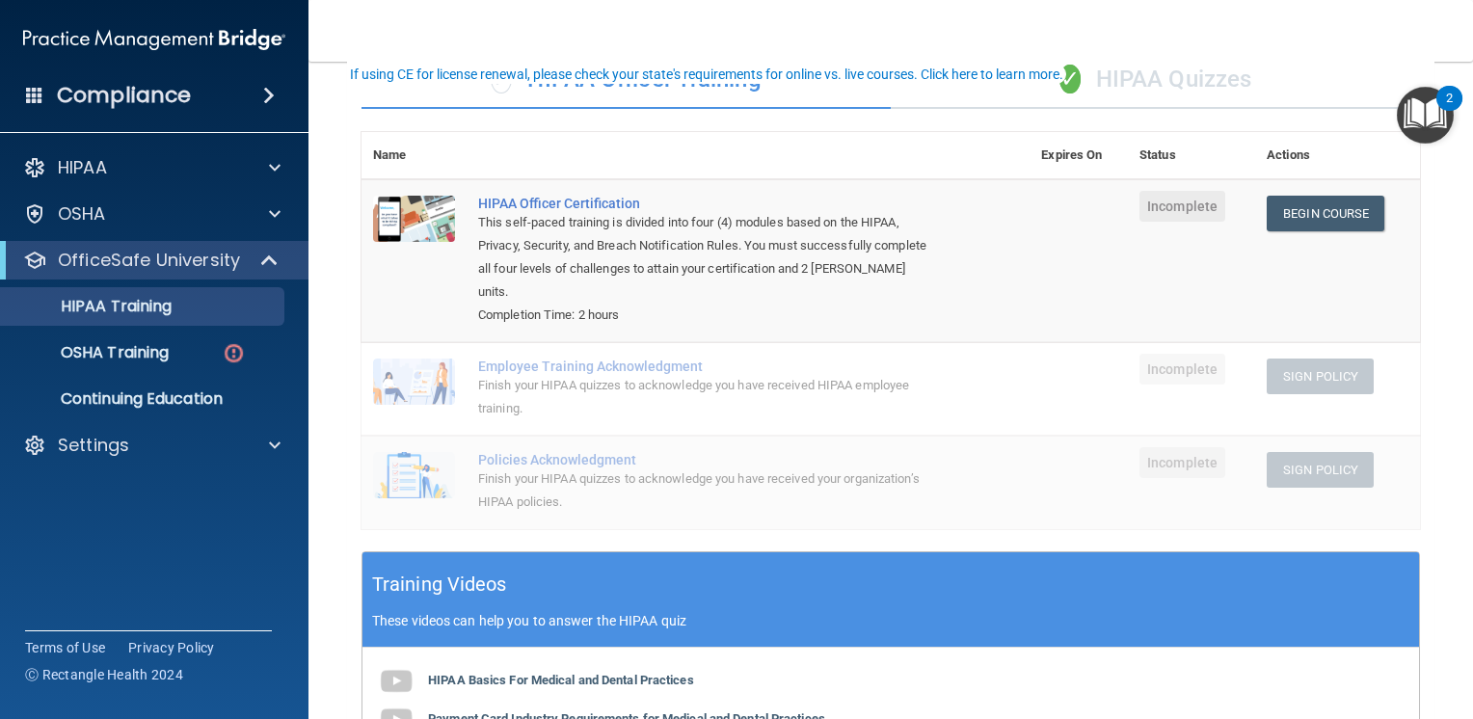
scroll to position [193, 0]
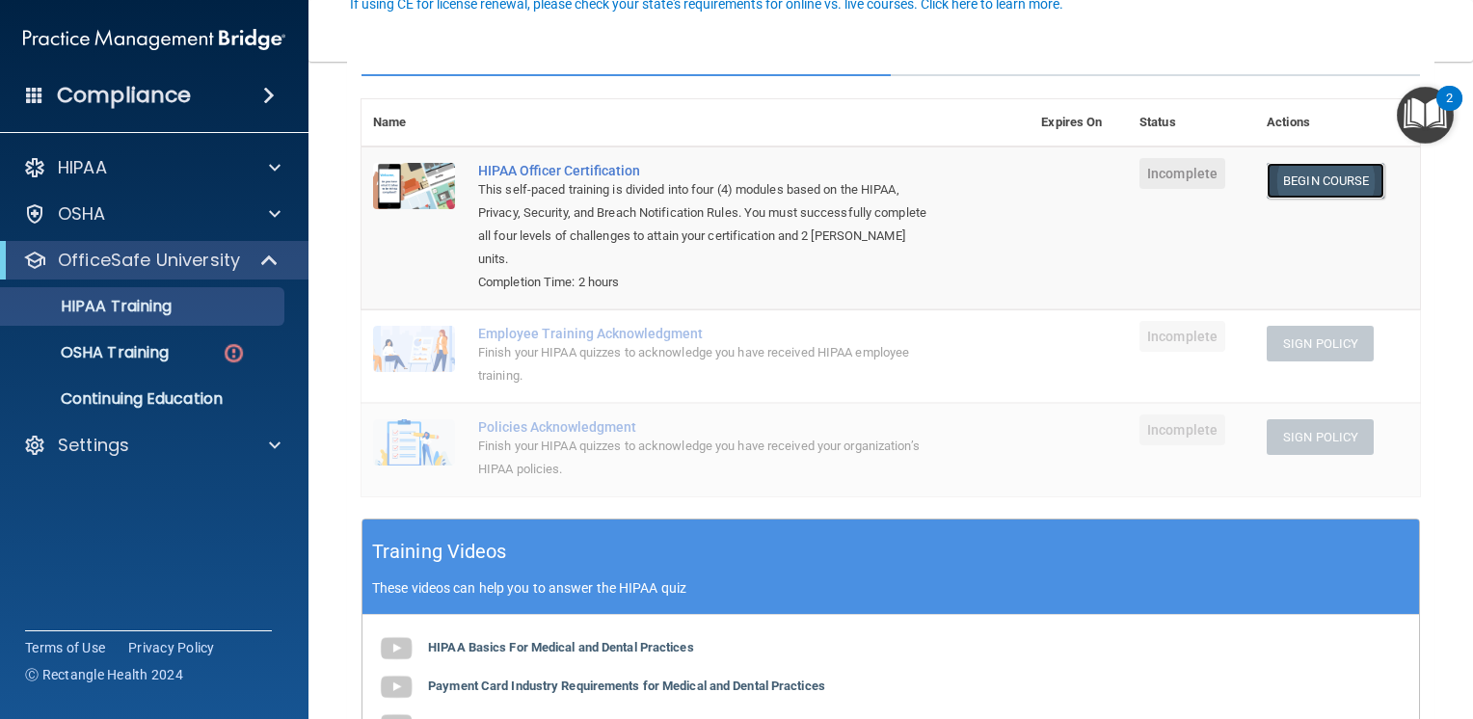
click at [1314, 182] on link "Begin Course" at bounding box center [1326, 181] width 118 height 36
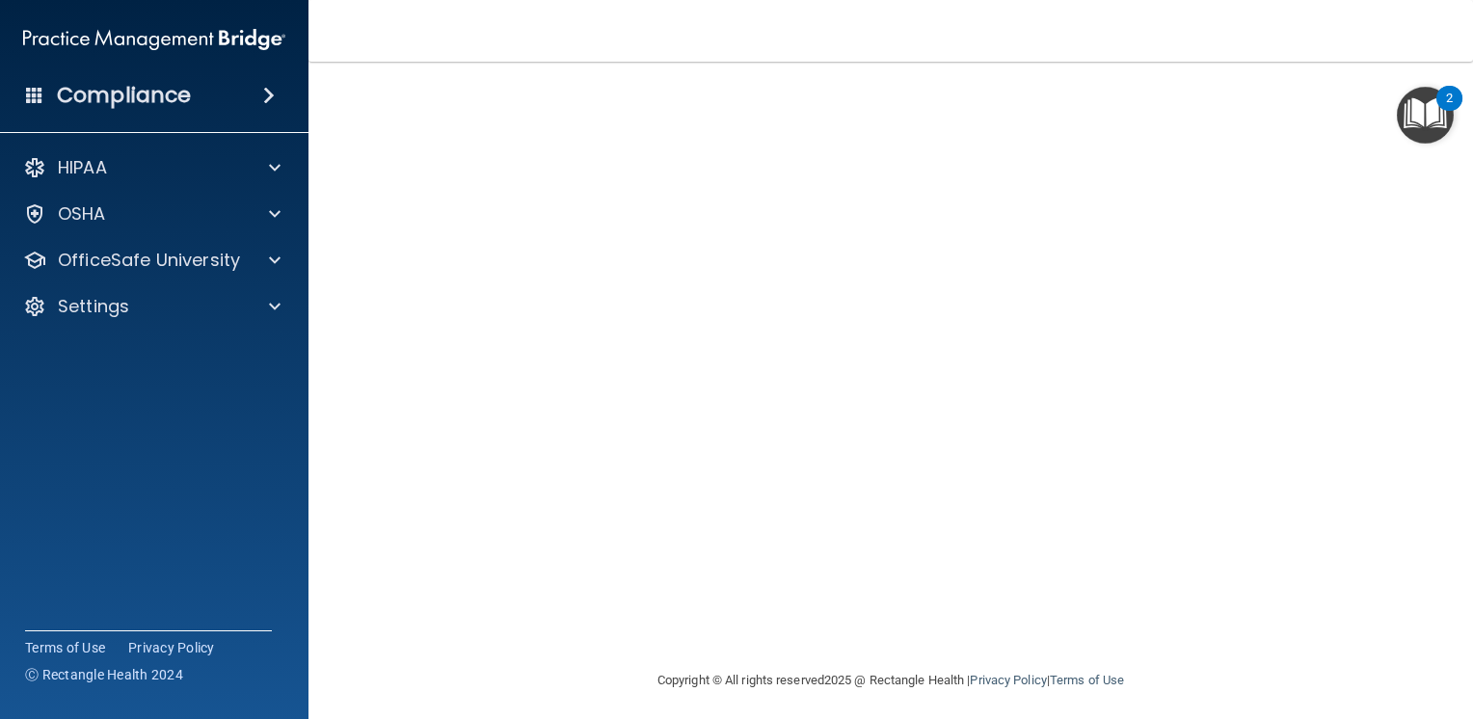
scroll to position [139, 0]
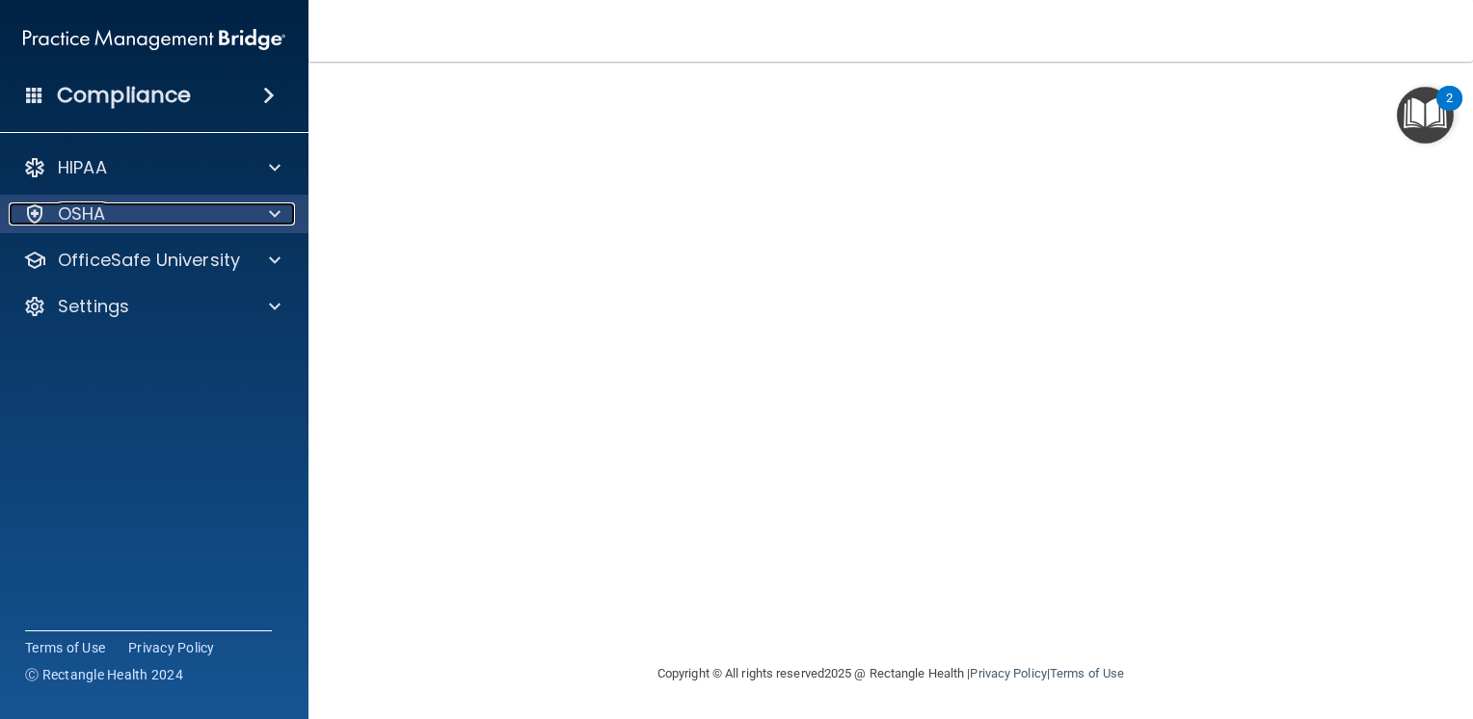
click at [176, 209] on div "OSHA" at bounding box center [128, 213] width 239 height 23
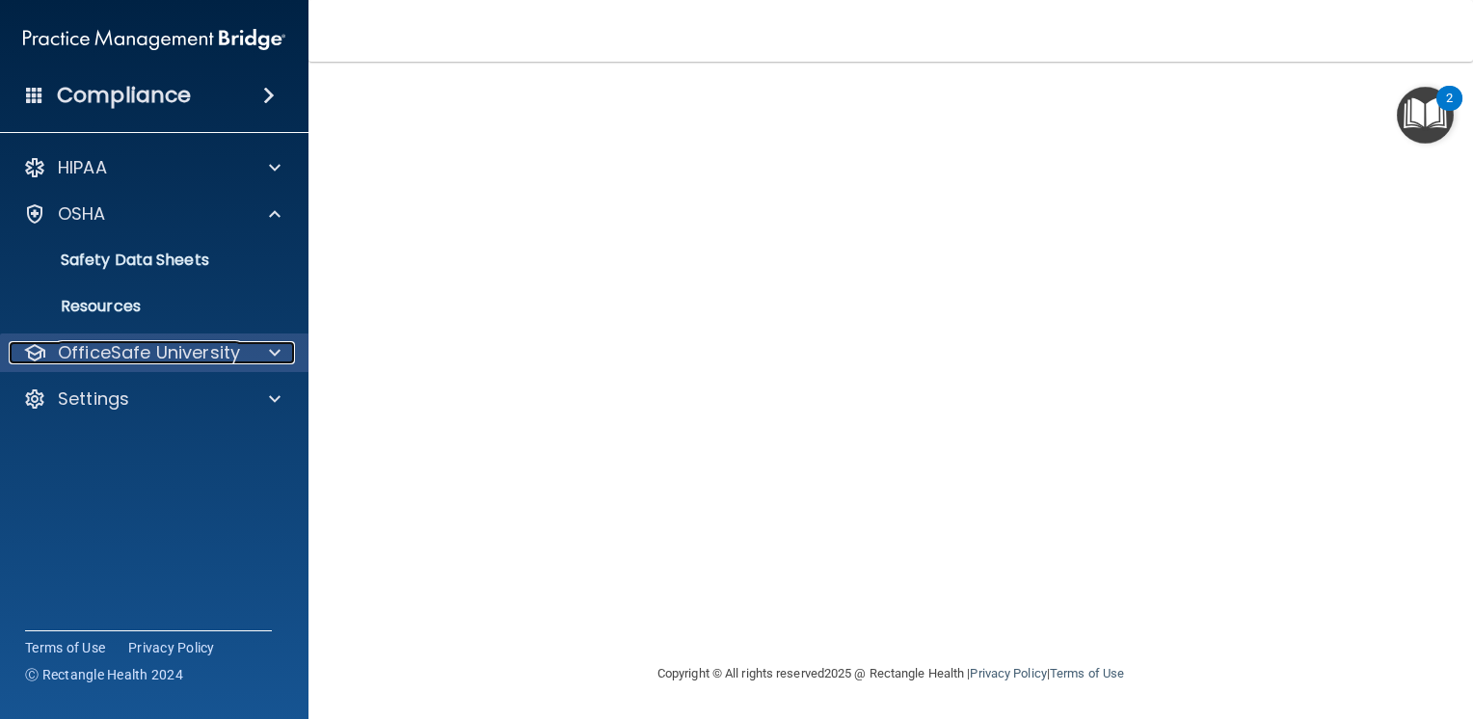
click at [190, 349] on p "OfficeSafe University" at bounding box center [149, 352] width 182 height 23
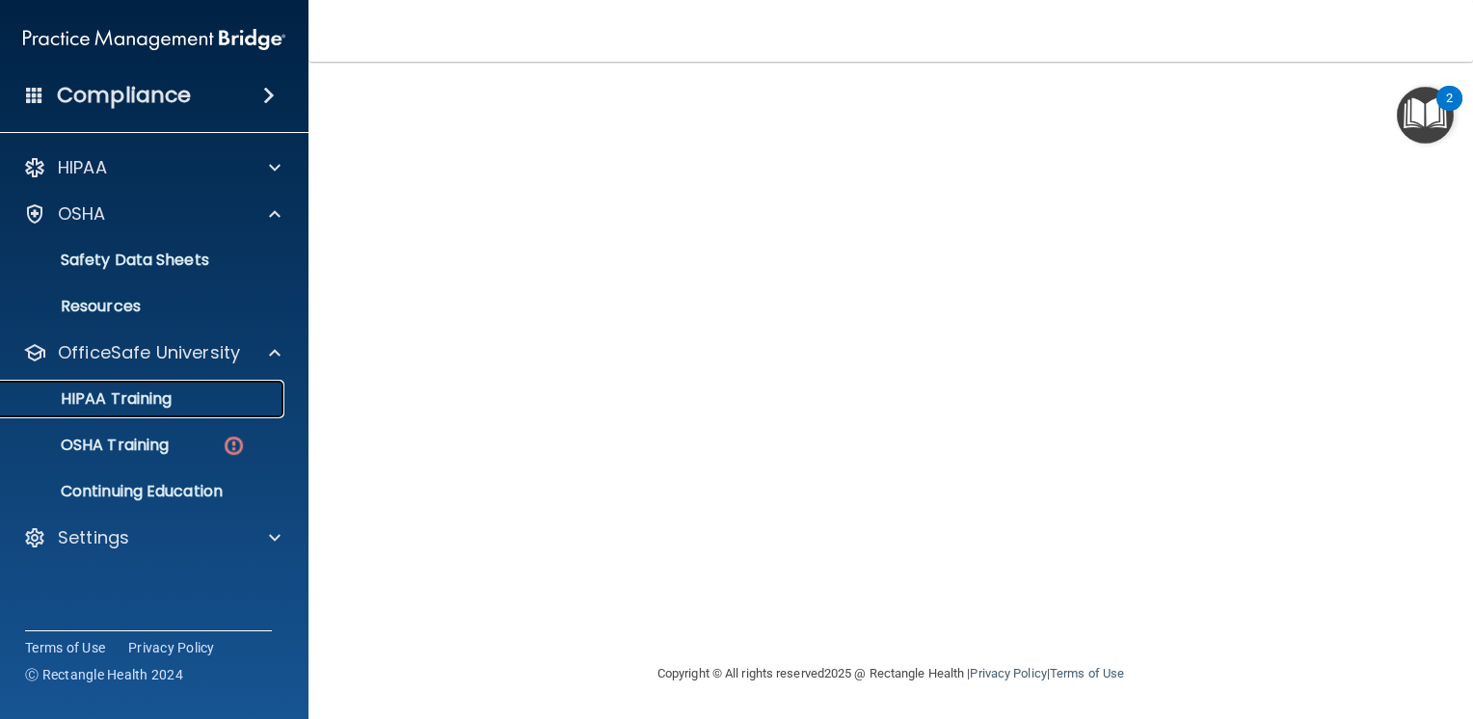
click at [174, 406] on div "HIPAA Training" at bounding box center [144, 399] width 263 height 19
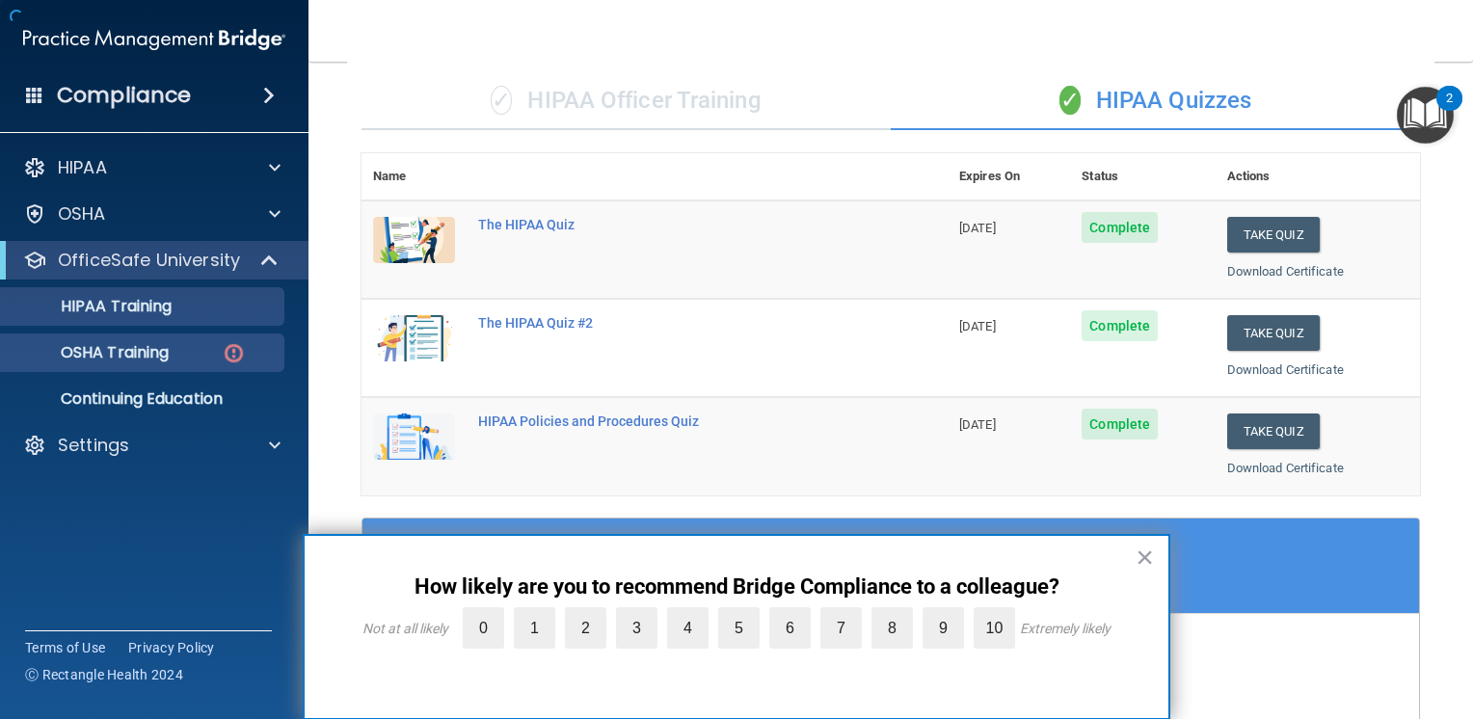
scroll to position [728, 0]
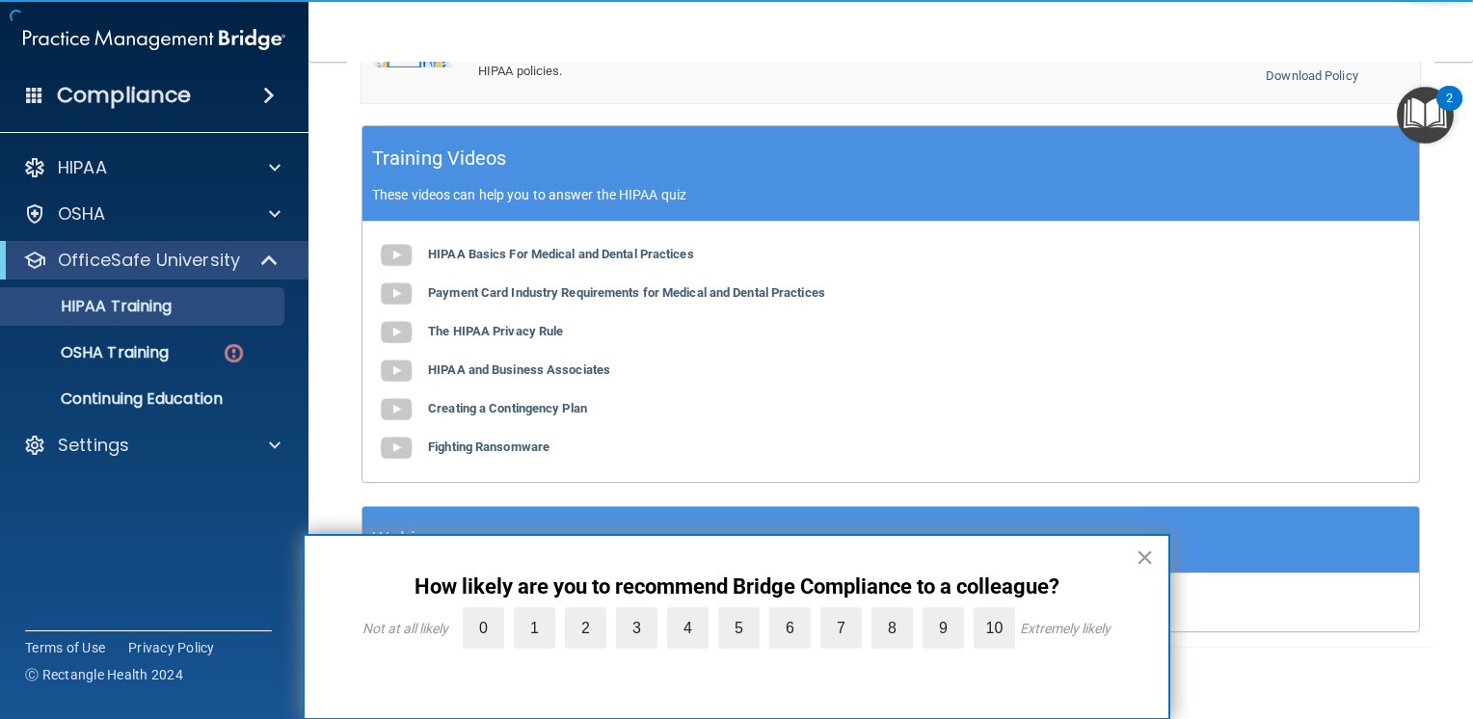
click at [1143, 557] on button "×" at bounding box center [1145, 557] width 18 height 31
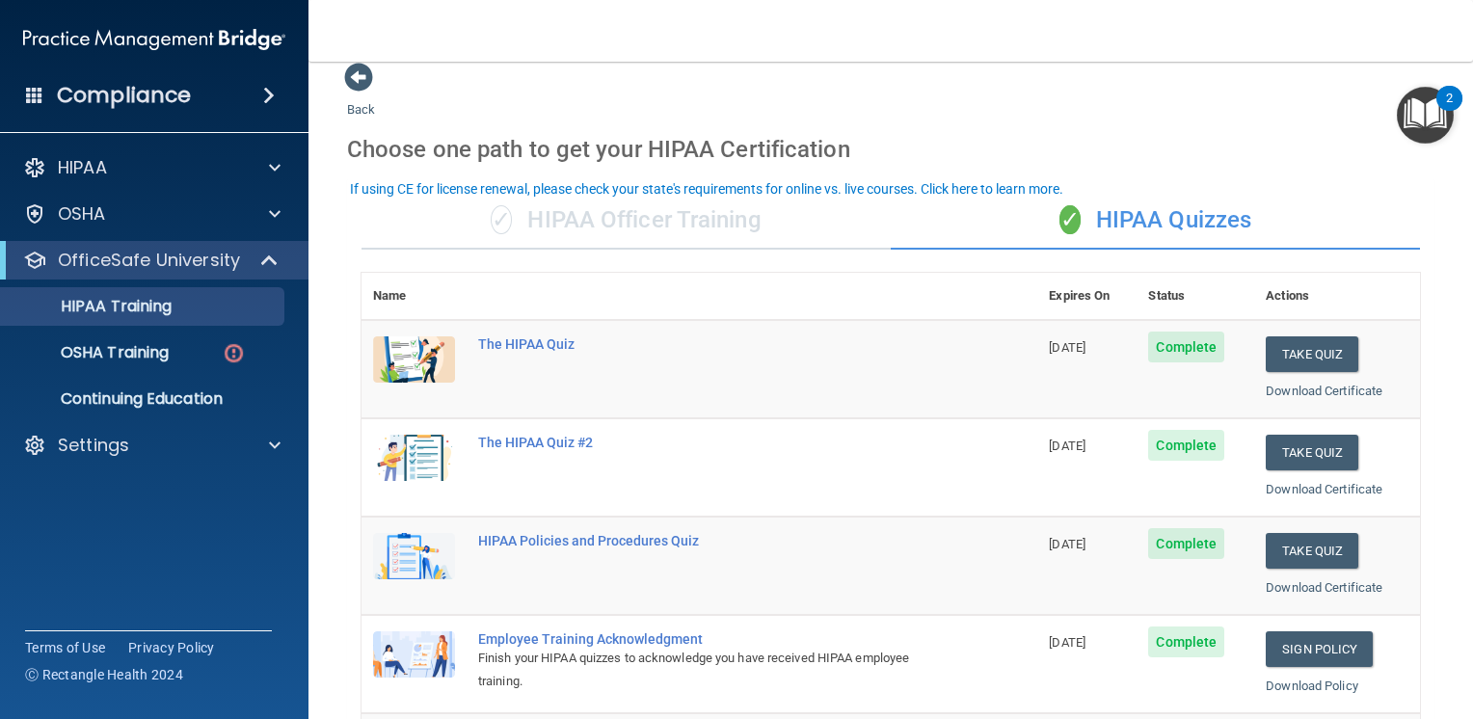
scroll to position [0, 0]
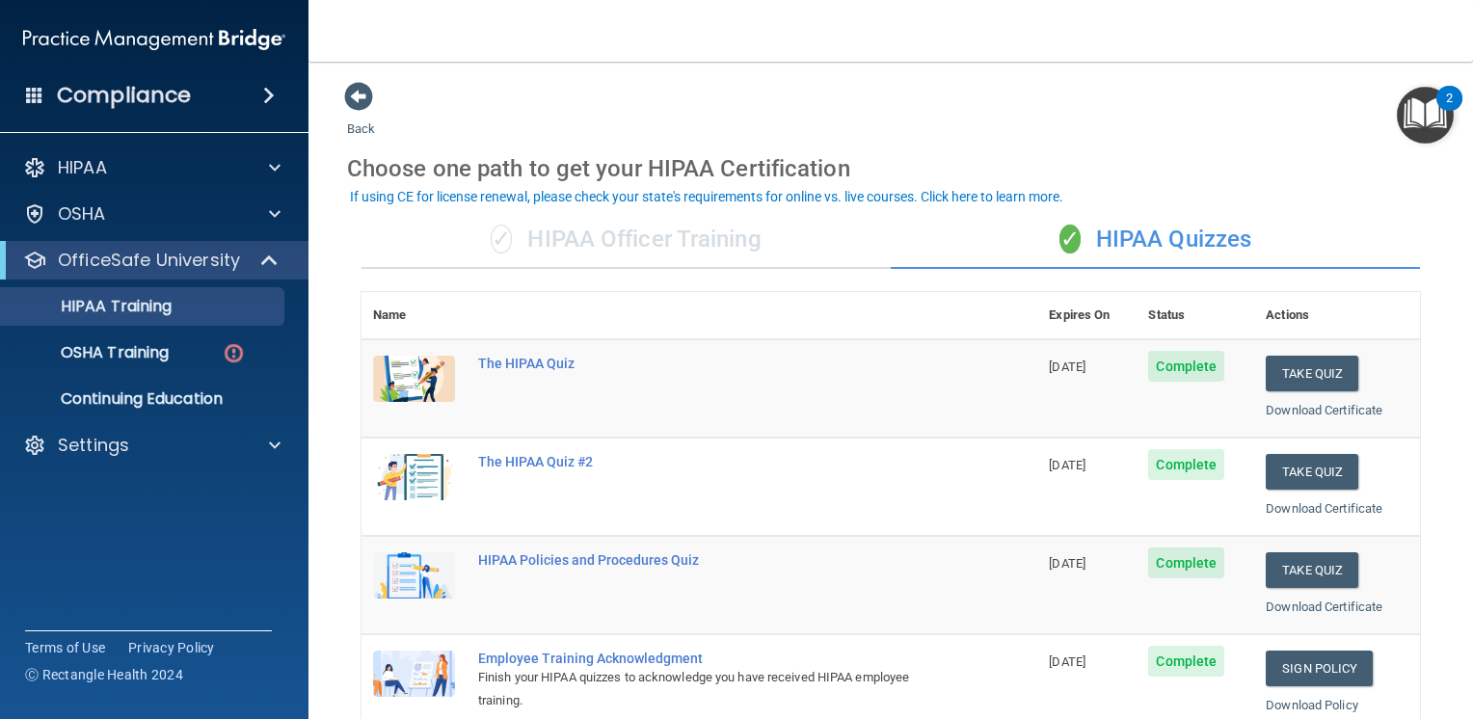
click at [708, 251] on div "✓ HIPAA Officer Training" at bounding box center [626, 240] width 529 height 58
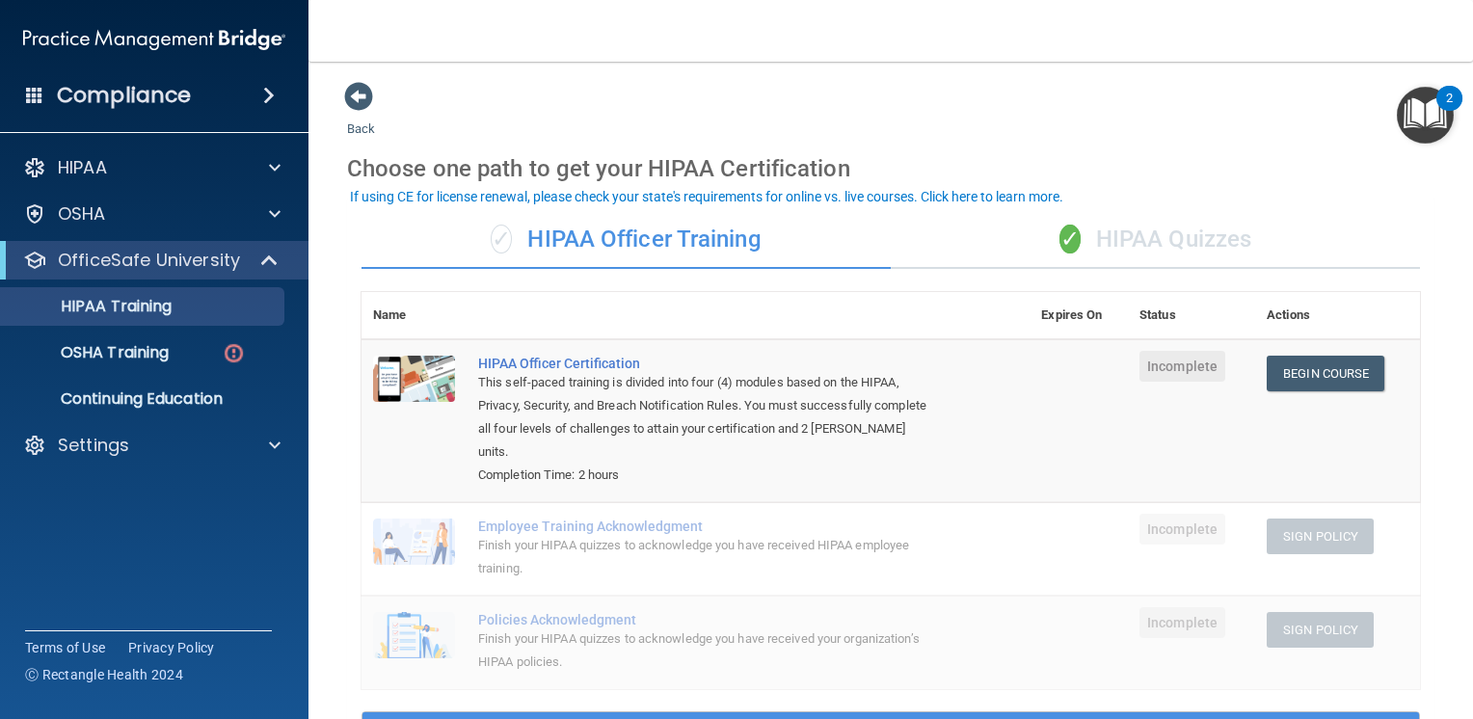
click at [1165, 251] on div "✓ HIPAA Quizzes" at bounding box center [1155, 240] width 529 height 58
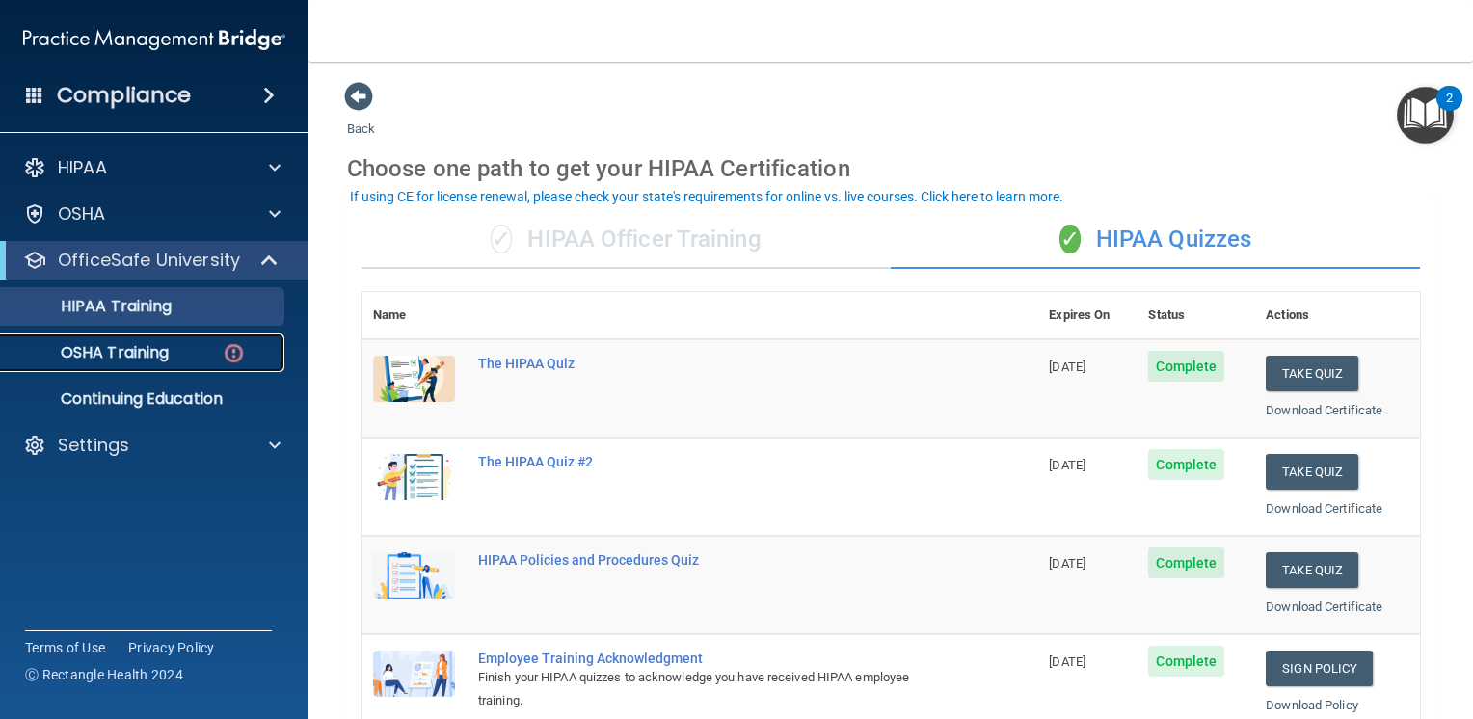
click at [115, 365] on link "OSHA Training" at bounding box center [133, 353] width 304 height 39
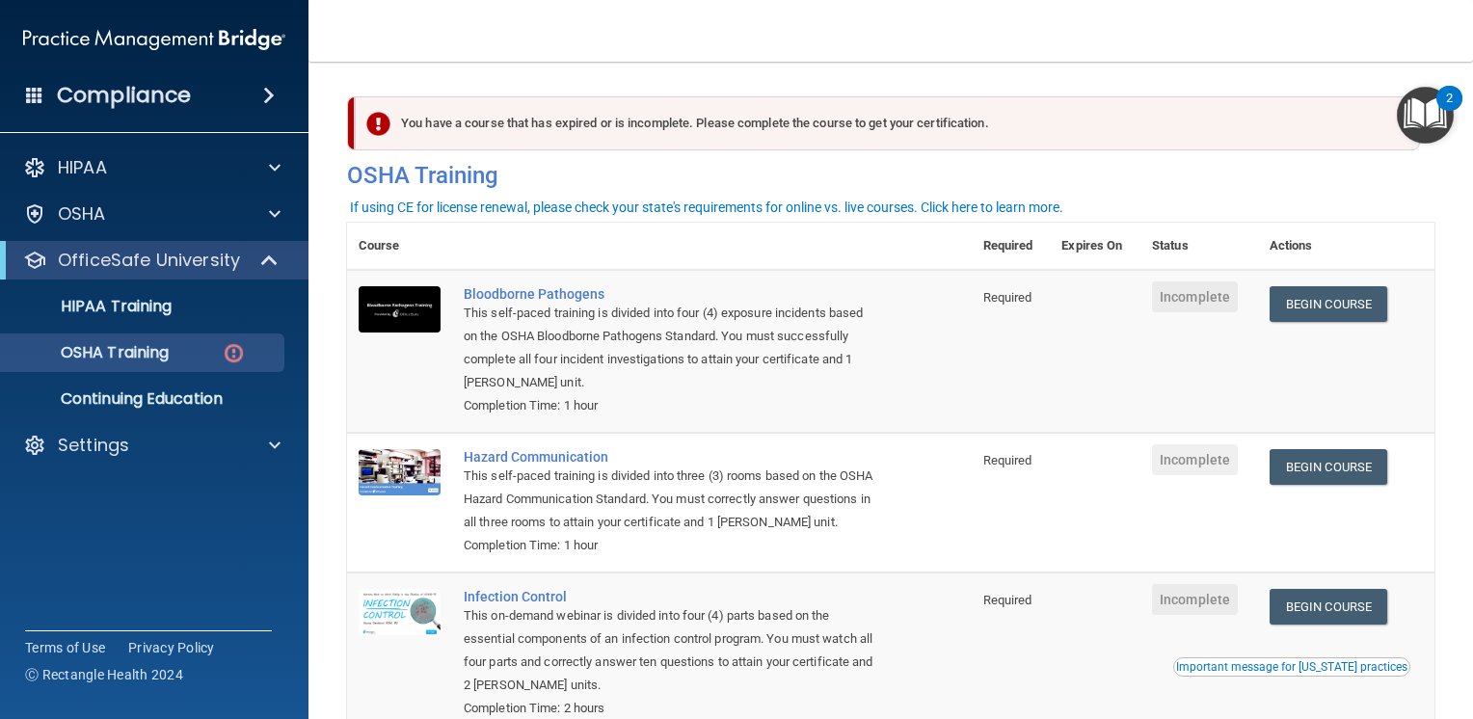
click at [945, 207] on div "If using CE for license renewal, please check your state's requirements for onl…" at bounding box center [706, 207] width 713 height 13
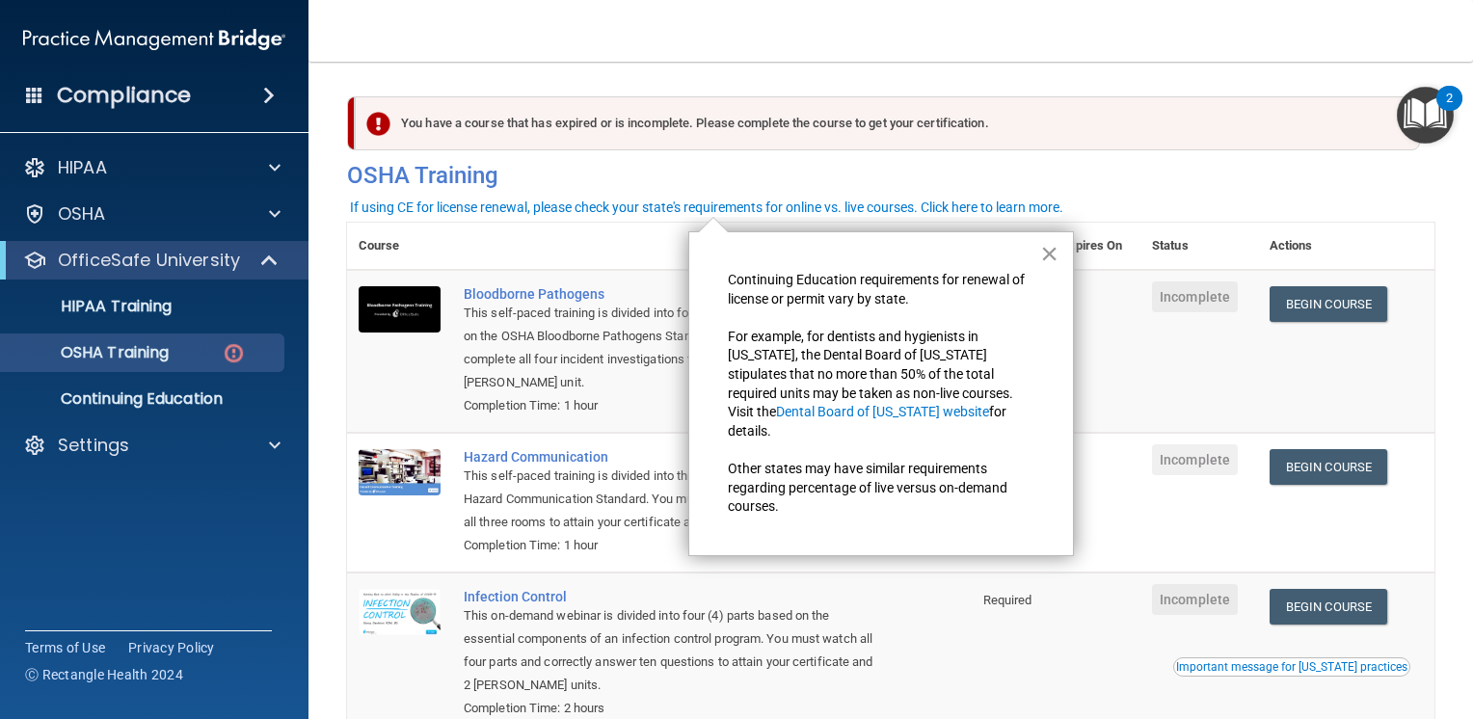
click at [1055, 252] on button "×" at bounding box center [1049, 253] width 18 height 31
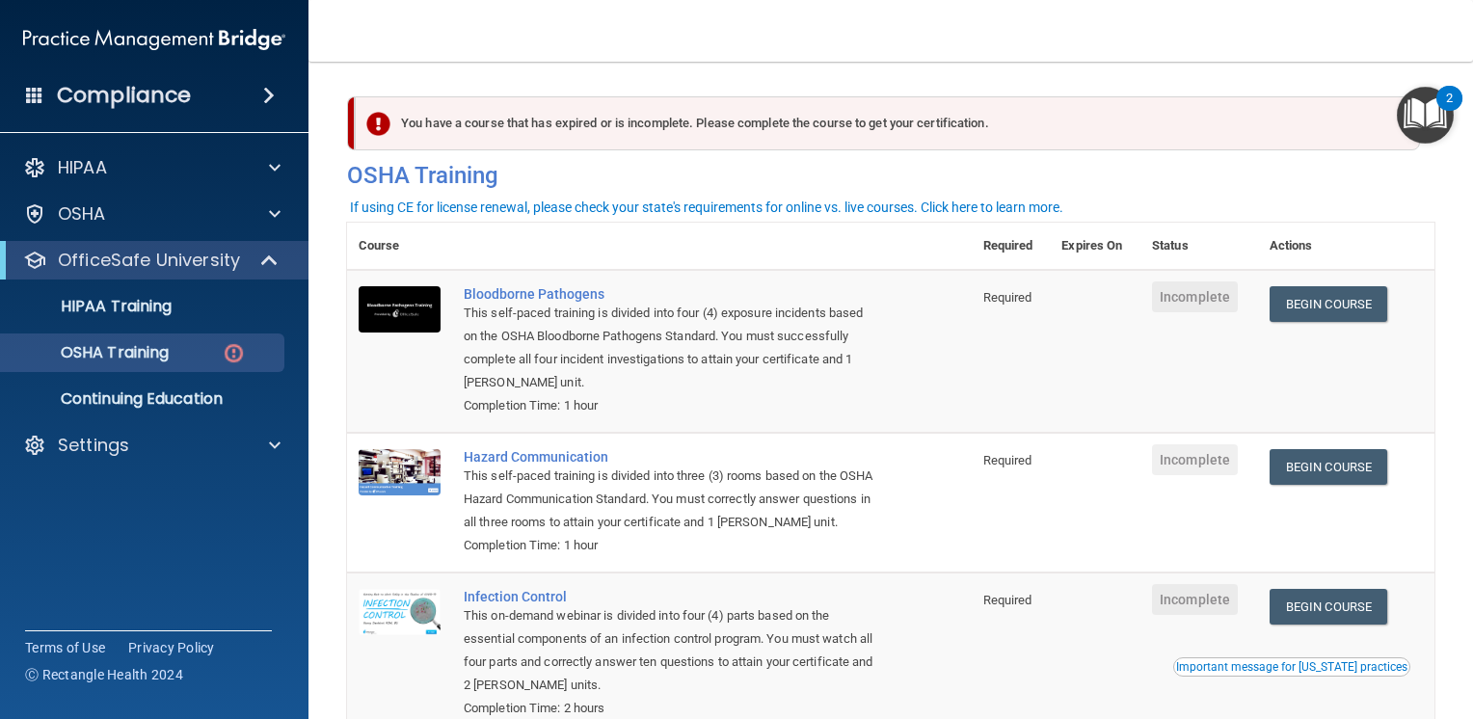
click at [971, 125] on div "You have a course that has expired or is incomplete. Please complete the course…" at bounding box center [887, 123] width 1065 height 54
click at [173, 391] on p "Continuing Education" at bounding box center [144, 399] width 263 height 19
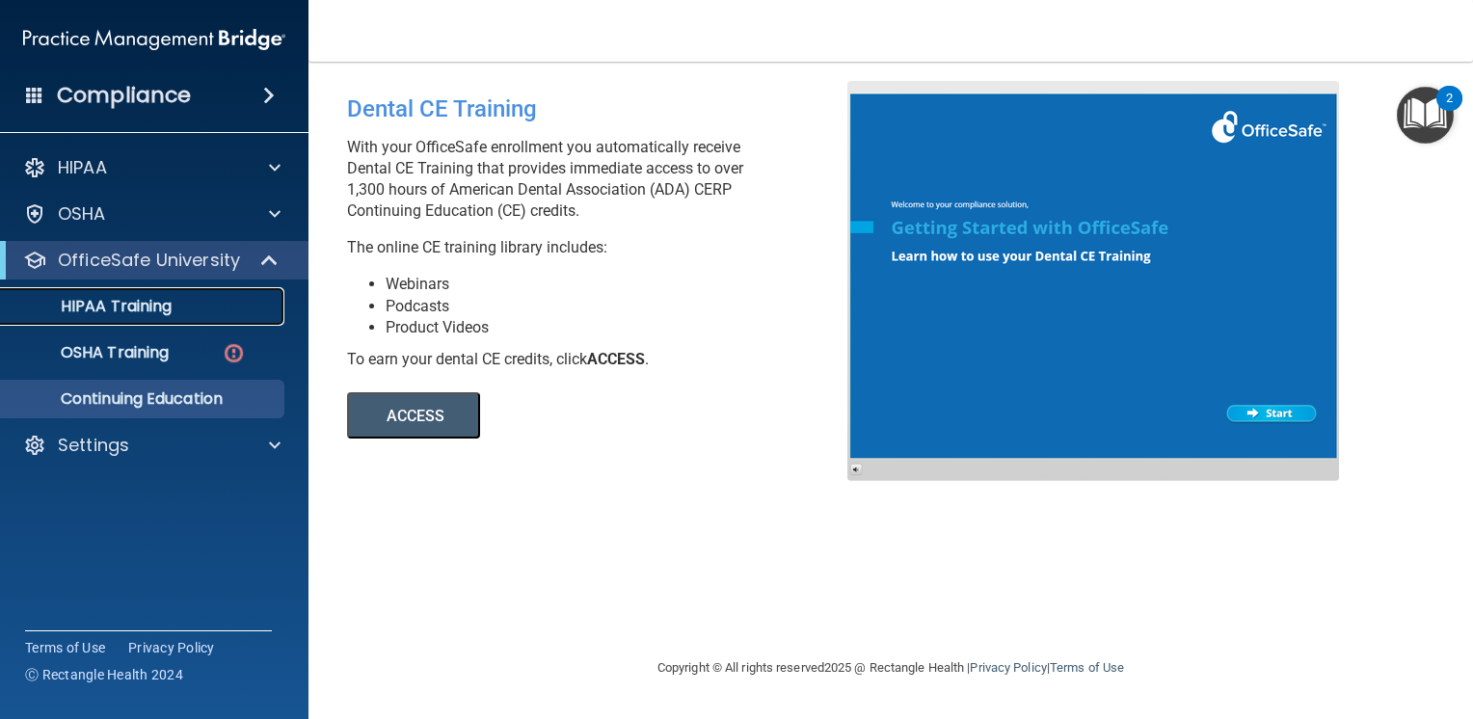
click at [146, 288] on link "HIPAA Training" at bounding box center [133, 306] width 304 height 39
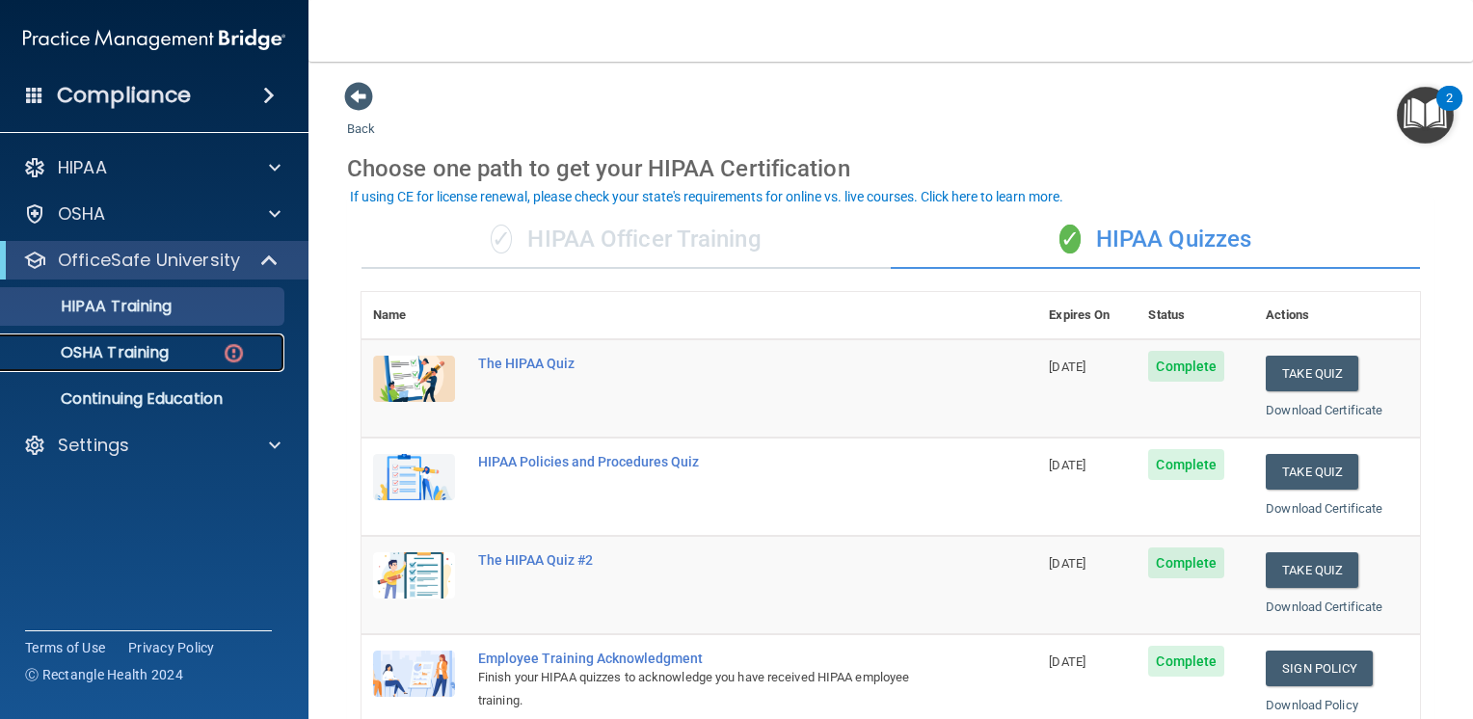
click at [181, 358] on div "OSHA Training" at bounding box center [144, 352] width 263 height 19
